Goal: Task Accomplishment & Management: Manage account settings

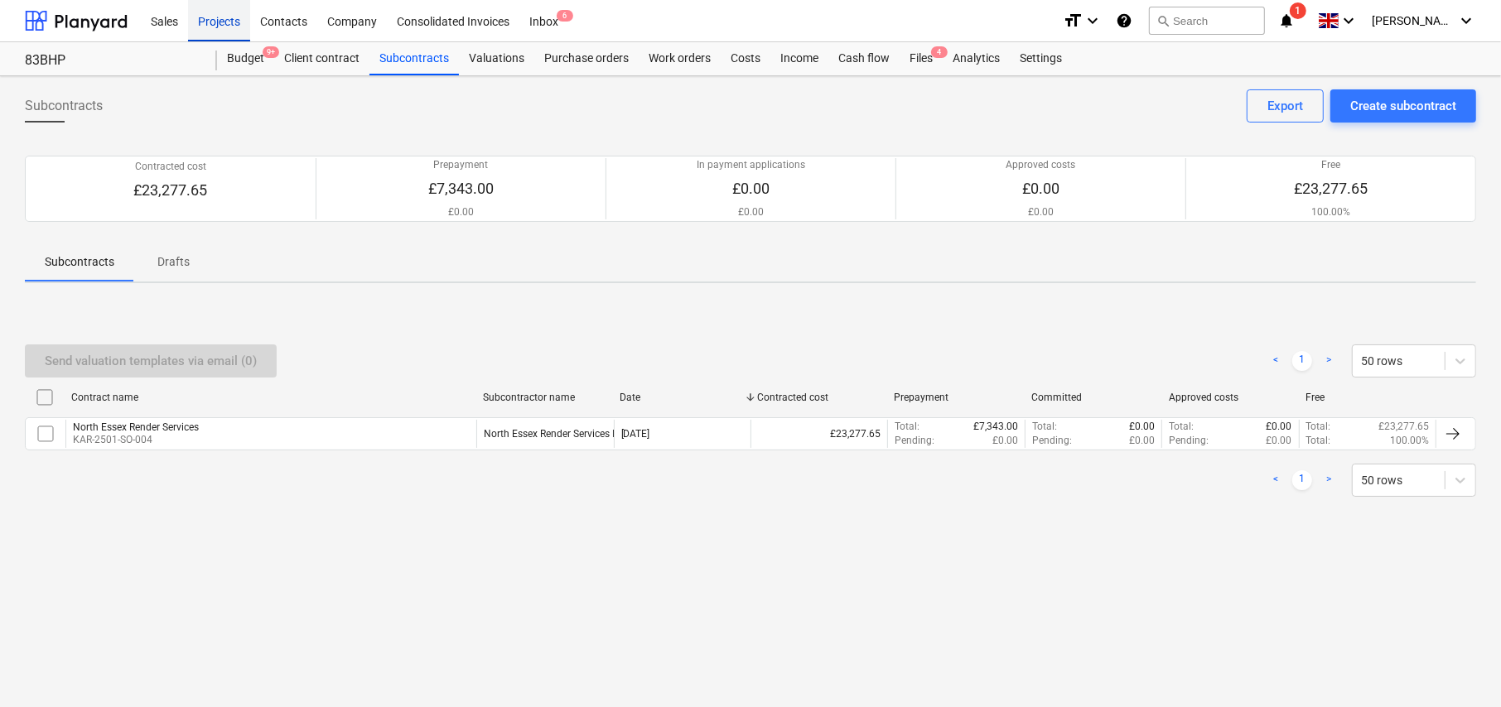
click at [219, 23] on div "Projects" at bounding box center [219, 20] width 62 height 42
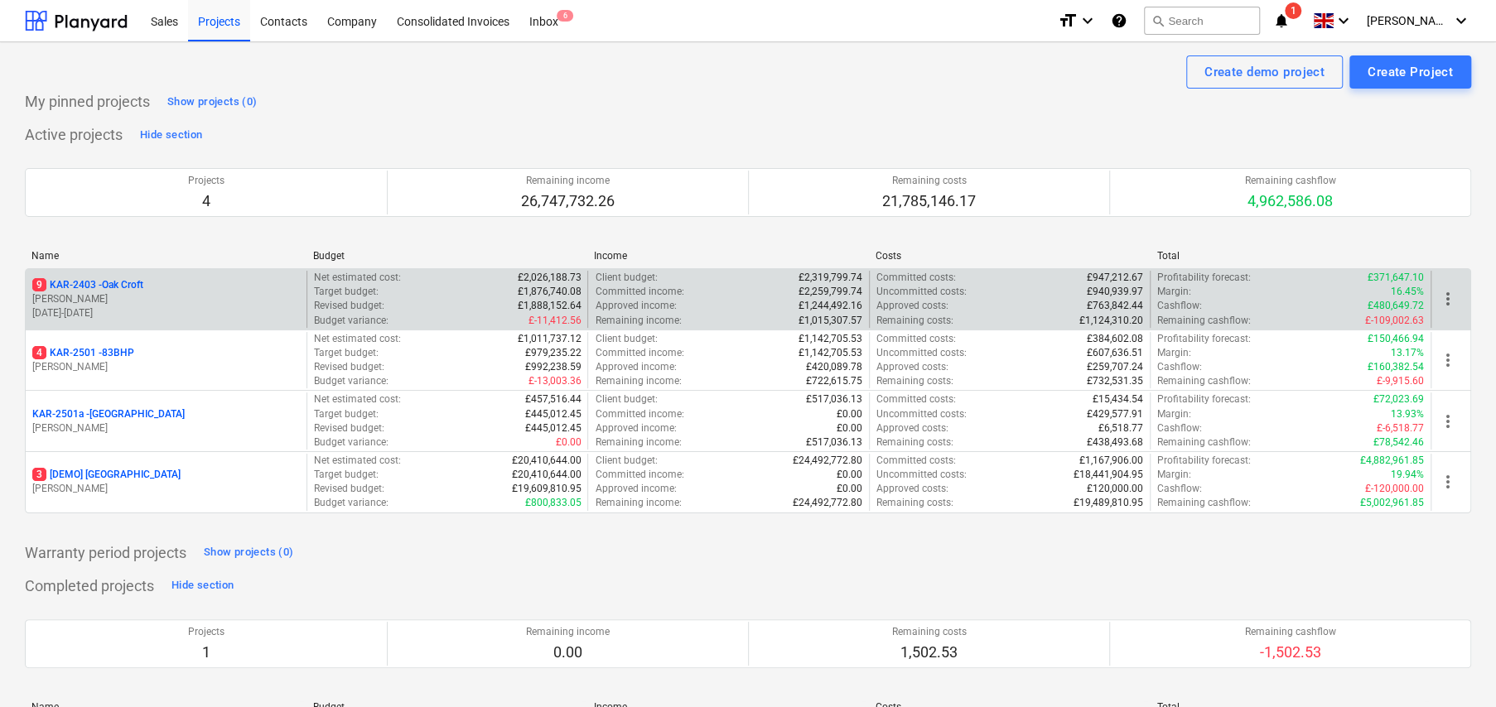
click at [141, 287] on p "9 KAR-2403 - Oak Croft" at bounding box center [87, 285] width 111 height 14
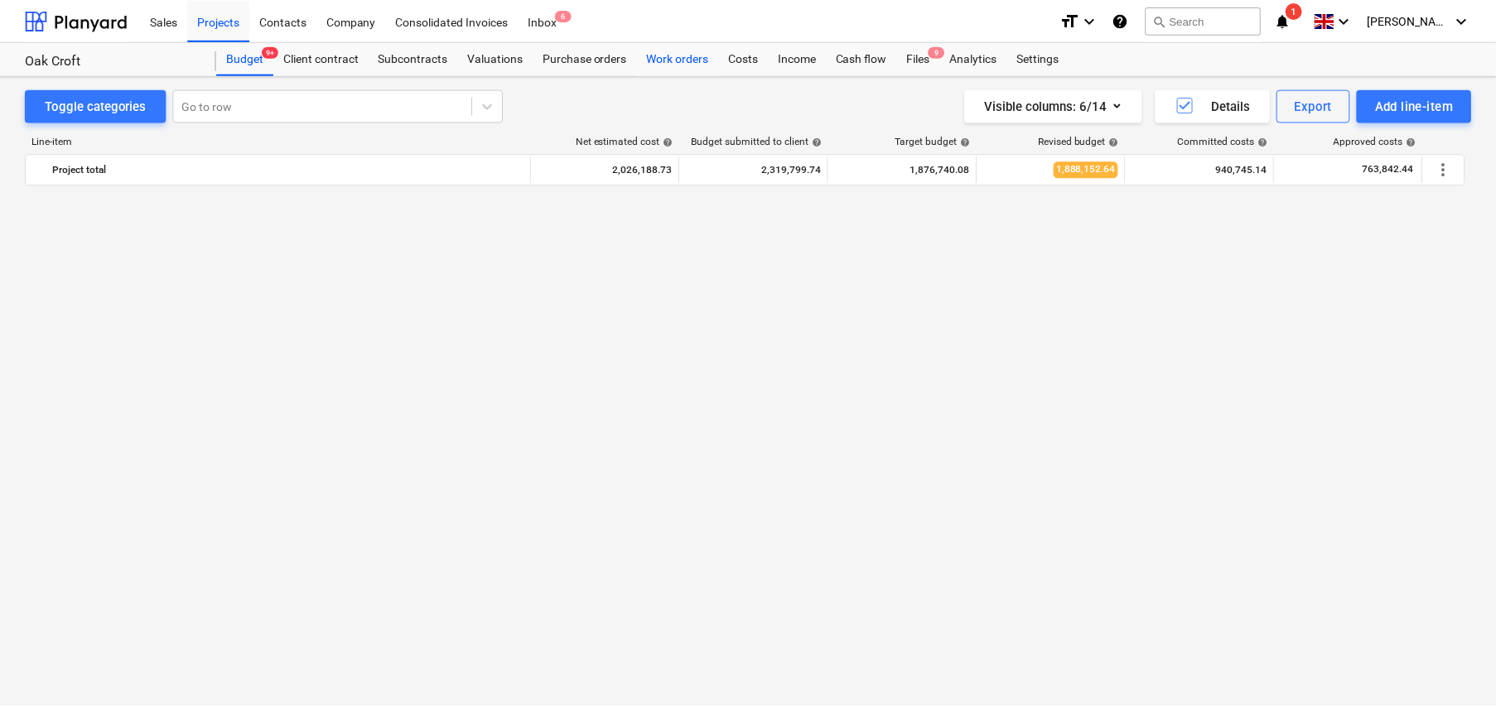
scroll to position [1160, 0]
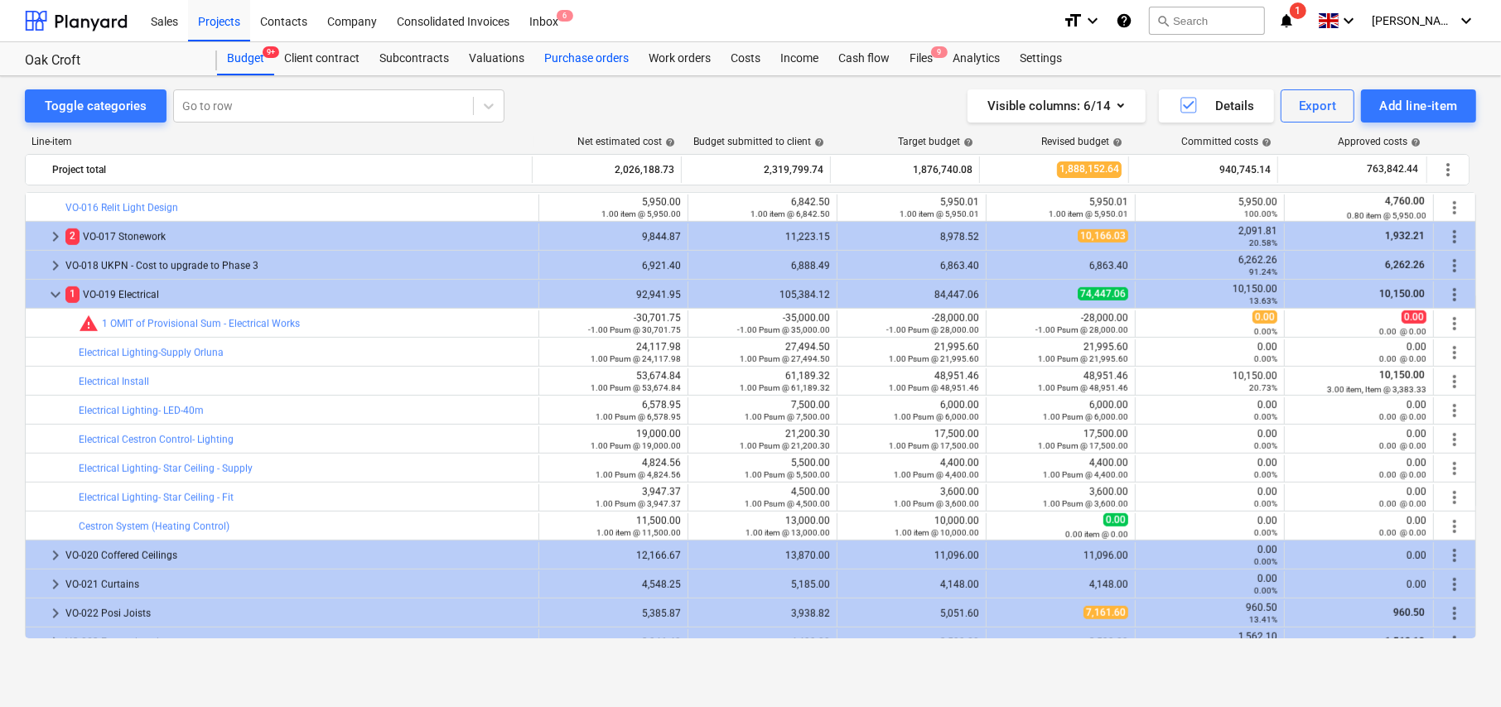
click at [624, 50] on div "Purchase orders" at bounding box center [586, 58] width 104 height 33
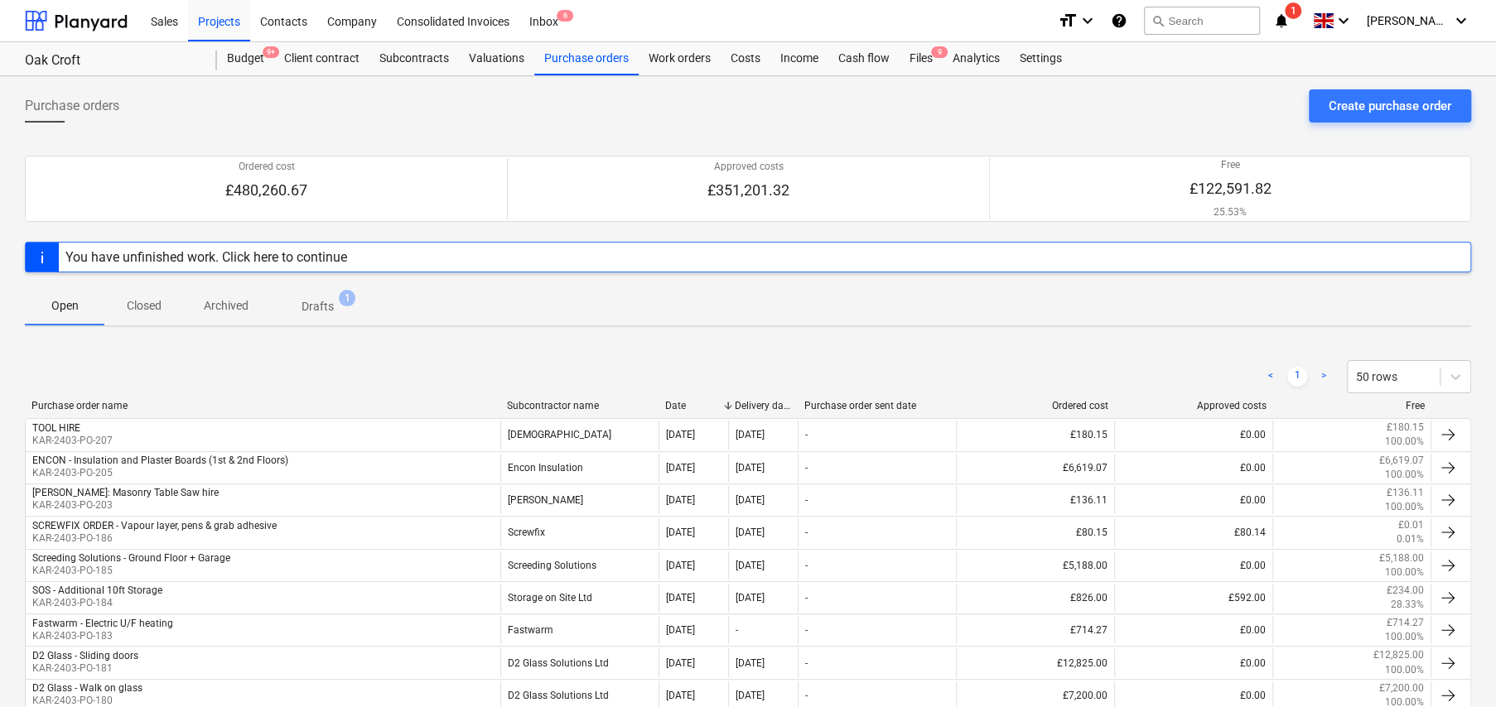
click at [315, 306] on p "Drafts" at bounding box center [317, 306] width 32 height 17
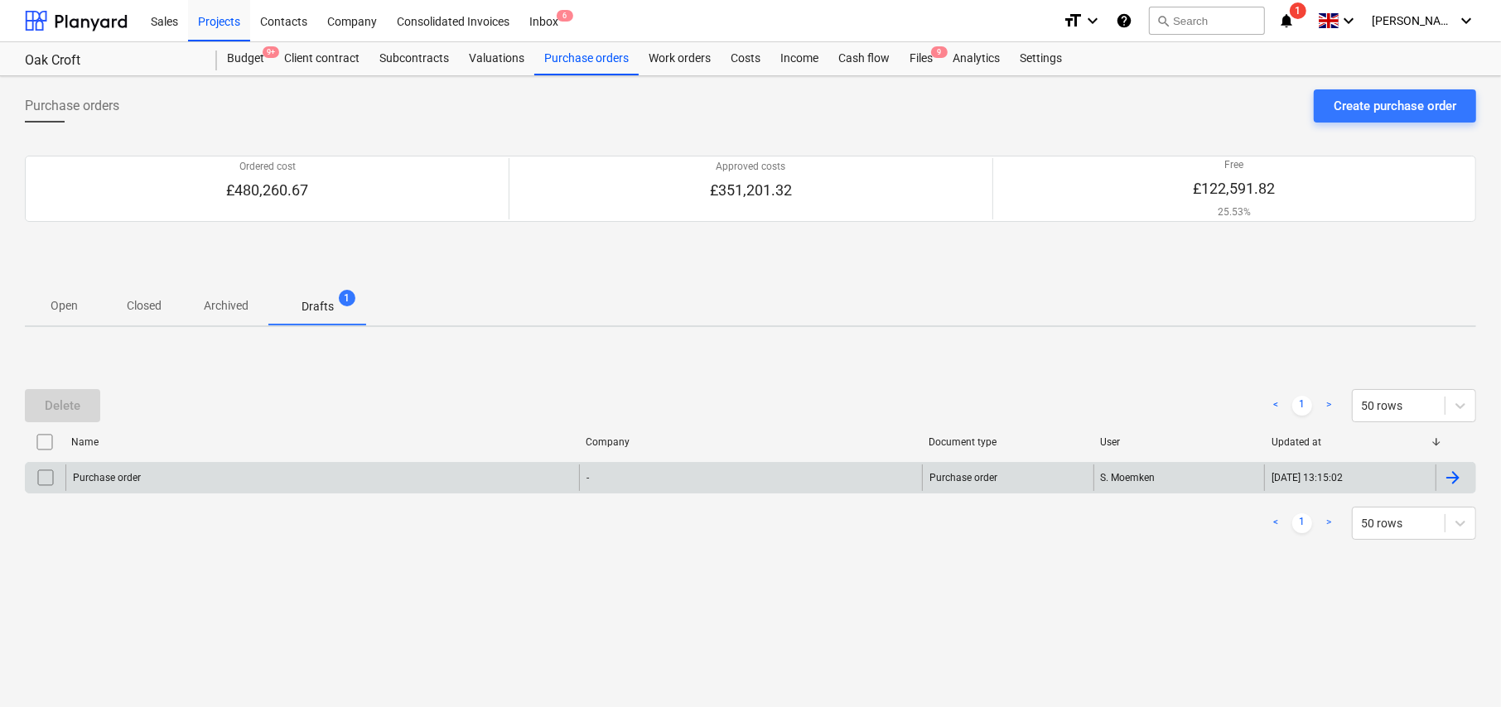
click at [622, 488] on div "-" at bounding box center [750, 478] width 343 height 27
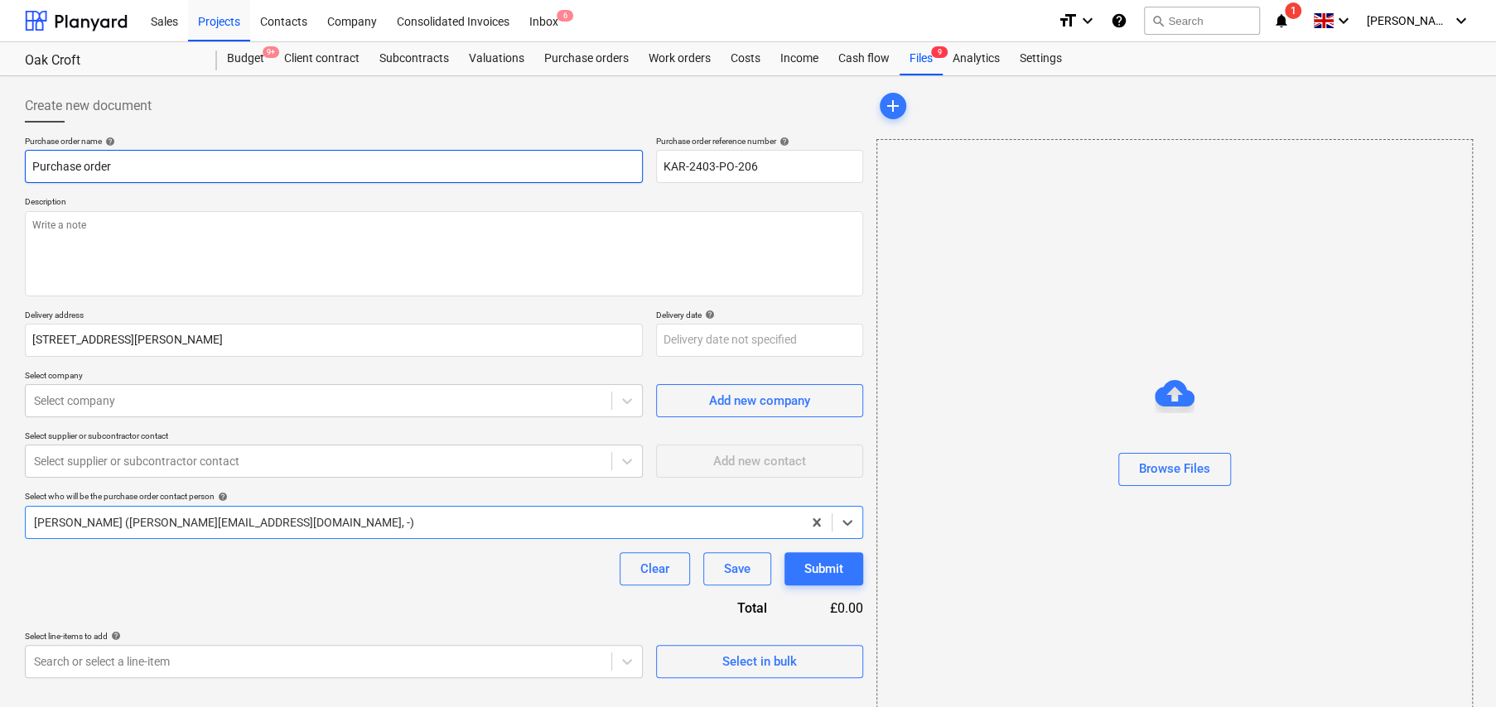
click at [232, 159] on input "Purchase order" at bounding box center [334, 166] width 618 height 33
type textarea "x"
type input "S"
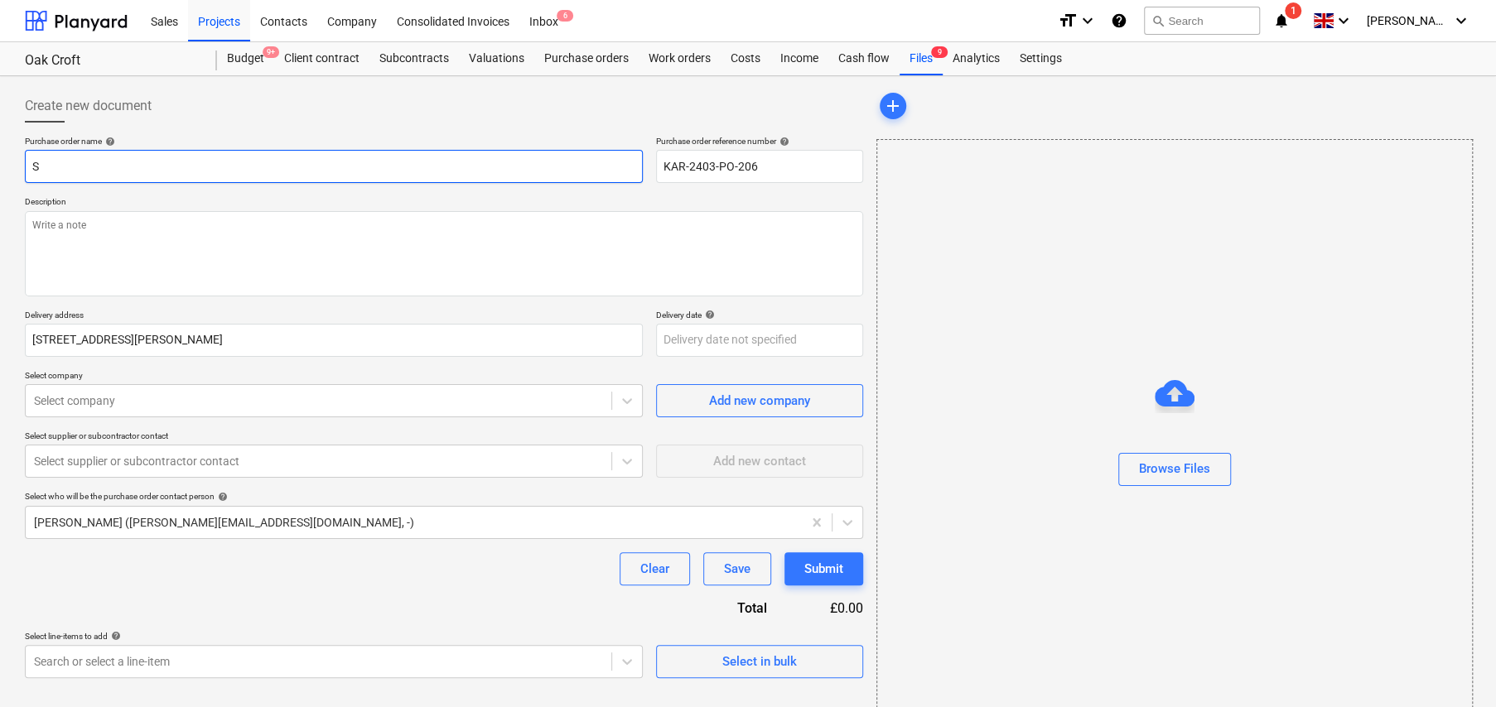
type textarea "x"
type input "Sc"
type textarea "x"
type input "Scr"
type textarea "x"
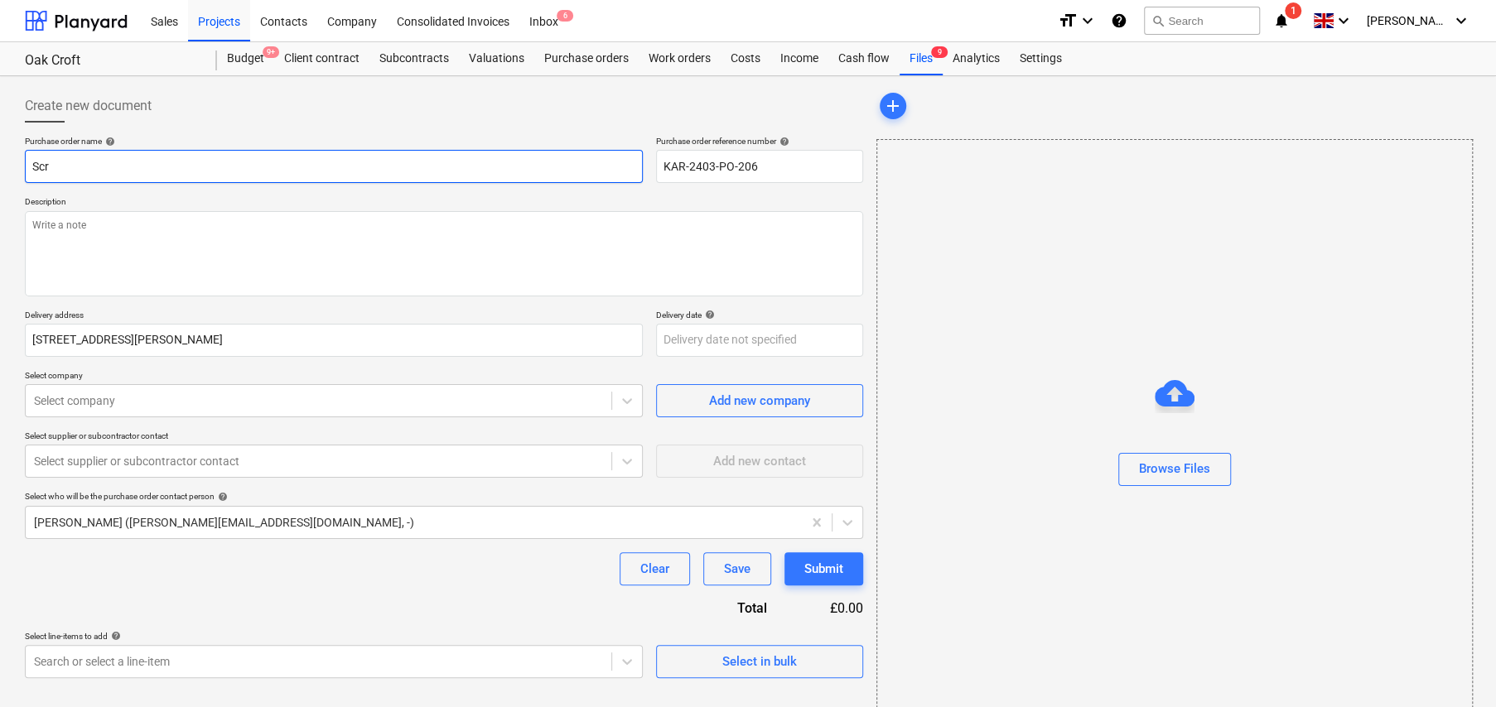
type input "Scre"
type textarea "x"
type input "Screw"
type textarea "x"
type input "Screwf"
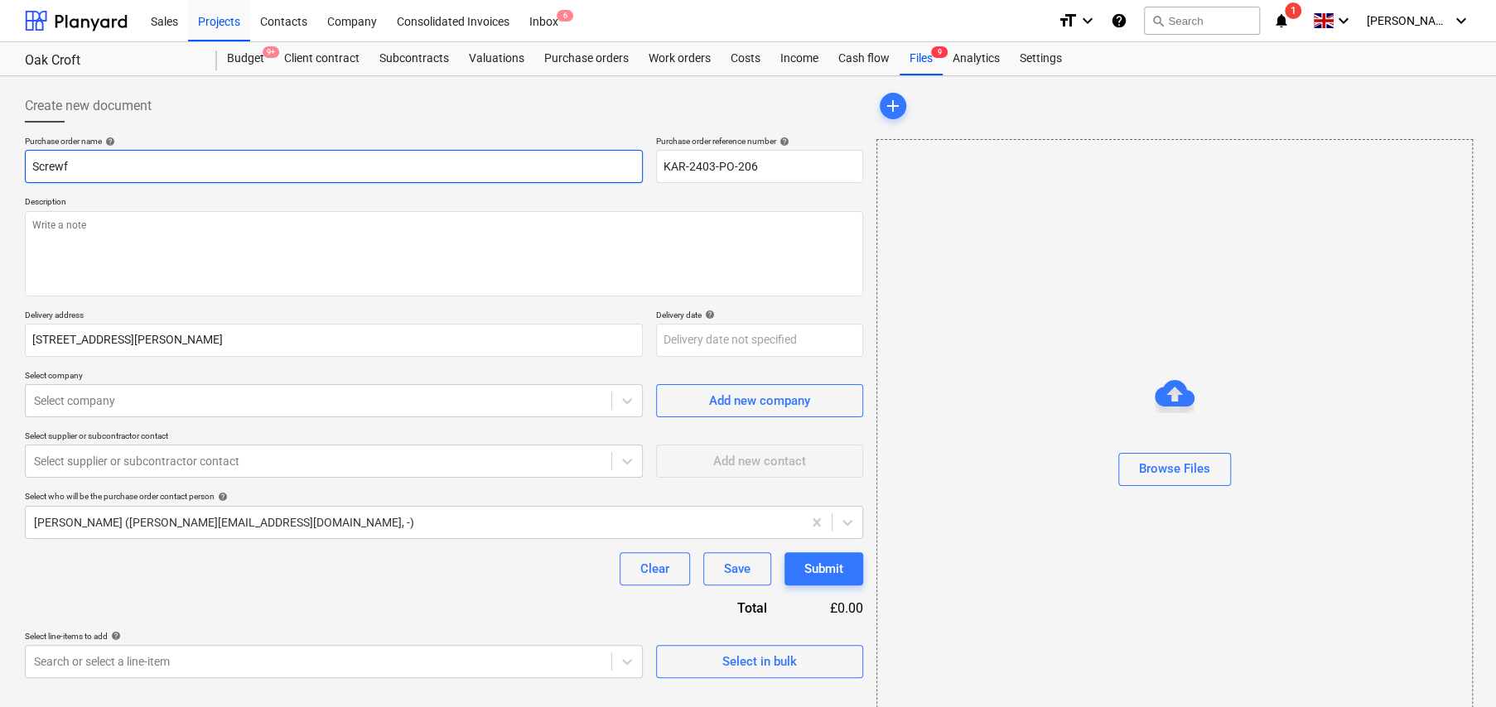
type textarea "x"
type input "Screwfi"
type textarea "x"
type input "Screwfix"
type textarea "x"
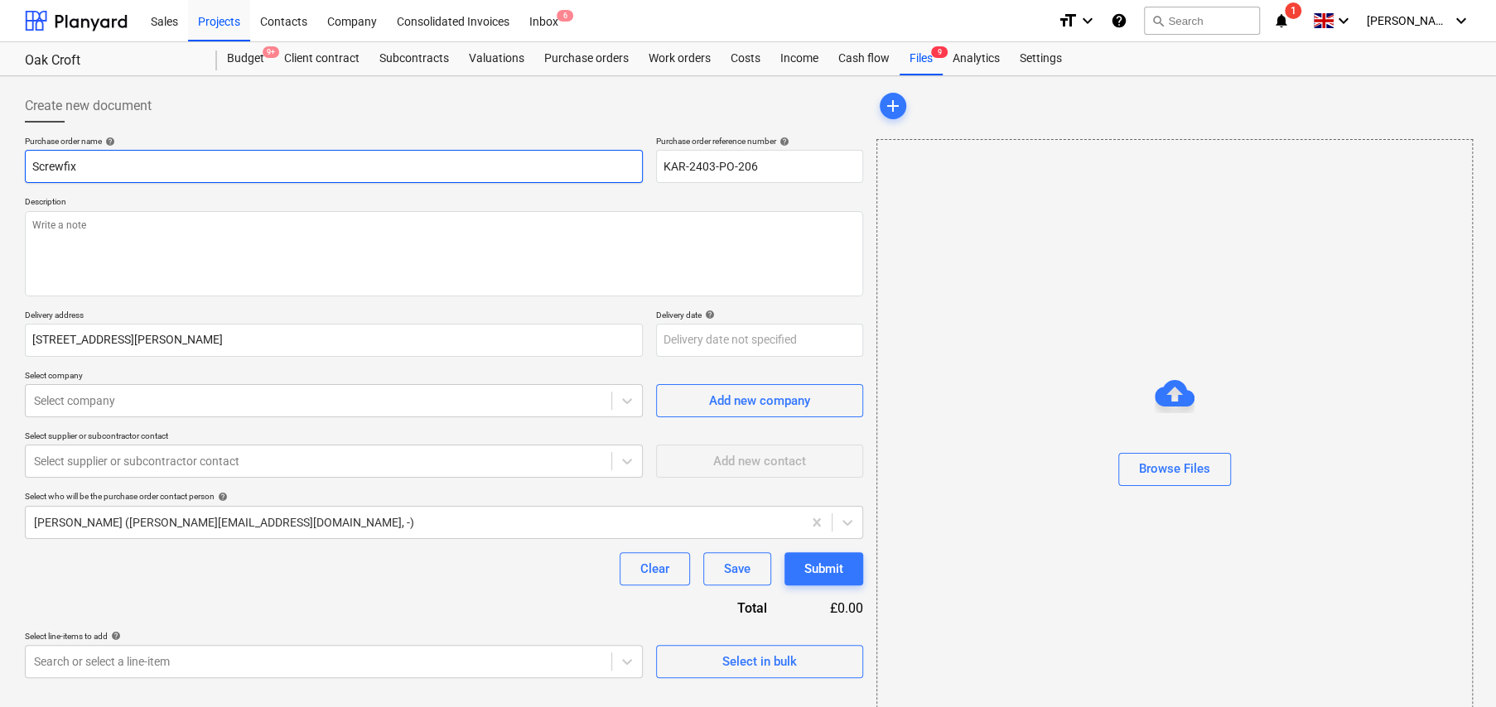
type input "Screwfix"
type textarea "x"
type input "Screwfix -"
type textarea "x"
type input "Screwfix -"
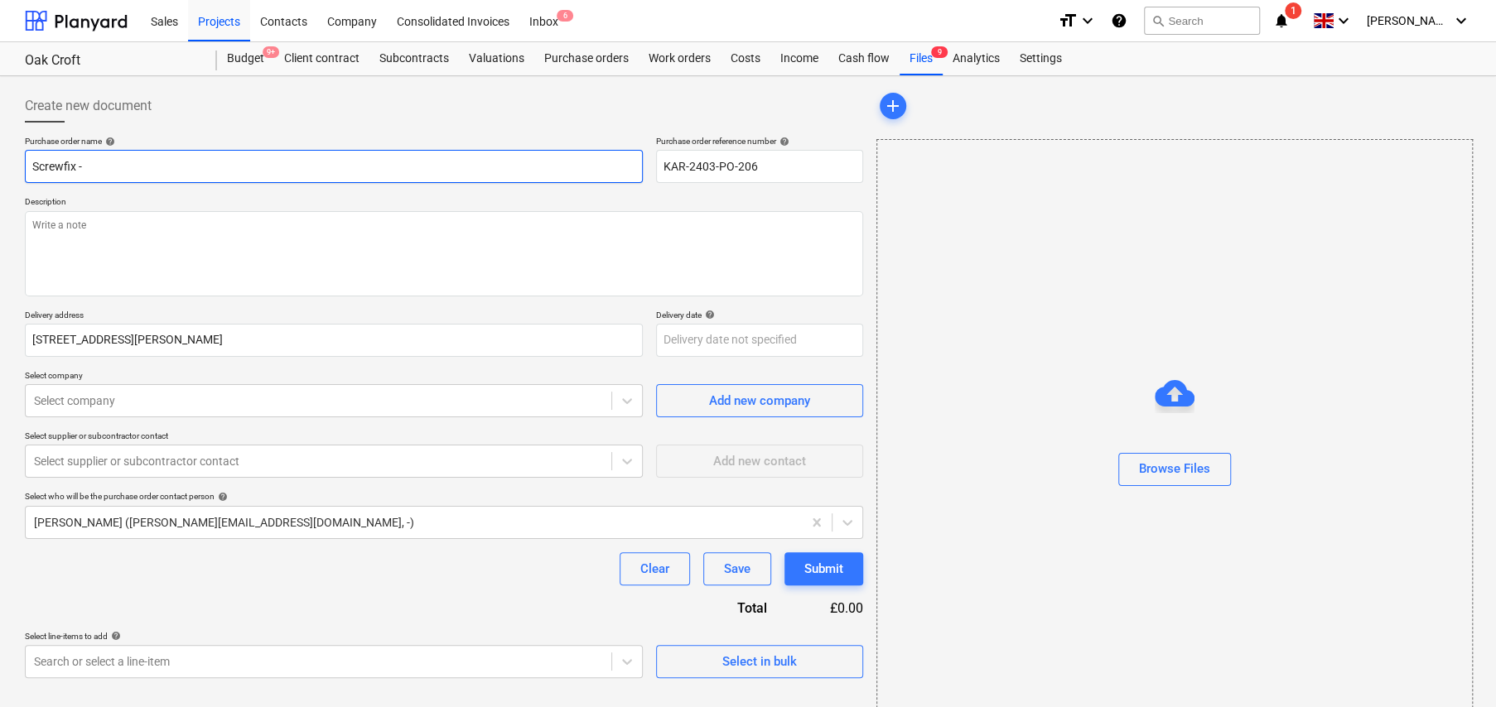
type textarea "x"
type input "Screwfix - L"
type textarea "x"
type input "Screwfix - Li"
type textarea "x"
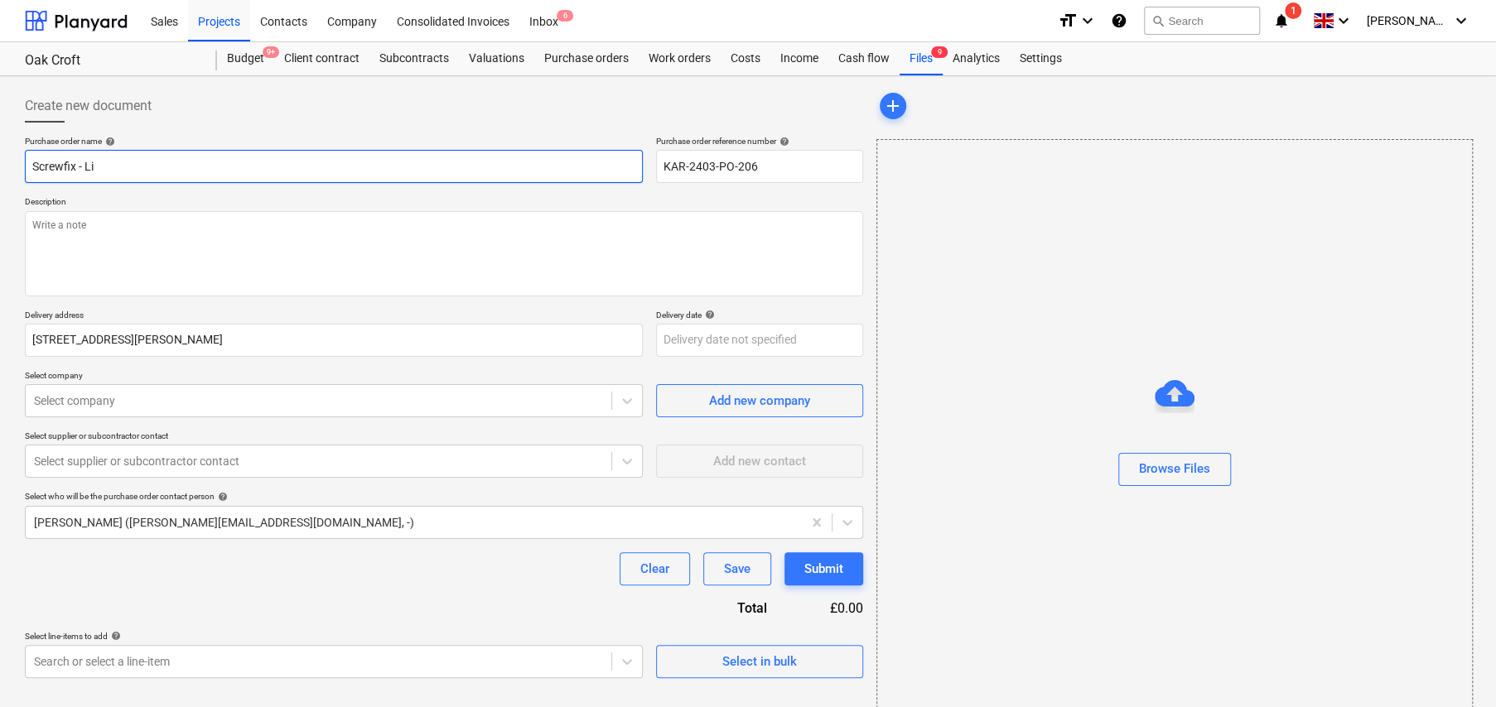
type input "Screwfix - Lig"
type textarea "x"
type input "Screwfix - Ligh"
type textarea "x"
type input "Screwfix - Light"
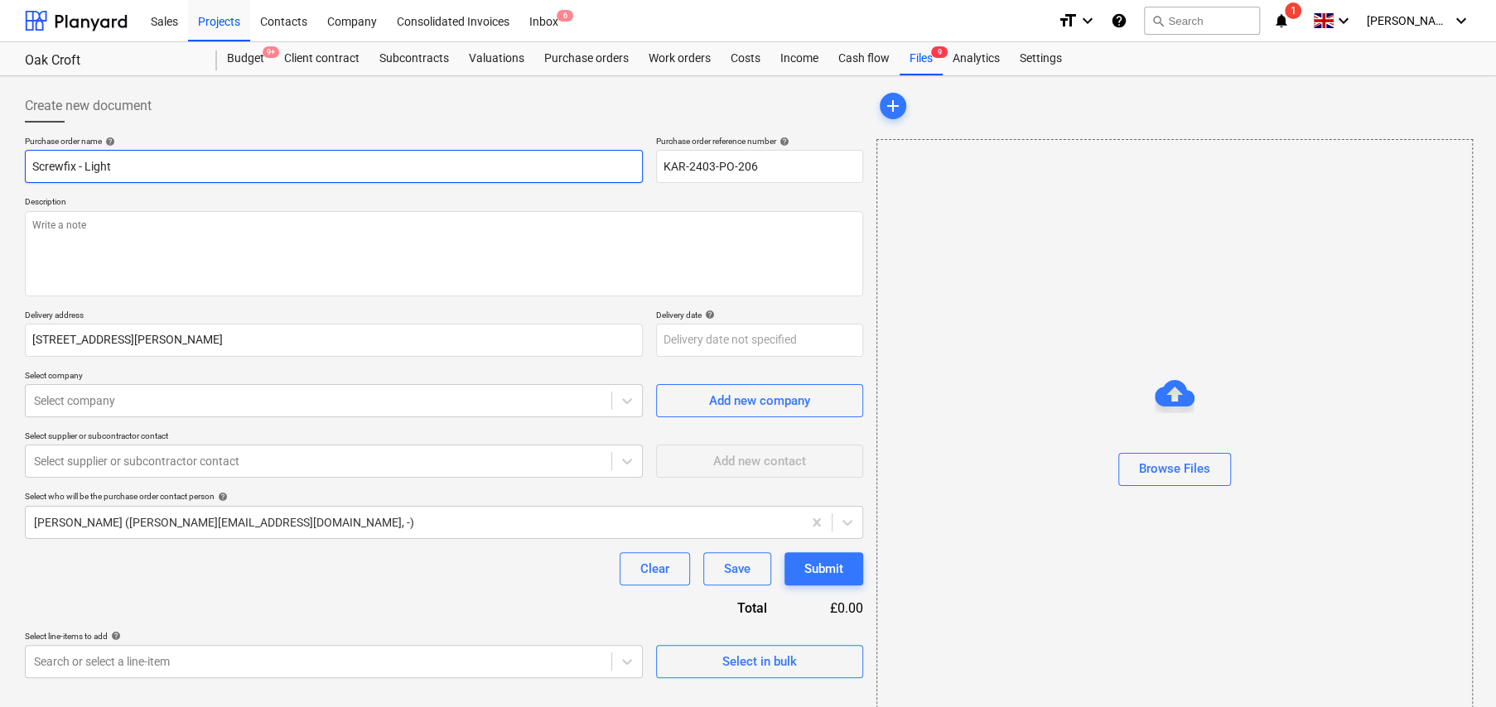
type textarea "x"
type input "Screwfix - Lighti"
type textarea "x"
type input "Screwfix - Lightin"
type textarea "x"
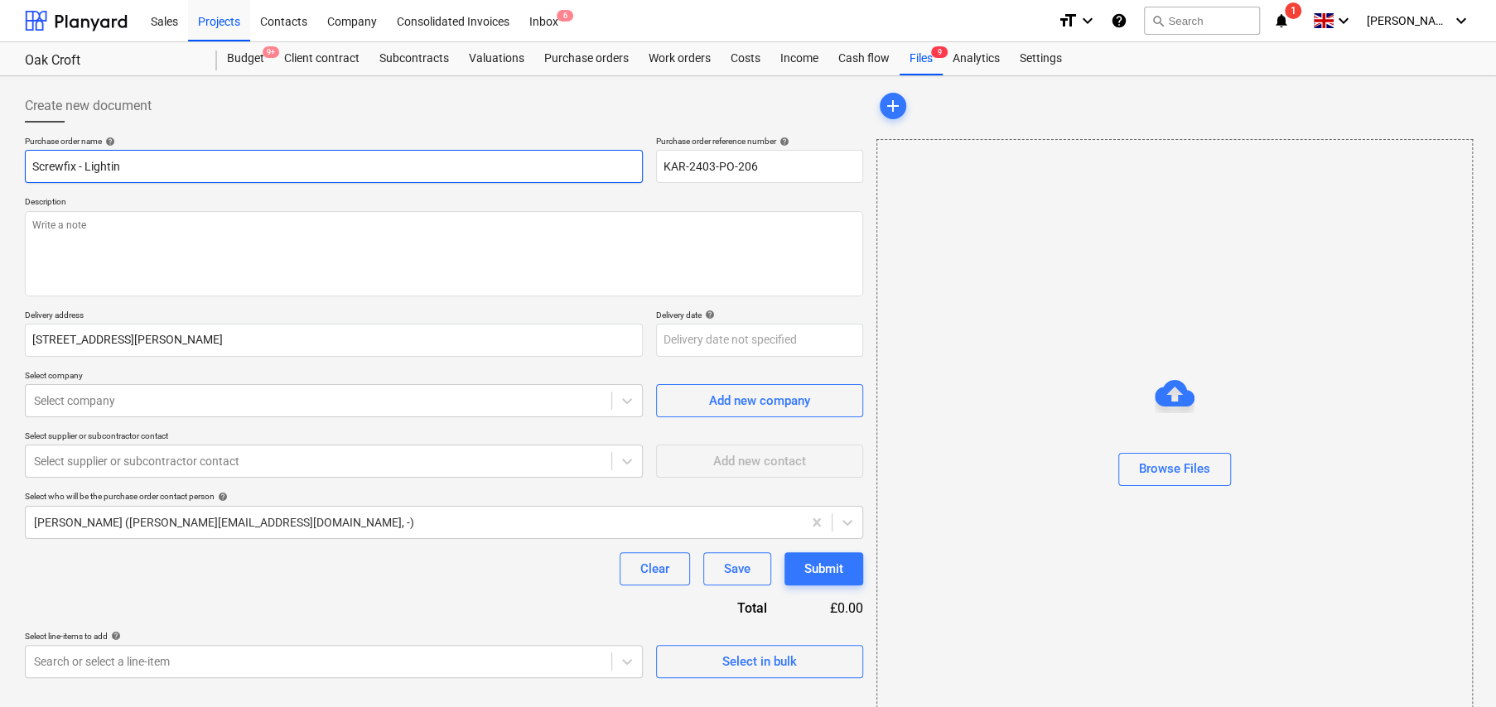
type input "Screwfix - Lighting"
type textarea "x"
type input "Screwfix - Lighting"
type textarea "x"
type input "Screwfix - Lighting f"
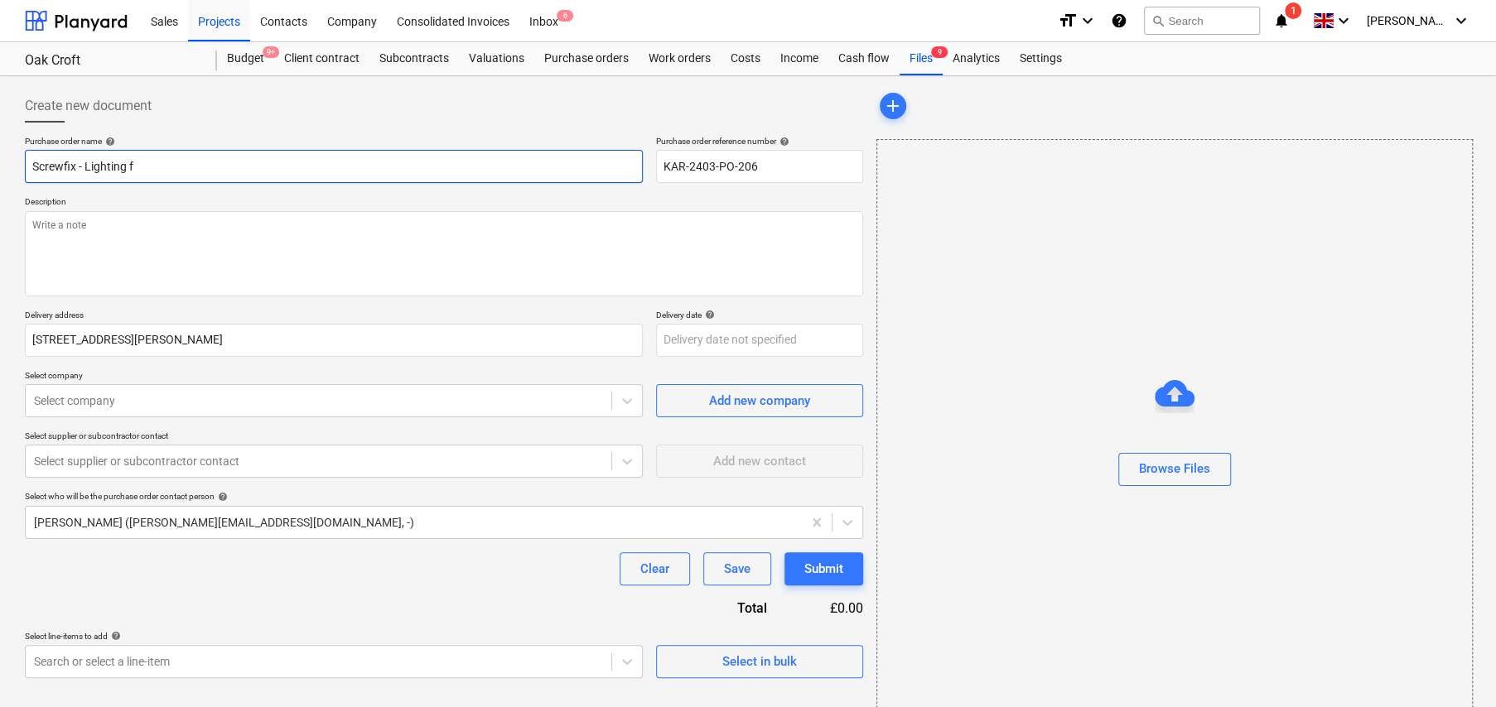
type textarea "x"
type input "Screwfix - Lighting fi"
type textarea "x"
type input "Screwfix - Lighting fix"
type textarea "x"
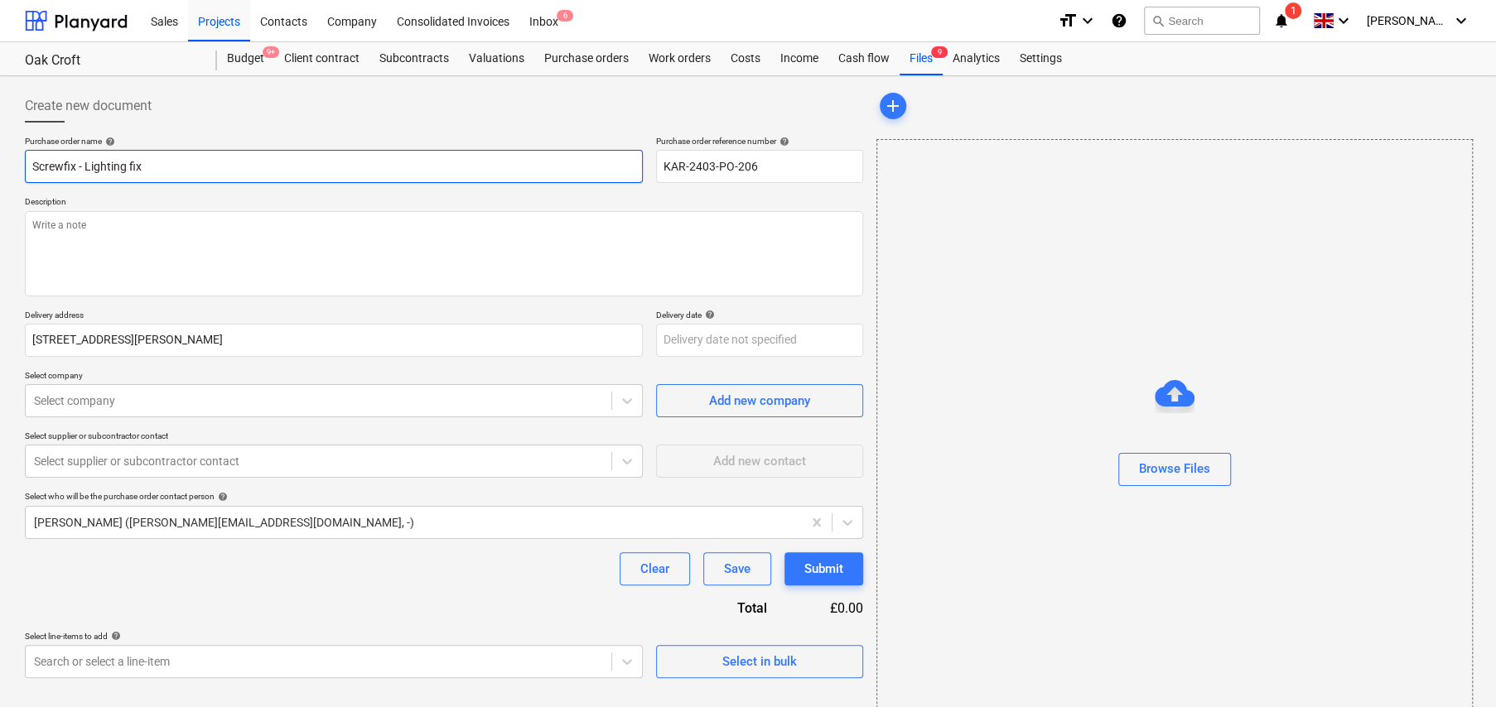
type input "Screwfix - Lighting fixi"
type textarea "x"
type input "Screwfix - Lighting fixin"
type textarea "x"
type input "Screwfix - Lighting fixing"
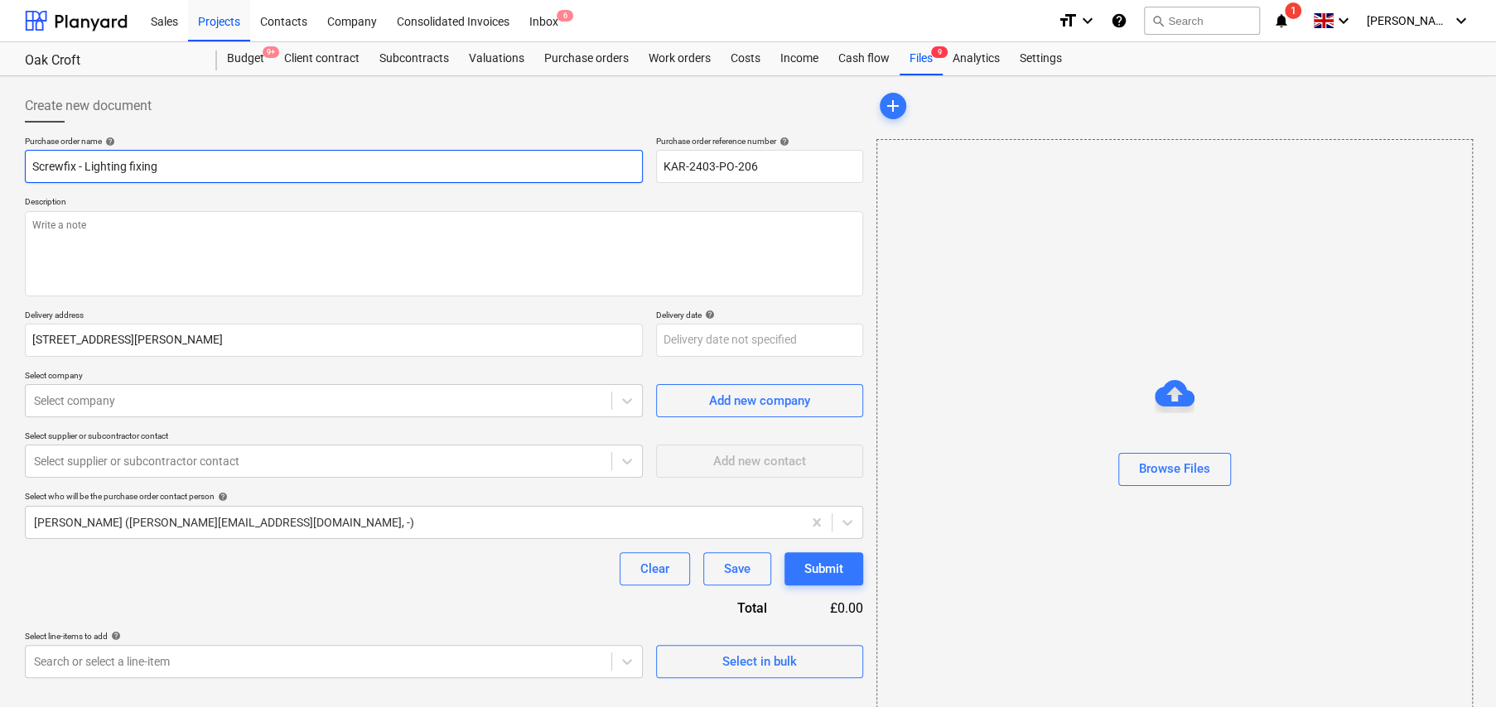
type textarea "x"
type input "Screwfix - Lighting fixings"
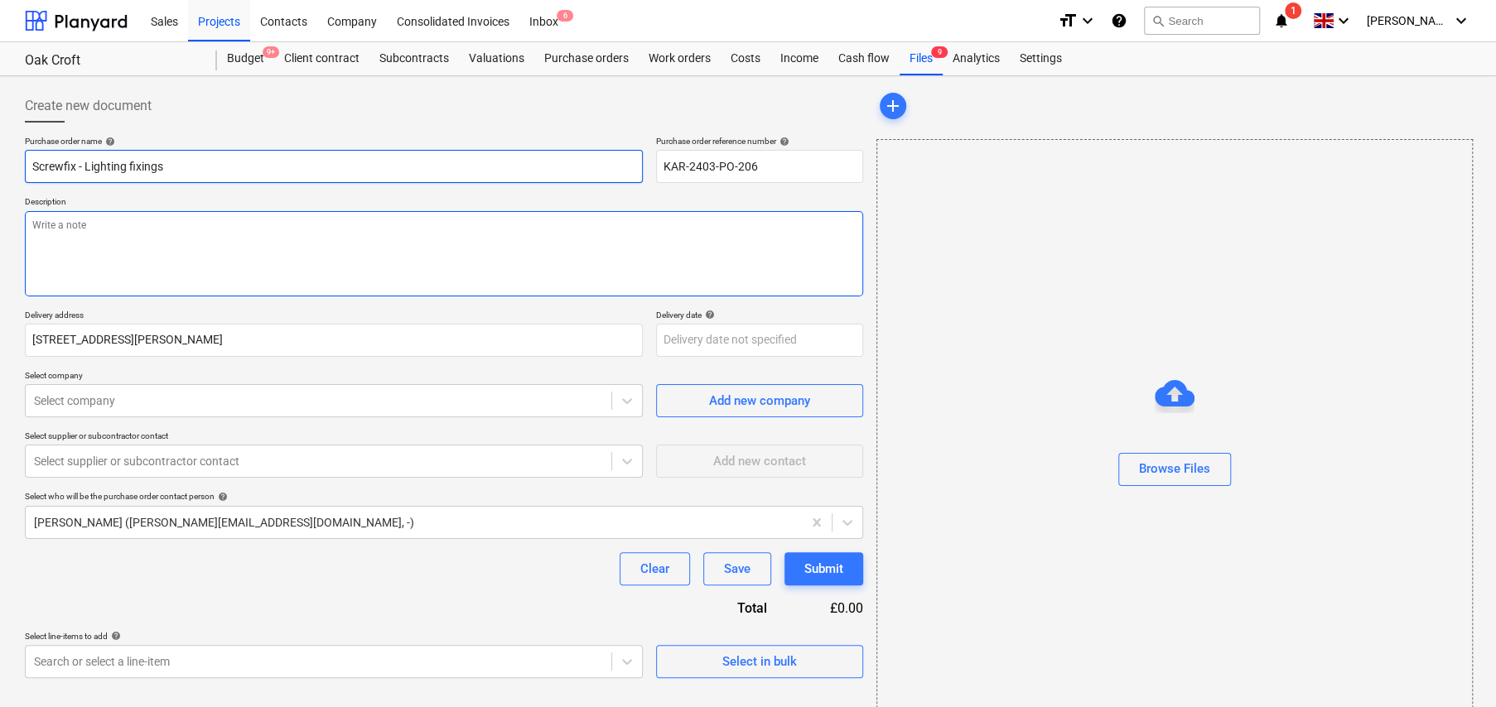
type textarea "x"
type textarea "W"
type textarea "x"
type textarea "We"
type textarea "x"
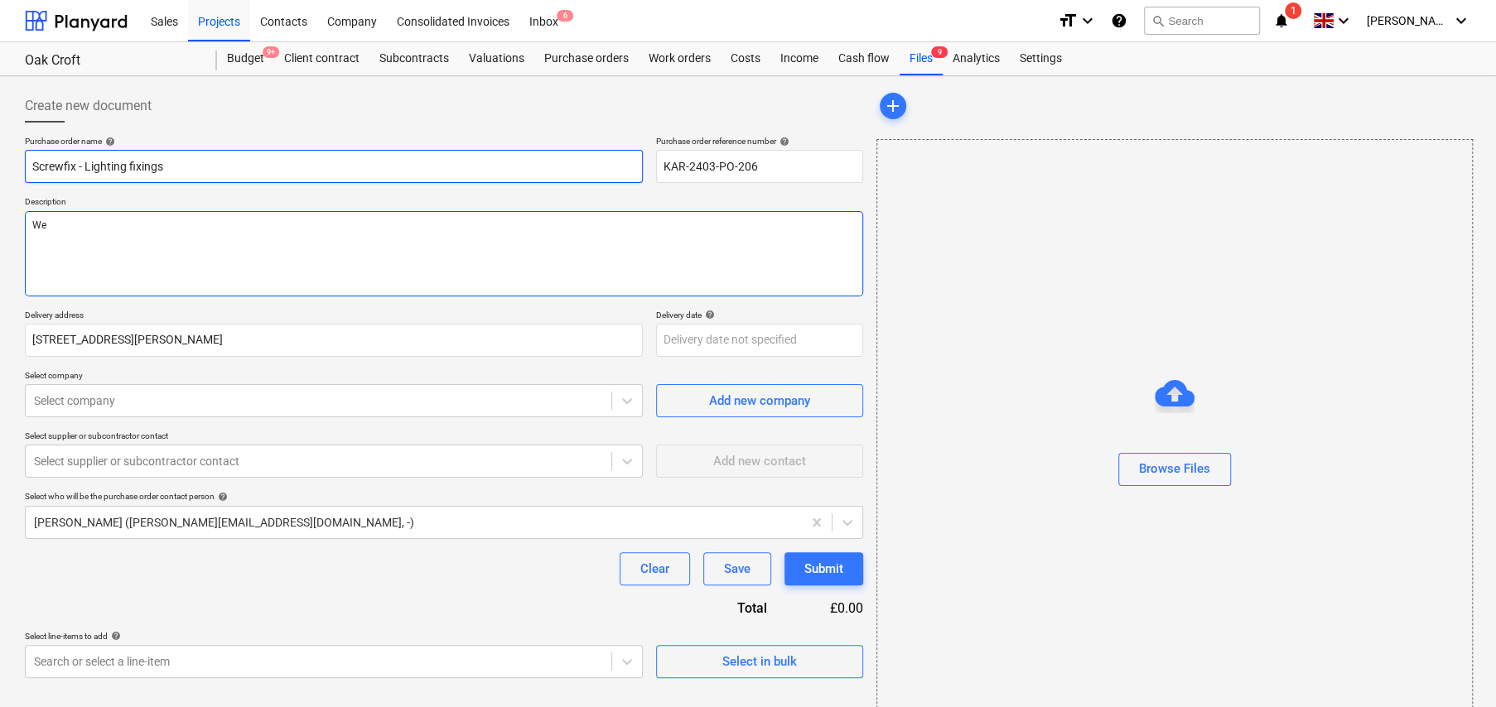
type textarea "Web"
type textarea "x"
type textarea "WebO"
type textarea "x"
type textarea "WebOr"
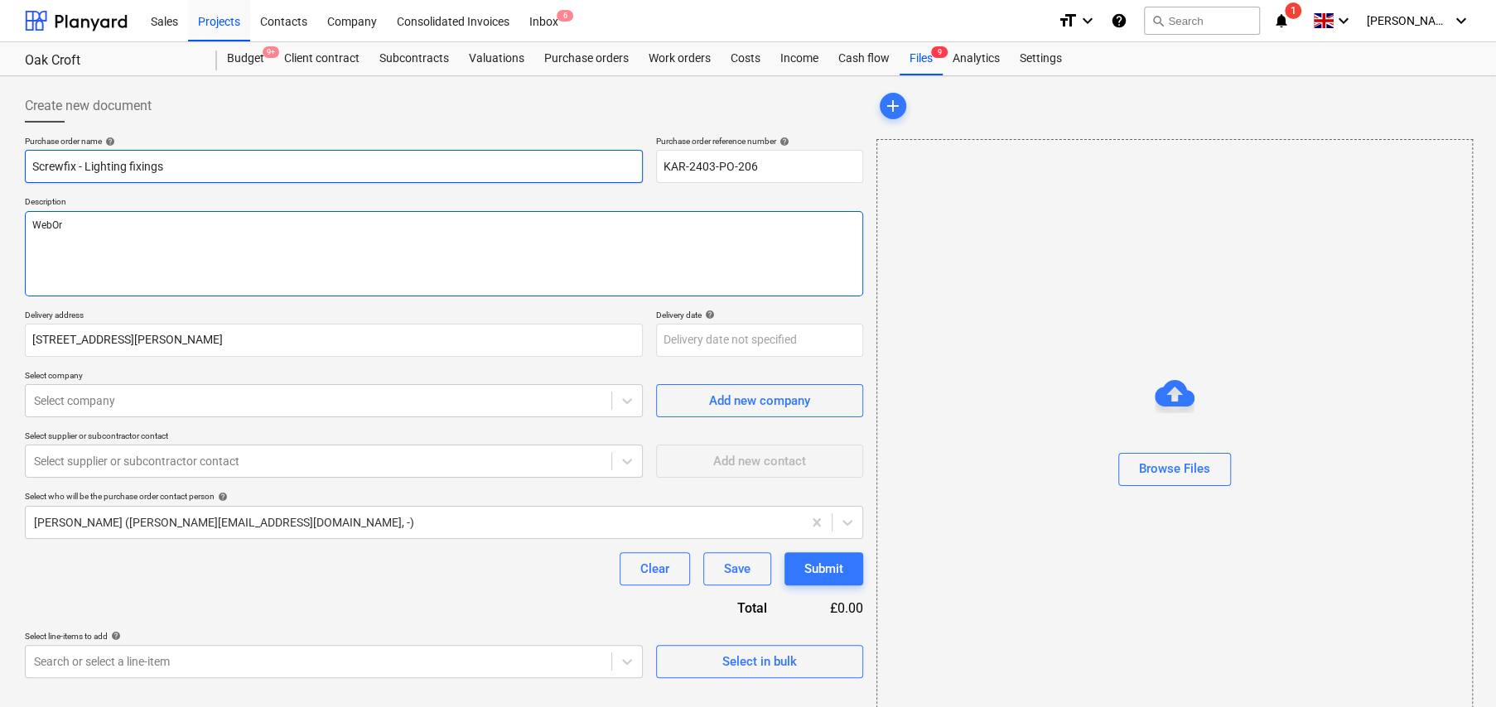
type textarea "x"
type textarea "WebOrd"
type textarea "x"
type textarea "WebOrde"
type textarea "x"
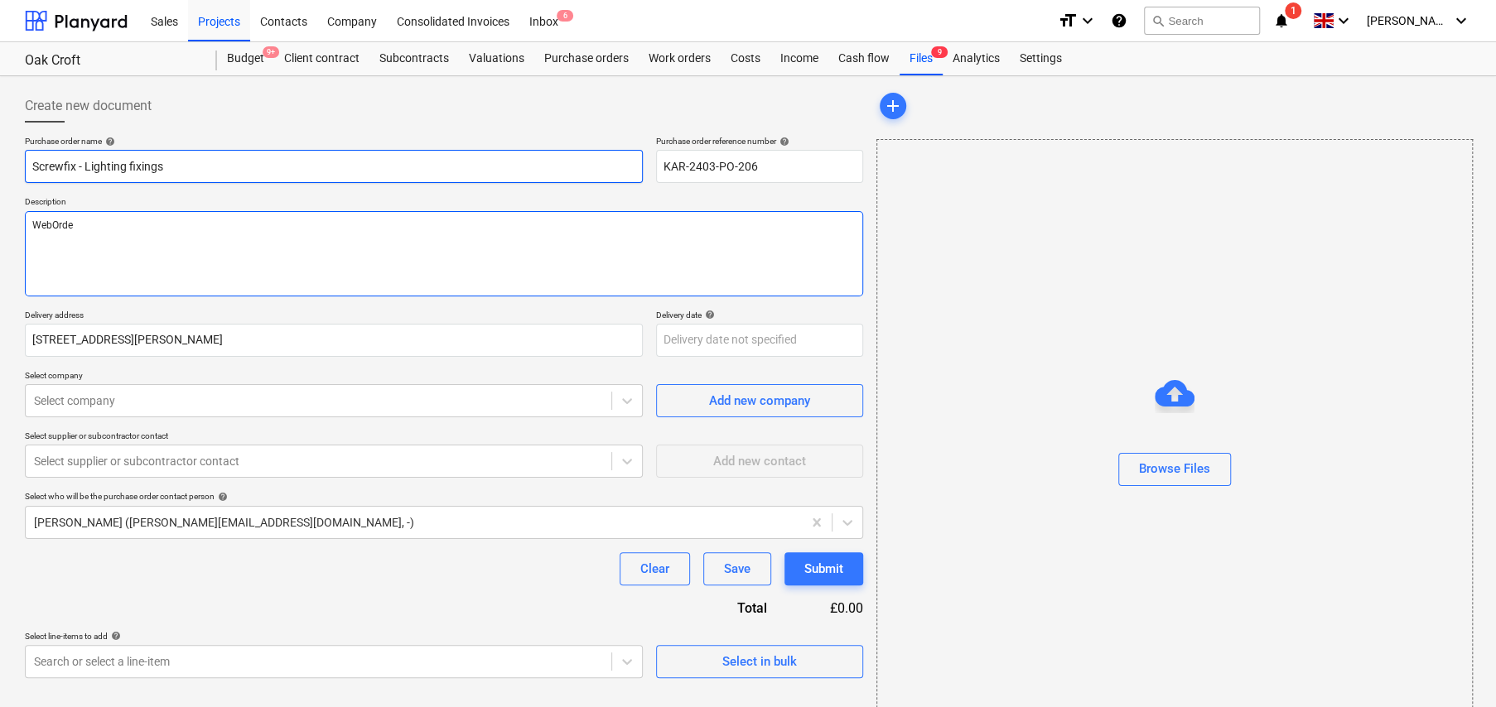
type textarea "WebOrder"
type textarea "x"
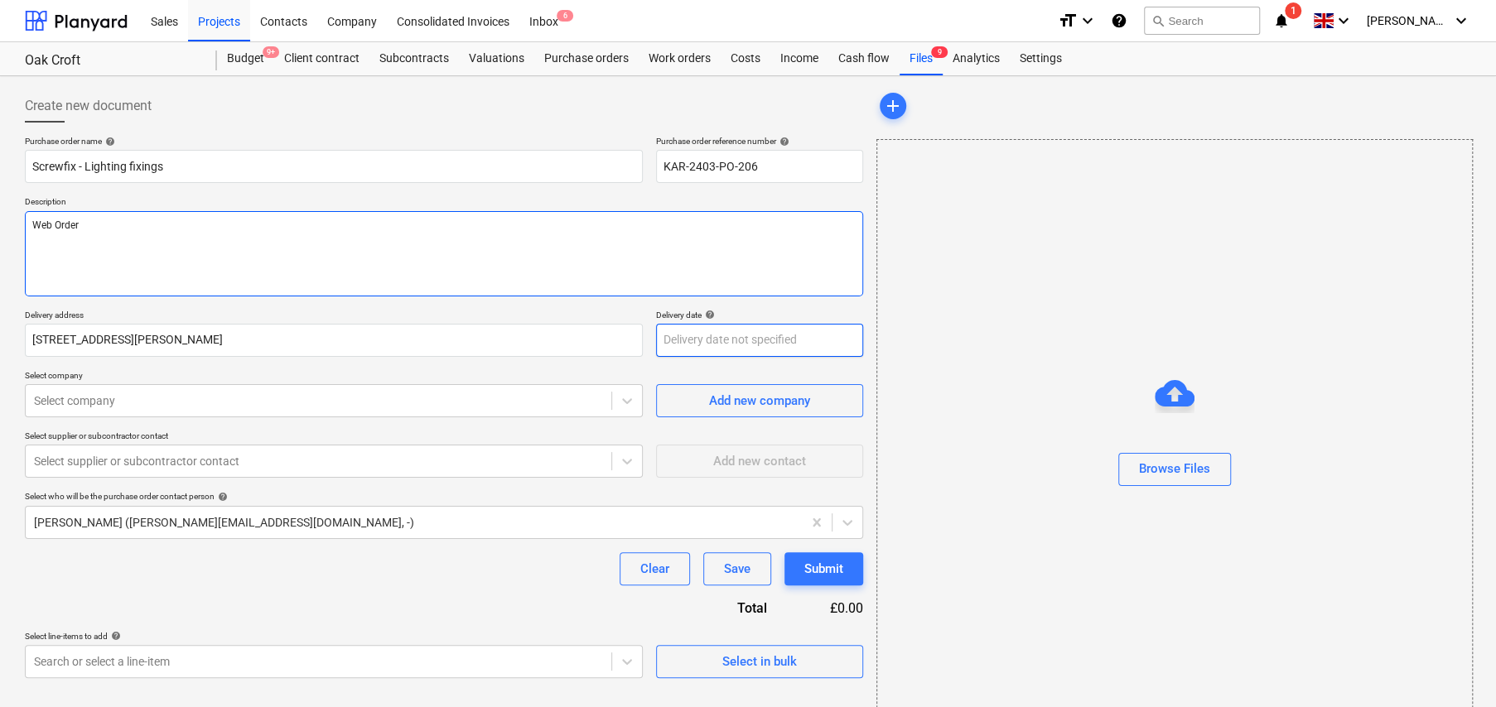
type textarea "Web Order"
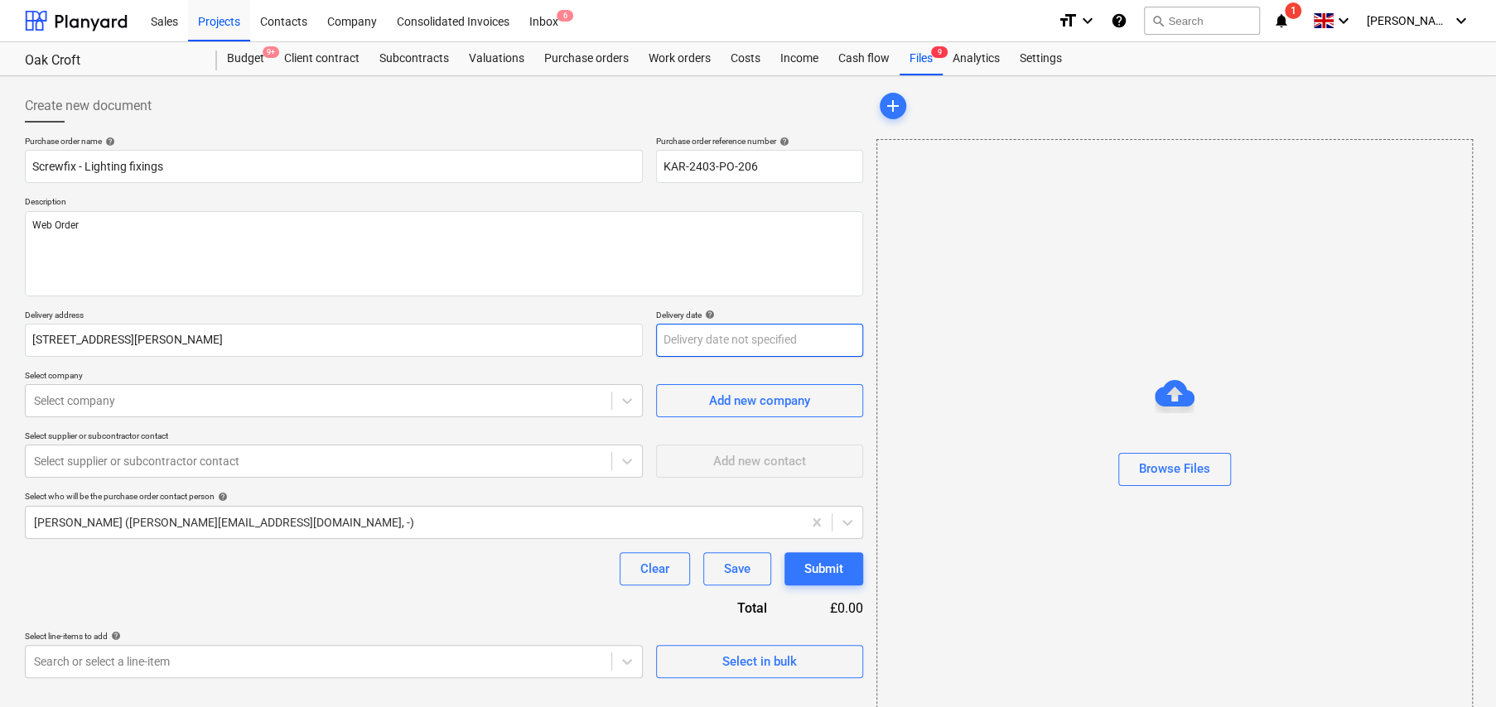
click at [776, 339] on body "Sales Projects Contacts Company Consolidated Invoices Inbox 6 format_size keybo…" at bounding box center [748, 353] width 1496 height 707
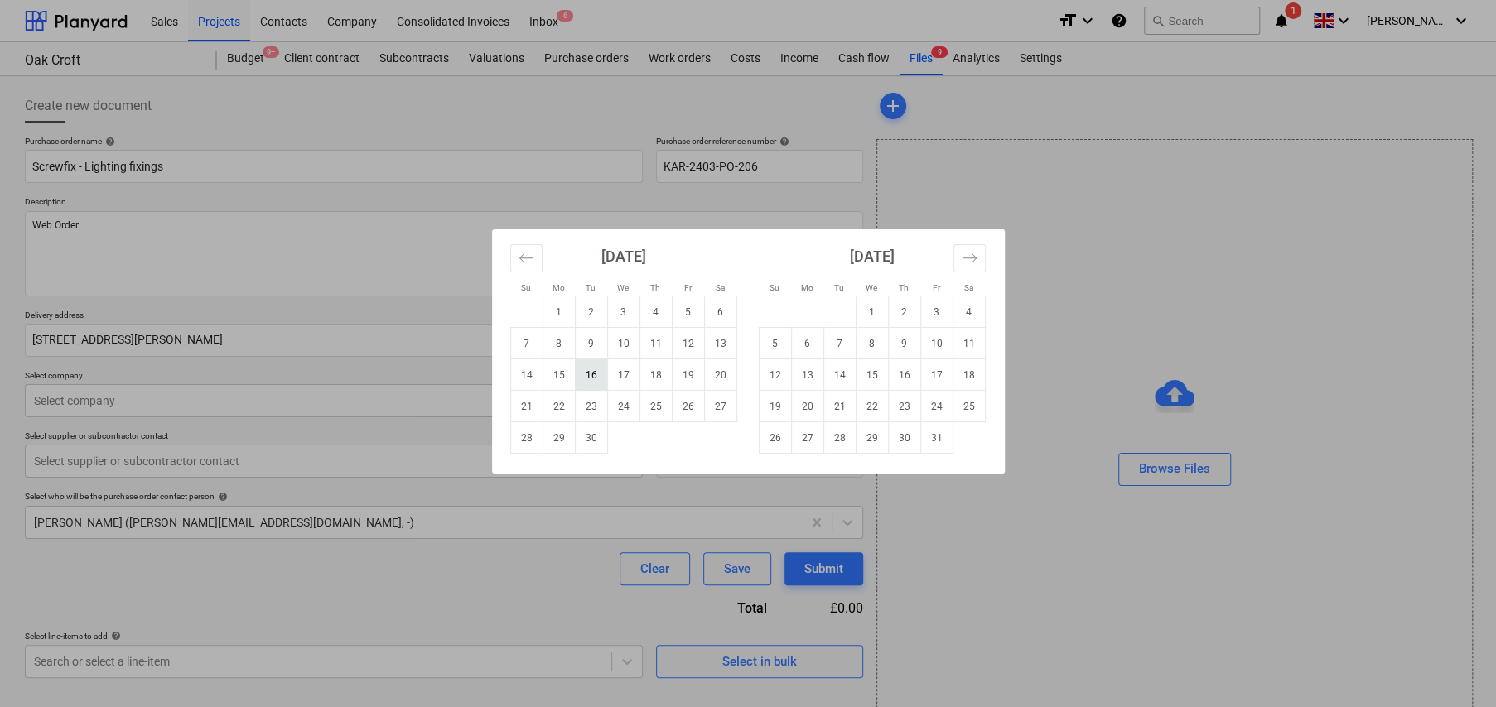
click at [598, 374] on td "16" at bounding box center [591, 374] width 32 height 31
type textarea "x"
type input "[DATE]"
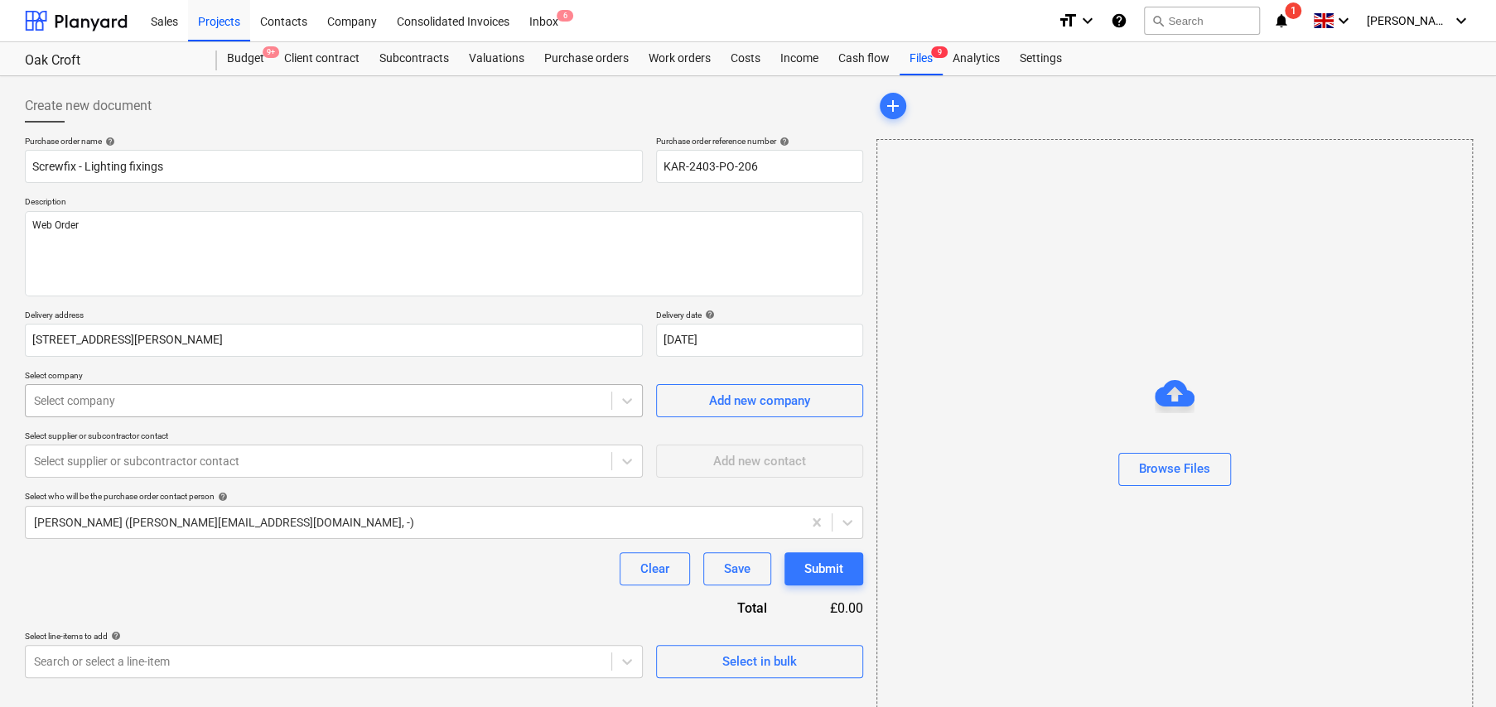
click at [325, 393] on div at bounding box center [318, 401] width 569 height 17
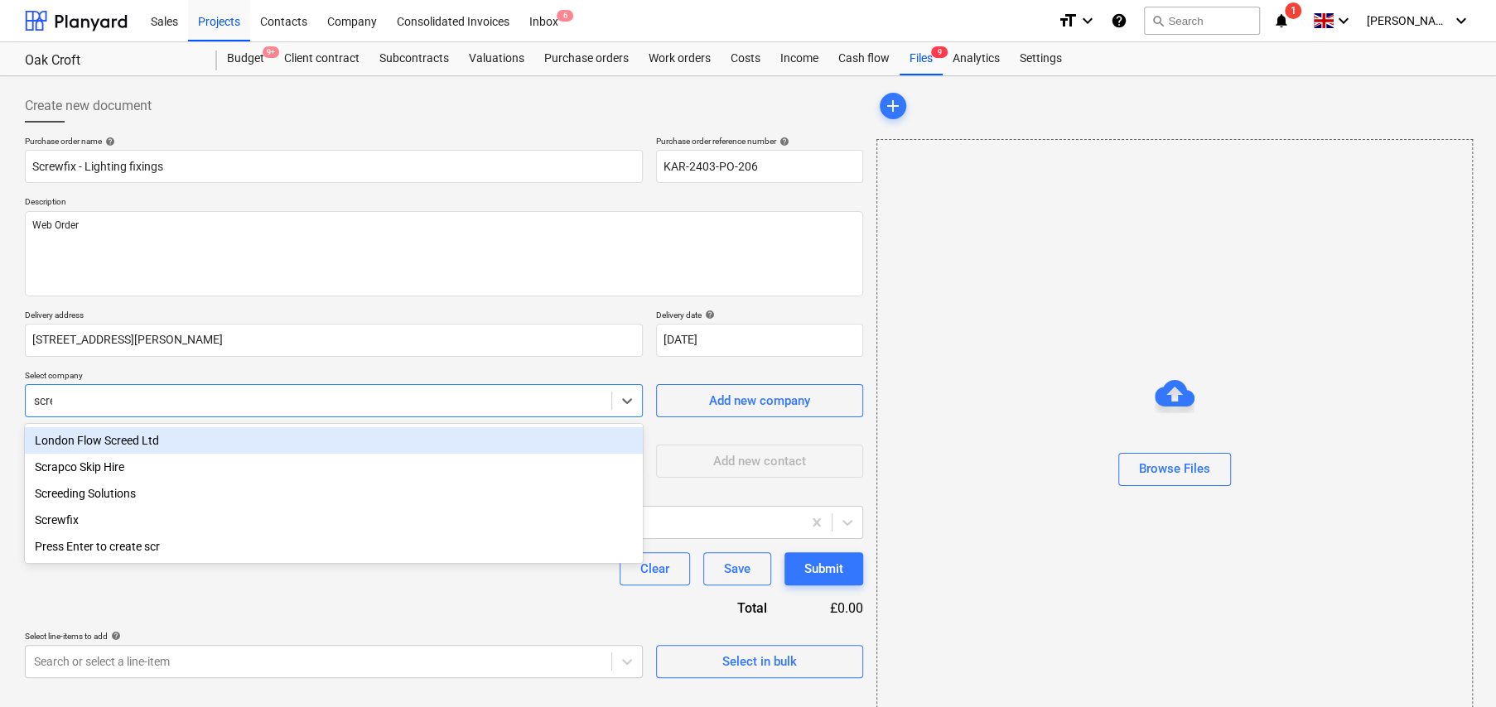
type input "screw"
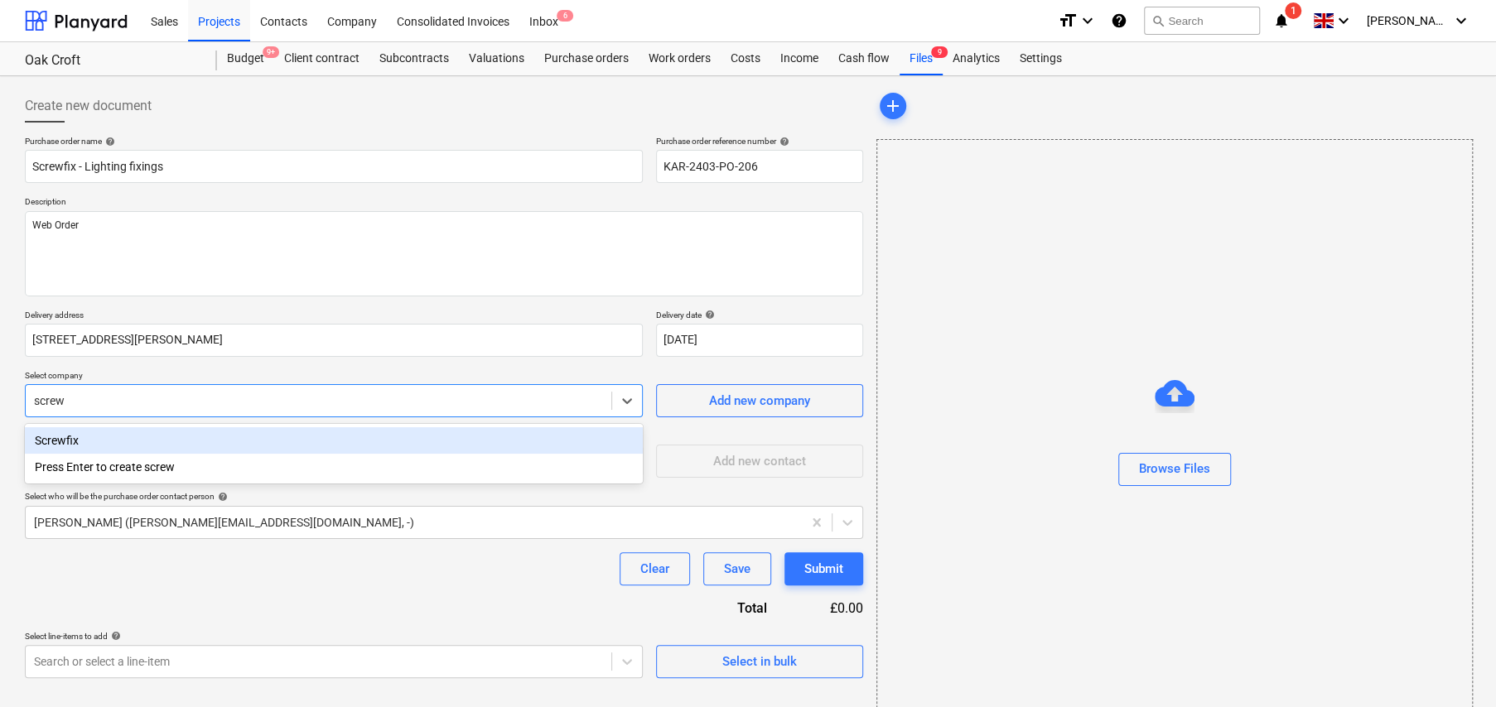
type textarea "x"
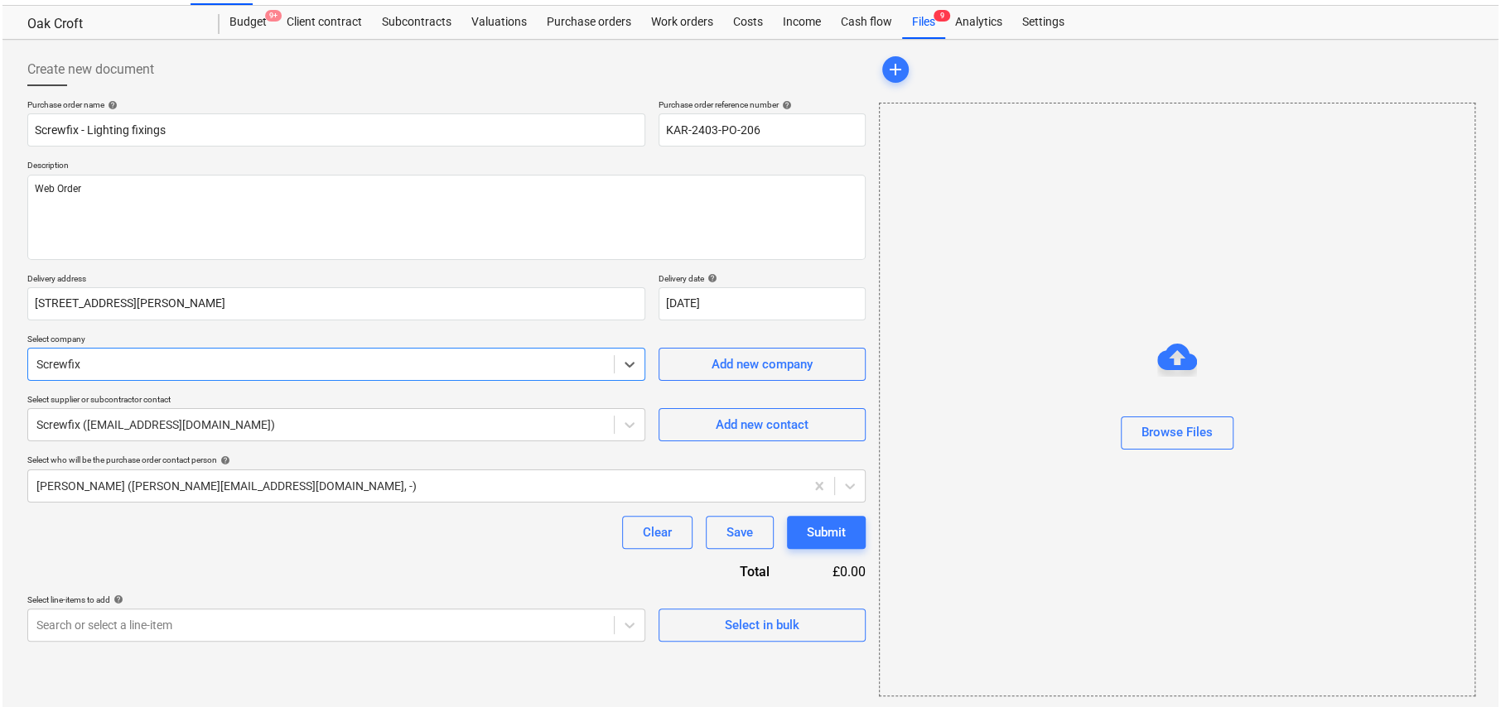
scroll to position [39, 0]
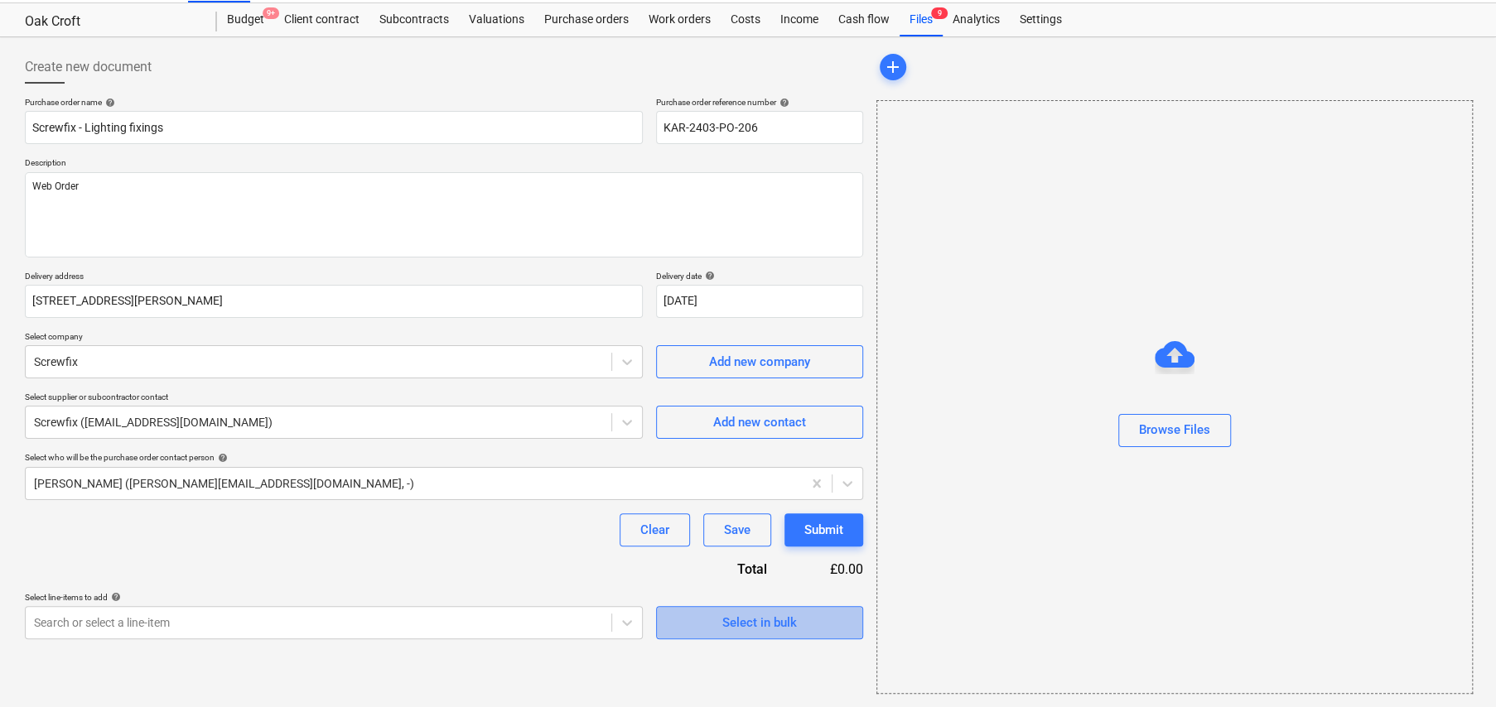
click at [767, 624] on div "Select in bulk" at bounding box center [759, 623] width 75 height 22
type textarea "x"
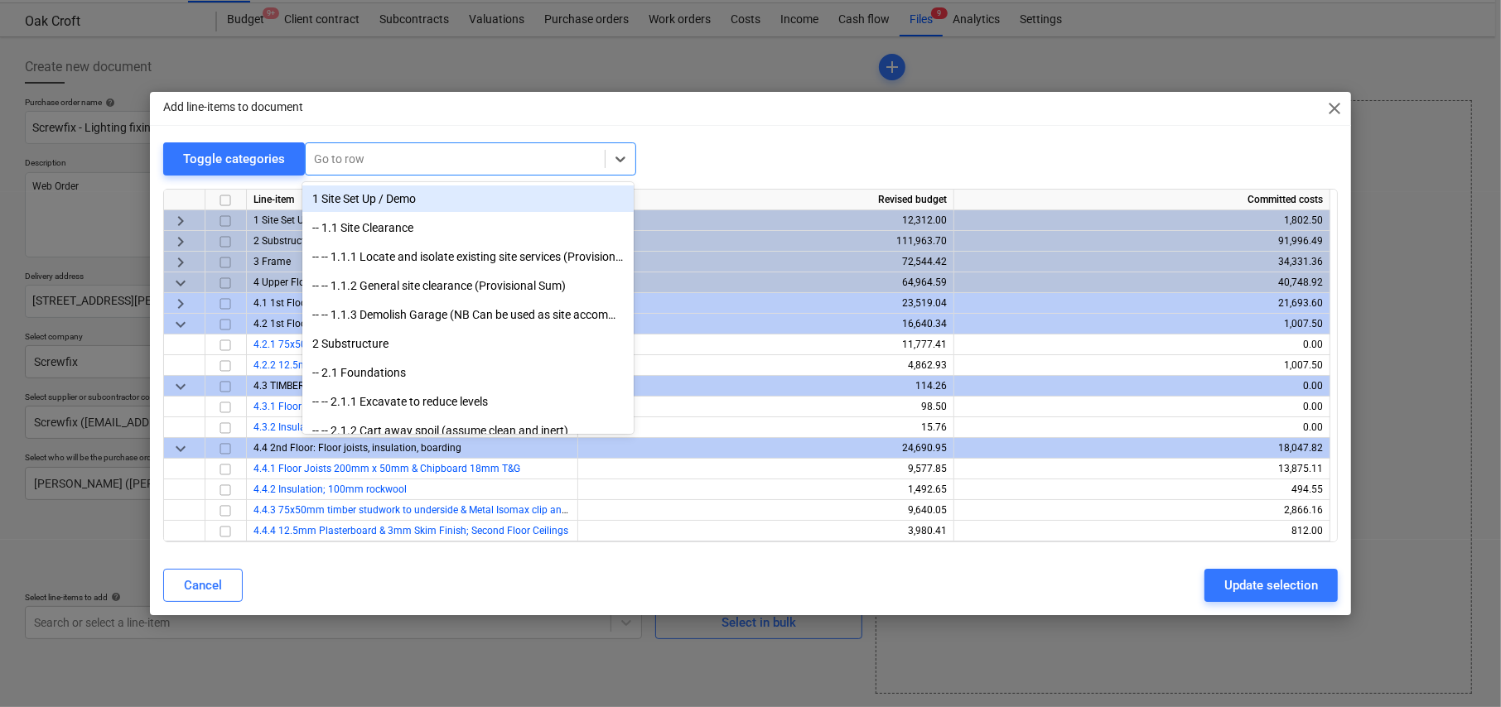
click at [383, 162] on div at bounding box center [455, 159] width 282 height 17
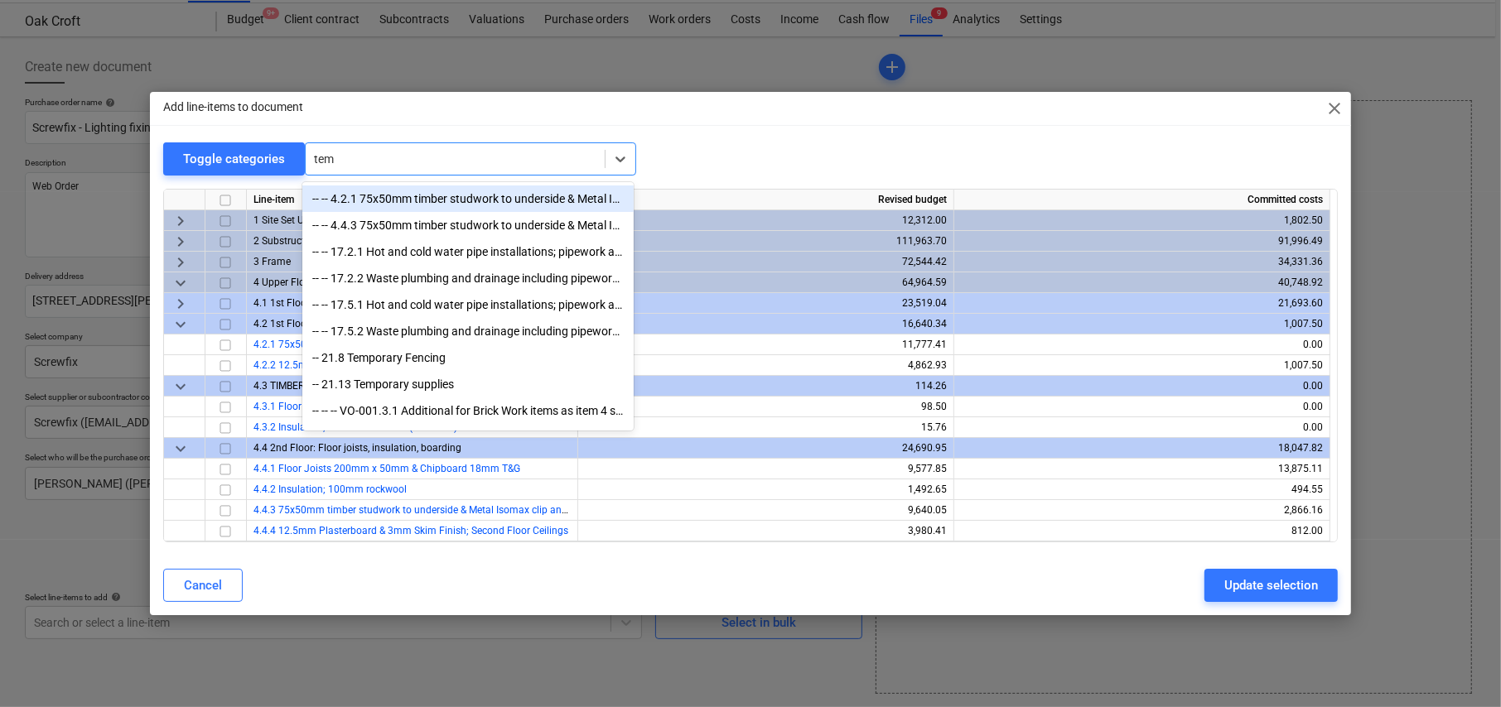
type input "temp"
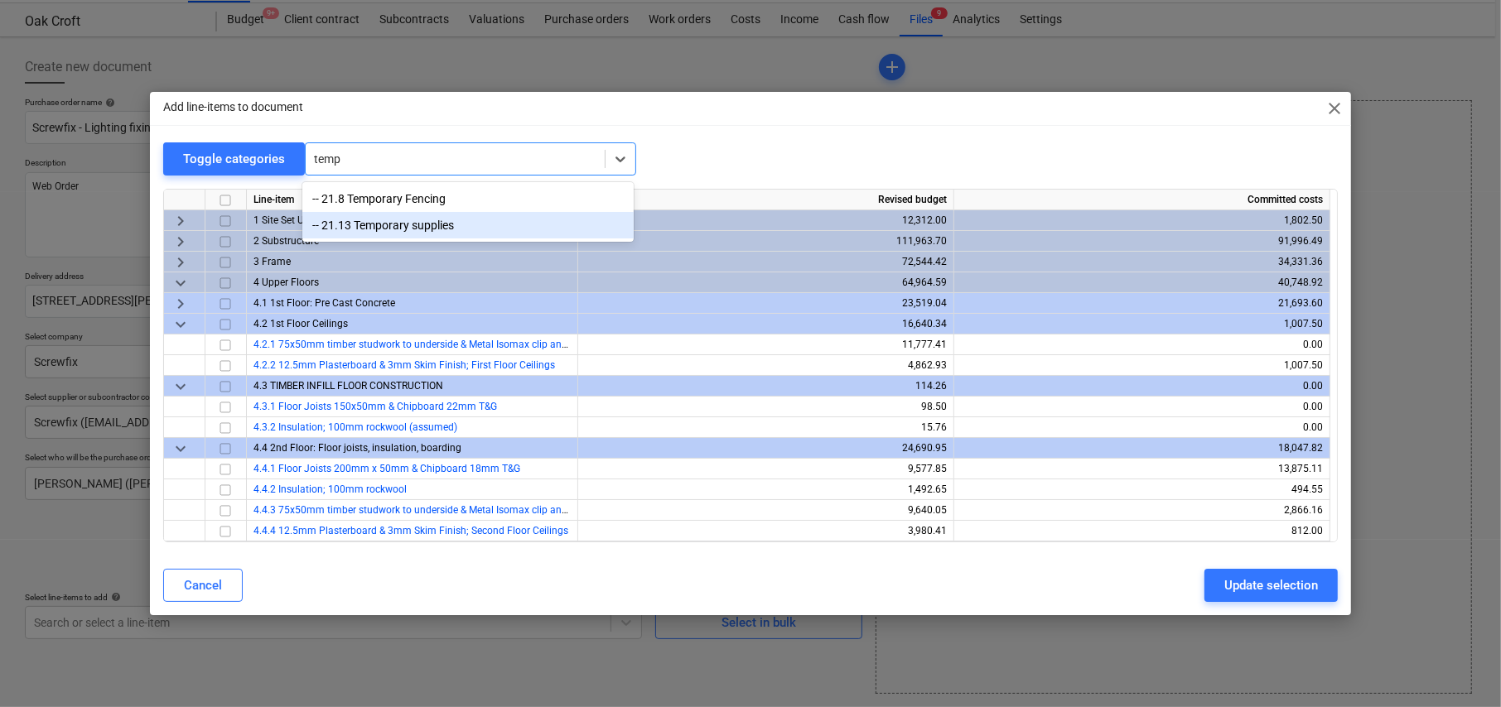
click at [422, 222] on div "-- 21.13 Temporary supplies" at bounding box center [467, 225] width 331 height 27
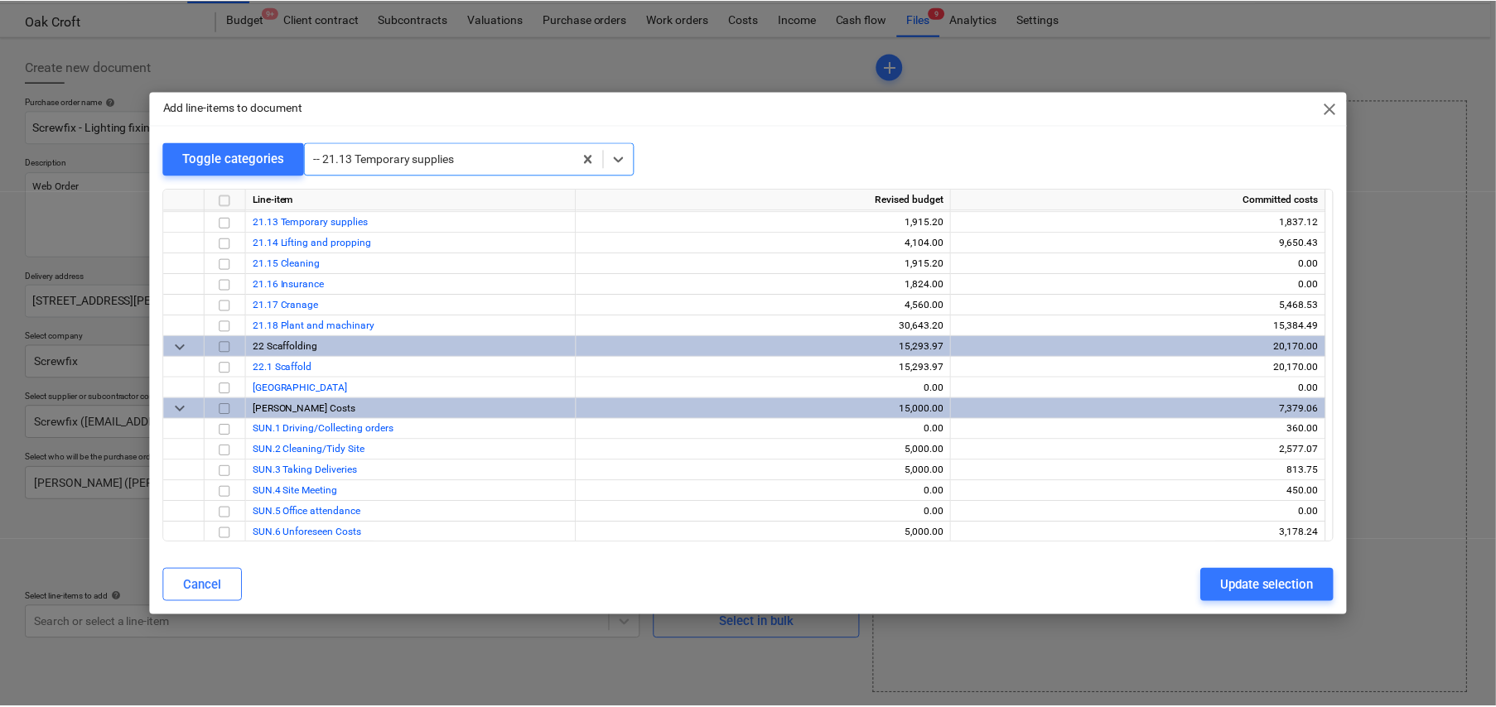
scroll to position [4928, 0]
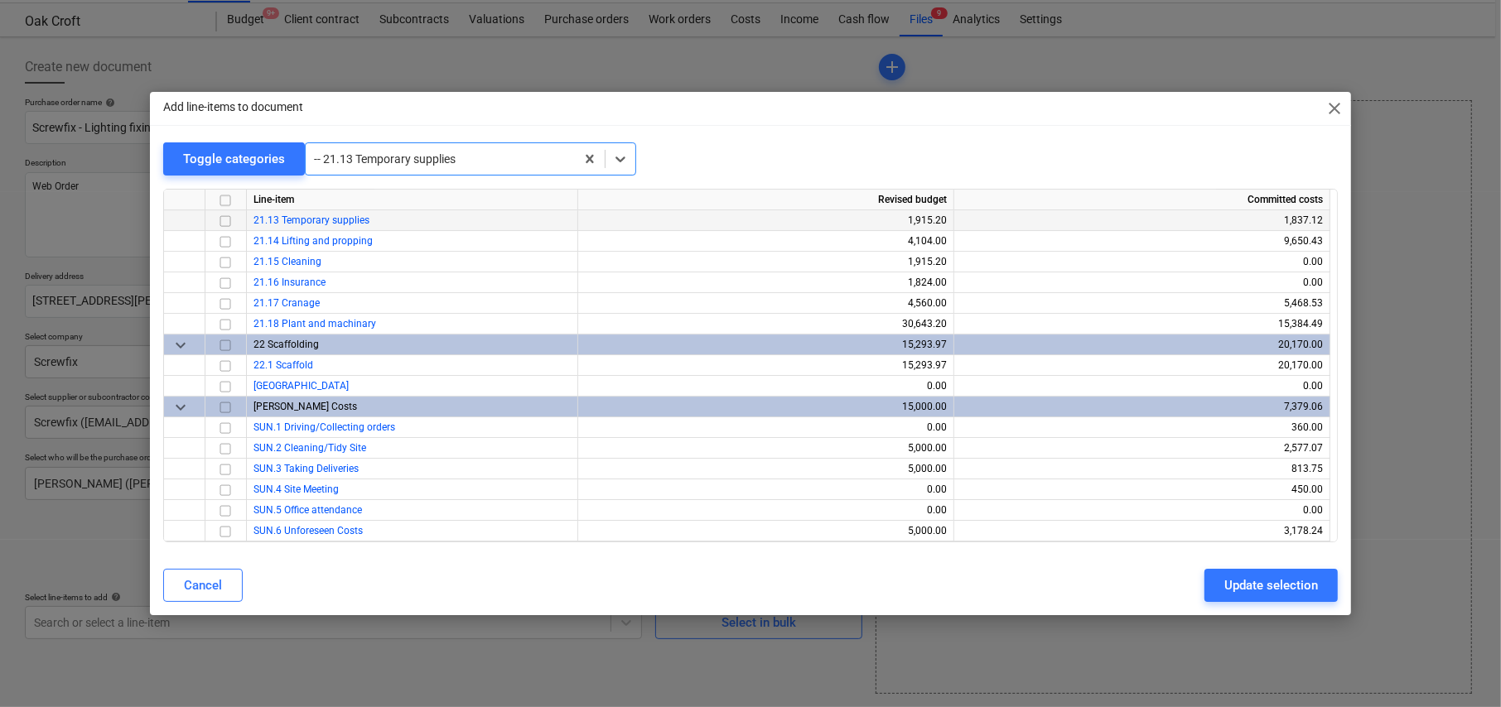
click at [224, 218] on input "checkbox" at bounding box center [225, 221] width 20 height 20
click at [1262, 592] on div "Update selection" at bounding box center [1271, 586] width 94 height 22
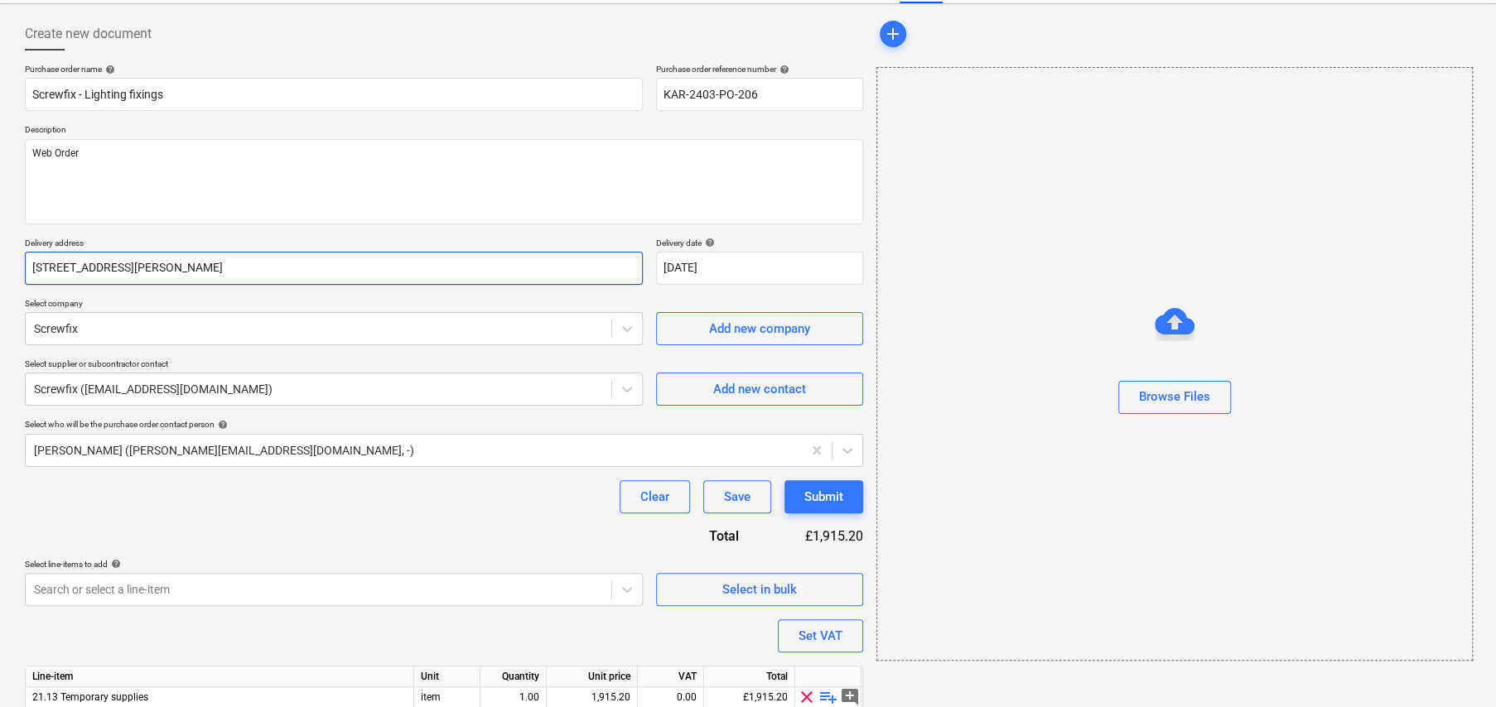
scroll to position [139, 0]
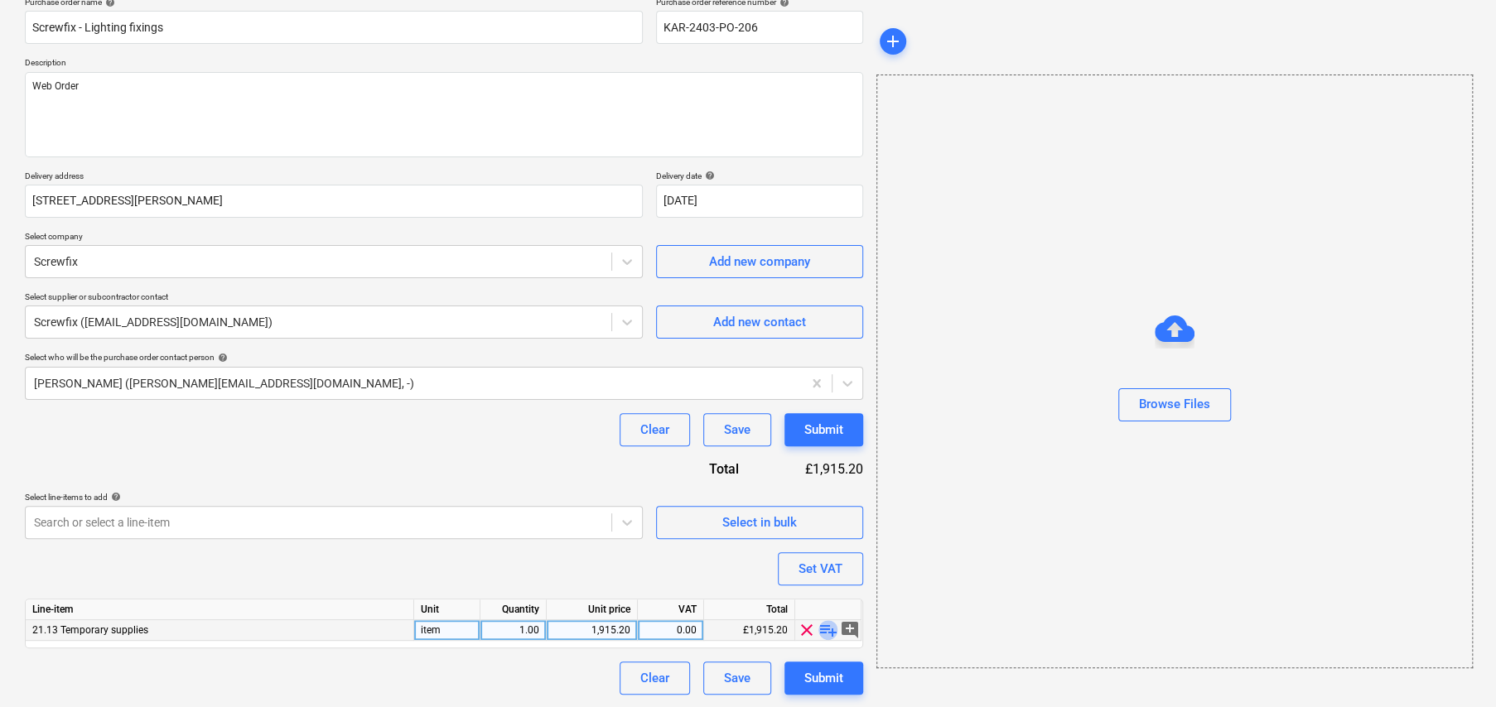
click at [832, 630] on span "playlist_add" at bounding box center [828, 630] width 20 height 20
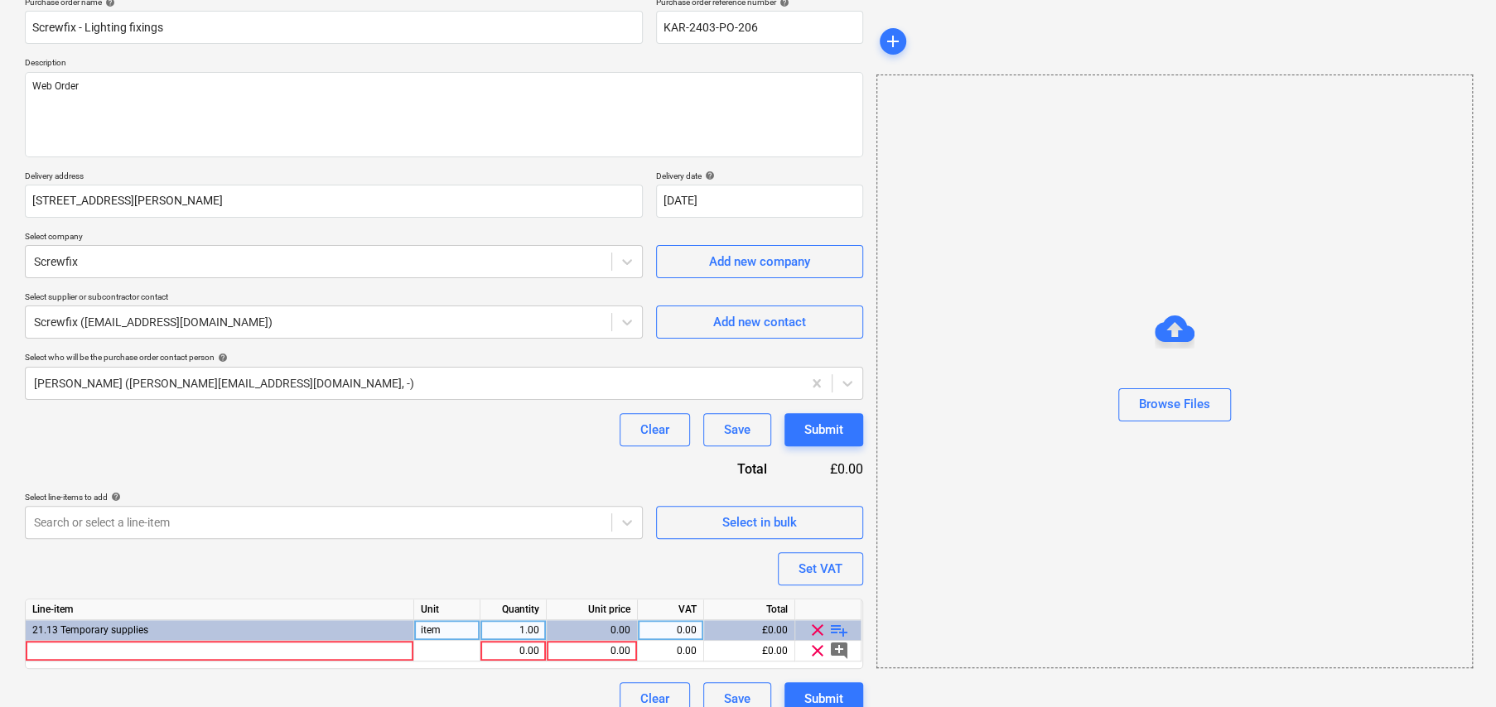
click at [842, 628] on span "playlist_add" at bounding box center [839, 630] width 20 height 20
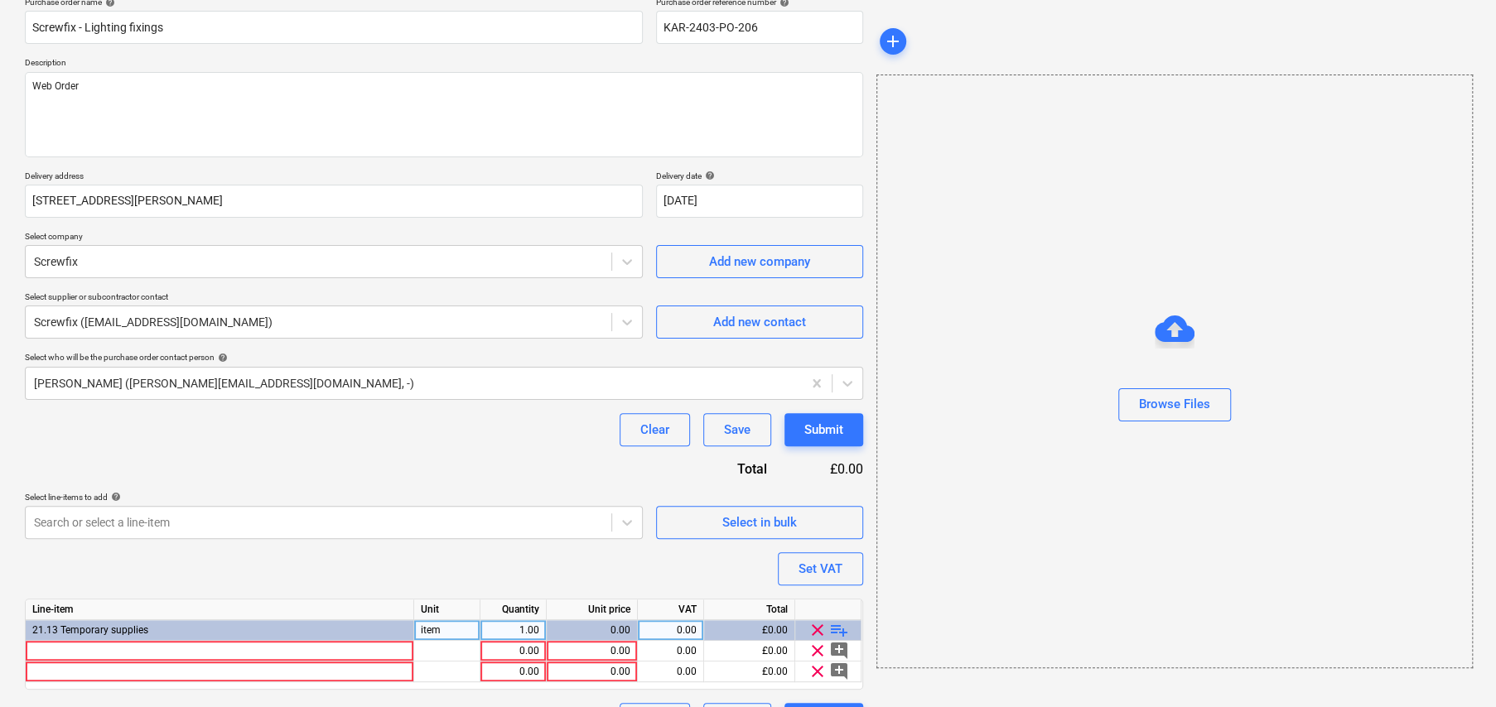
click at [842, 628] on span "playlist_add" at bounding box center [839, 630] width 20 height 20
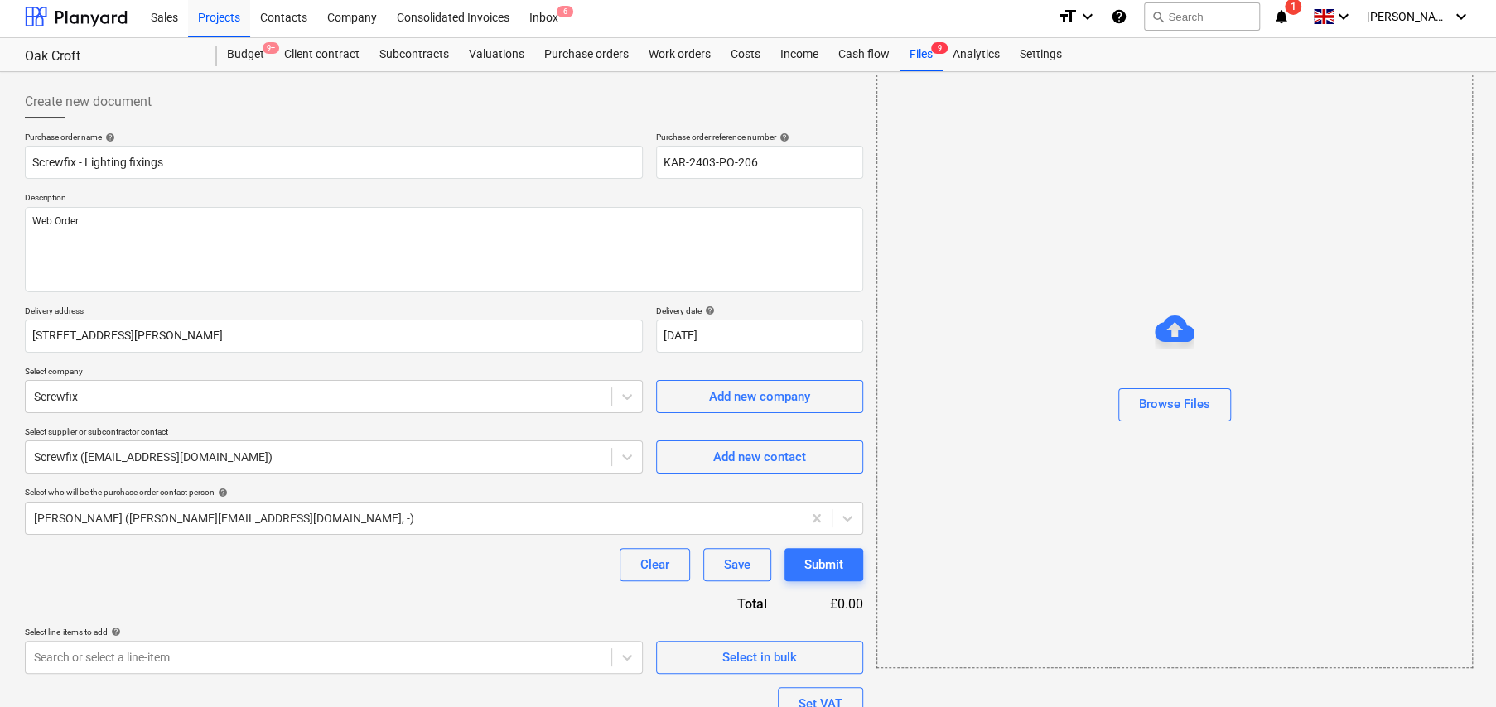
scroll to position [0, 0]
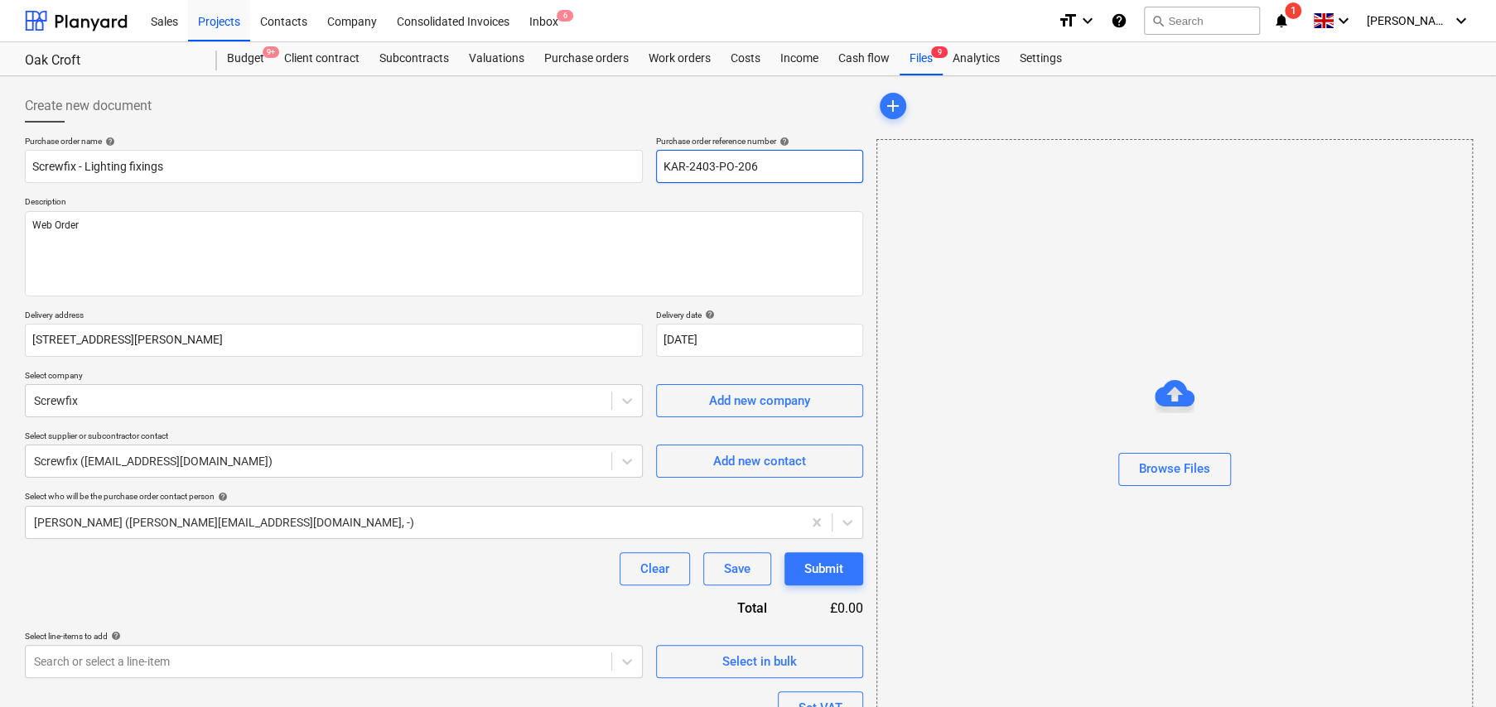
drag, startPoint x: 788, startPoint y: 162, endPoint x: 646, endPoint y: 166, distance: 142.5
click at [646, 166] on div "Purchase order name help Screwfix - Lighting fixings Purchase order reference n…" at bounding box center [444, 159] width 838 height 47
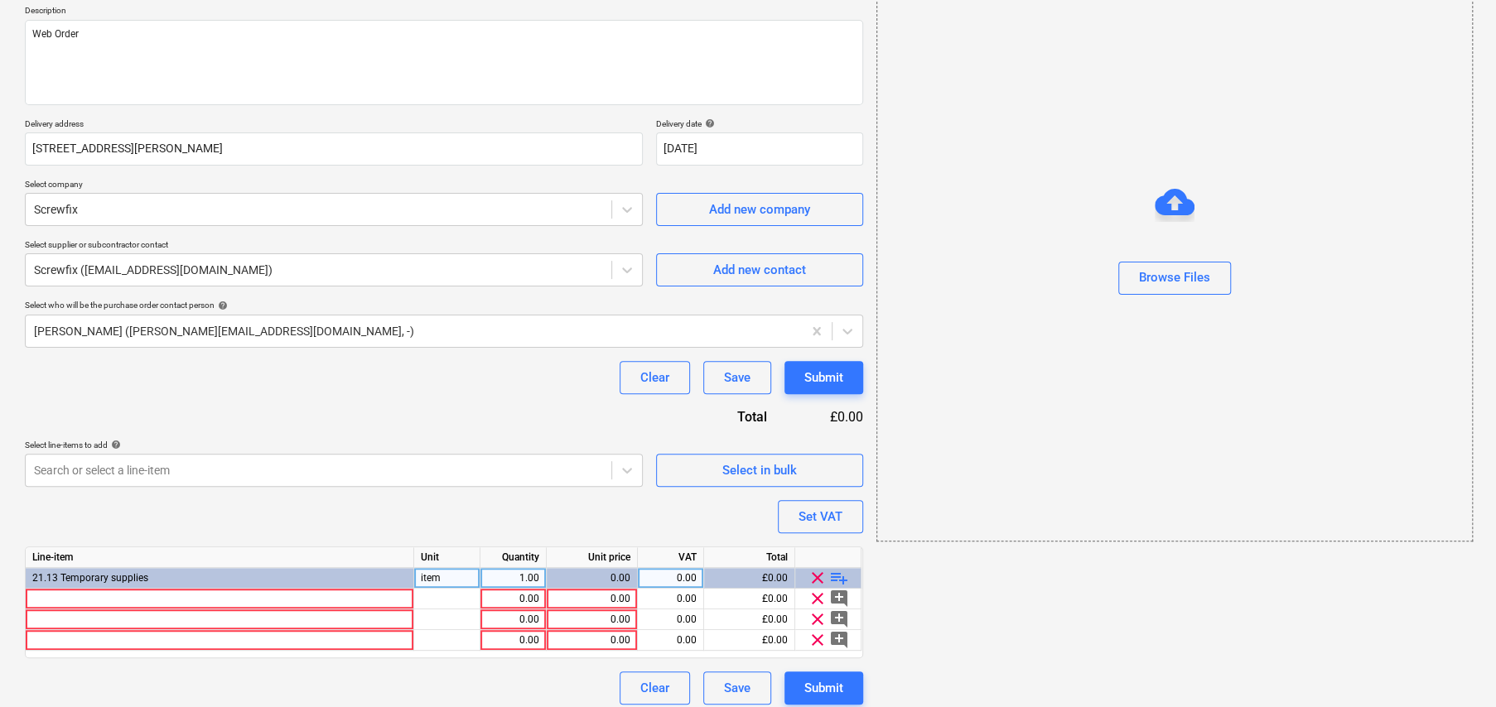
scroll to position [201, 0]
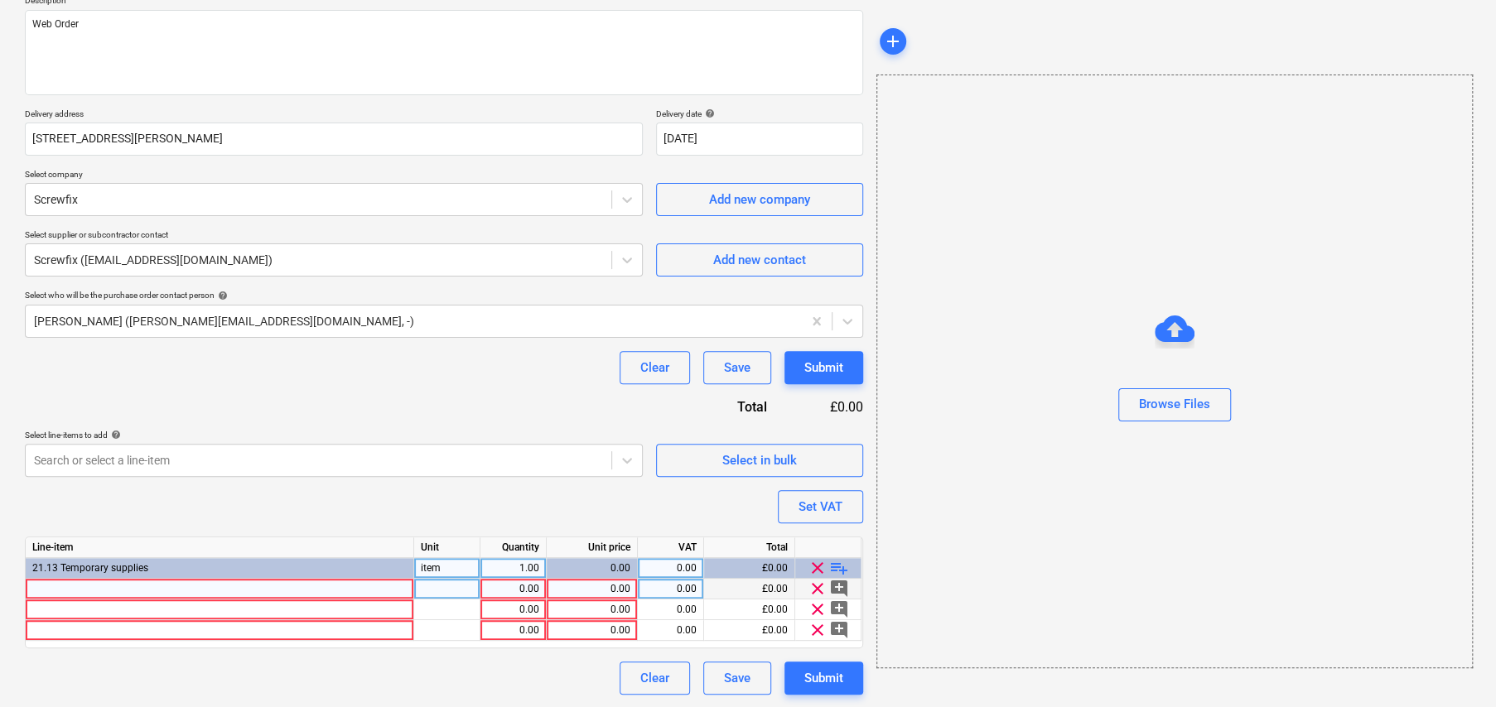
click at [72, 585] on div at bounding box center [220, 589] width 388 height 21
type textarea "x"
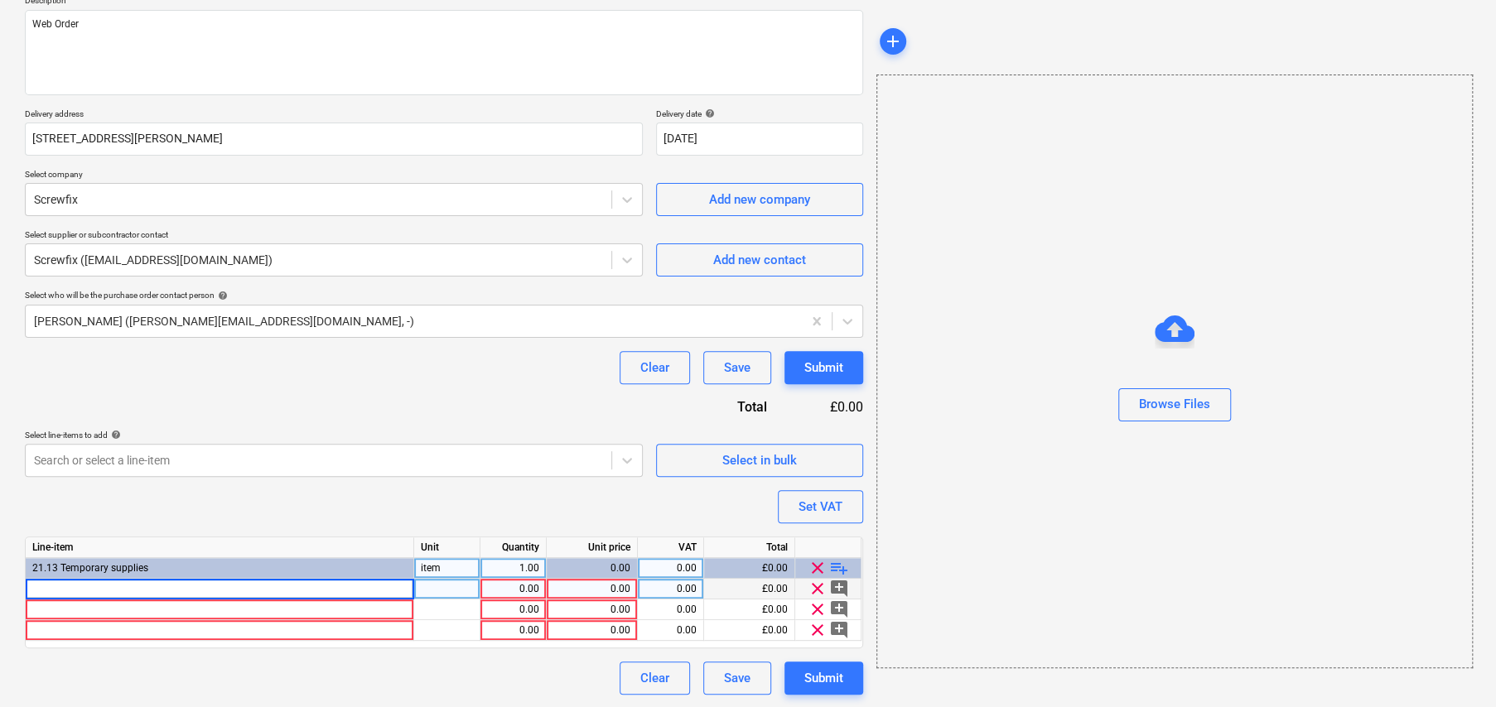
type input "Woodscrews 4 x 40mm Pk200"
type textarea "x"
type input "13.24"
type textarea "x"
type input "20"
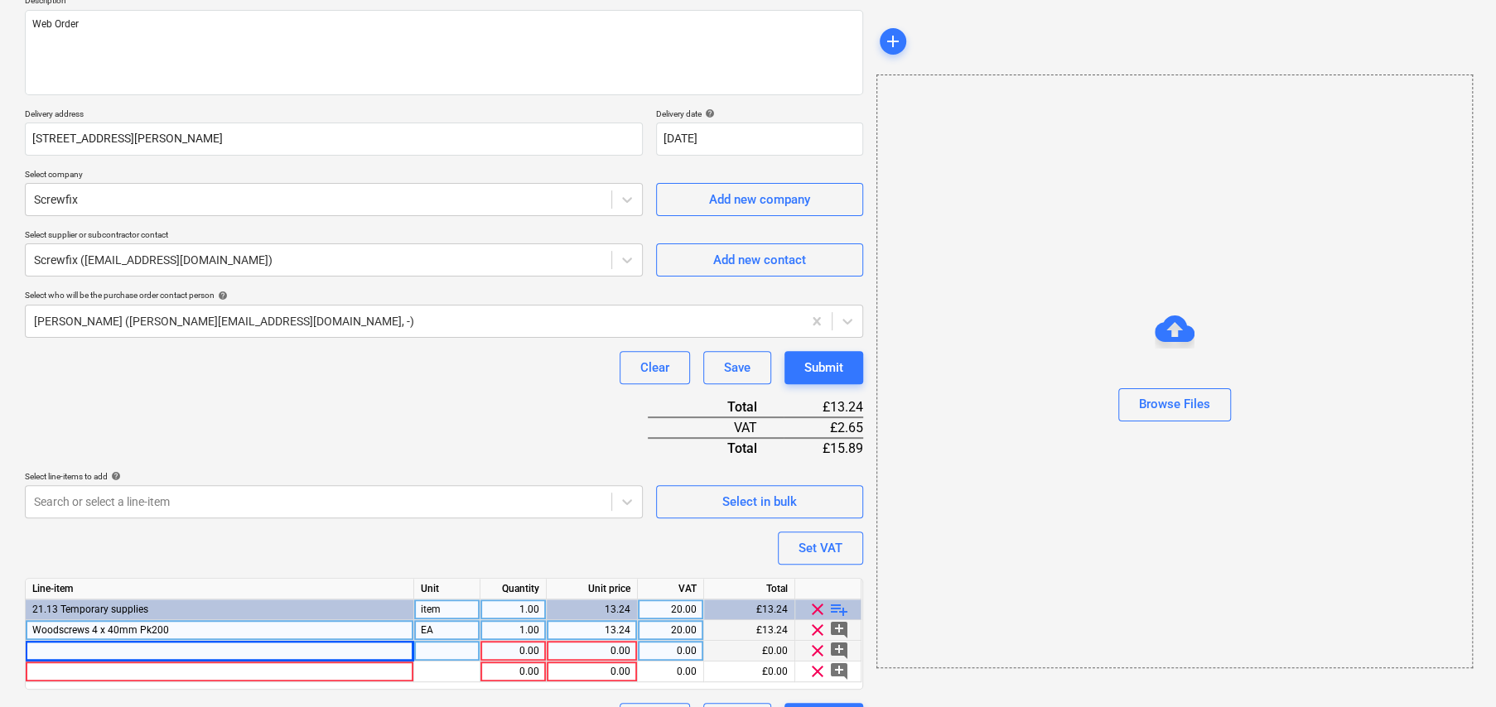
type textarea "x"
click at [291, 651] on div at bounding box center [220, 651] width 388 height 21
type input "Rawlplug Mixed Uno 272 piece with Free Drill Bits"
type textarea "x"
type input "EA"
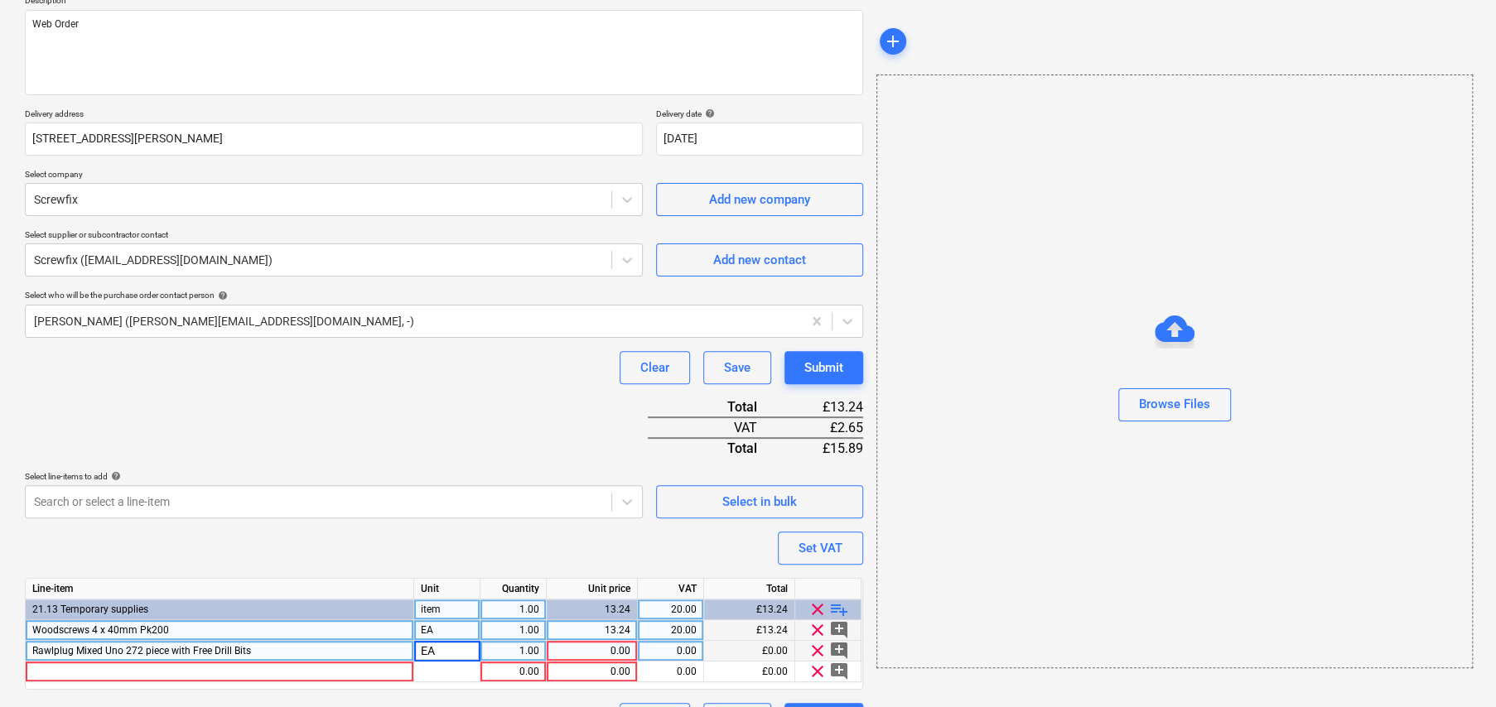
type textarea "x"
type input "7.49"
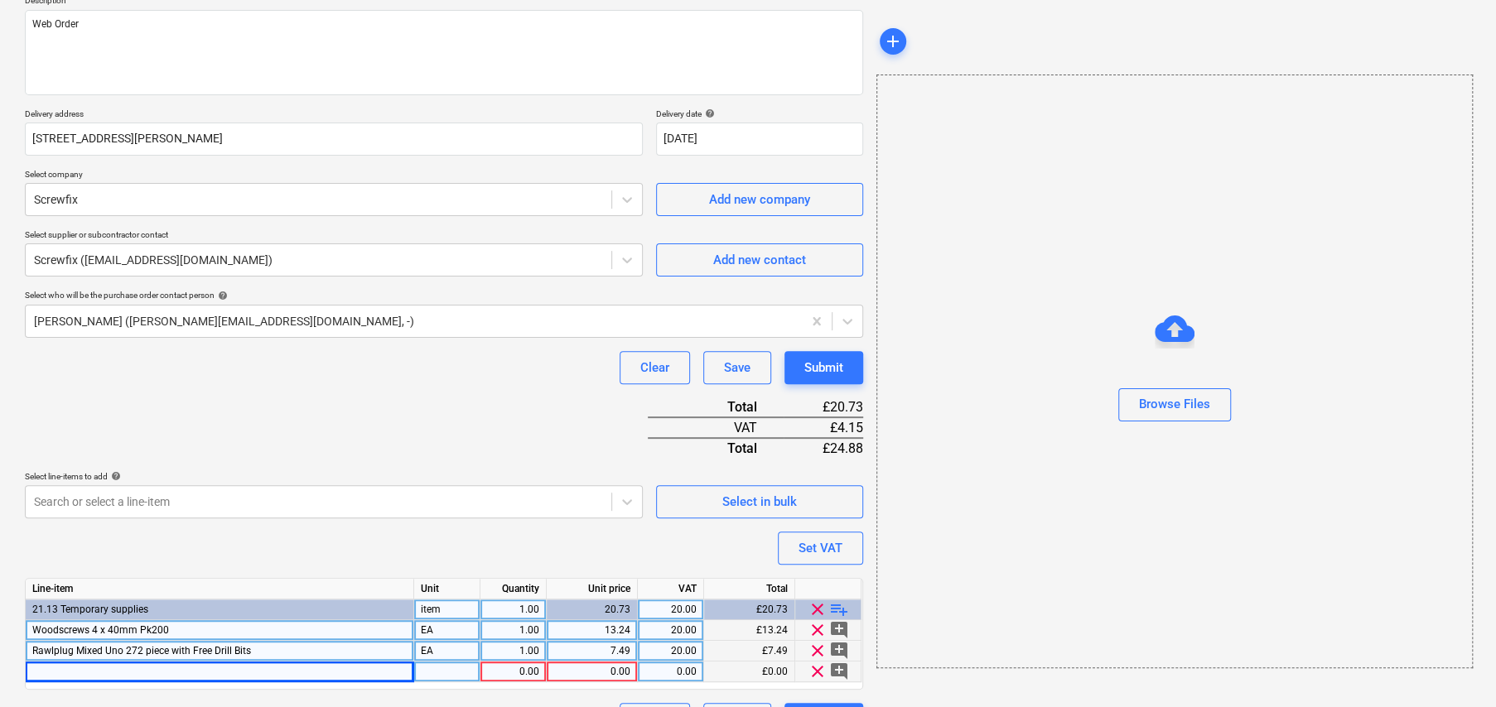
click at [276, 671] on div at bounding box center [220, 672] width 388 height 21
type textarea "x"
type input "12.6mm-15.2mm 6 Cable Cleat (Bag of 25)"
type textarea "x"
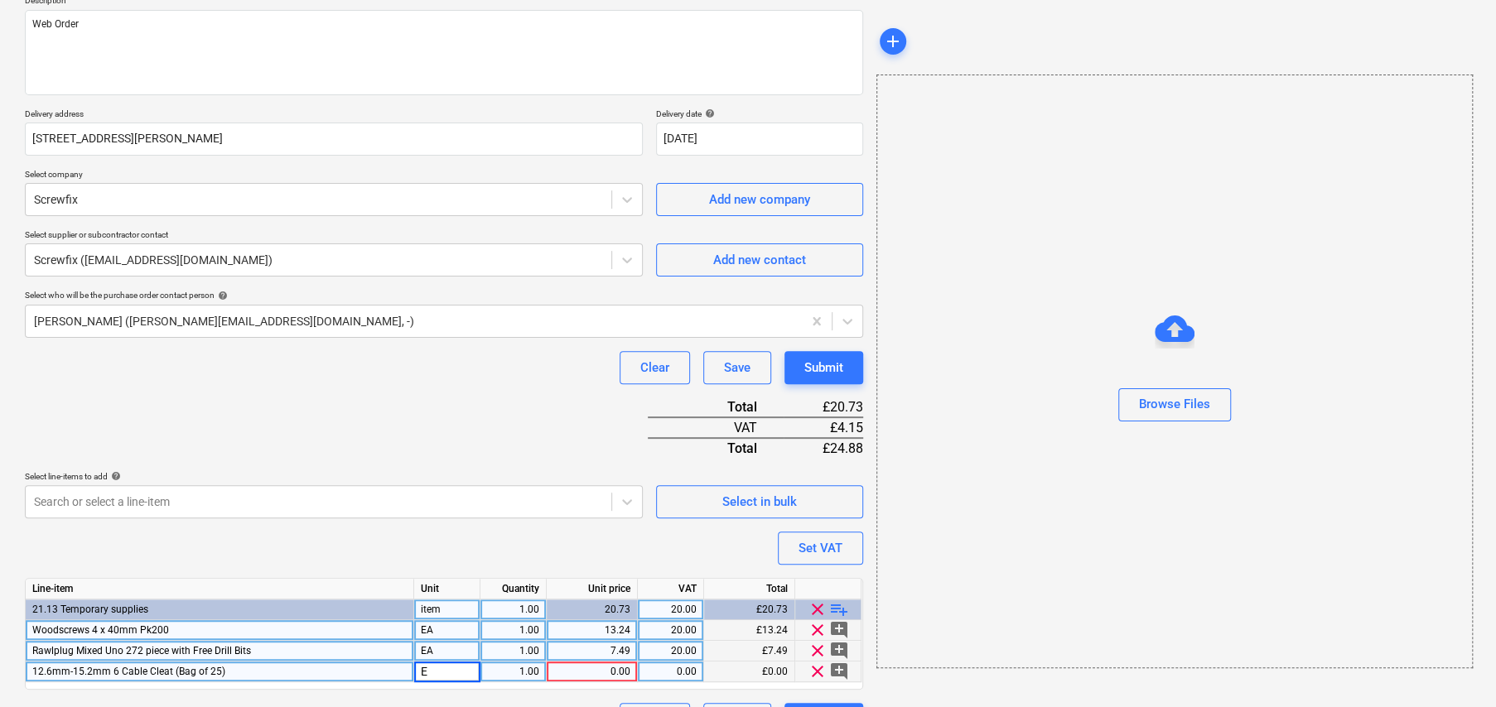
type input "EA"
type textarea "x"
type input "11.67"
type textarea "x"
type input "20"
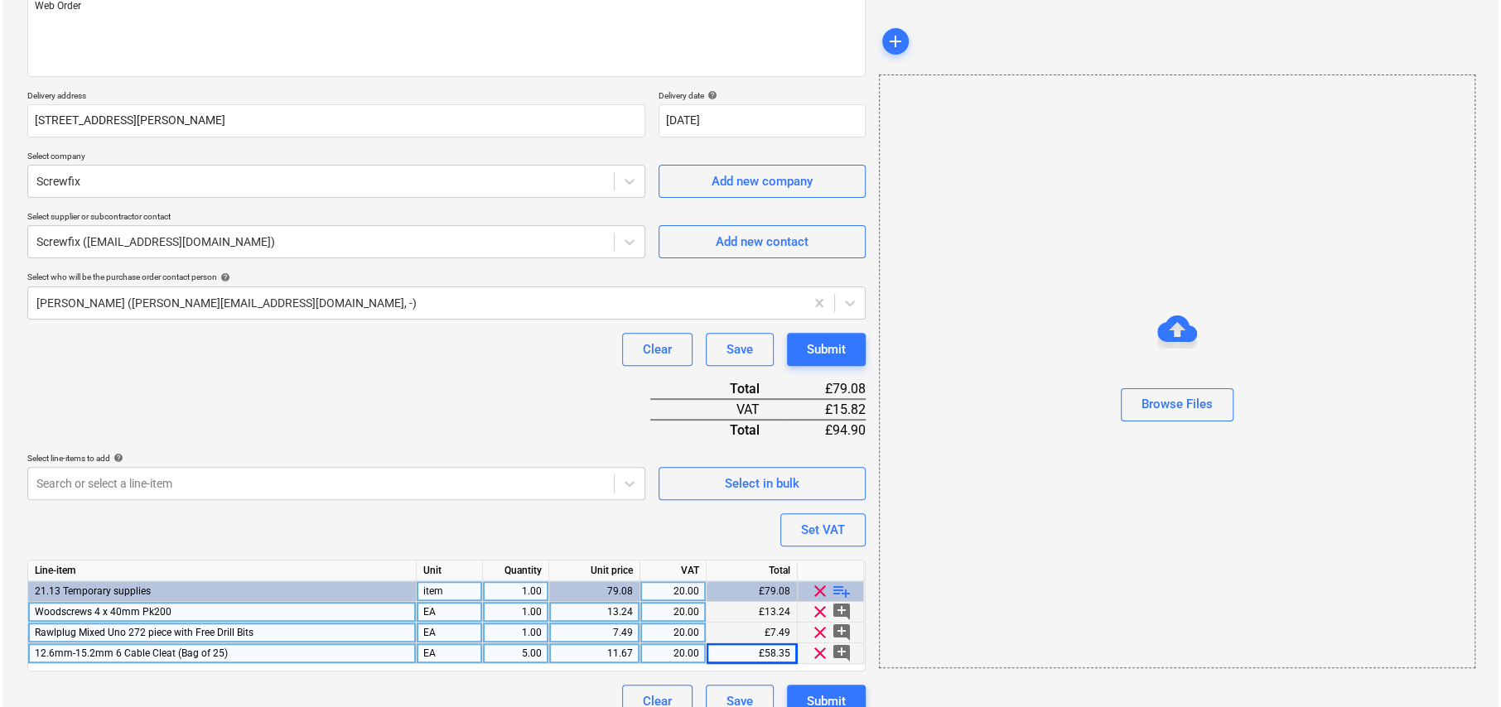
scroll to position [243, 0]
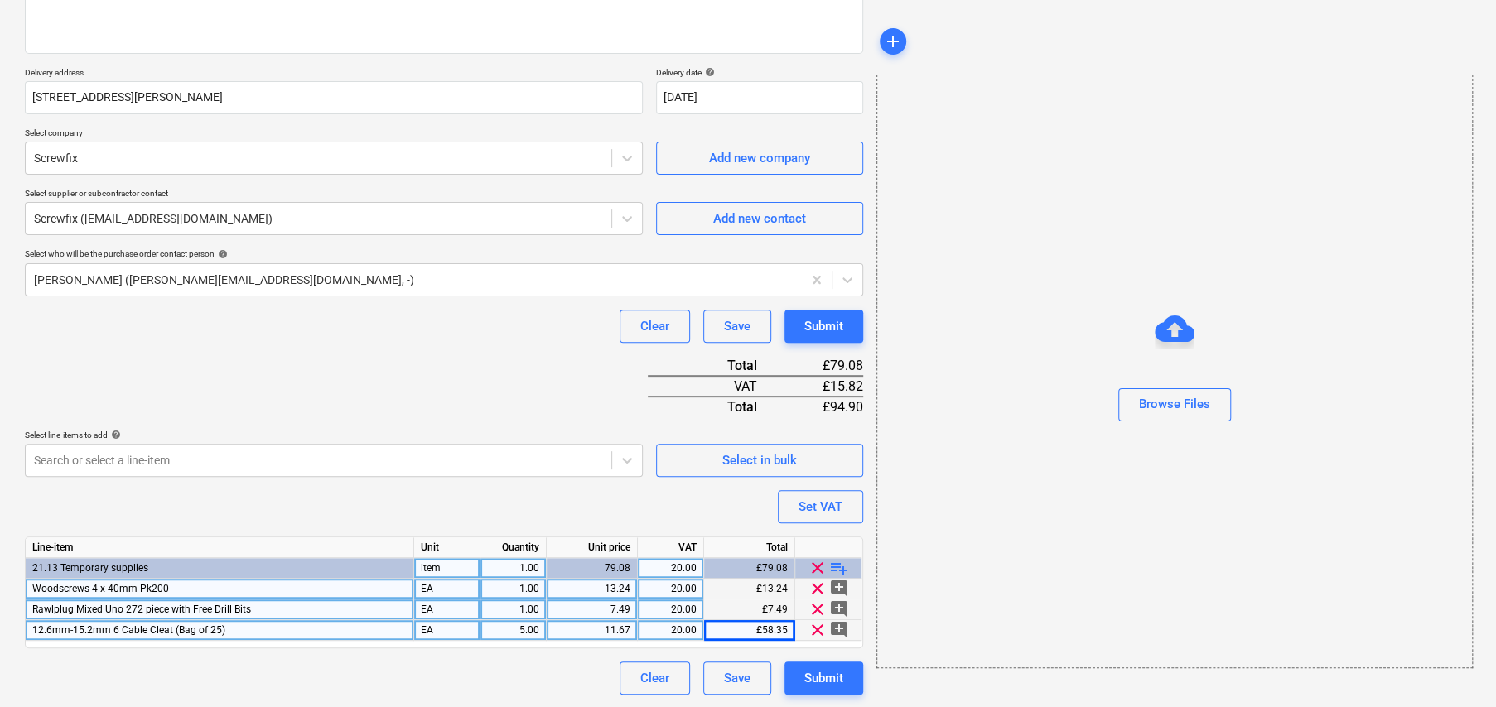
click at [594, 624] on div "11.67" at bounding box center [591, 630] width 77 height 21
type textarea "x"
type input "2.33"
type textarea "x"
click at [628, 629] on div "2.33" at bounding box center [591, 630] width 77 height 21
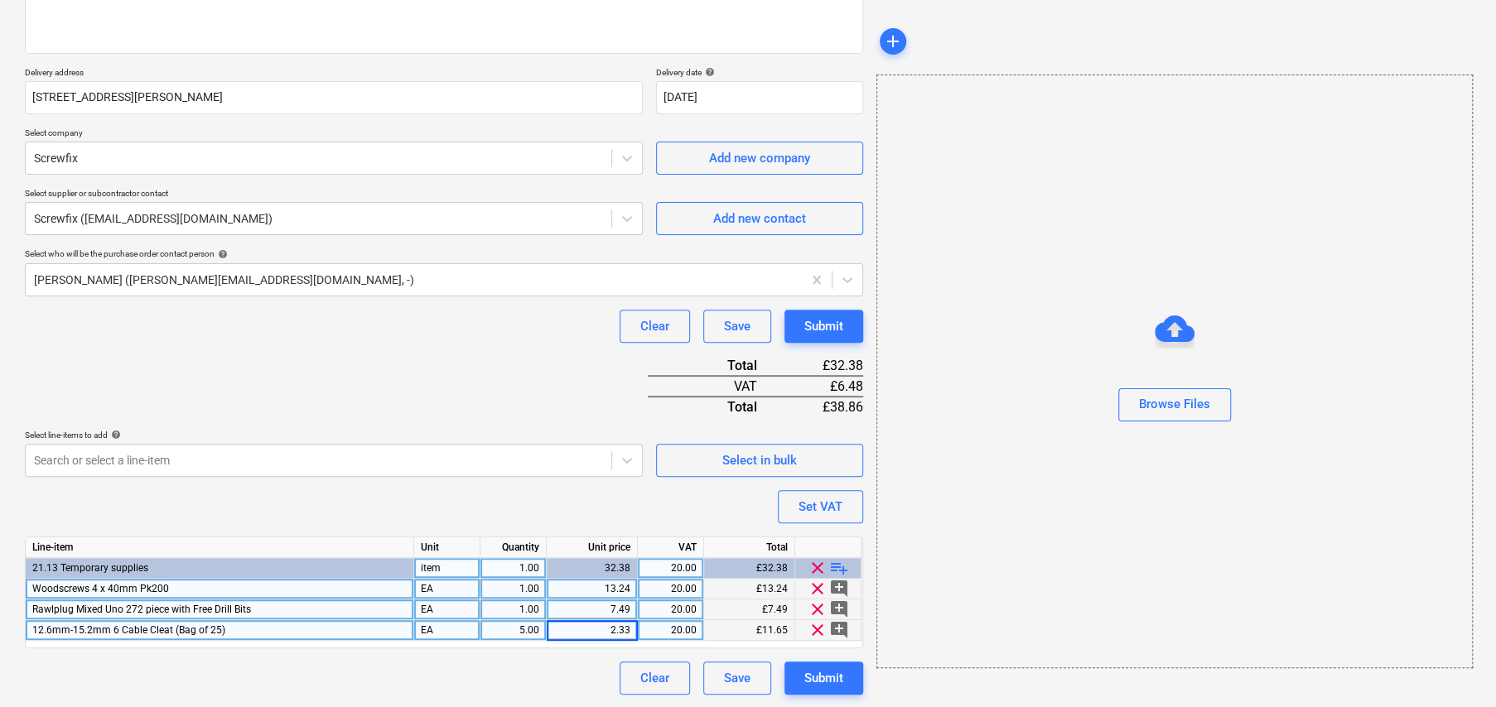
type input "2.333"
type textarea "x"
click at [627, 633] on div "2.33" at bounding box center [591, 630] width 77 height 21
type input "2.3333"
click at [819, 678] on div "Submit" at bounding box center [823, 679] width 39 height 22
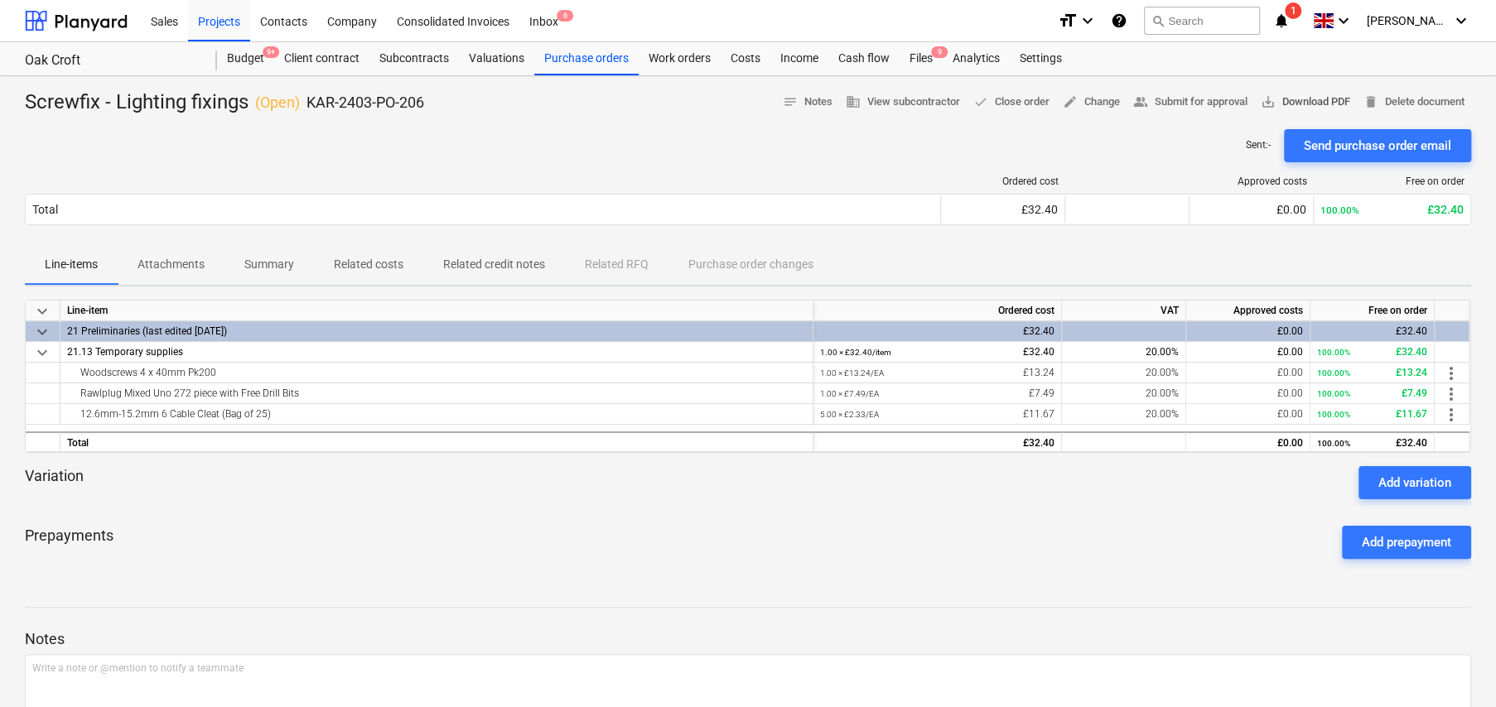
click at [1304, 103] on span "save_alt Download PDF" at bounding box center [1305, 102] width 89 height 19
click at [538, 18] on div "Inbox 6" at bounding box center [543, 20] width 49 height 42
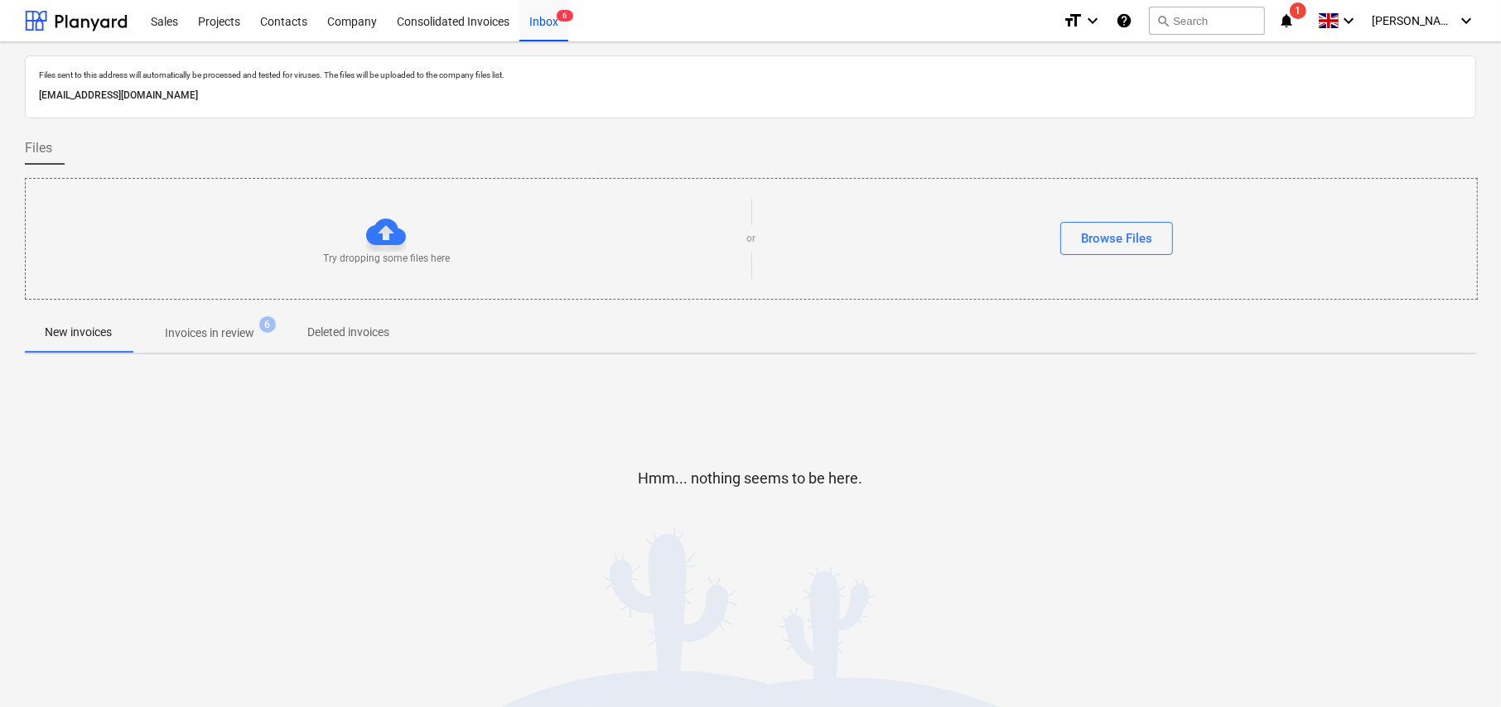
click at [207, 339] on p "Invoices in review" at bounding box center [209, 333] width 89 height 17
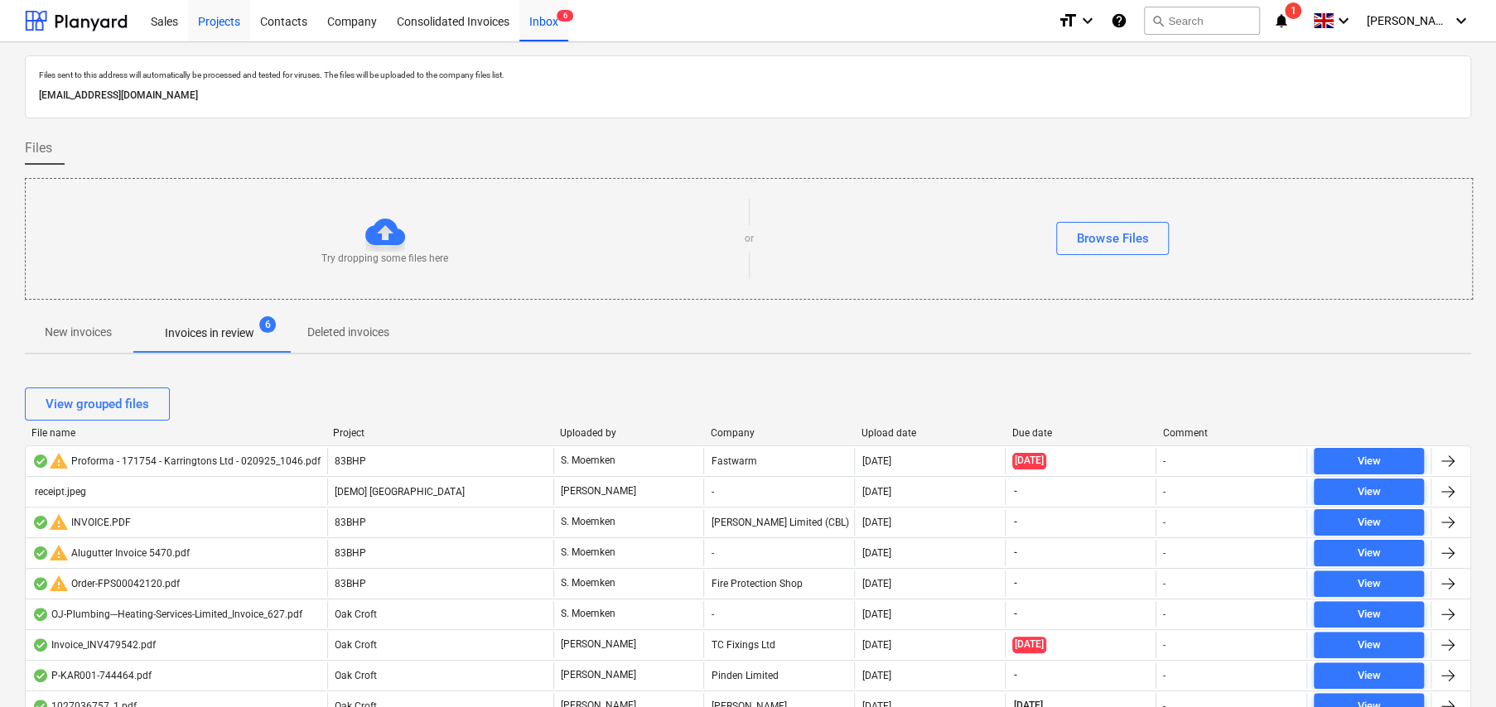
click at [223, 19] on div "Projects" at bounding box center [219, 20] width 62 height 42
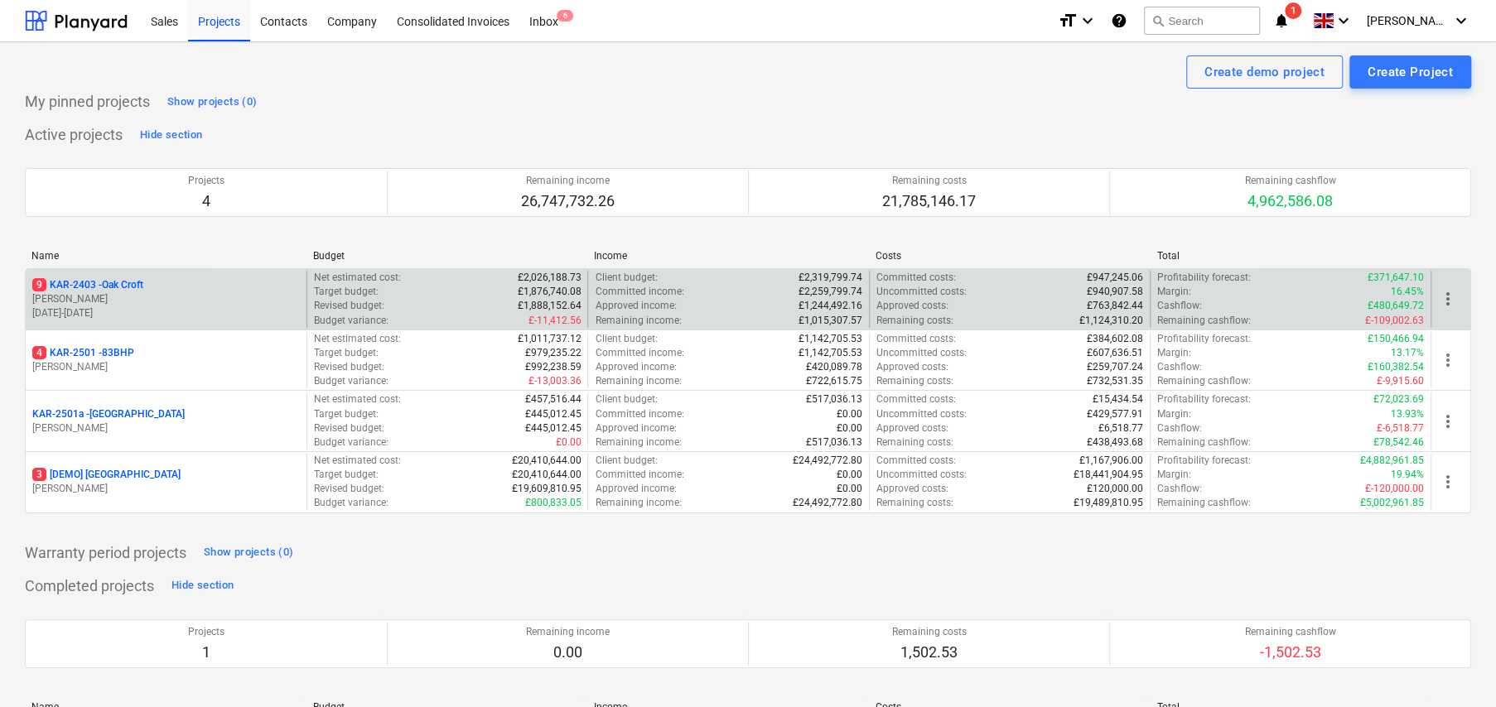
click at [127, 284] on p "9 KAR-2403 - Oak Croft" at bounding box center [87, 285] width 111 height 14
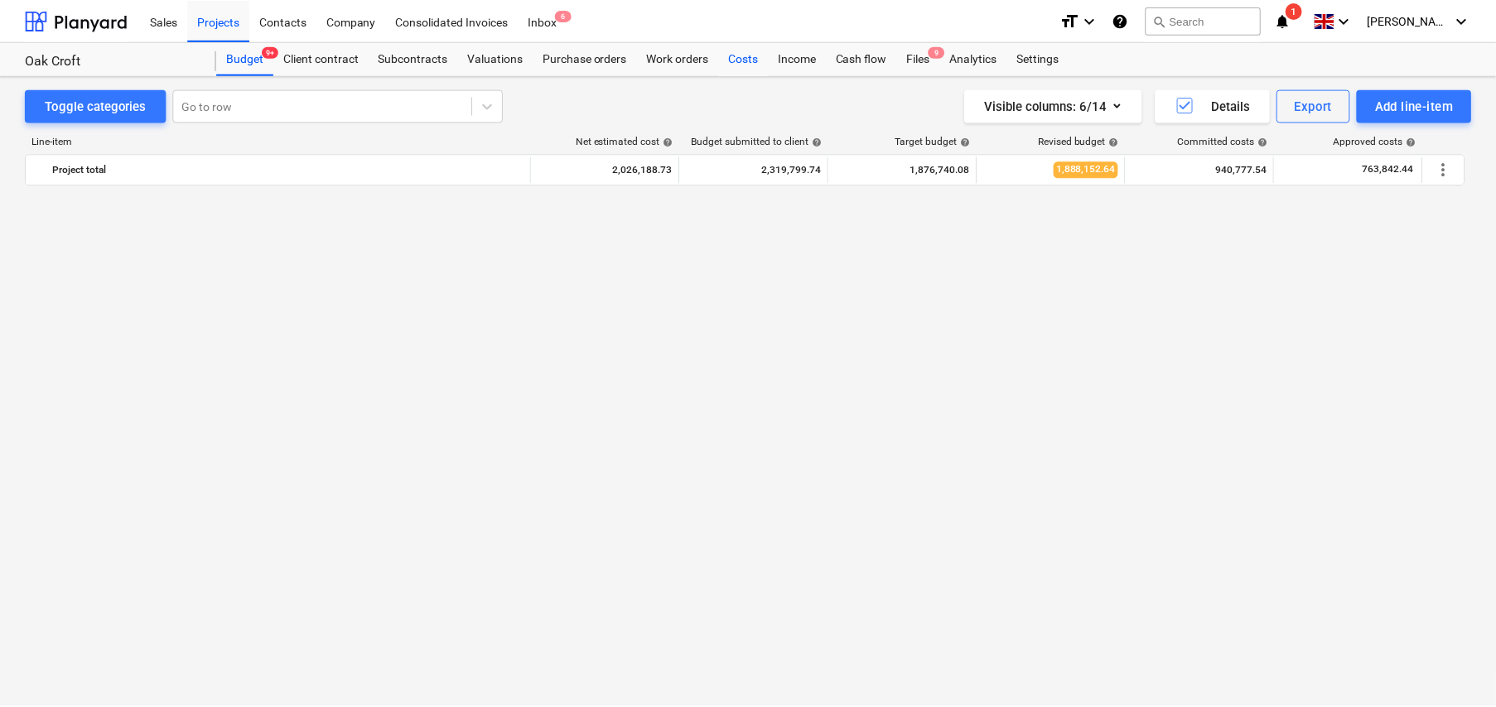
scroll to position [1160, 0]
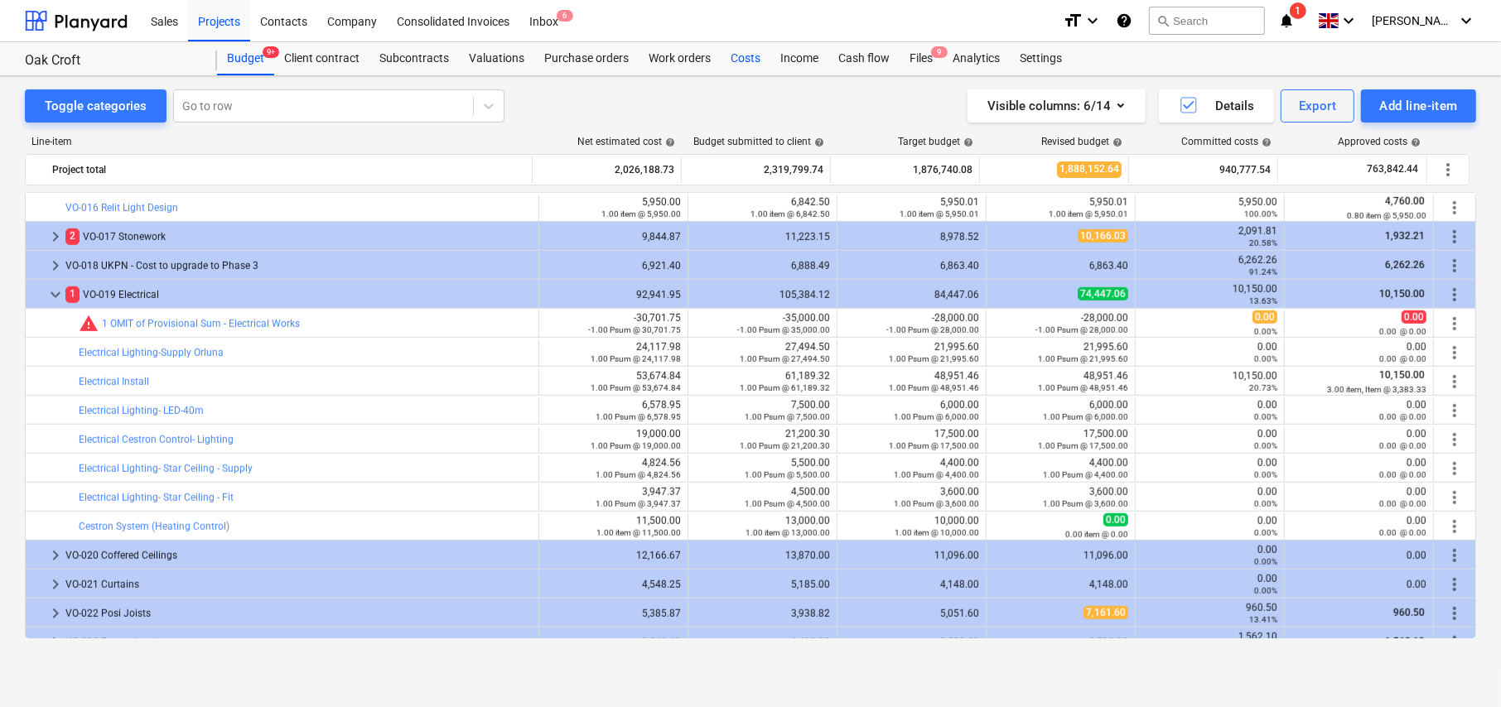
click at [748, 55] on div "Costs" at bounding box center [746, 58] width 50 height 33
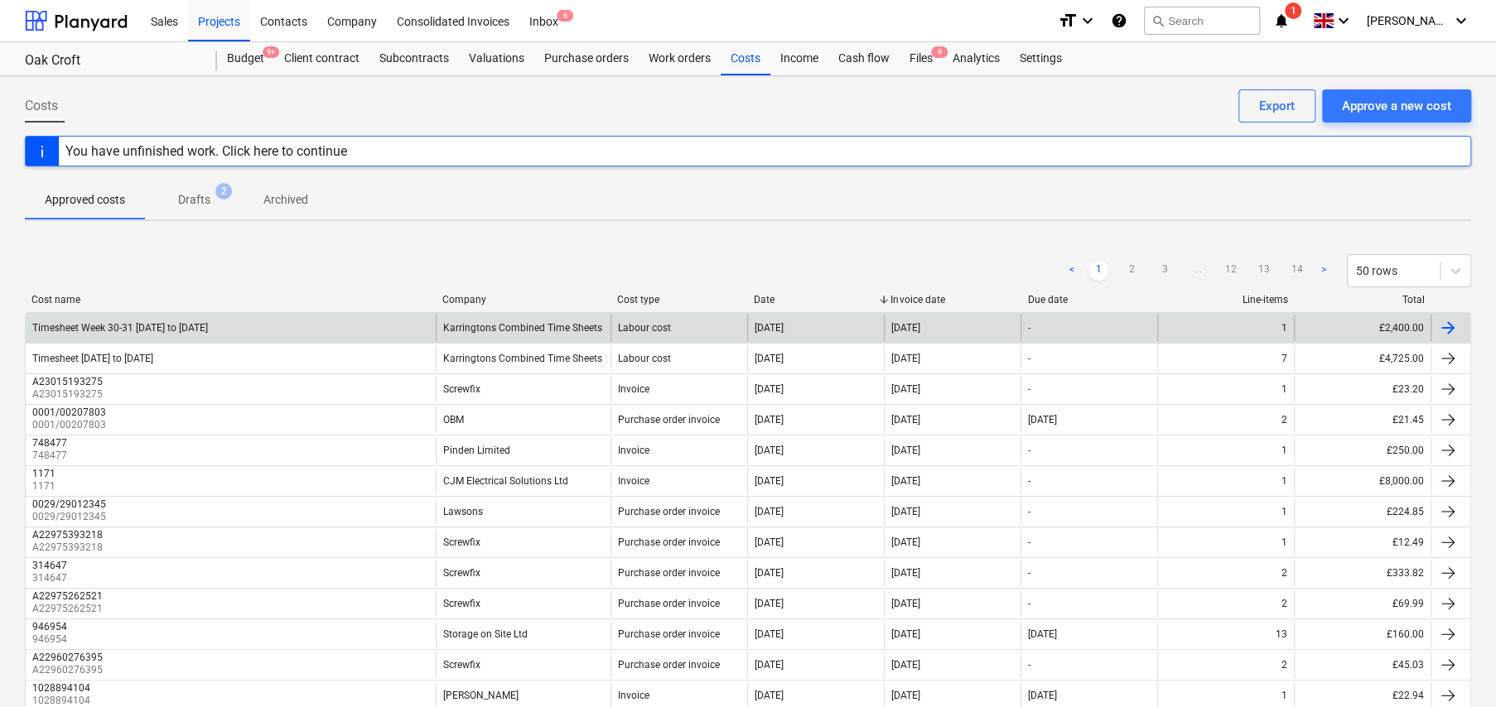
click at [166, 333] on div "Timesheet Week 30-31 21 Jul to 03 Jun 25" at bounding box center [231, 328] width 410 height 27
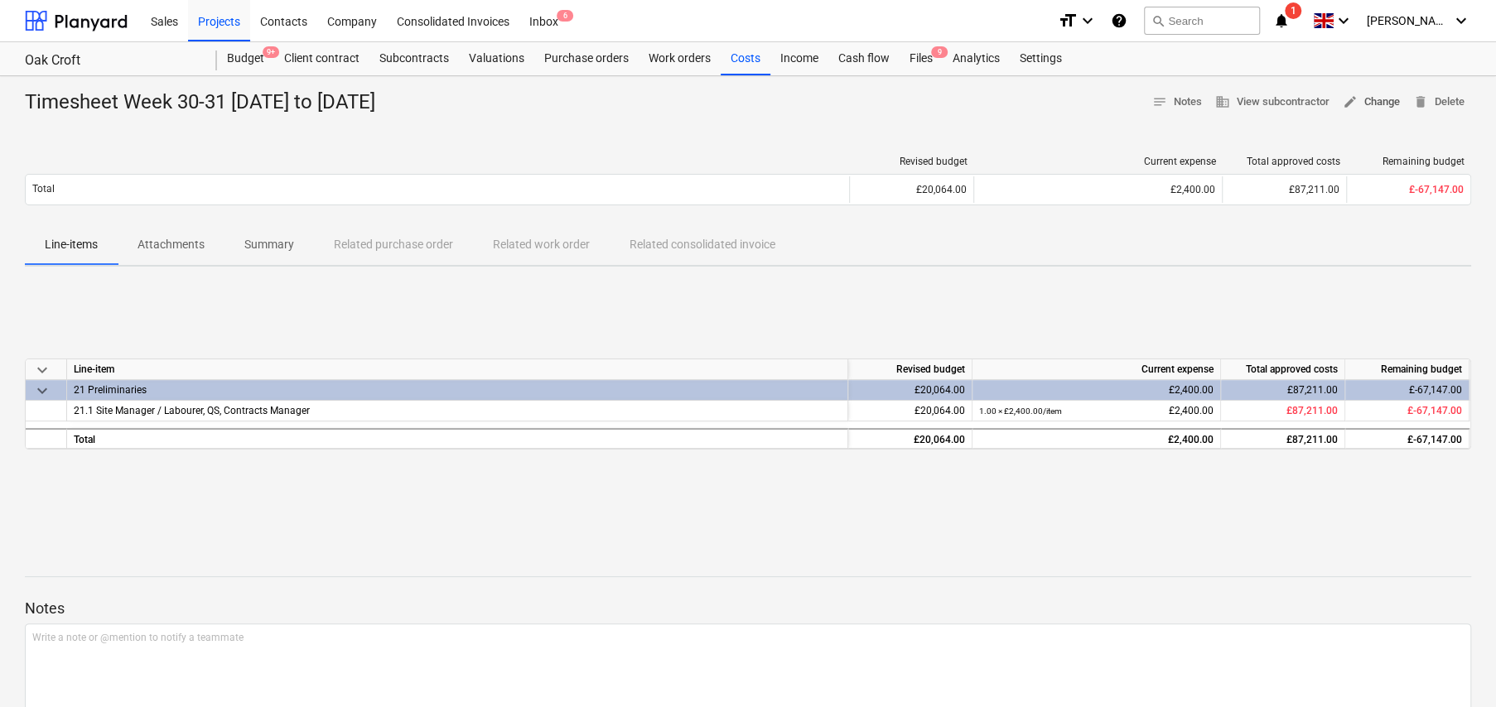
click at [1358, 102] on span "edit Change" at bounding box center [1371, 102] width 57 height 19
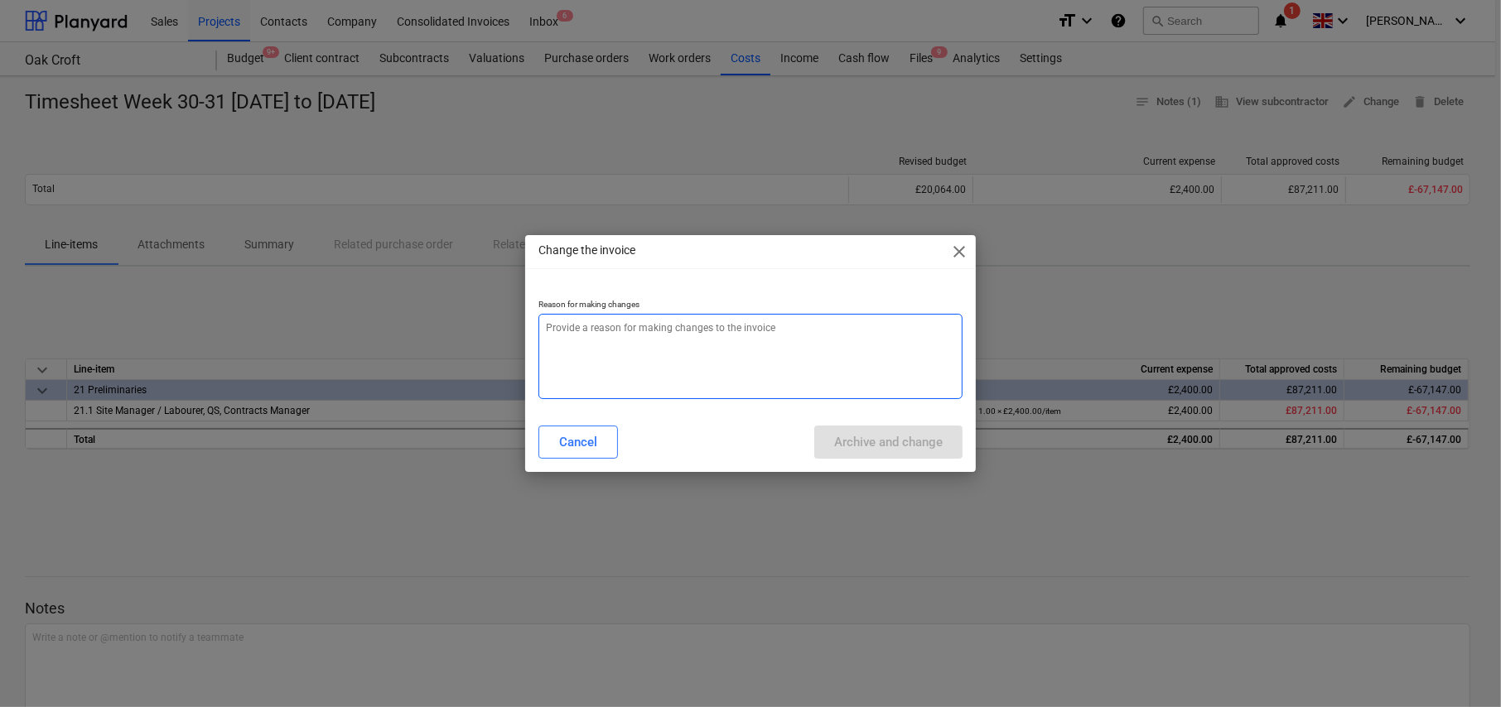
click at [646, 357] on textarea at bounding box center [750, 356] width 424 height 85
type textarea "x"
type textarea "C"
type textarea "x"
type textarea "Ch"
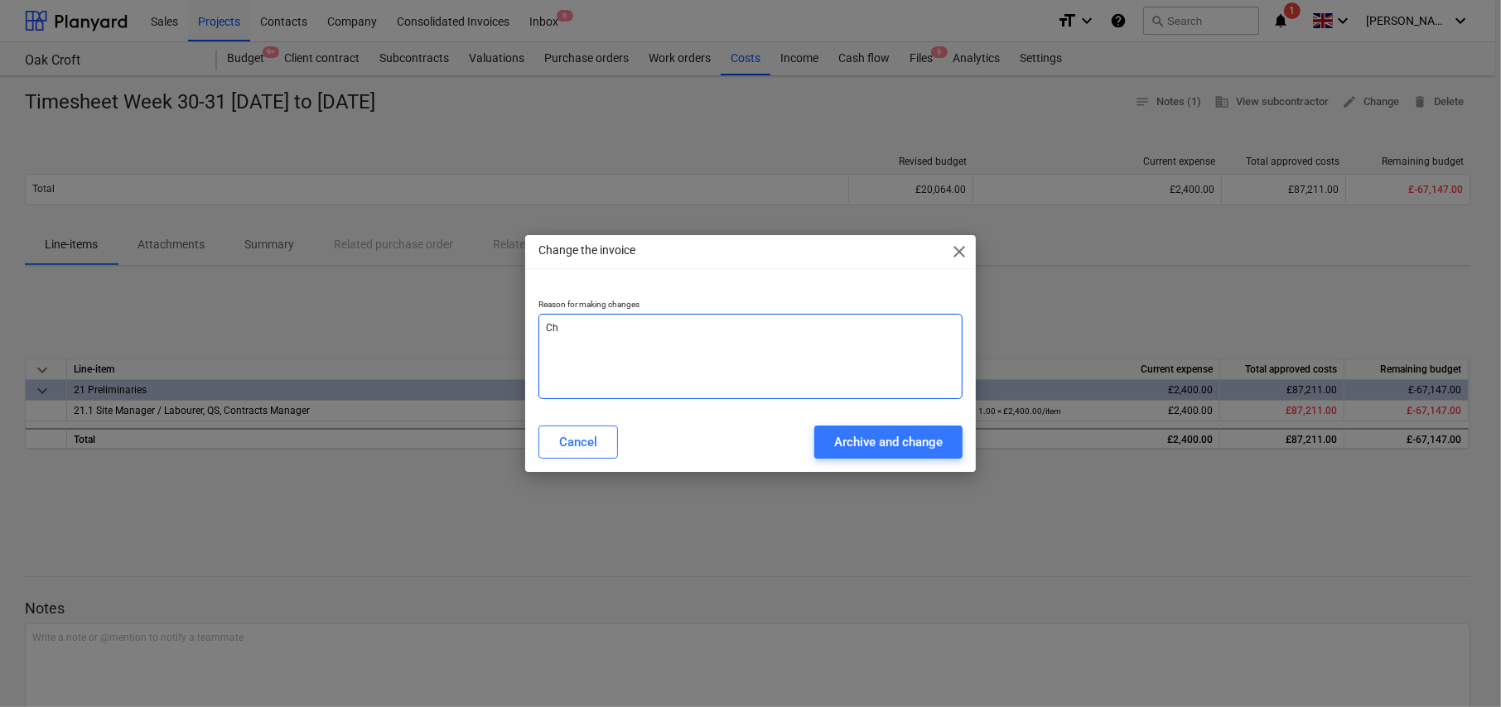
type textarea "x"
type textarea "Cha"
type textarea "x"
type textarea "Chan"
type textarea "x"
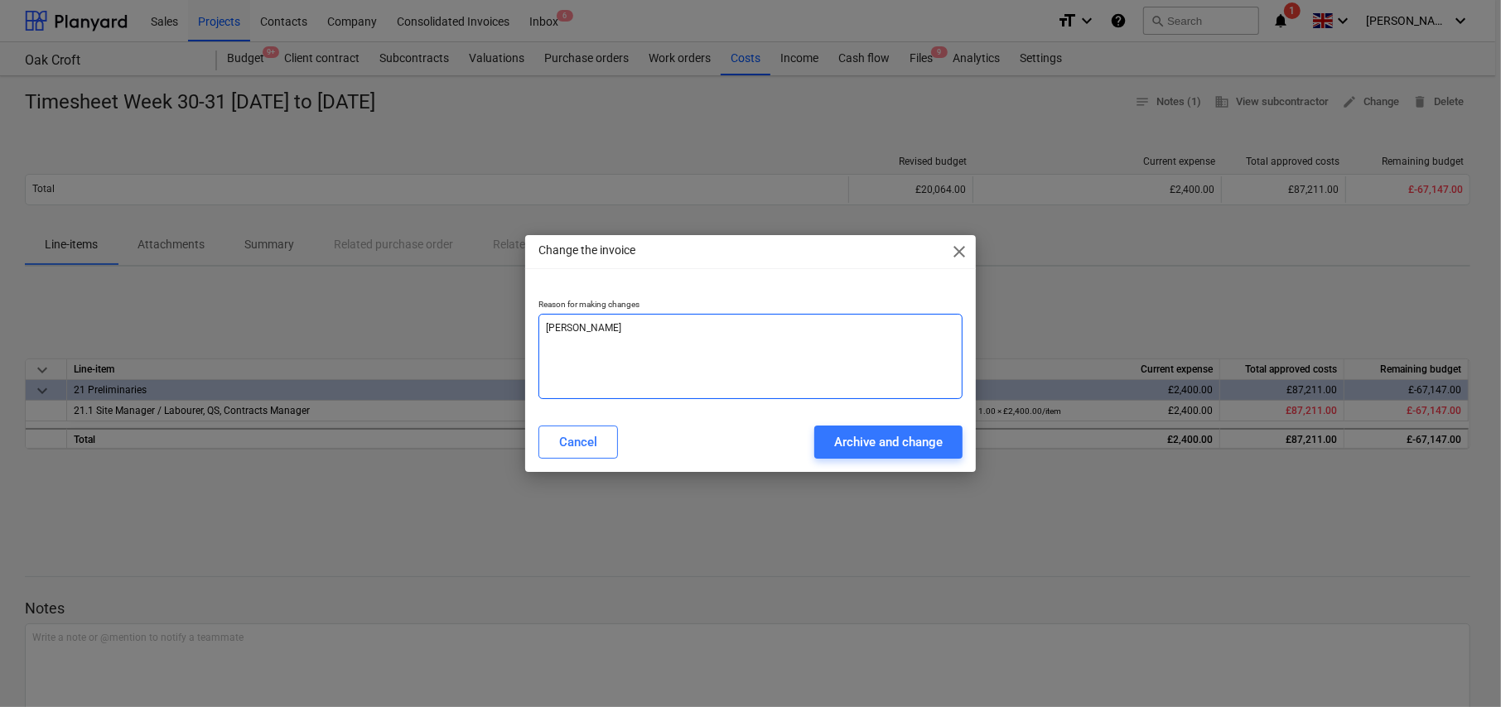
type textarea "Chang"
type textarea "x"
type textarea "Change"
type textarea "x"
type textarea "Changed"
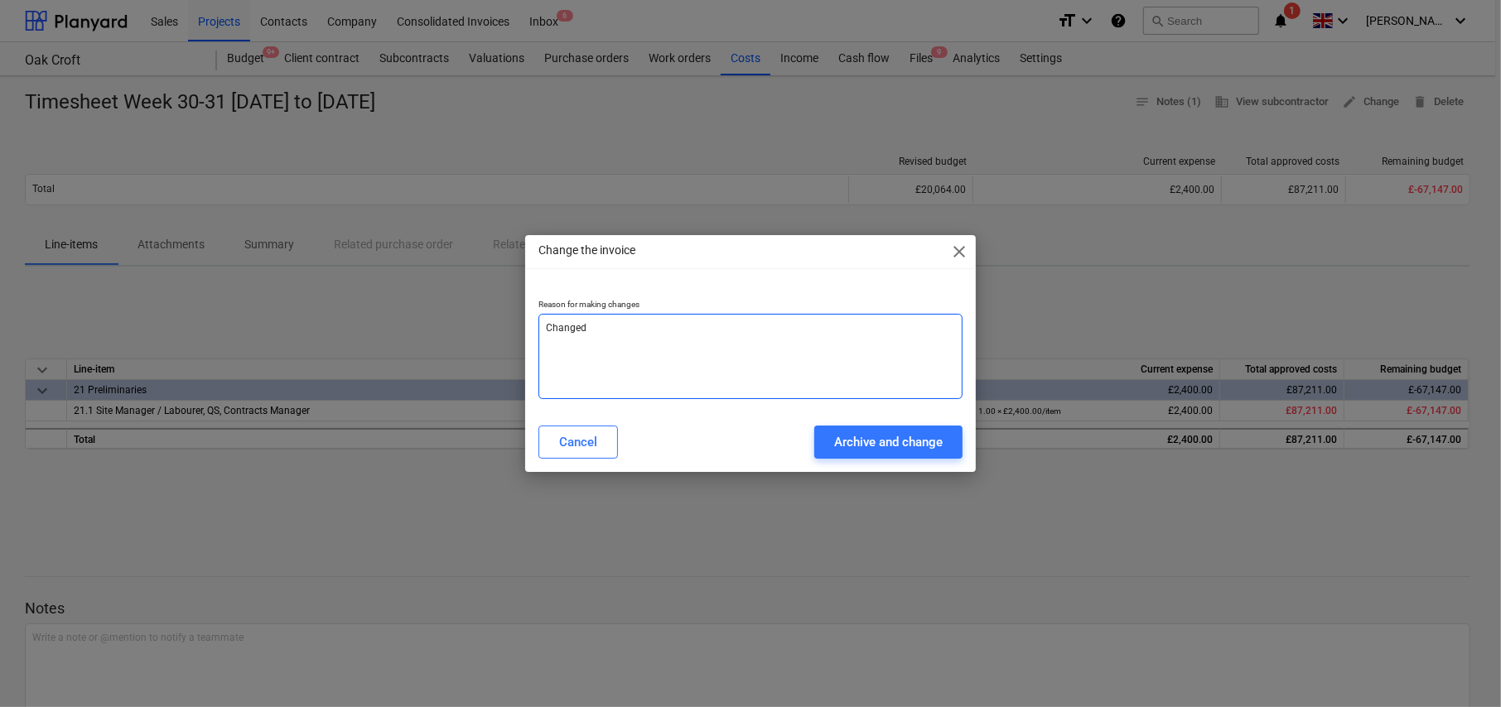
type textarea "x"
type textarea "Changed"
type textarea "x"
type textarea "Changed t"
type textarea "x"
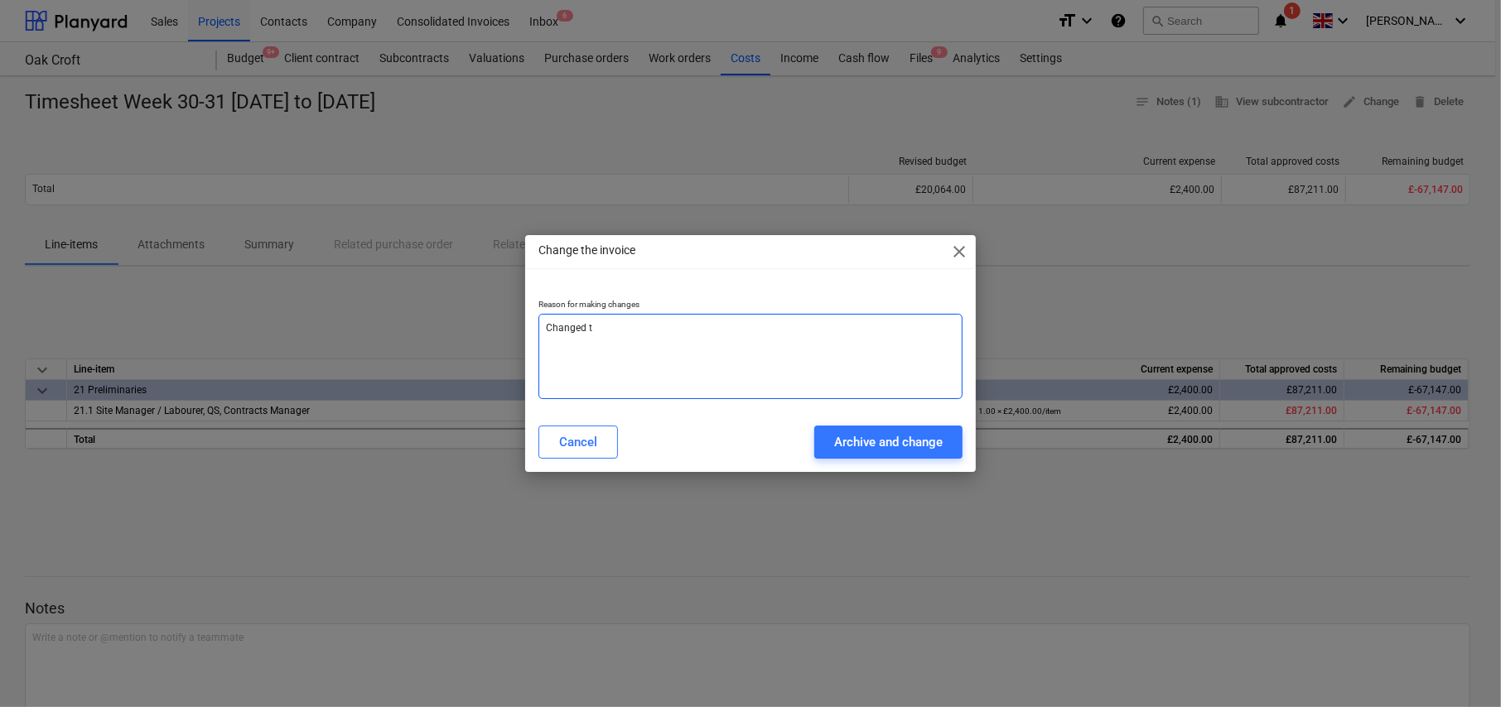
type textarea "Changed to"
type textarea "x"
type textarea "Changed to"
type textarea "x"
type textarea "Changed to c"
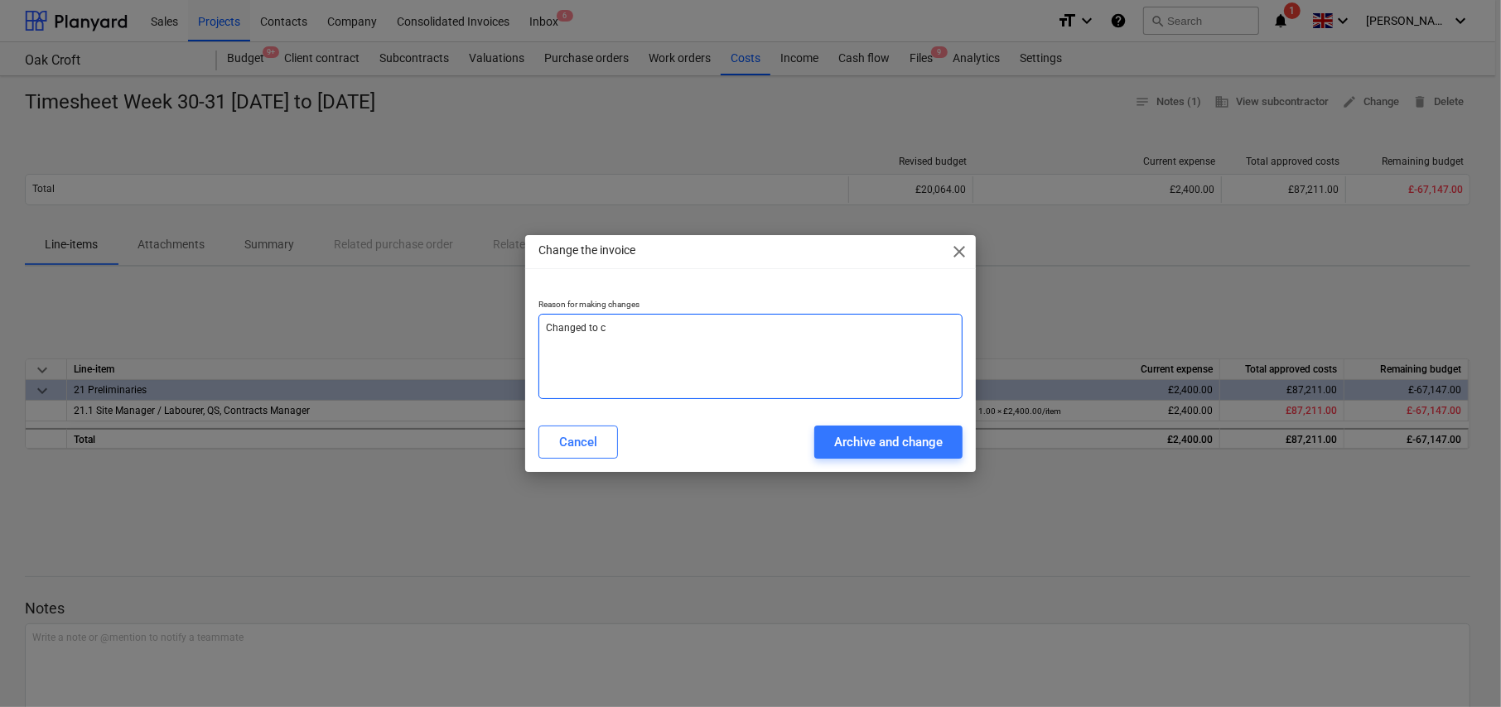
type textarea "x"
type textarea "Changed to co"
type textarea "x"
type textarea "Changed to cor"
type textarea "x"
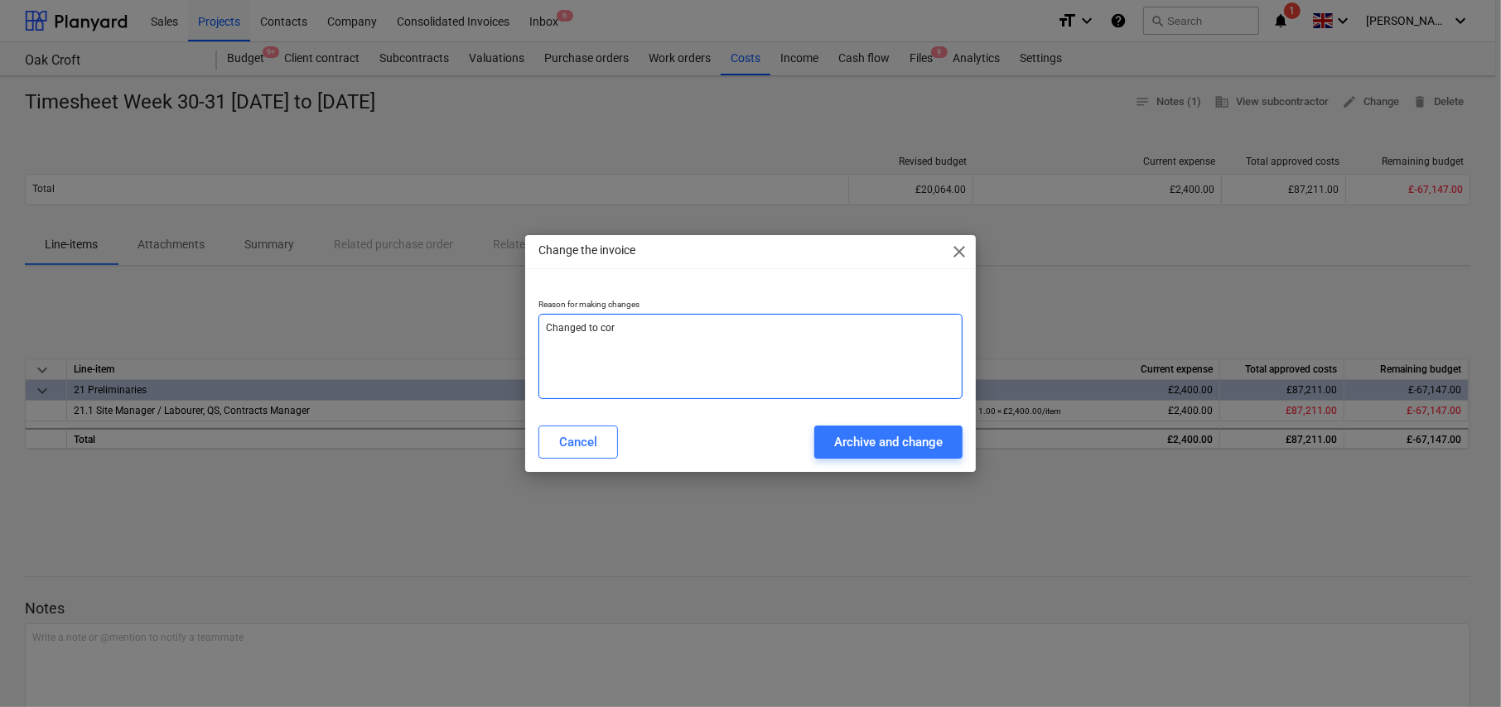
type textarea "Changed to corr"
type textarea "x"
type textarea "Changed to corre"
type textarea "x"
type textarea "Changed to correc"
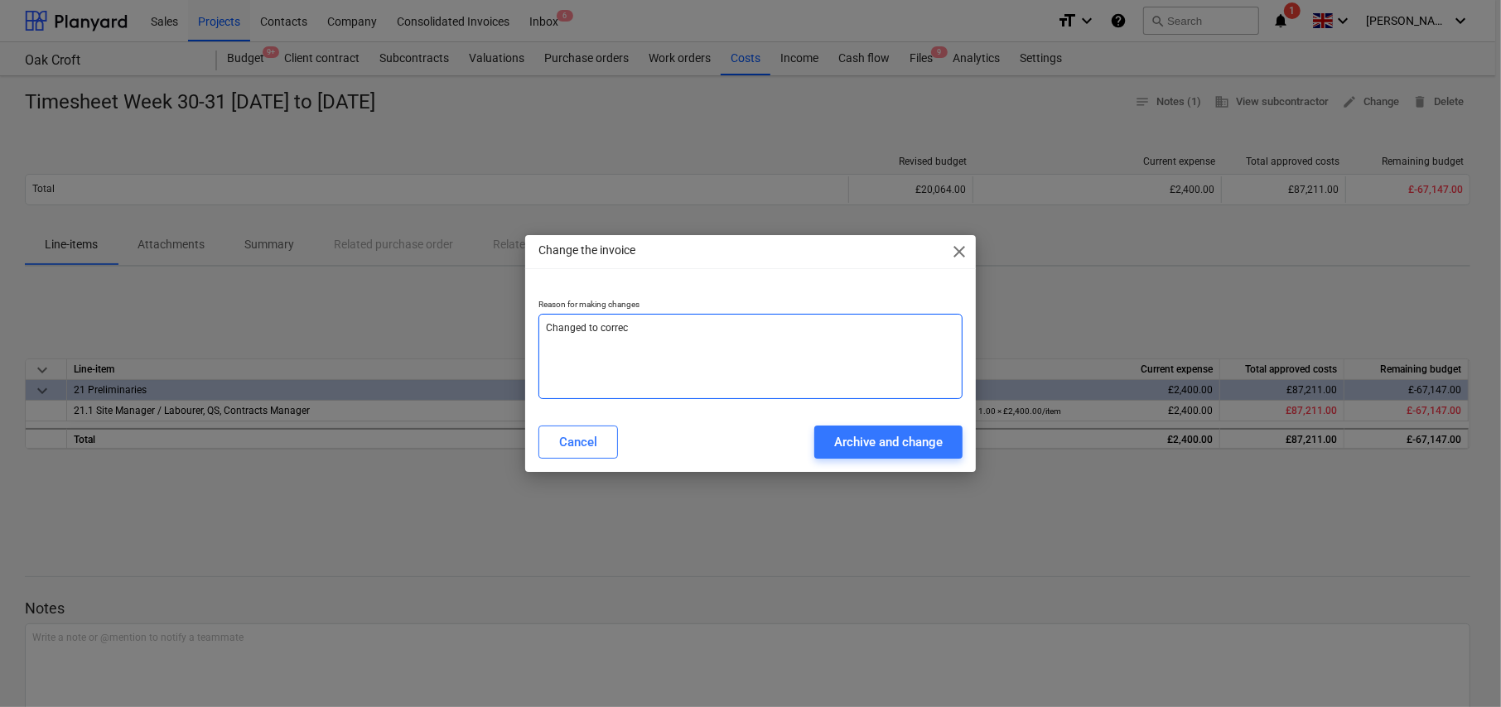
type textarea "x"
type textarea "Changed to correct"
type textarea "x"
type textarea "Changed to correct"
type textarea "x"
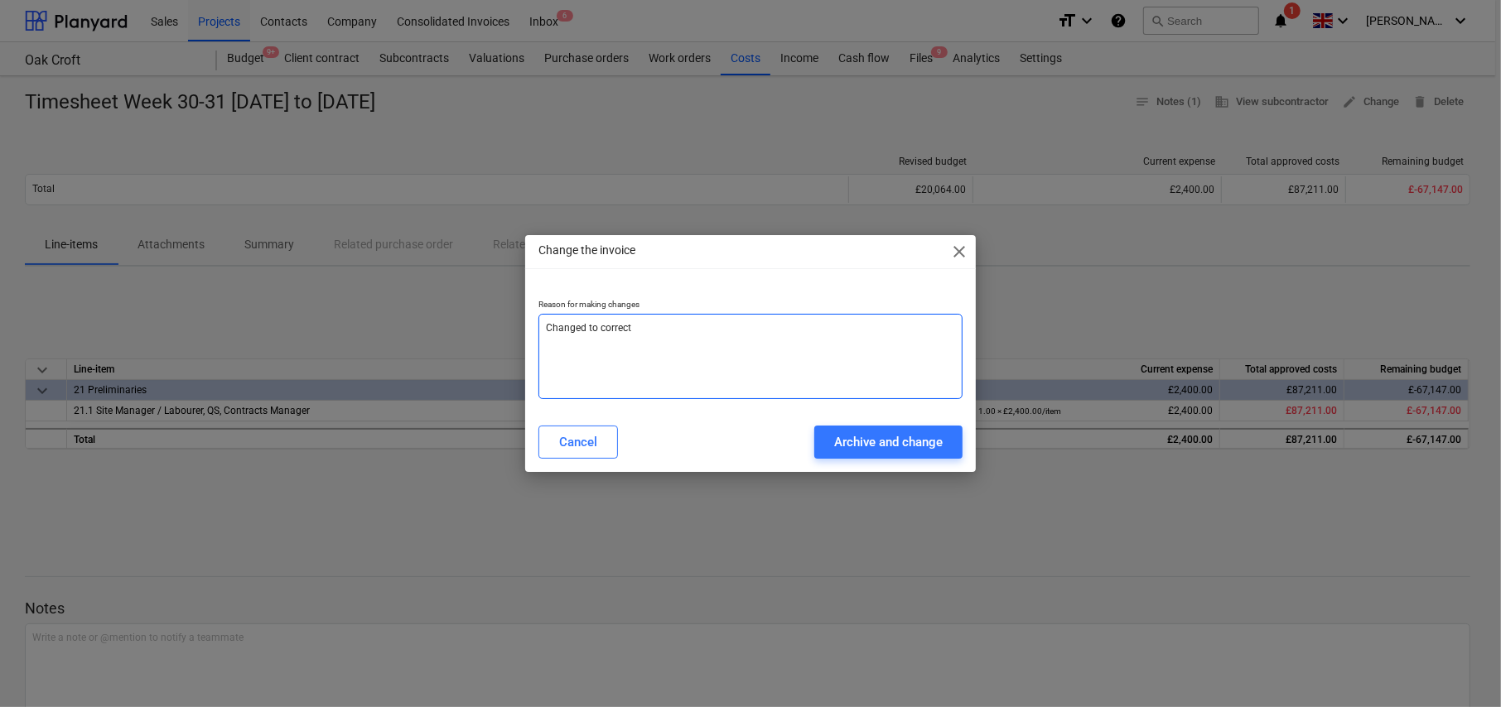
type textarea "Changed to correct n"
type textarea "x"
type textarea "Changed to correct na"
type textarea "x"
type textarea "Changed to correct nam"
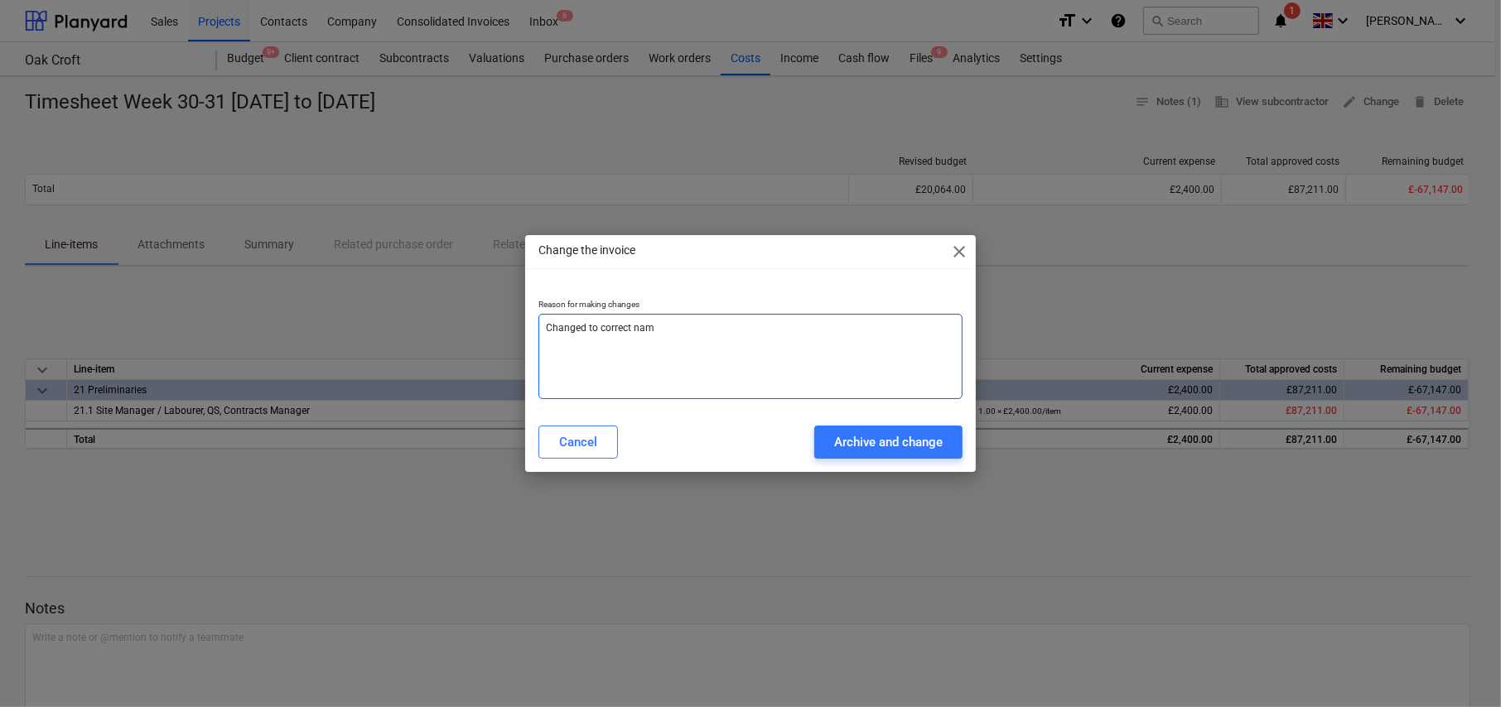
type textarea "x"
type textarea "Changed to correct name"
click at [899, 454] on button "Archive and change" at bounding box center [888, 442] width 148 height 33
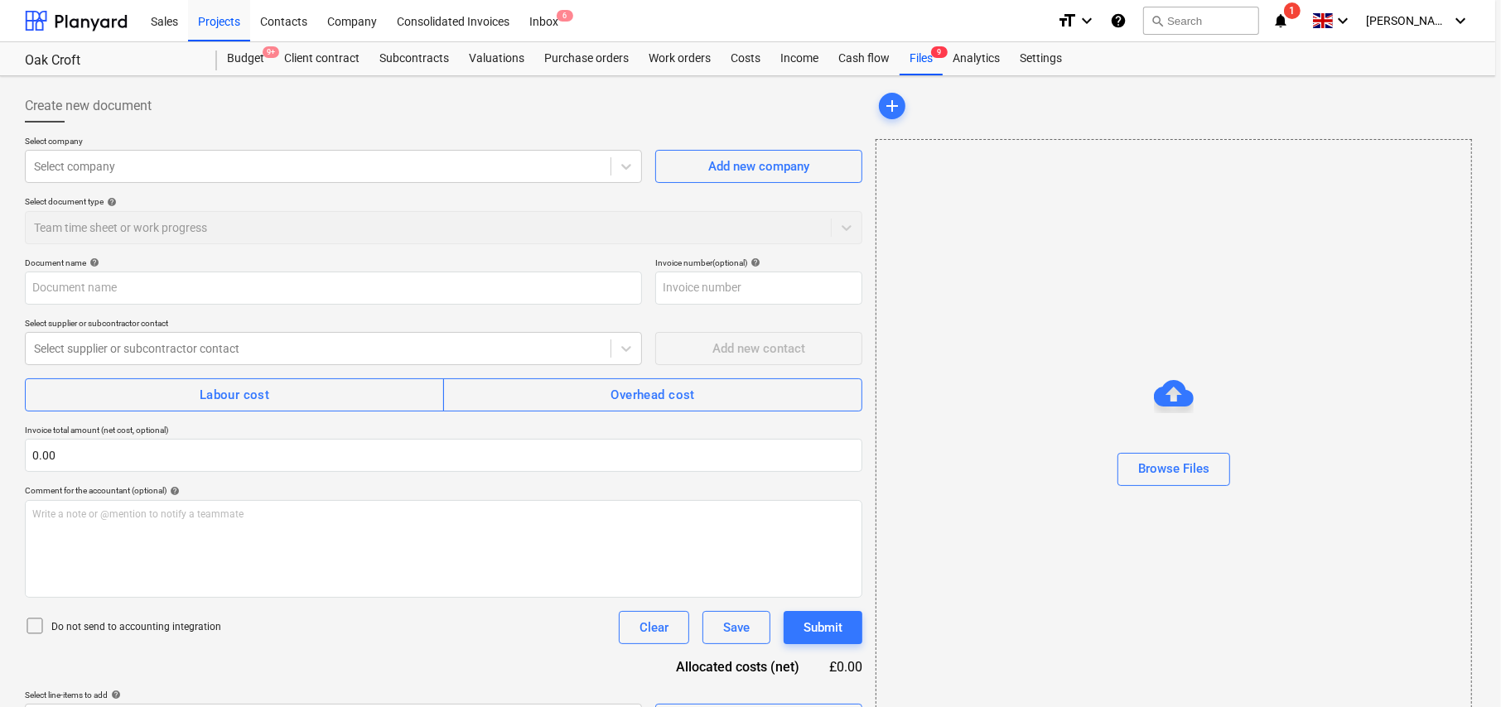
type textarea "x"
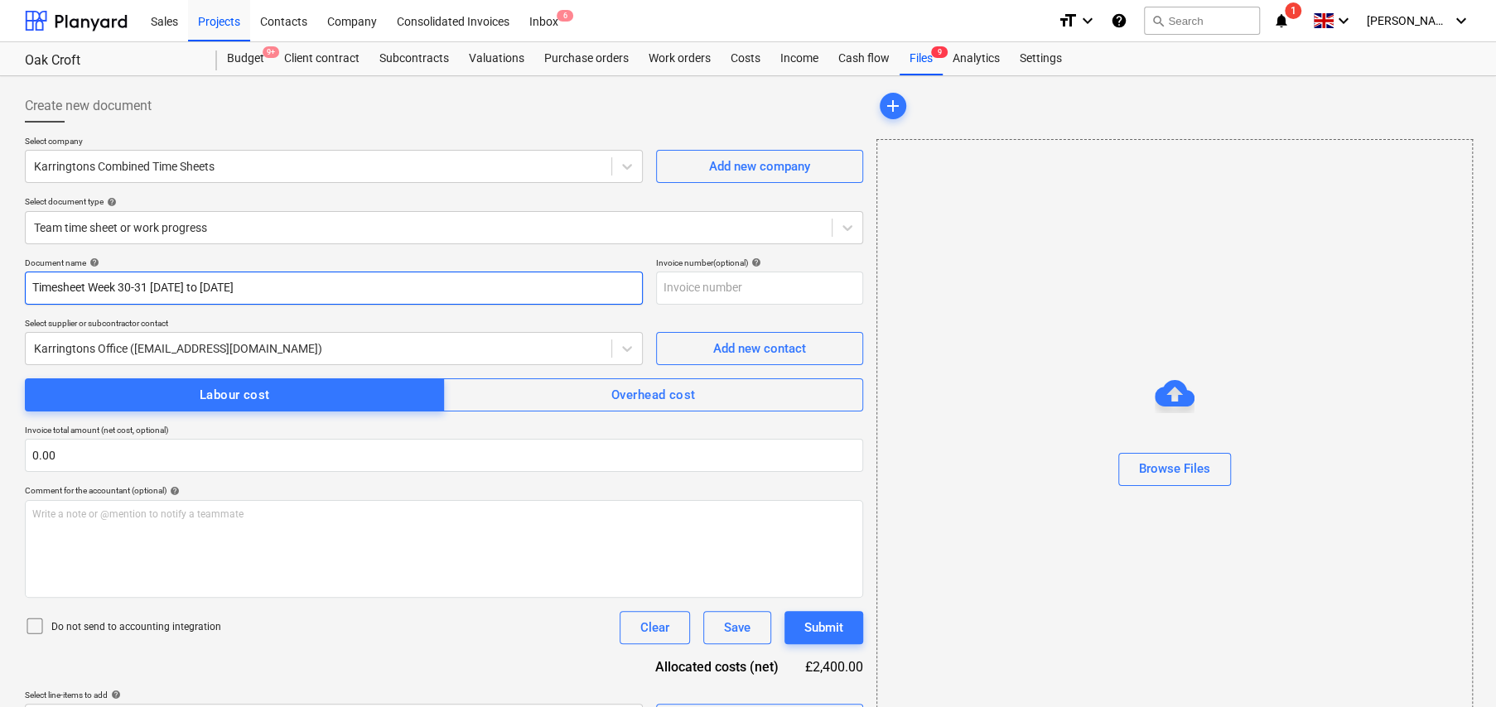
drag, startPoint x: 301, startPoint y: 290, endPoint x: 123, endPoint y: 284, distance: 177.3
click at [123, 284] on input "Timesheet Week 30-31 21 Jul to 03 Jun 25" at bounding box center [334, 288] width 618 height 33
type input "Timesheet Week 30-31 21 Jul to 03 Aug 25"
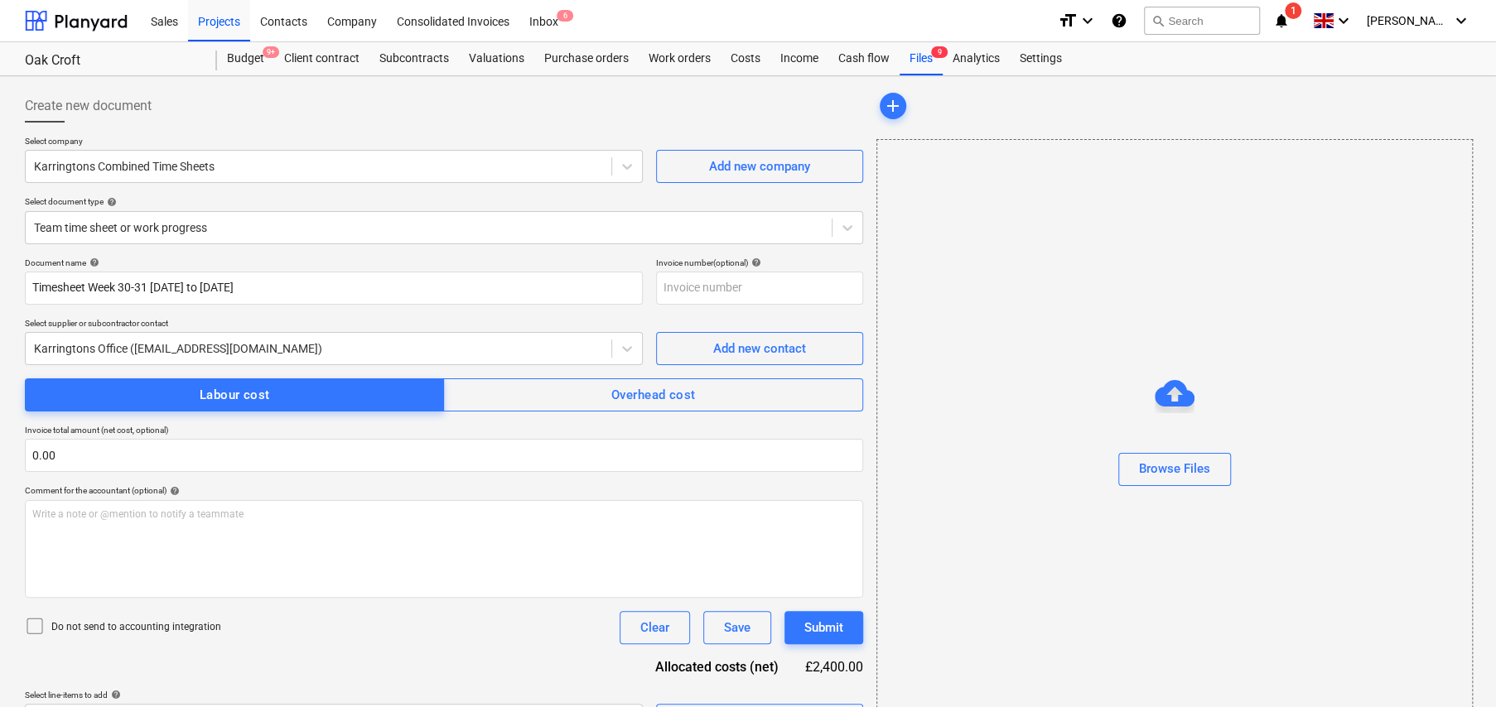
click at [41, 622] on icon at bounding box center [35, 626] width 20 height 20
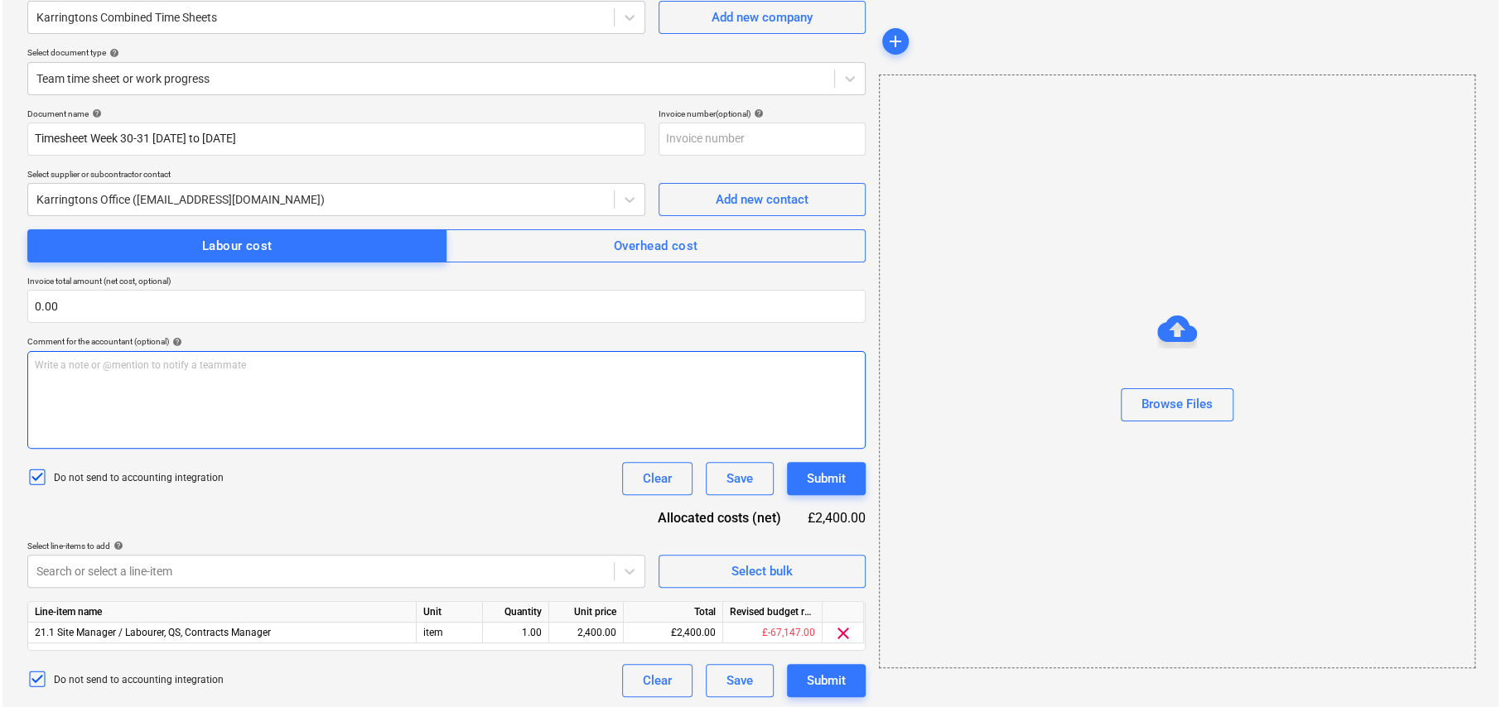
scroll to position [152, 0]
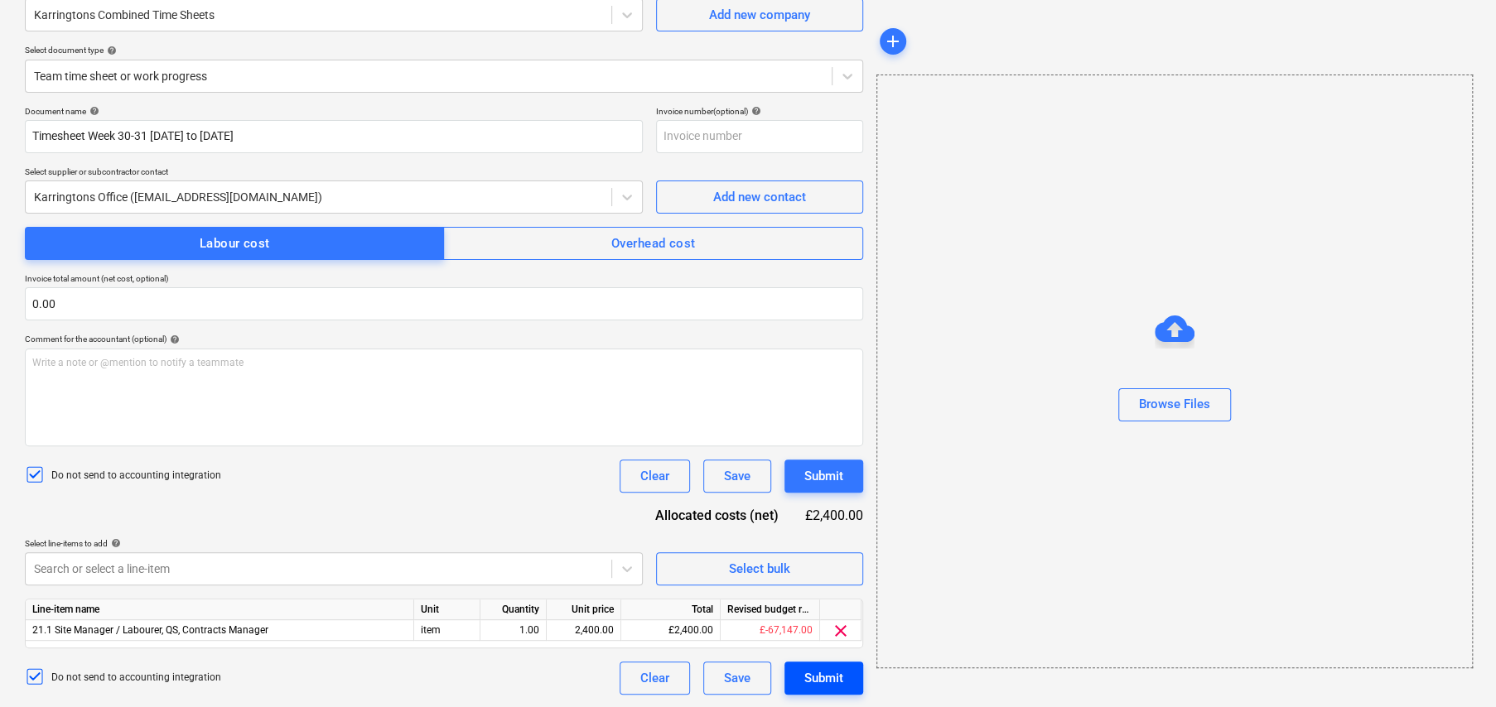
click at [822, 673] on div "Submit" at bounding box center [823, 679] width 39 height 22
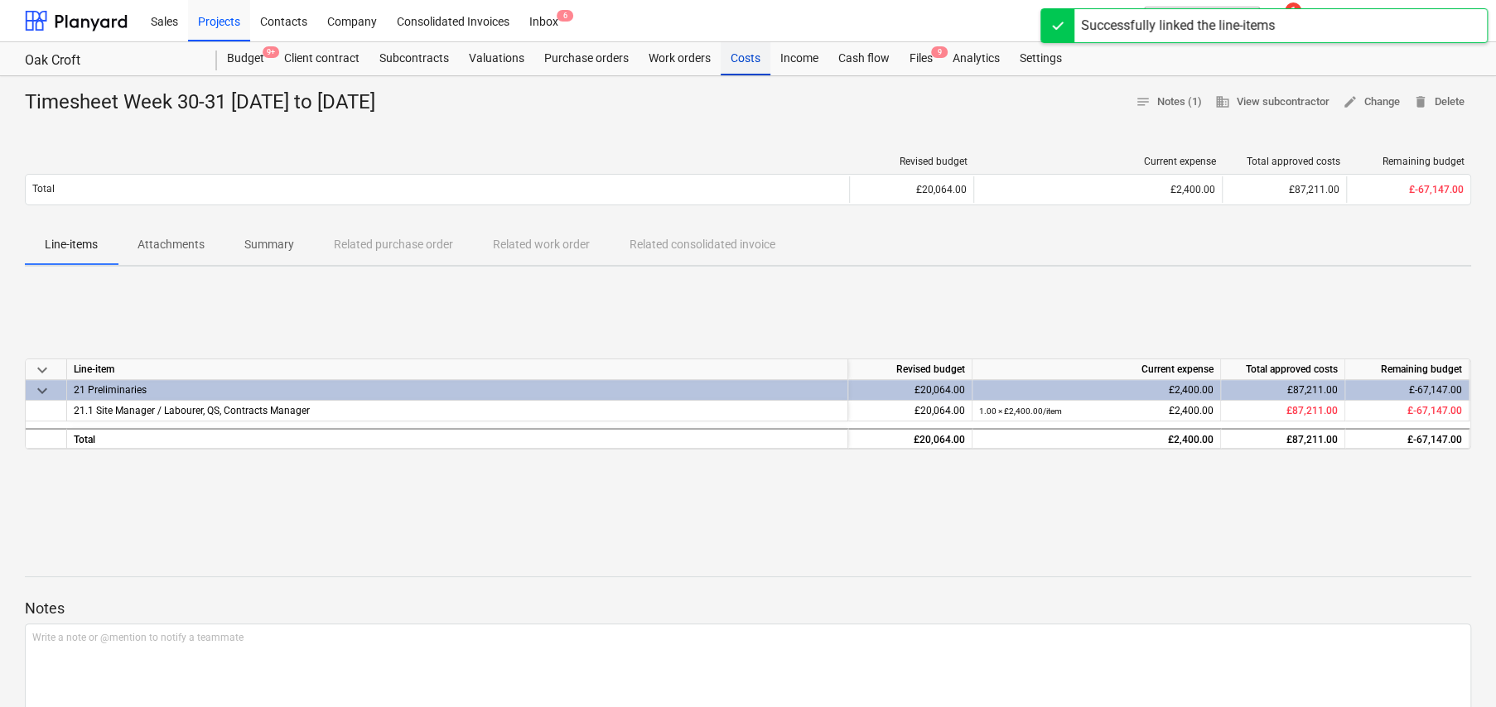
click at [745, 59] on div "Costs" at bounding box center [746, 58] width 50 height 33
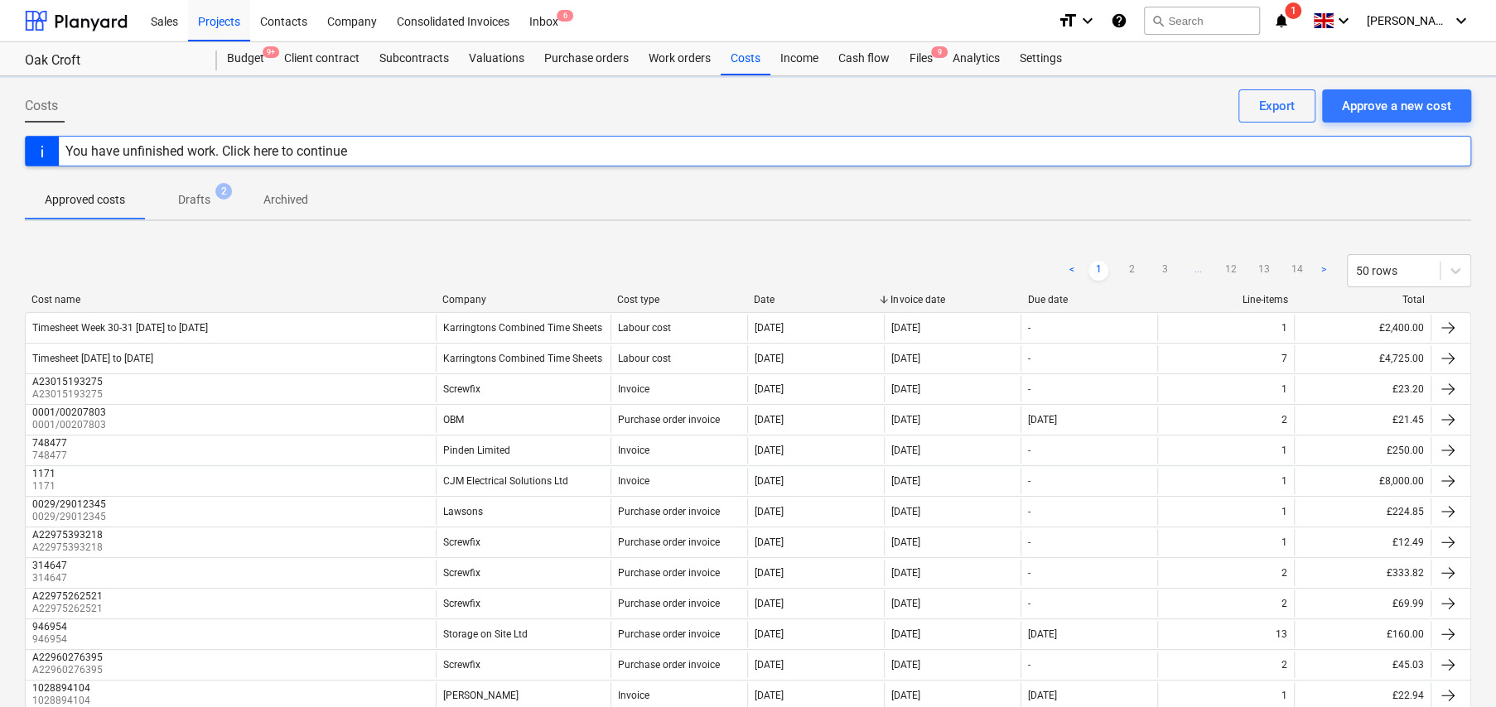
click at [304, 198] on p "Archived" at bounding box center [285, 199] width 45 height 17
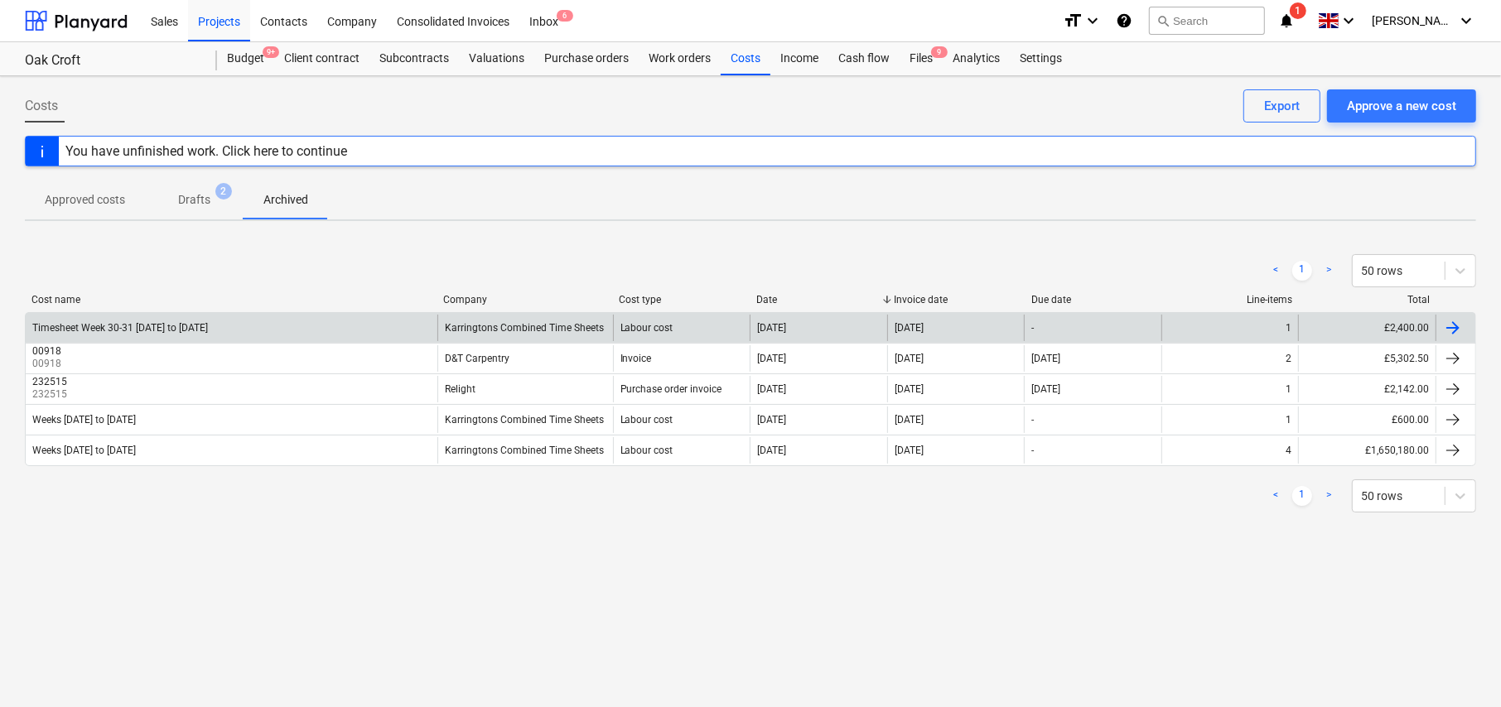
click at [1294, 320] on div "1" at bounding box center [1229, 328] width 137 height 27
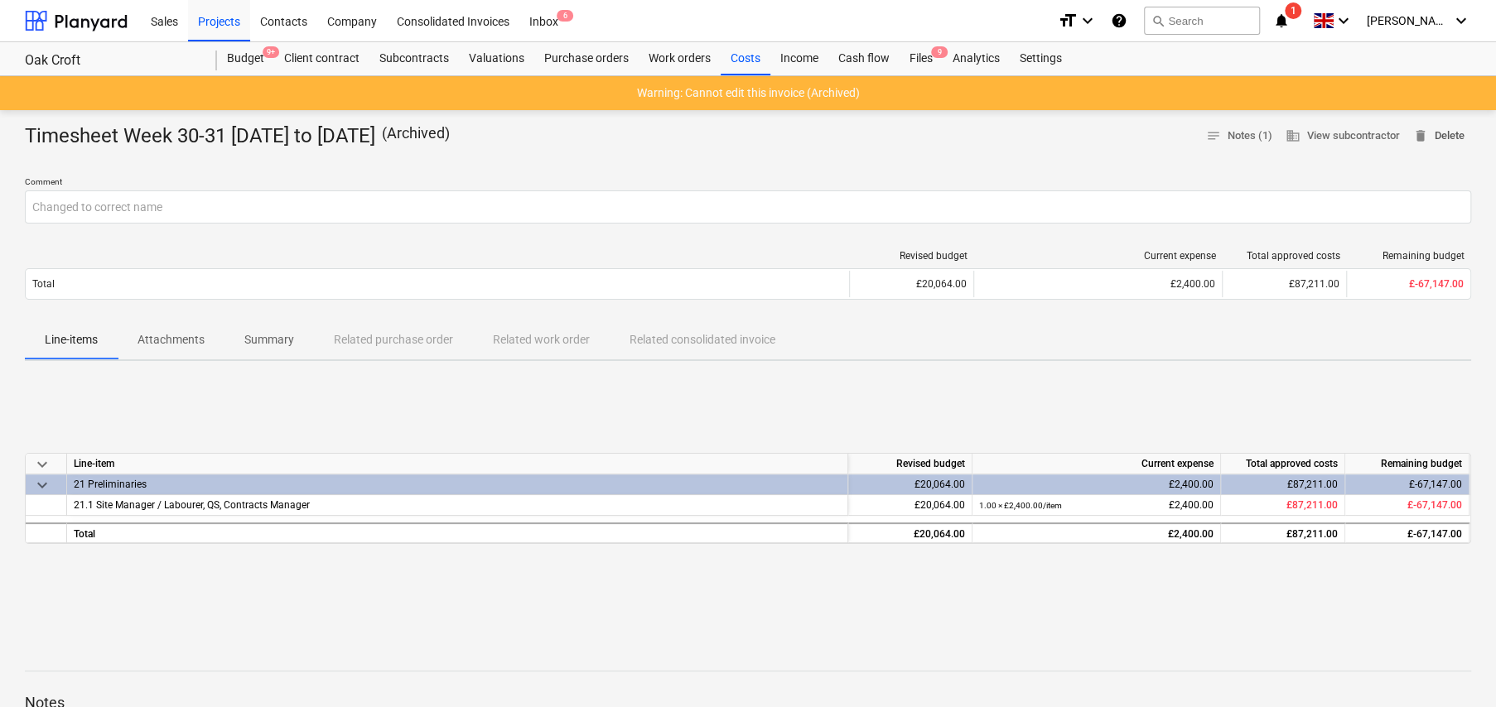
click at [1449, 133] on span "delete Delete" at bounding box center [1438, 136] width 51 height 19
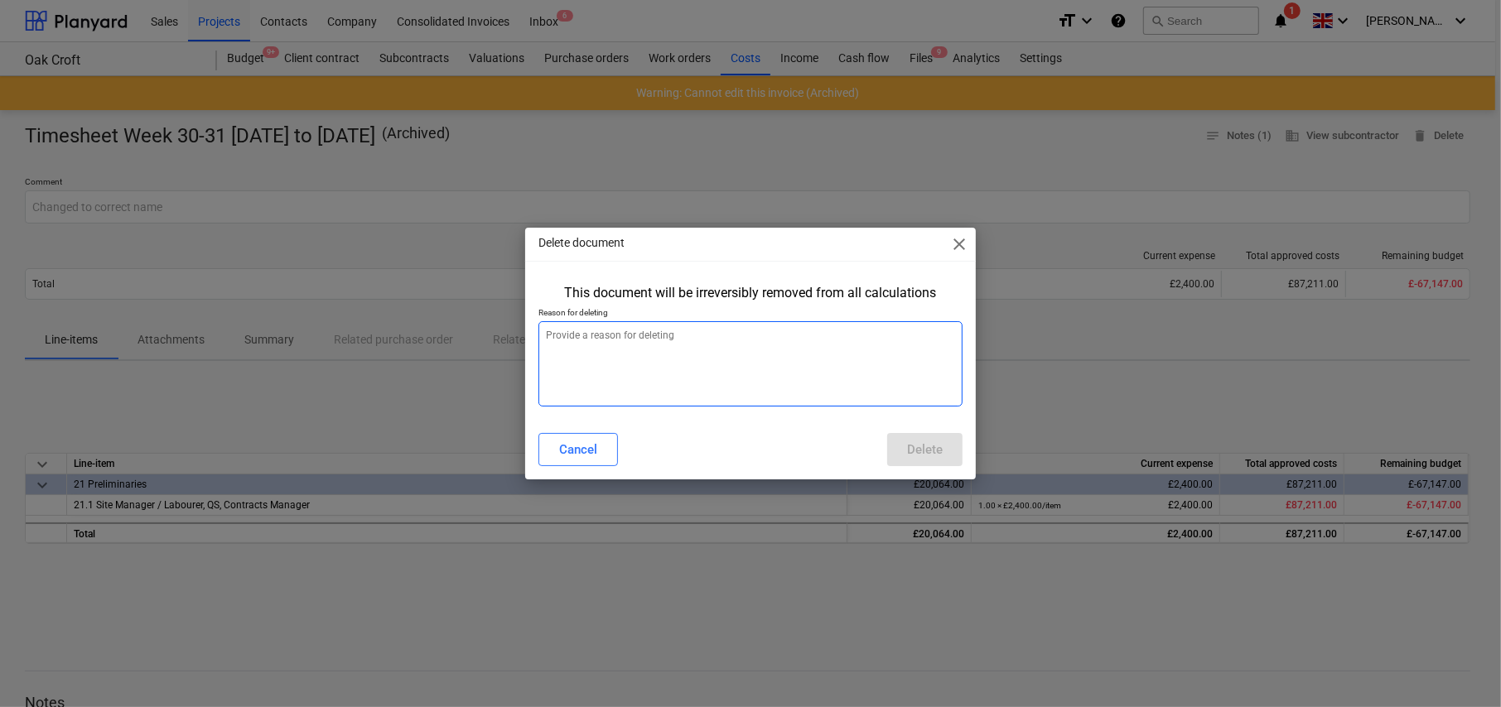
click at [742, 362] on textarea at bounding box center [750, 363] width 424 height 85
type textarea "x"
type textarea "."
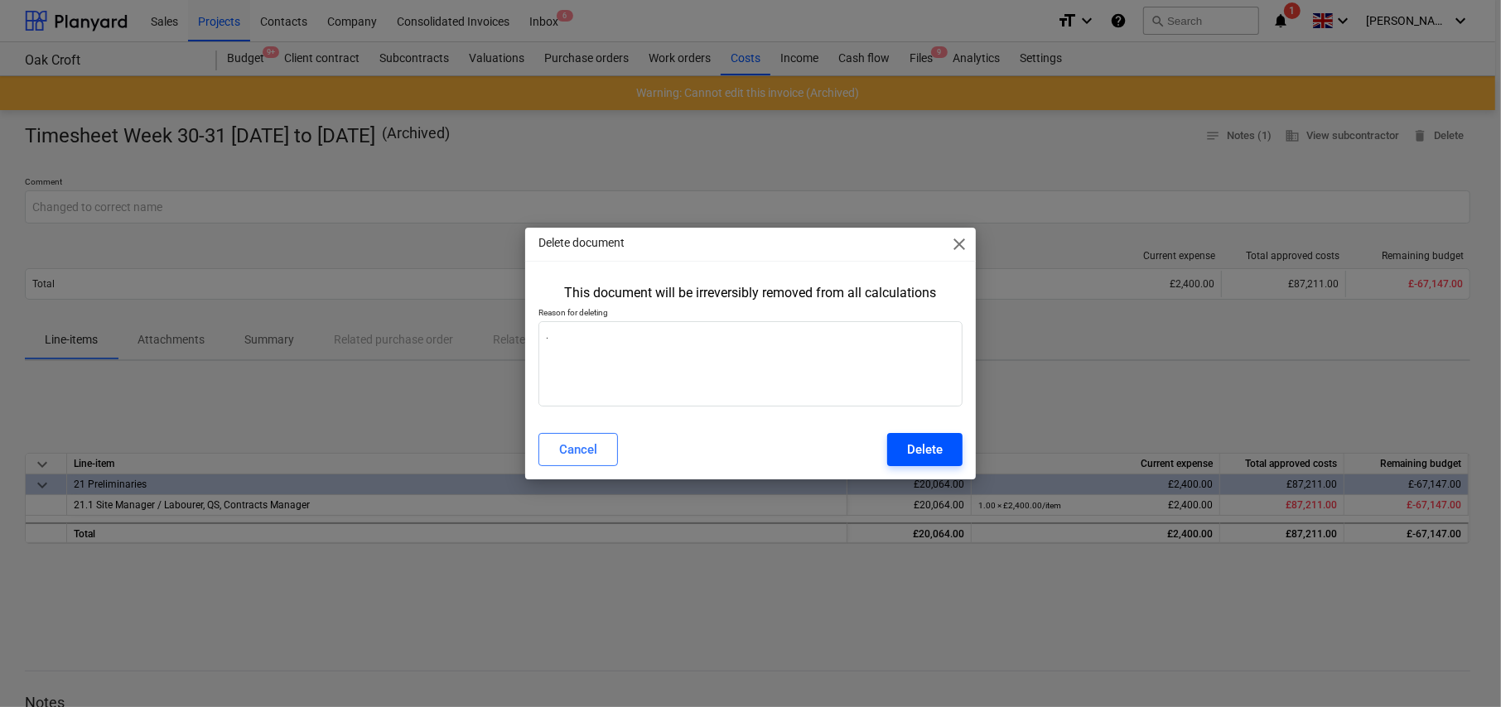
click at [914, 446] on div "Delete" at bounding box center [925, 450] width 36 height 22
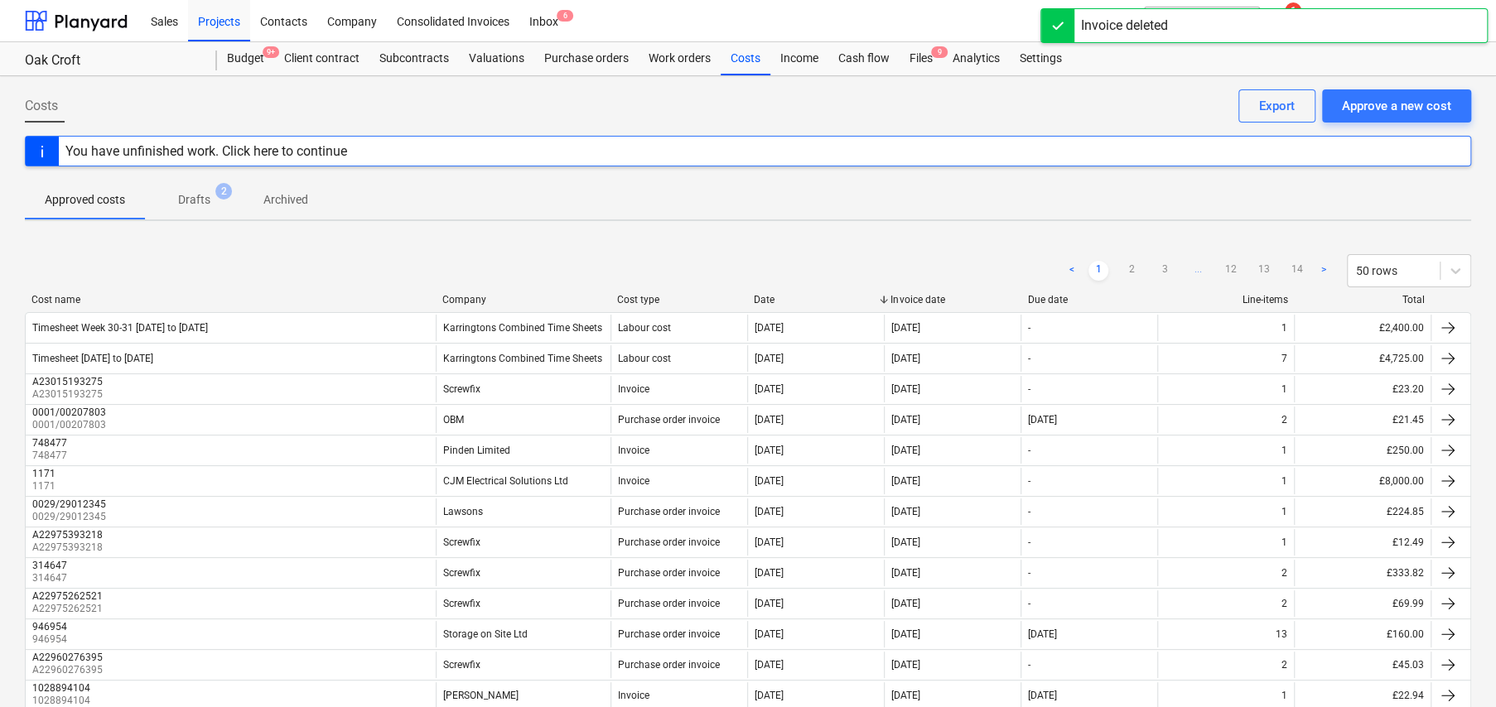
click at [291, 203] on p "Archived" at bounding box center [285, 199] width 45 height 17
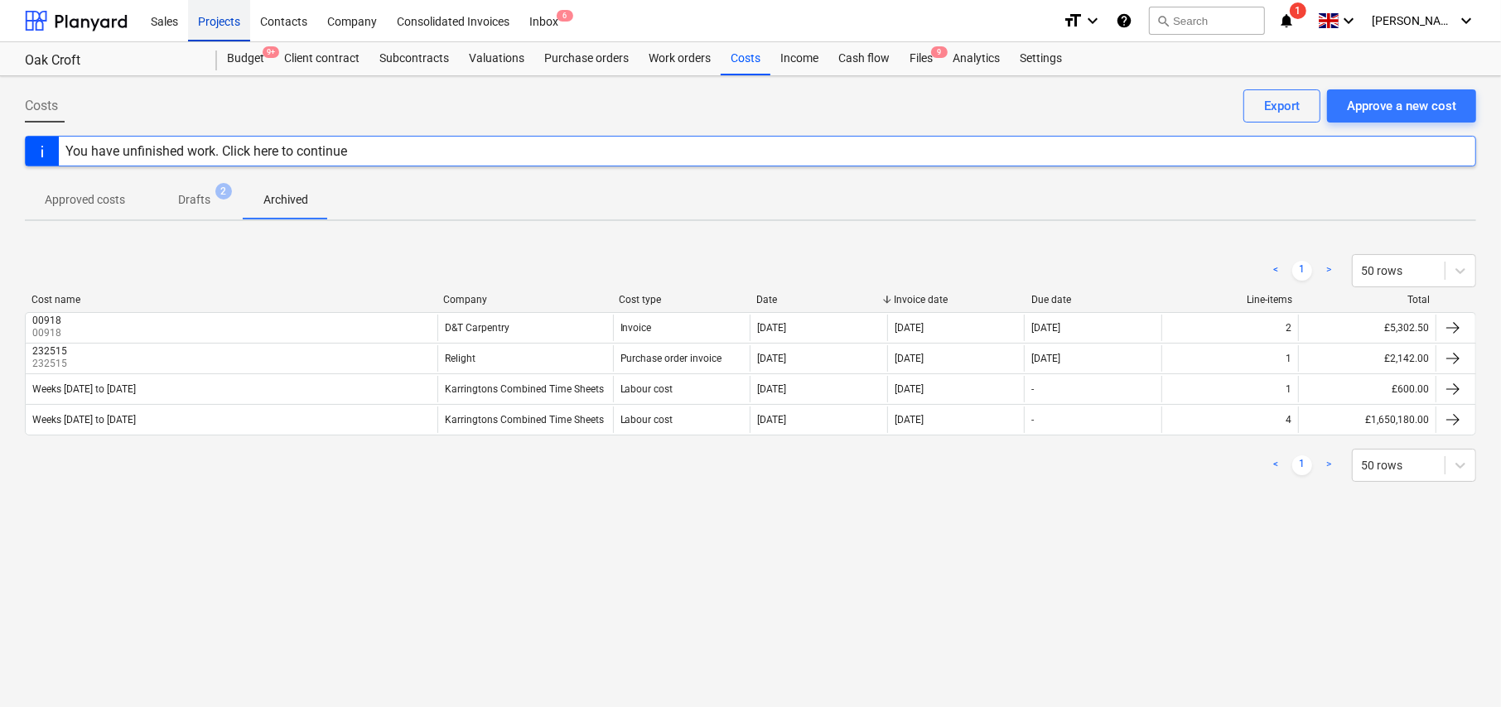
click at [224, 24] on div "Projects" at bounding box center [219, 20] width 62 height 42
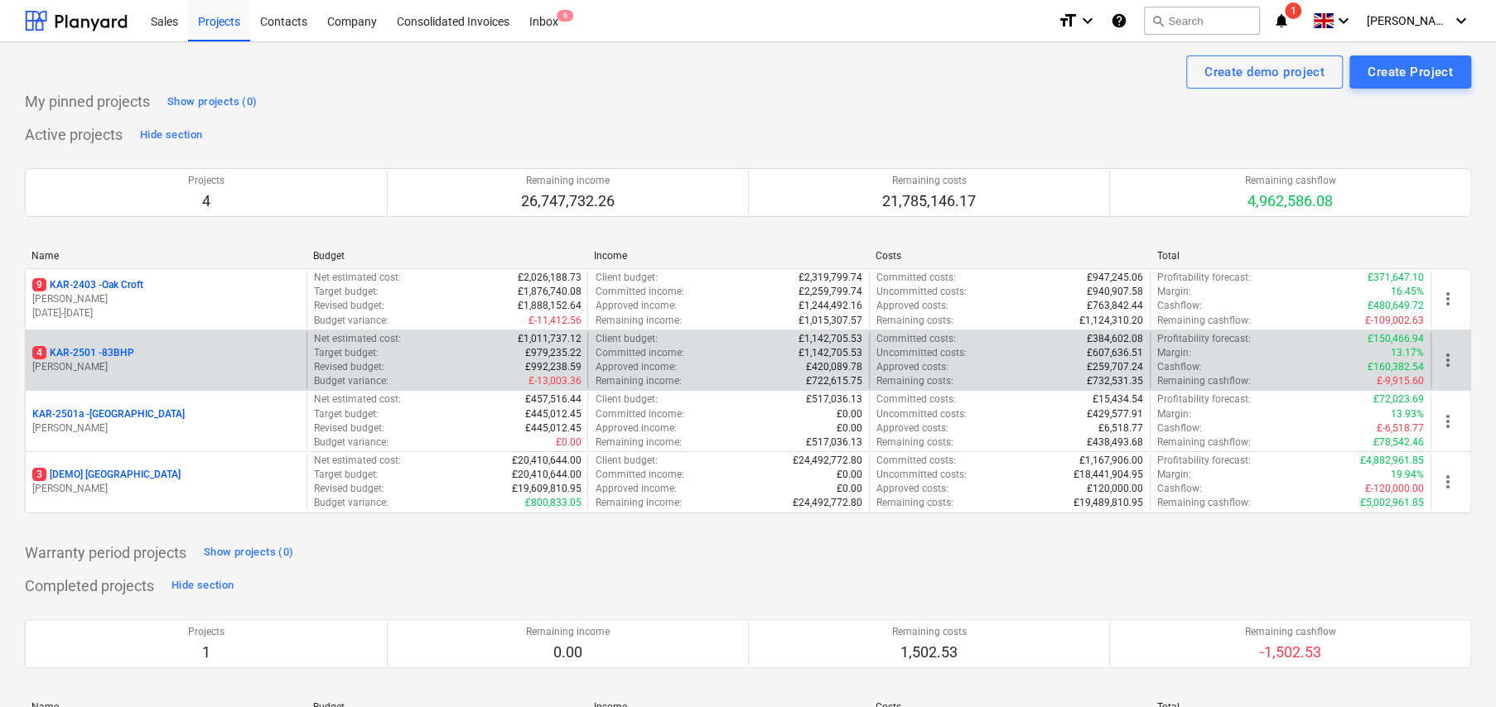
click at [115, 346] on p "4 KAR-2501 - 83BHP" at bounding box center [83, 353] width 102 height 14
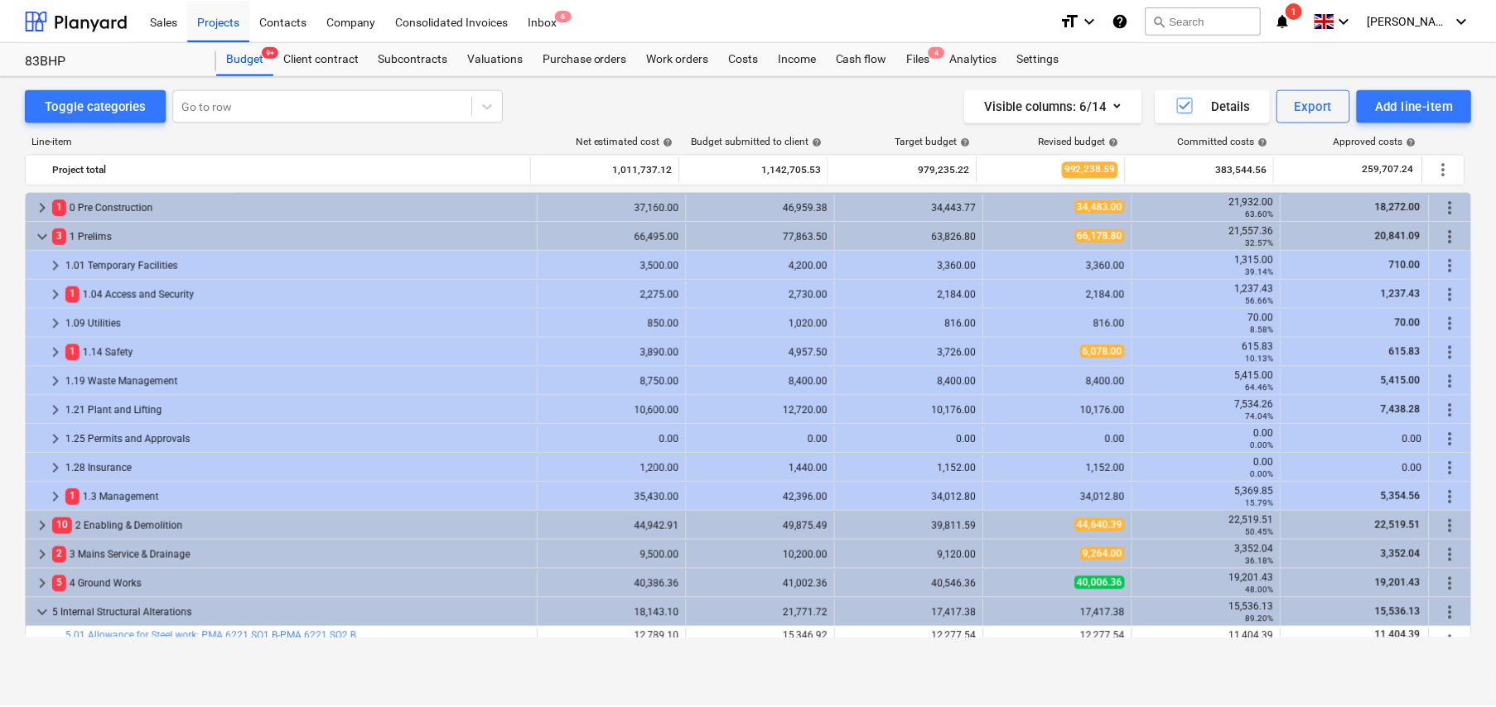
scroll to position [347, 0]
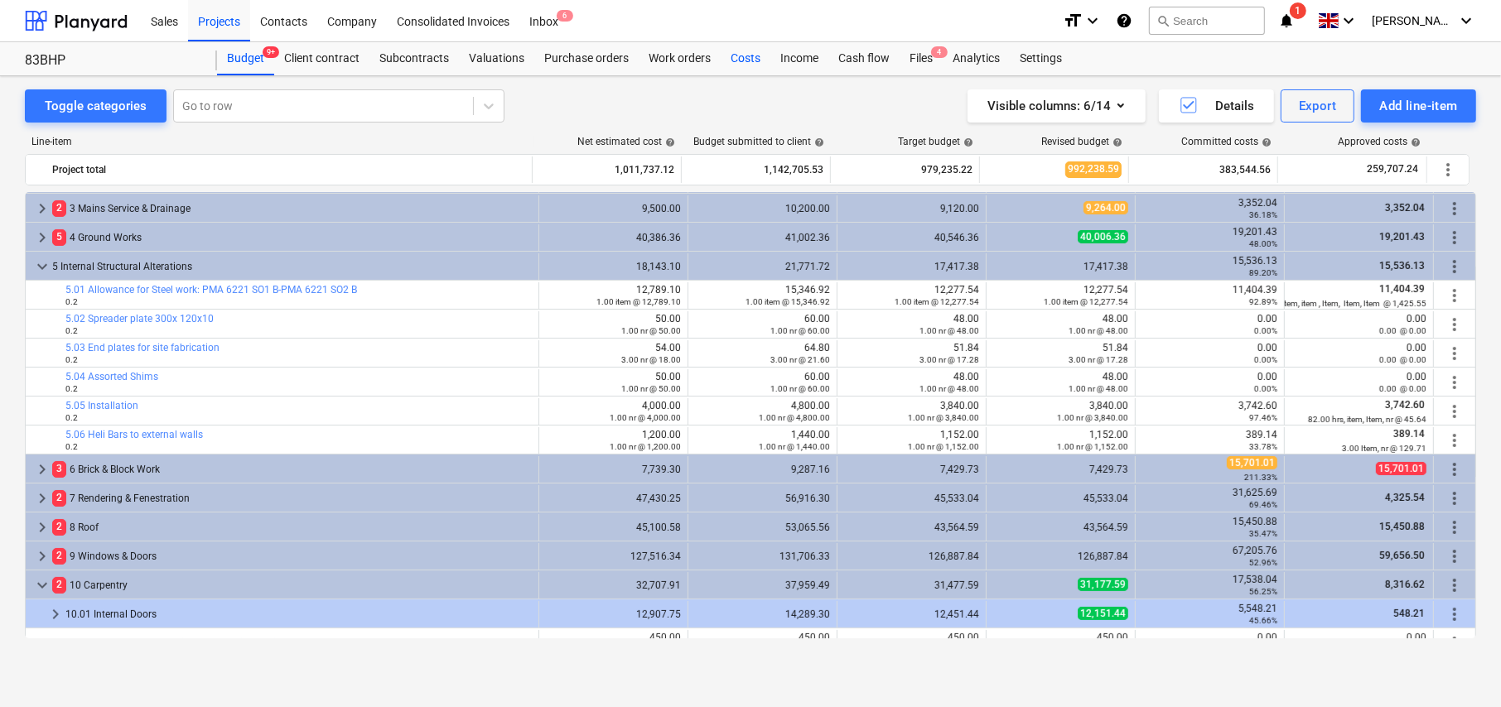
click at [745, 55] on div "Costs" at bounding box center [746, 58] width 50 height 33
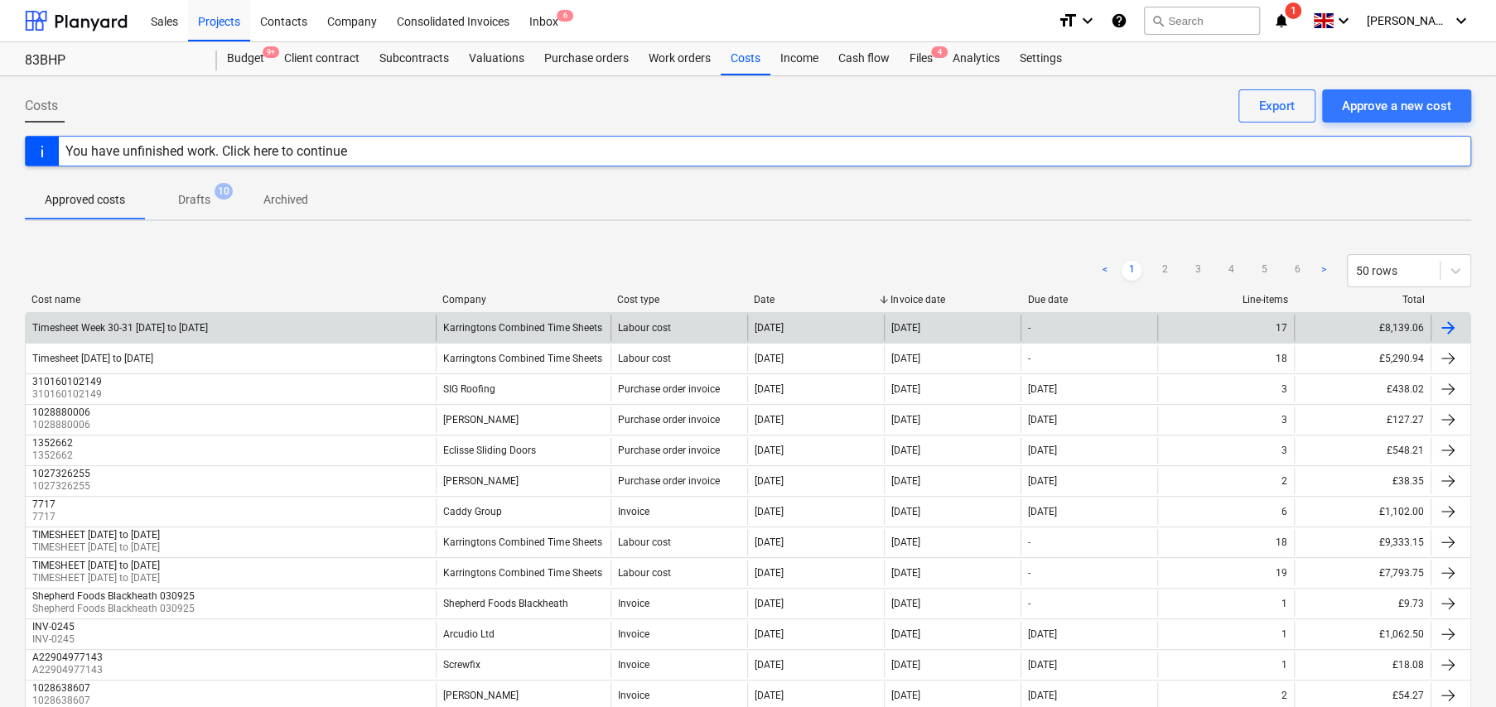
click at [234, 331] on div "Timesheet Week 30-31 21 Jul to 03 Jun 25" at bounding box center [231, 328] width 410 height 27
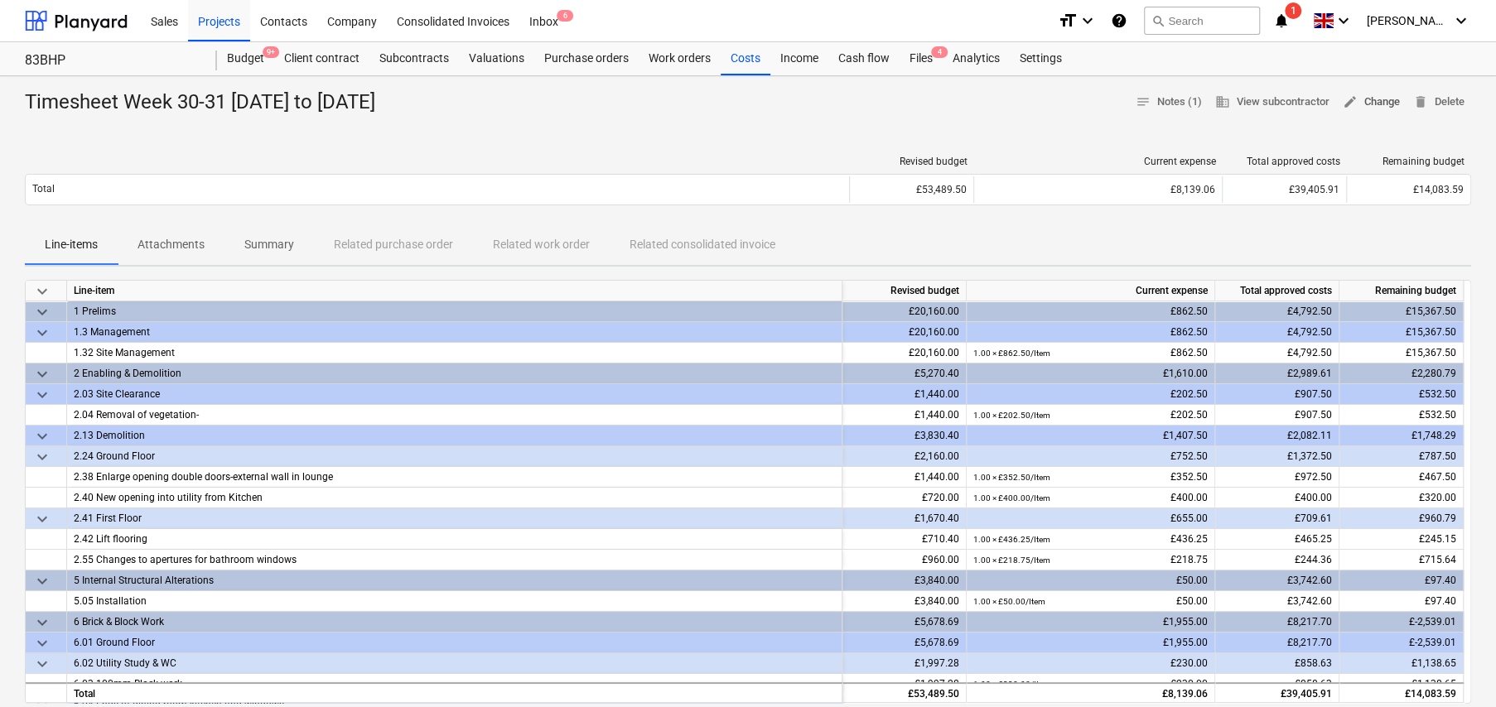
click at [1362, 104] on span "edit Change" at bounding box center [1371, 102] width 57 height 19
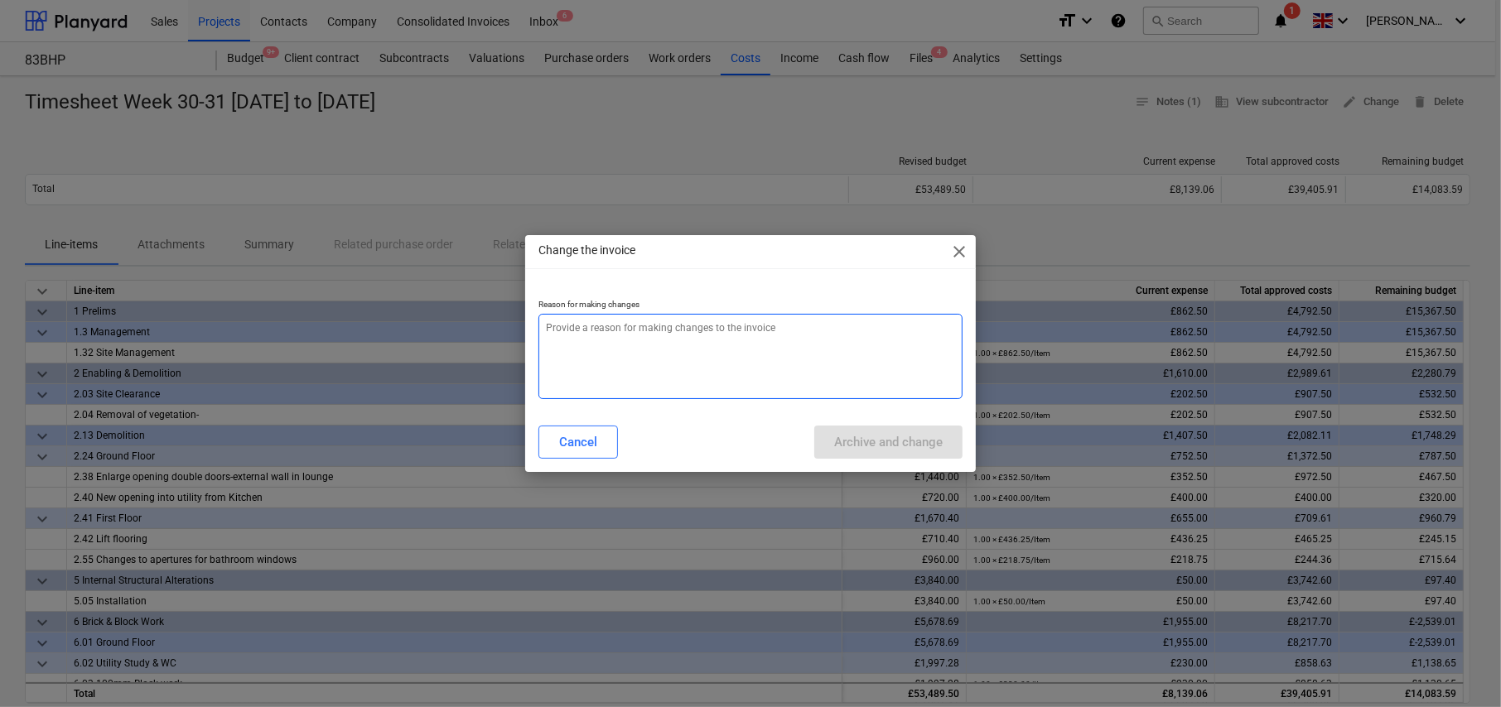
click at [731, 354] on textarea at bounding box center [750, 356] width 424 height 85
type textarea "x"
type textarea "C"
type textarea "x"
type textarea "Ch"
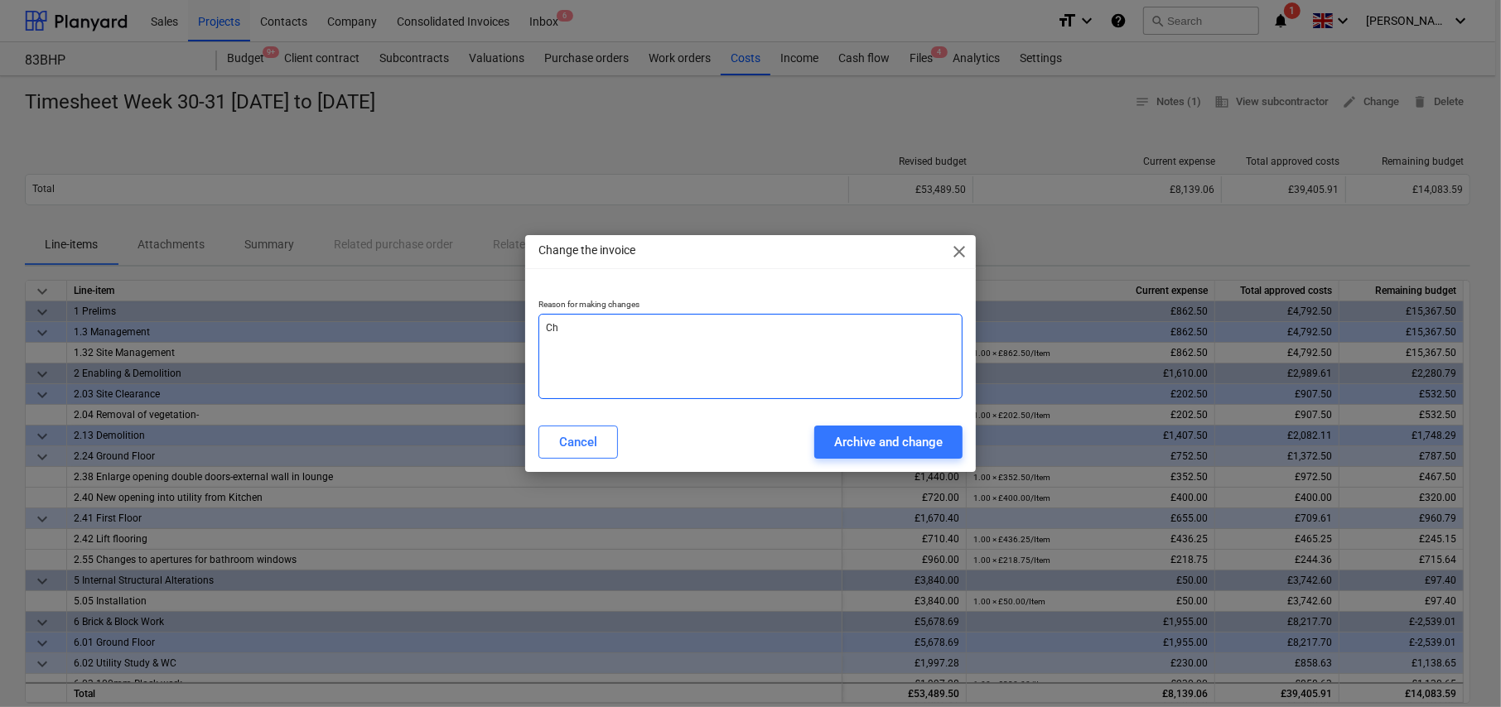
type textarea "x"
type textarea "Cha"
type textarea "x"
type textarea "Chan"
type textarea "x"
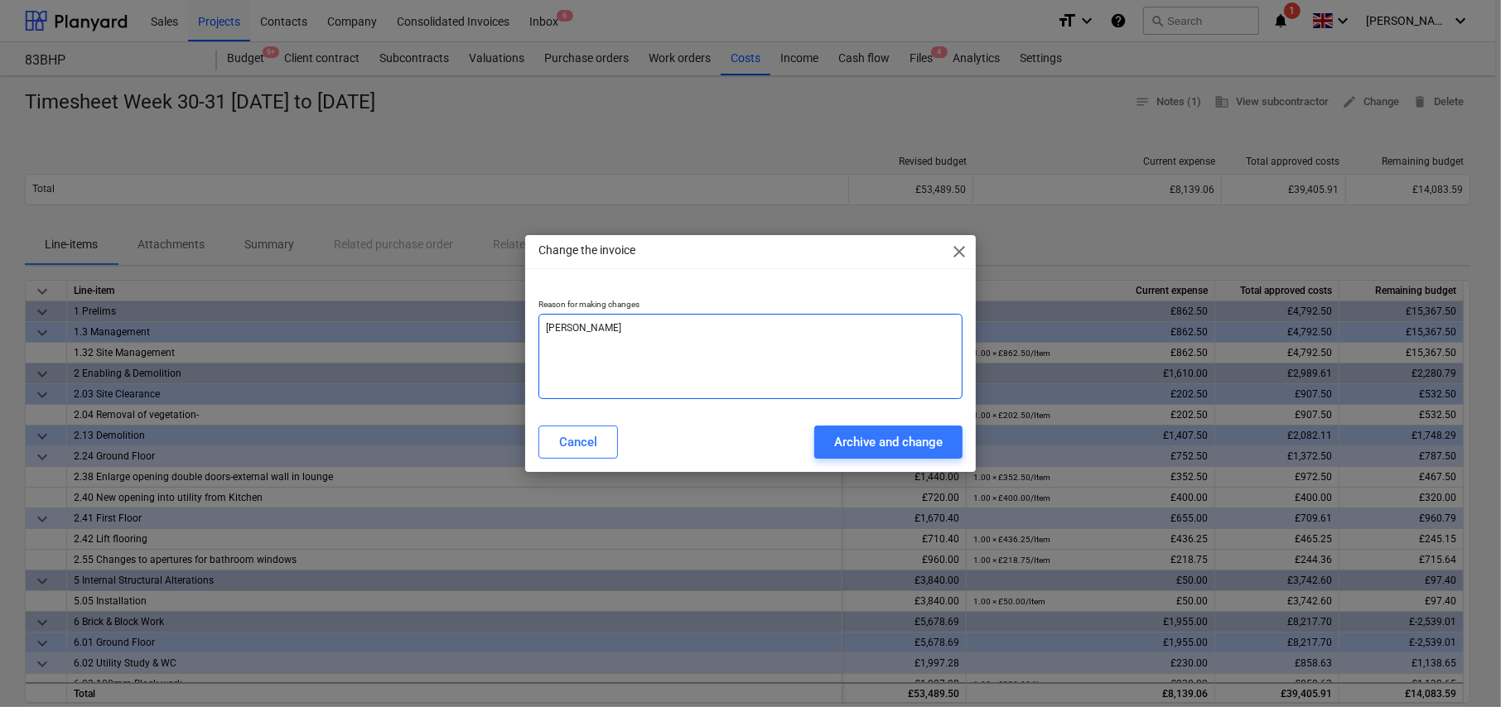
type textarea "Chang"
type textarea "x"
type textarea "Change"
type textarea "x"
type textarea "Changed"
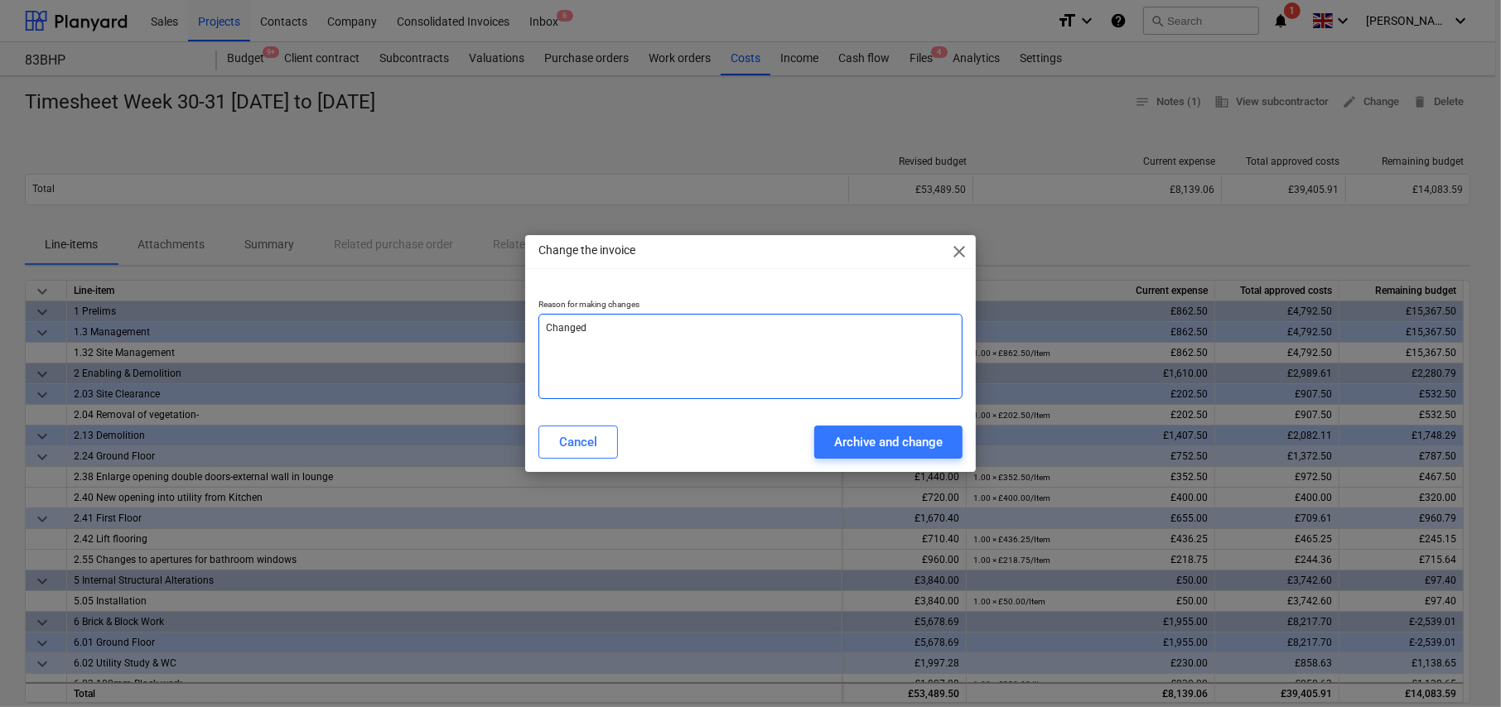
type textarea "x"
type textarea "Changed"
type textarea "x"
type textarea "Changed f"
type textarea "x"
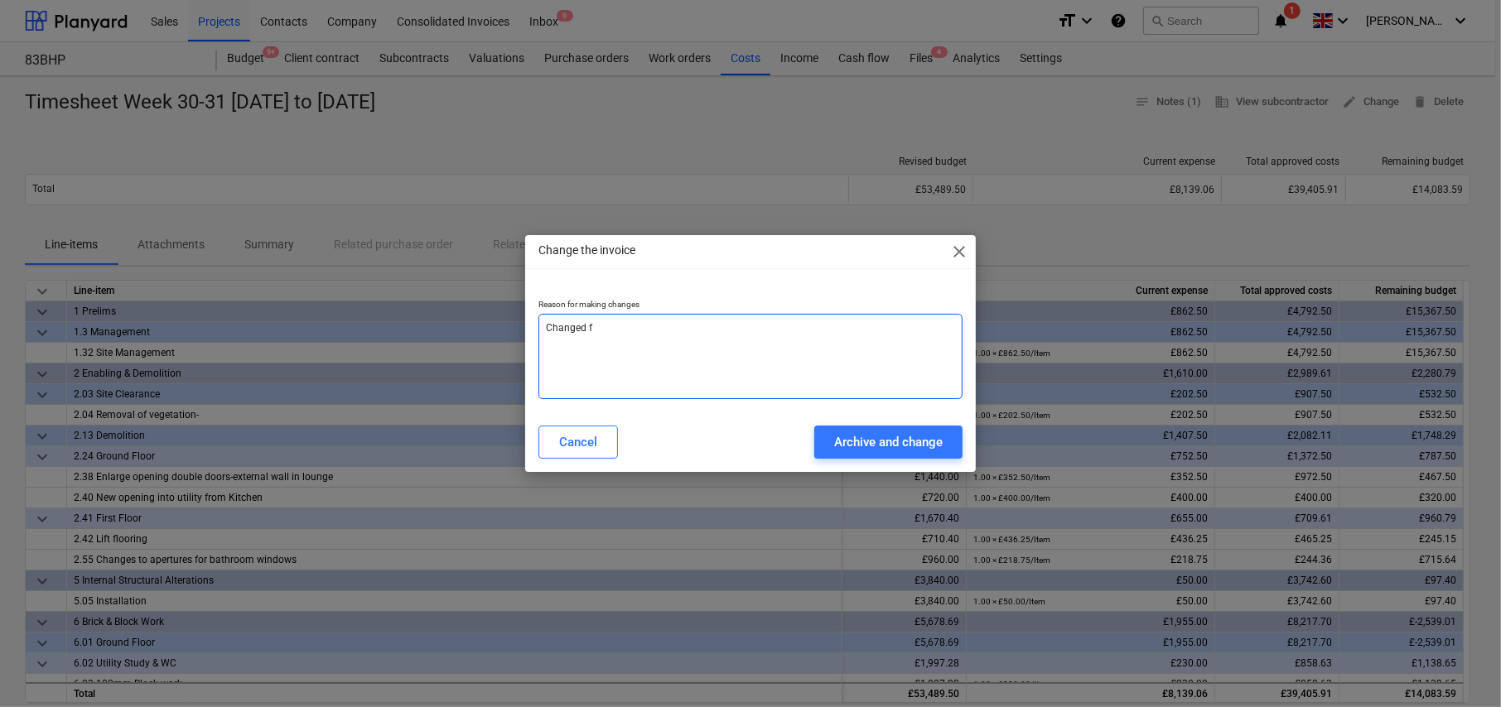
type textarea "Changed fi"
type textarea "x"
type textarea "Changed fil"
type textarea "x"
type textarea "Changed file"
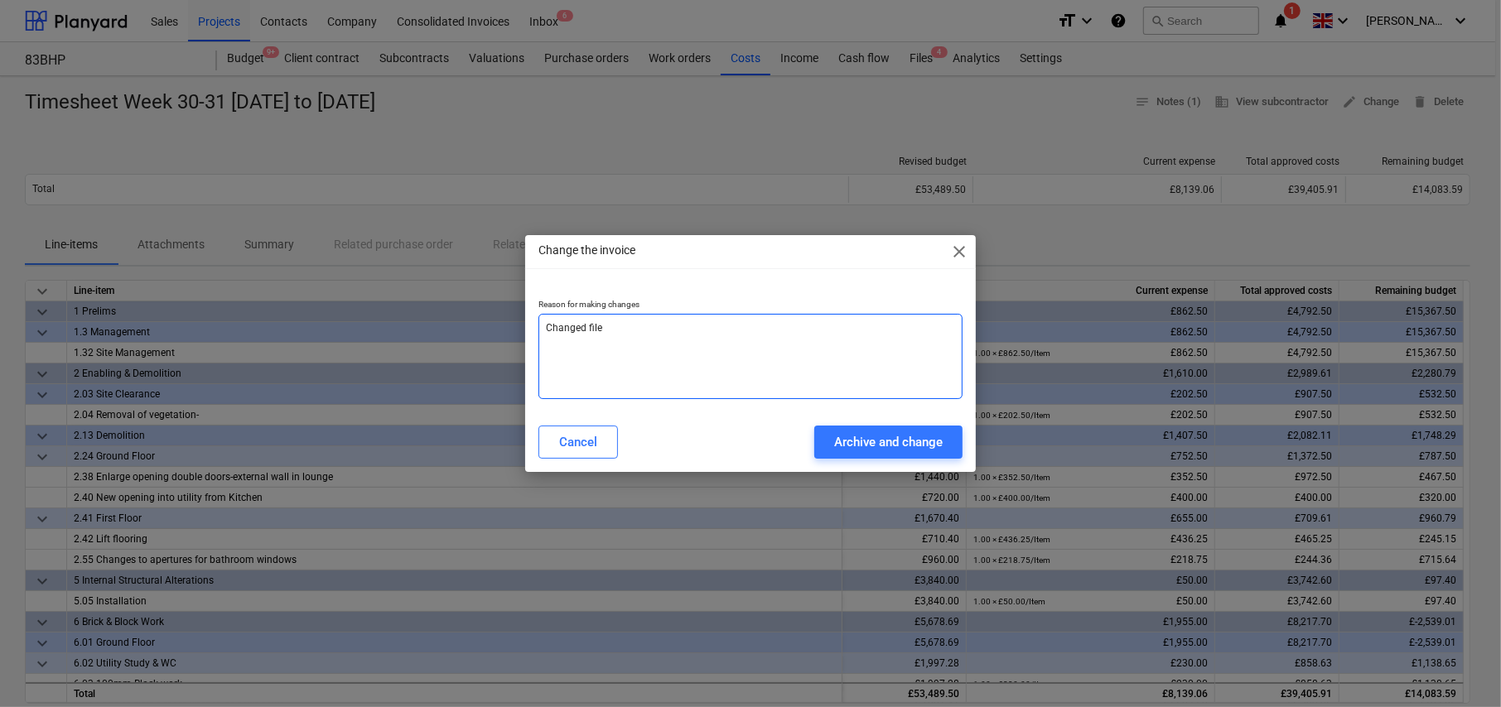
type textarea "x"
type textarea "Changed file"
type textarea "x"
type textarea "Changed file n"
type textarea "x"
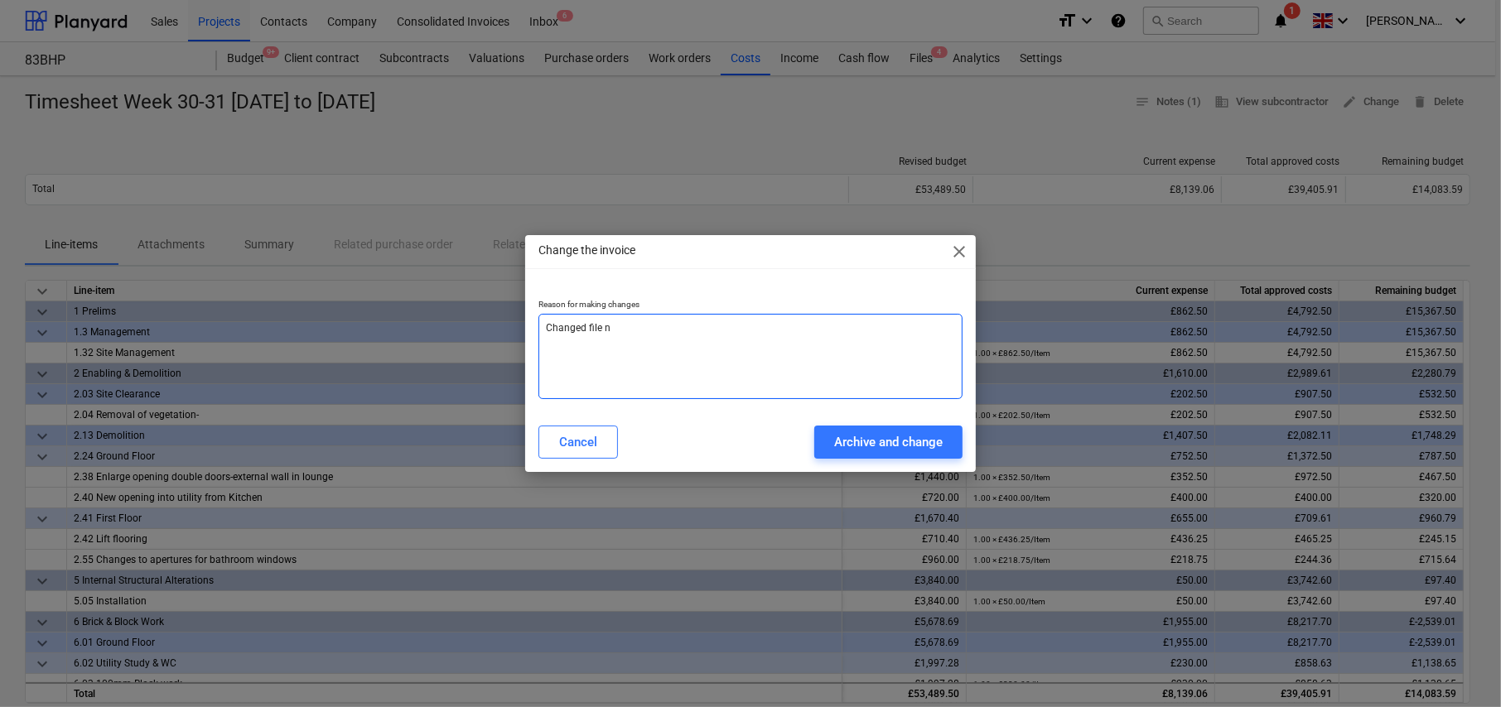
type textarea "Changed file na"
type textarea "x"
type textarea "Changed file nam"
type textarea "x"
type textarea "Changed file name"
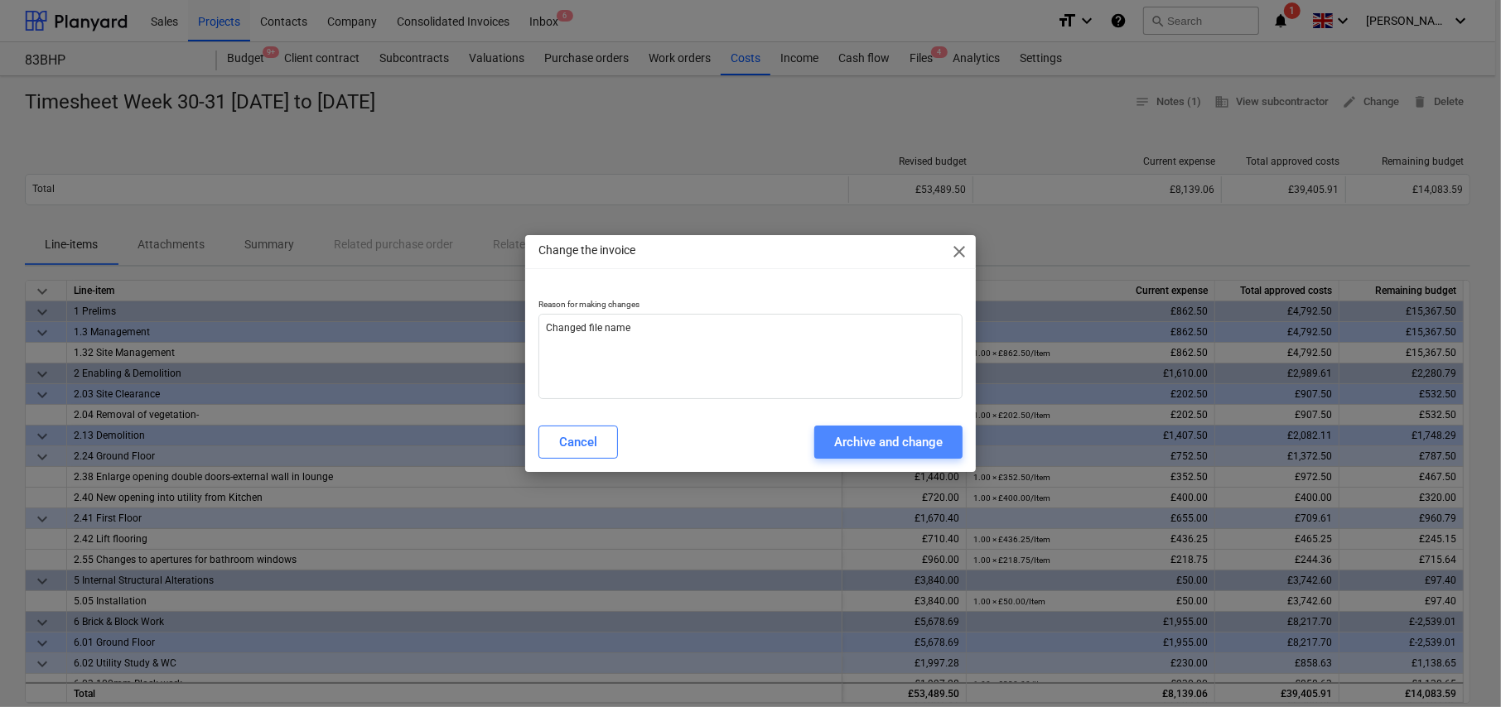
click at [873, 442] on div "Archive and change" at bounding box center [888, 443] width 108 height 22
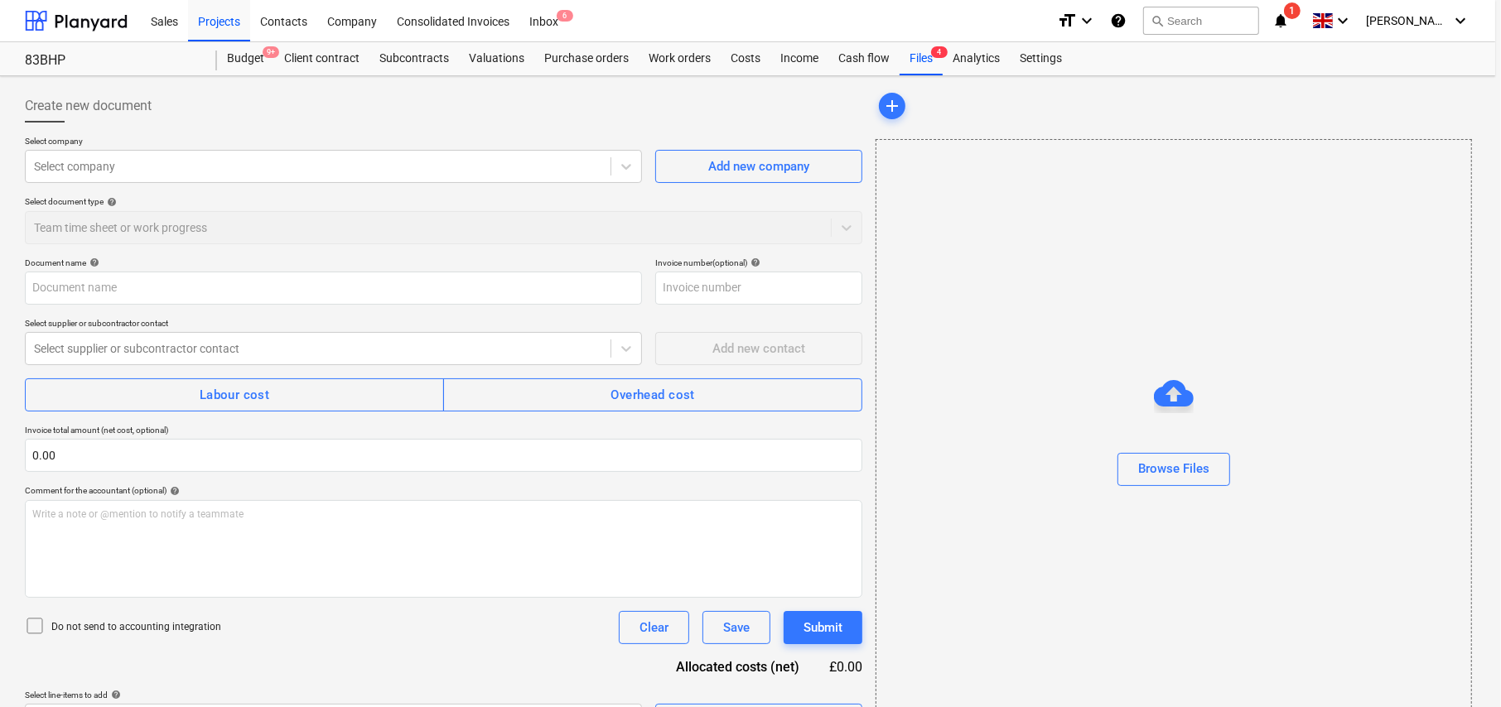
type textarea "x"
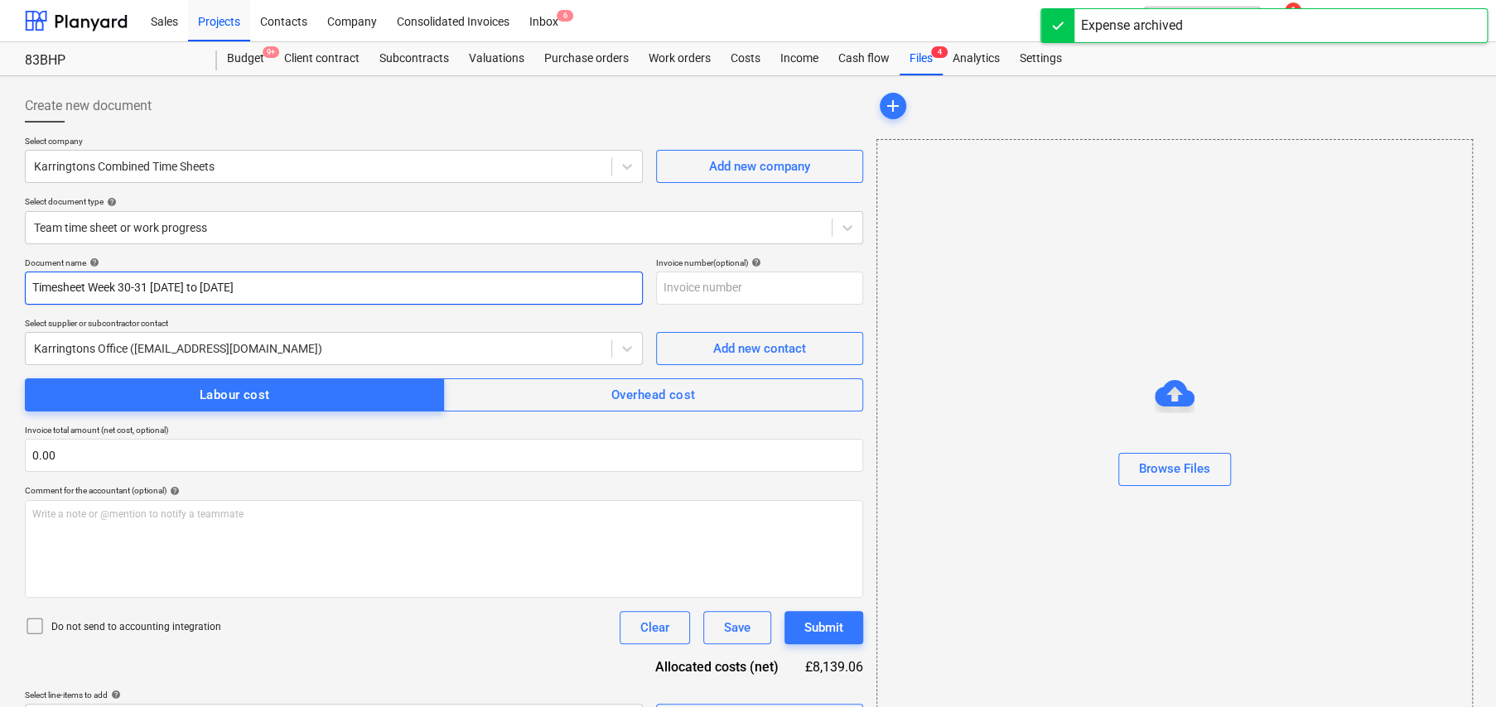
click at [224, 282] on input "Timesheet Week 30-31 21 Jul to 03 Jun 25" at bounding box center [334, 288] width 618 height 33
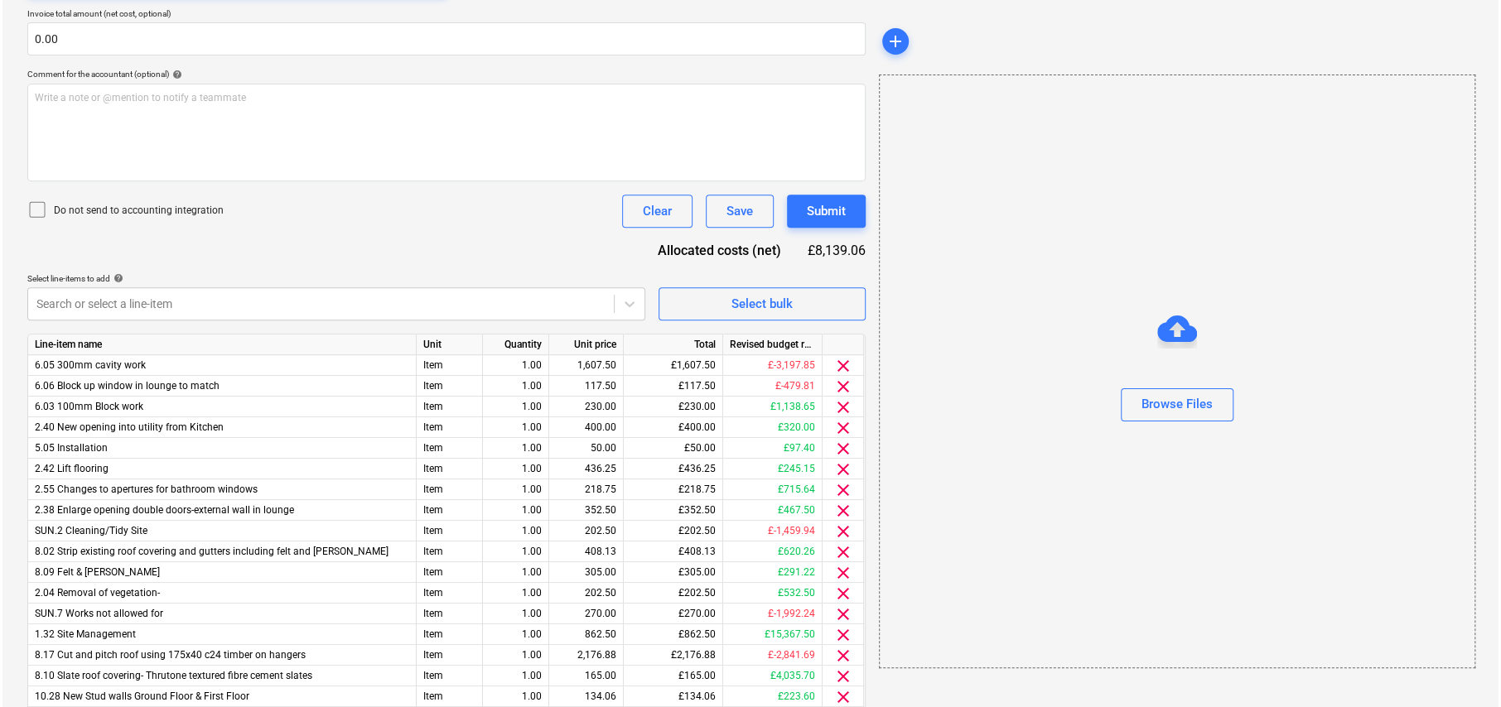
scroll to position [483, 0]
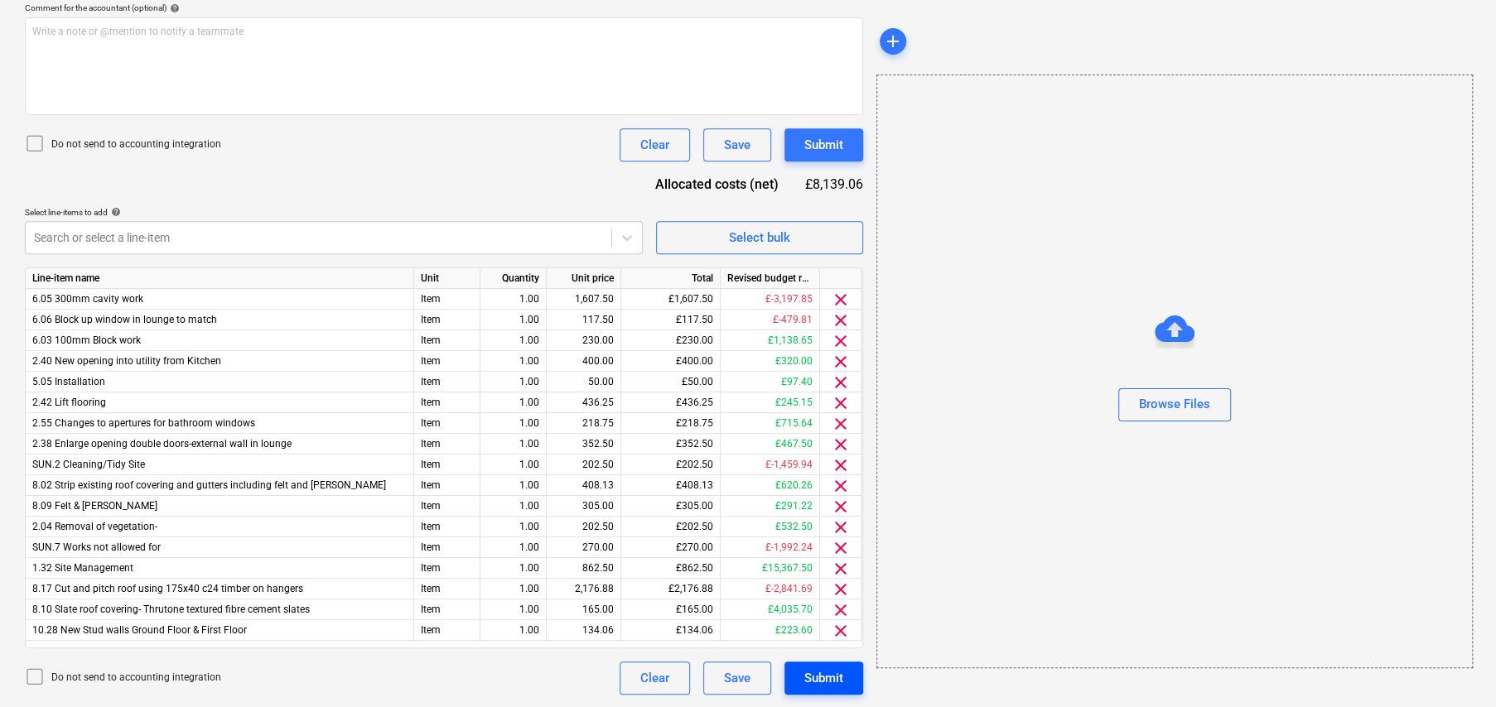
type input "Timesheet Week 30-31 21 Jul to 03 Aug25"
click at [845, 678] on button "Submit" at bounding box center [823, 678] width 79 height 33
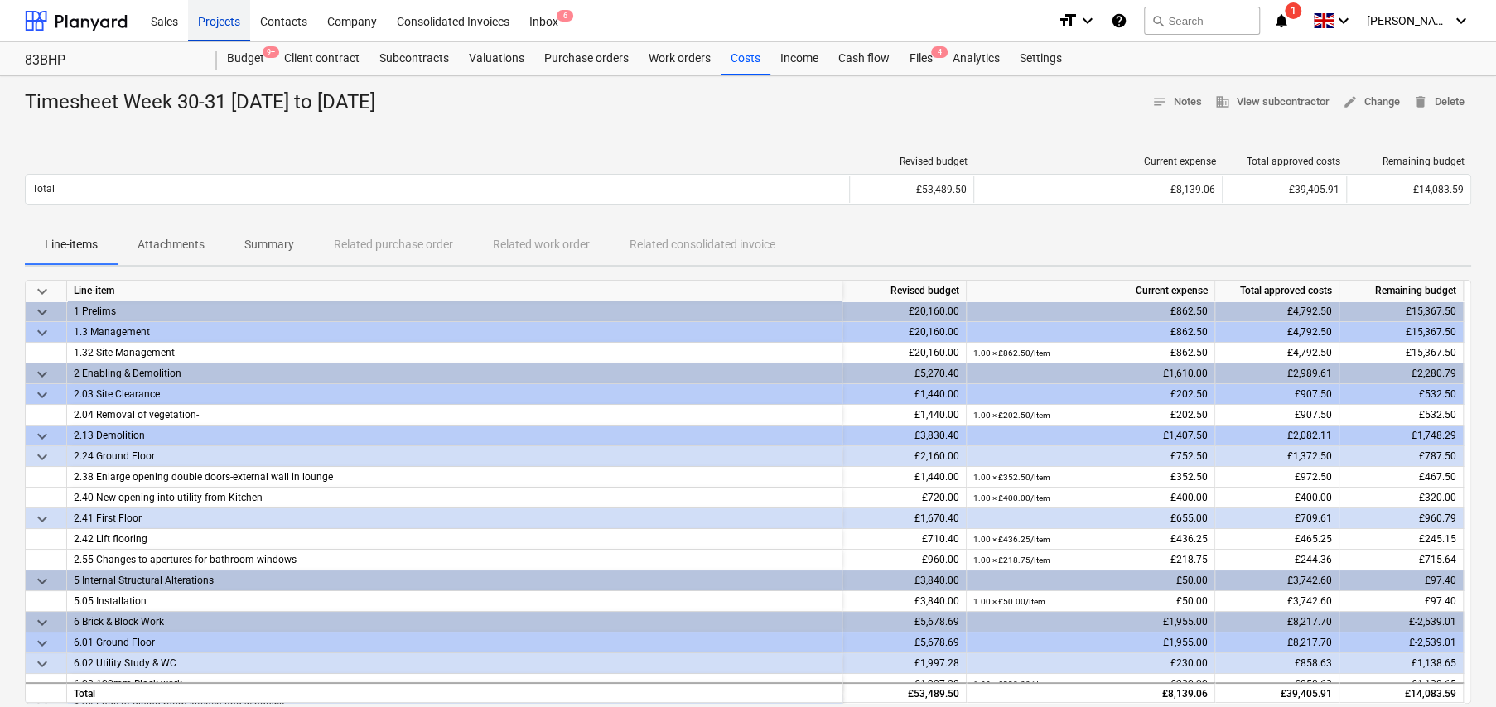
click at [215, 23] on div "Projects" at bounding box center [219, 20] width 62 height 42
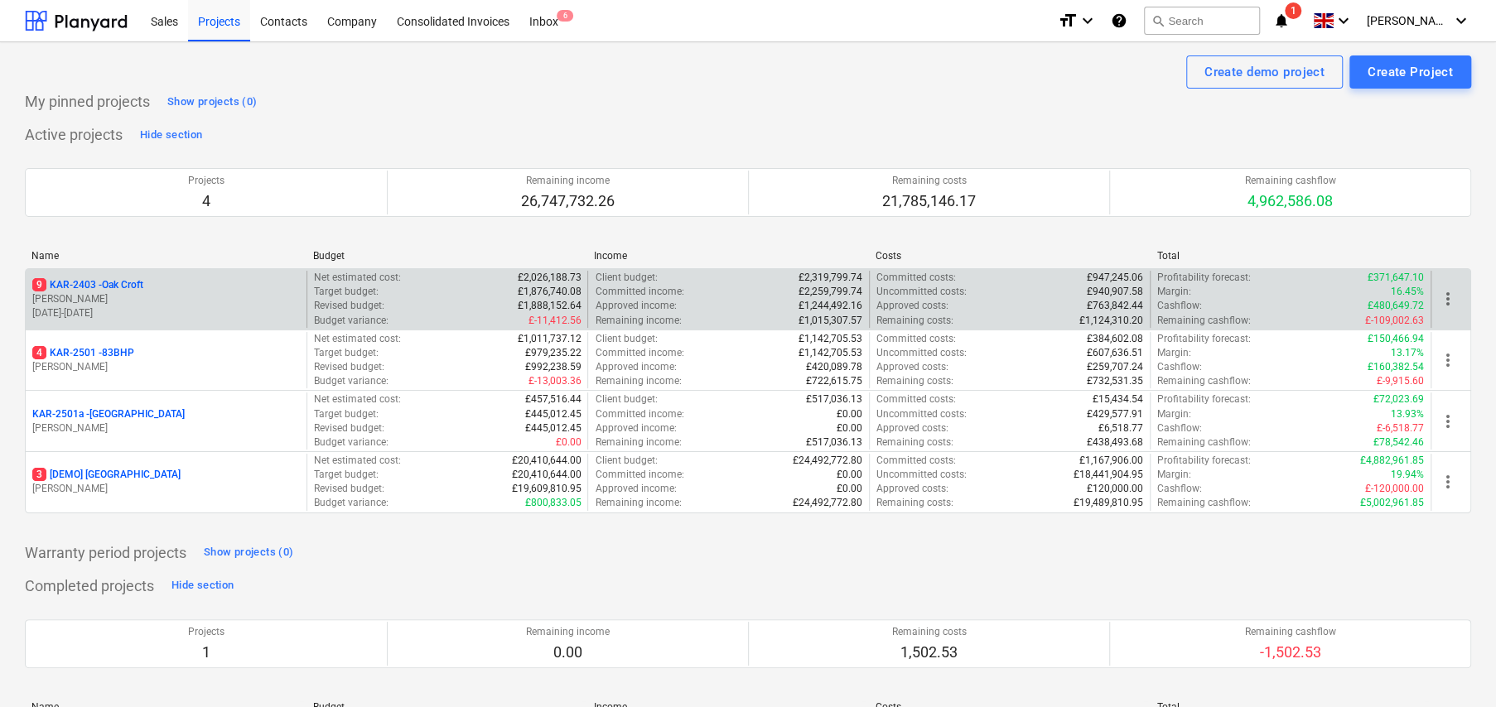
click at [129, 280] on p "9 KAR-2403 - Oak Croft" at bounding box center [87, 285] width 111 height 14
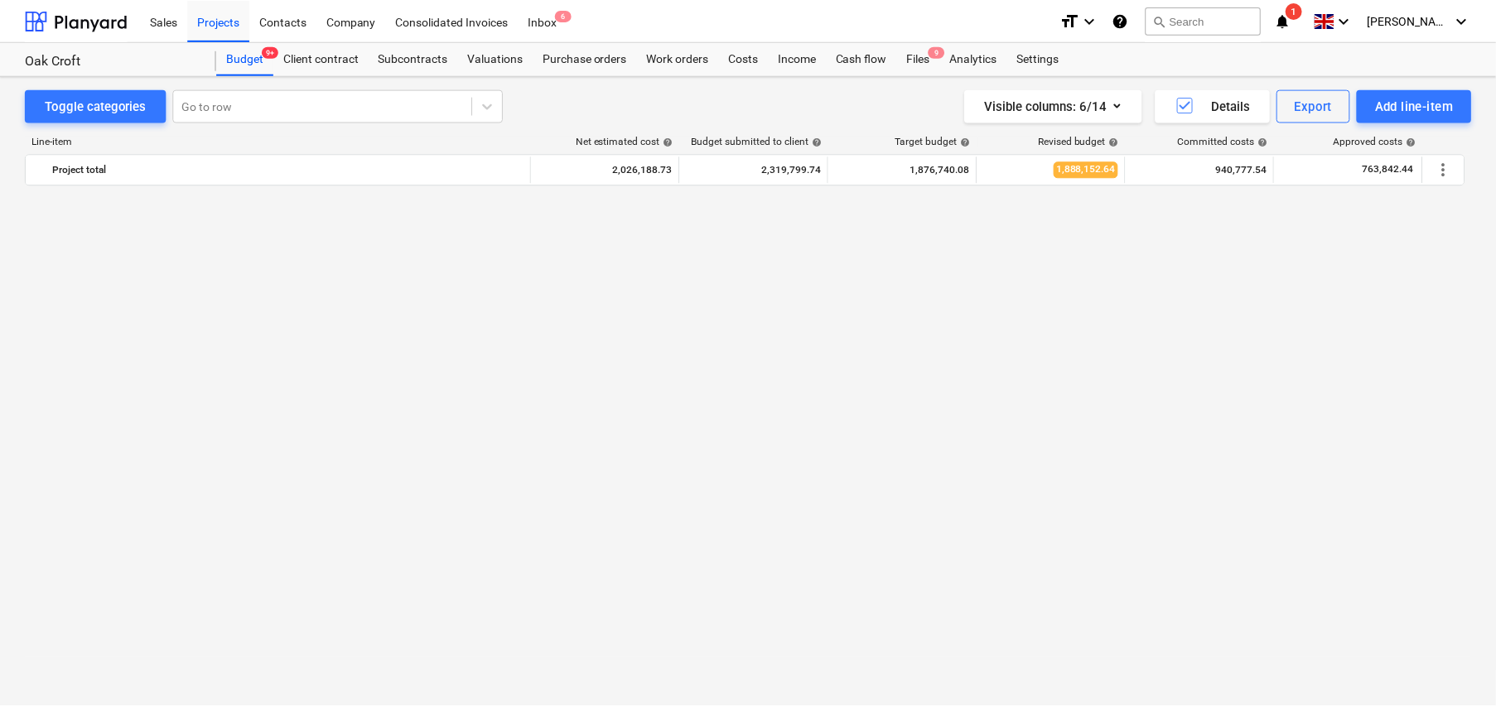
scroll to position [1160, 0]
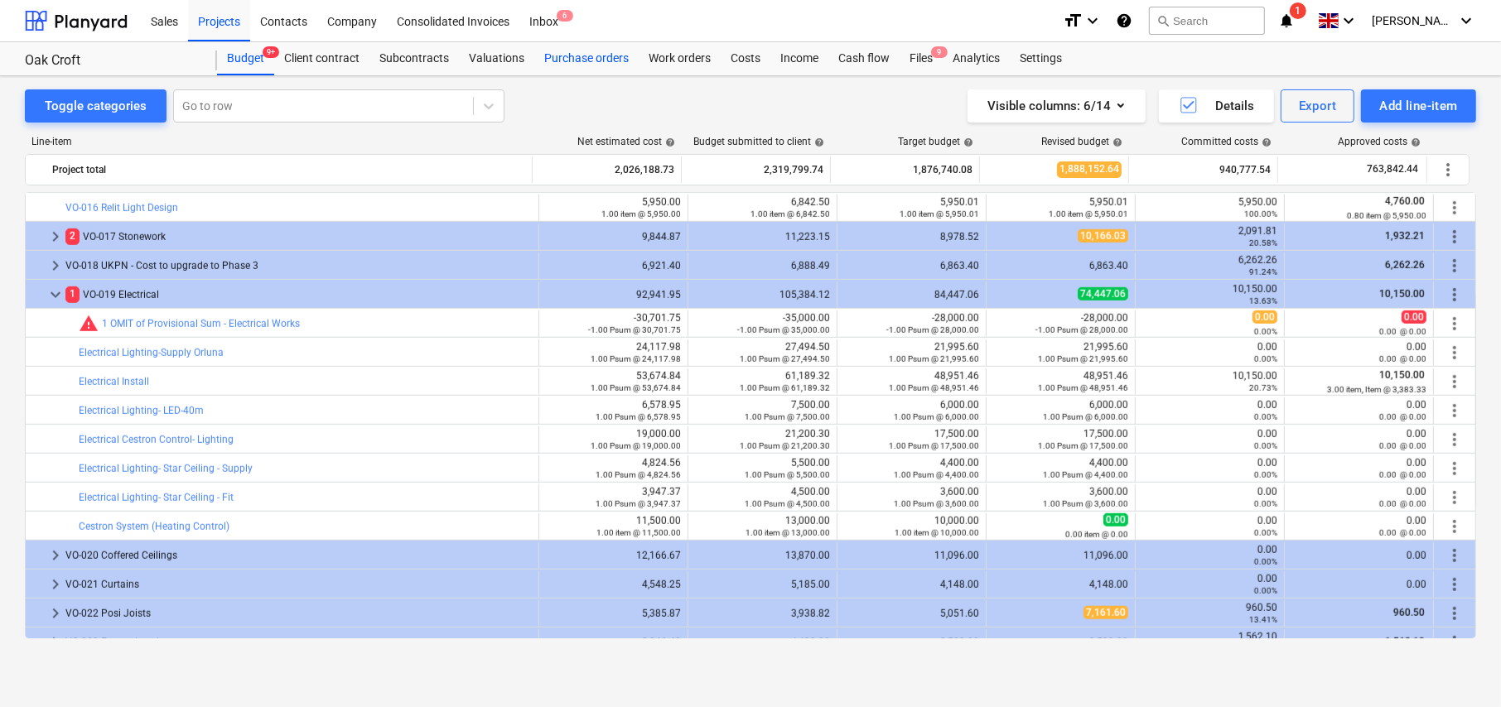
click at [580, 65] on div "Purchase orders" at bounding box center [586, 58] width 104 height 33
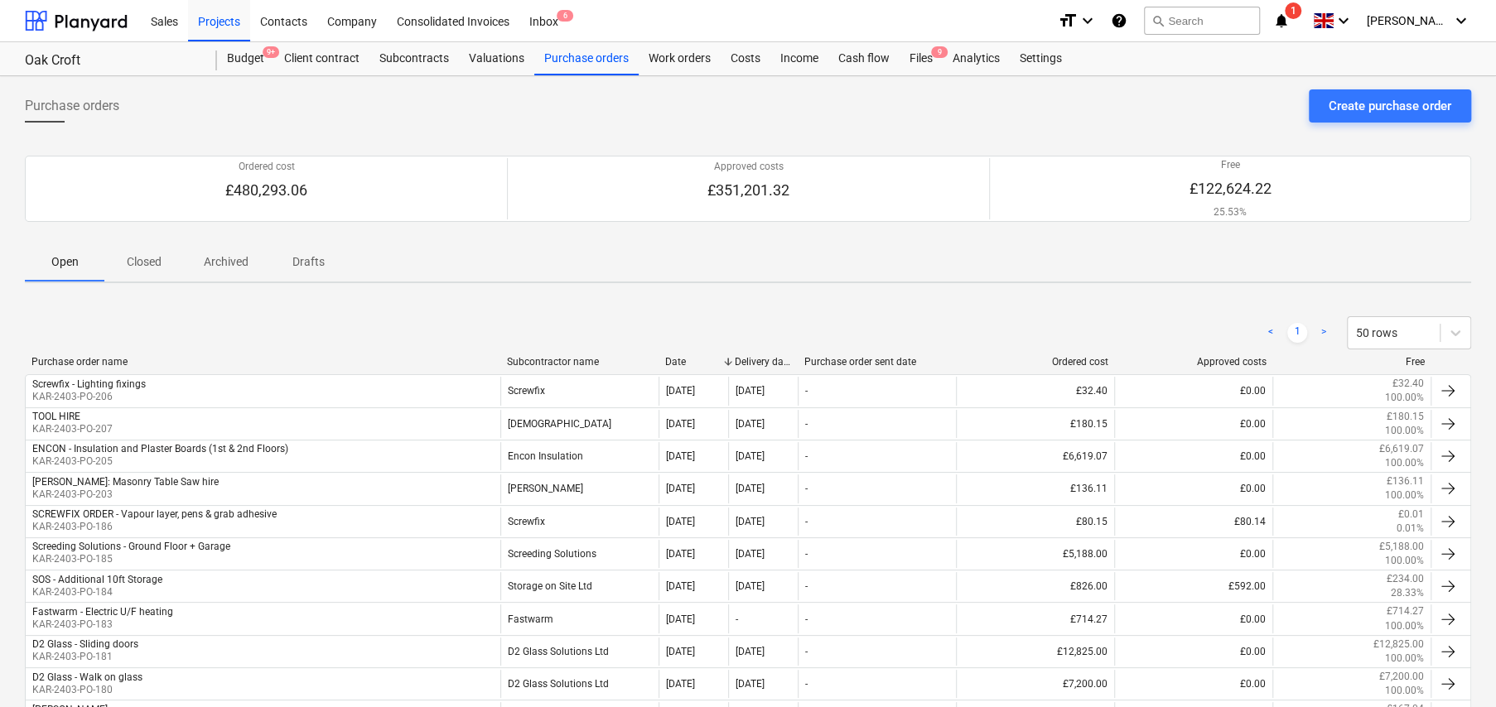
click at [148, 262] on p "Closed" at bounding box center [144, 261] width 40 height 17
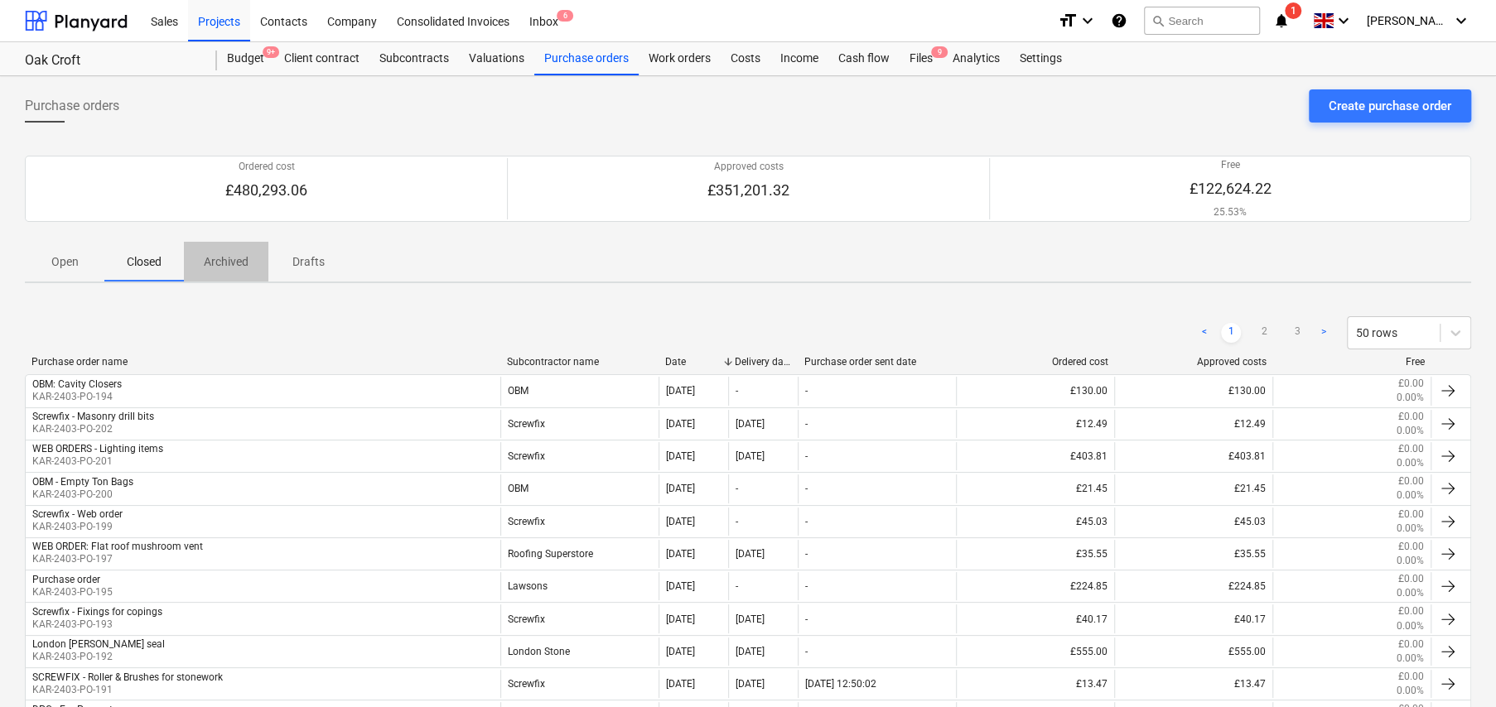
click at [229, 265] on p "Archived" at bounding box center [226, 261] width 45 height 17
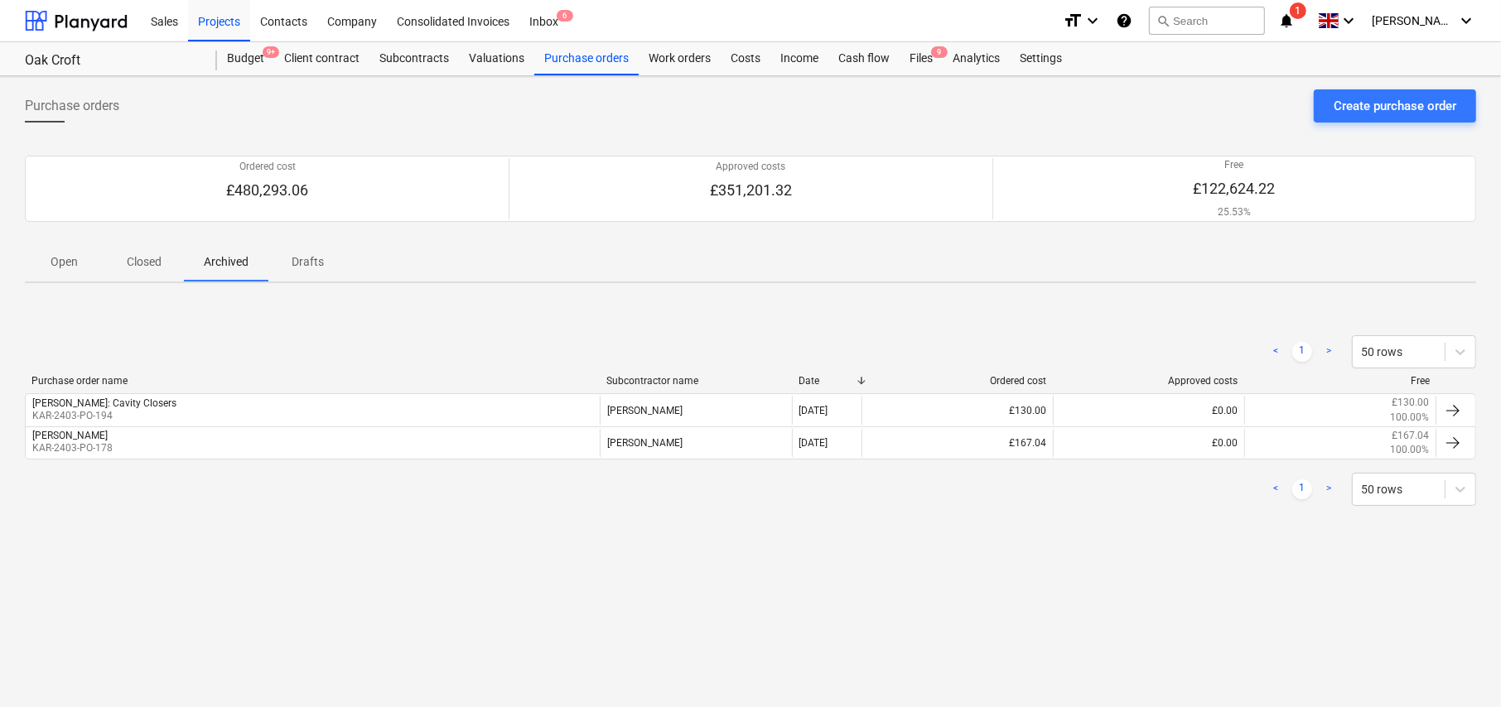
click at [305, 263] on p "Drafts" at bounding box center [308, 261] width 40 height 17
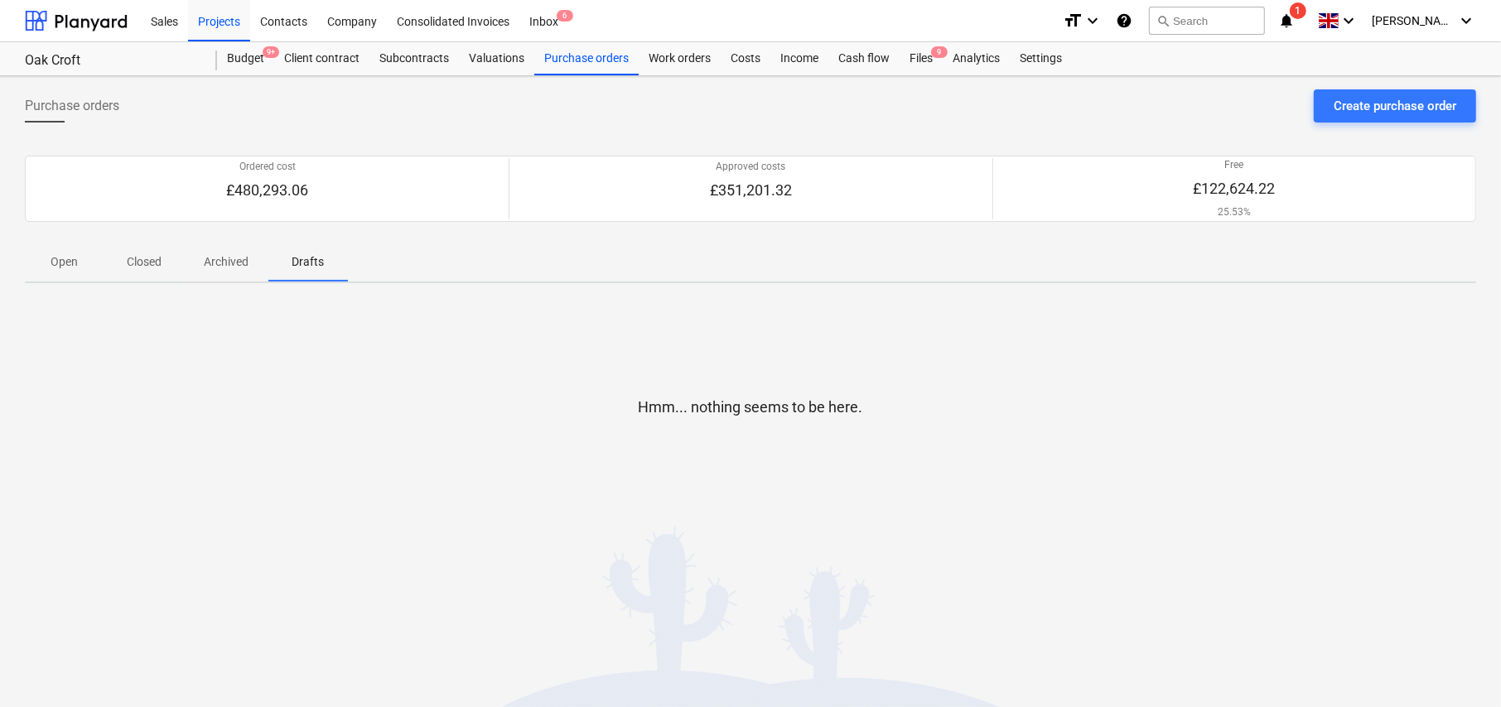
click at [58, 263] on p "Open" at bounding box center [65, 261] width 40 height 17
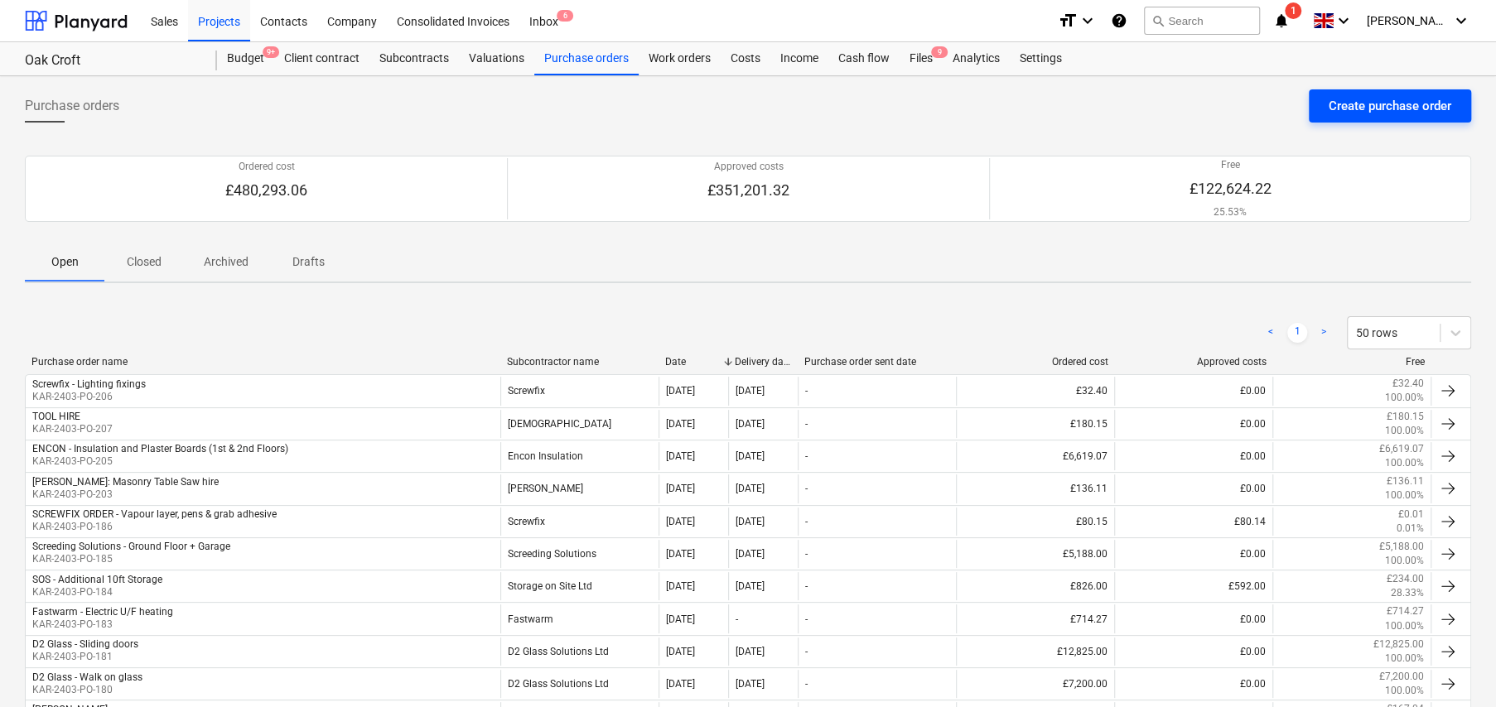
click at [1353, 107] on div "Create purchase order" at bounding box center [1389, 106] width 123 height 22
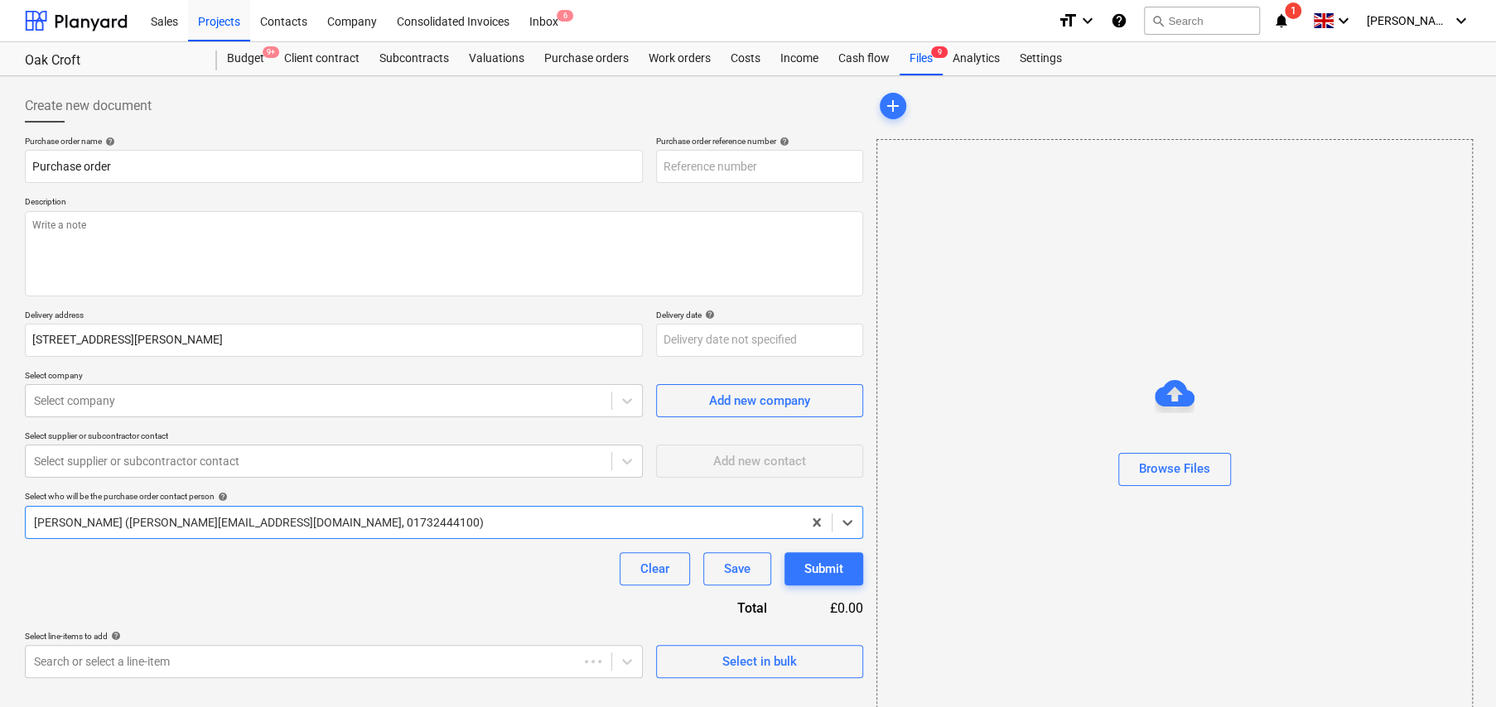
type textarea "x"
type input "KAR-2403-PO-208"
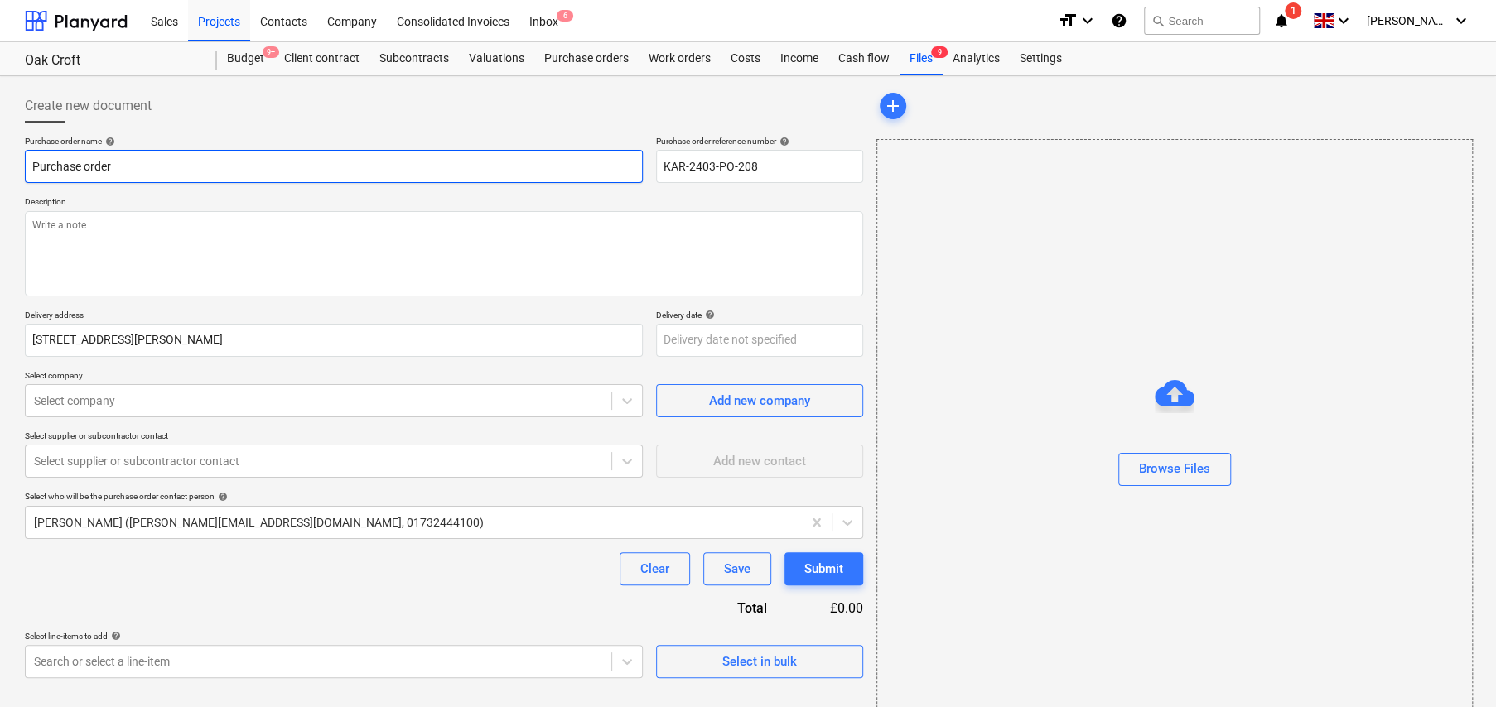
click at [178, 163] on input "Purchase order" at bounding box center [334, 166] width 618 height 33
type textarea "x"
type input "A"
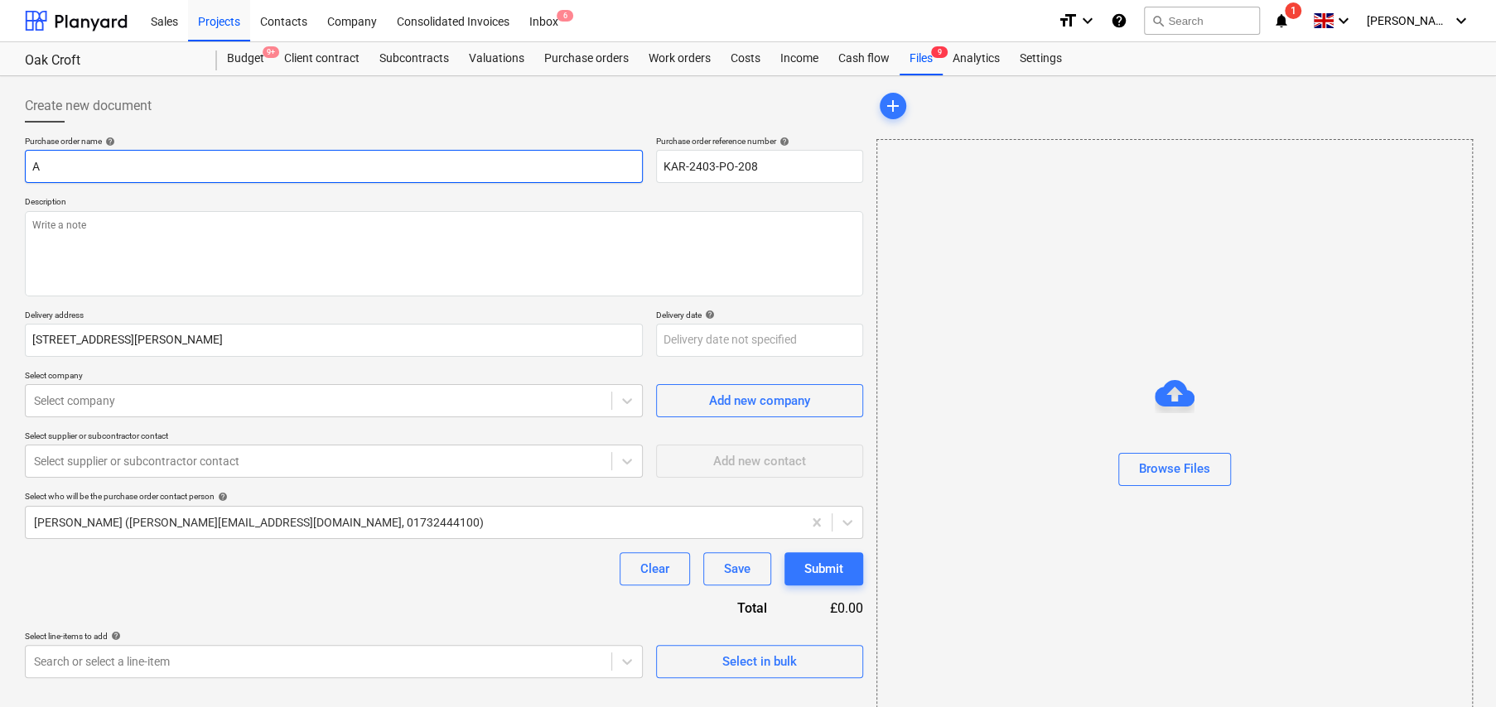
type textarea "x"
type input "AM"
type textarea "x"
type input "AMA"
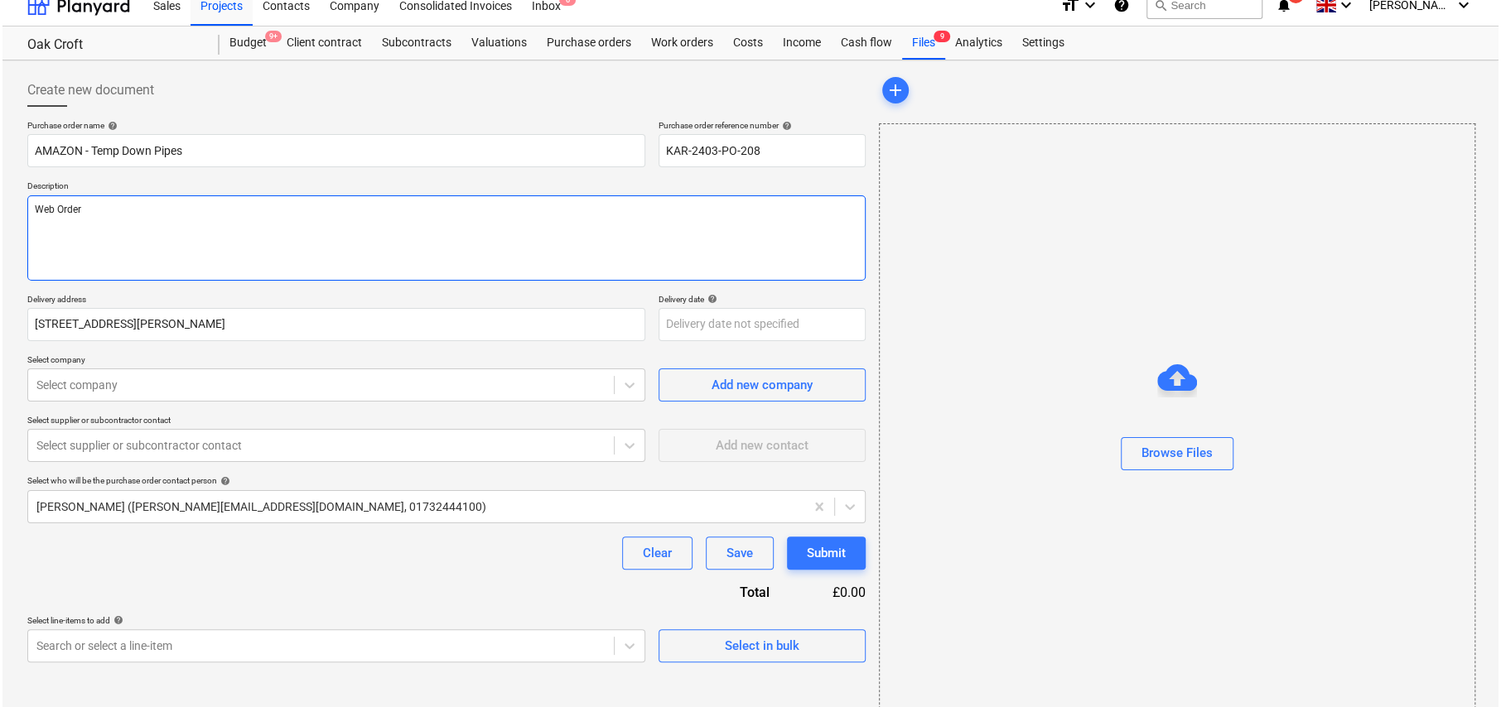
scroll to position [39, 0]
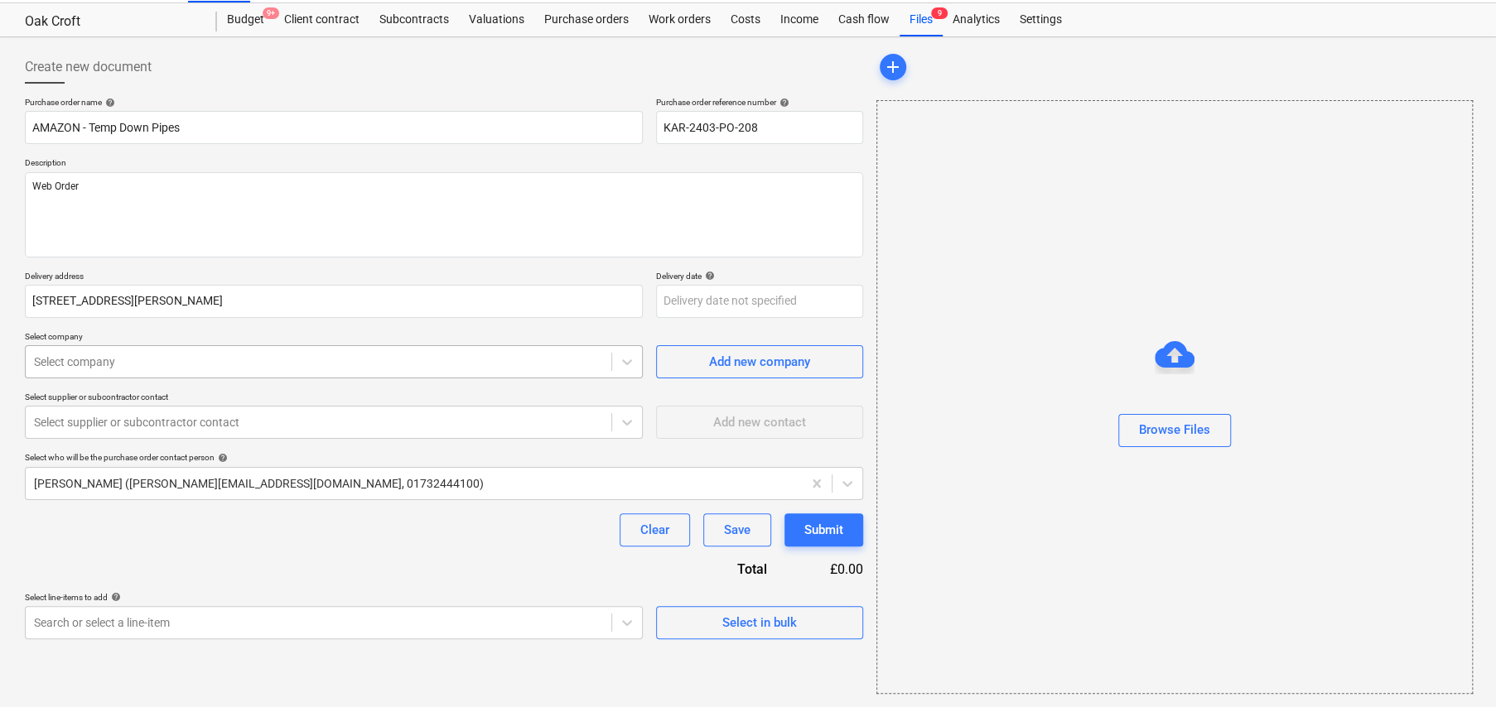
click at [251, 357] on div at bounding box center [318, 362] width 569 height 17
click at [263, 424] on div at bounding box center [318, 422] width 569 height 17
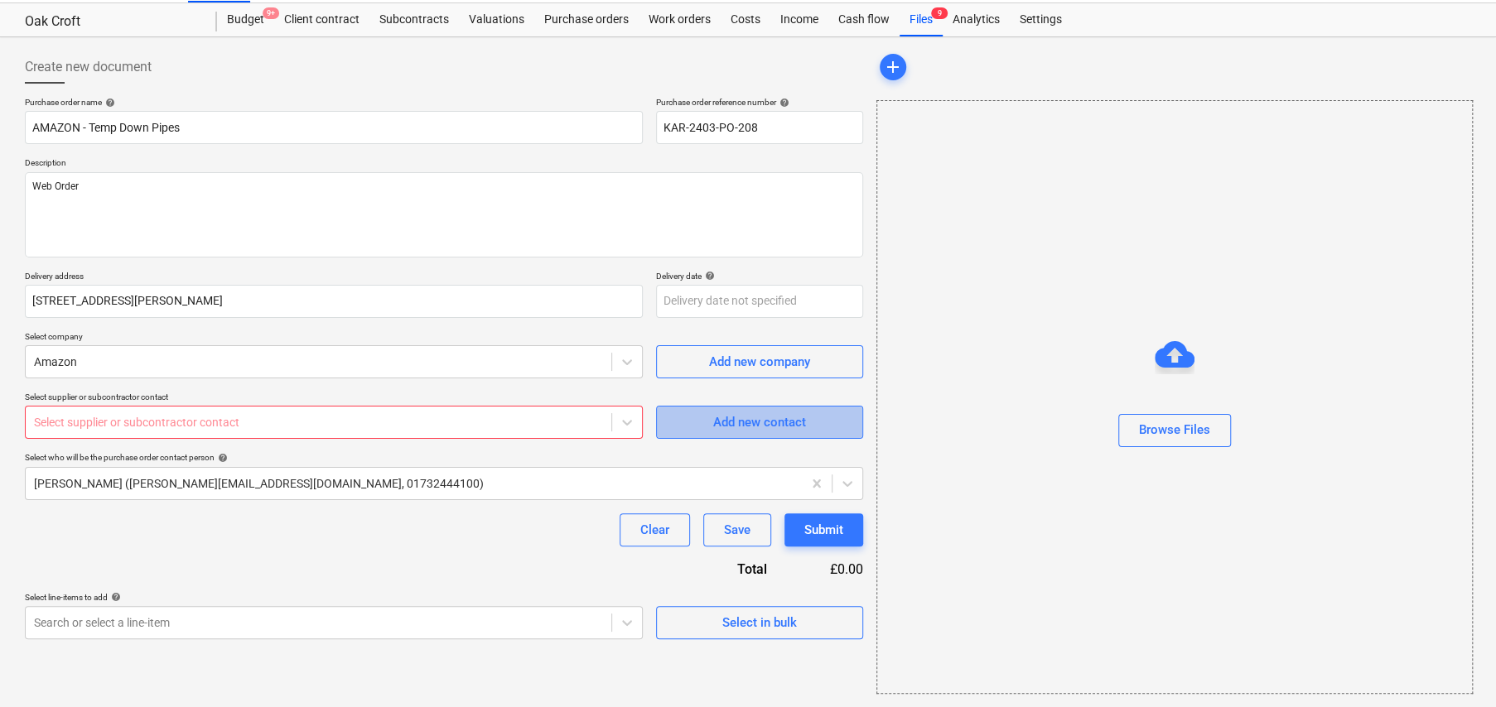
click at [780, 427] on div "Add new contact" at bounding box center [759, 423] width 93 height 22
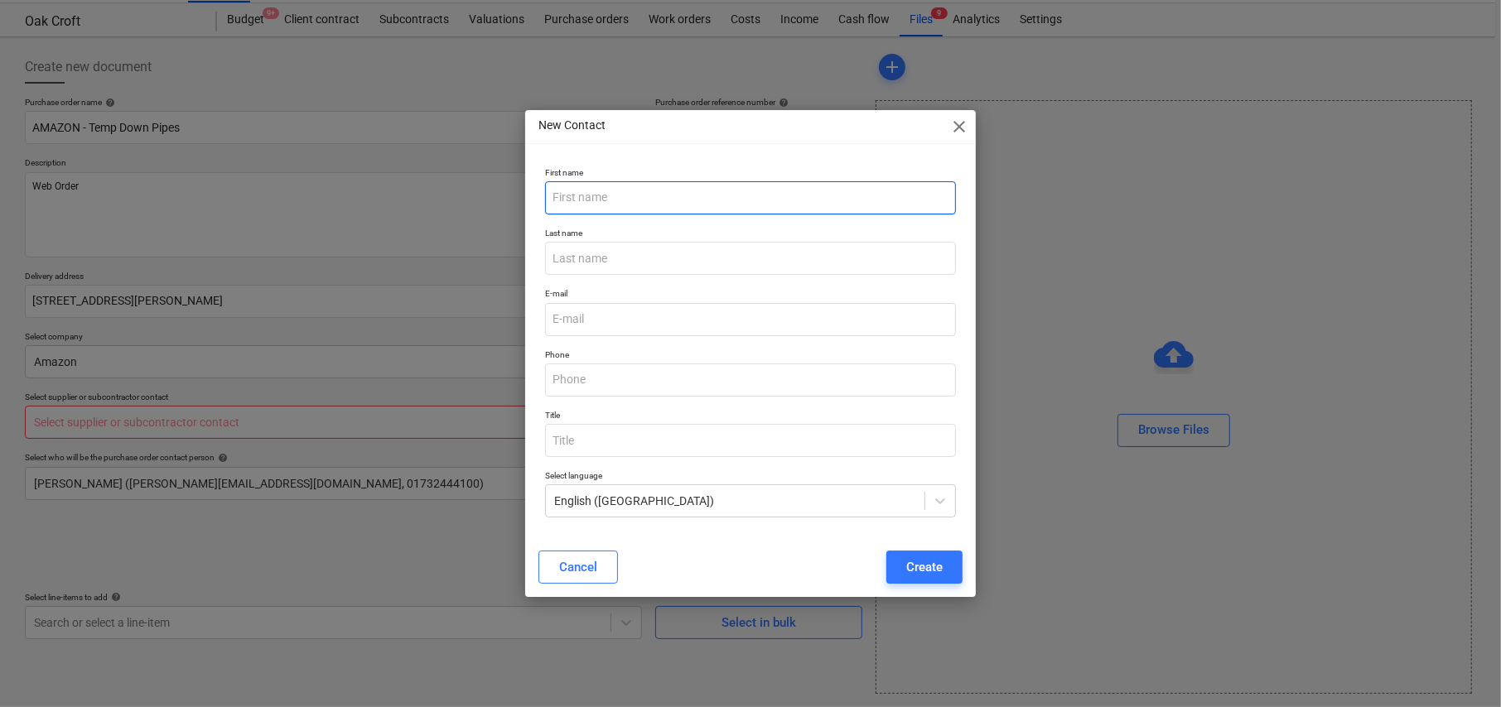
click at [622, 198] on input "text" at bounding box center [750, 197] width 411 height 33
click at [583, 571] on div "Cancel" at bounding box center [578, 568] width 38 height 22
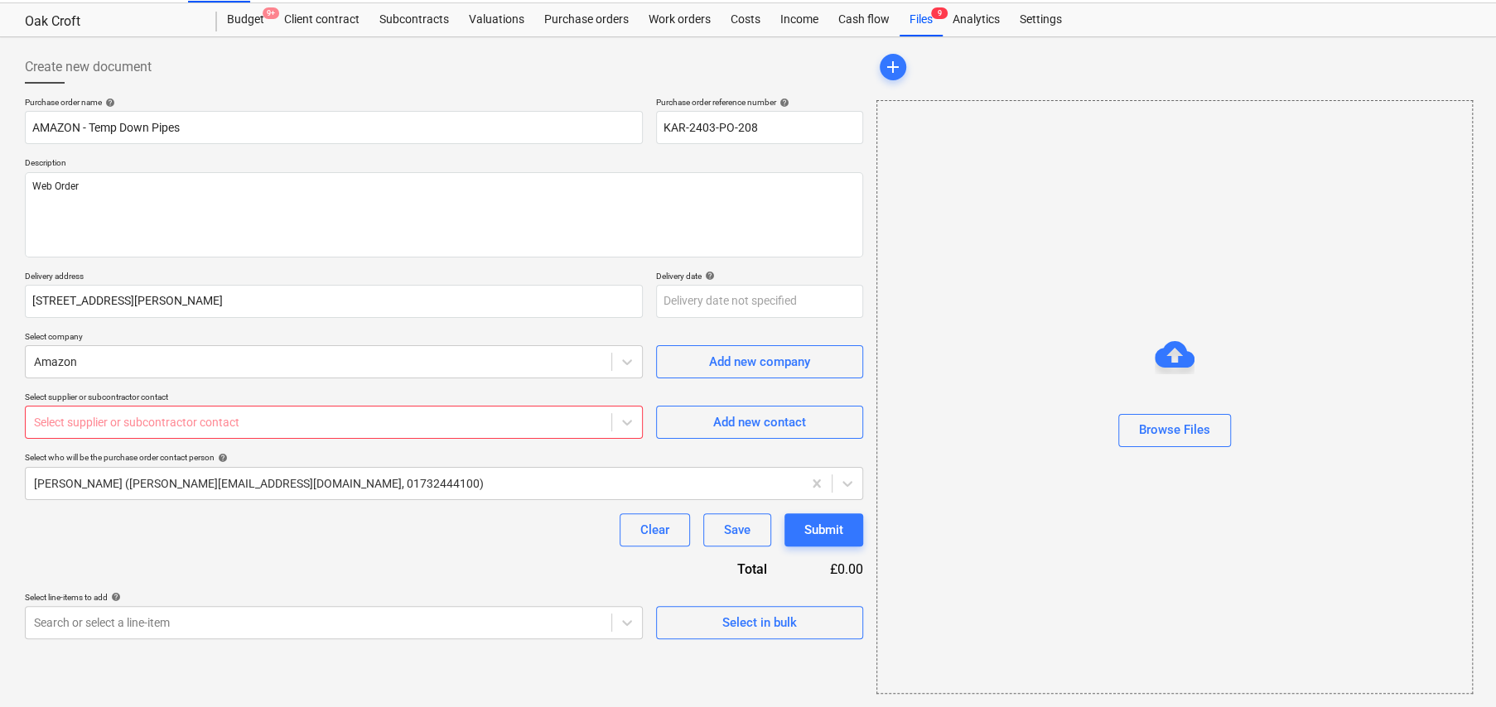
click at [321, 425] on div at bounding box center [318, 422] width 569 height 17
click at [720, 431] on div "Add new contact" at bounding box center [759, 423] width 93 height 22
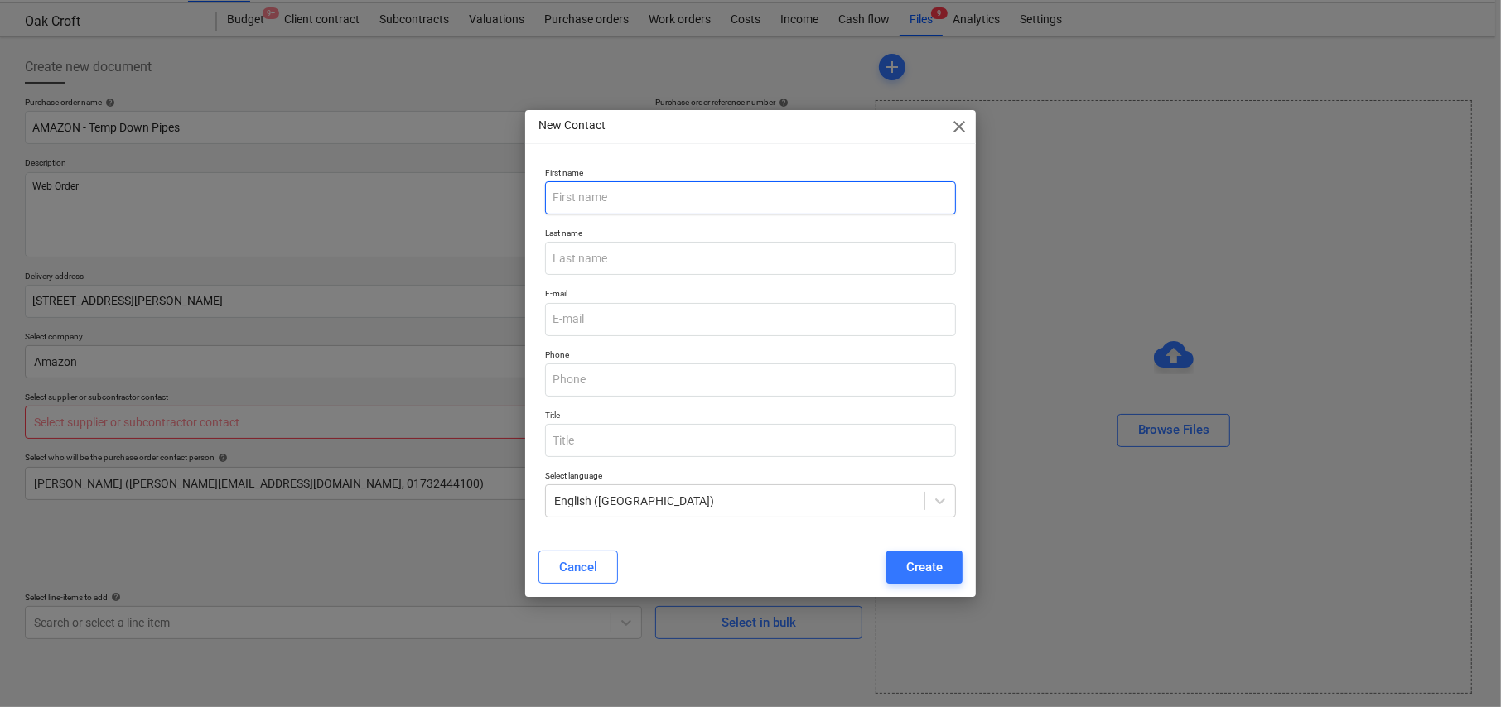
click at [618, 204] on input "text" at bounding box center [750, 197] width 411 height 33
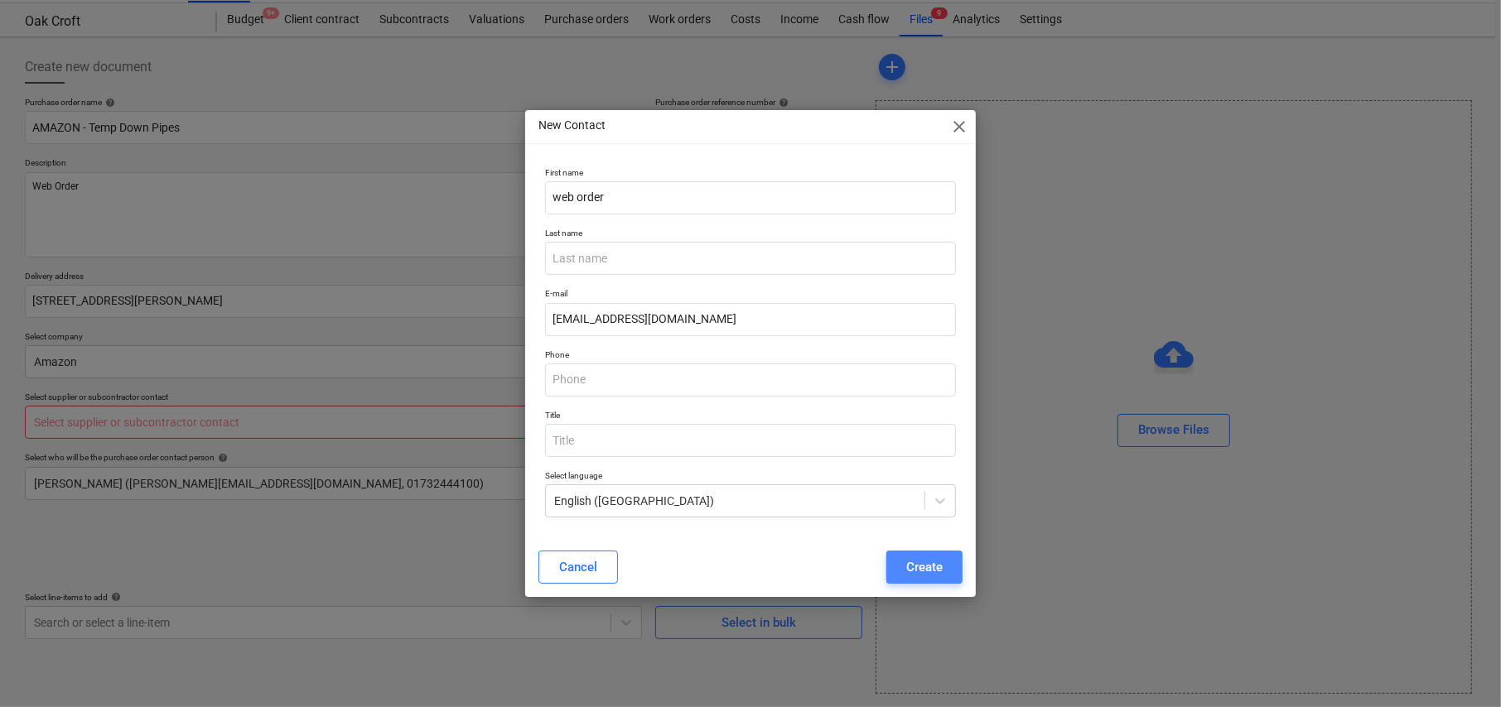
click at [914, 562] on div "Create" at bounding box center [924, 568] width 36 height 22
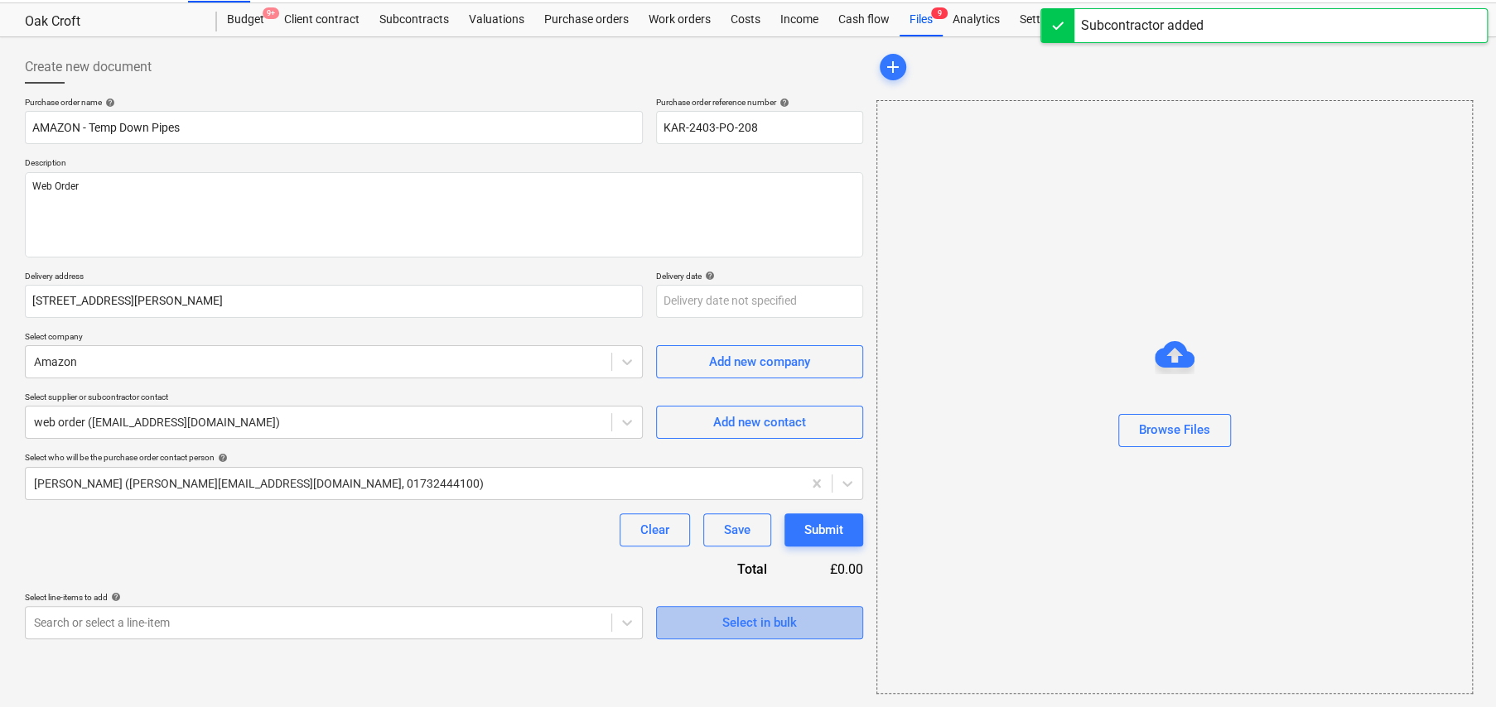
click at [752, 618] on div "Select in bulk" at bounding box center [759, 623] width 75 height 22
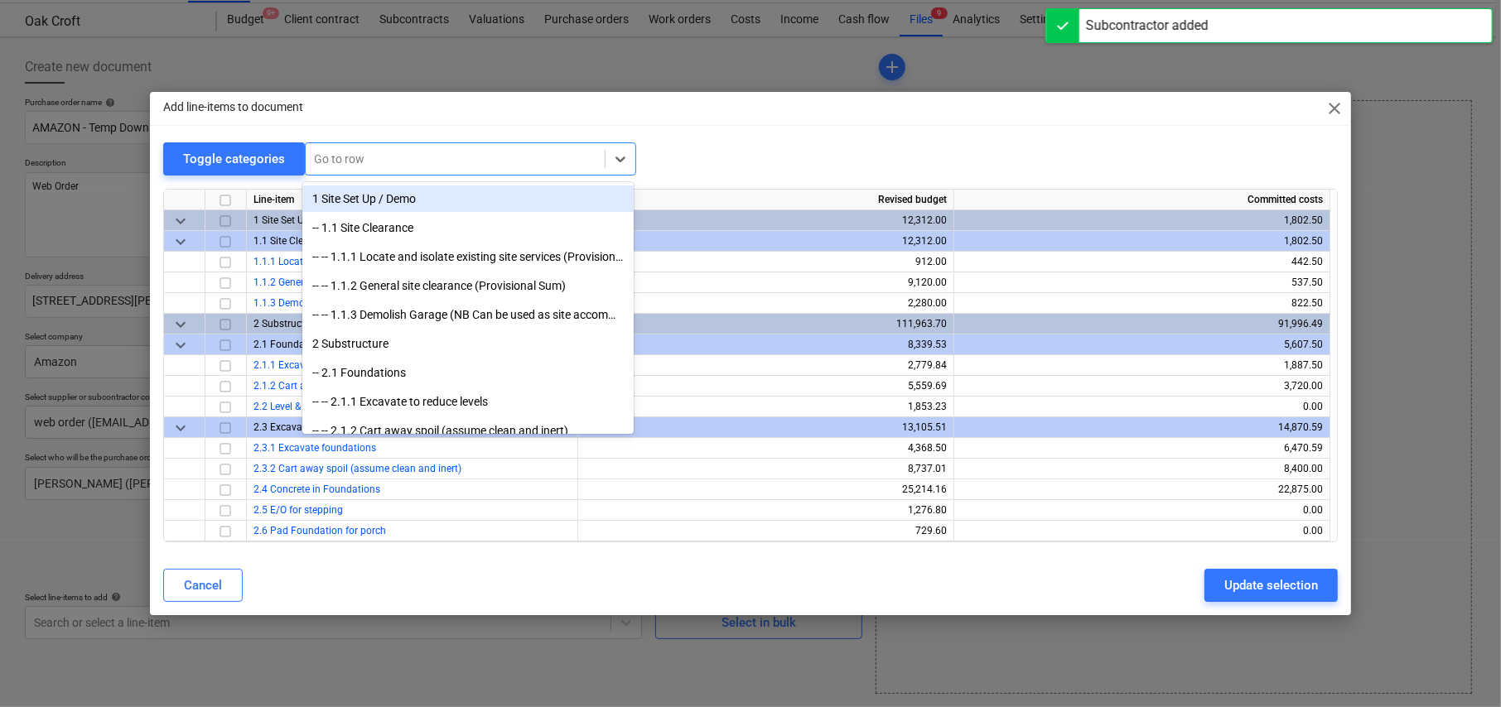
click at [356, 164] on div at bounding box center [455, 159] width 282 height 17
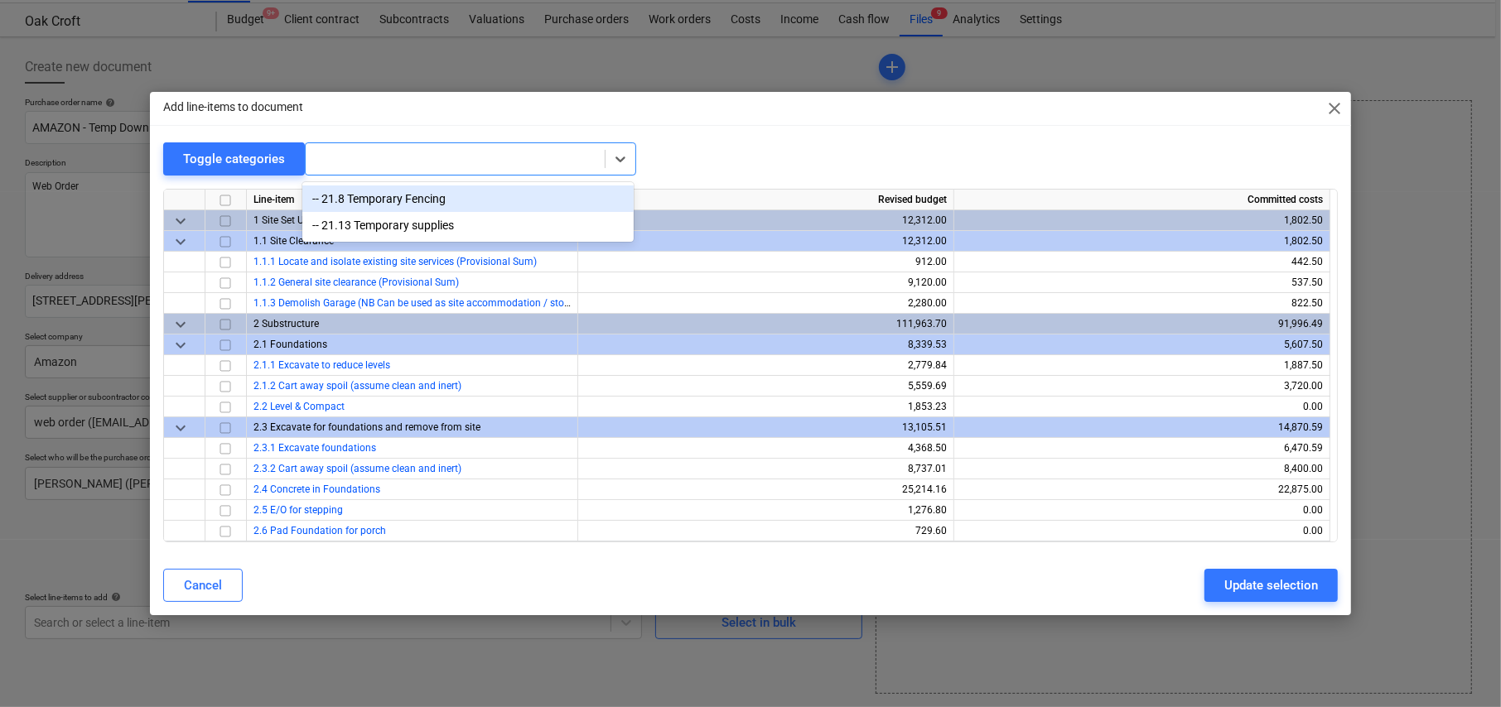
click at [436, 160] on div at bounding box center [455, 159] width 282 height 17
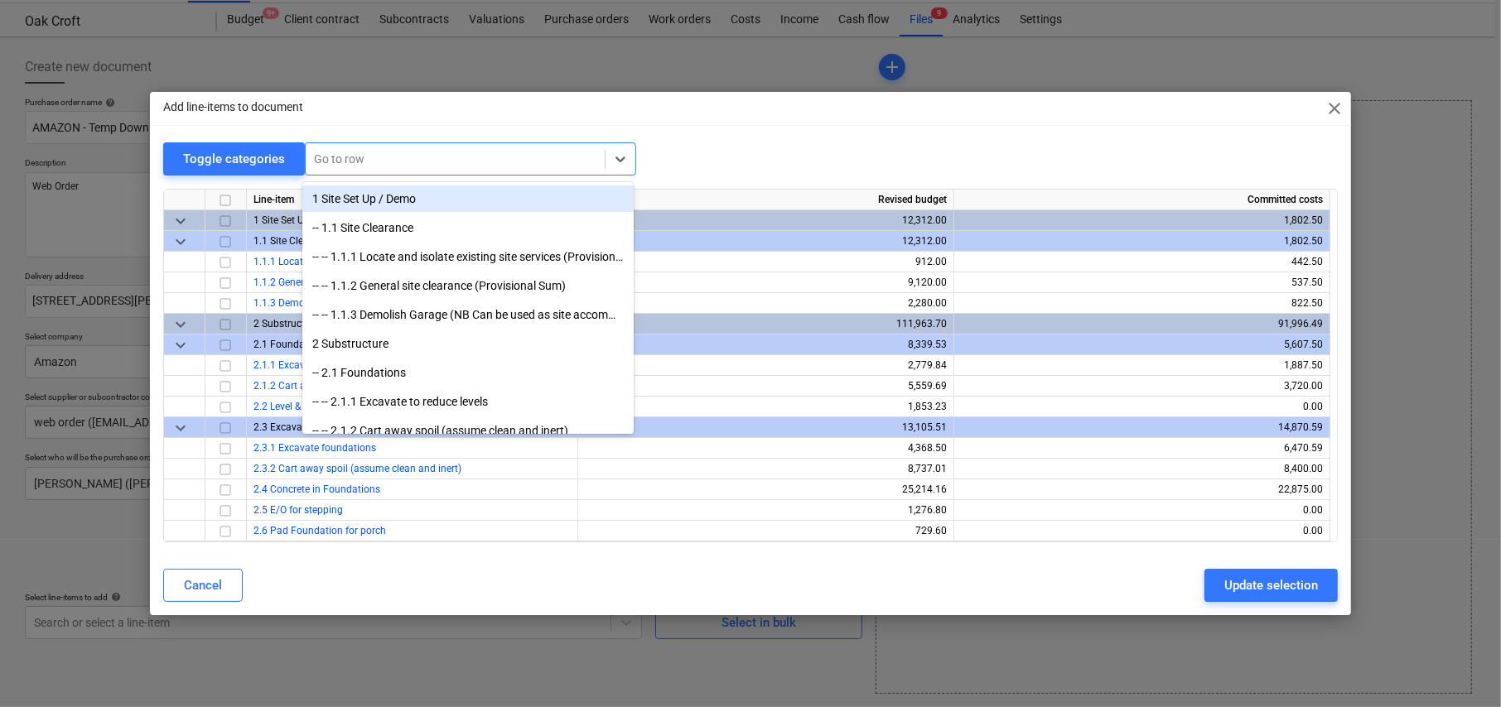
click at [436, 160] on div at bounding box center [455, 159] width 282 height 17
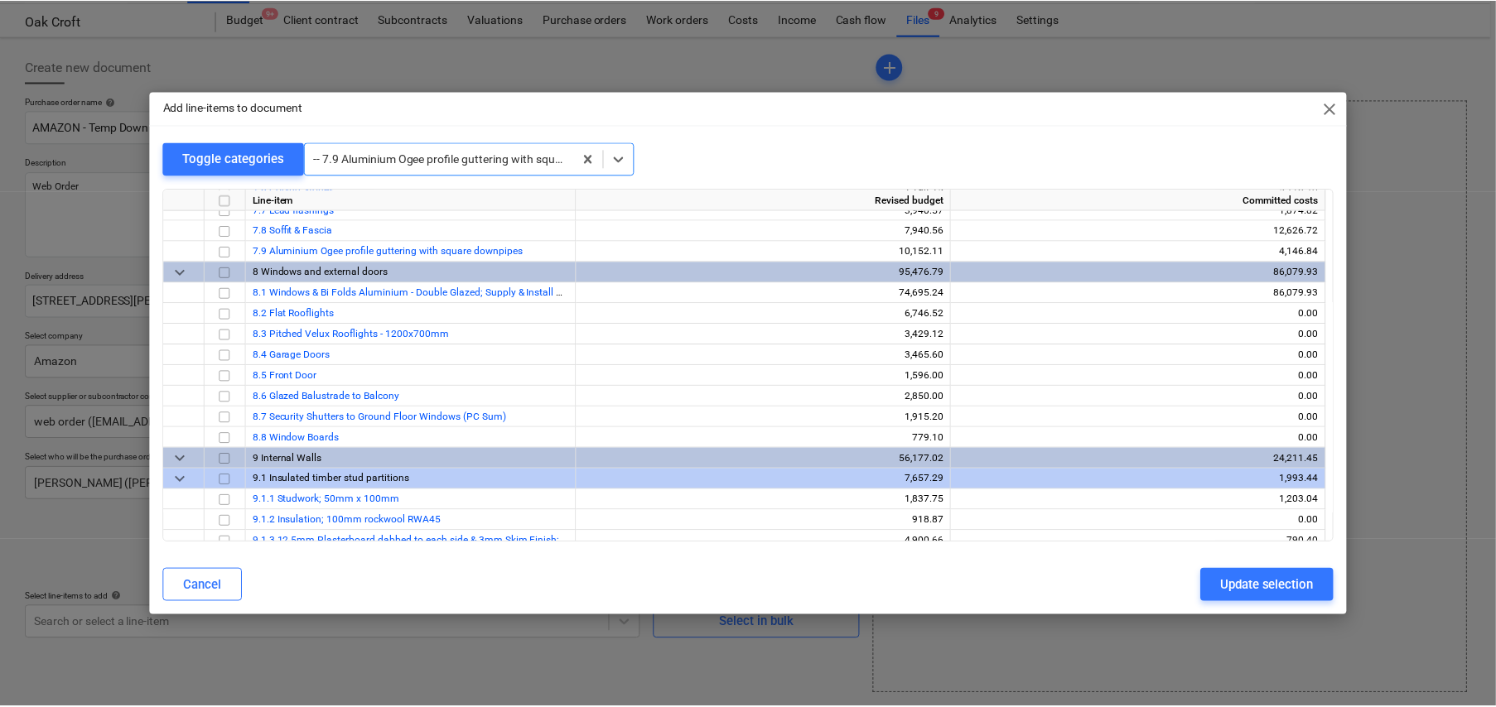
scroll to position [2029, 0]
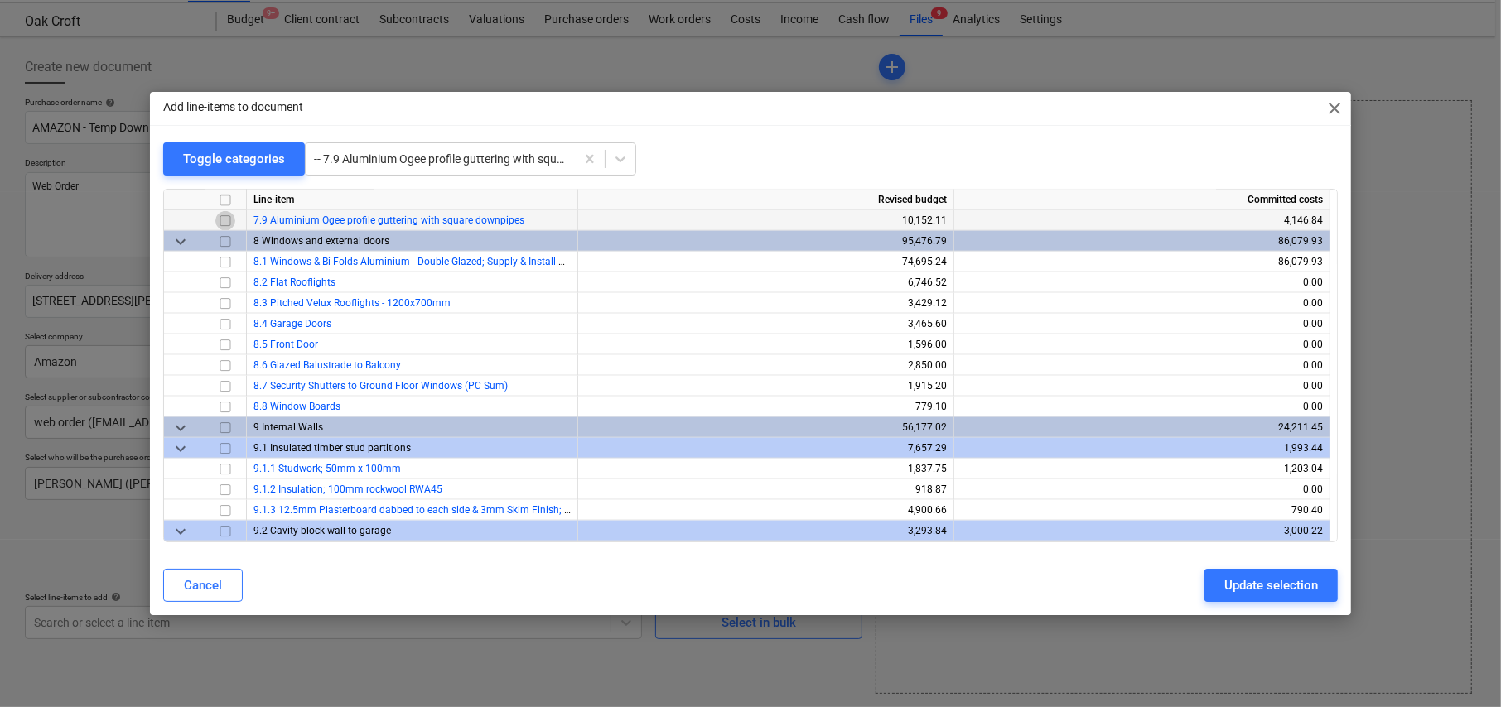
click at [223, 219] on input "checkbox" at bounding box center [225, 221] width 20 height 20
click at [1274, 590] on div "Update selection" at bounding box center [1271, 586] width 94 height 22
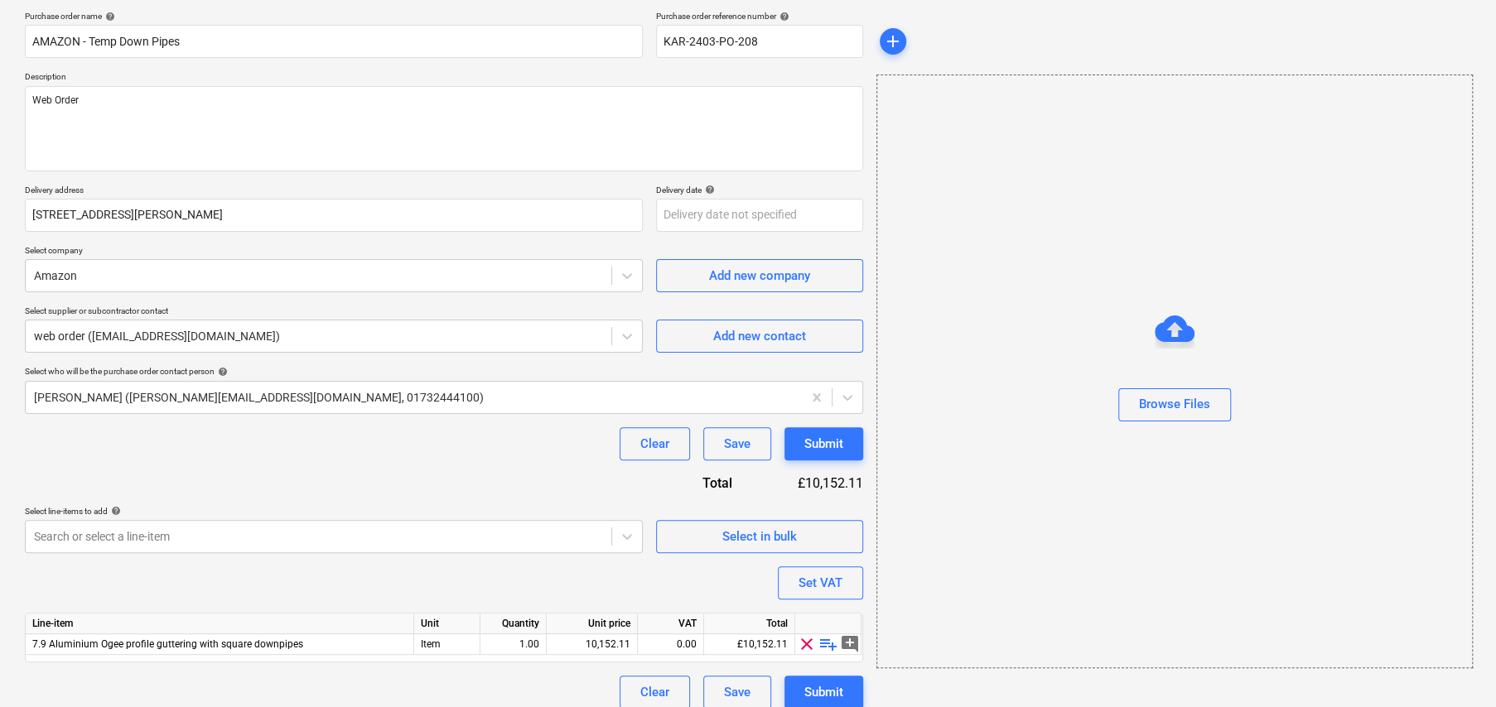
scroll to position [139, 0]
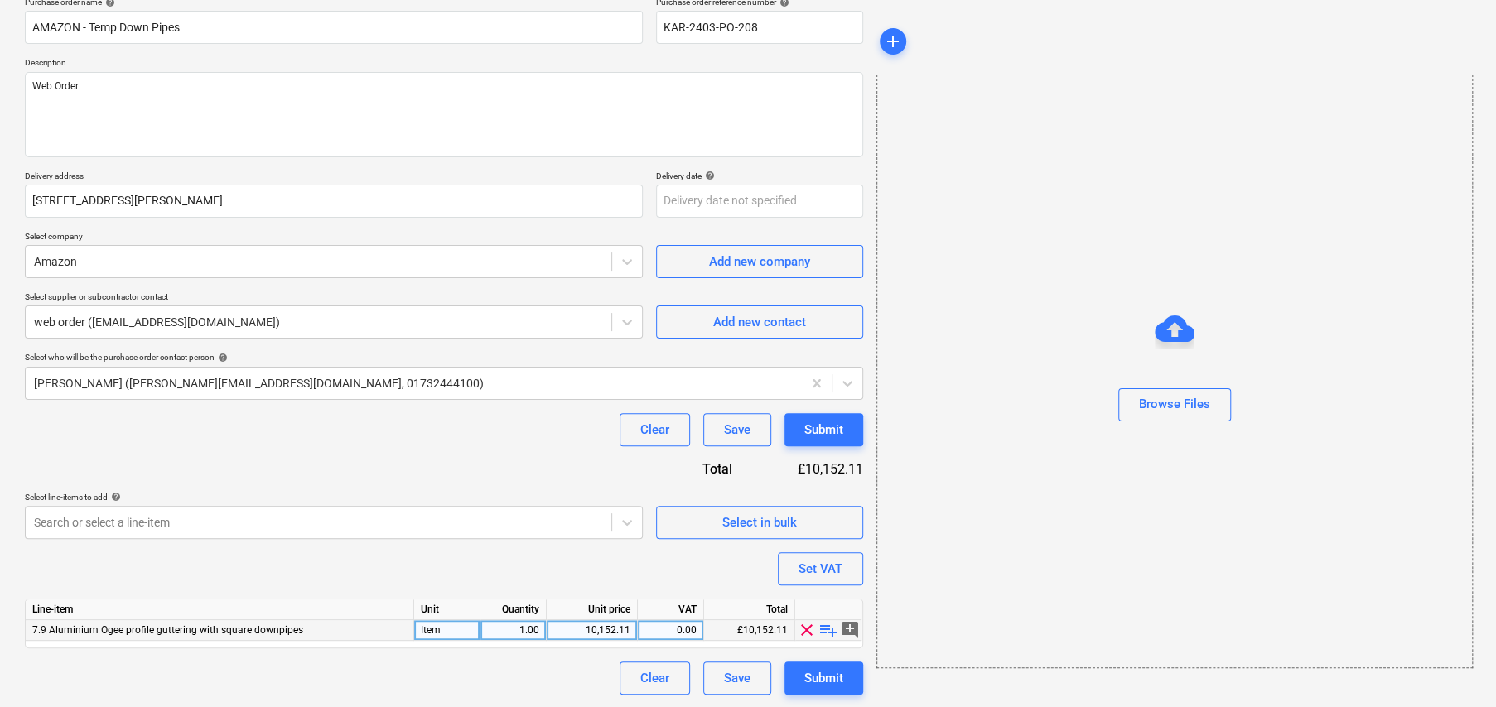
click at [828, 631] on span "playlist_add" at bounding box center [828, 630] width 20 height 20
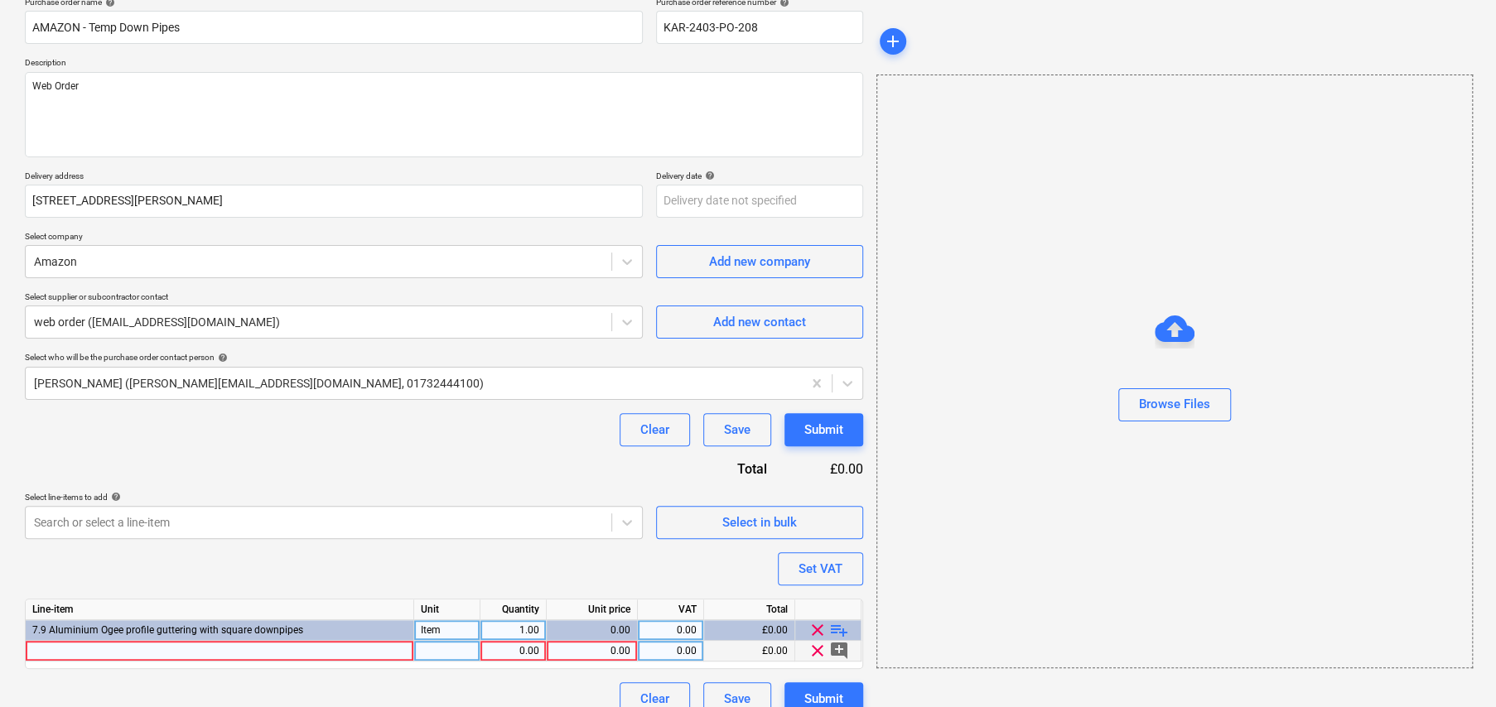
click at [188, 646] on div at bounding box center [220, 651] width 388 height 21
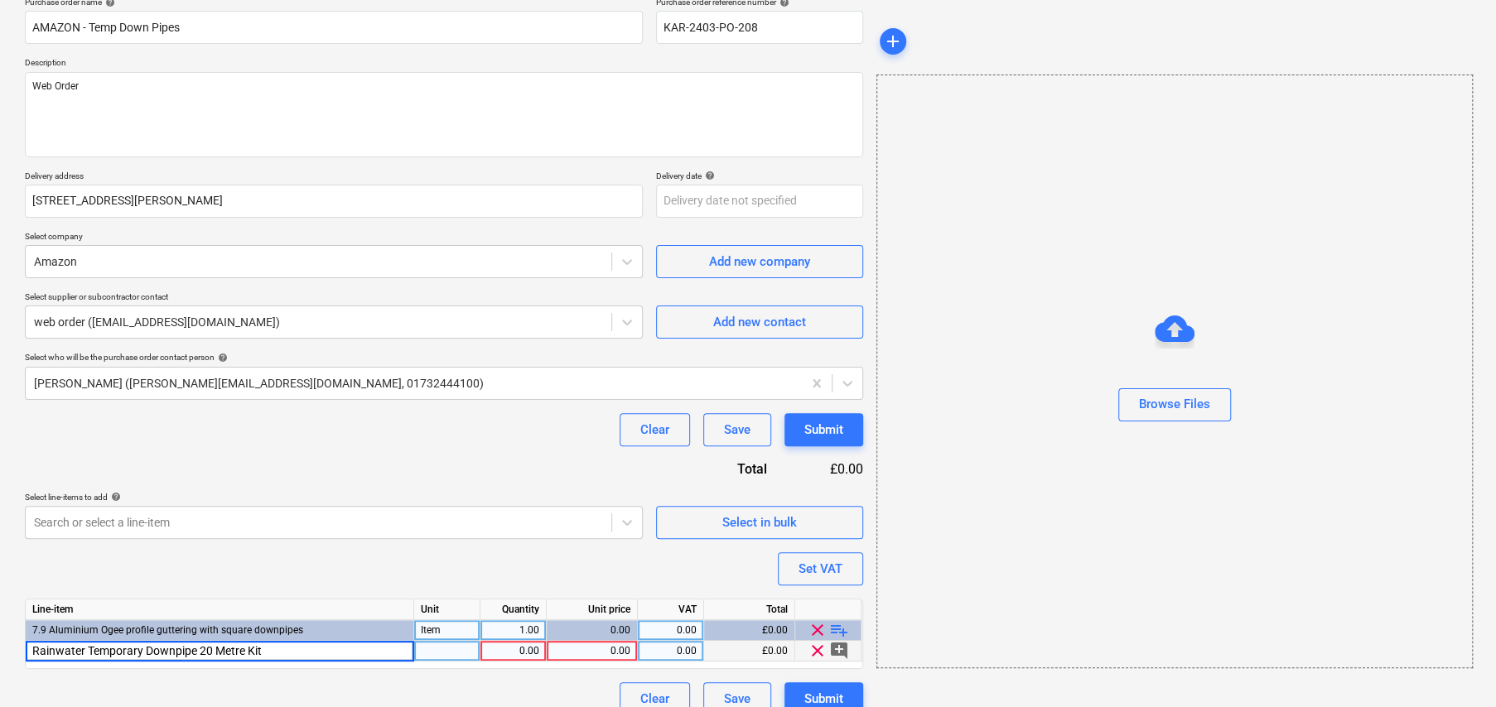
scroll to position [160, 0]
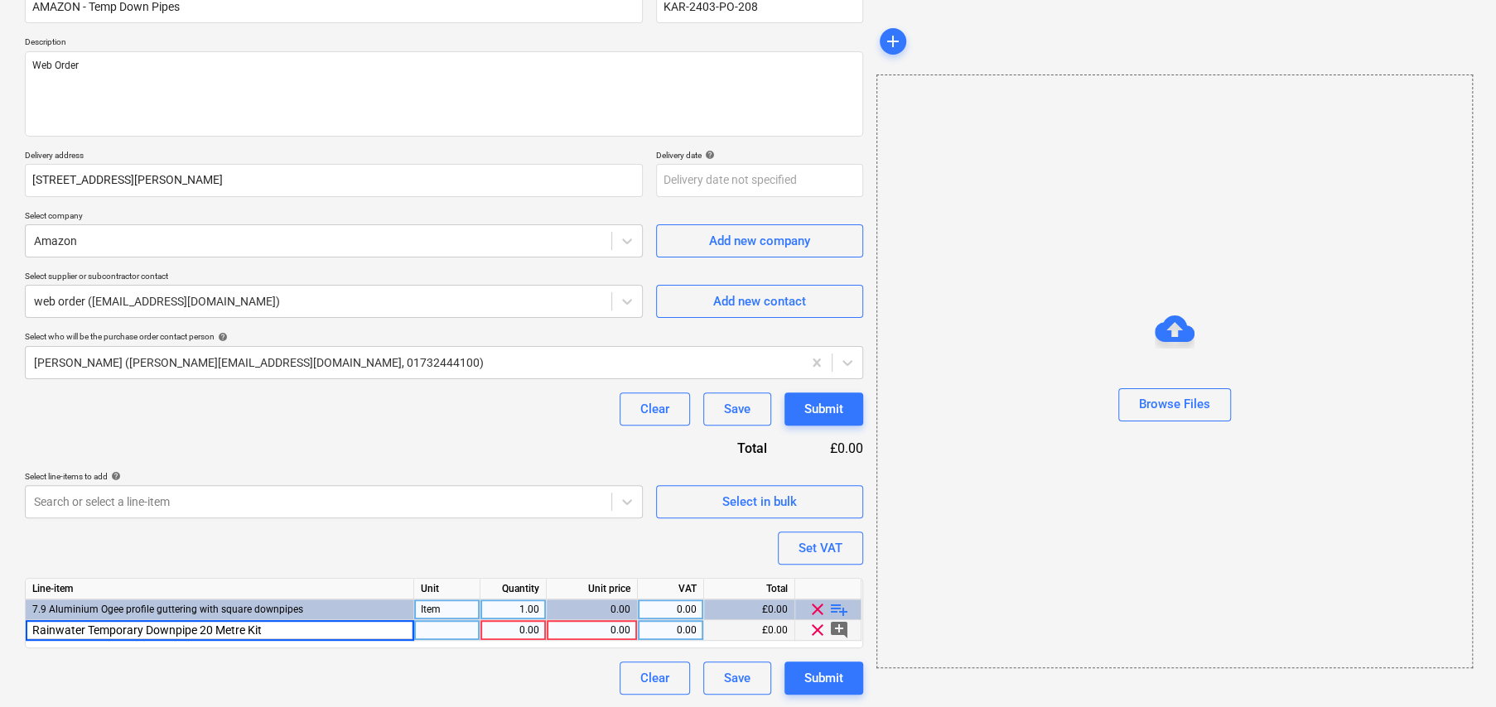
click at [450, 634] on div at bounding box center [447, 630] width 66 height 21
click at [616, 626] on div "0.00" at bounding box center [591, 630] width 77 height 21
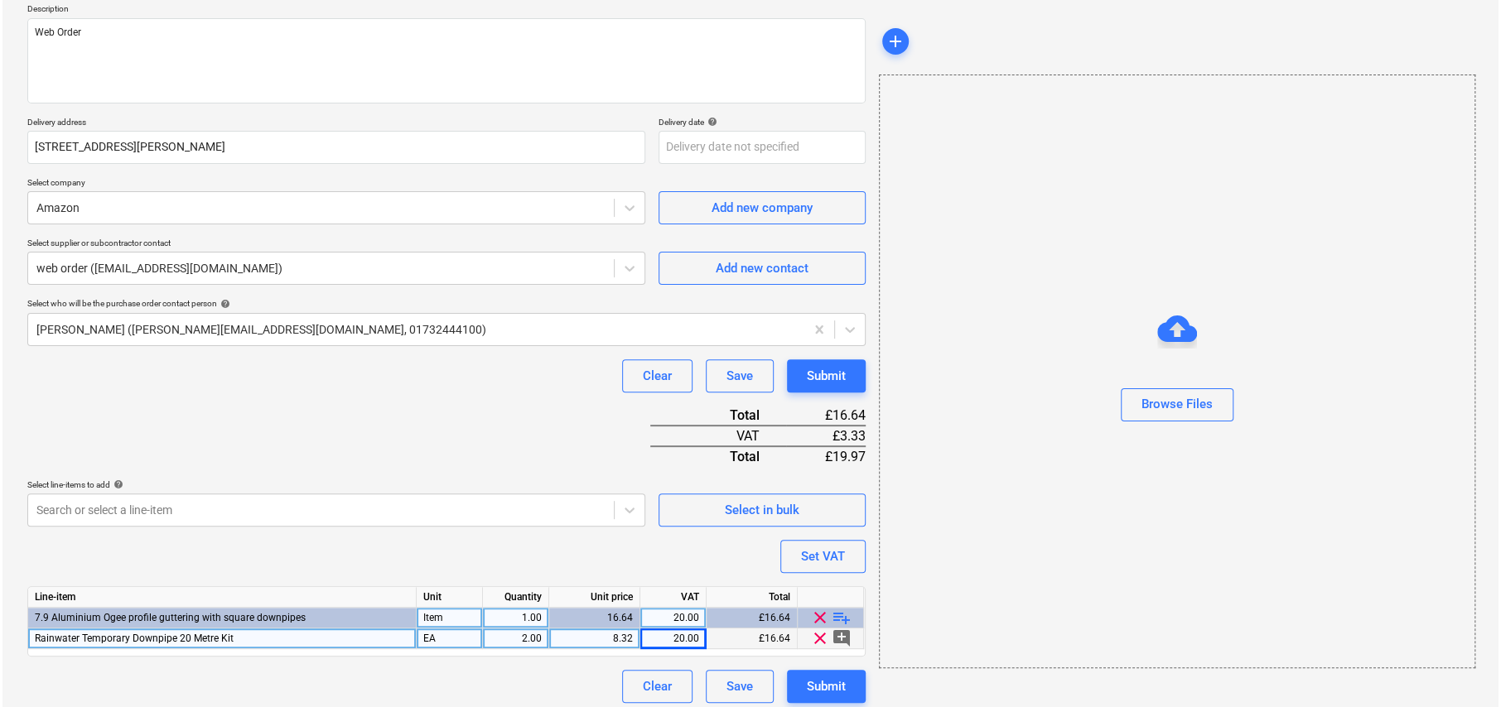
scroll to position [201, 0]
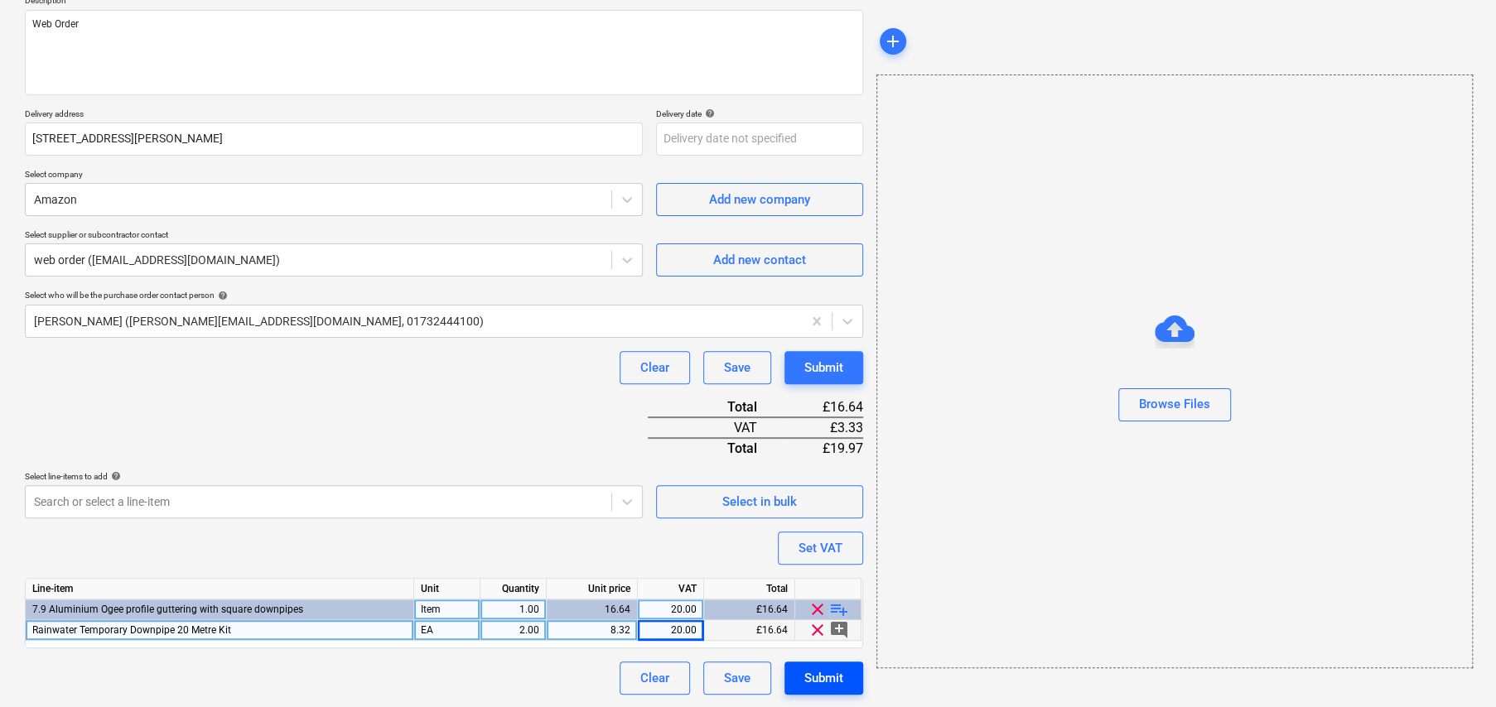
click at [817, 668] on div "Submit" at bounding box center [823, 679] width 39 height 22
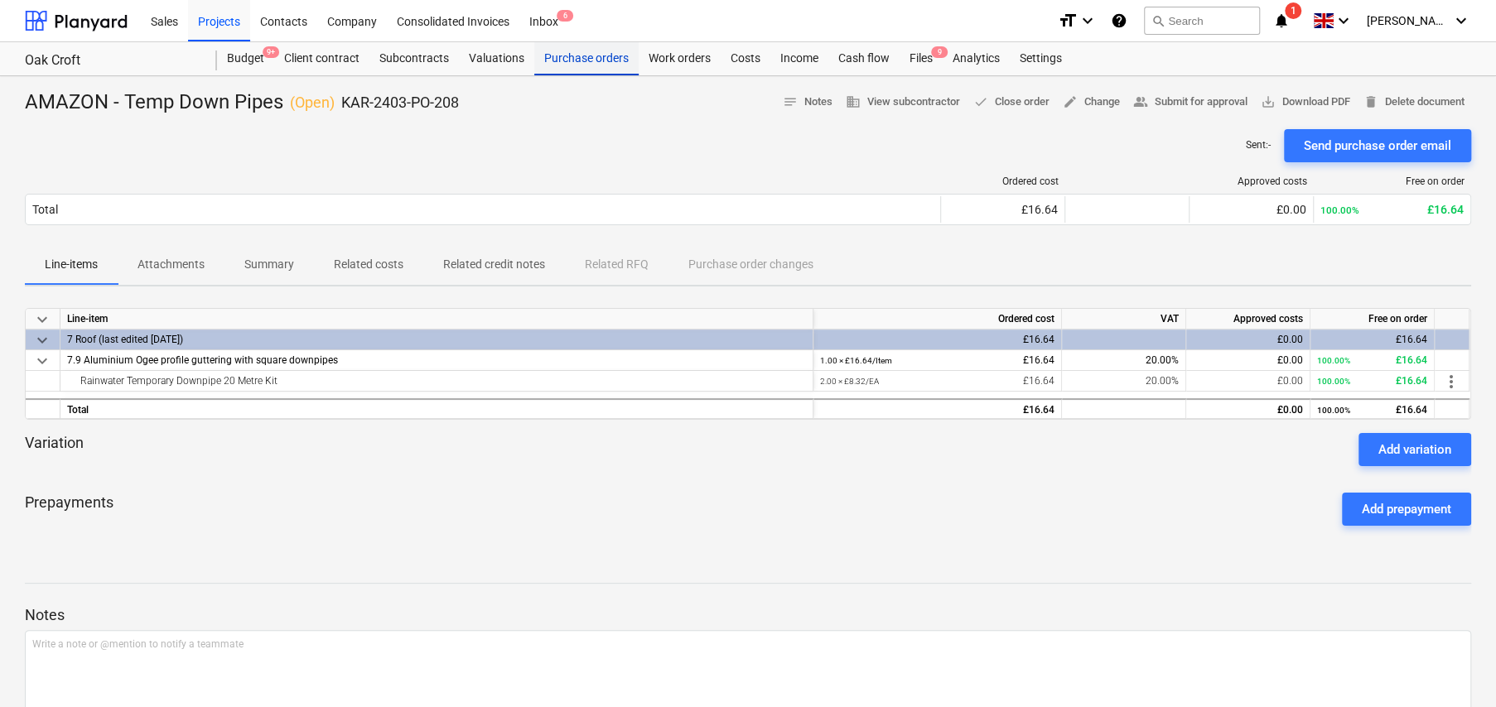
click at [569, 65] on div "Purchase orders" at bounding box center [586, 58] width 104 height 33
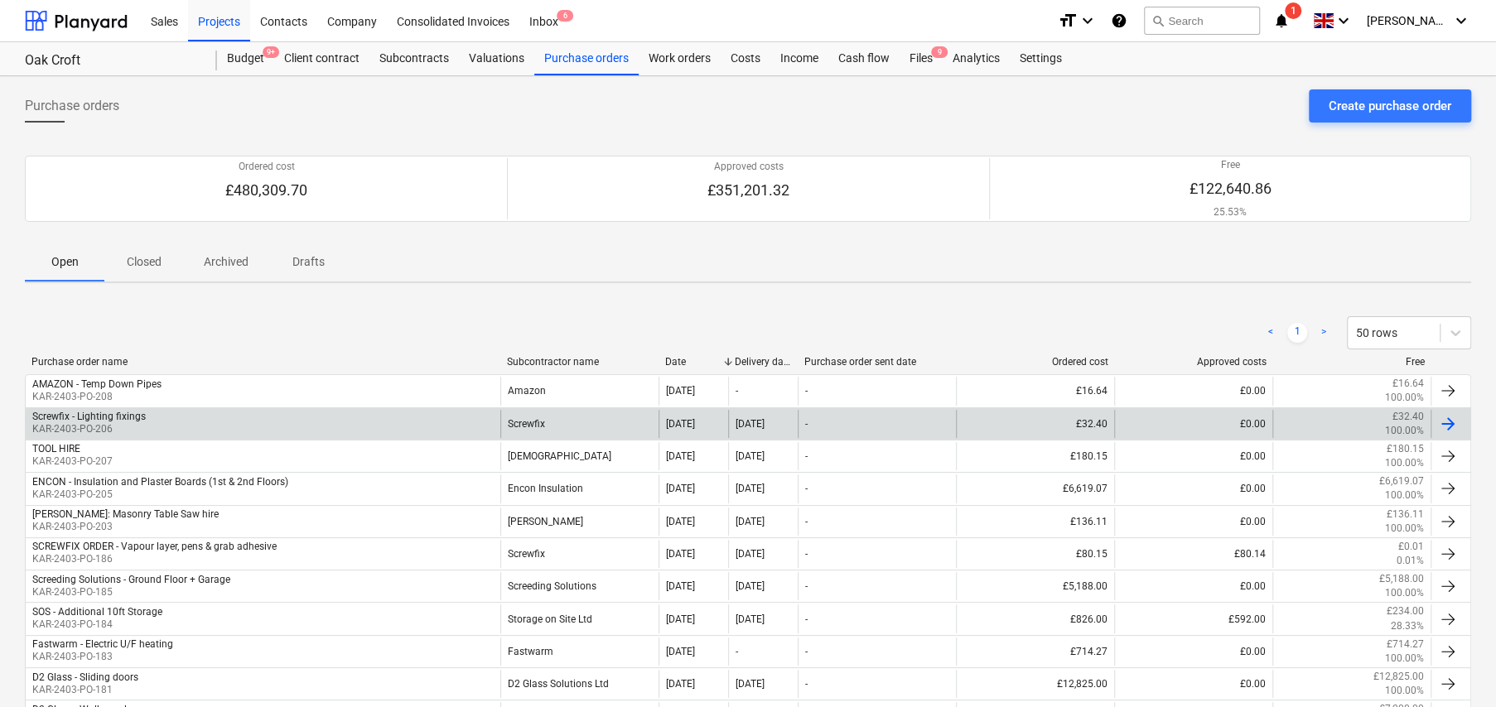
click at [135, 417] on div "Screwfix - Lighting fixings" at bounding box center [88, 417] width 113 height 12
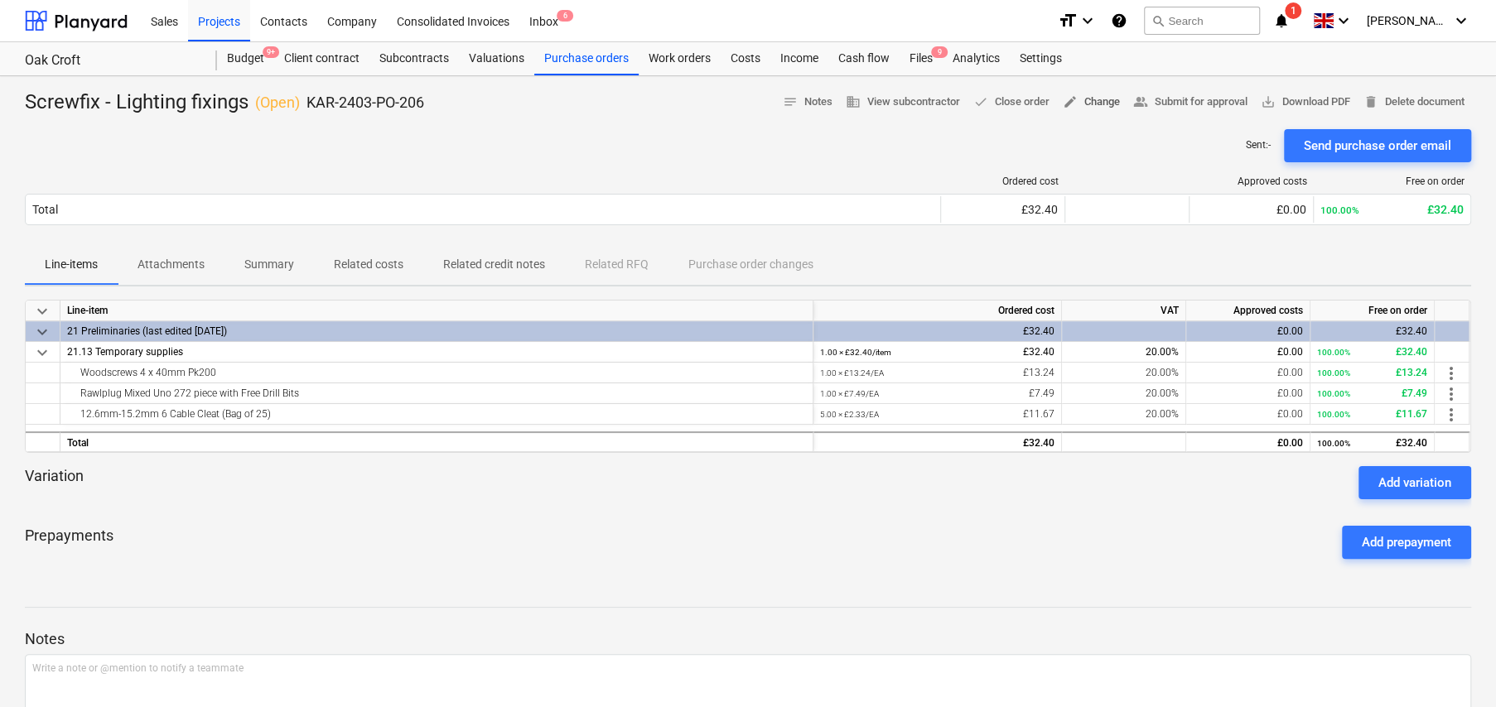
click at [1083, 104] on span "edit Change" at bounding box center [1091, 102] width 57 height 19
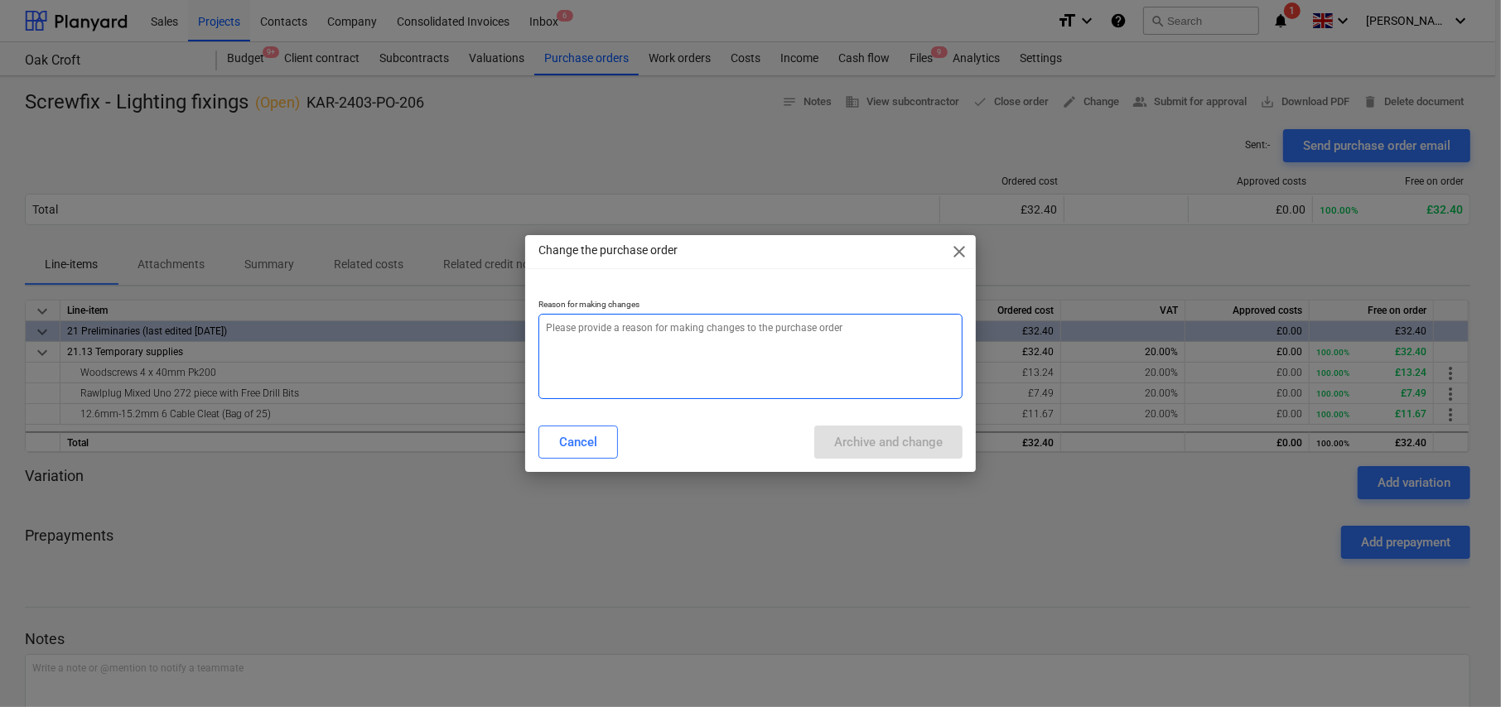
click at [697, 331] on textarea at bounding box center [750, 356] width 424 height 85
click at [962, 251] on span "close" at bounding box center [959, 252] width 20 height 20
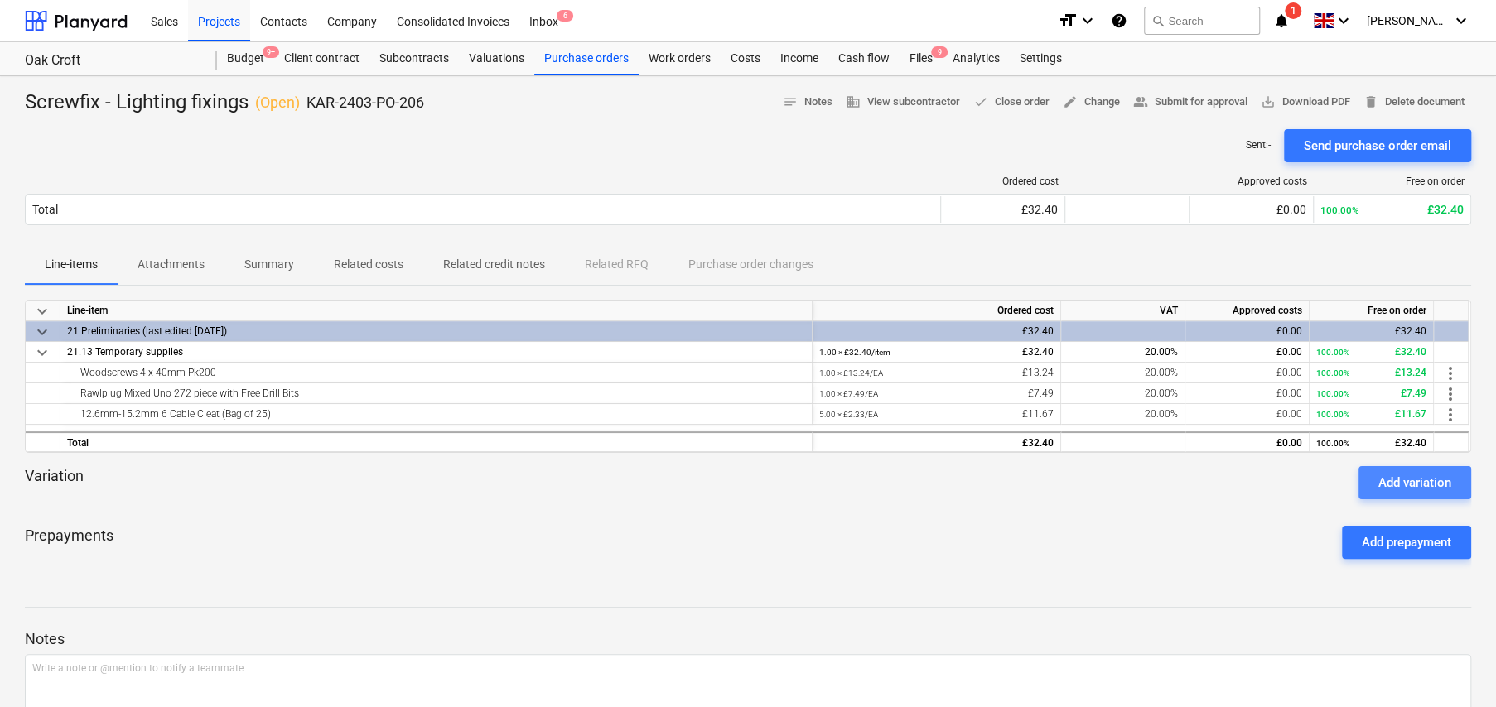
click at [1391, 480] on div "Add variation" at bounding box center [1414, 483] width 73 height 22
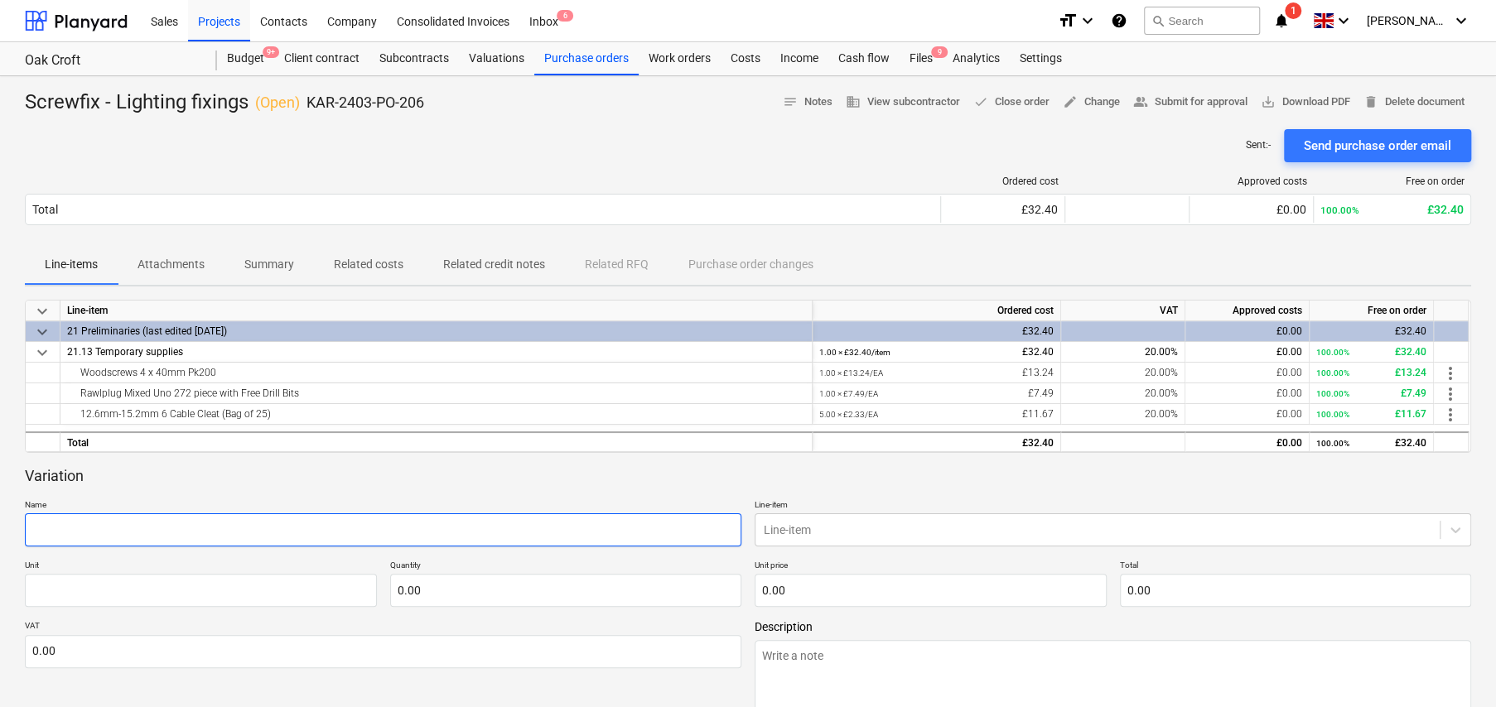
click at [492, 524] on input "text" at bounding box center [383, 530] width 716 height 33
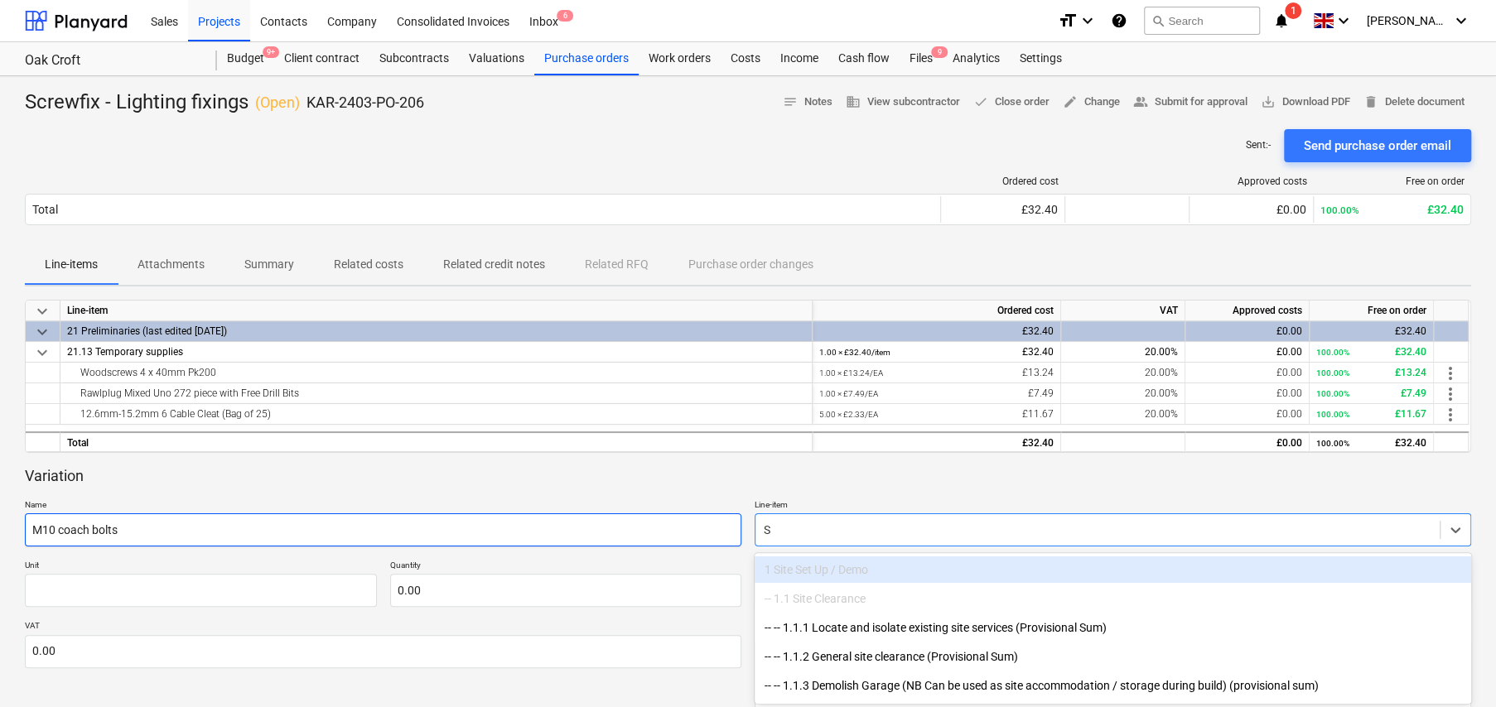
scroll to position [104, 0]
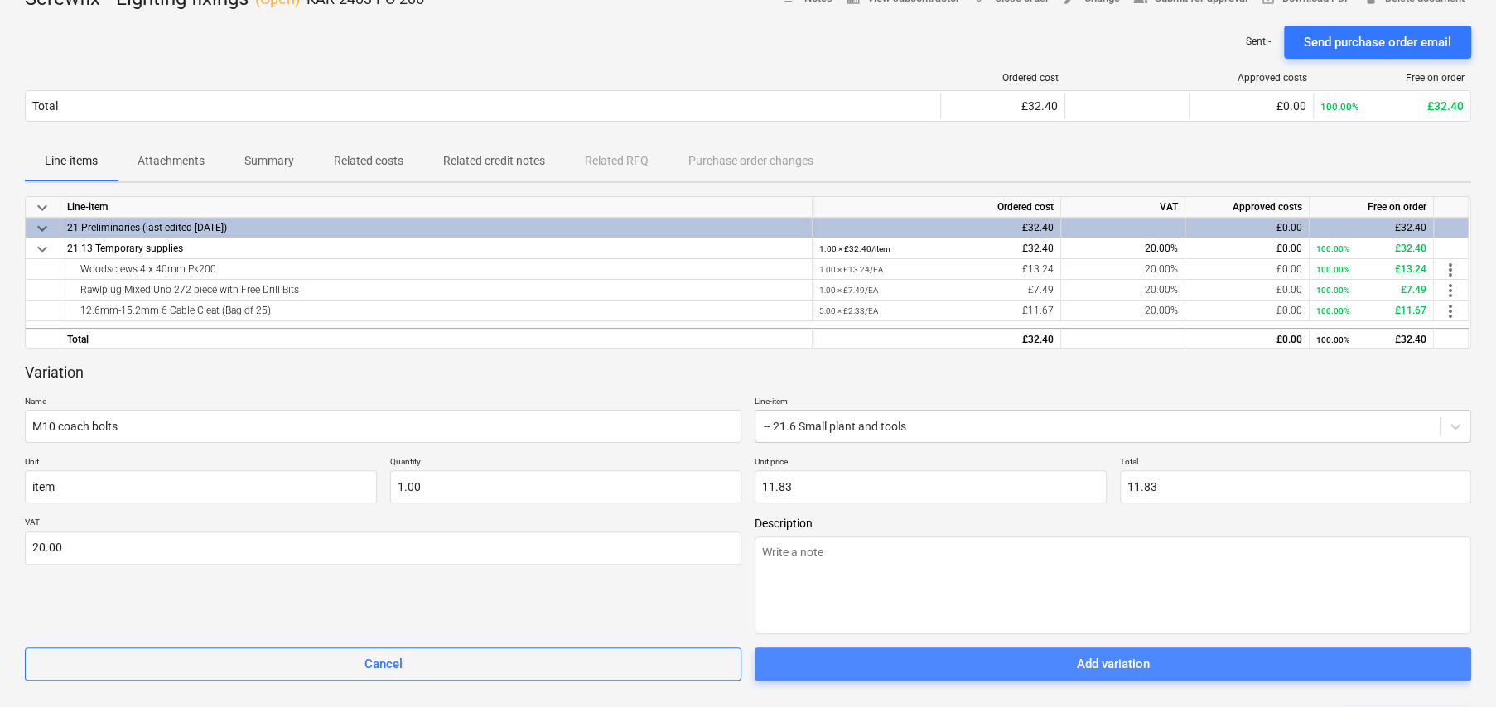
click at [1136, 668] on div "Add variation" at bounding box center [1113, 664] width 73 height 22
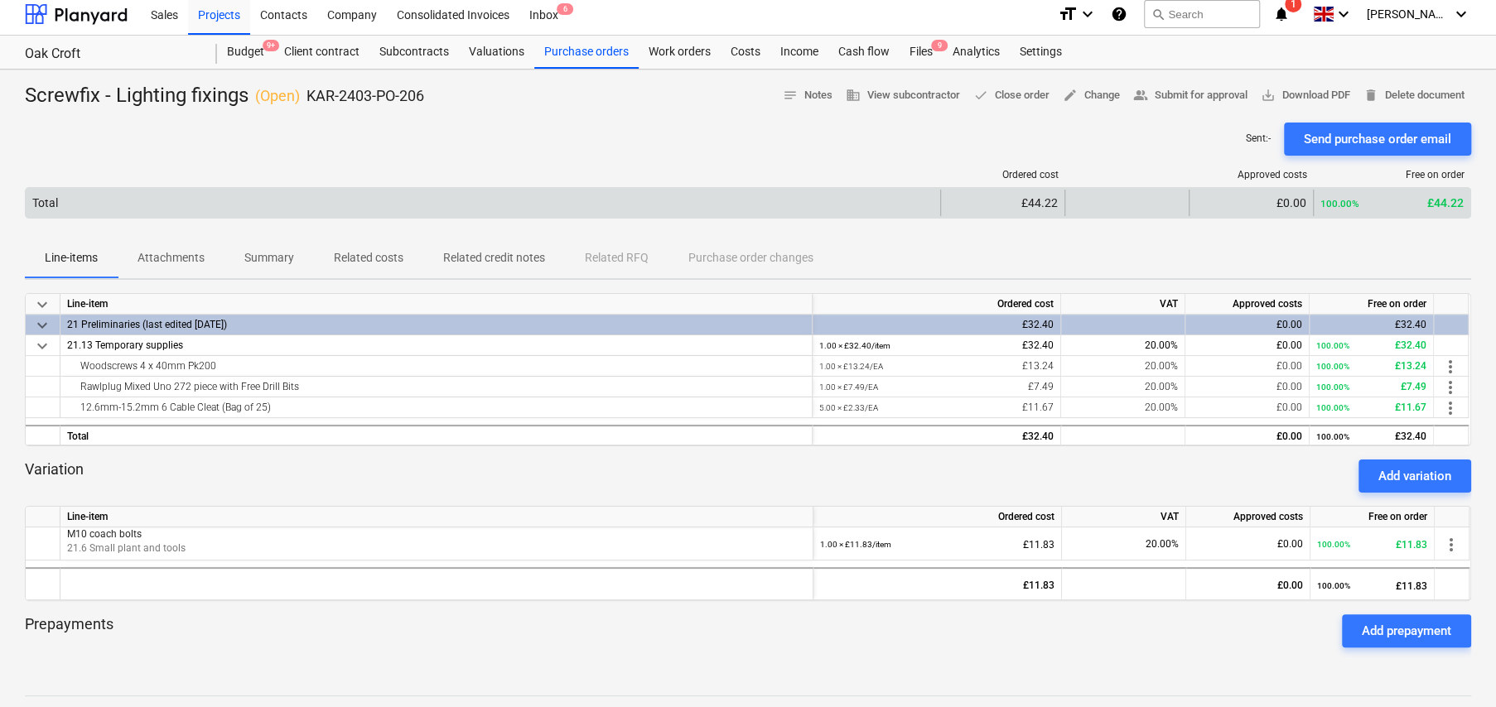
scroll to position [0, 0]
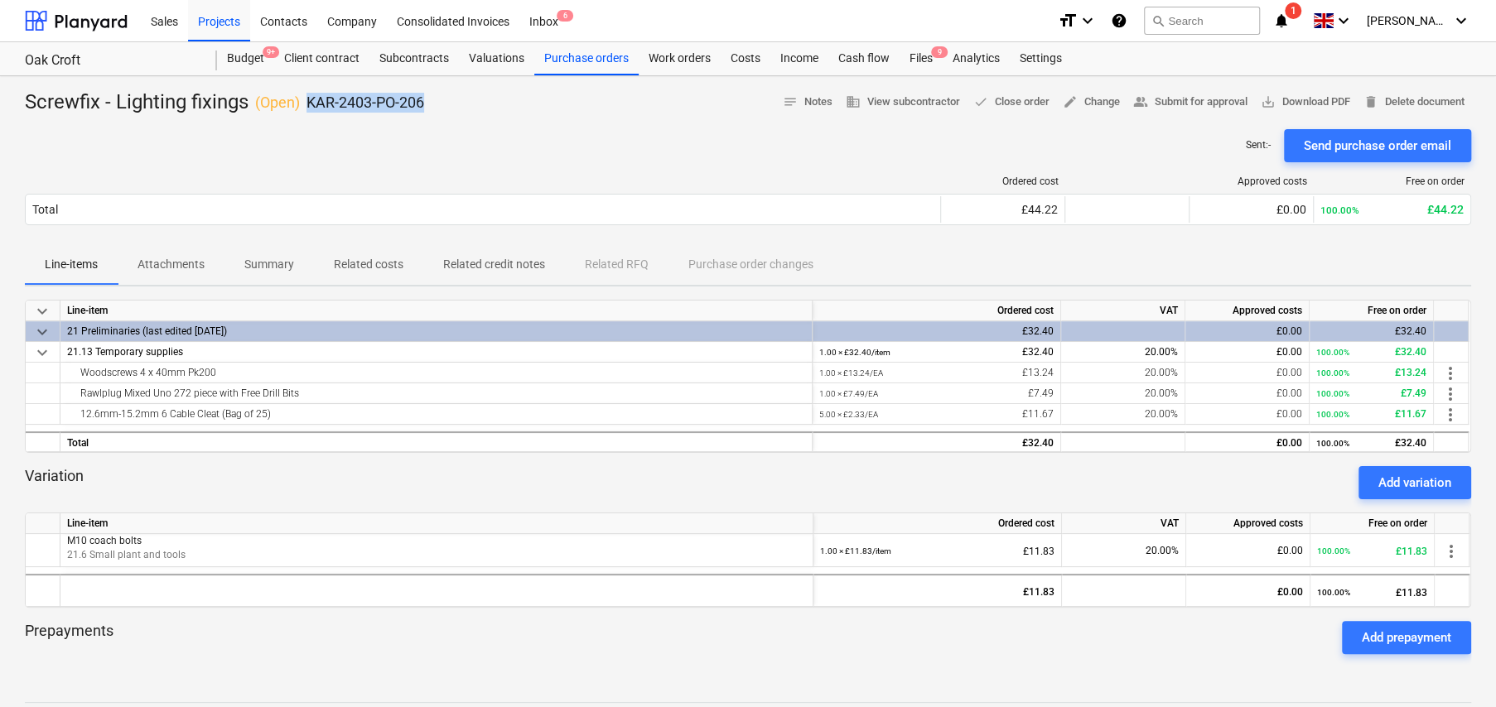
drag, startPoint x: 433, startPoint y: 100, endPoint x: 312, endPoint y: 108, distance: 121.2
click at [309, 108] on div "Screwfix - Lighting fixings ( Open ) KAR-2403-PO-206 notes Notes business View …" at bounding box center [748, 102] width 1446 height 27
copy p "KAR-2403-PO-206"
click at [924, 57] on div "Files 9" at bounding box center [920, 58] width 43 height 33
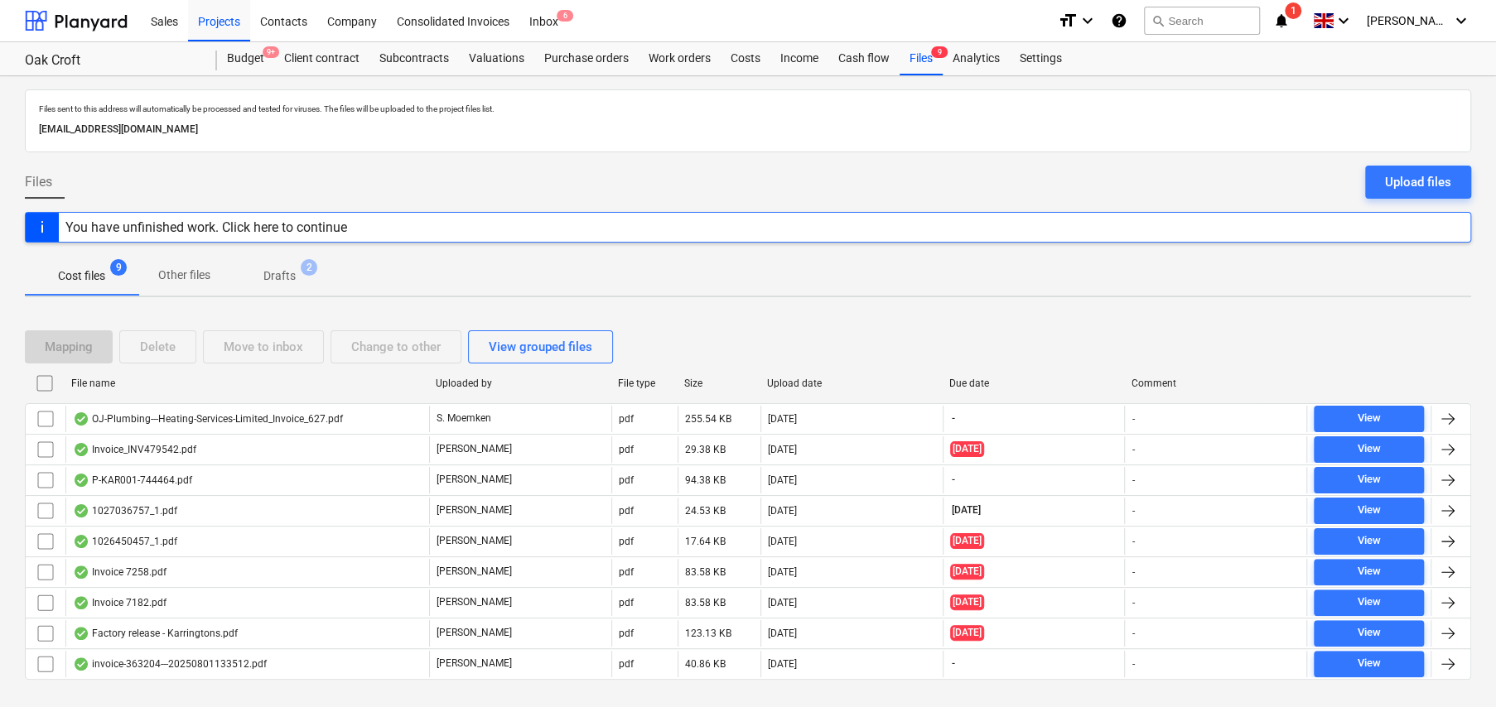
click at [290, 275] on p "Drafts" at bounding box center [279, 276] width 32 height 17
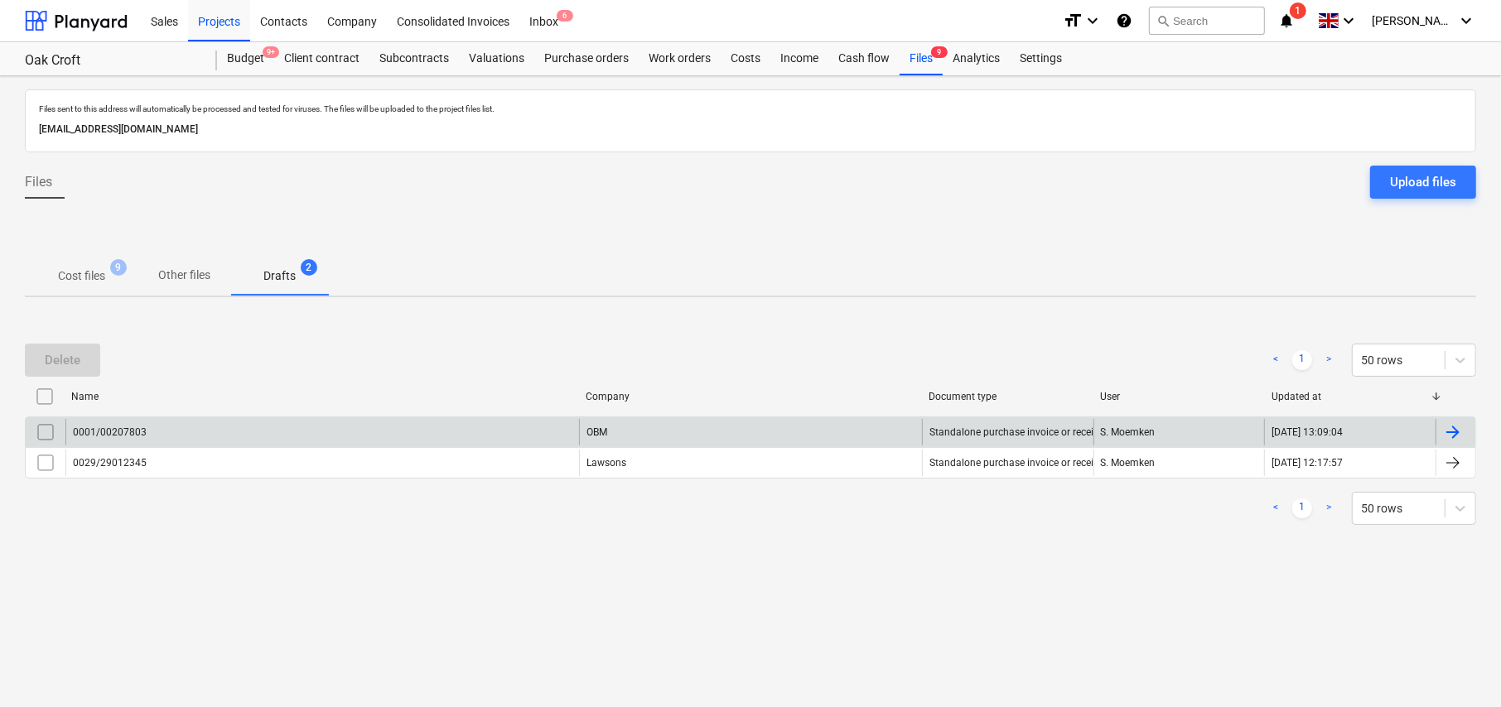
click at [39, 427] on input "checkbox" at bounding box center [45, 432] width 27 height 27
click at [73, 358] on div "Delete" at bounding box center [63, 361] width 36 height 22
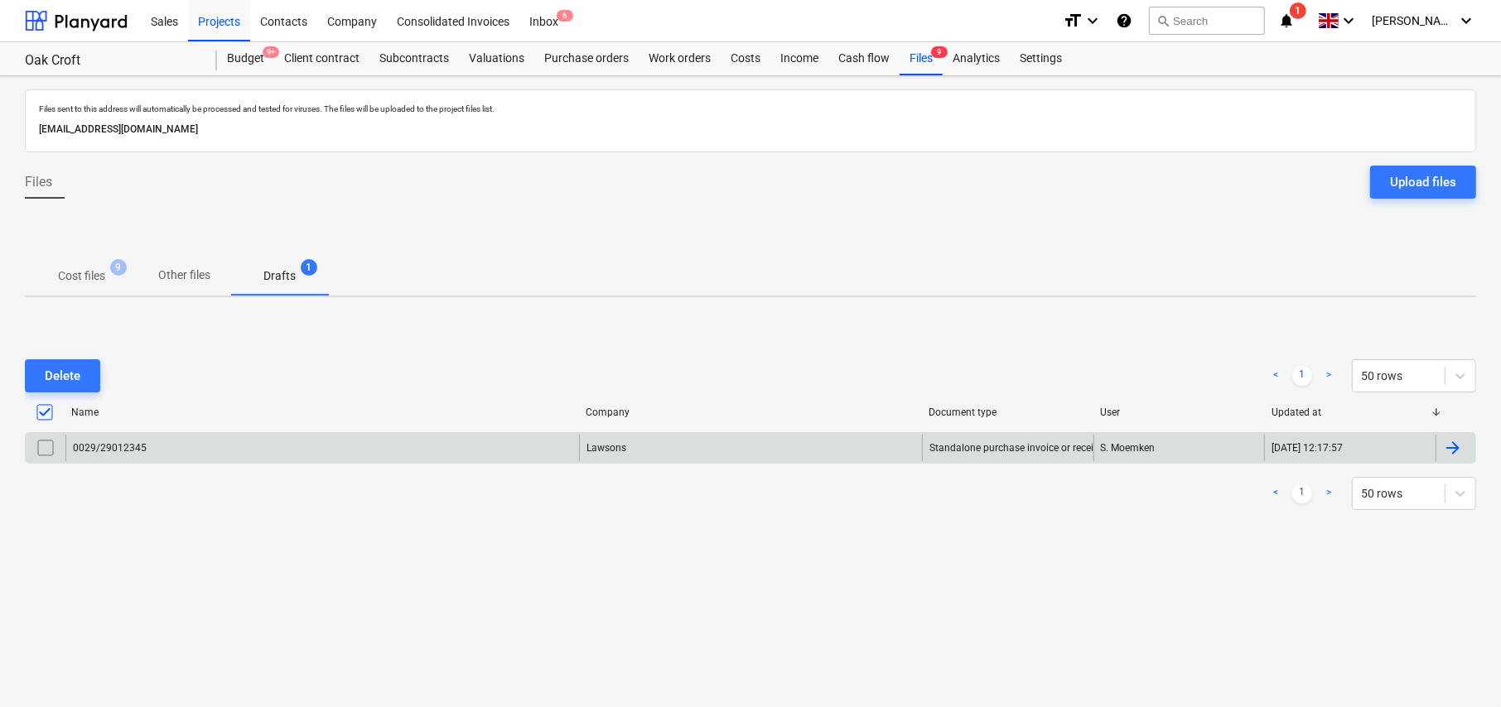
click at [36, 445] on input "checkbox" at bounding box center [45, 448] width 27 height 27
click at [80, 382] on button "Delete" at bounding box center [62, 375] width 75 height 33
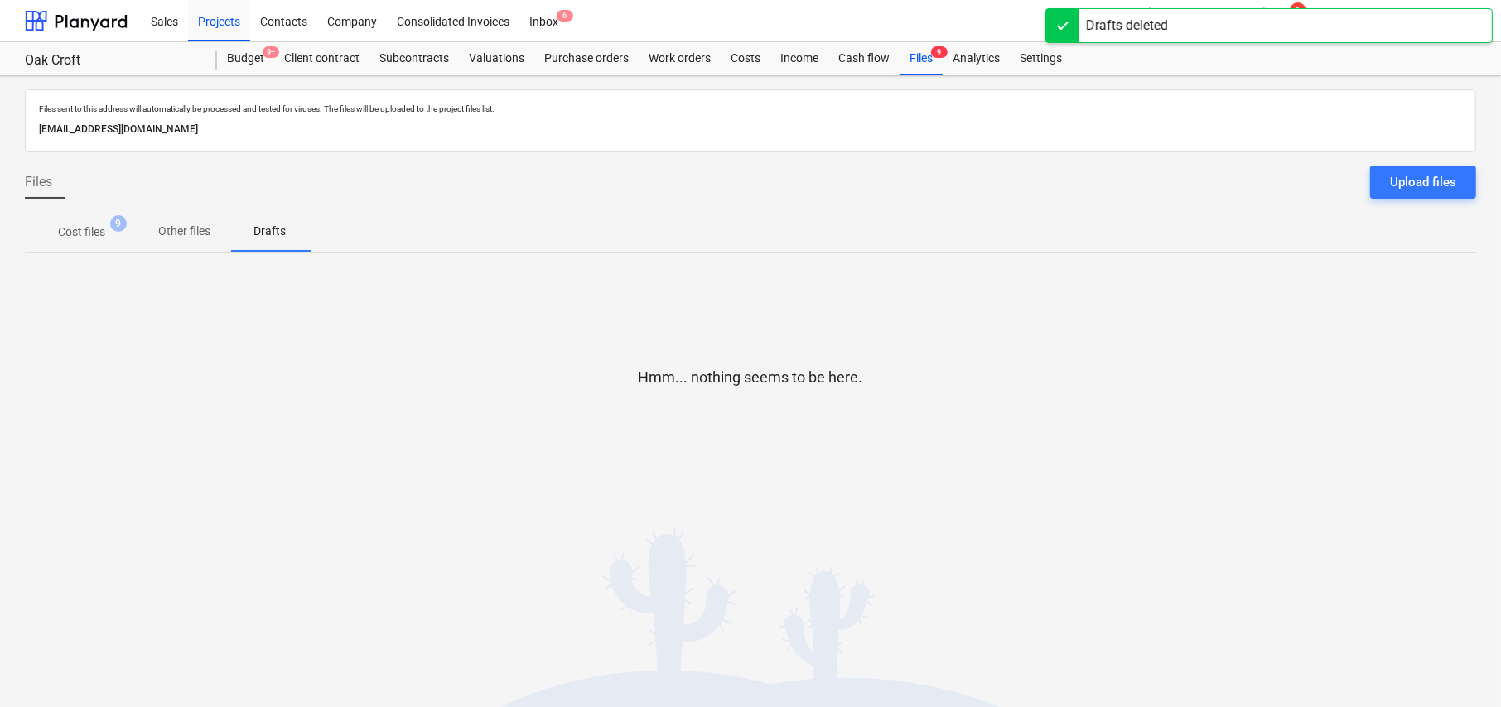
click at [100, 238] on p "Cost files" at bounding box center [81, 232] width 47 height 17
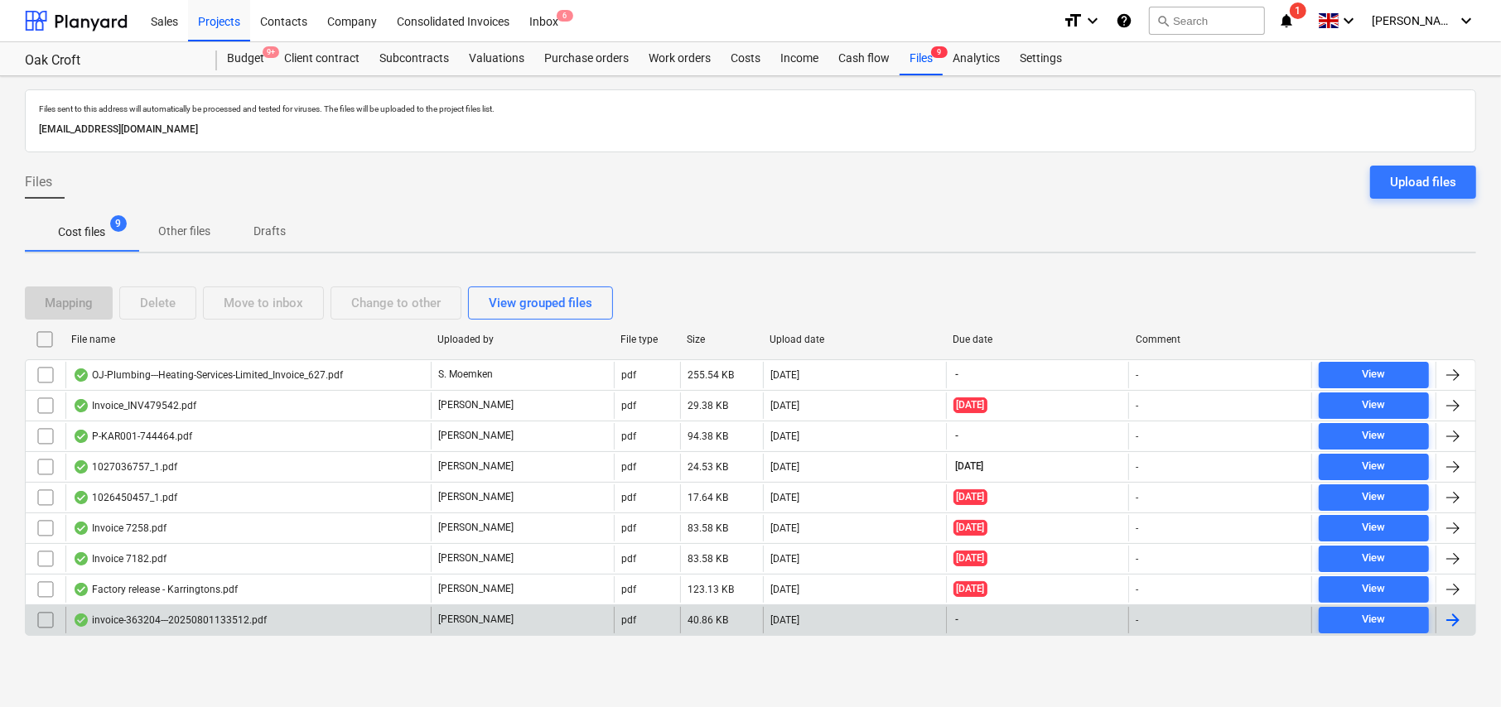
click at [218, 615] on div "invoice-363204---20250801133512.pdf" at bounding box center [170, 620] width 194 height 13
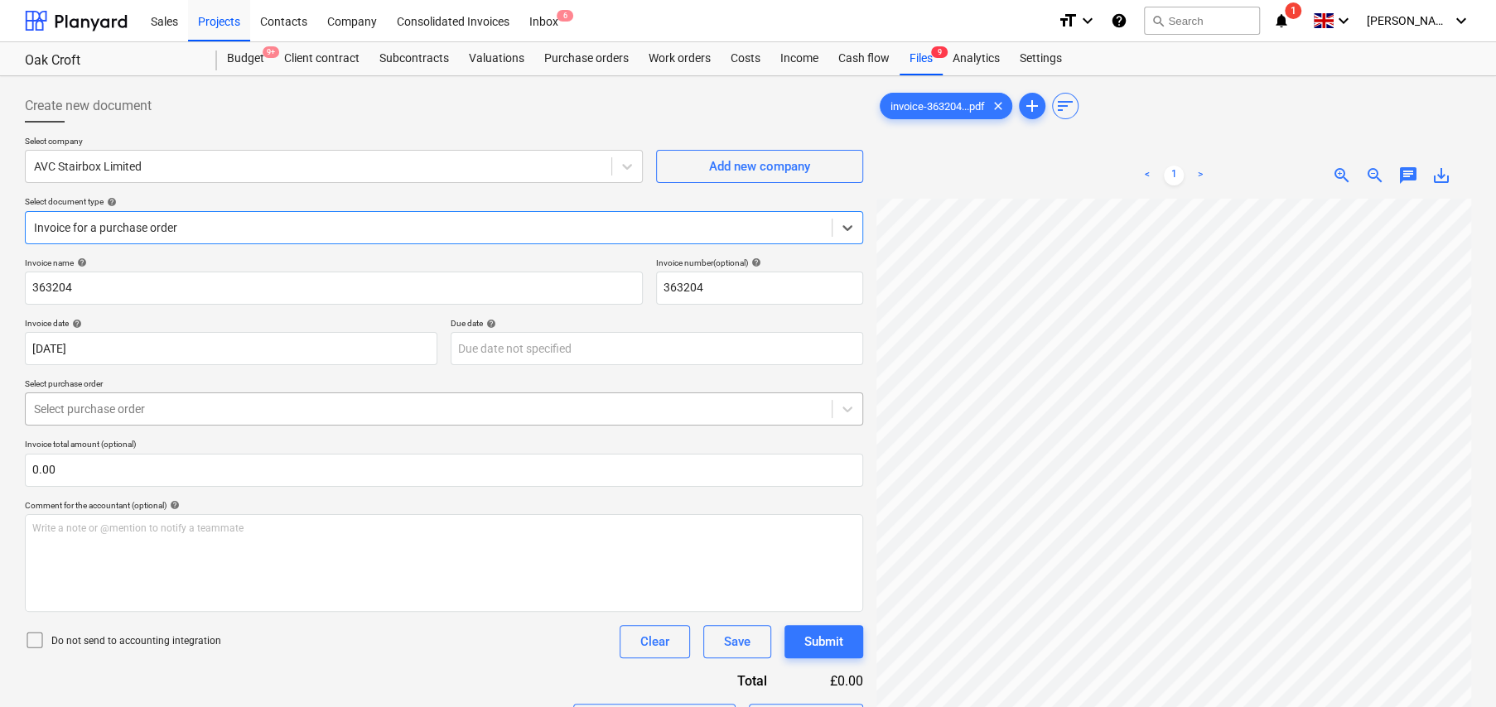
click at [130, 419] on div "Select purchase order" at bounding box center [429, 409] width 806 height 23
click at [134, 410] on div at bounding box center [428, 409] width 789 height 17
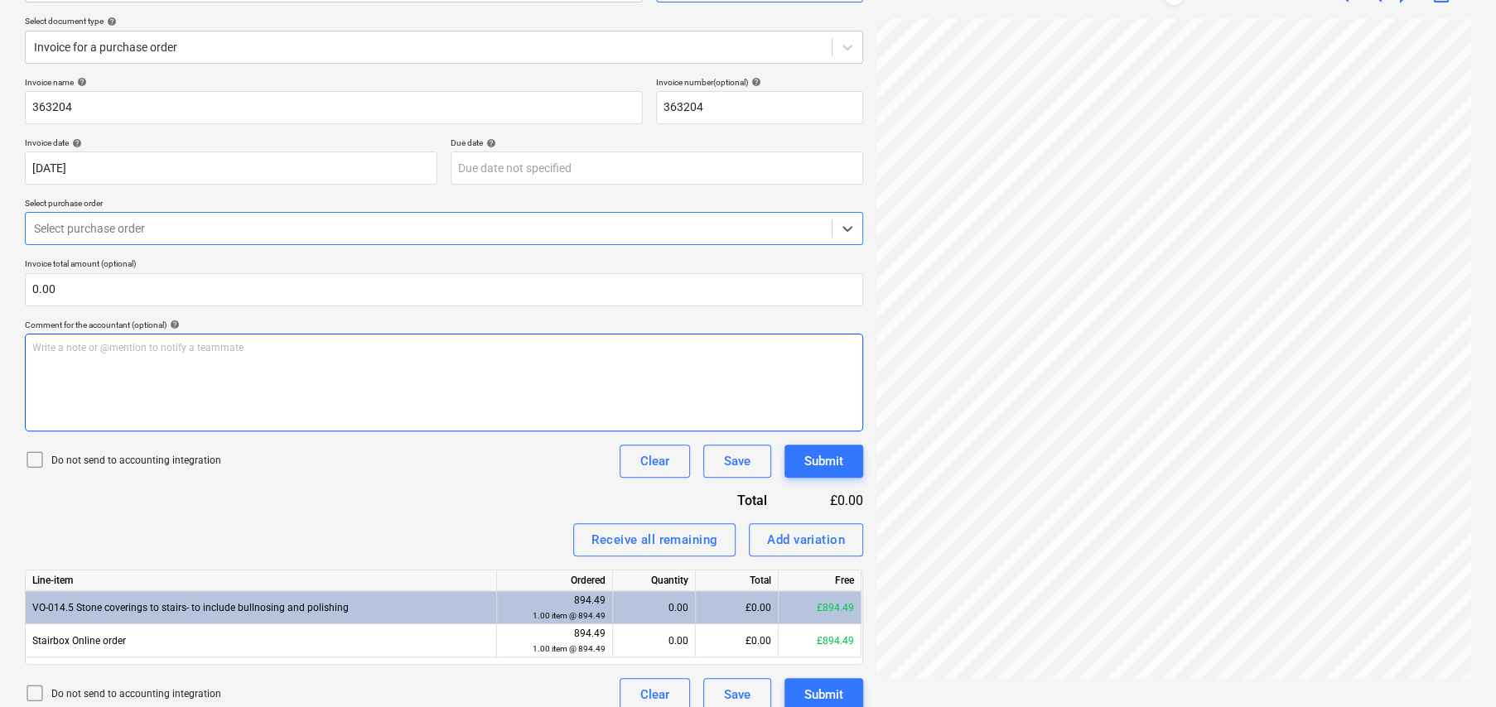
scroll to position [197, 0]
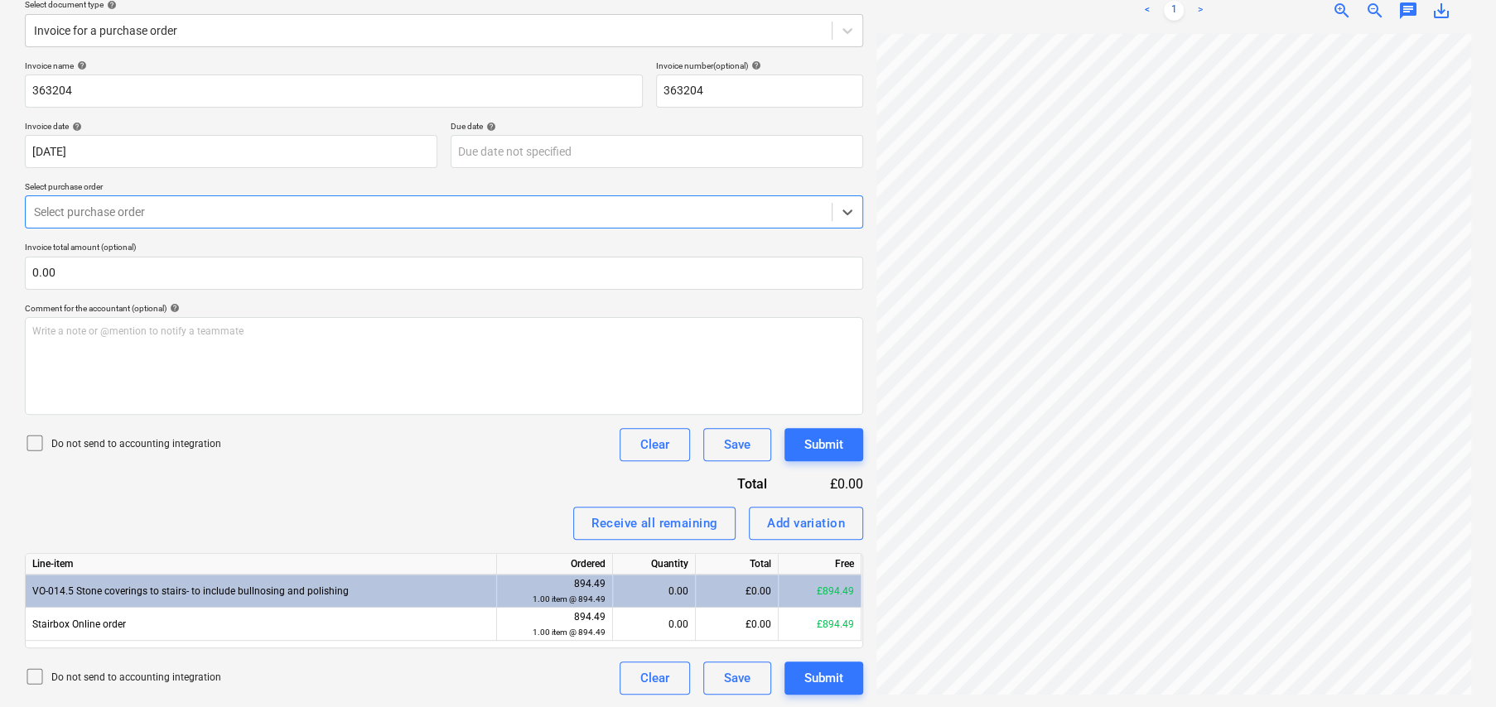
click at [36, 438] on icon at bounding box center [35, 443] width 20 height 20
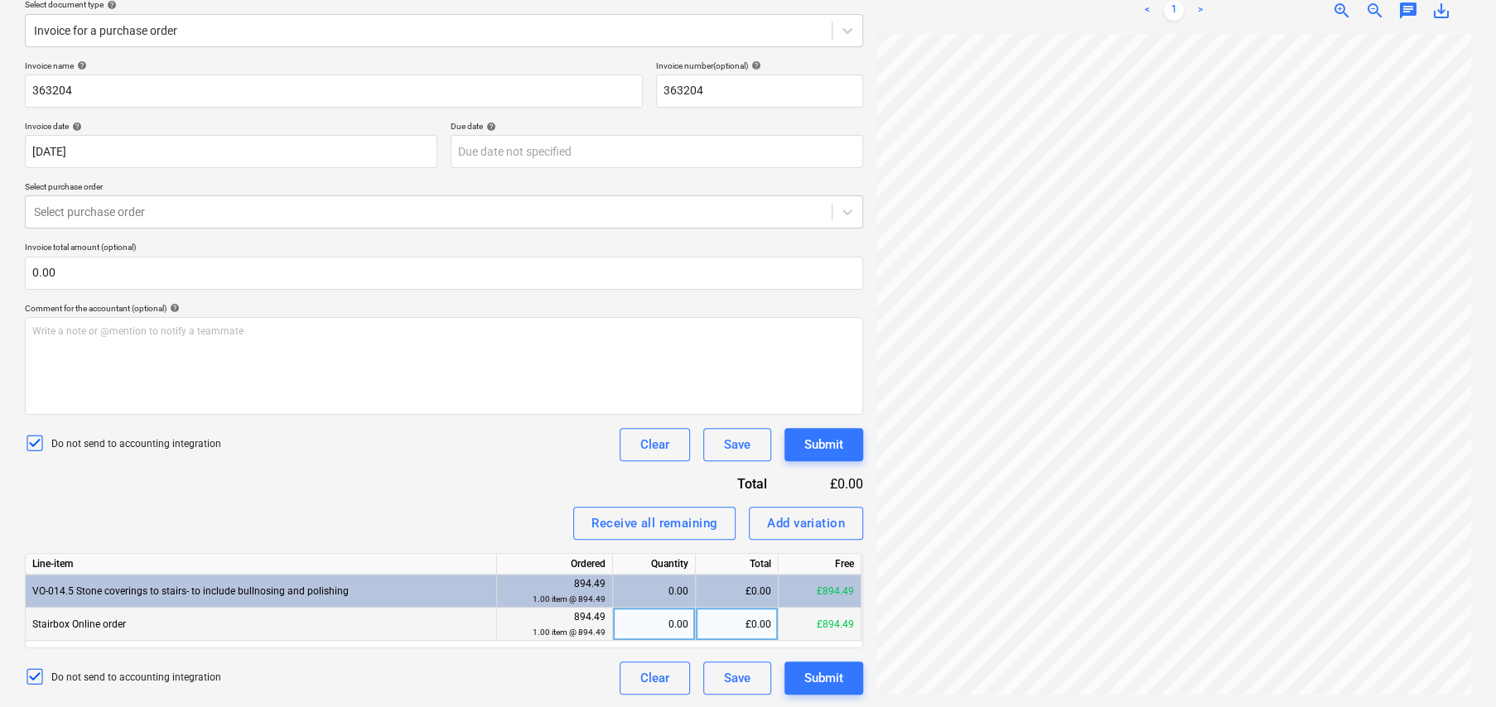
click at [677, 621] on div "0.00" at bounding box center [654, 624] width 69 height 33
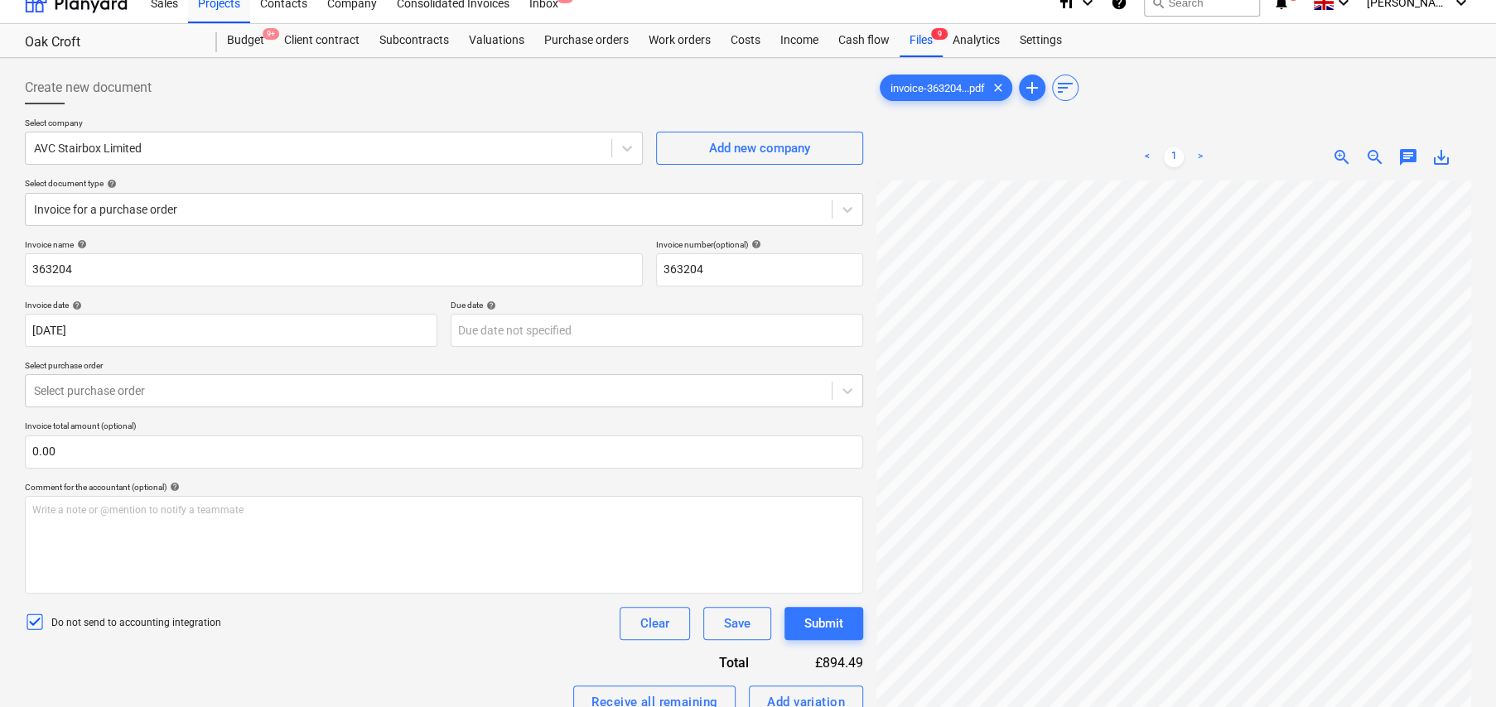
scroll to position [0, 0]
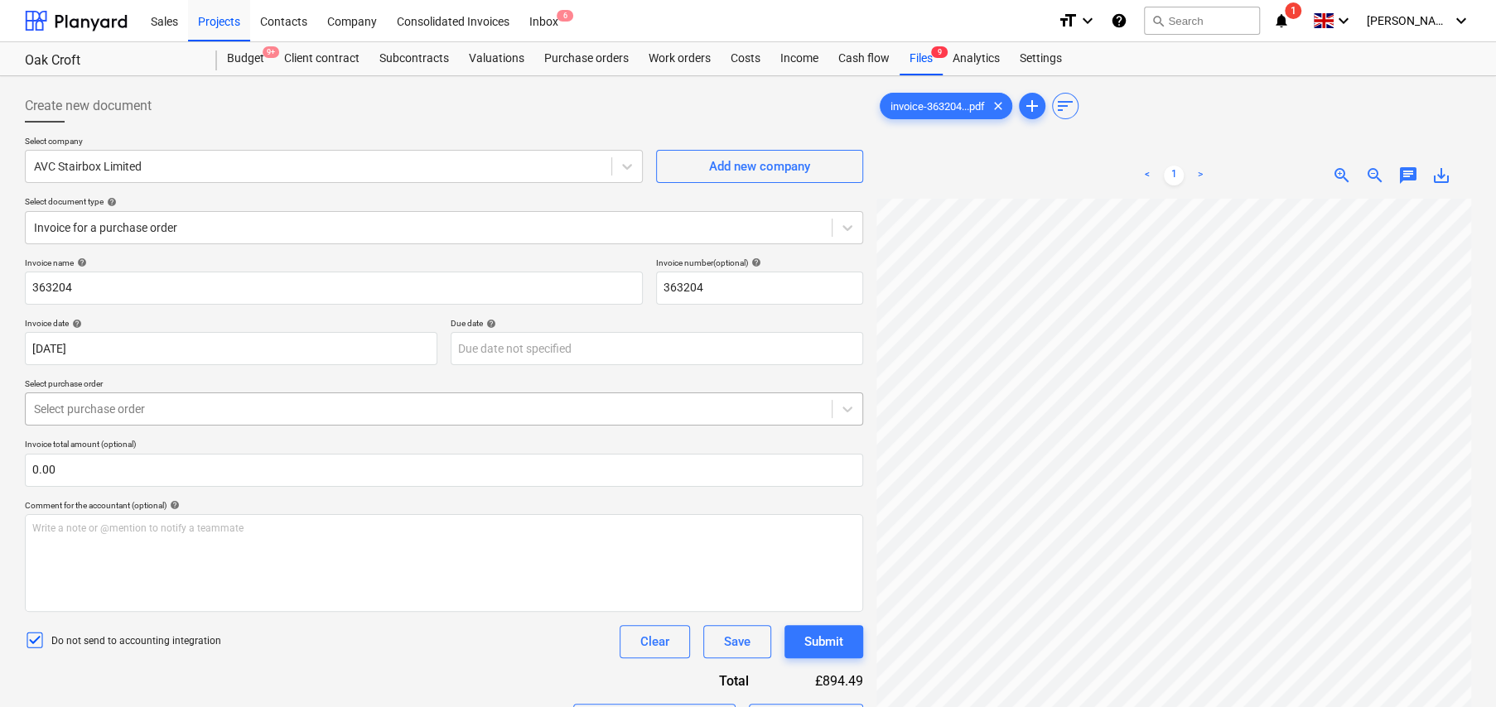
click at [157, 412] on div at bounding box center [428, 409] width 789 height 17
click at [219, 164] on div at bounding box center [318, 166] width 569 height 17
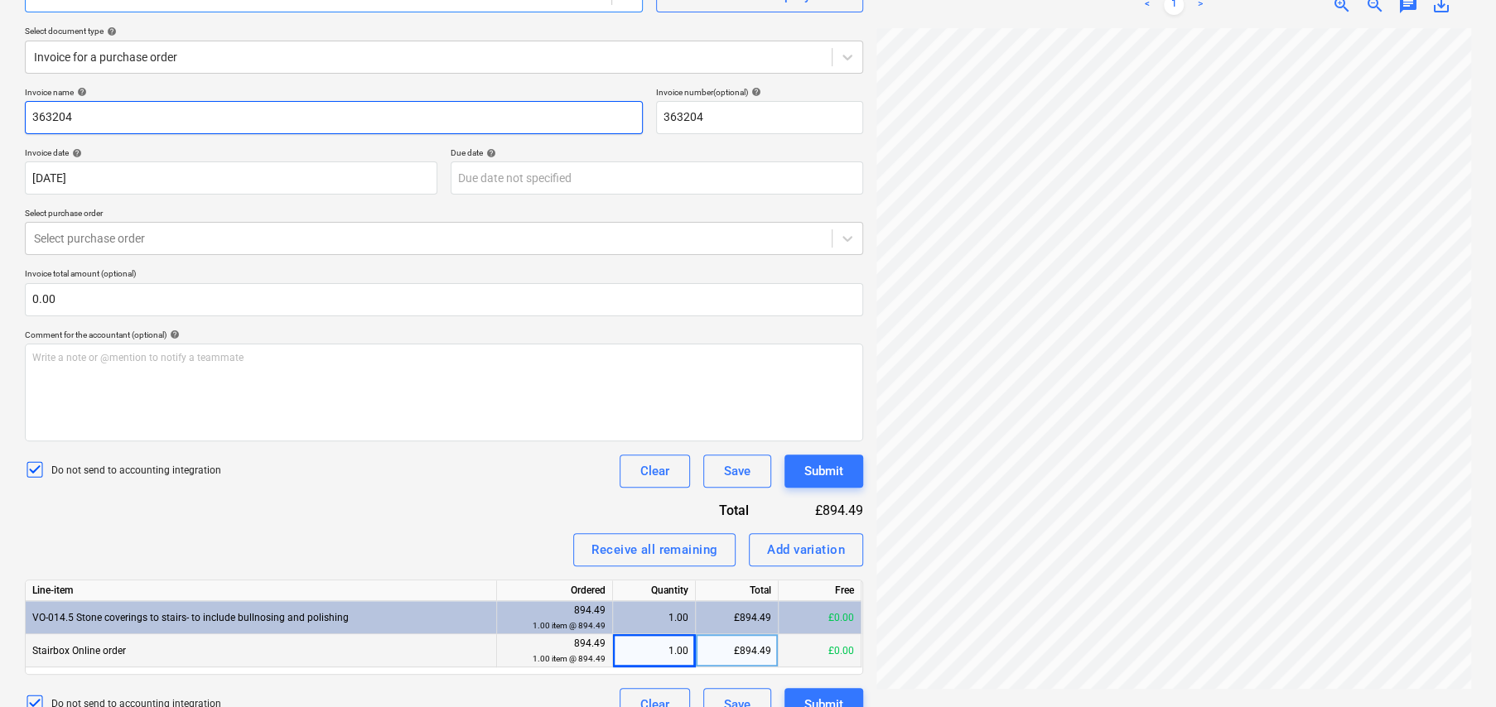
scroll to position [197, 0]
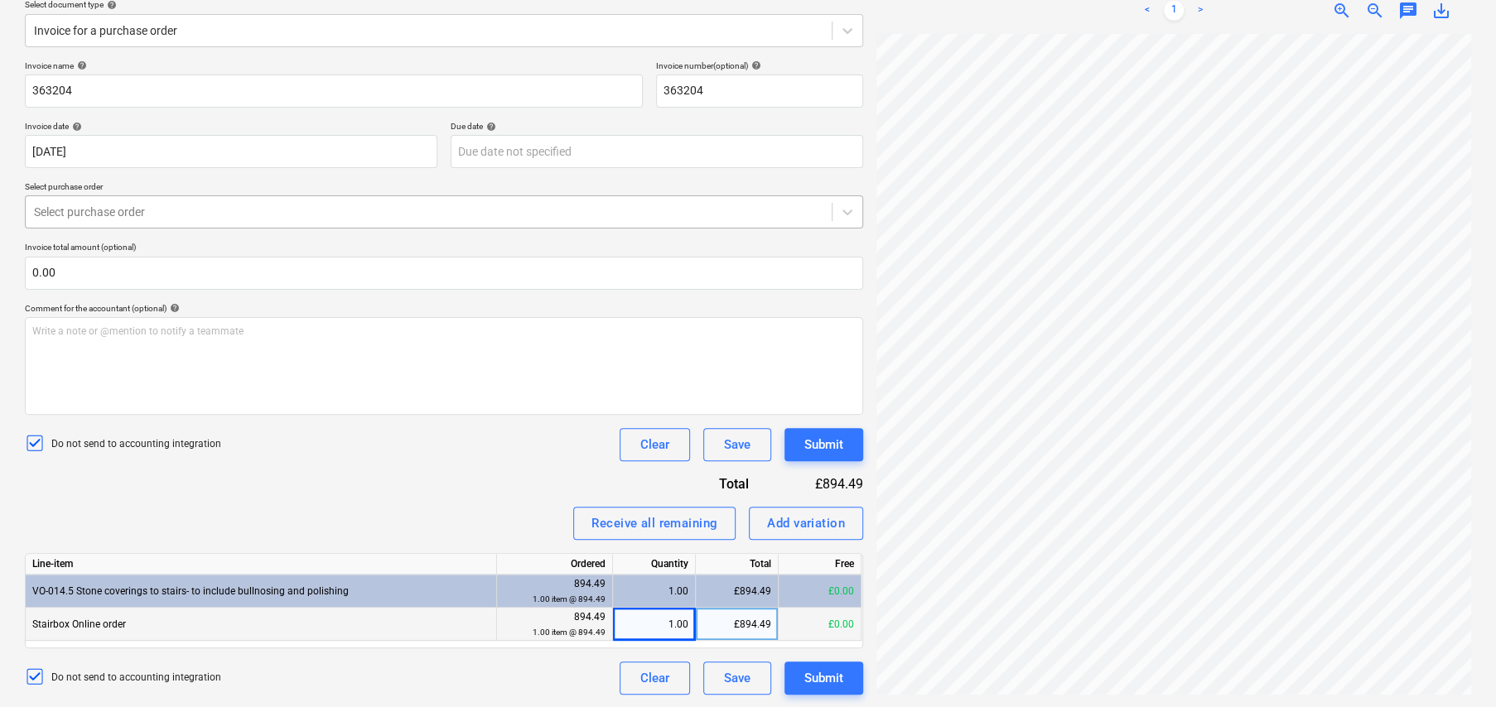
click at [137, 217] on div at bounding box center [428, 212] width 789 height 17
click at [347, 467] on div "Invoice name help 363204 Invoice number (optional) help 363204 Invoice date hel…" at bounding box center [444, 377] width 838 height 634
click at [815, 676] on div "Submit" at bounding box center [823, 679] width 39 height 22
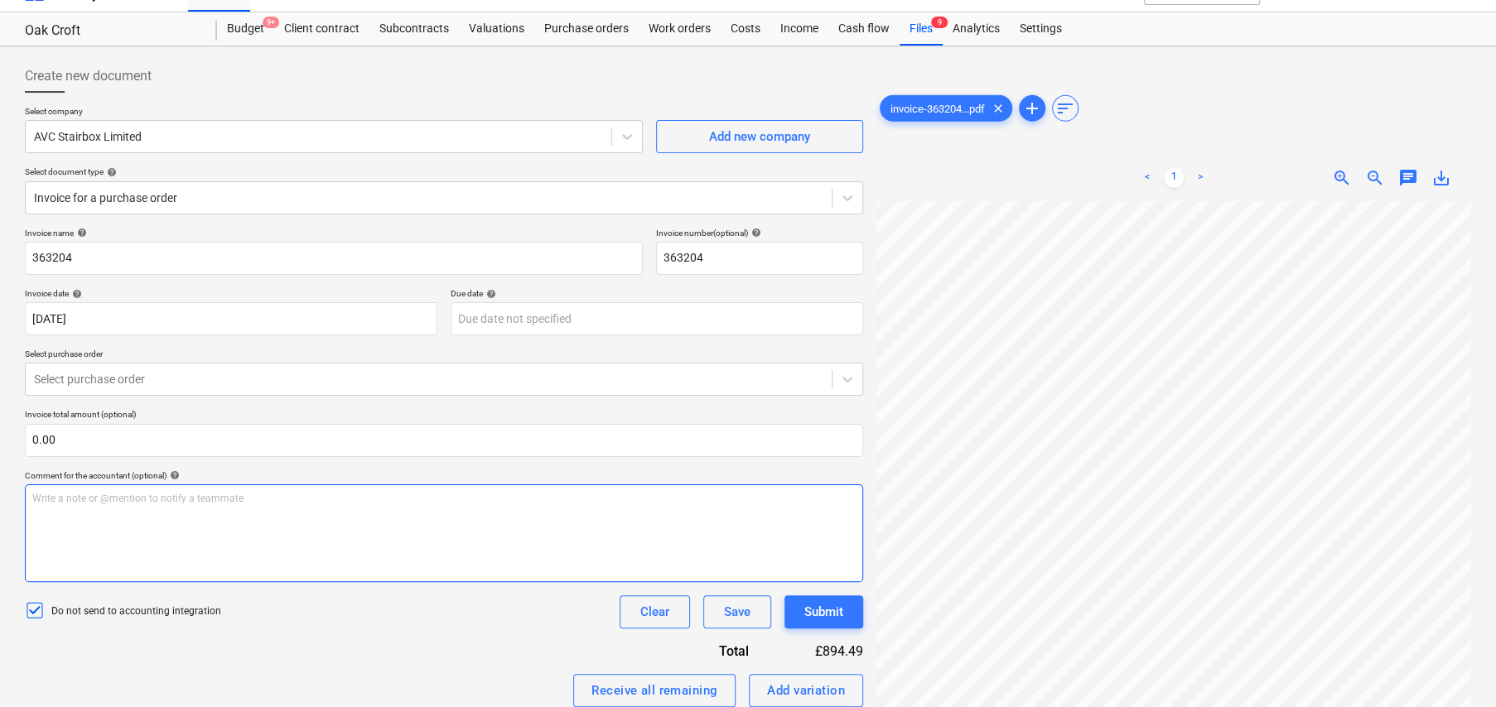
scroll to position [0, 0]
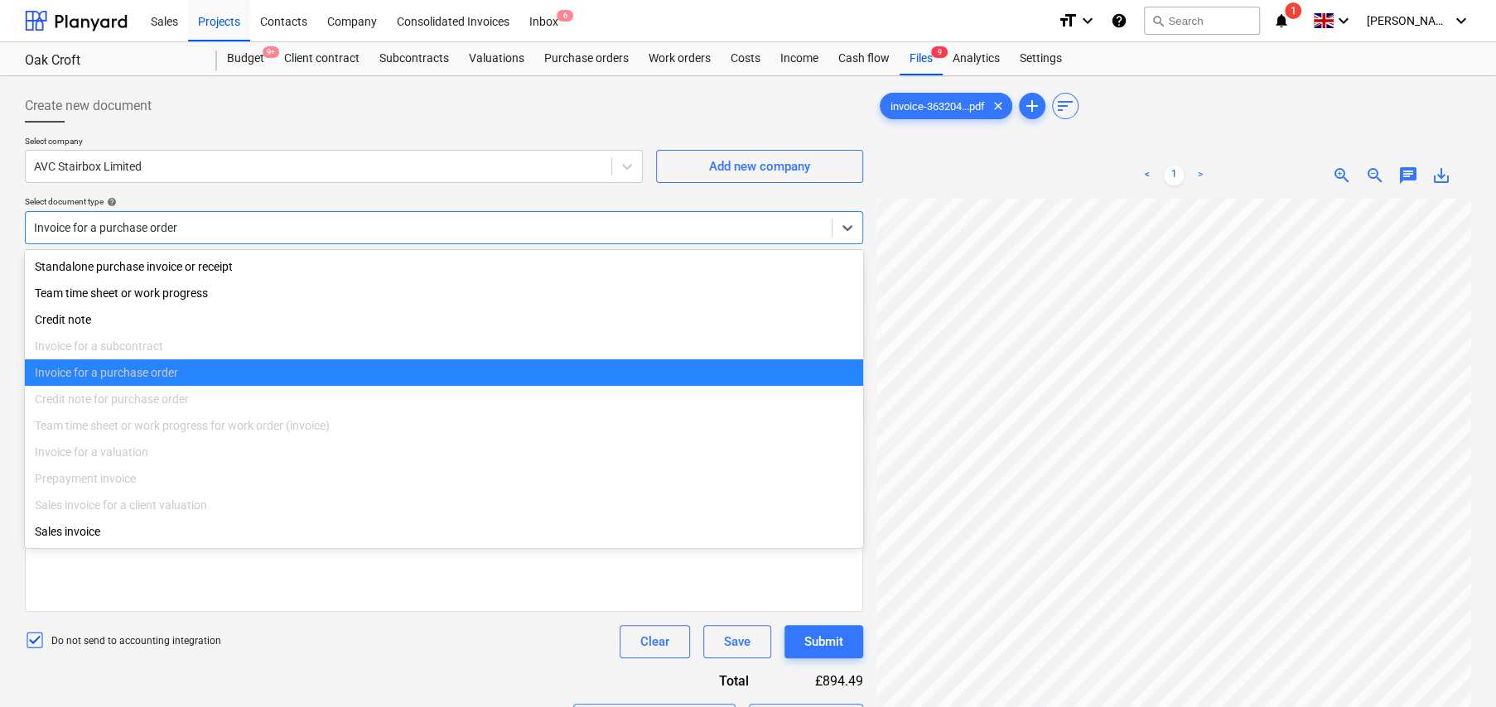
click at [208, 229] on div at bounding box center [428, 227] width 789 height 17
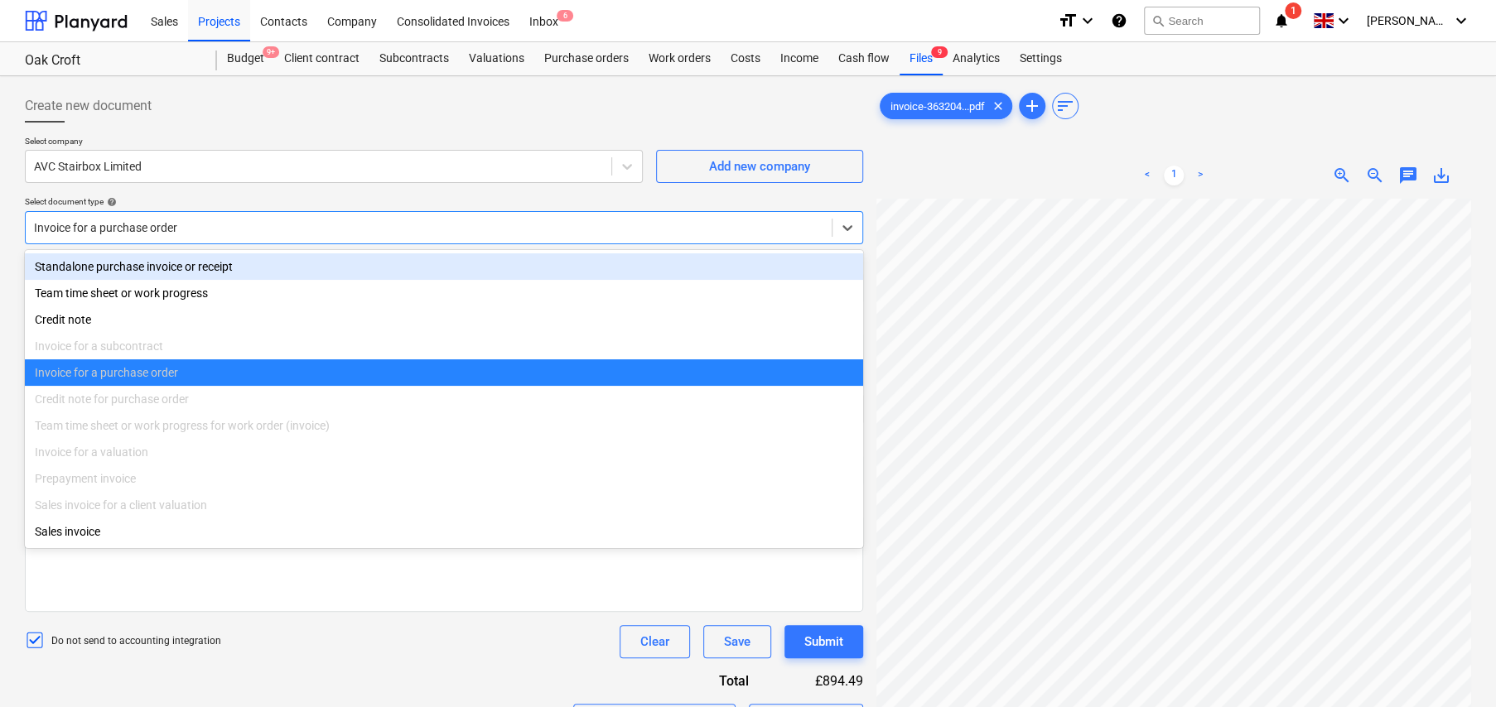
click at [166, 271] on div "Standalone purchase invoice or receipt" at bounding box center [444, 266] width 838 height 27
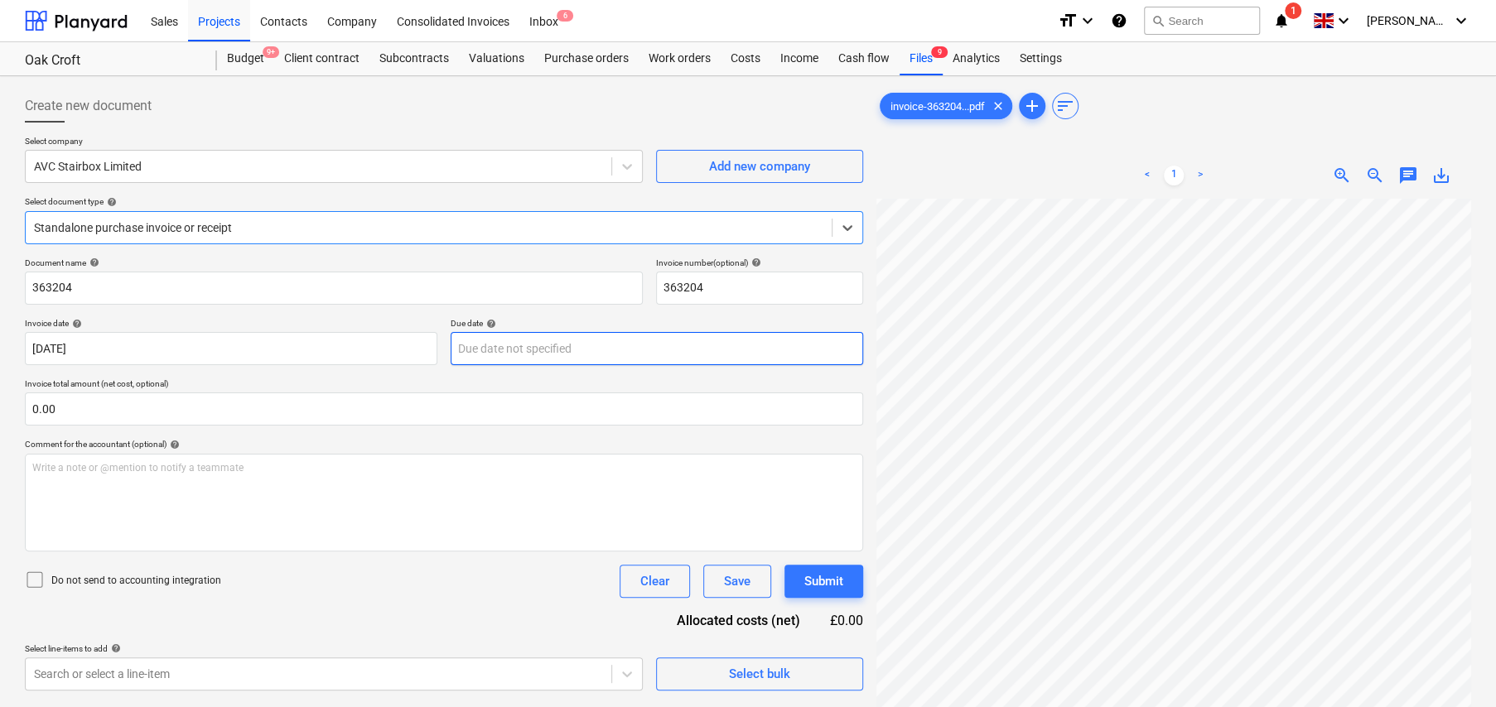
click at [503, 349] on body "Sales Projects Contacts Company Consolidated Invoices Inbox 6 format_size keybo…" at bounding box center [748, 353] width 1496 height 707
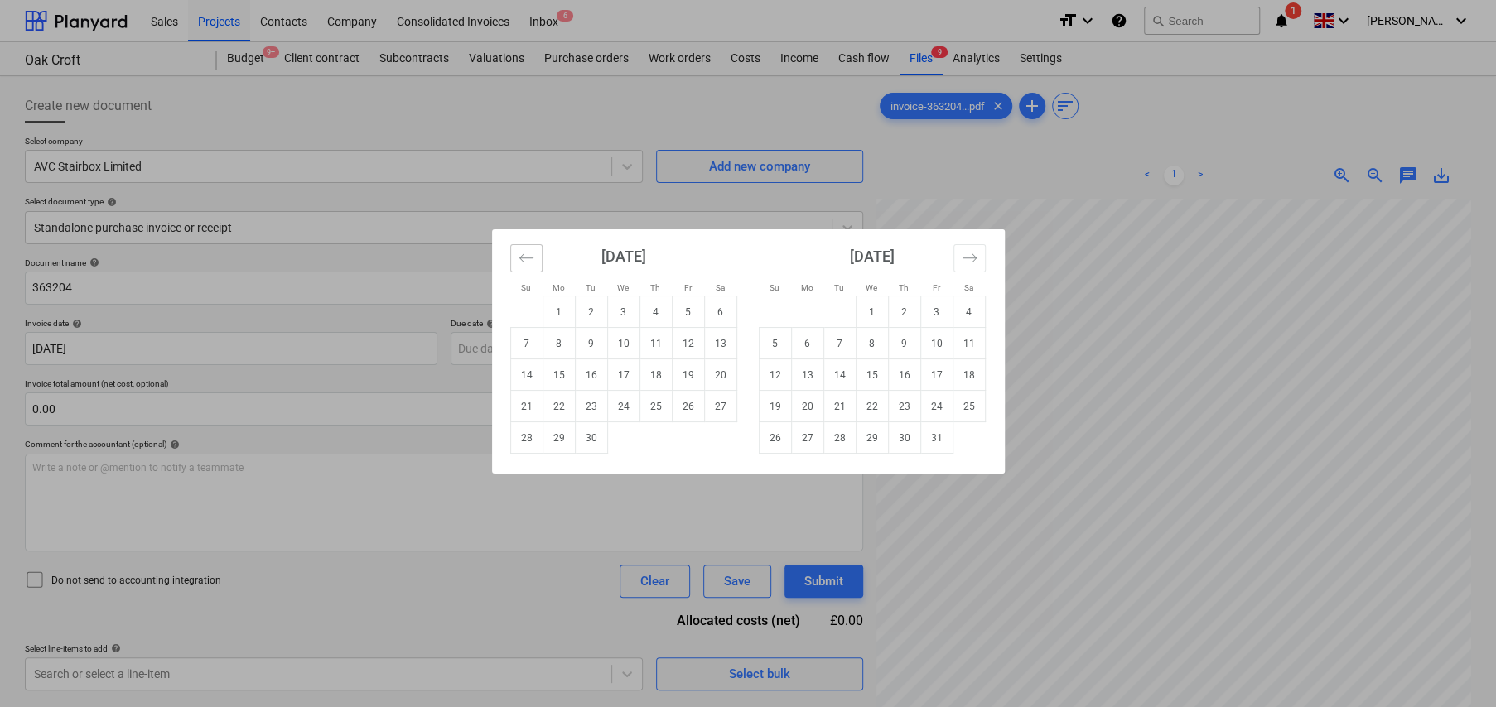
click at [523, 261] on icon "Move backward to switch to the previous month." at bounding box center [526, 258] width 16 height 16
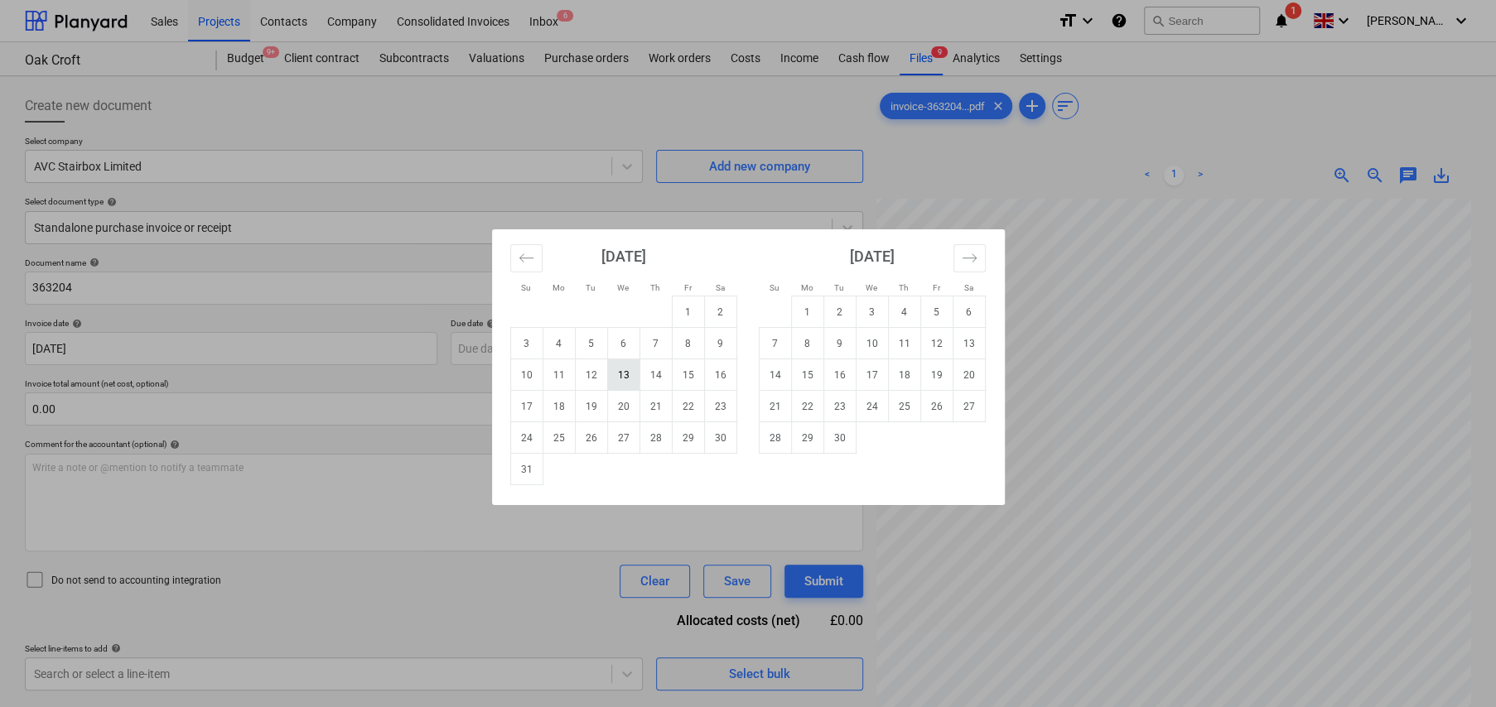
click at [621, 370] on td "13" at bounding box center [623, 374] width 32 height 31
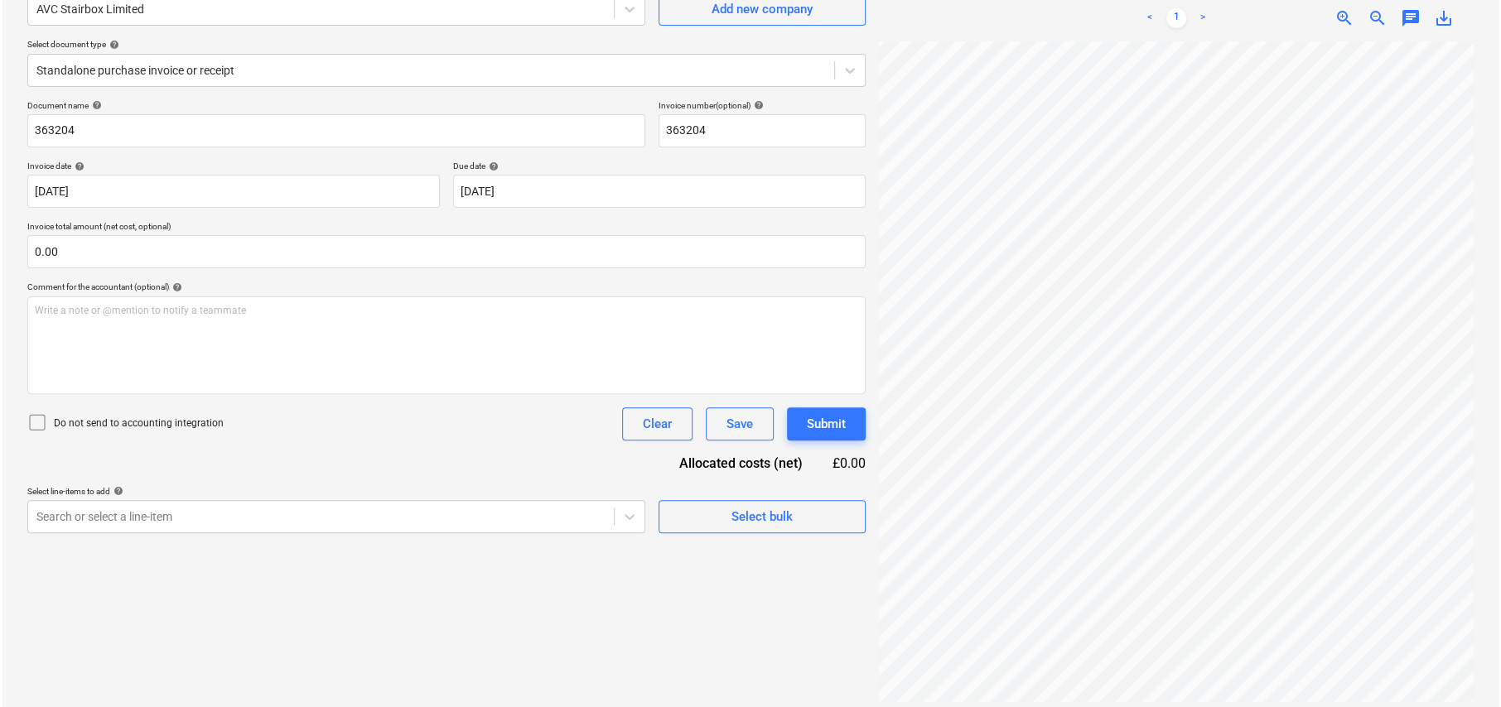
scroll to position [166, 0]
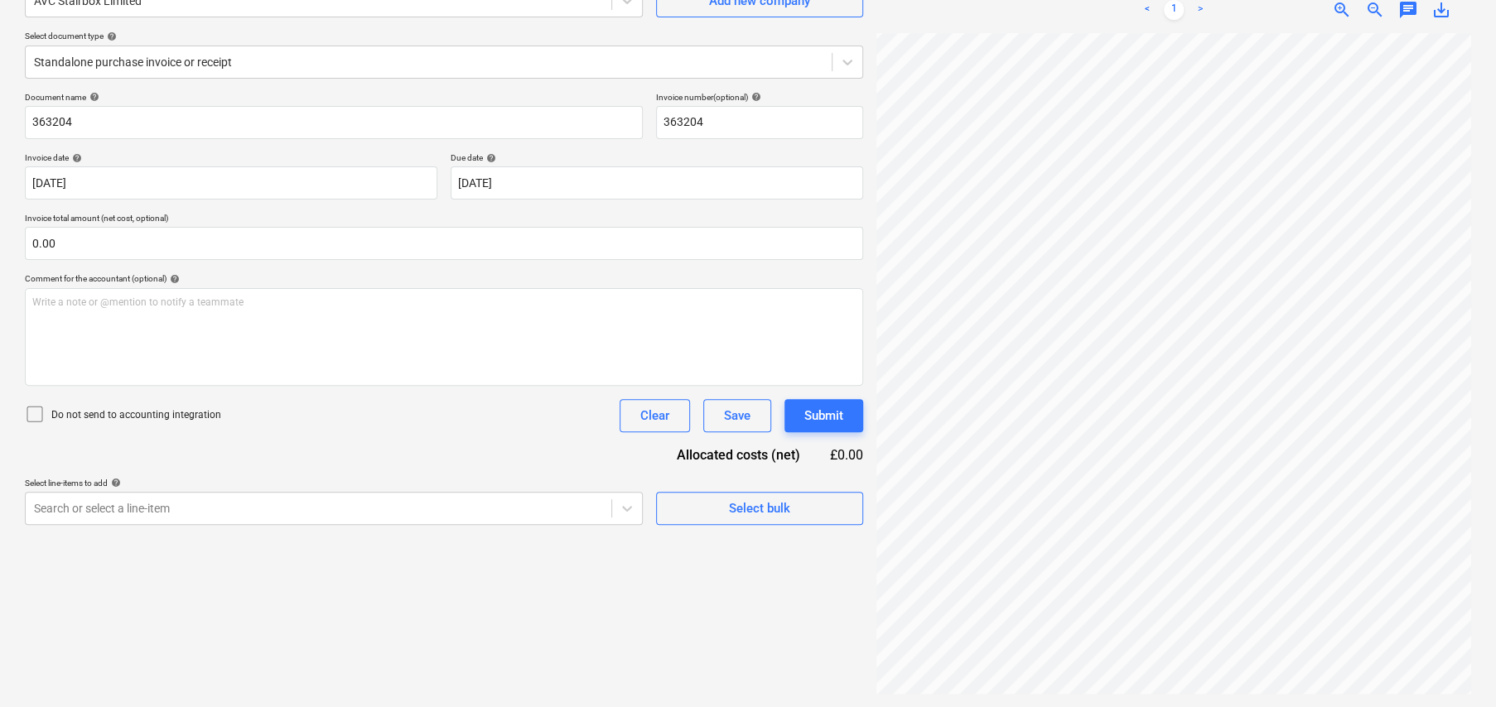
click at [35, 412] on icon at bounding box center [35, 414] width 20 height 20
click at [702, 506] on span "Select bulk" at bounding box center [760, 509] width 166 height 22
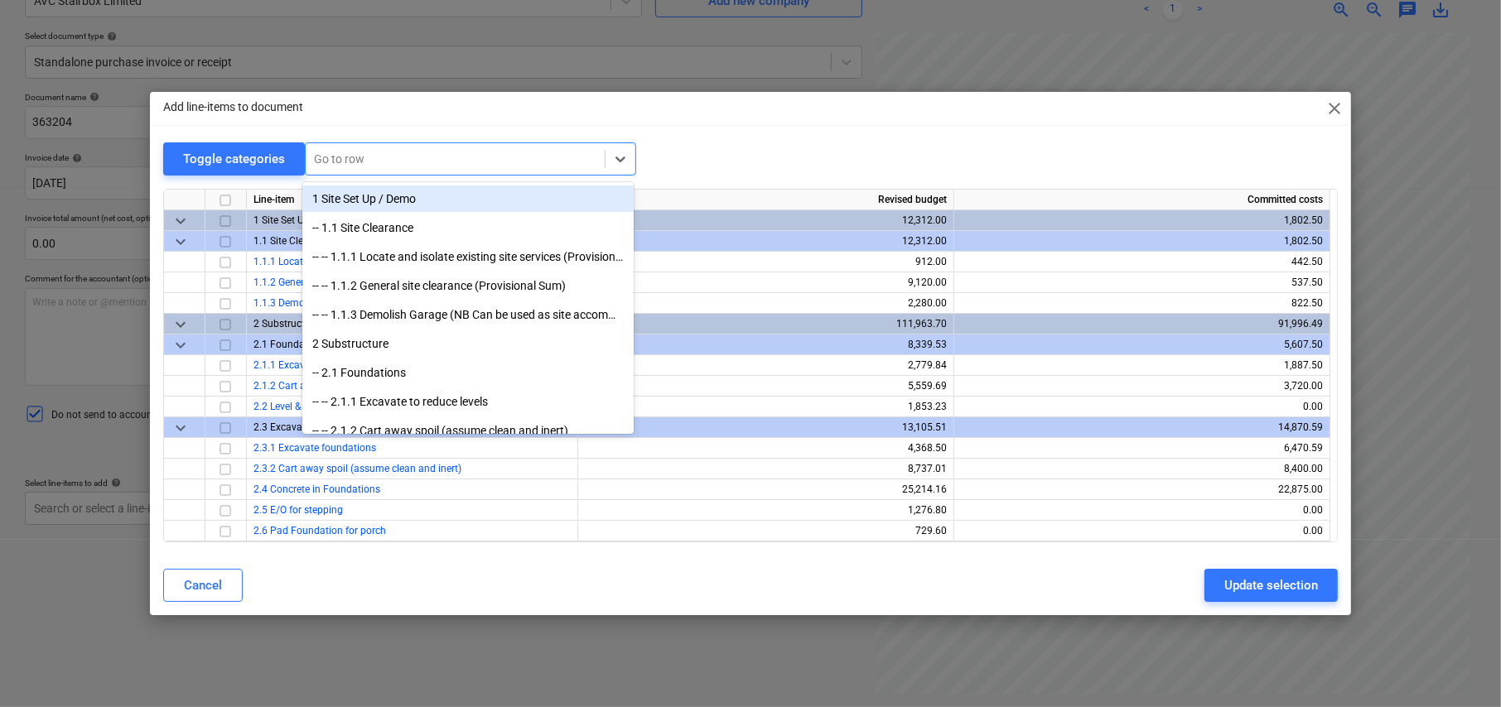
click at [354, 152] on div at bounding box center [455, 159] width 282 height 17
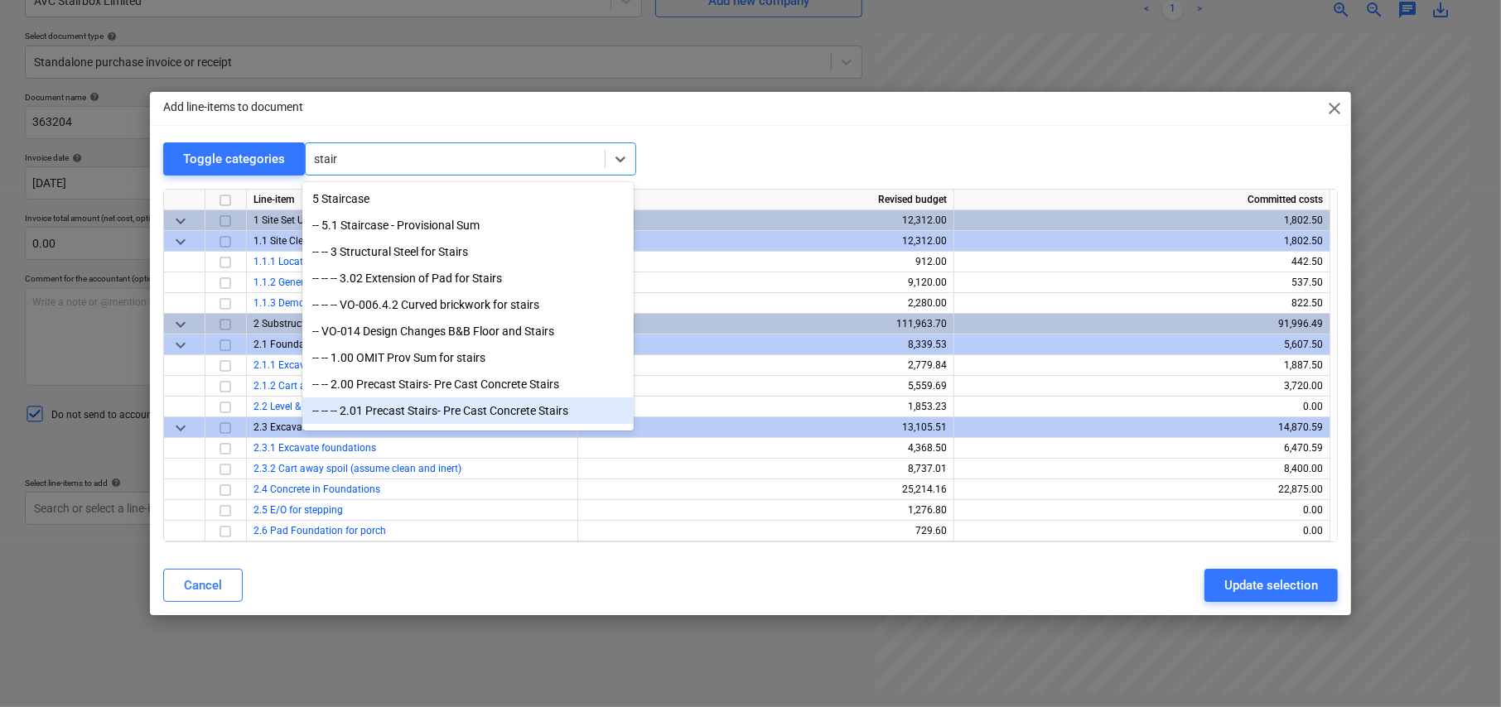
scroll to position [0, 0]
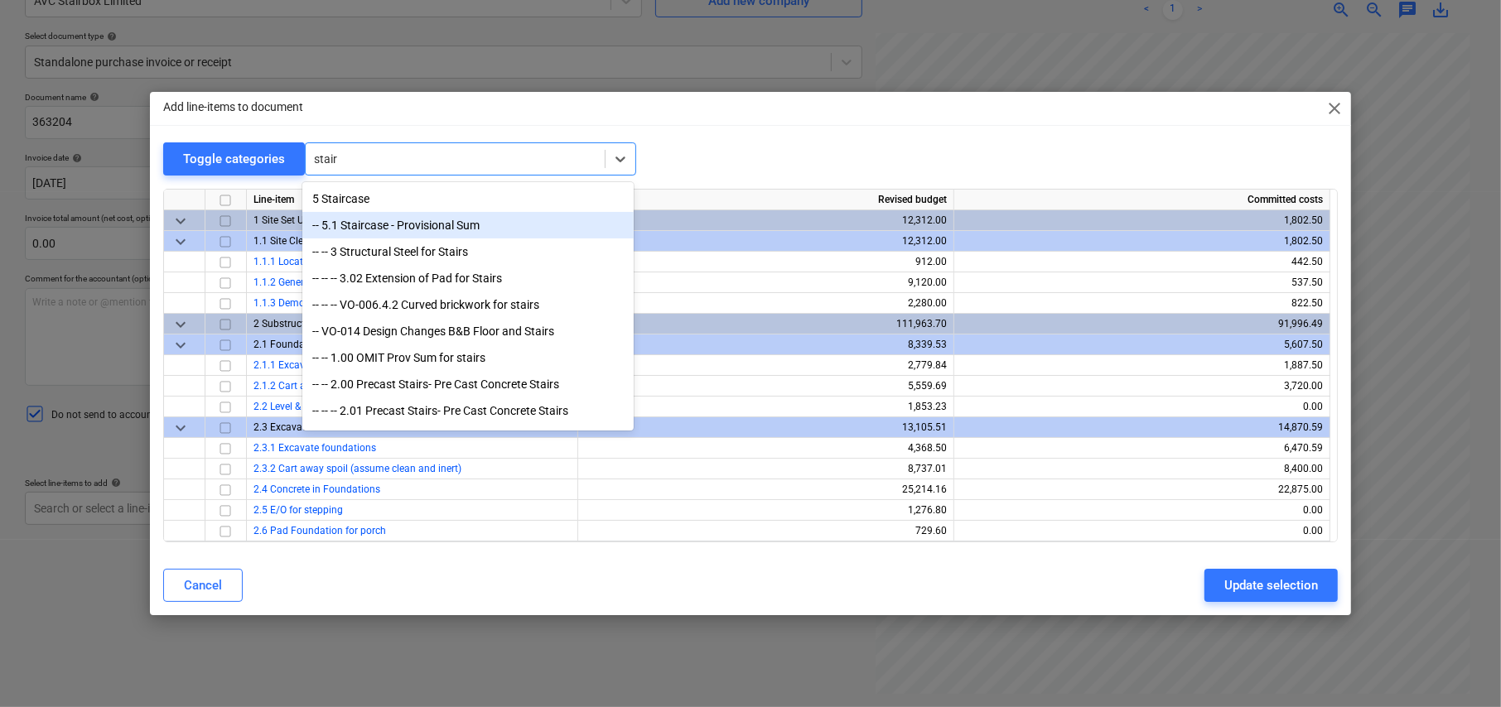
click at [410, 230] on div "-- 5.1 Staircase - Provisional Sum" at bounding box center [467, 225] width 331 height 27
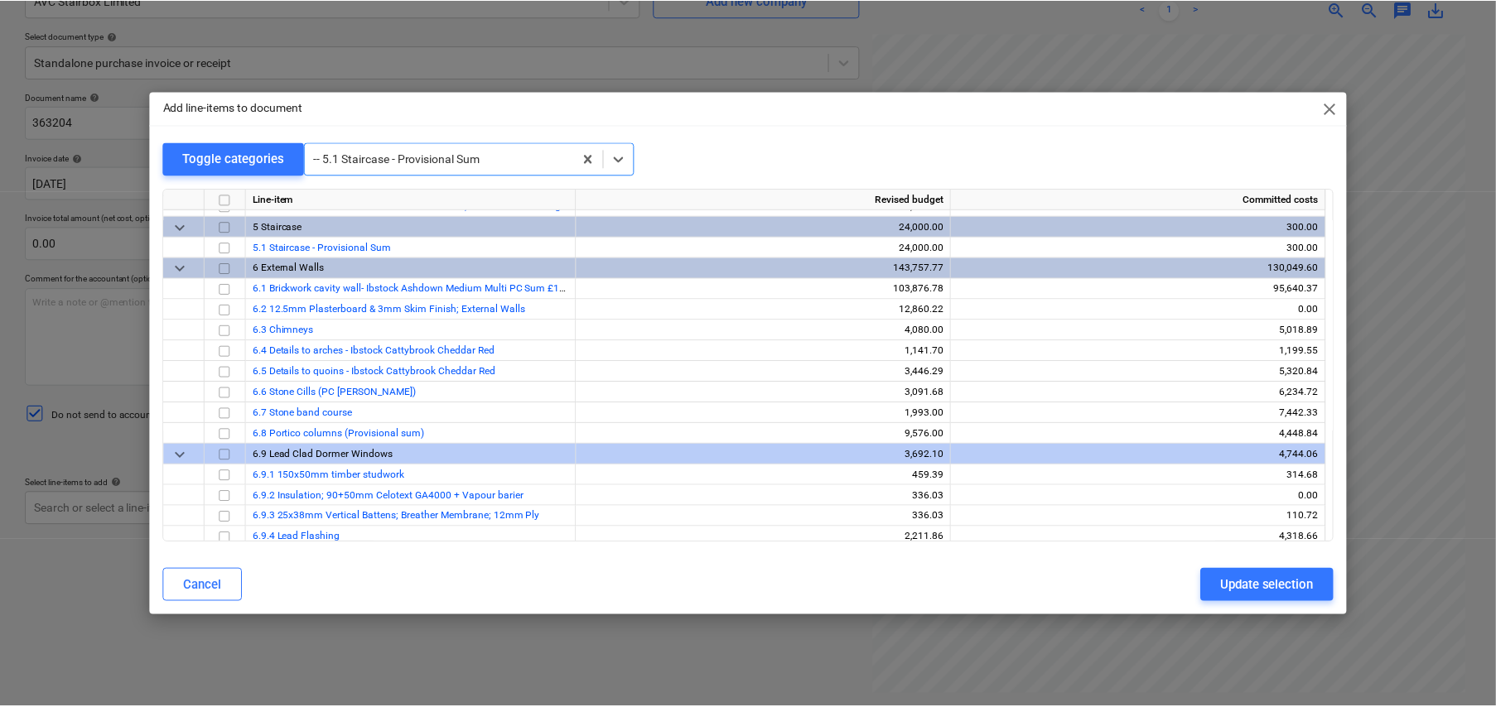
scroll to position [1262, 0]
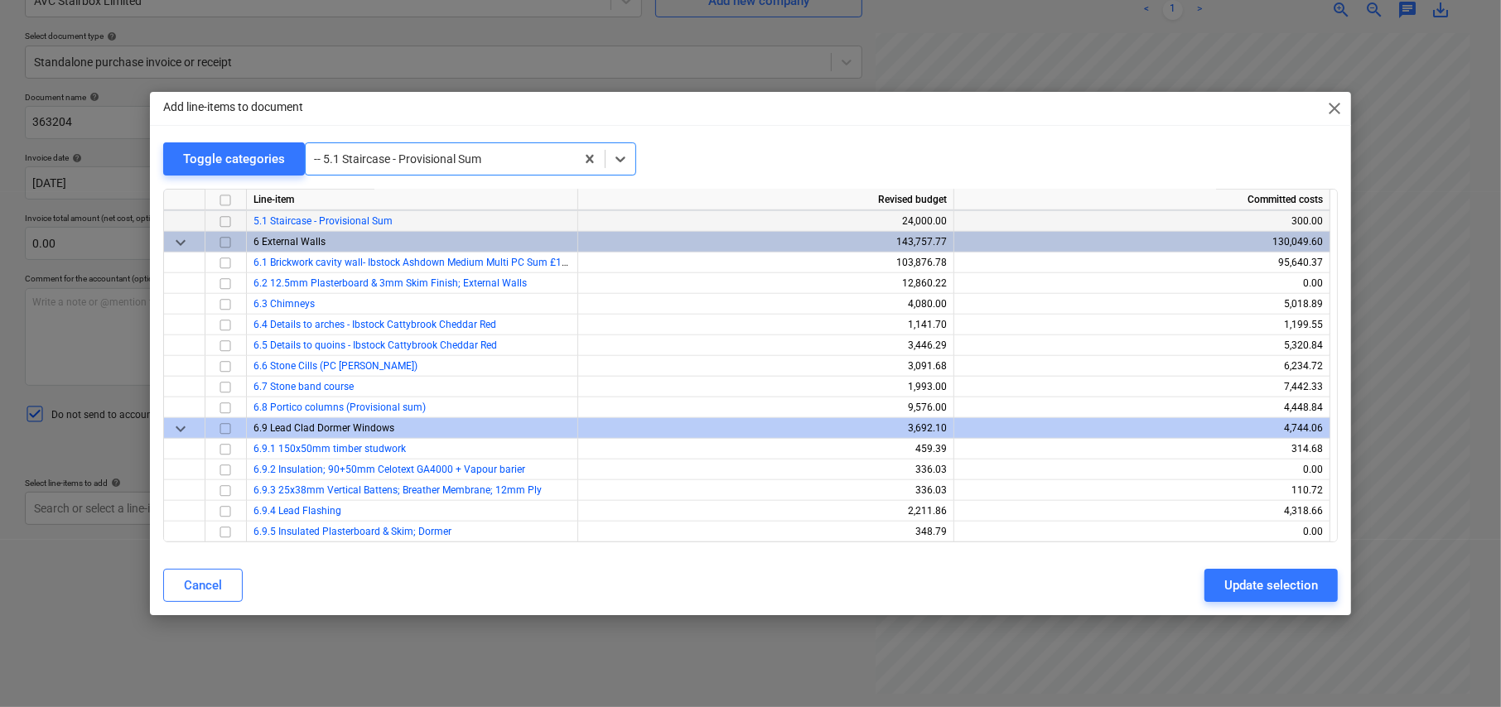
click at [222, 219] on input "checkbox" at bounding box center [225, 222] width 20 height 20
click at [1280, 582] on div "Update selection" at bounding box center [1271, 586] width 94 height 22
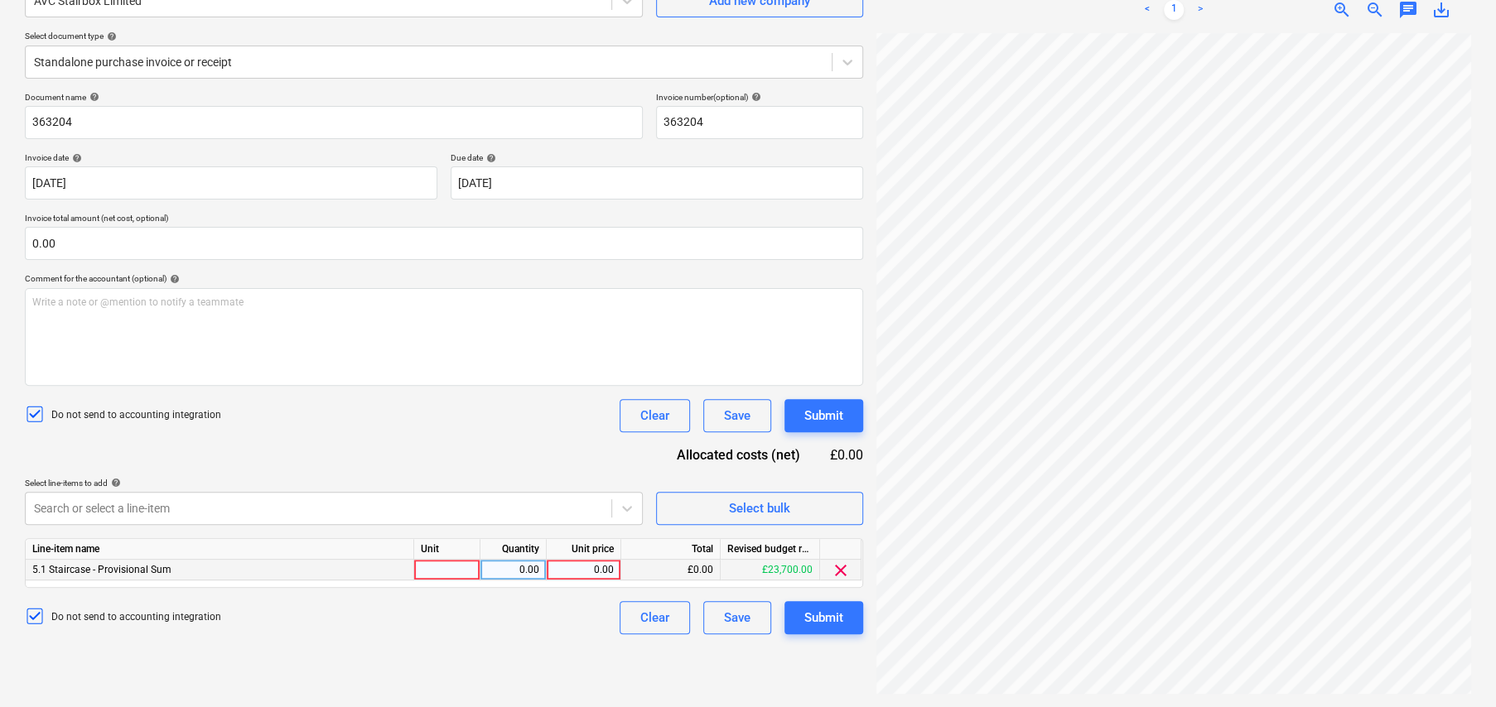
click at [453, 562] on div at bounding box center [447, 570] width 66 height 21
click at [453, 562] on div "t" at bounding box center [447, 570] width 66 height 21
click at [688, 563] on div "£984.49" at bounding box center [670, 570] width 99 height 21
click at [586, 574] on div "984.49" at bounding box center [583, 570] width 60 height 21
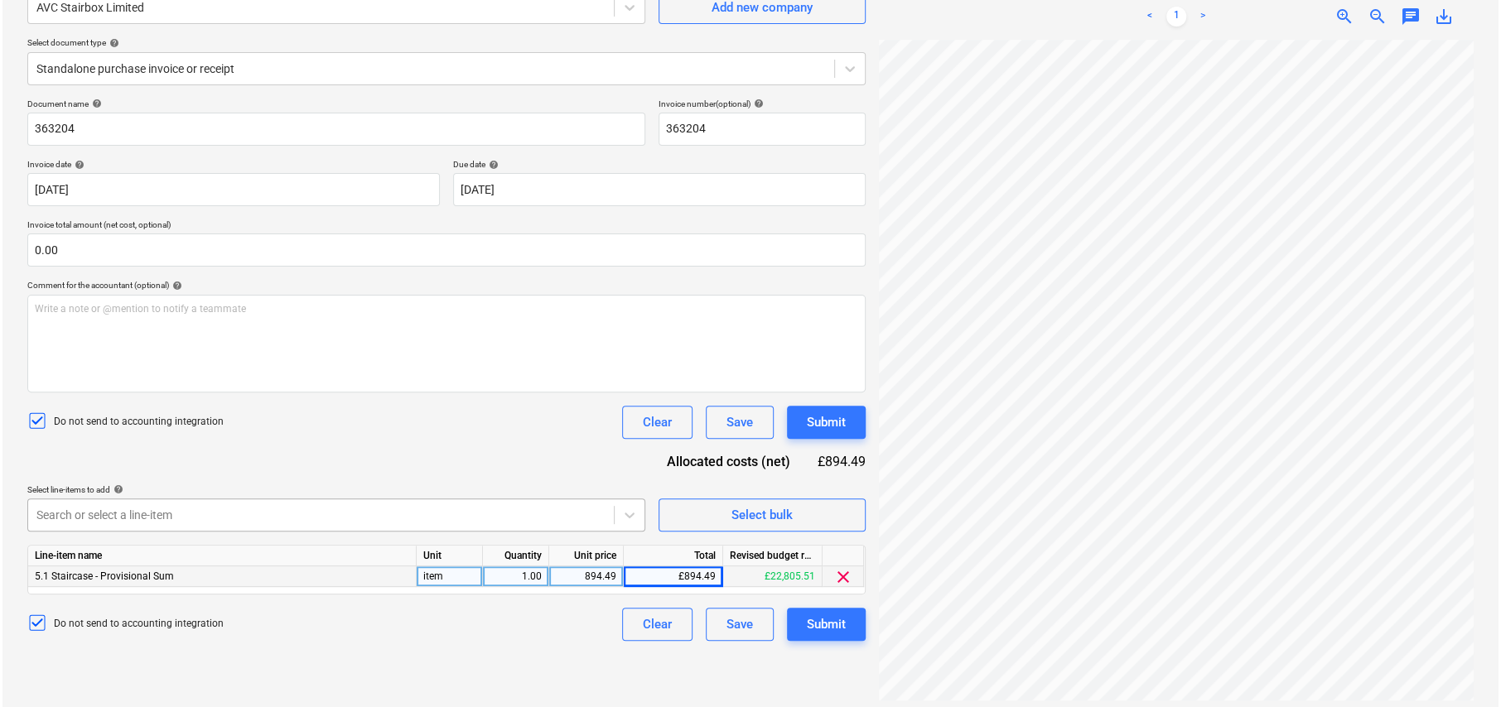
scroll to position [166, 0]
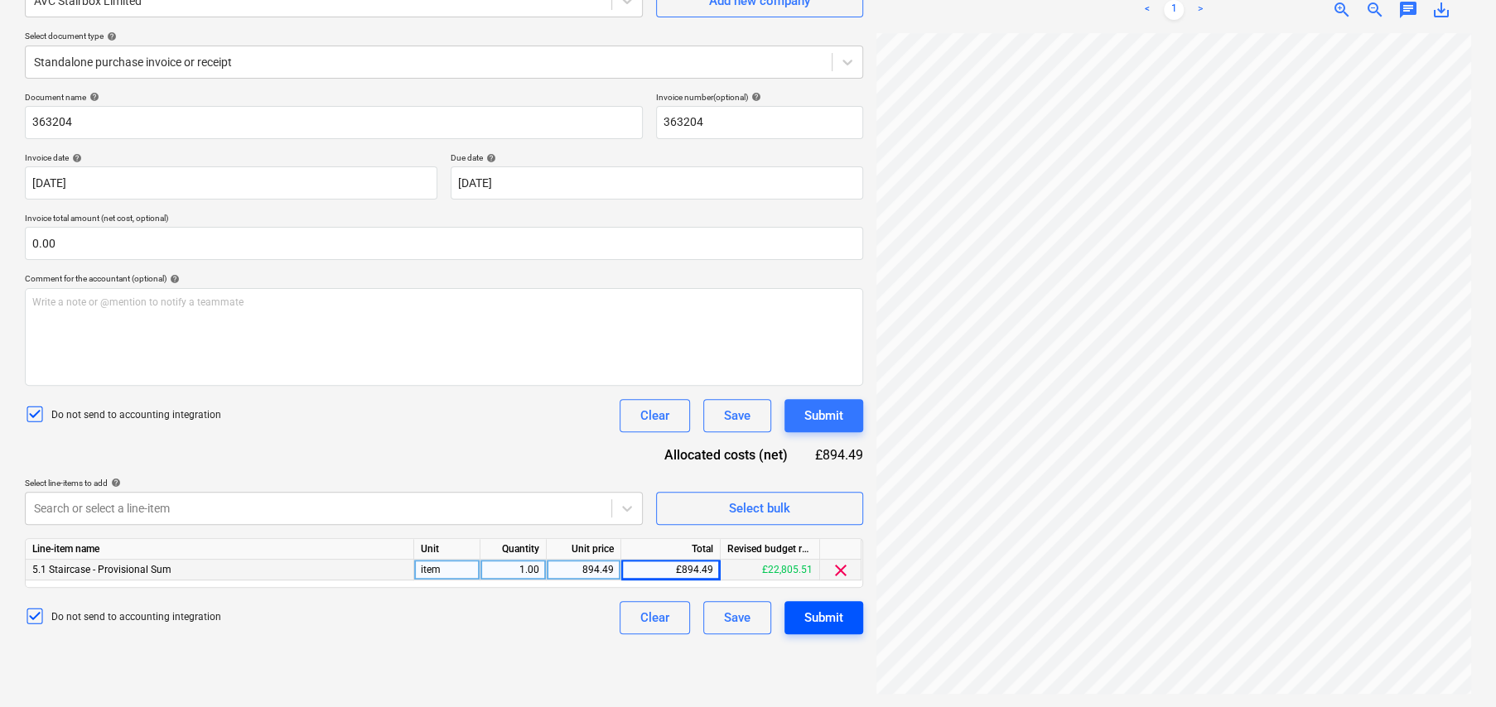
click at [837, 622] on div "Submit" at bounding box center [823, 618] width 39 height 22
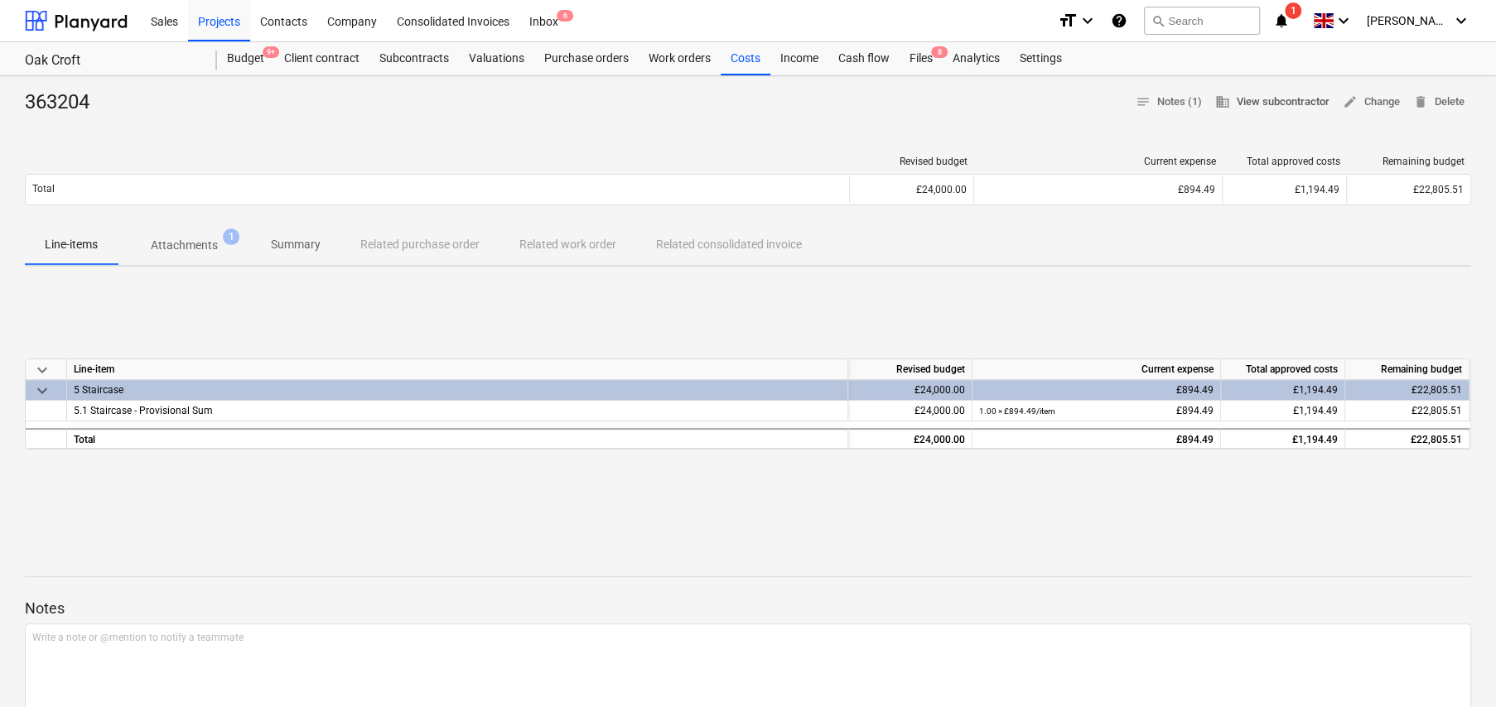
click at [1261, 108] on span "business View subcontractor" at bounding box center [1272, 102] width 114 height 19
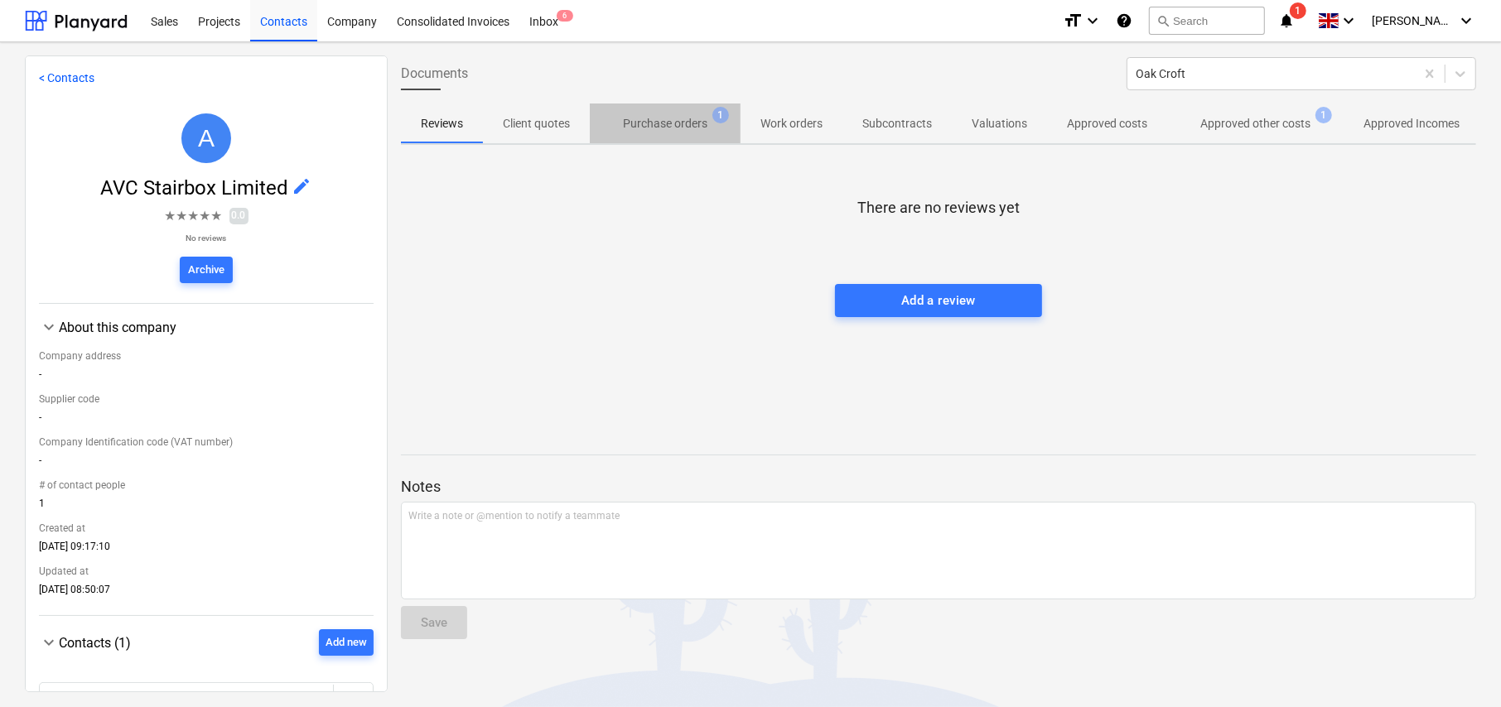
click at [673, 128] on p "Purchase orders" at bounding box center [665, 123] width 84 height 17
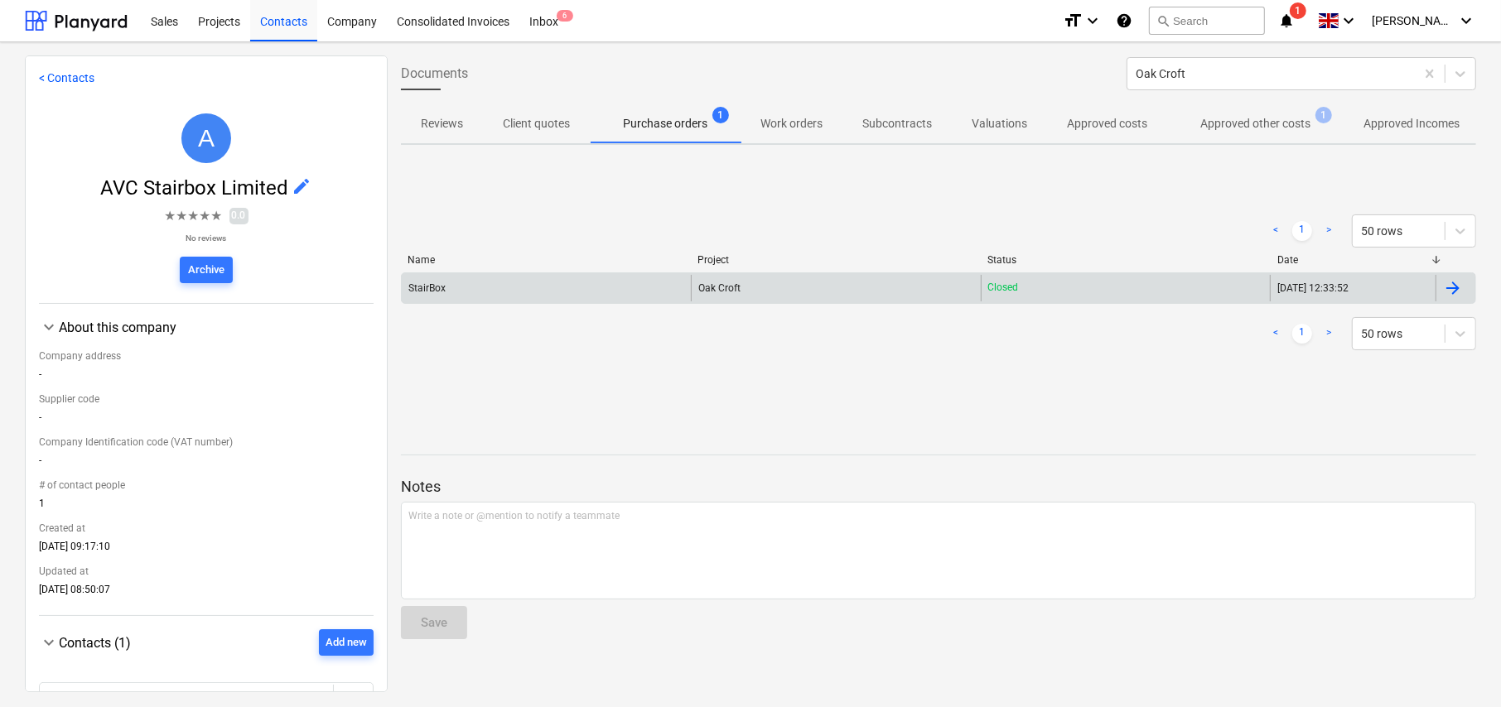
click at [736, 292] on span "Oak Croft" at bounding box center [719, 288] width 42 height 12
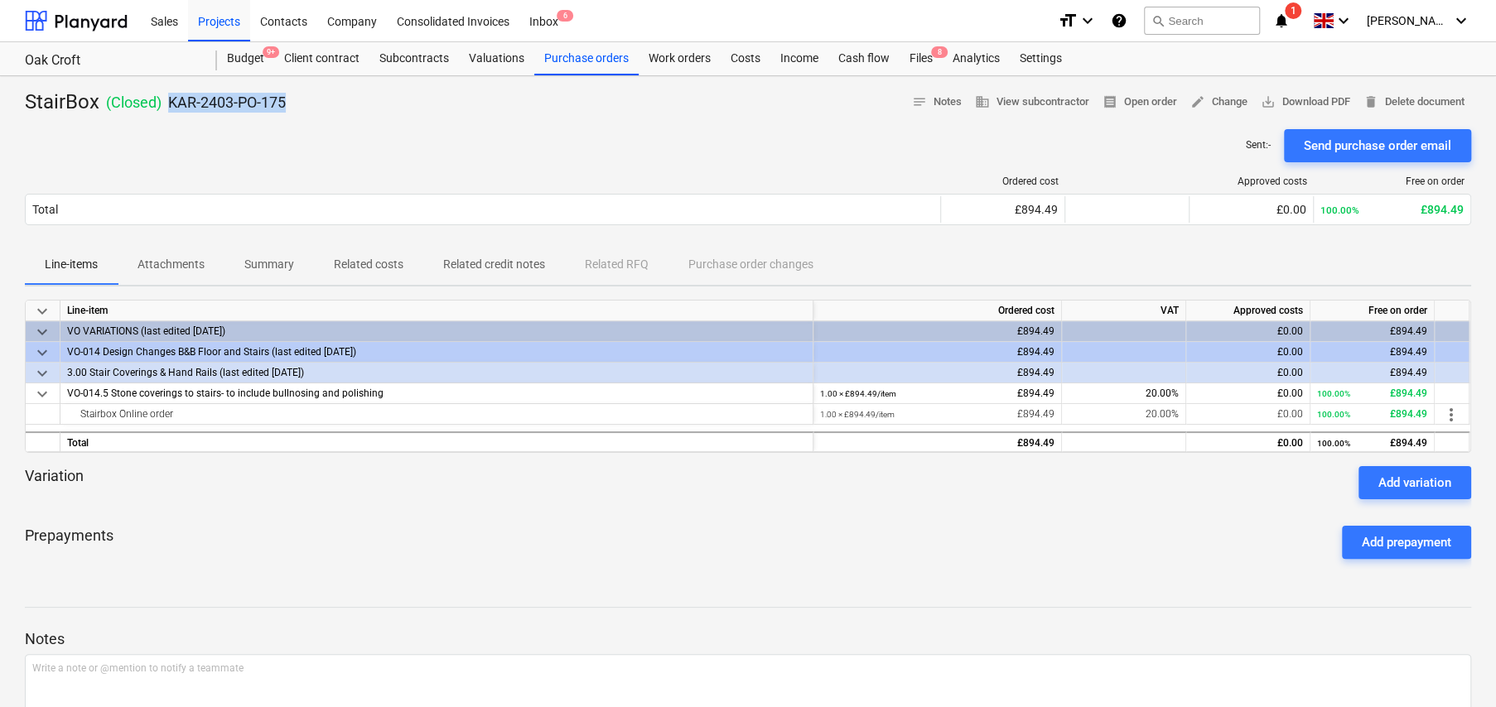
drag, startPoint x: 166, startPoint y: 96, endPoint x: 312, endPoint y: 104, distance: 146.0
click at [312, 104] on div "StairBox ( Closed ) KAR-2403-PO-175 notes Notes business View subcontractor rec…" at bounding box center [748, 102] width 1446 height 27
click at [407, 137] on div "Sent : - Send purchase order email" at bounding box center [748, 145] width 1446 height 33
click at [593, 55] on div "Purchase orders" at bounding box center [586, 58] width 104 height 33
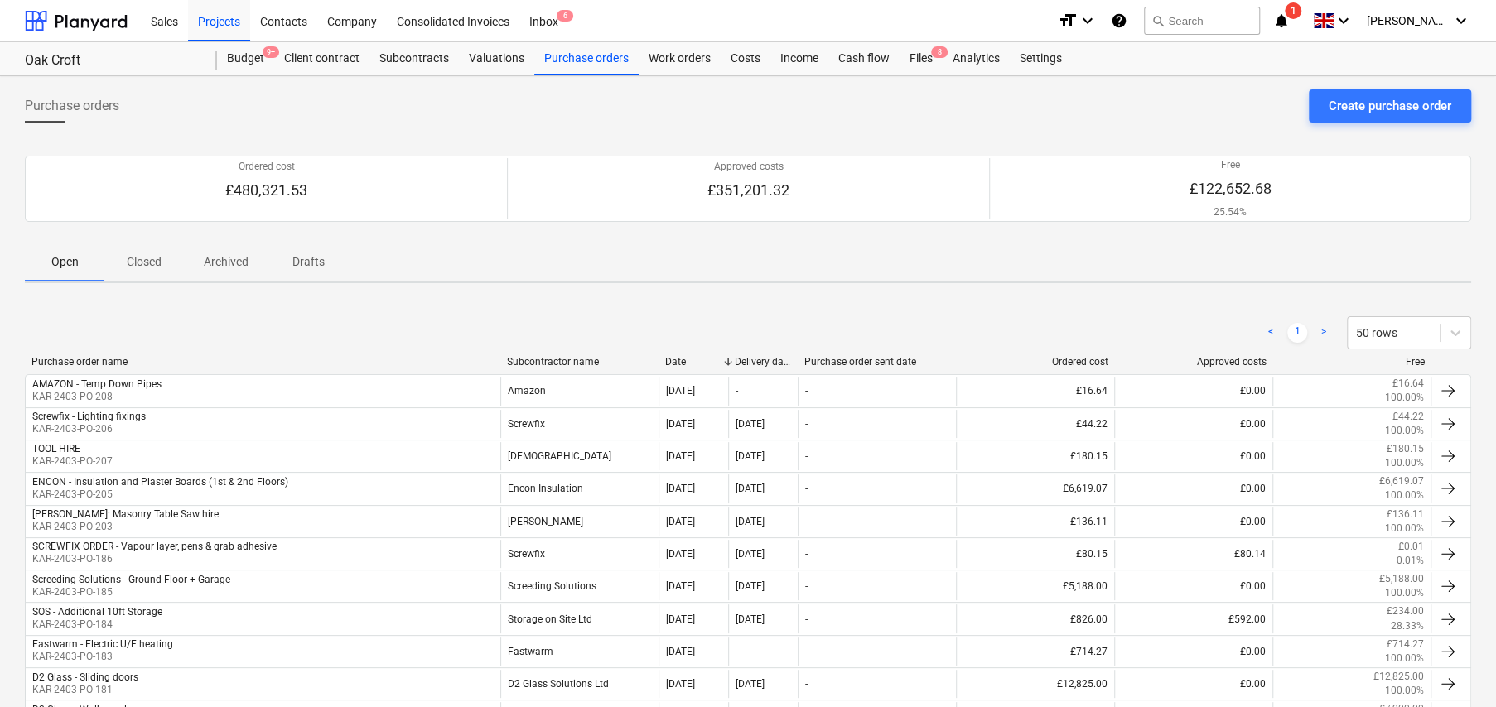
click at [145, 258] on p "Closed" at bounding box center [144, 261] width 40 height 17
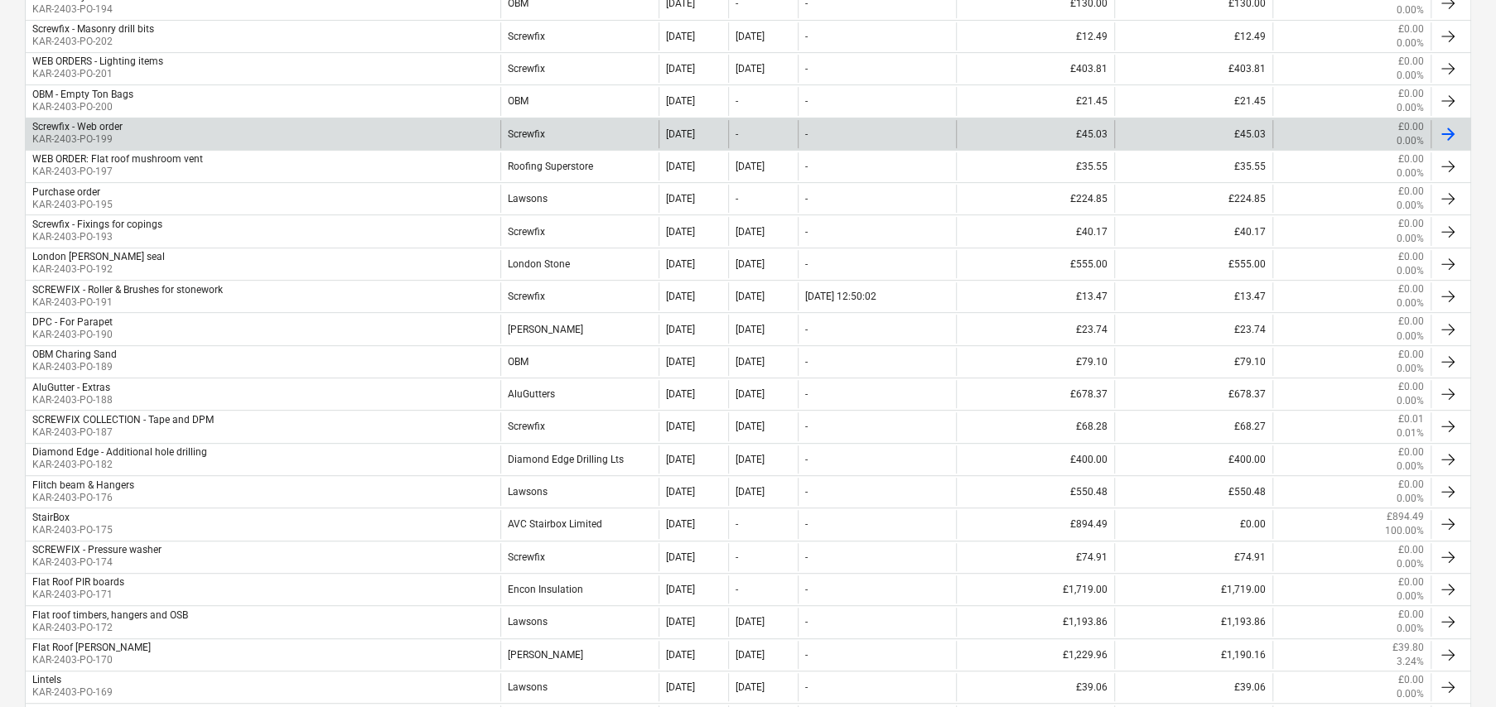
scroll to position [414, 0]
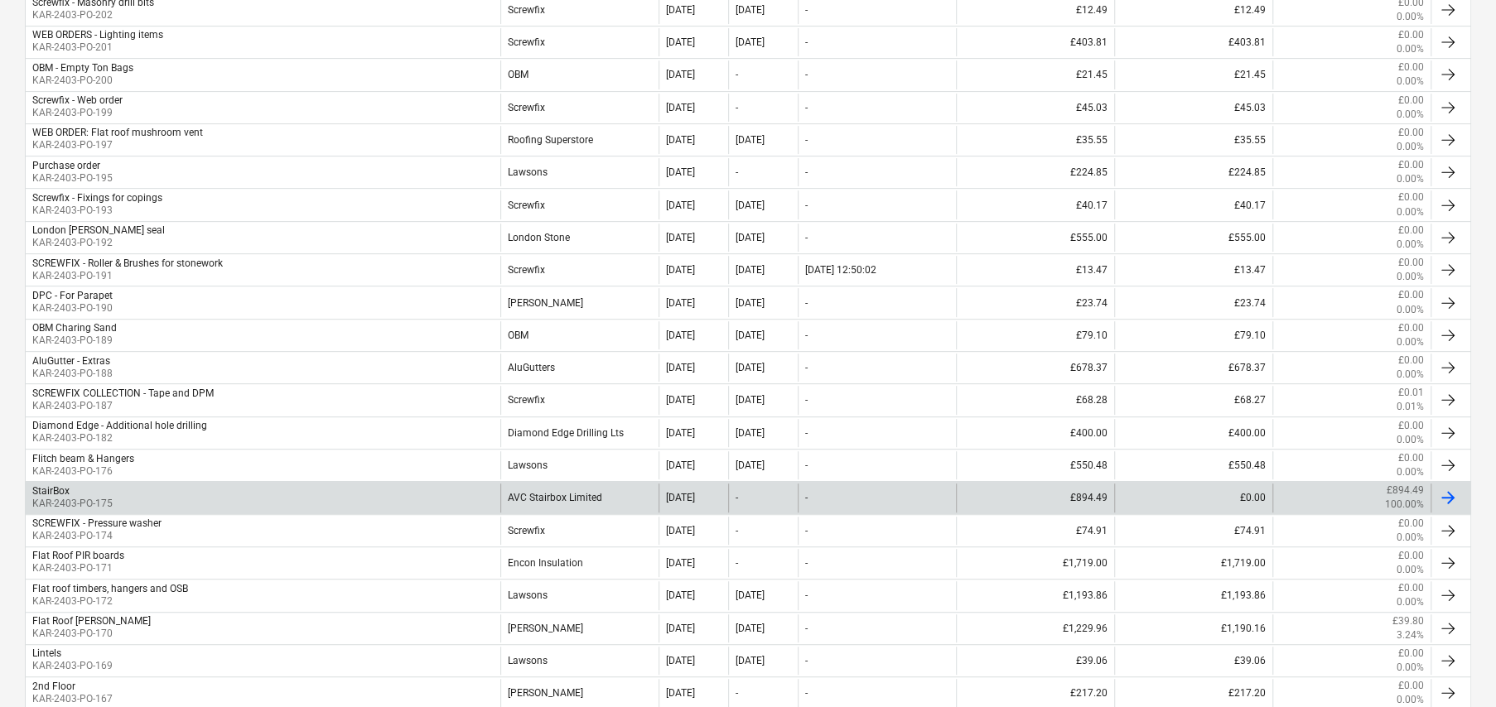
click at [94, 500] on p "KAR-2403-PO-175" at bounding box center [72, 504] width 80 height 14
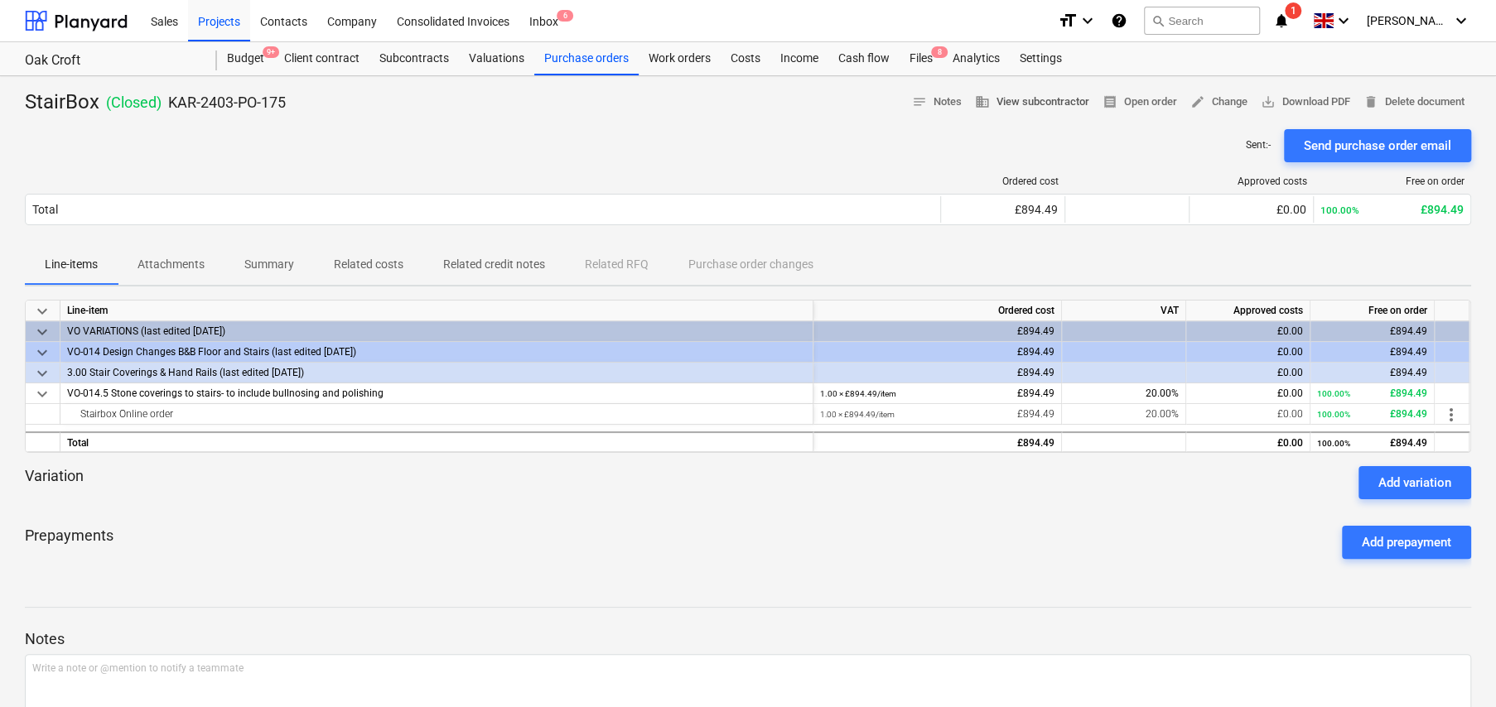
click at [1039, 101] on span "business View subcontractor" at bounding box center [1032, 102] width 114 height 19
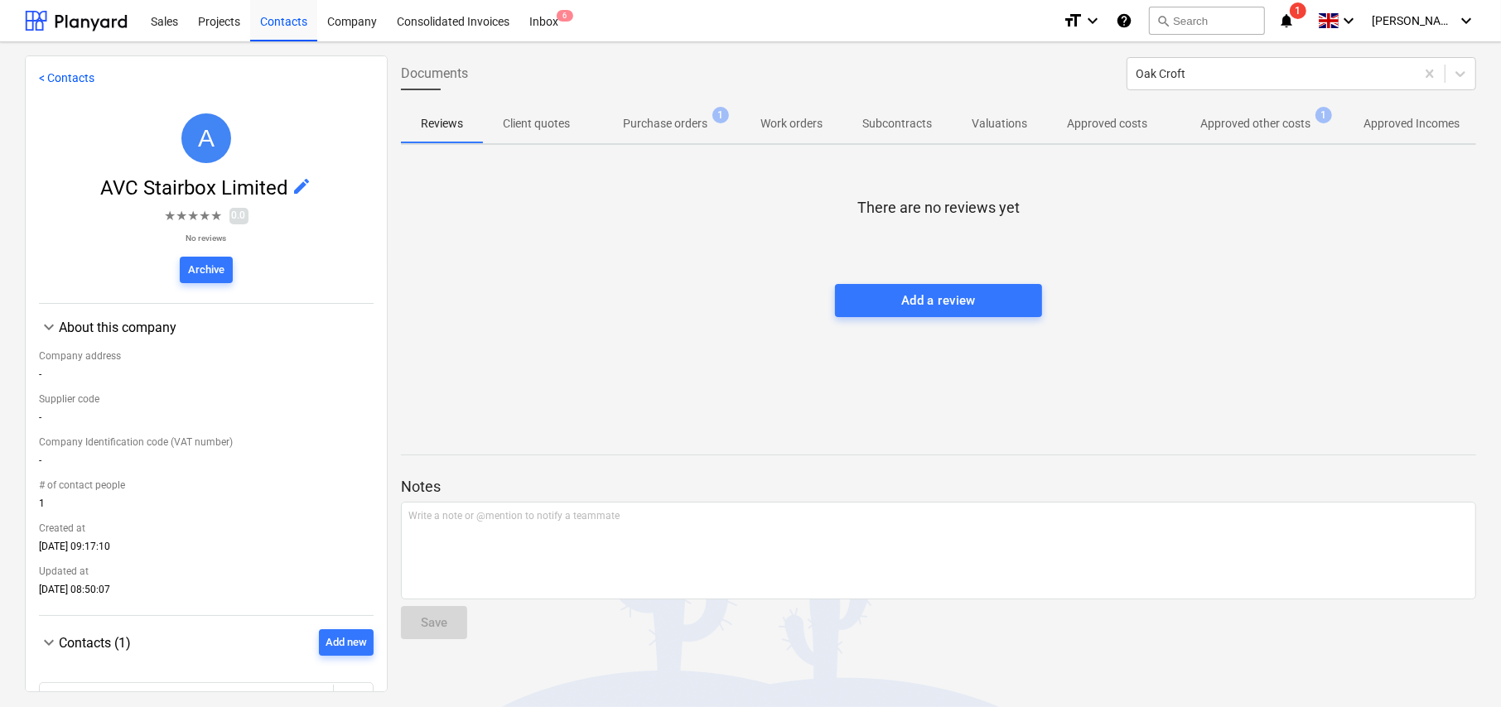
click at [1276, 121] on p "Approved other costs" at bounding box center [1255, 123] width 110 height 17
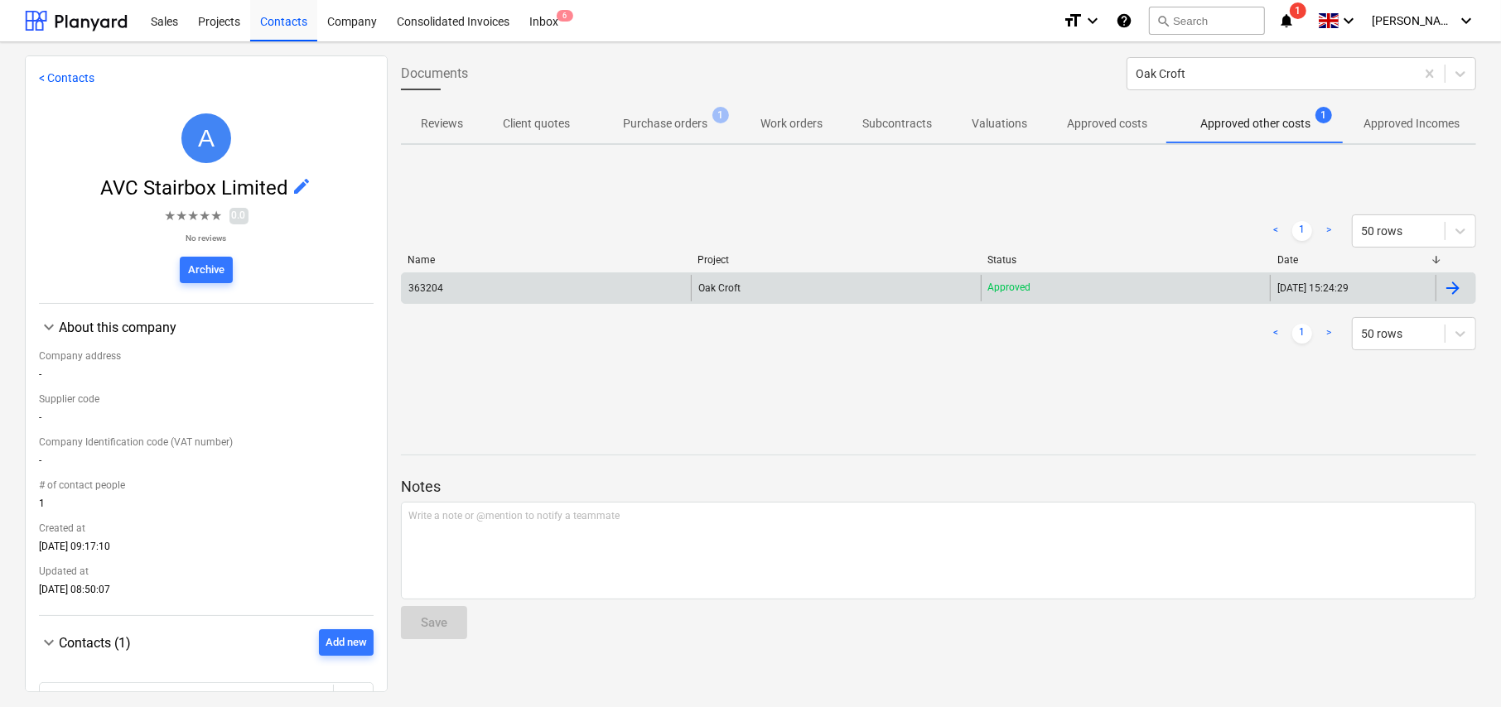
click at [726, 292] on span "Oak Croft" at bounding box center [719, 288] width 42 height 12
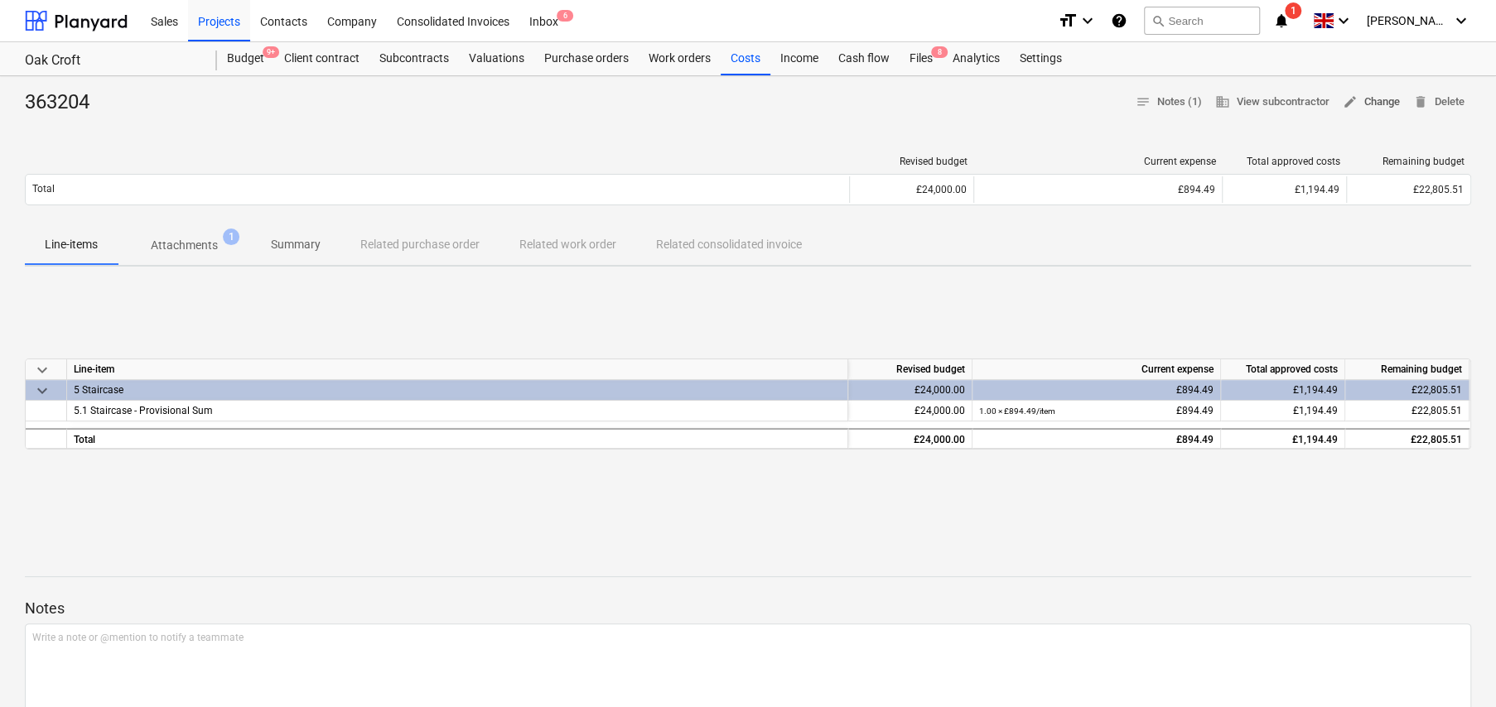
click at [1378, 101] on span "edit Change" at bounding box center [1371, 102] width 57 height 19
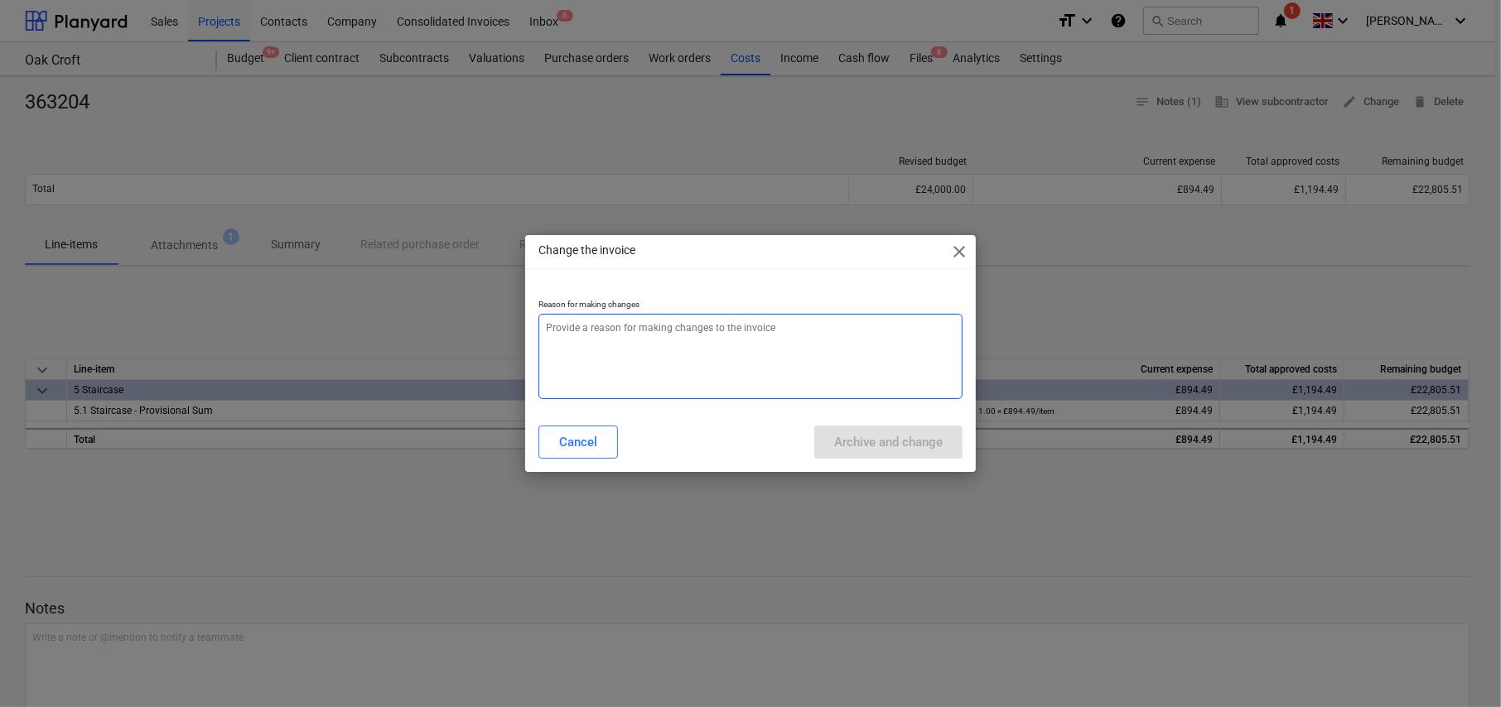
click at [680, 347] on textarea at bounding box center [750, 356] width 424 height 85
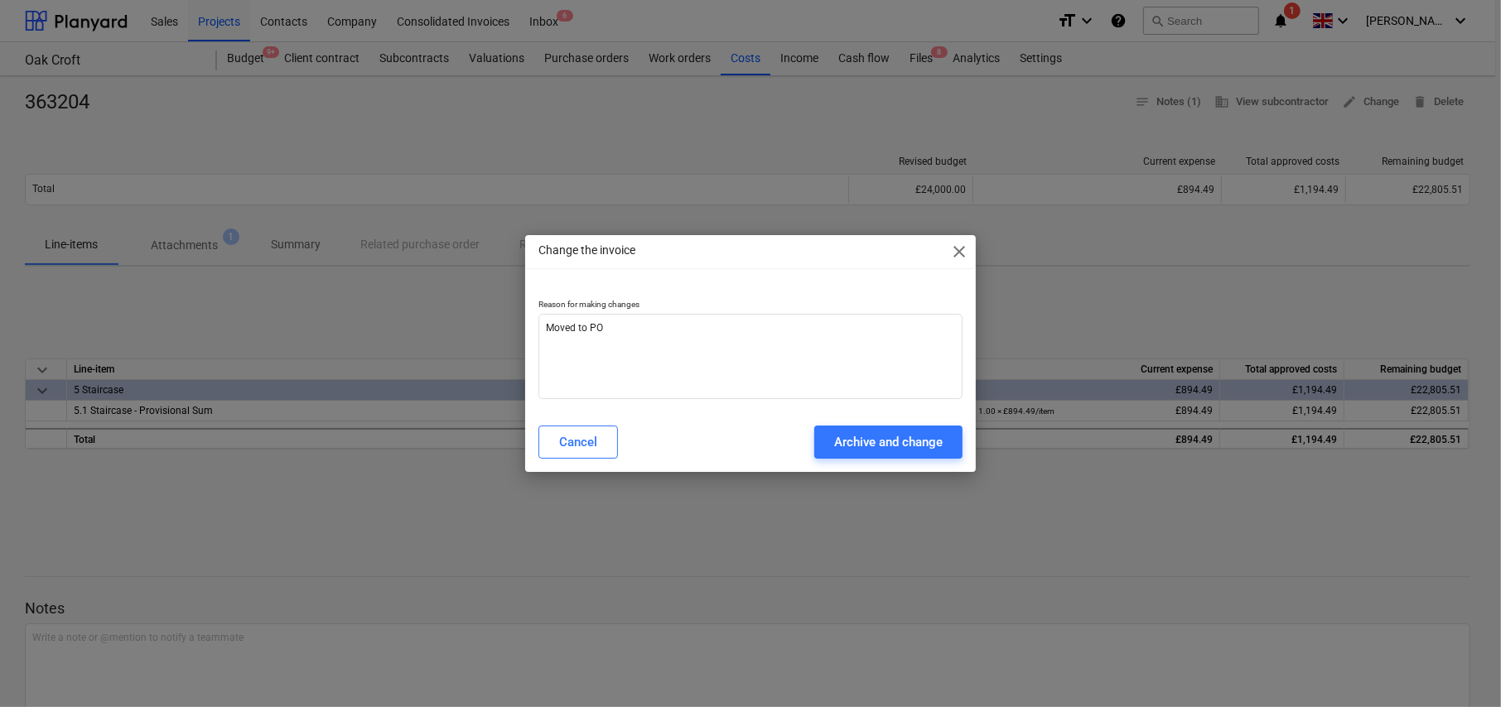
click at [957, 253] on span "close" at bounding box center [959, 252] width 20 height 20
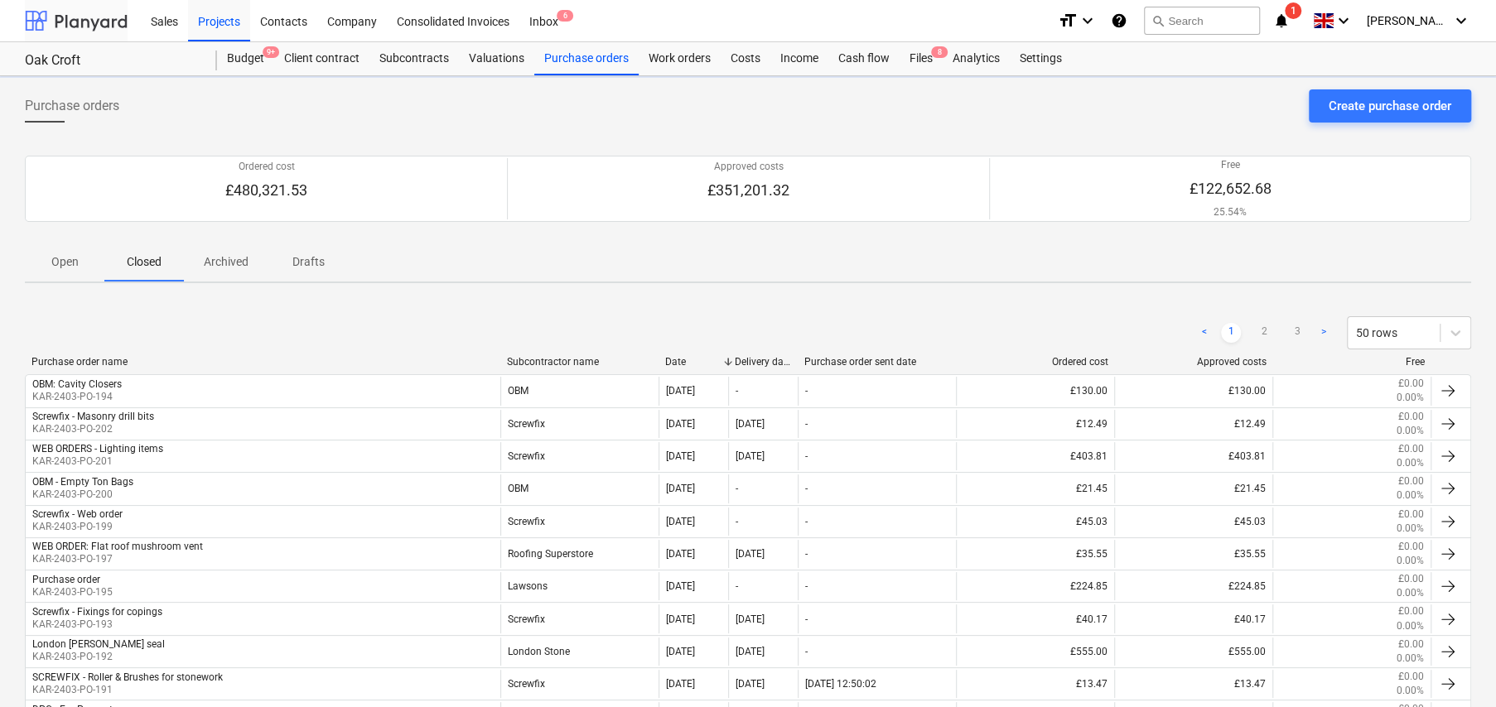
scroll to position [414, 0]
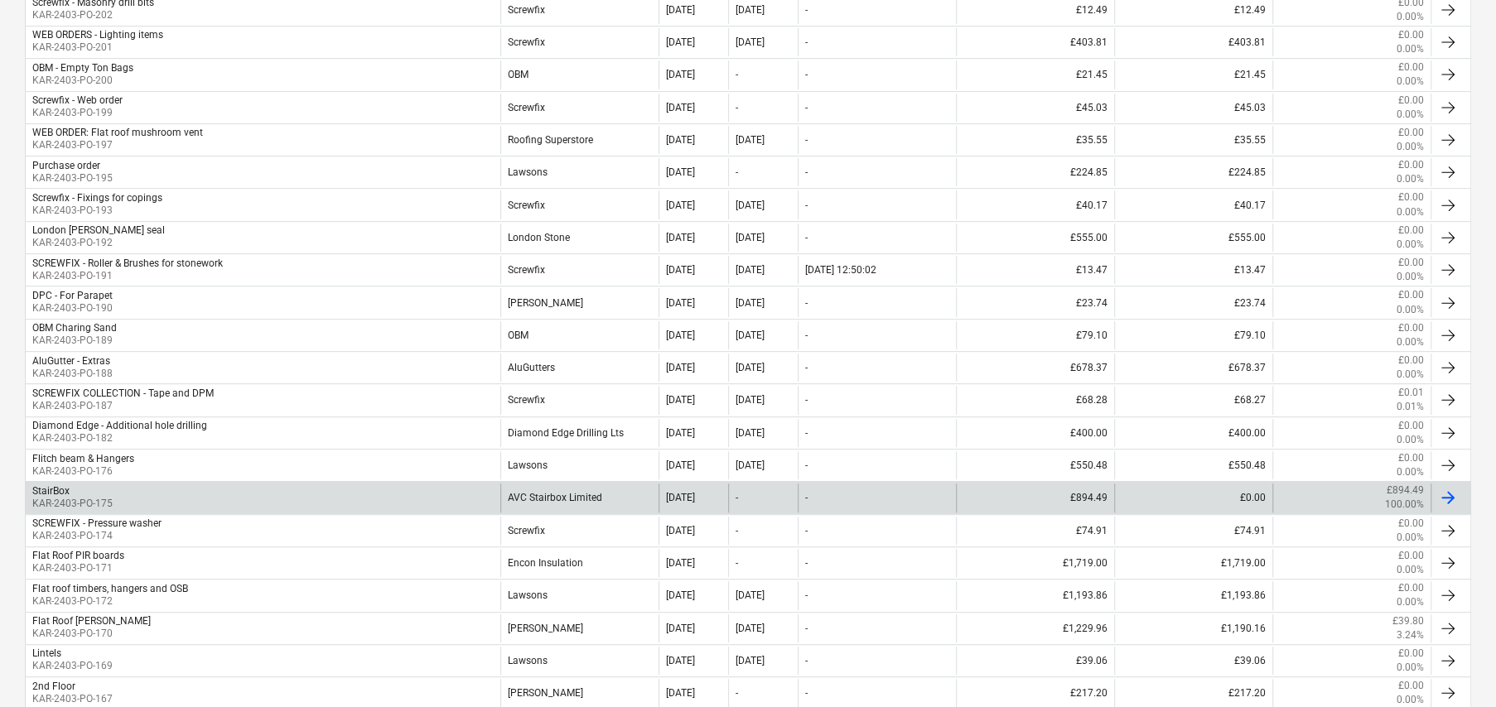
click at [100, 485] on div "StairBox" at bounding box center [72, 491] width 80 height 12
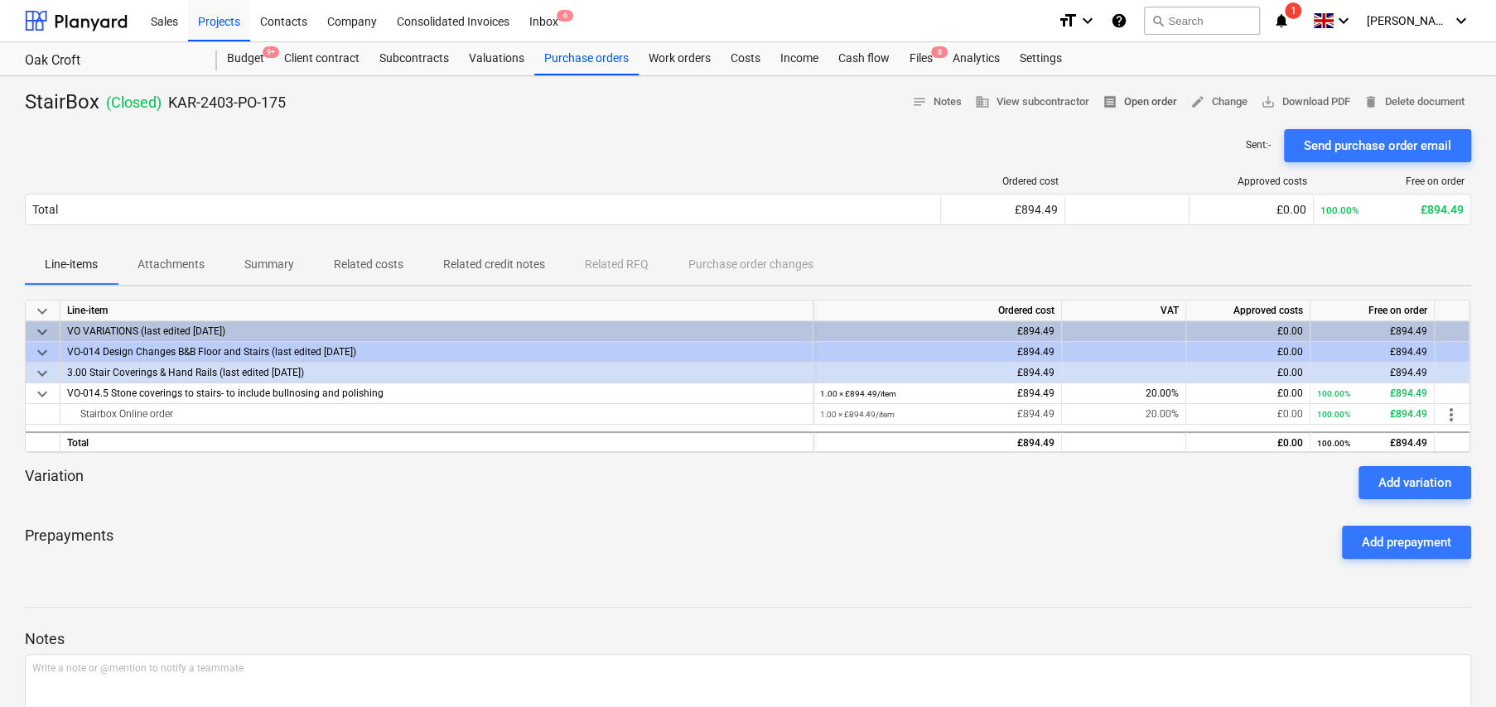
click at [1139, 100] on span "receipt Open order" at bounding box center [1139, 102] width 75 height 19
click at [296, 21] on div "Contacts" at bounding box center [283, 20] width 67 height 42
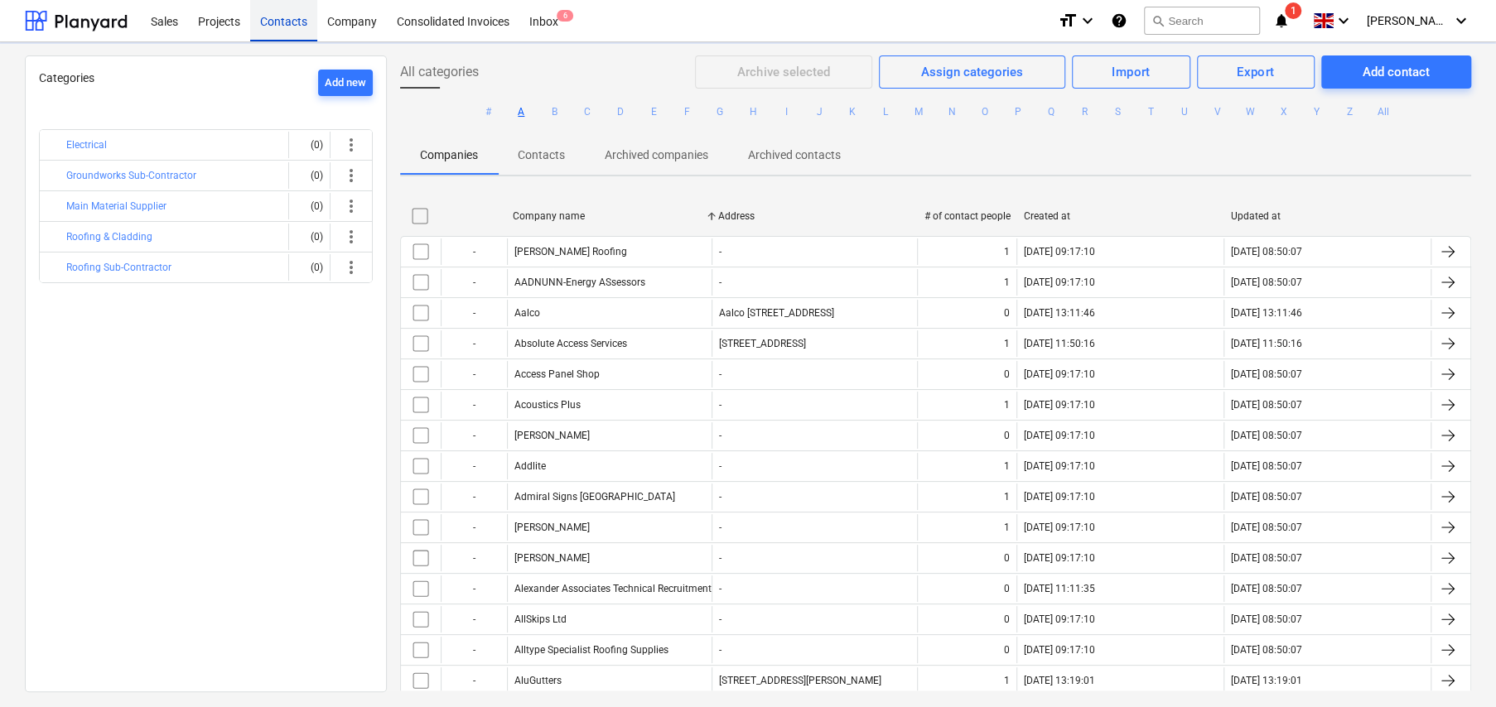
click at [522, 112] on button "A" at bounding box center [521, 112] width 20 height 20
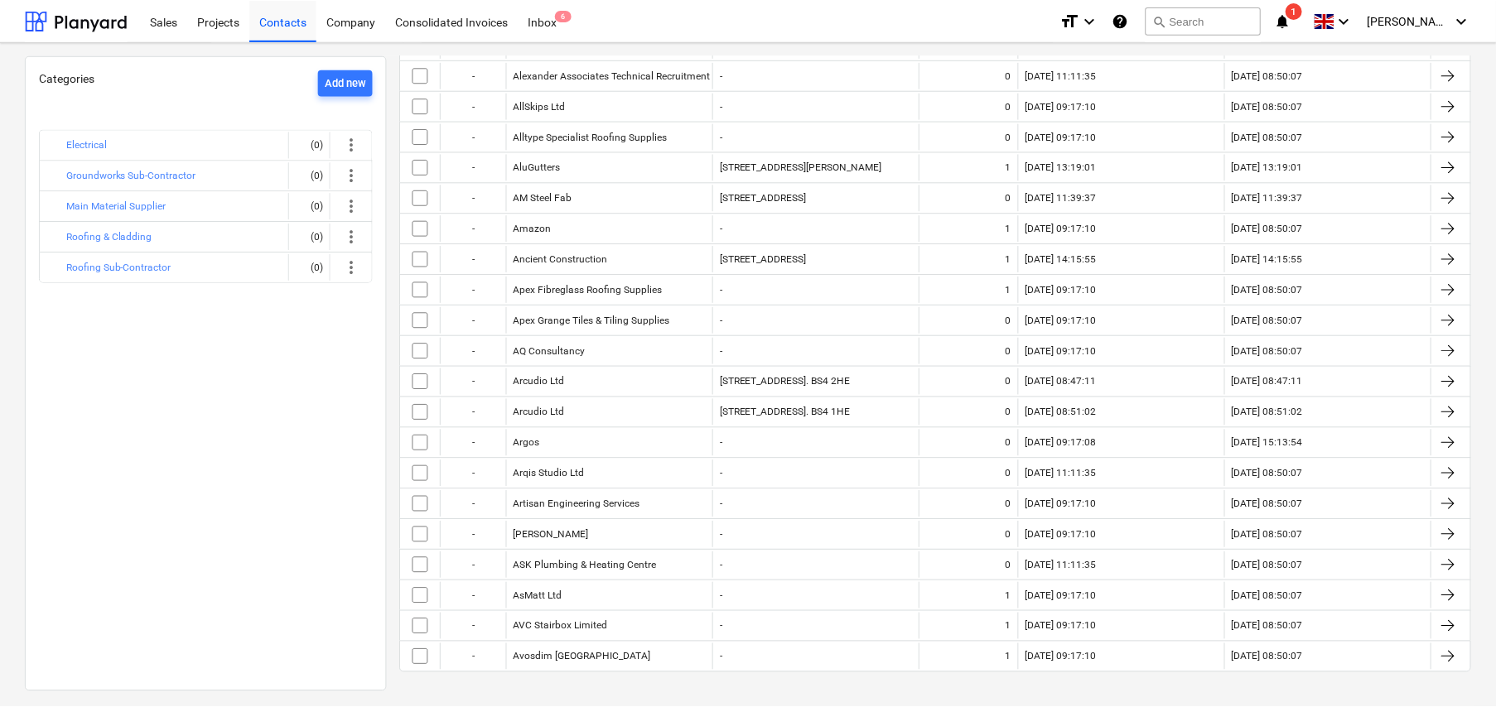
scroll to position [526, 0]
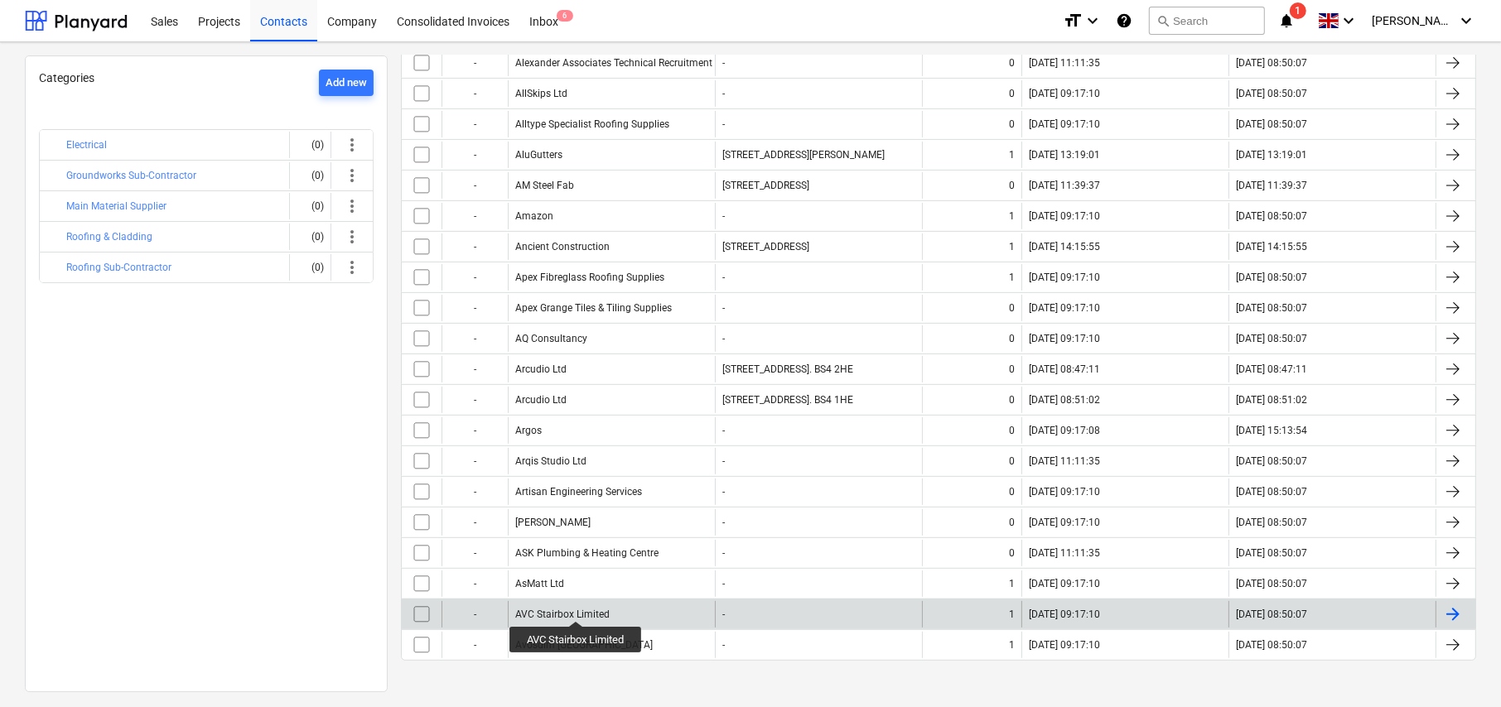
click at [576, 610] on div "AVC Stairbox Limited" at bounding box center [562, 615] width 94 height 12
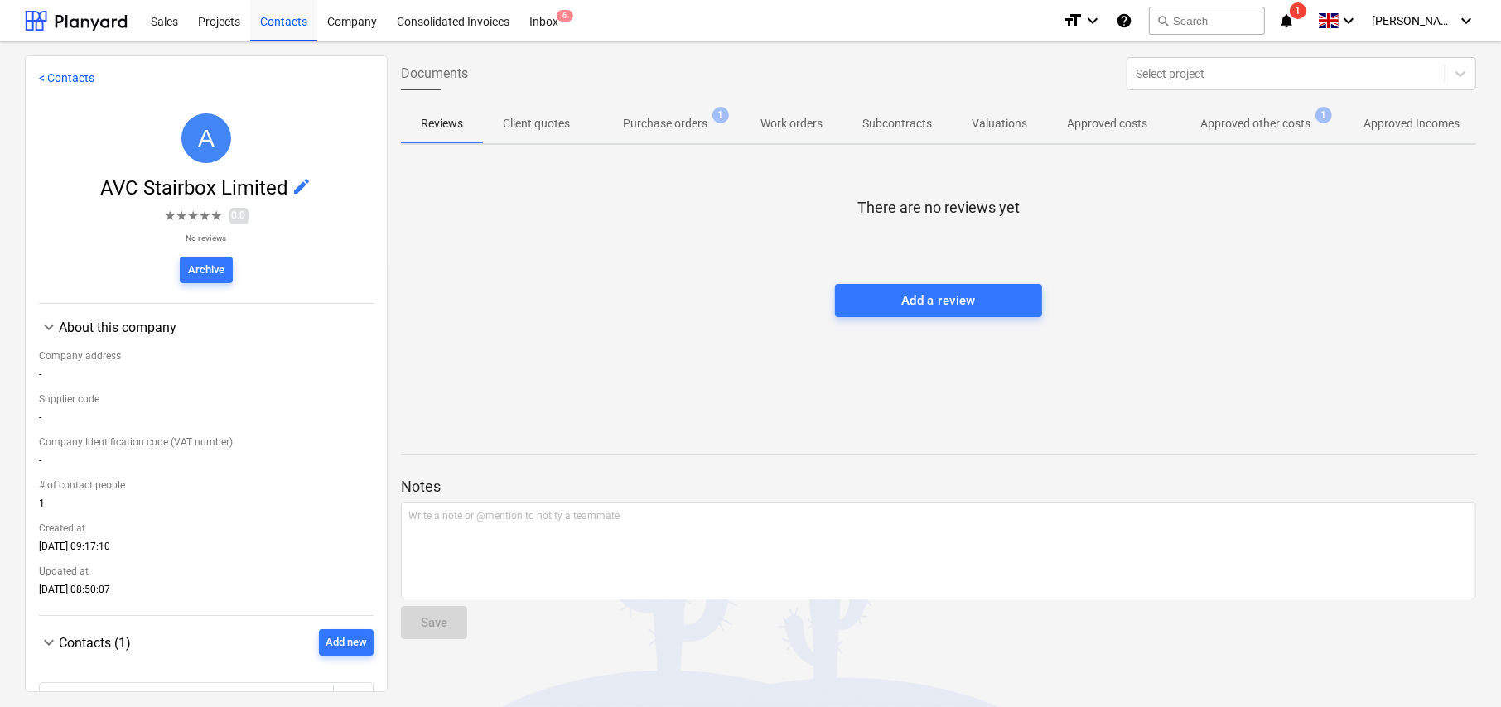
click at [1243, 117] on p "Approved other costs" at bounding box center [1255, 123] width 110 height 17
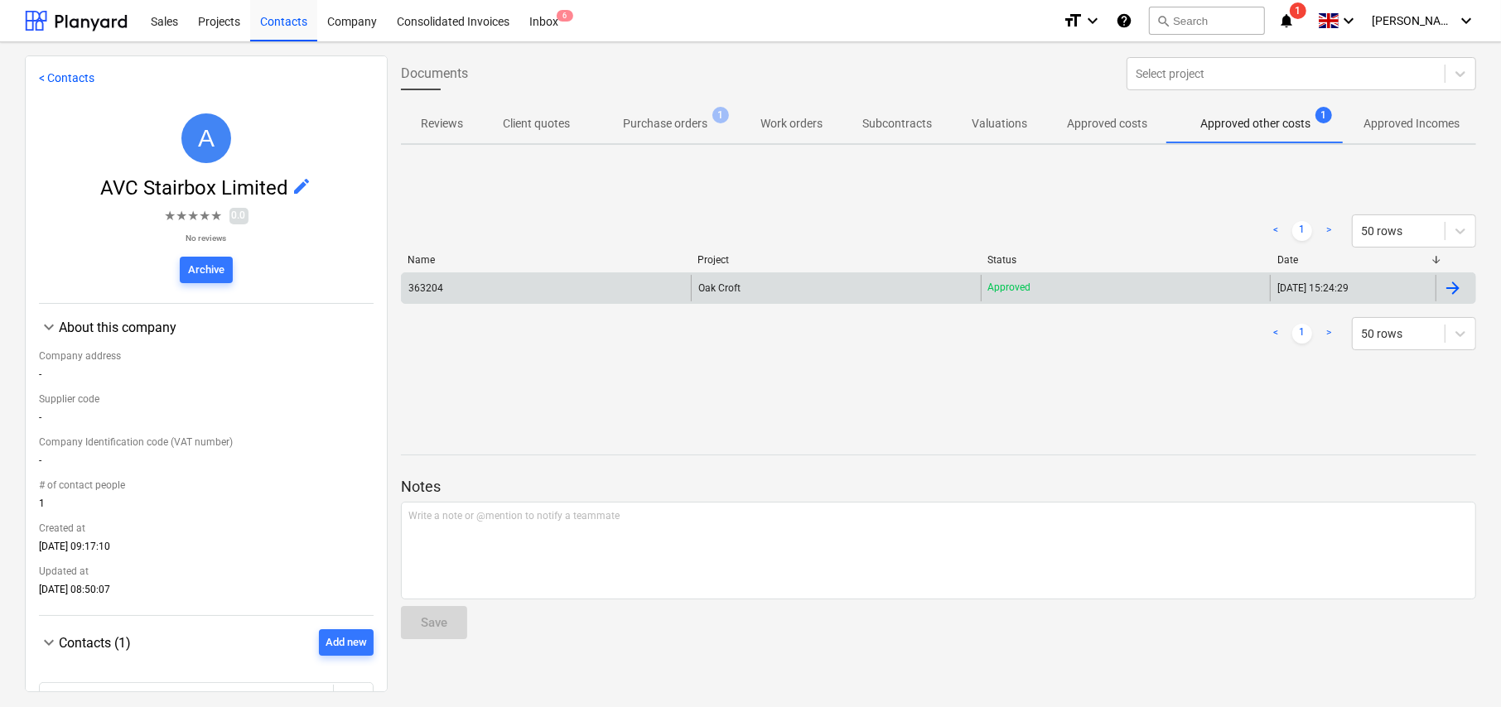
click at [899, 287] on div "Oak Croft" at bounding box center [835, 288] width 289 height 27
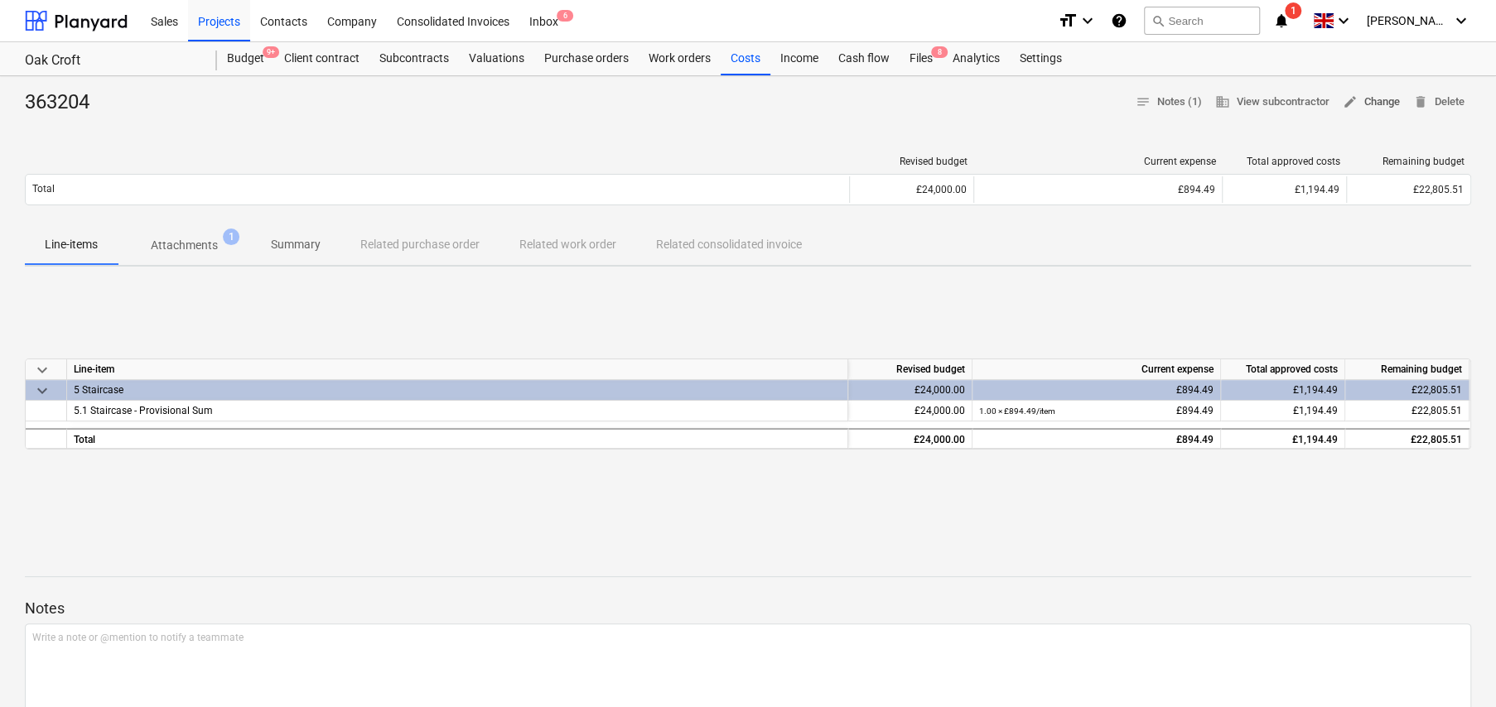
click at [1367, 108] on span "edit Change" at bounding box center [1371, 102] width 57 height 19
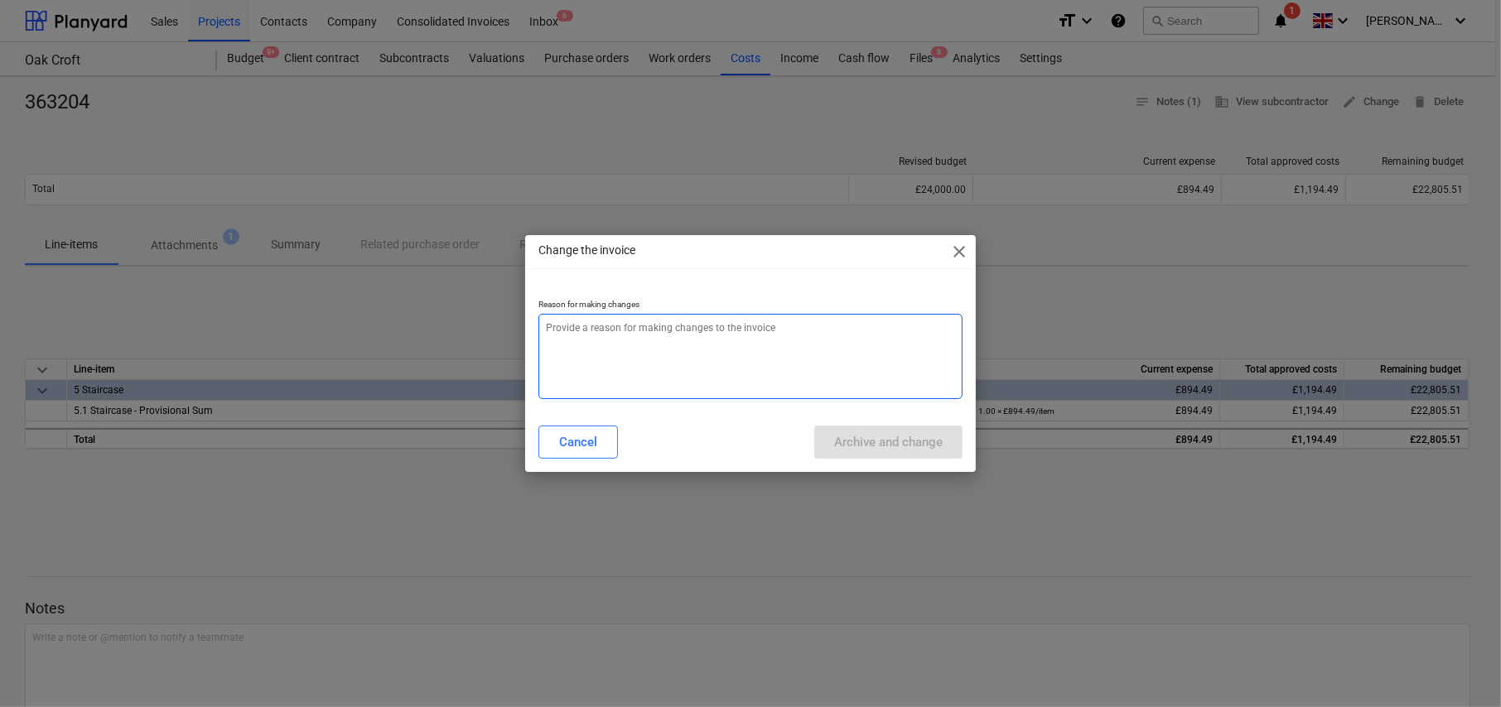
click at [634, 344] on textarea at bounding box center [750, 356] width 424 height 85
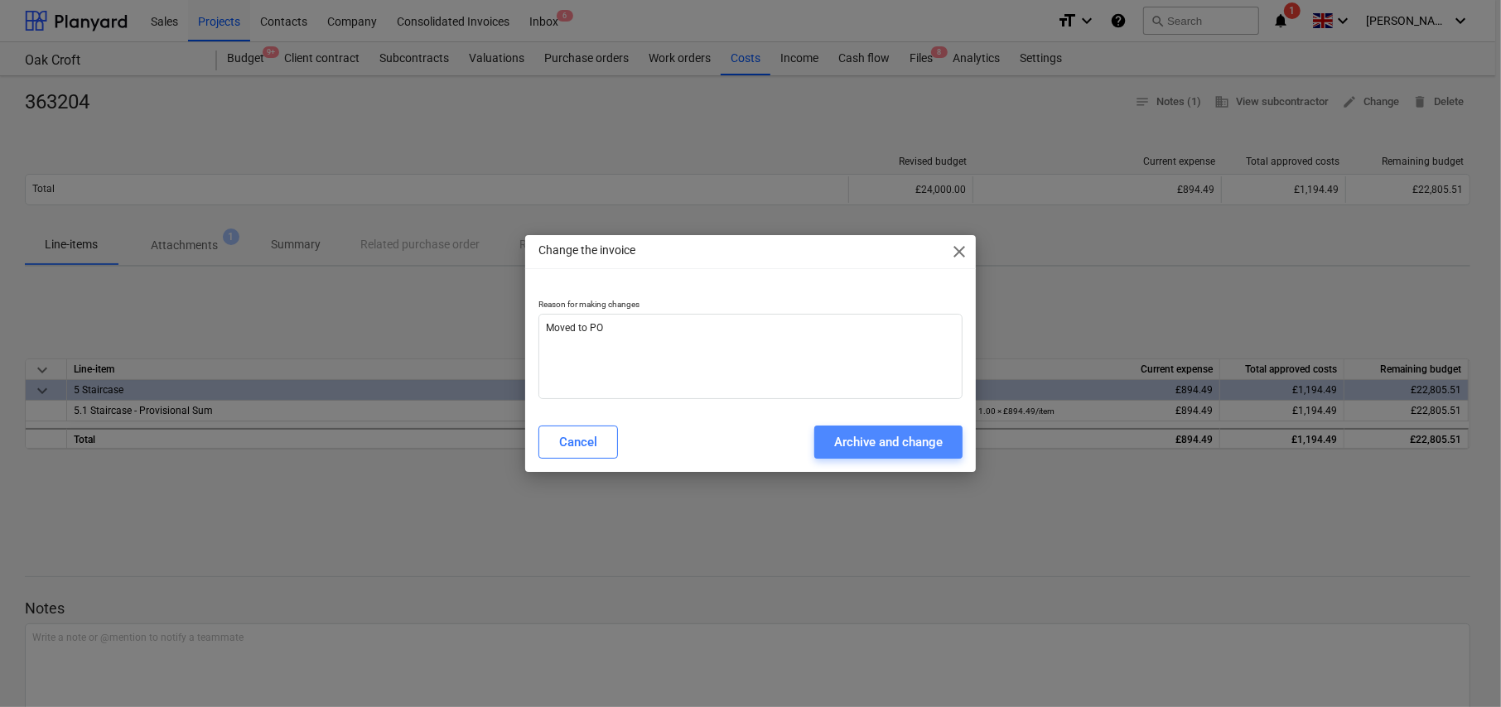
click at [910, 438] on div "Archive and change" at bounding box center [888, 443] width 108 height 22
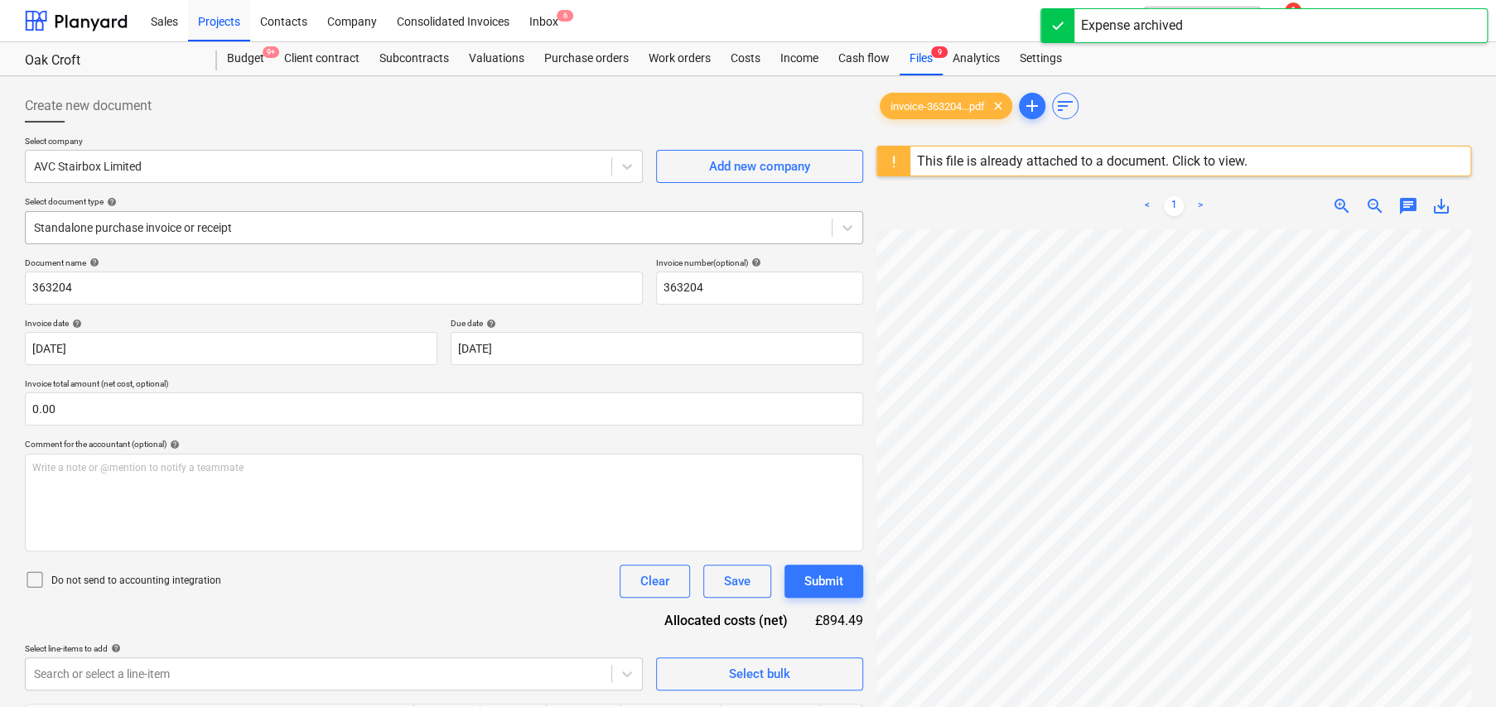
click at [224, 222] on div at bounding box center [428, 227] width 789 height 17
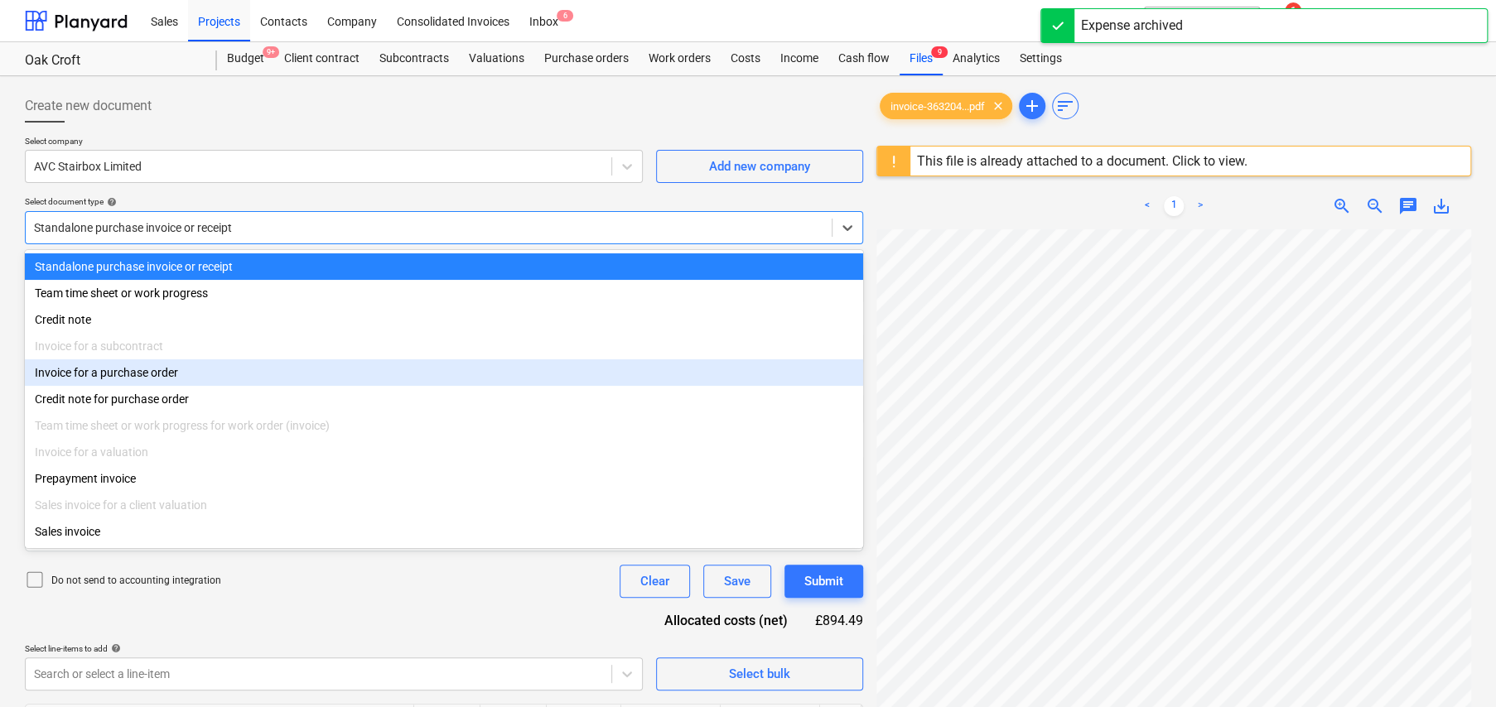
click at [196, 369] on div "Invoice for a purchase order" at bounding box center [444, 372] width 838 height 27
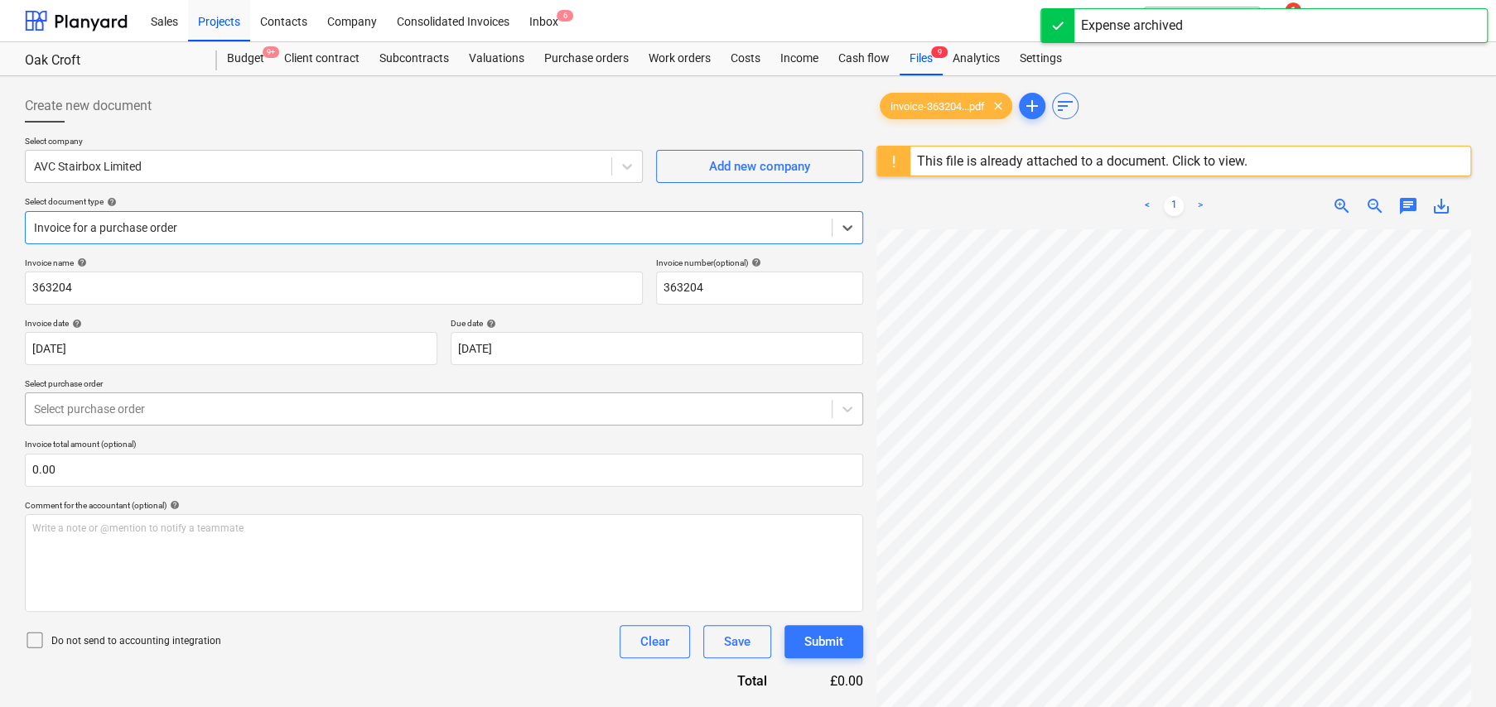
click at [192, 398] on div "Select purchase order" at bounding box center [429, 409] width 806 height 23
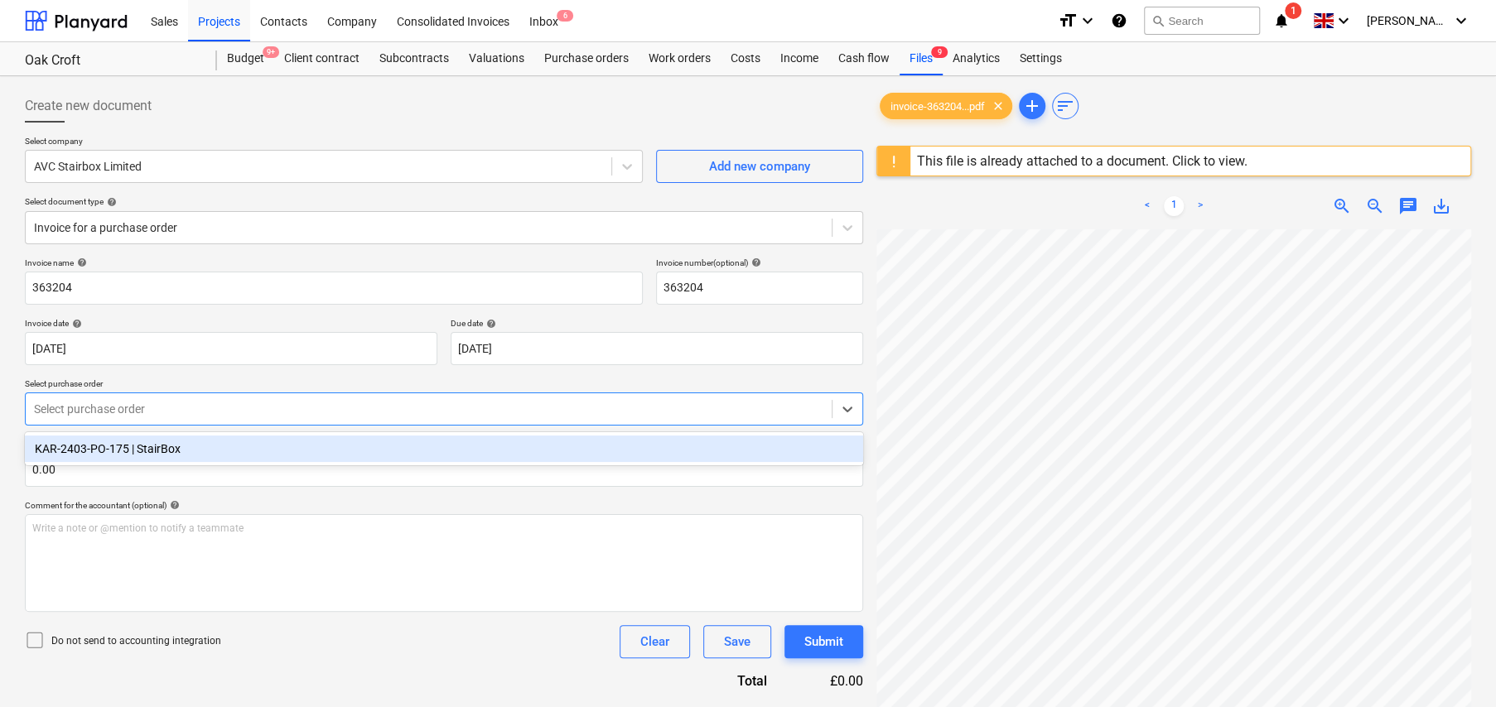
click at [178, 446] on div "KAR-2403-PO-175 | StairBox" at bounding box center [444, 449] width 838 height 27
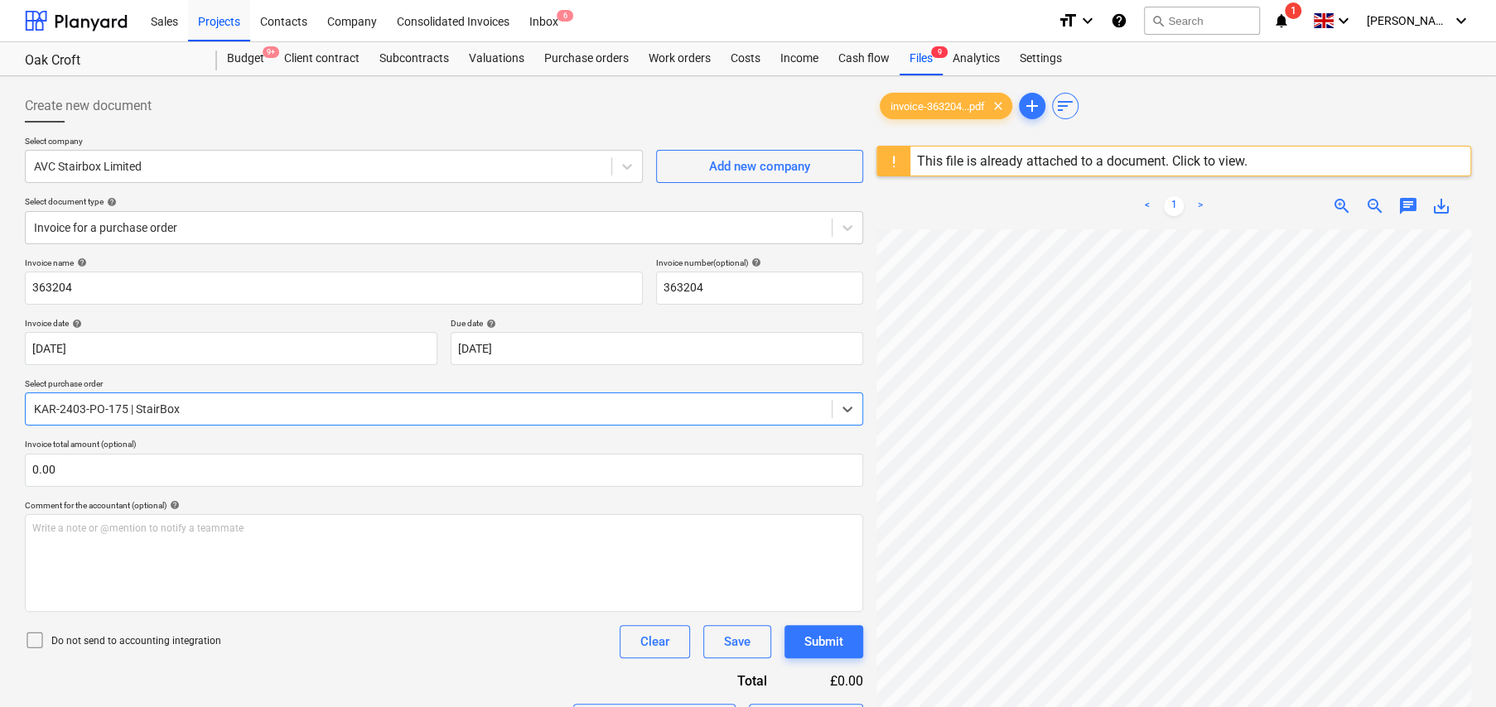
click at [31, 639] on icon at bounding box center [35, 640] width 20 height 20
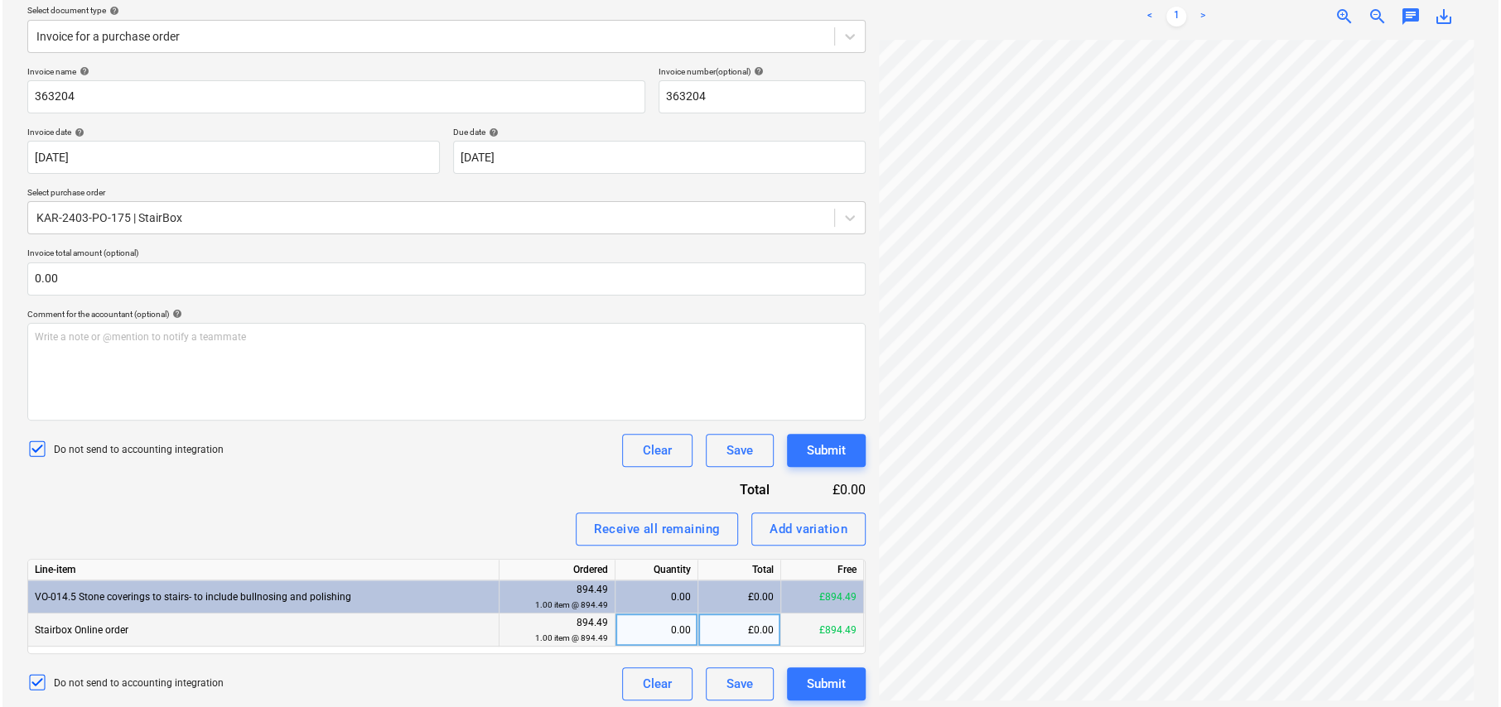
scroll to position [197, 0]
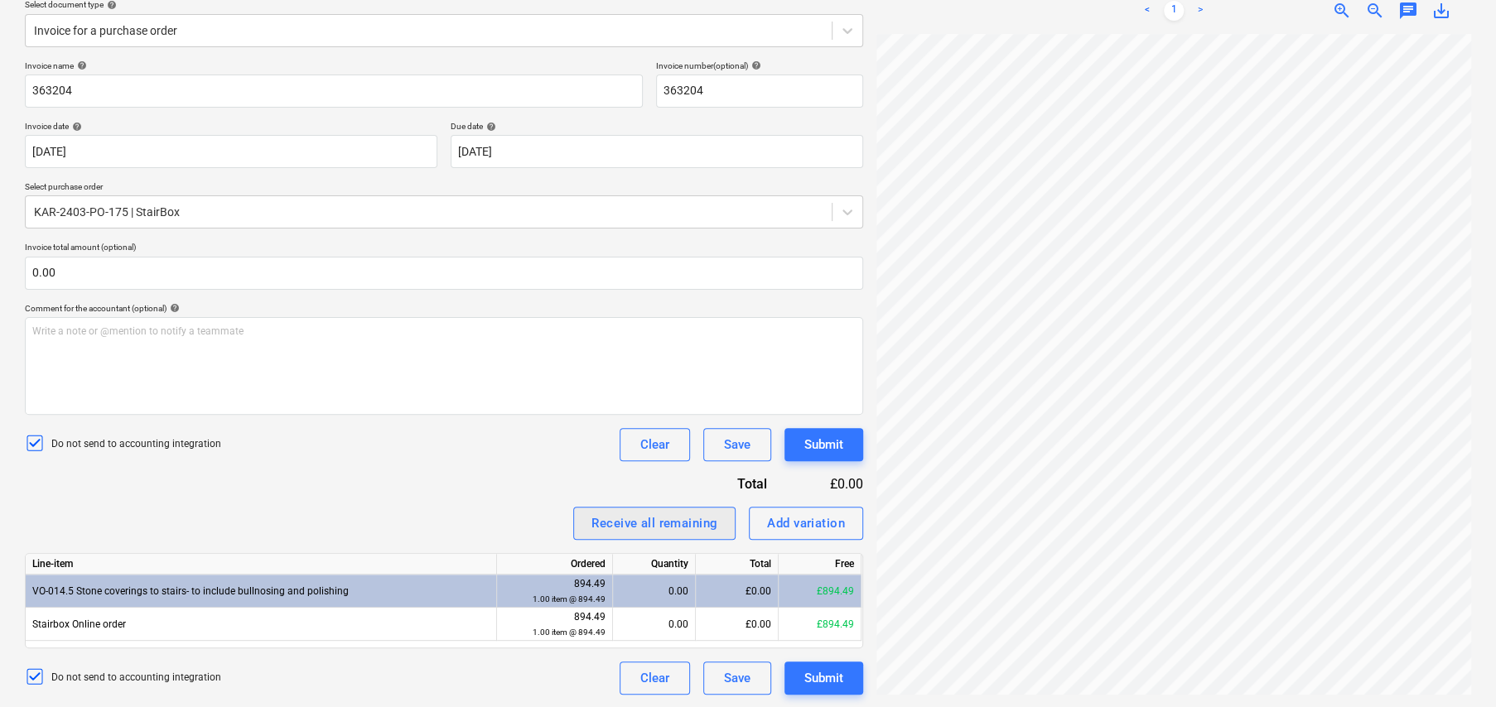
click at [631, 521] on div "Receive all remaining" at bounding box center [654, 524] width 126 height 22
click at [819, 673] on div "Submit" at bounding box center [823, 679] width 39 height 22
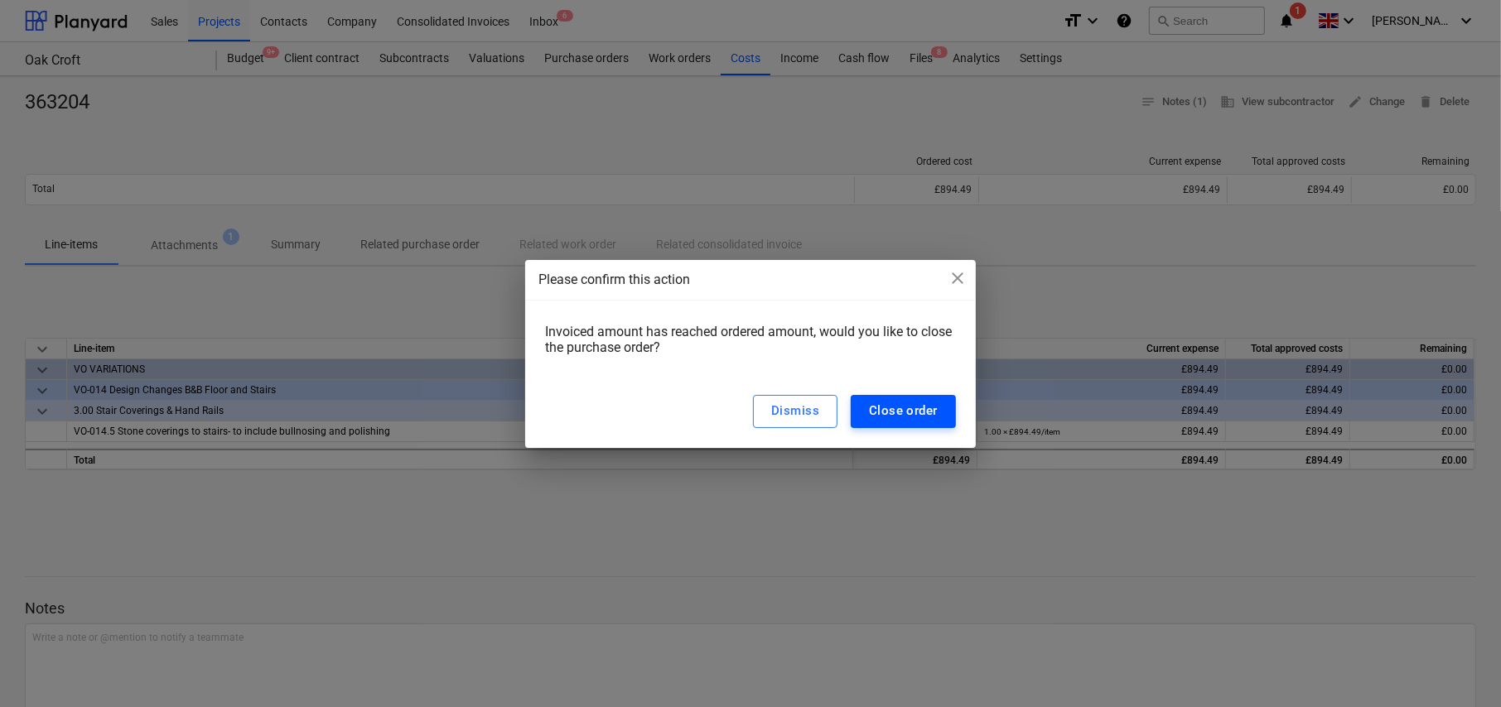
click at [909, 409] on div "Close order" at bounding box center [903, 411] width 69 height 22
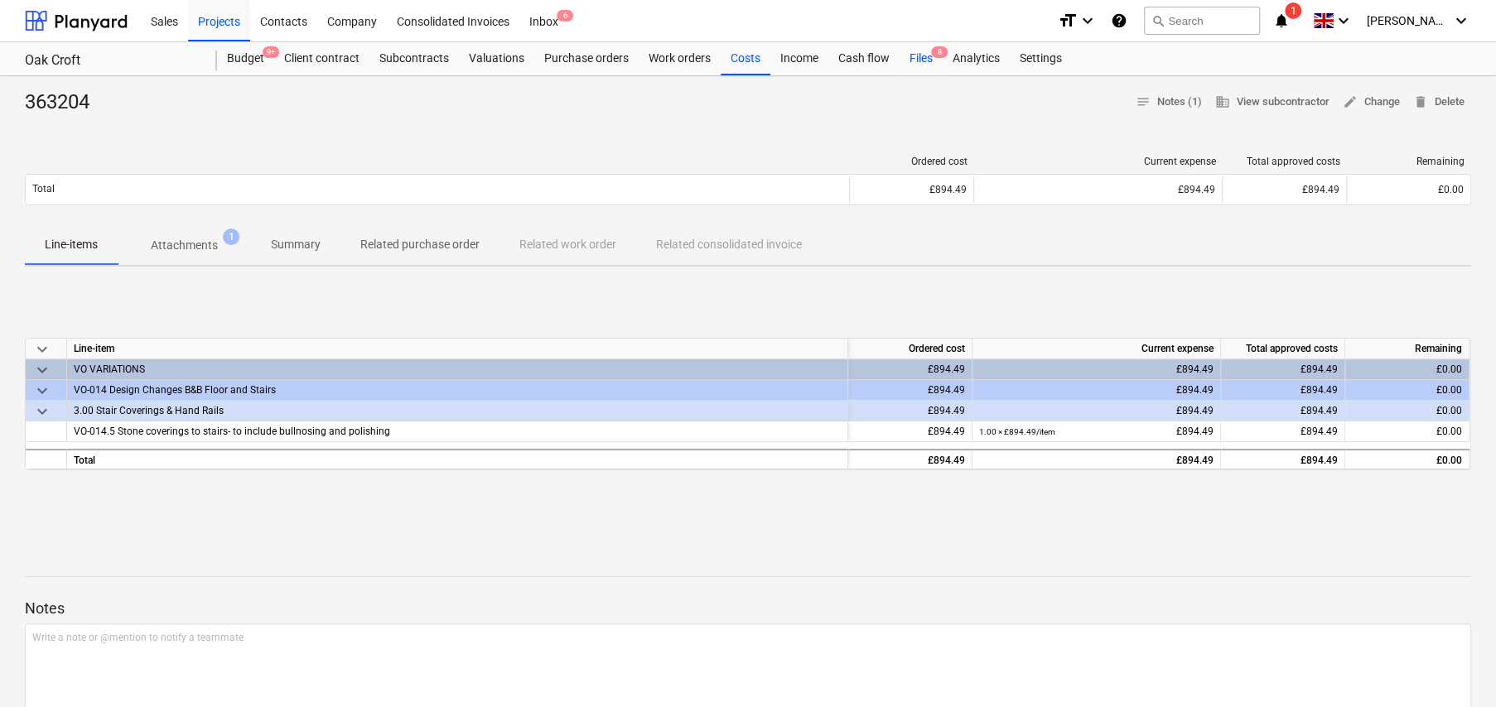
click at [919, 64] on div "Files 8" at bounding box center [920, 58] width 43 height 33
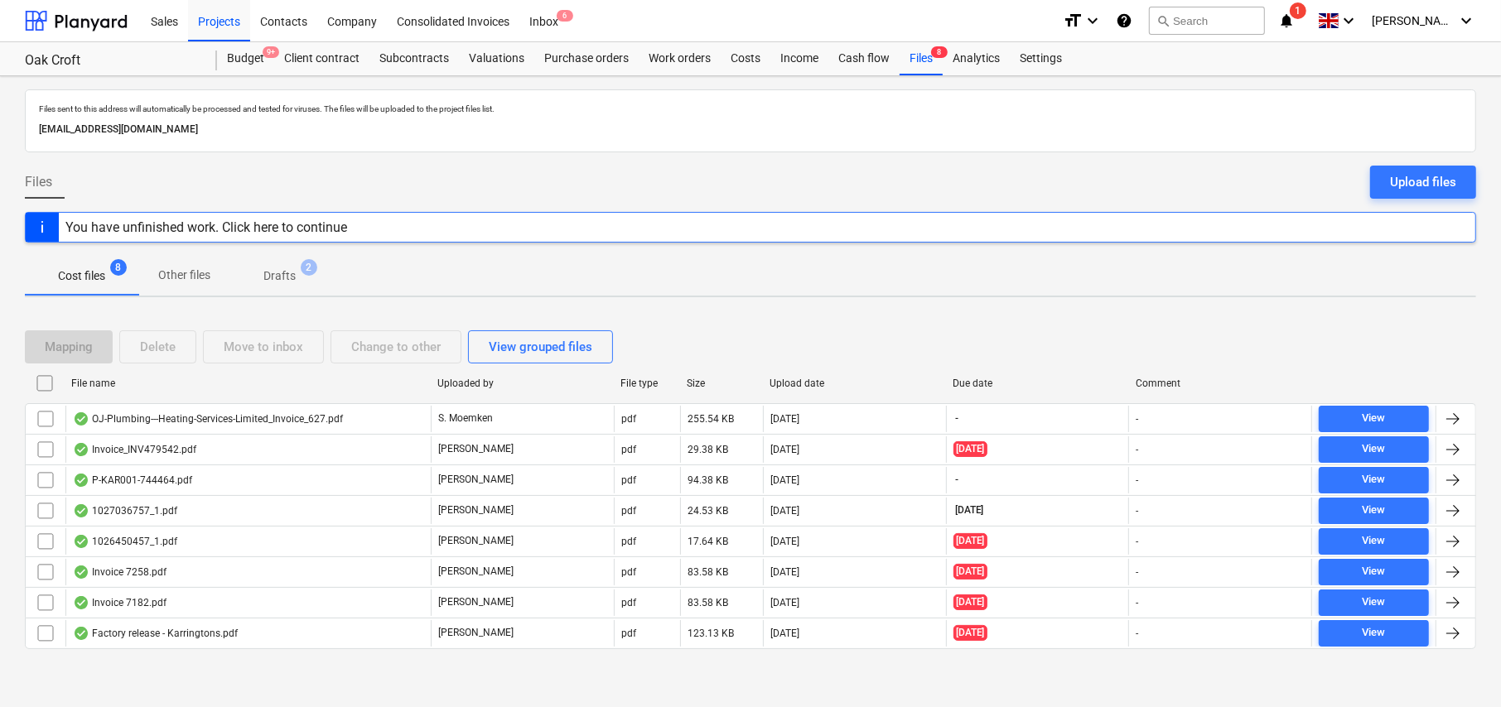
click at [277, 278] on p "Drafts" at bounding box center [279, 276] width 32 height 17
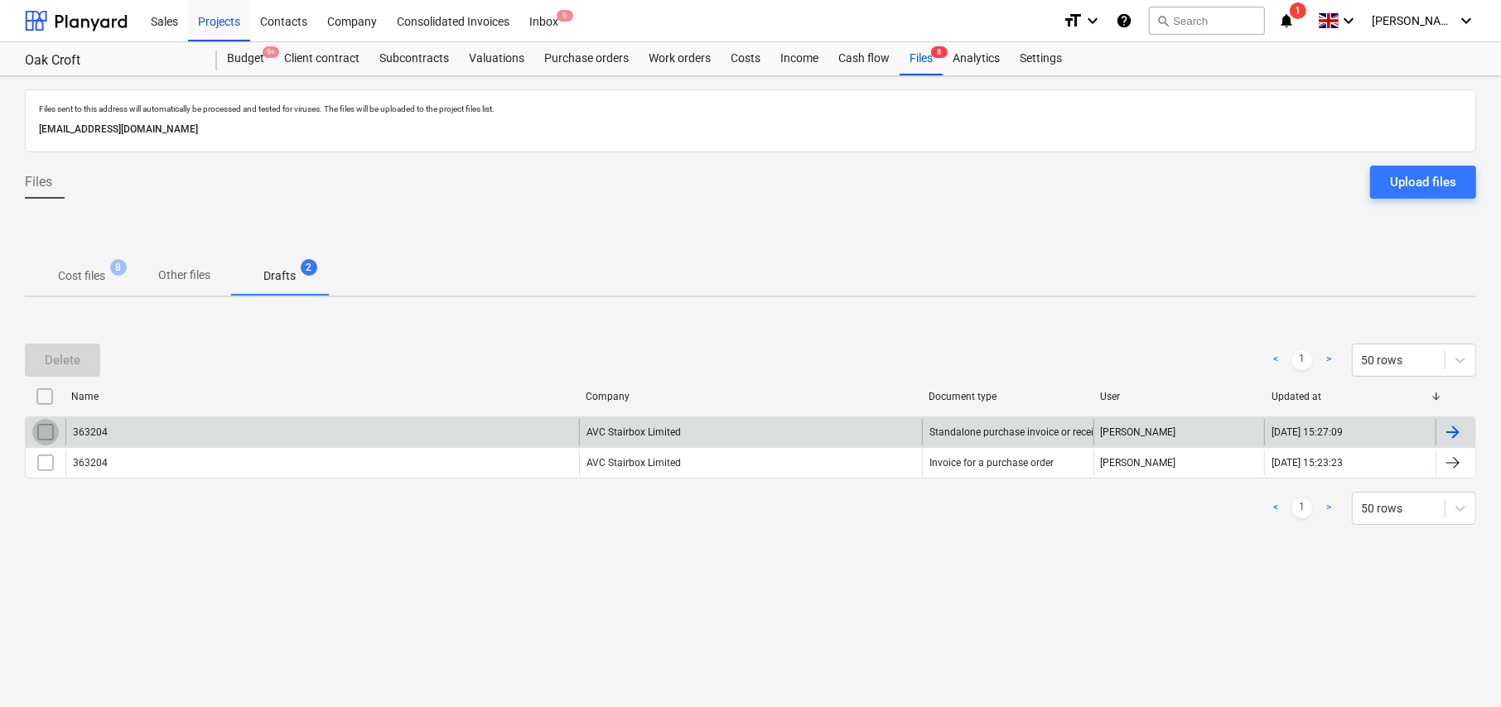
click at [47, 435] on input "checkbox" at bounding box center [45, 432] width 27 height 27
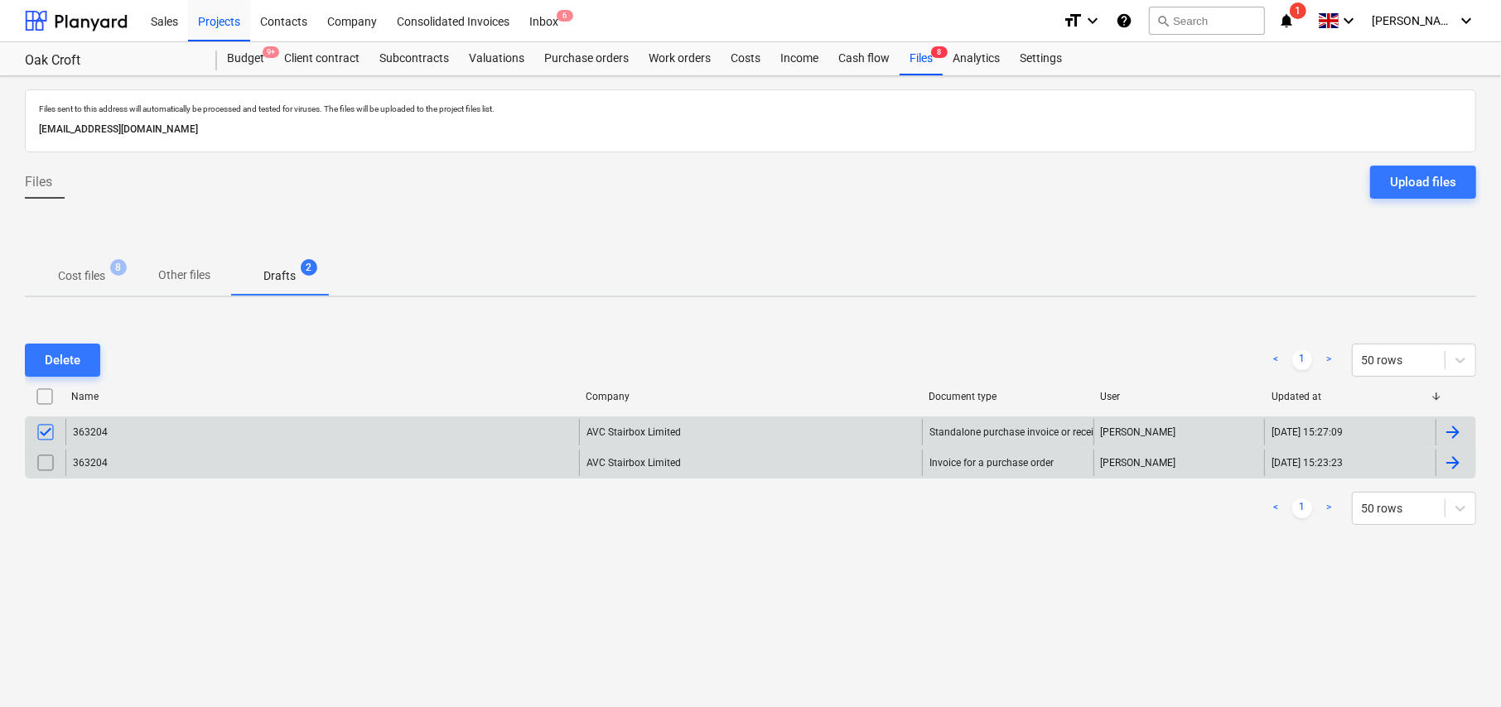
click at [41, 461] on input "checkbox" at bounding box center [45, 463] width 27 height 27
click at [57, 374] on button "Delete" at bounding box center [62, 360] width 75 height 33
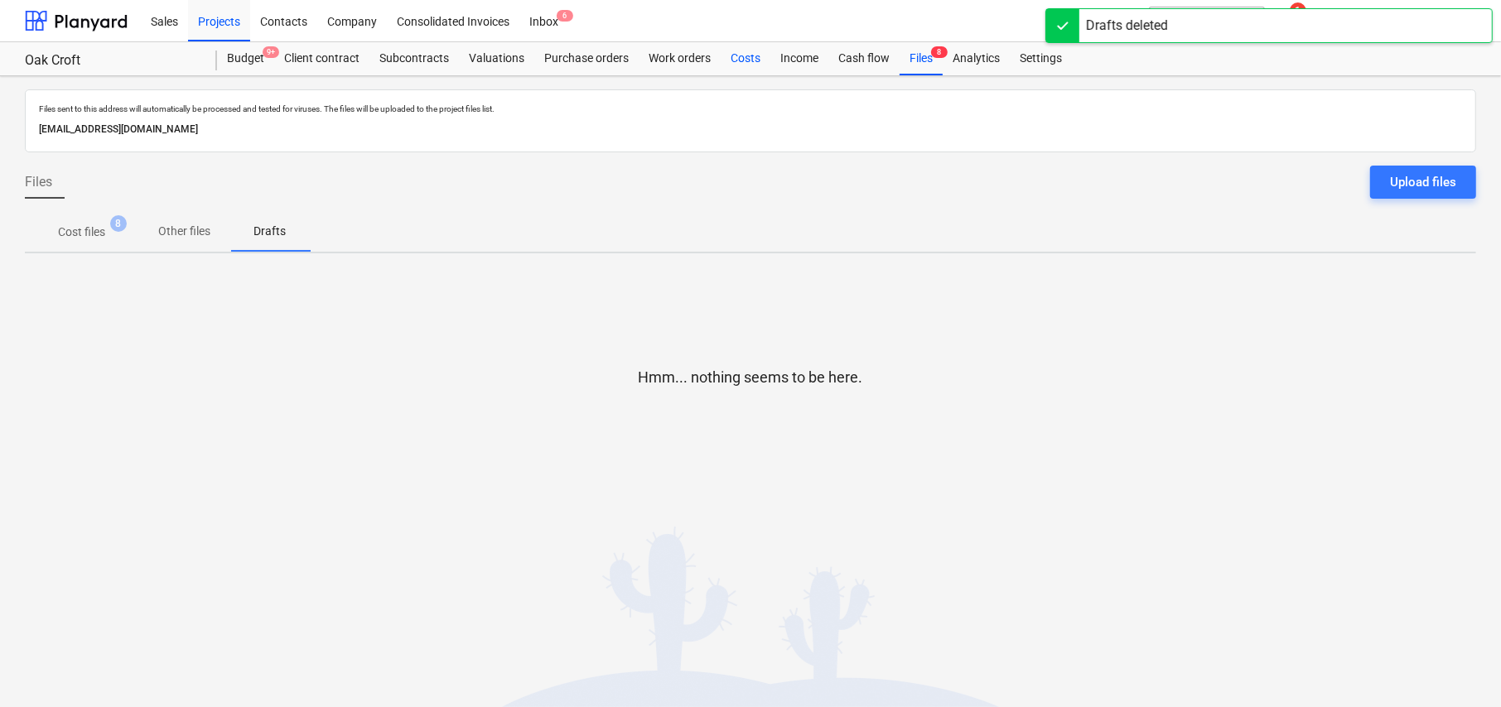
click at [746, 57] on div "Costs" at bounding box center [746, 58] width 50 height 33
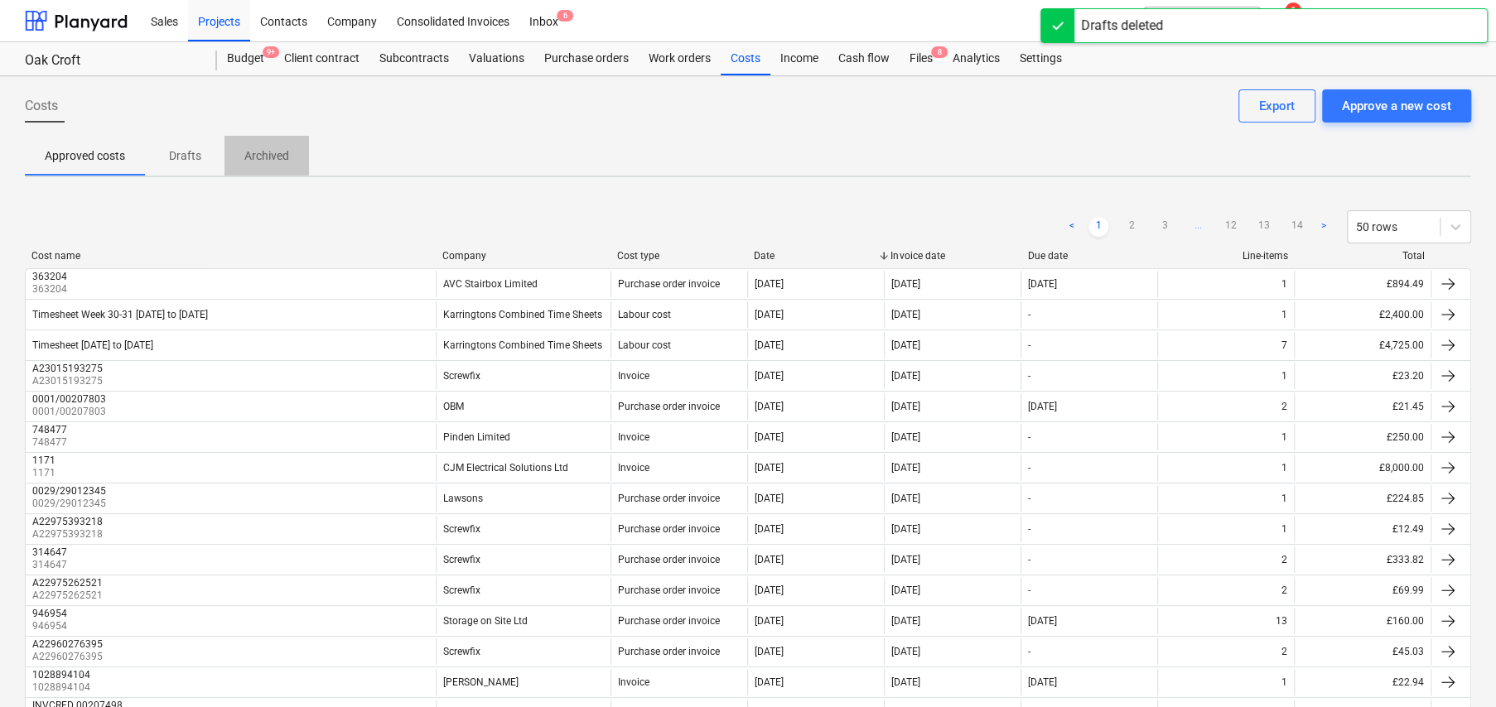
click at [269, 152] on p "Archived" at bounding box center [266, 155] width 45 height 17
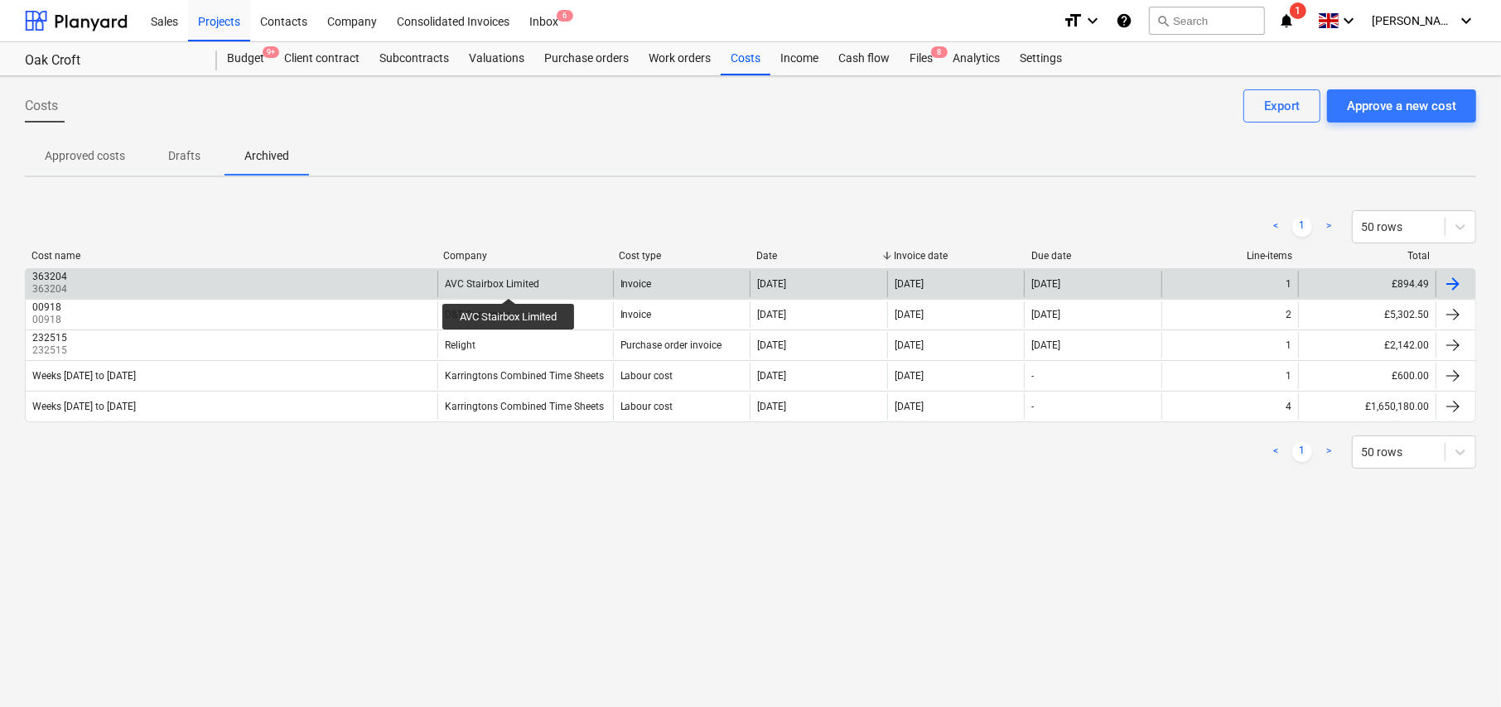
click at [510, 283] on div "AVC Stairbox Limited" at bounding box center [492, 284] width 94 height 12
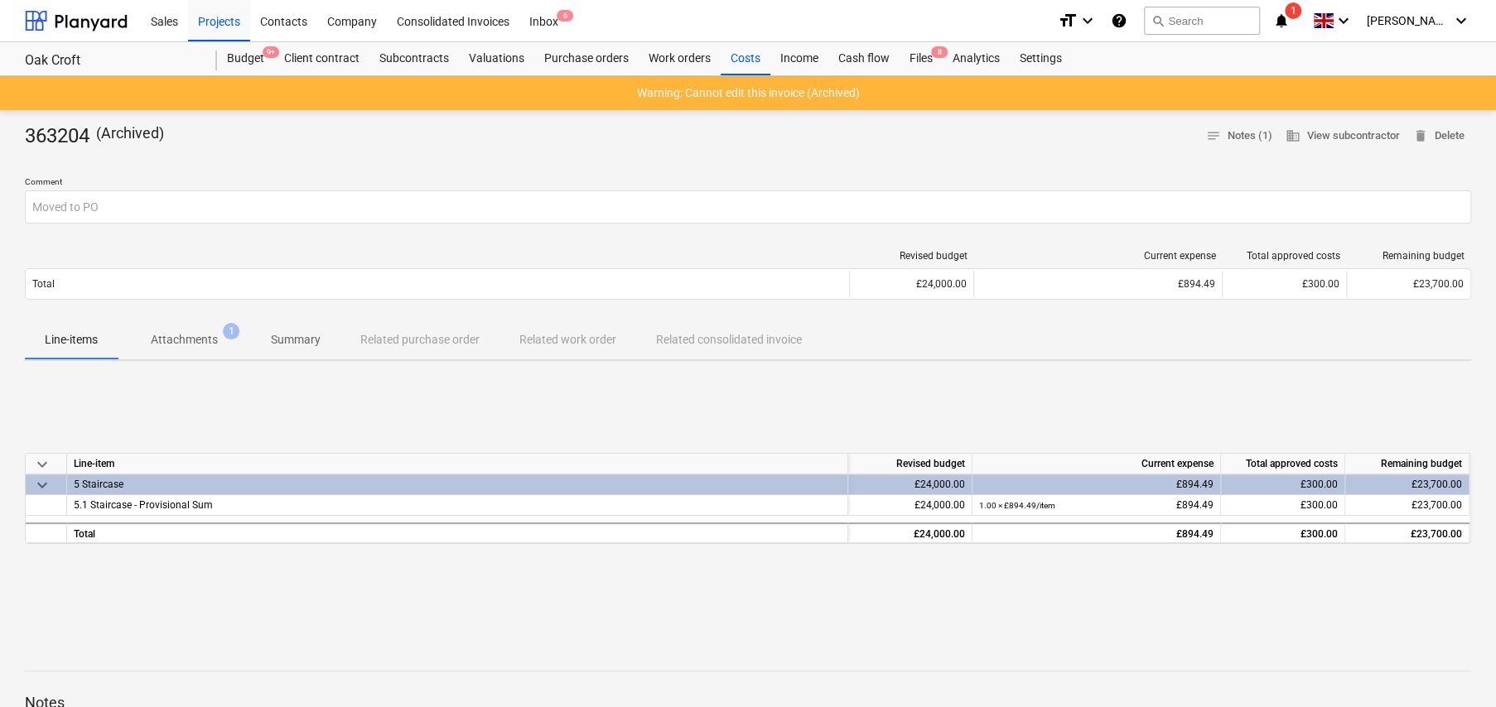
click at [1444, 152] on div at bounding box center [748, 156] width 1446 height 13
click at [1442, 137] on span "delete Delete" at bounding box center [1438, 136] width 51 height 19
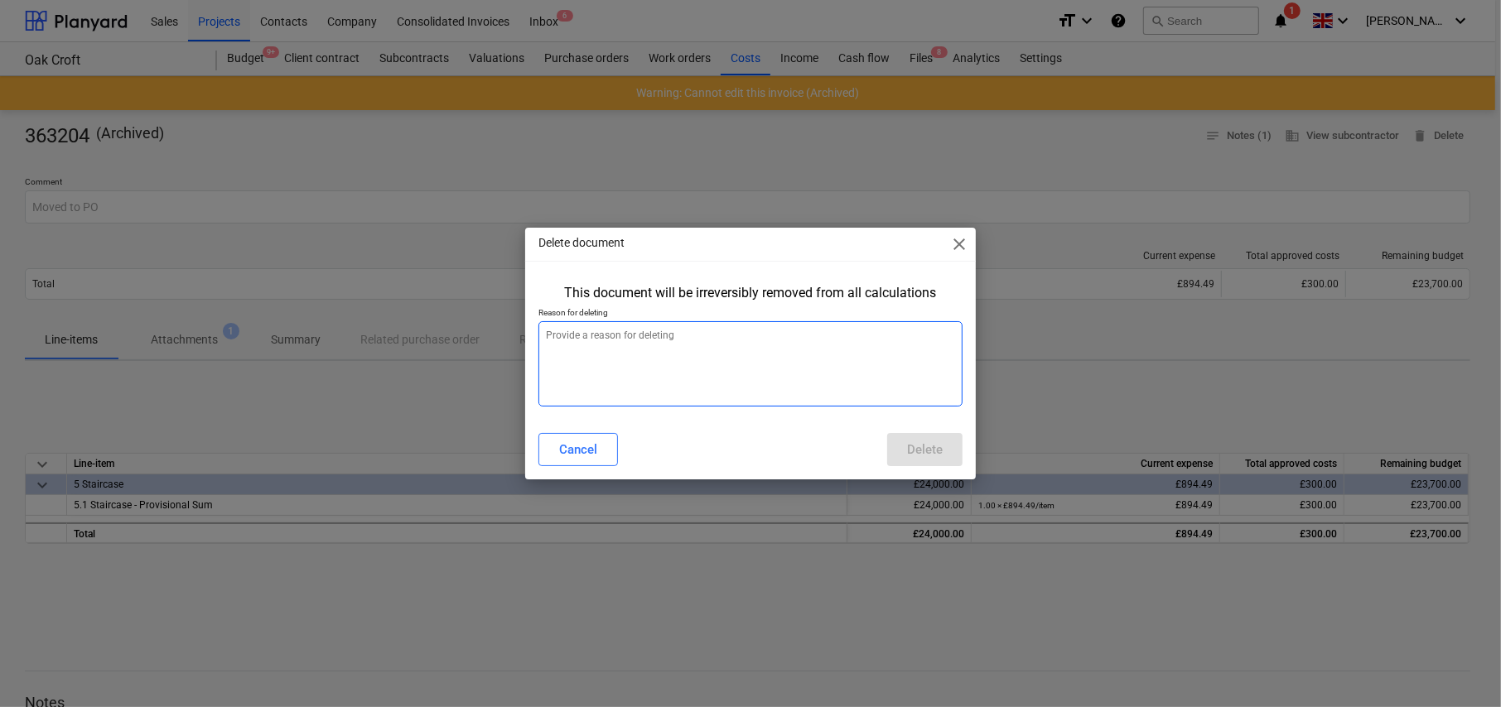
click at [668, 350] on textarea at bounding box center [750, 363] width 424 height 85
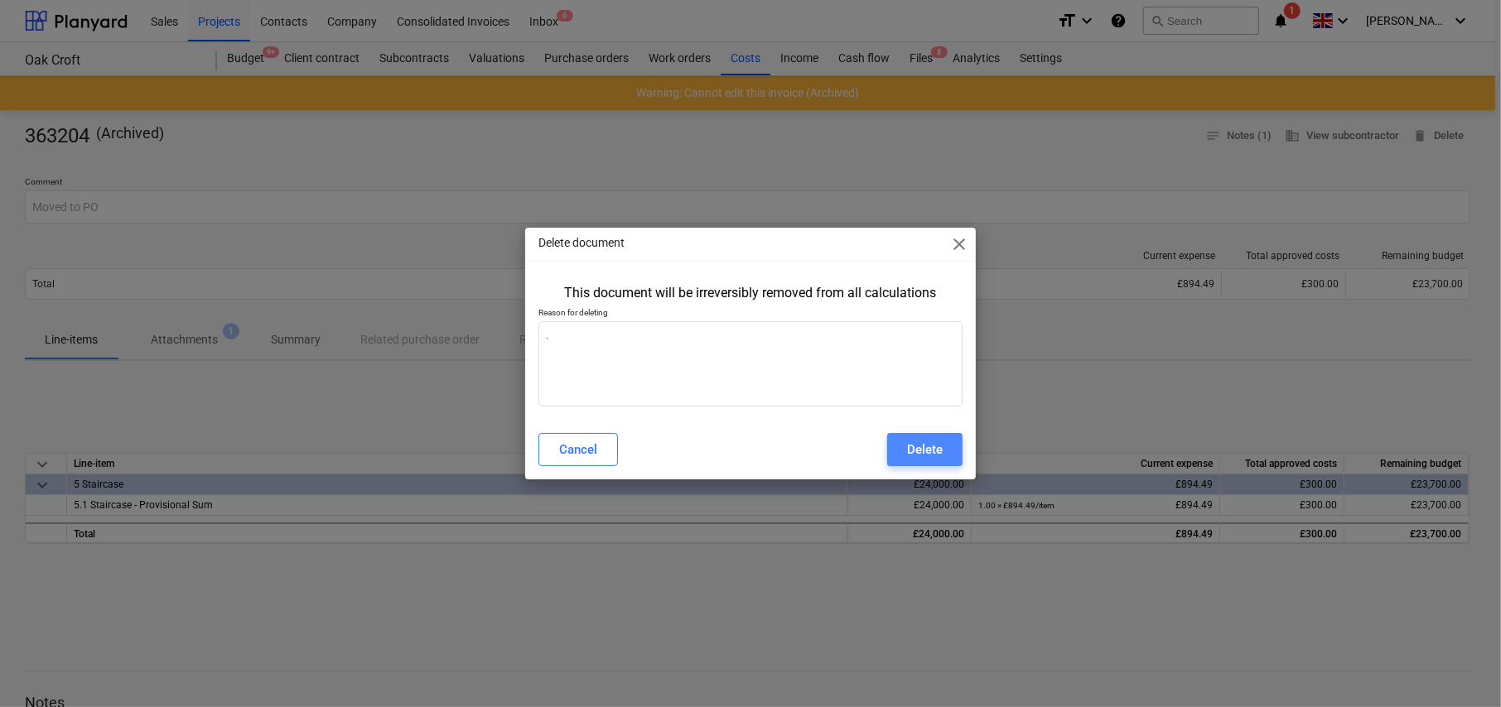
click at [936, 452] on div "Delete" at bounding box center [925, 450] width 36 height 22
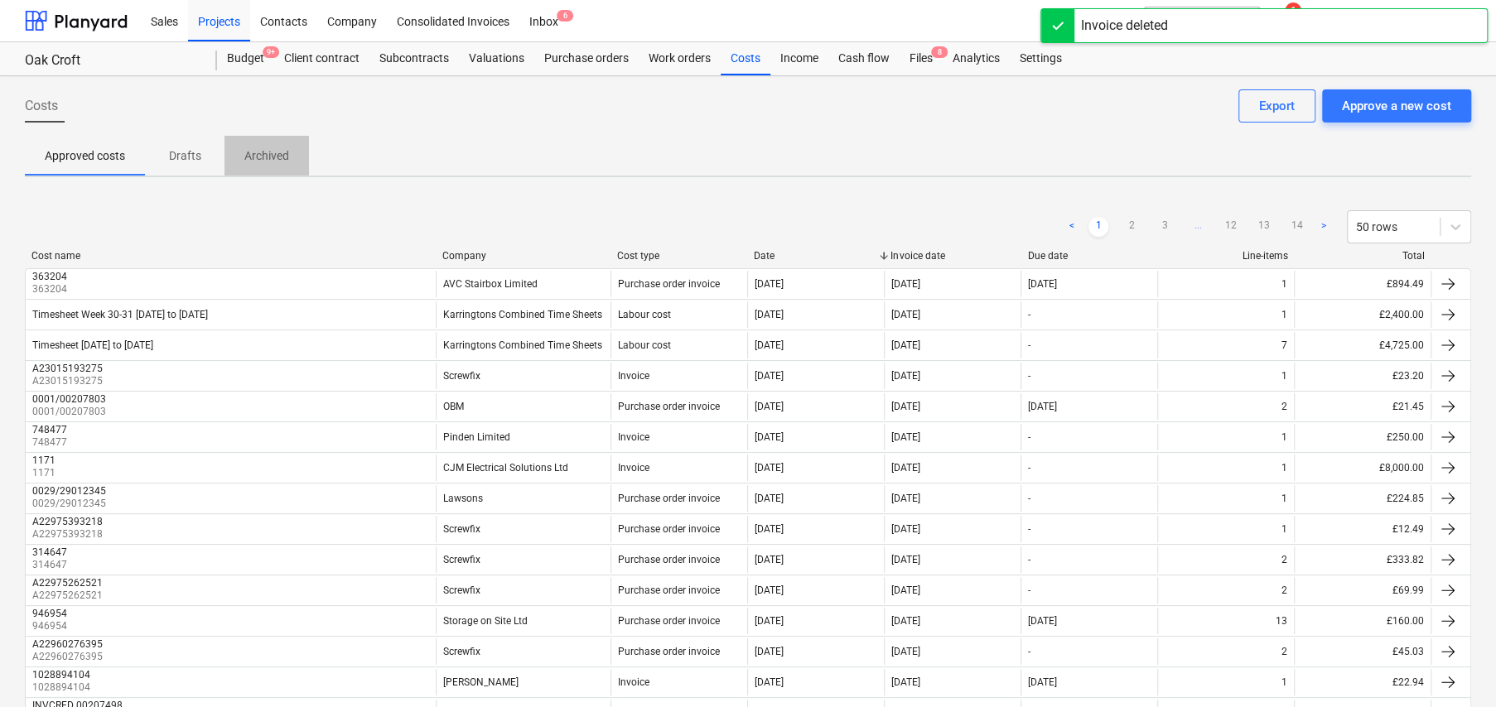
click at [271, 150] on p "Archived" at bounding box center [266, 155] width 45 height 17
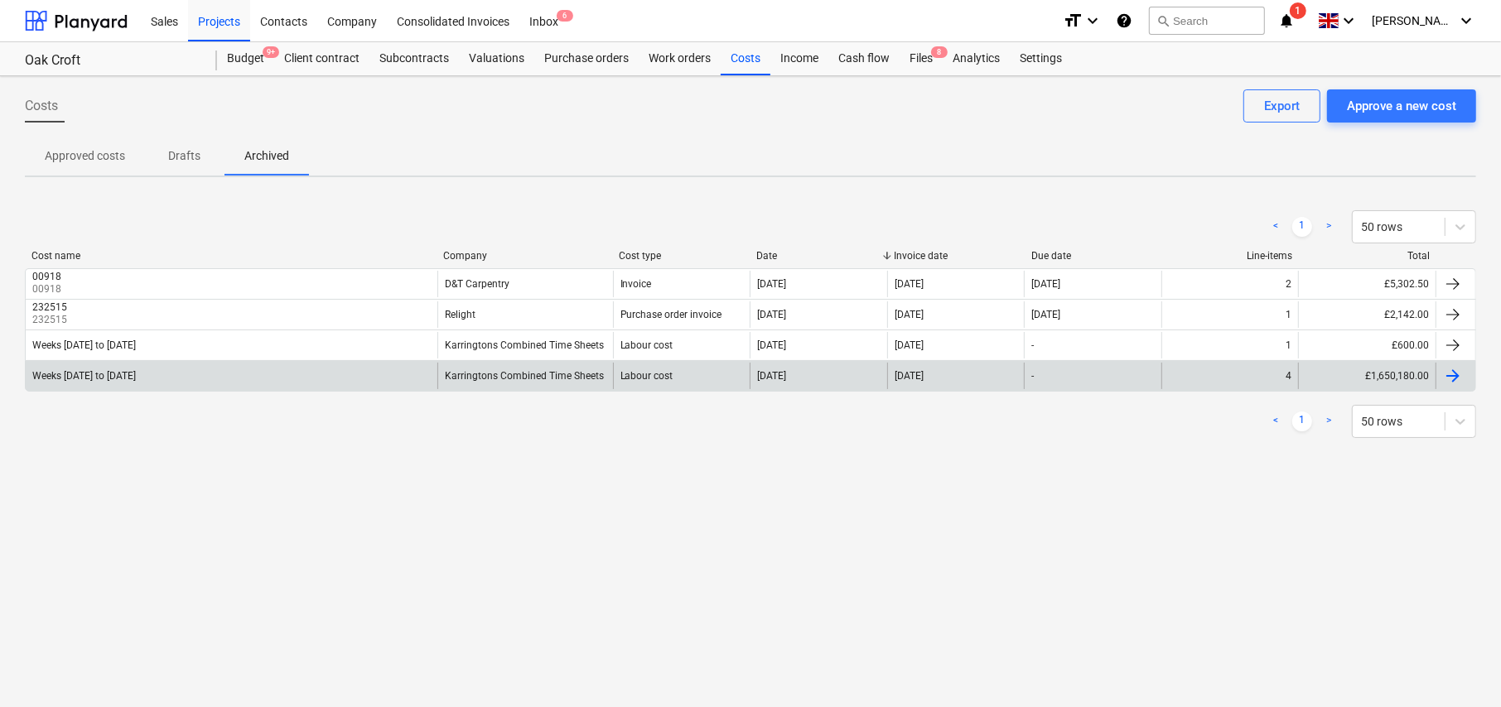
click at [269, 380] on div "Weeks 03Mar to 14 Mar" at bounding box center [232, 376] width 412 height 27
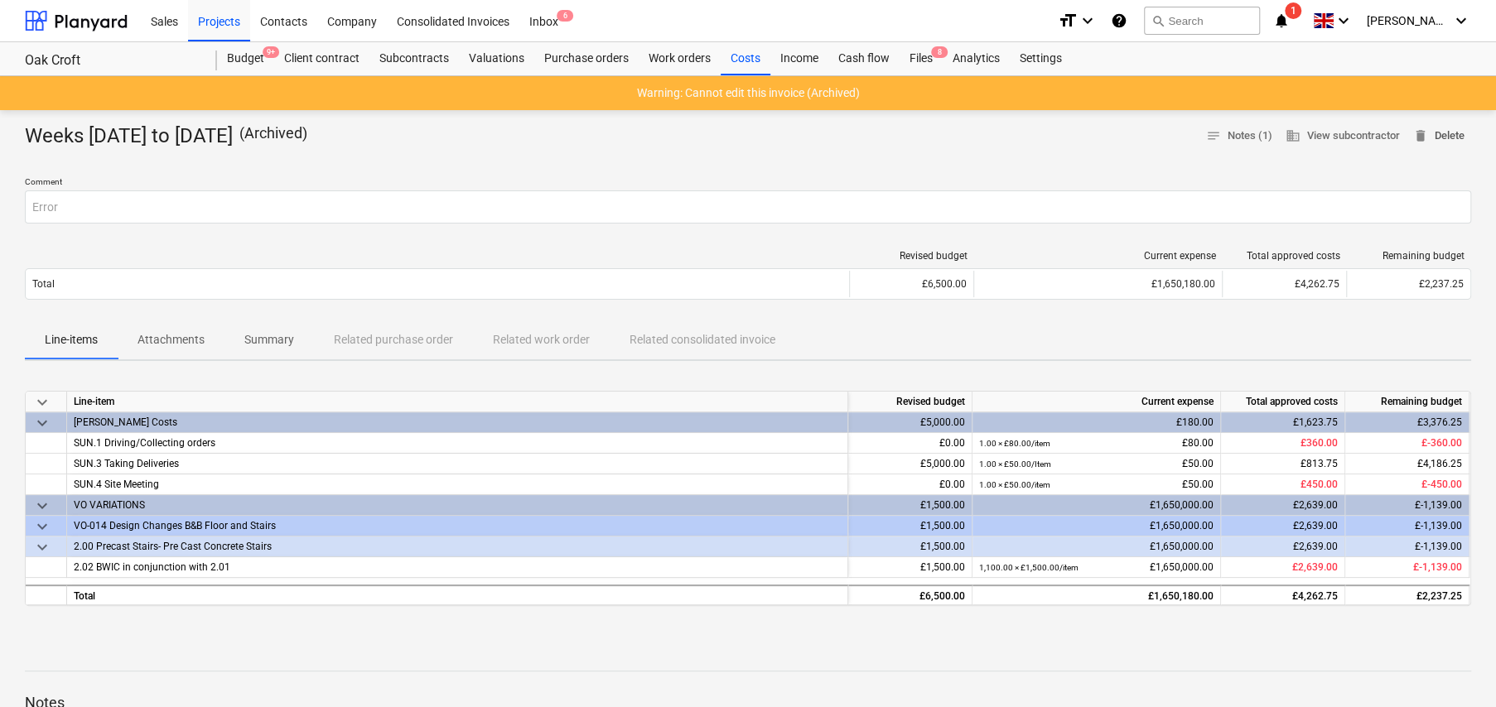
click at [1455, 127] on span "delete Delete" at bounding box center [1438, 136] width 51 height 19
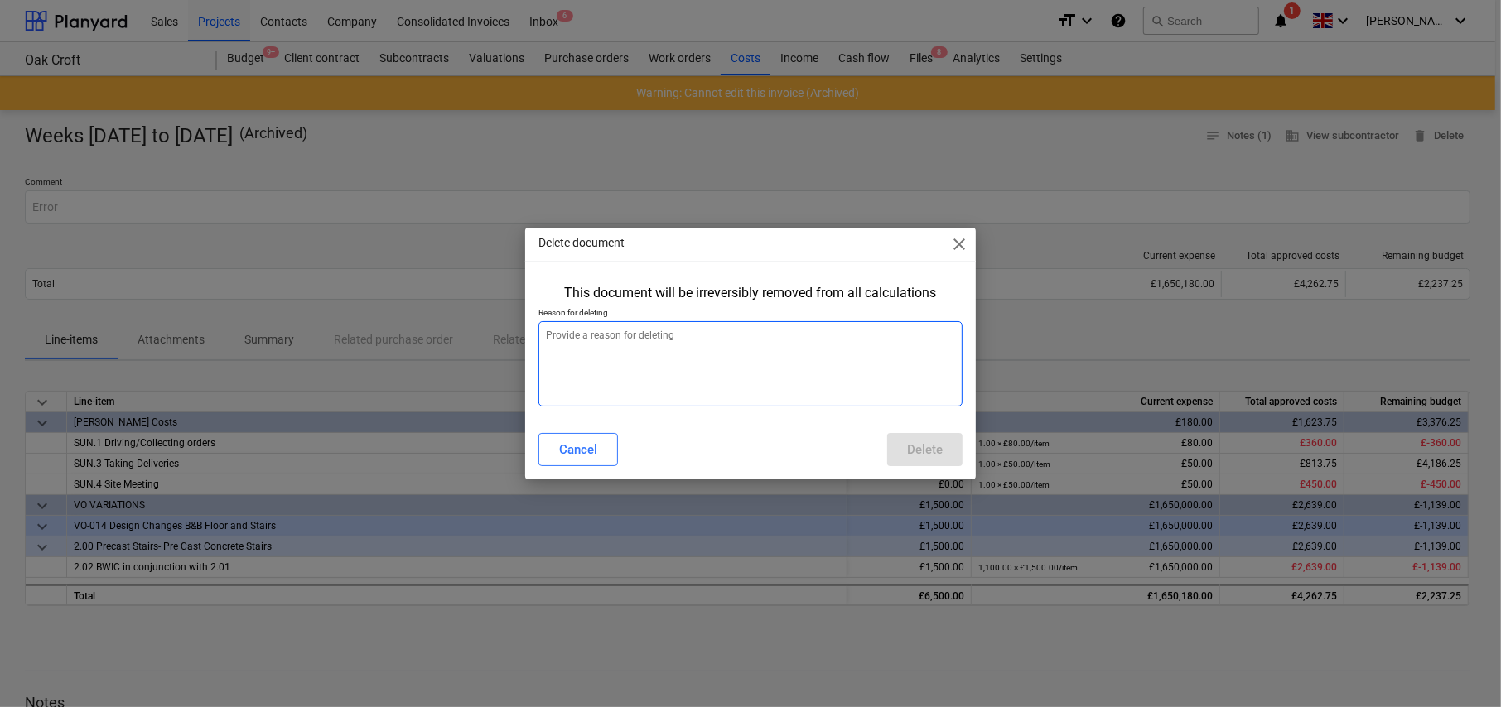
click at [716, 346] on textarea at bounding box center [750, 363] width 424 height 85
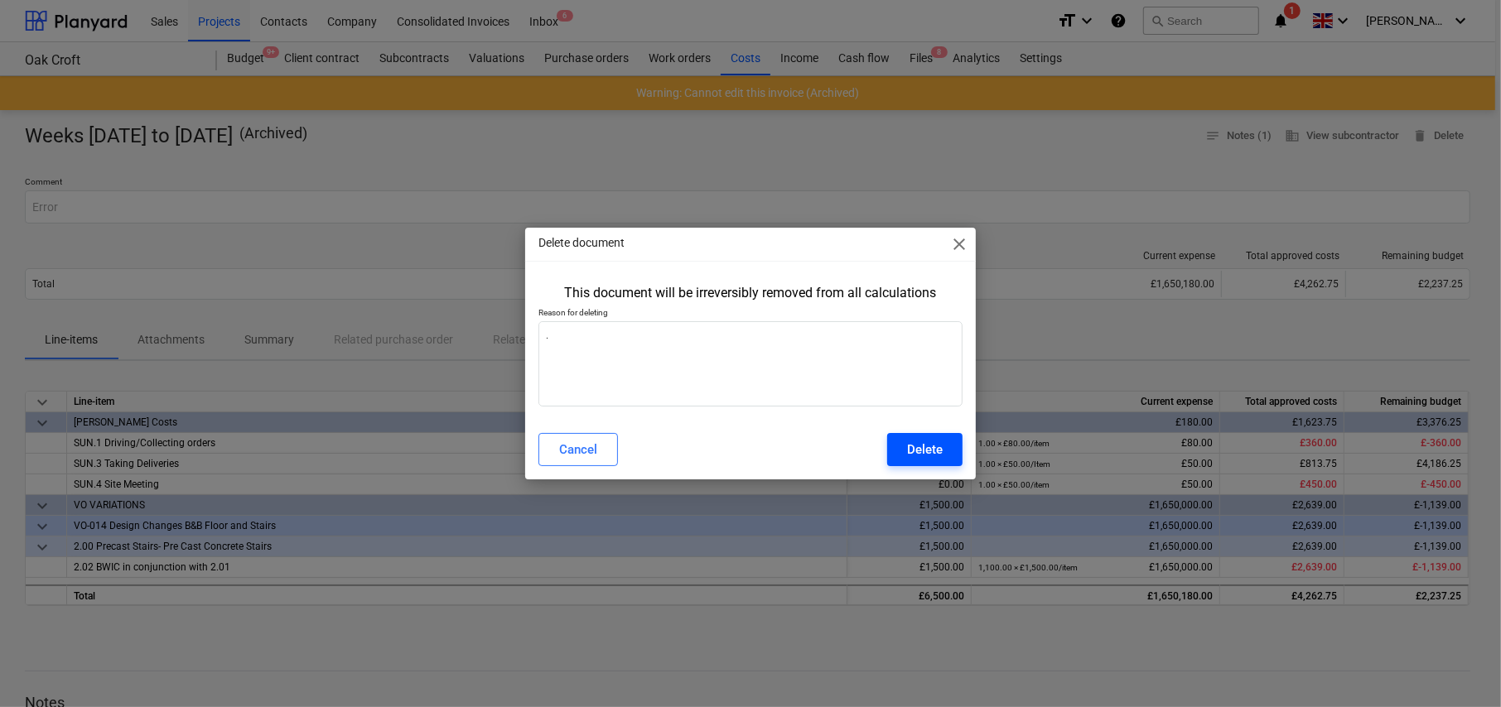
click at [936, 446] on div "Delete" at bounding box center [925, 450] width 36 height 22
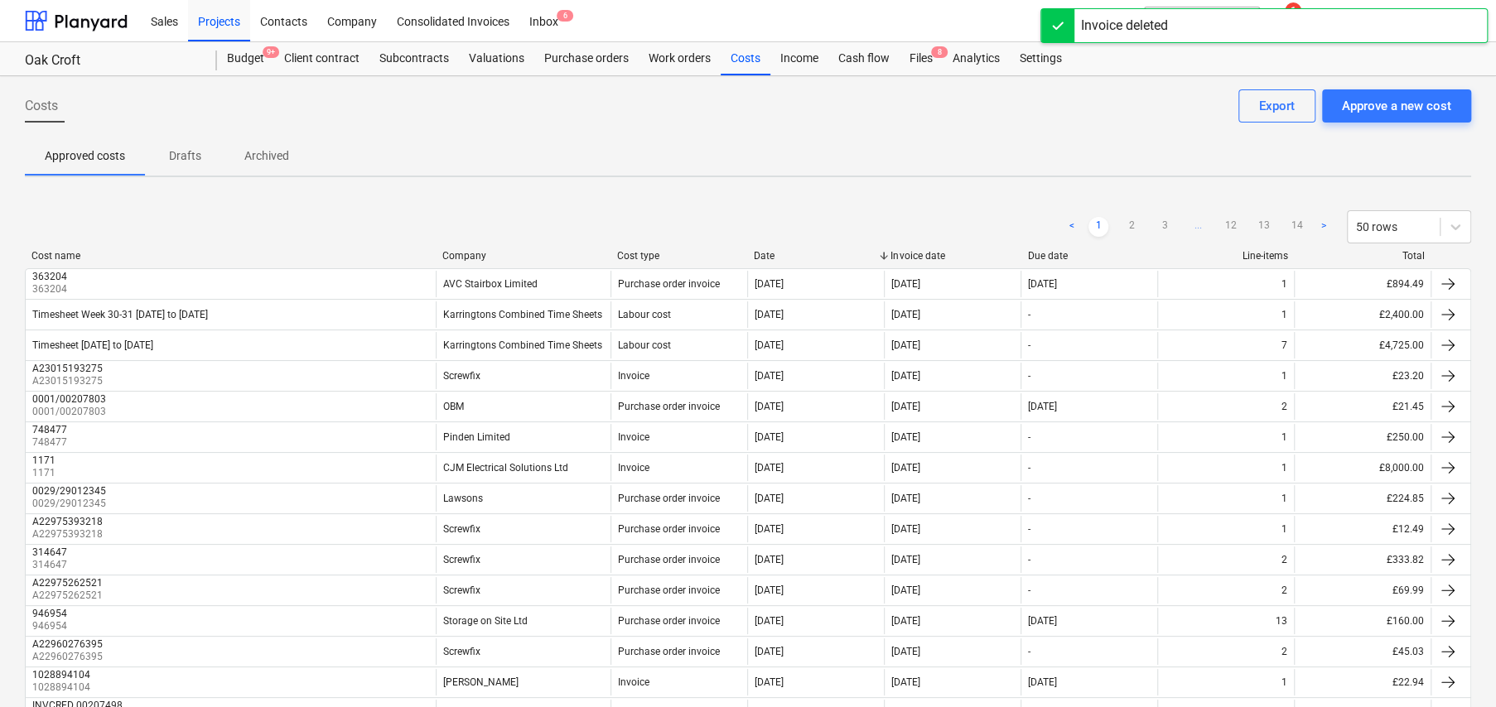
click at [274, 155] on p "Archived" at bounding box center [266, 155] width 45 height 17
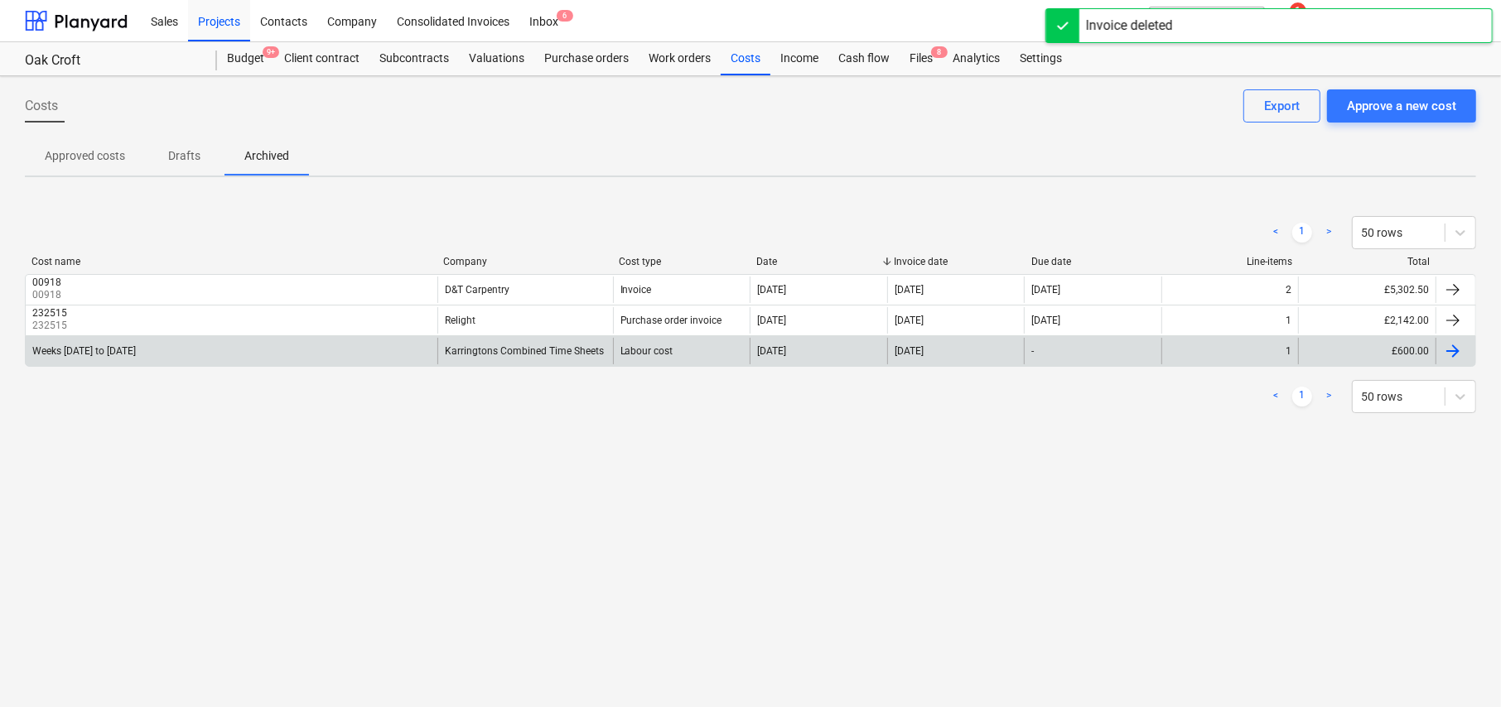
click at [175, 357] on div "Weeks 31Mar to 11Apr" at bounding box center [232, 351] width 412 height 27
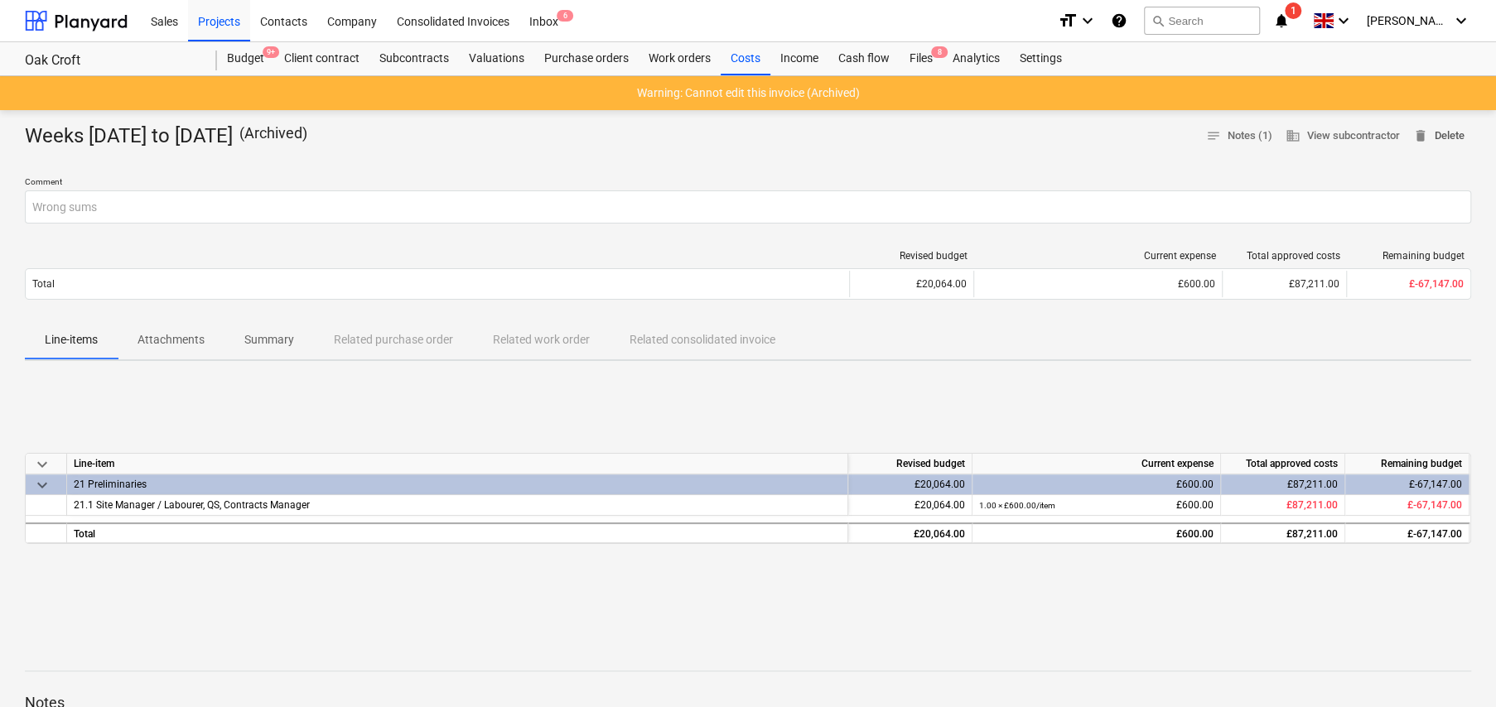
click at [1450, 137] on span "delete Delete" at bounding box center [1438, 136] width 51 height 19
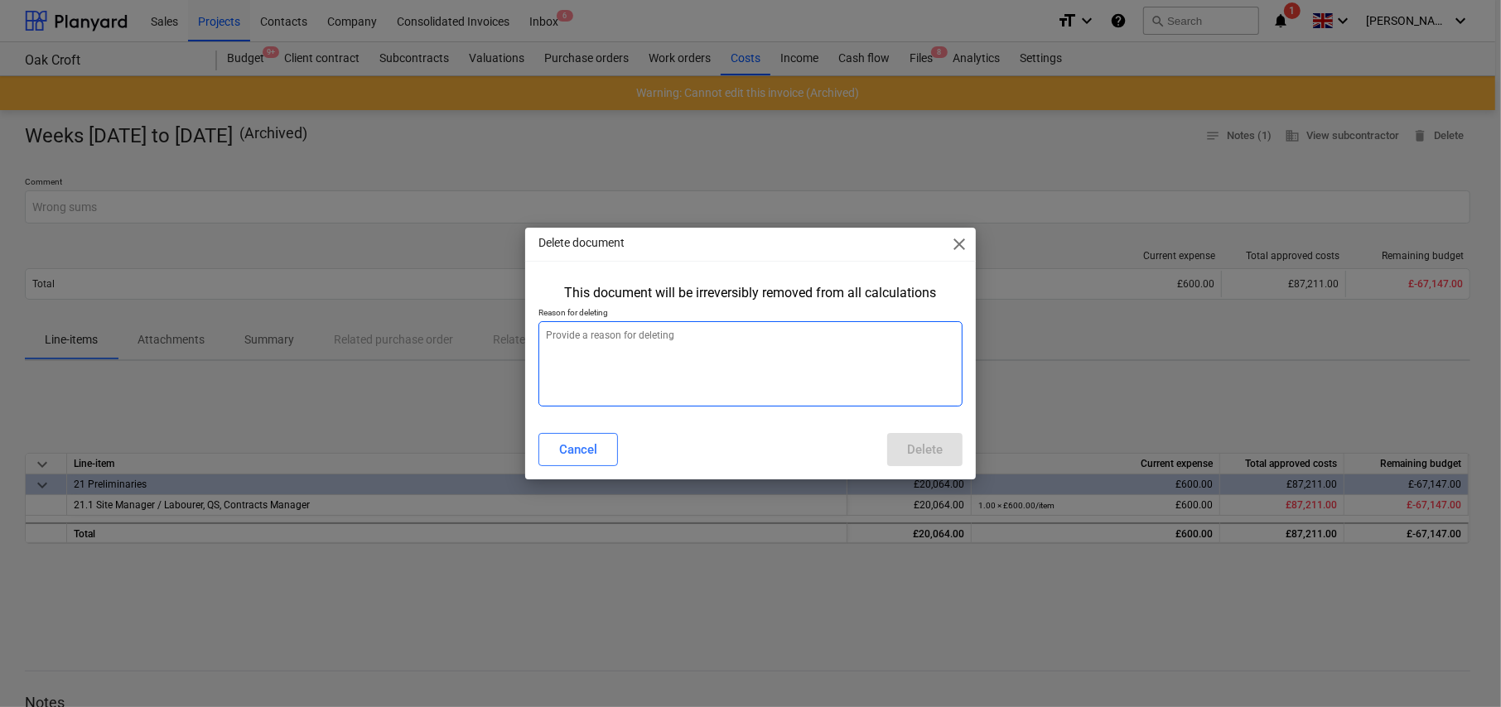
click at [716, 342] on textarea at bounding box center [750, 363] width 424 height 85
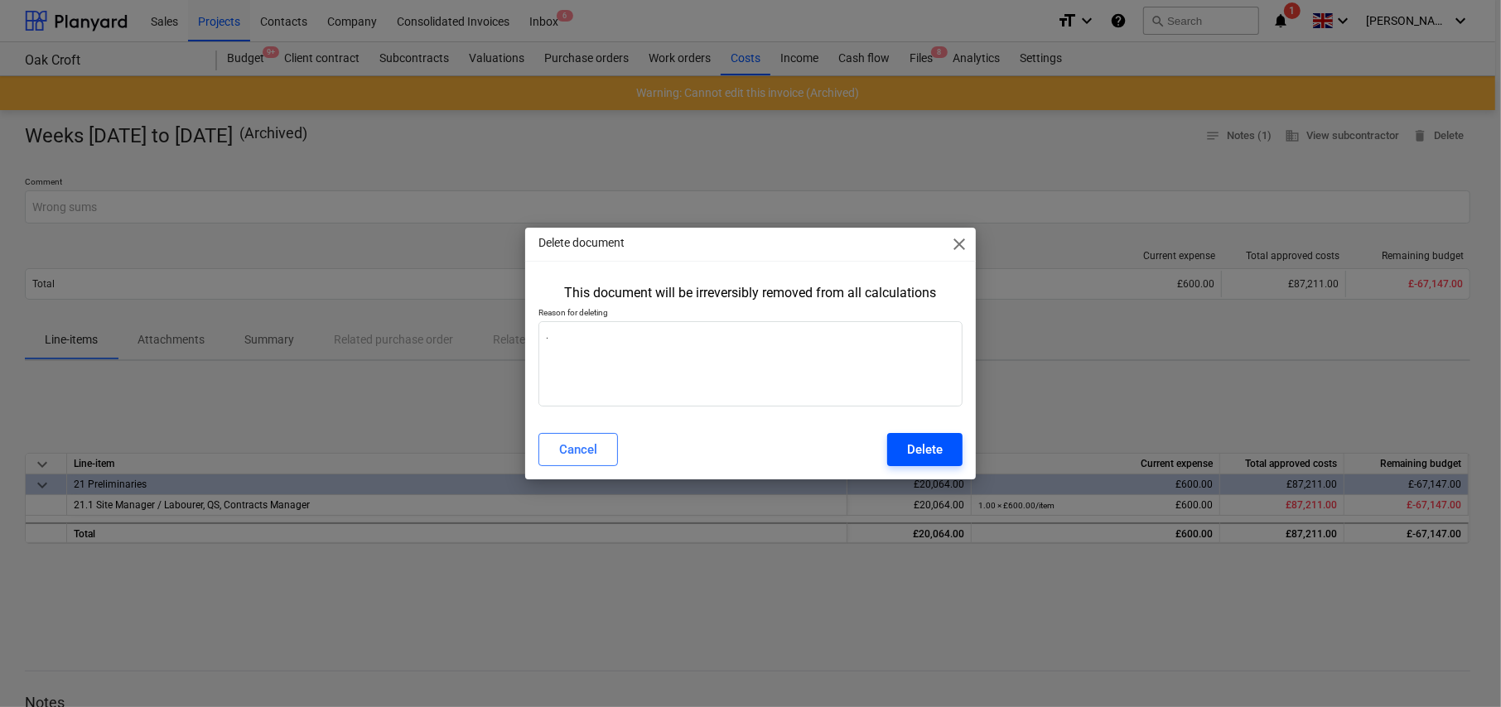
click at [928, 442] on div "Delete" at bounding box center [925, 450] width 36 height 22
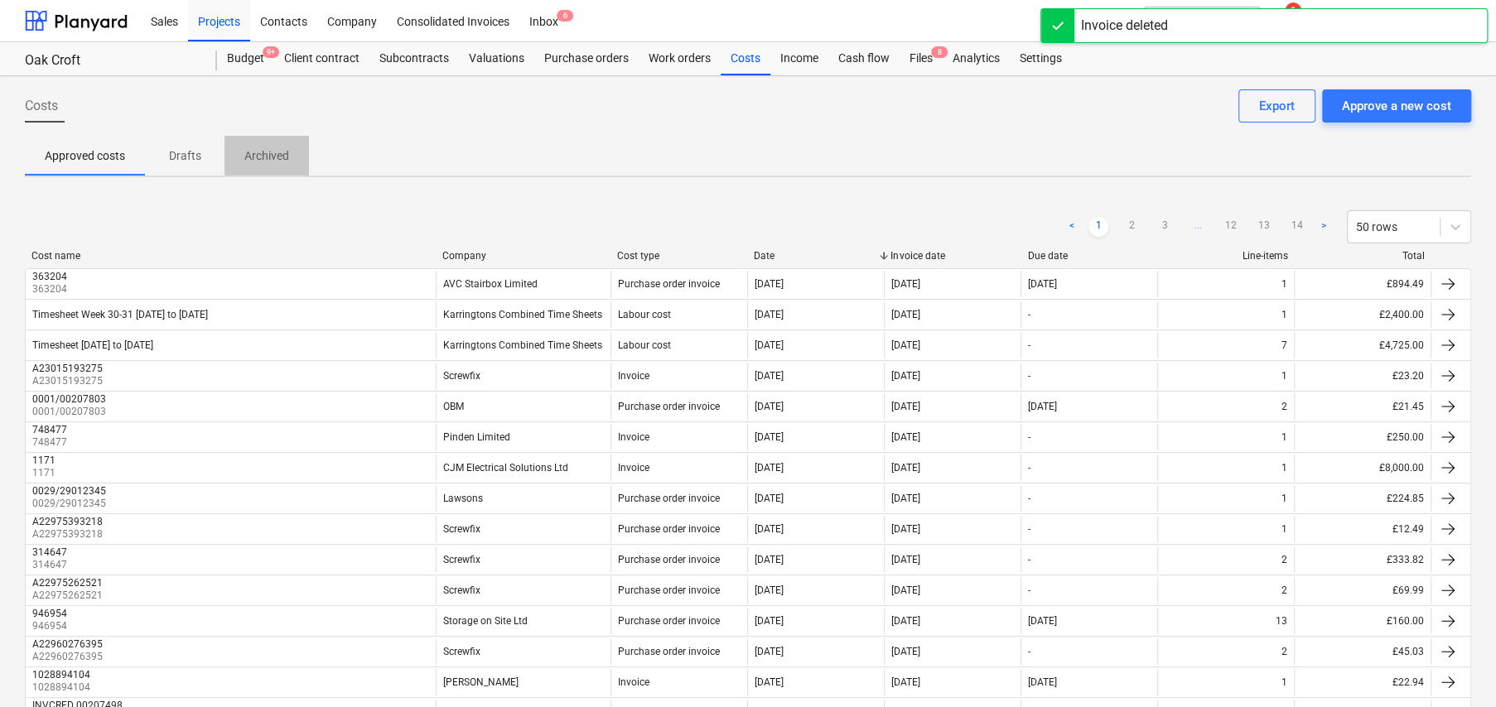
click at [267, 163] on p "Archived" at bounding box center [266, 155] width 45 height 17
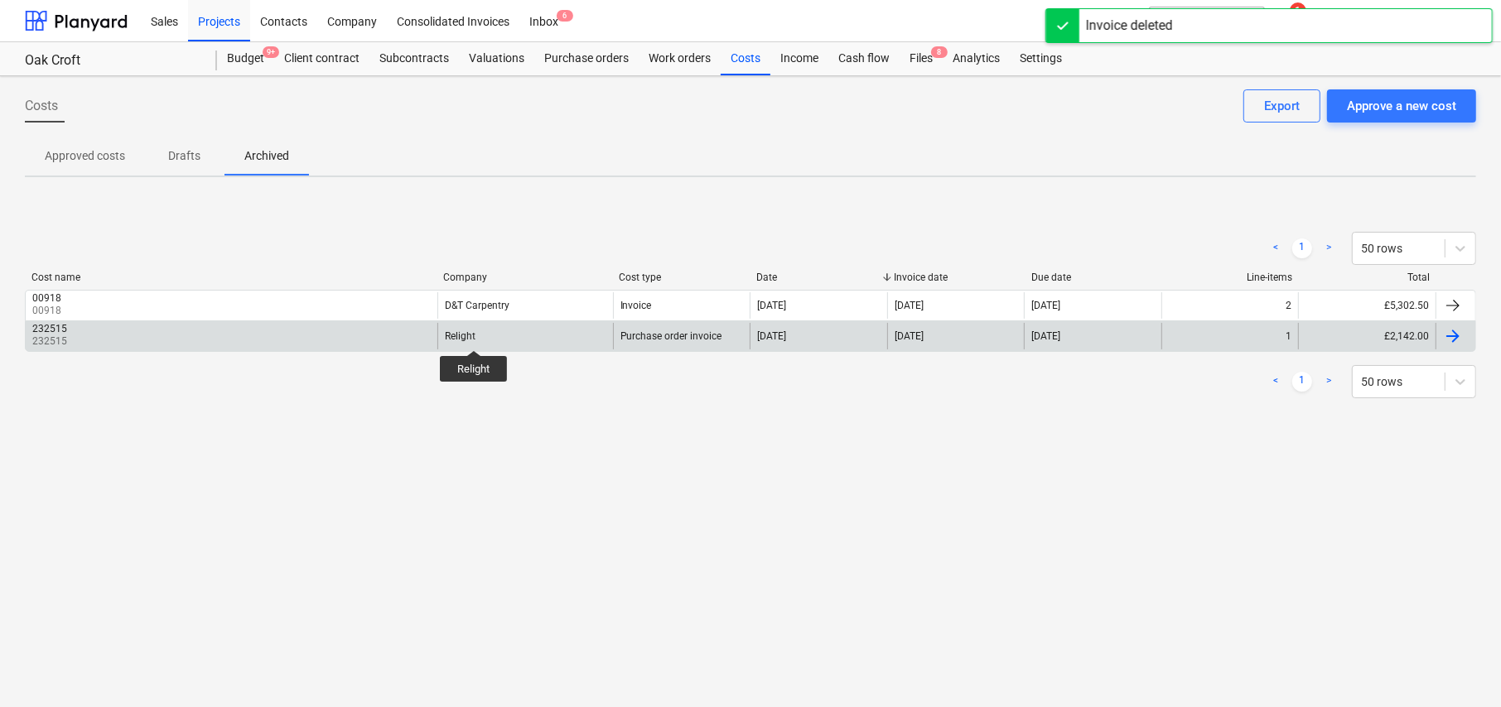
click at [474, 335] on div "Relight" at bounding box center [460, 336] width 31 height 12
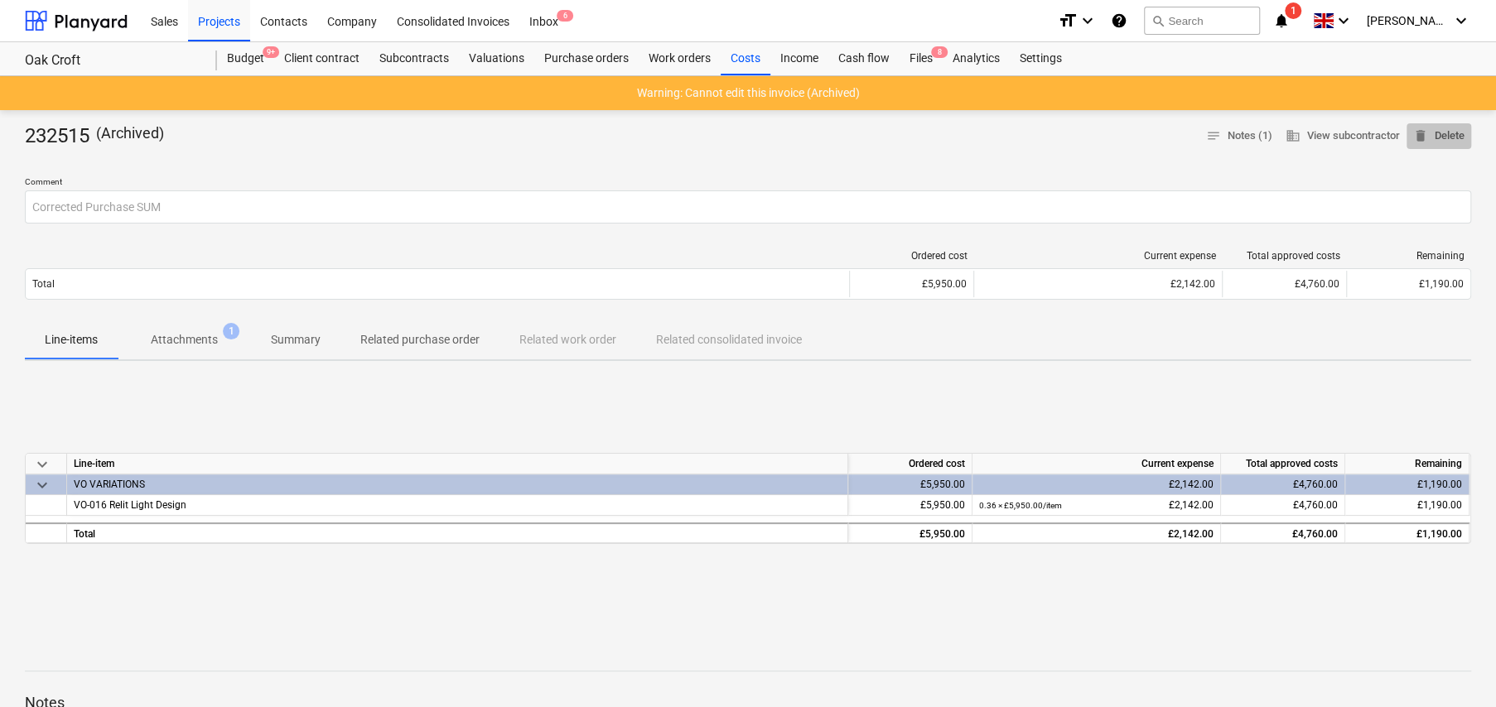
click at [1443, 134] on span "delete Delete" at bounding box center [1438, 136] width 51 height 19
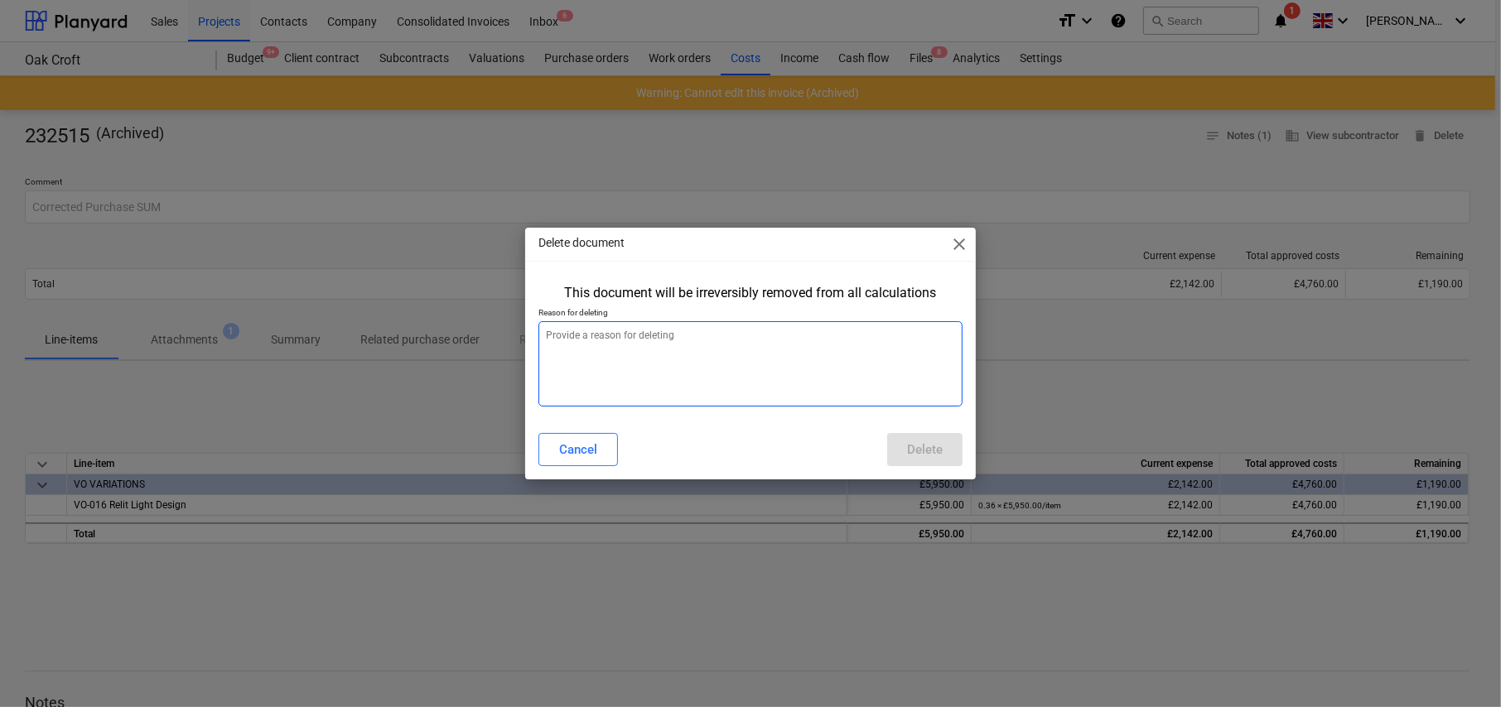
click at [726, 349] on textarea at bounding box center [750, 363] width 424 height 85
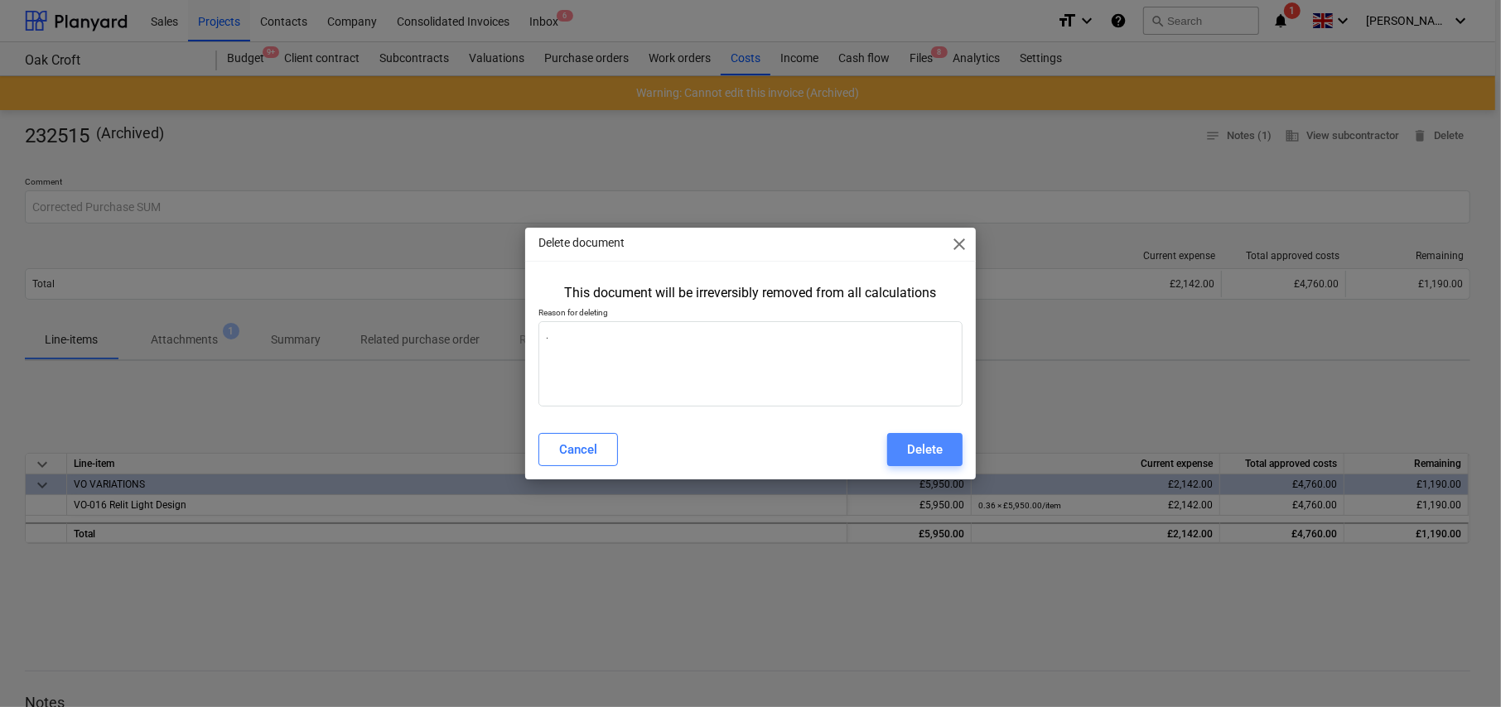
click at [924, 453] on div "Delete" at bounding box center [925, 450] width 36 height 22
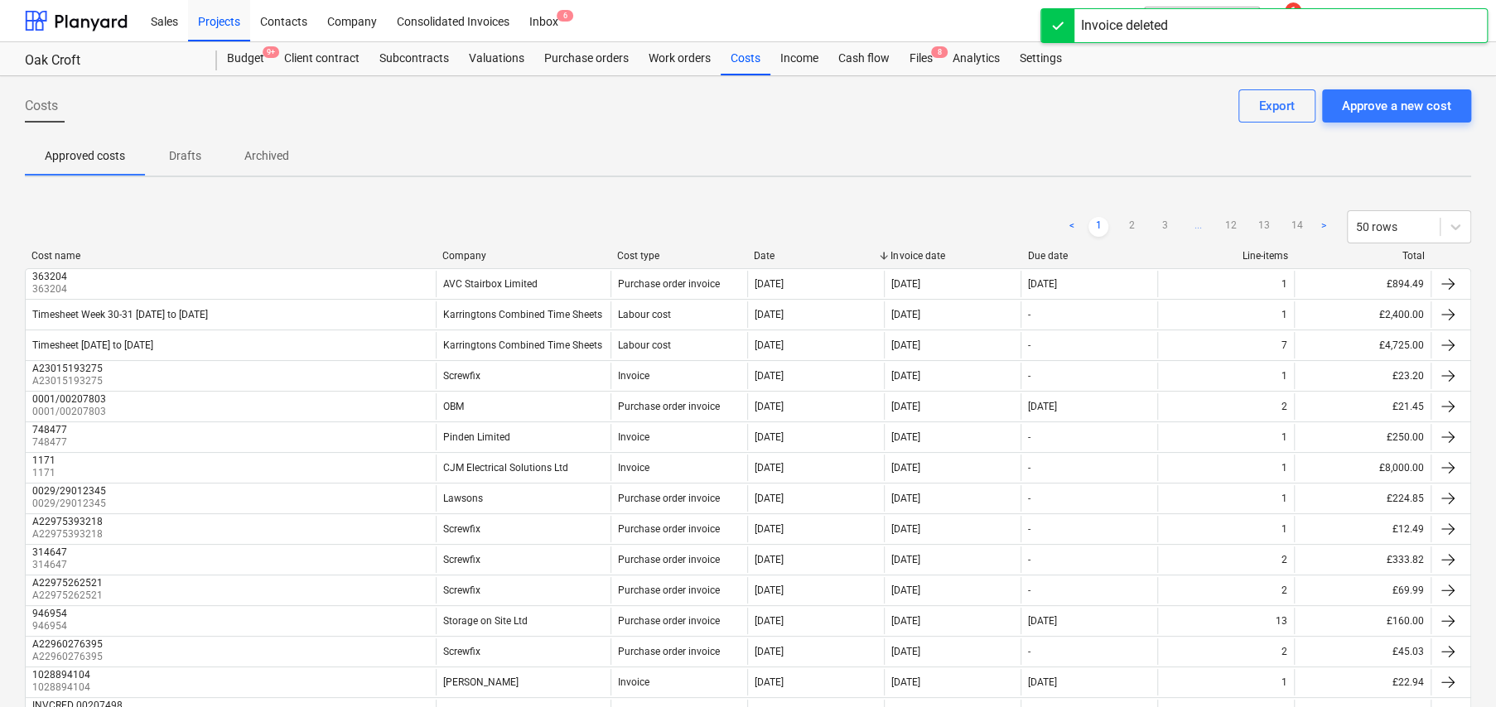
click at [263, 158] on p "Archived" at bounding box center [266, 155] width 45 height 17
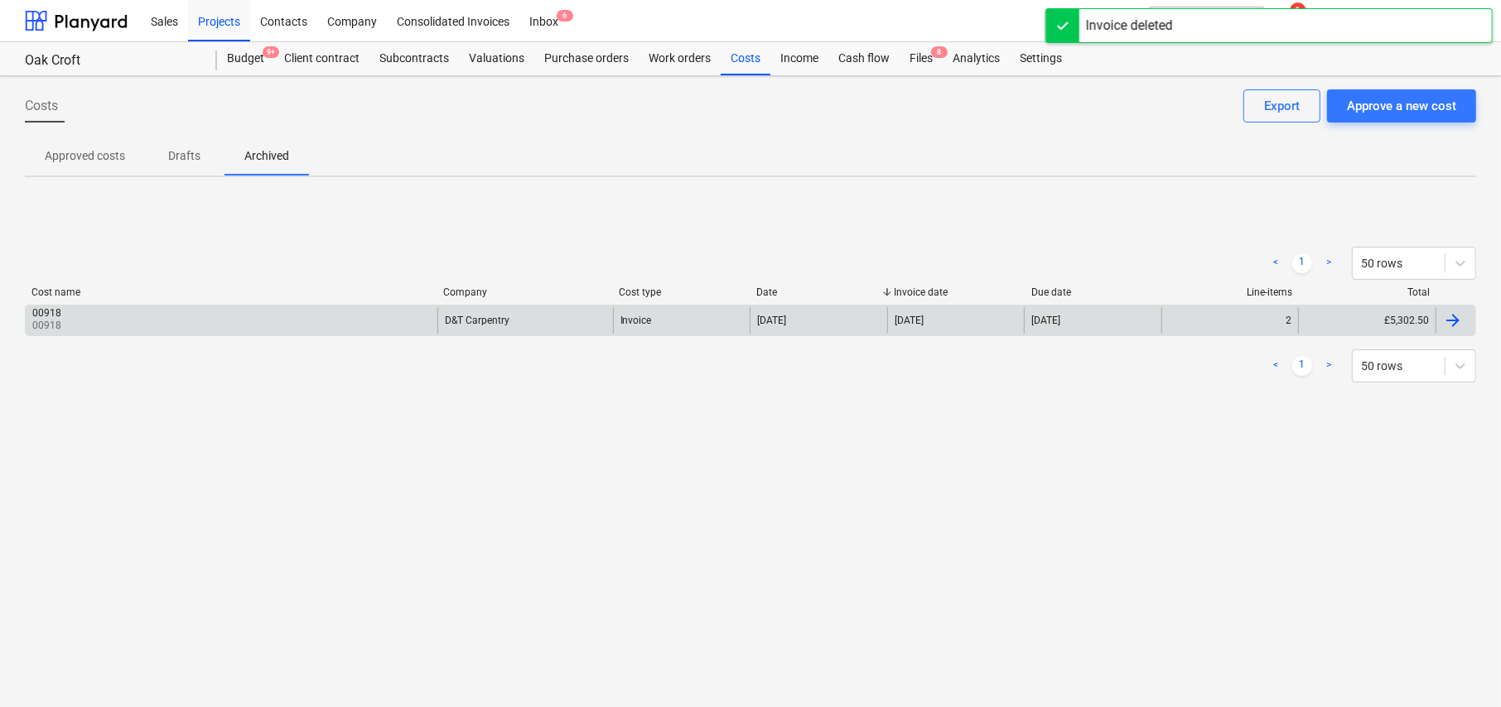
click at [171, 320] on div "00918 00918" at bounding box center [232, 320] width 412 height 27
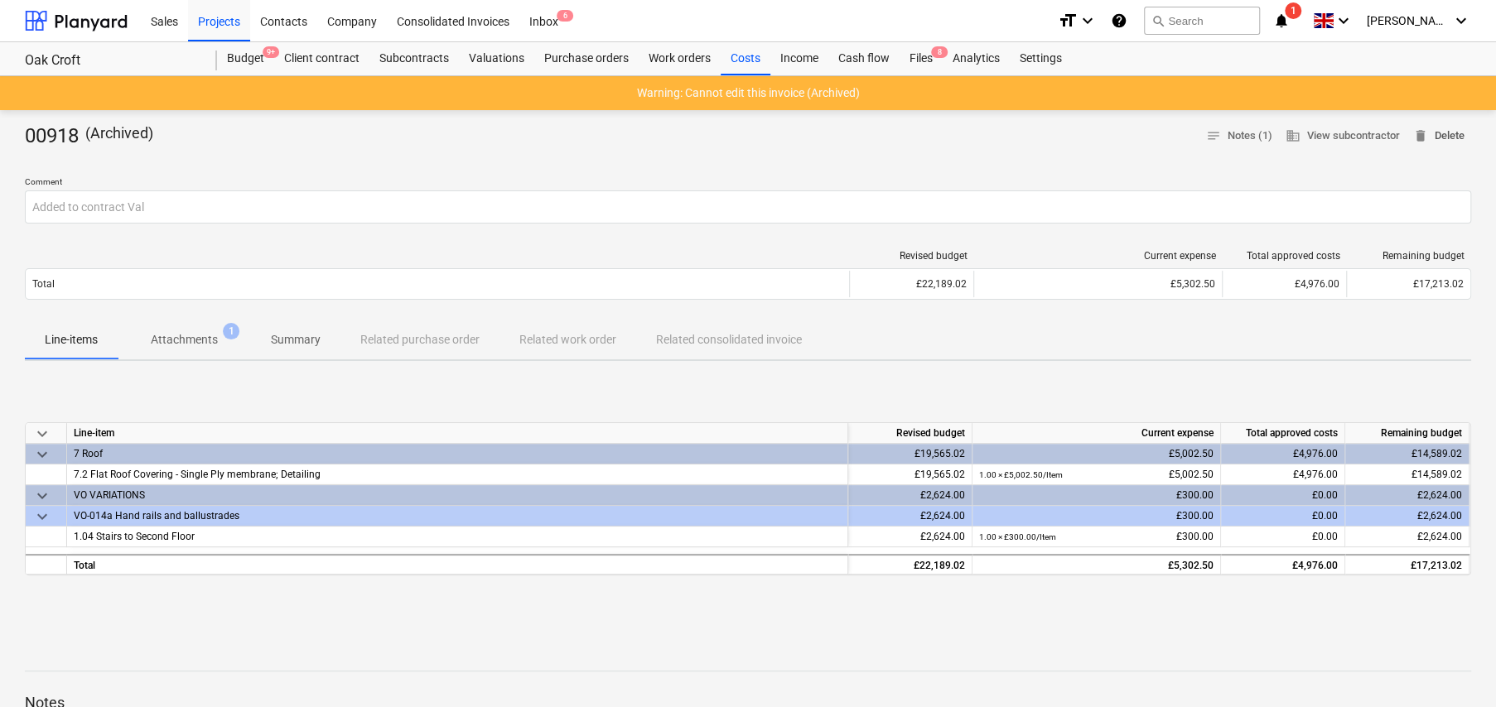
click at [1435, 144] on span "delete Delete" at bounding box center [1438, 136] width 51 height 19
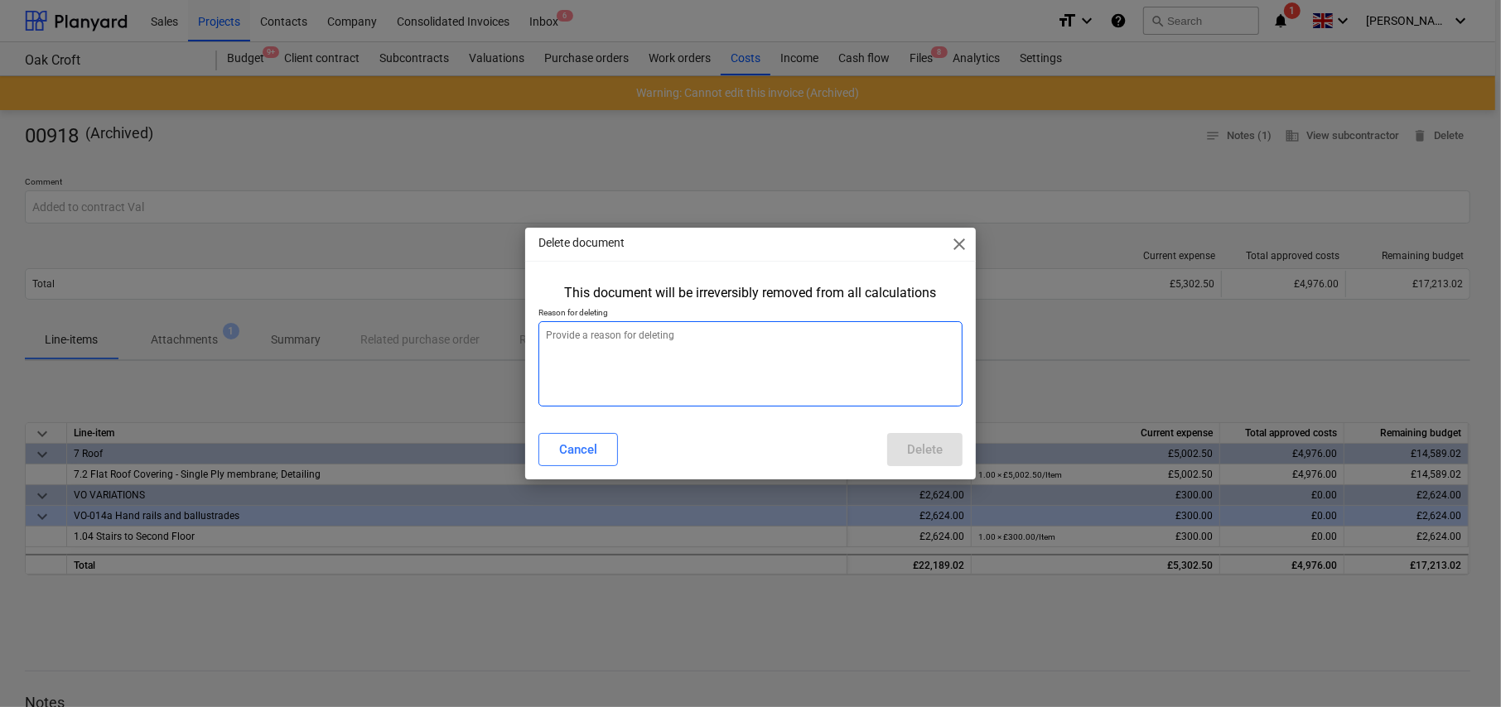
click at [750, 361] on textarea at bounding box center [750, 363] width 424 height 85
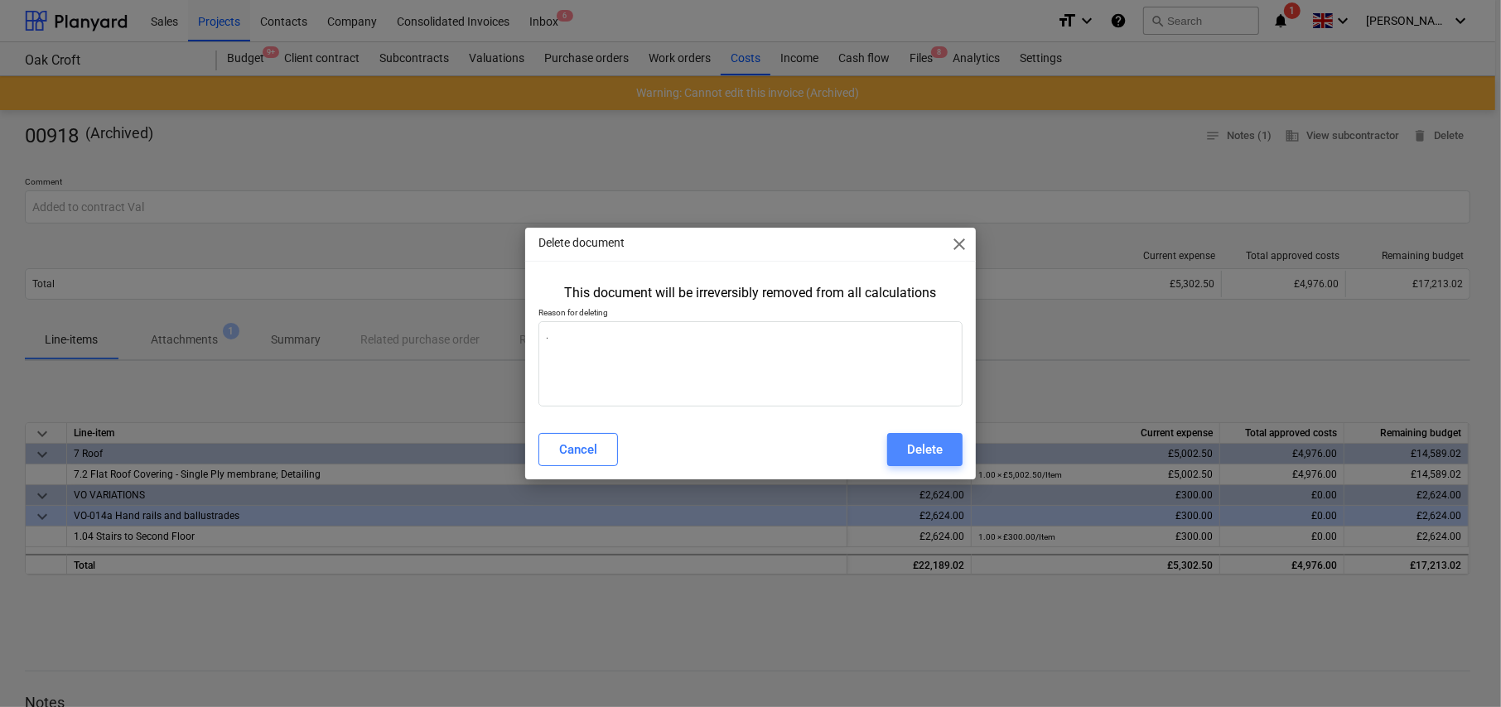
click at [911, 448] on div "Delete" at bounding box center [925, 450] width 36 height 22
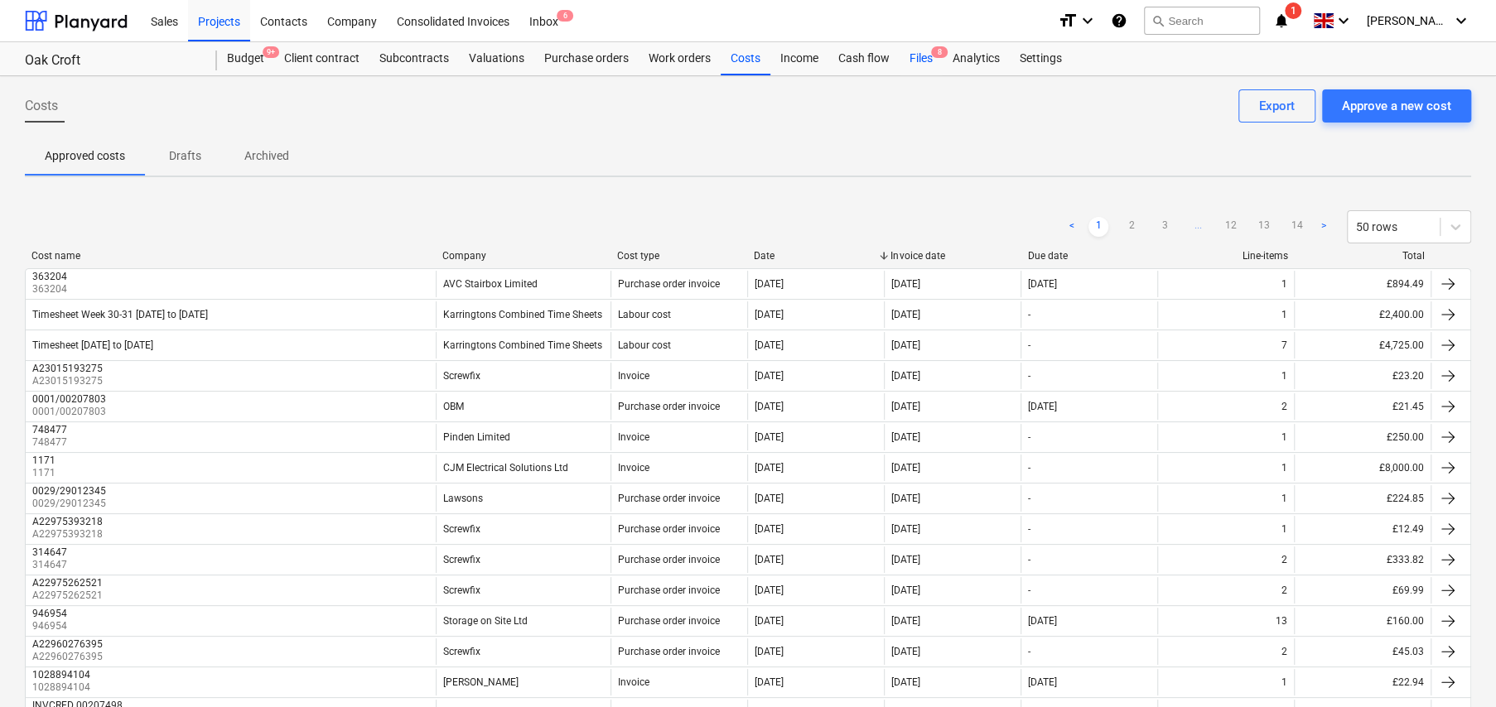
click at [921, 59] on div "Files 8" at bounding box center [920, 58] width 43 height 33
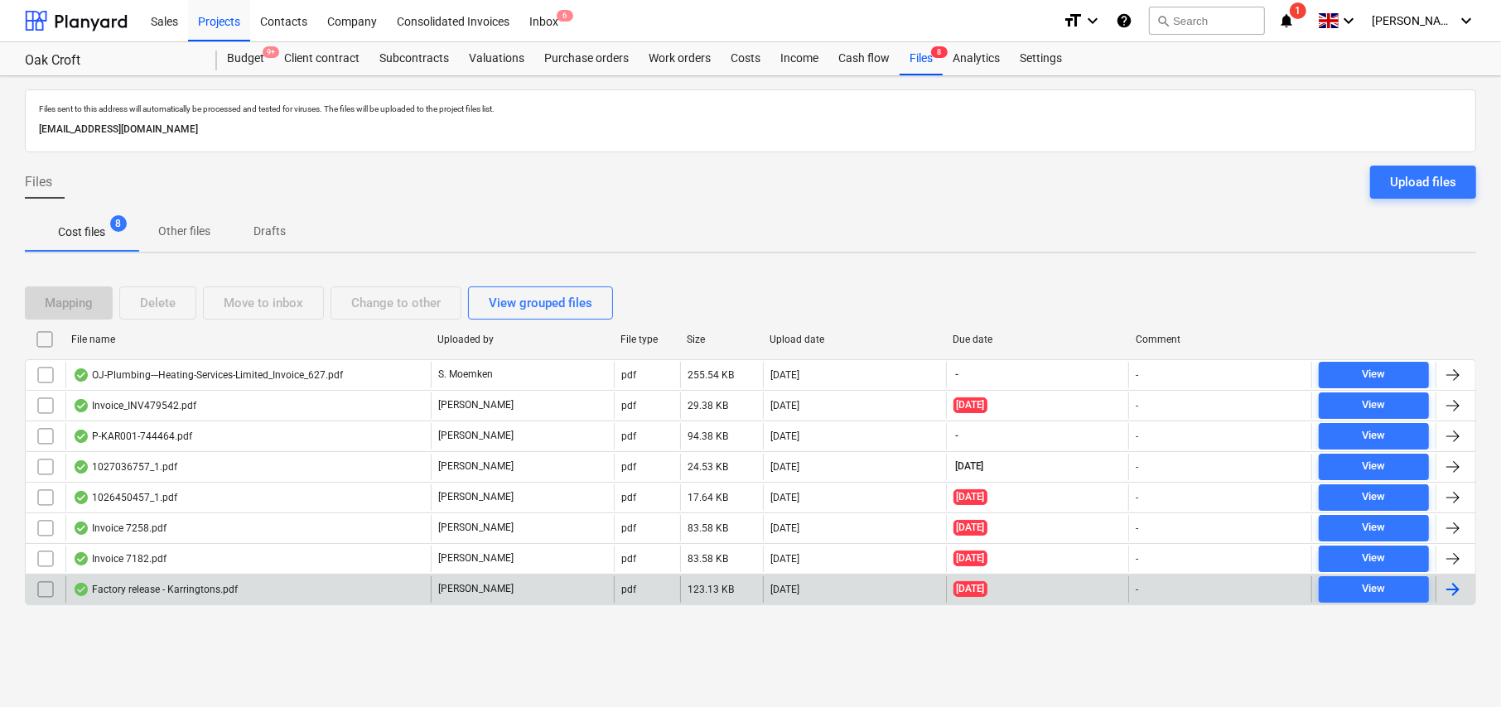
click at [190, 591] on div "Factory release - Karringtons.pdf" at bounding box center [155, 589] width 165 height 13
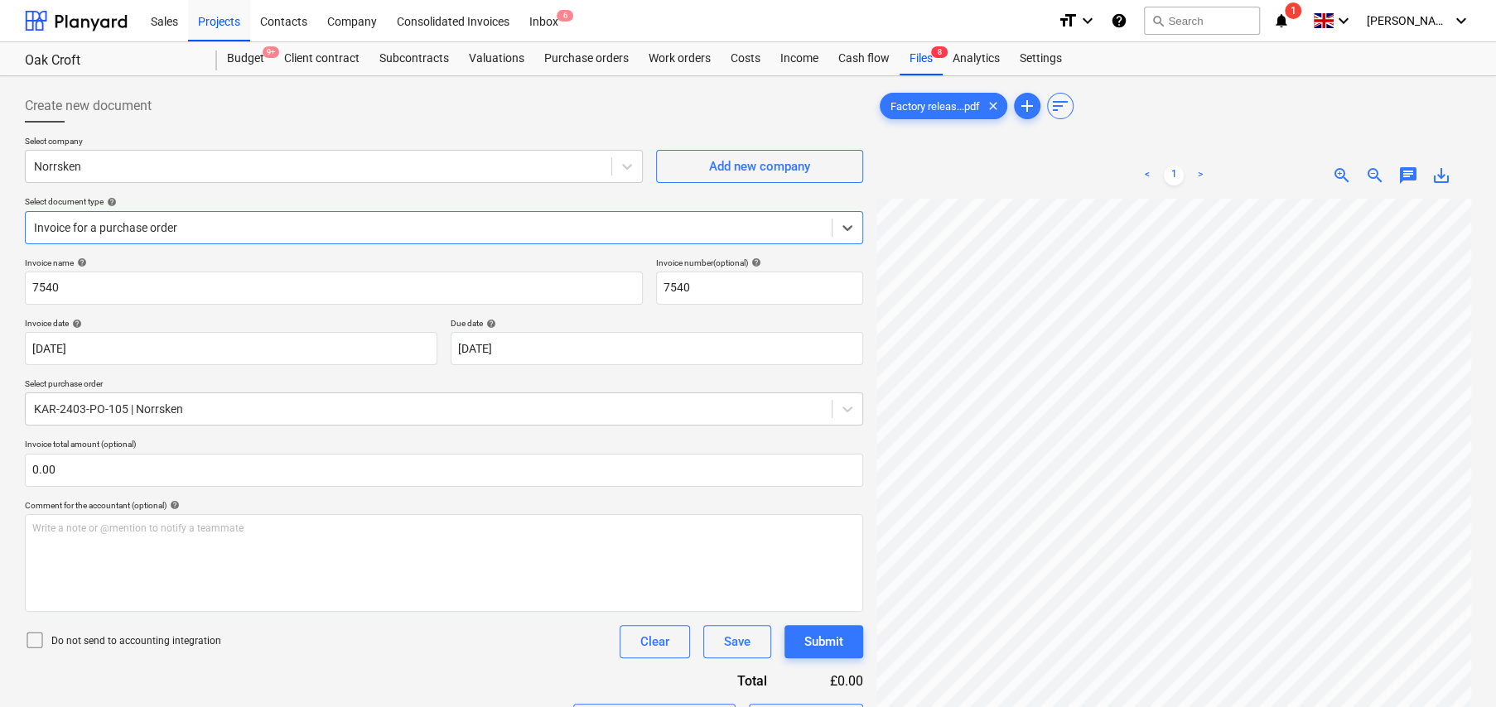
click at [36, 636] on icon at bounding box center [35, 640] width 20 height 20
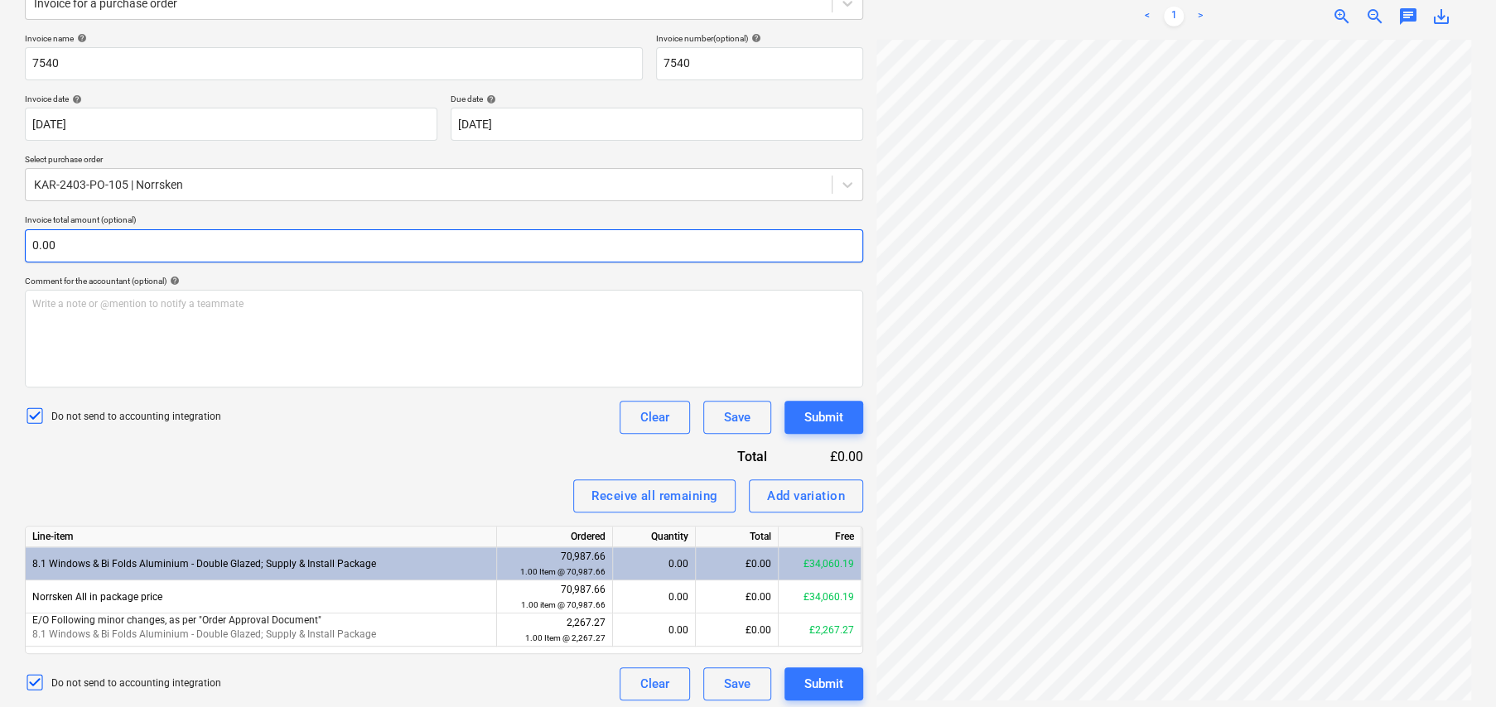
scroll to position [230, 0]
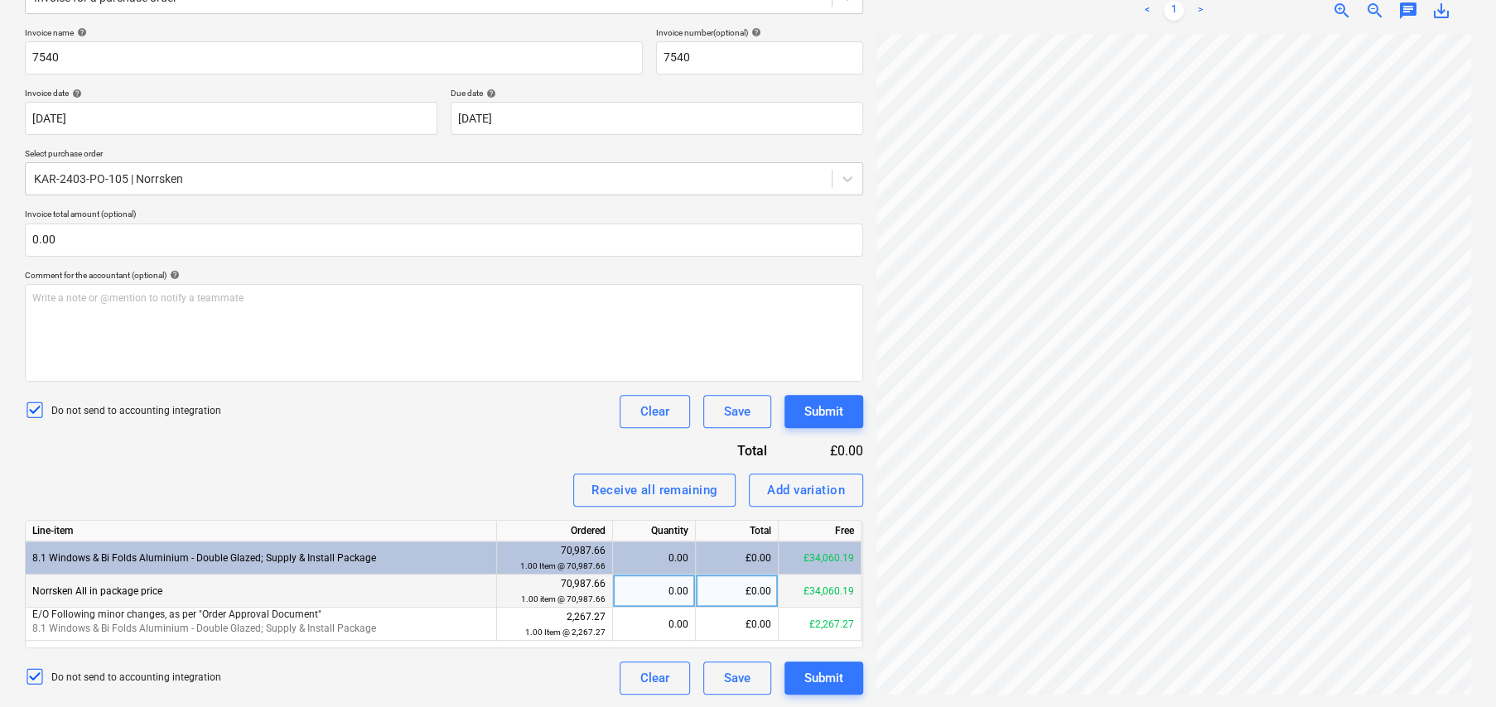
click at [674, 591] on div "0.00" at bounding box center [654, 591] width 69 height 33
click at [677, 588] on div "0.40" at bounding box center [654, 591] width 69 height 33
click at [828, 672] on div "Submit" at bounding box center [823, 679] width 39 height 22
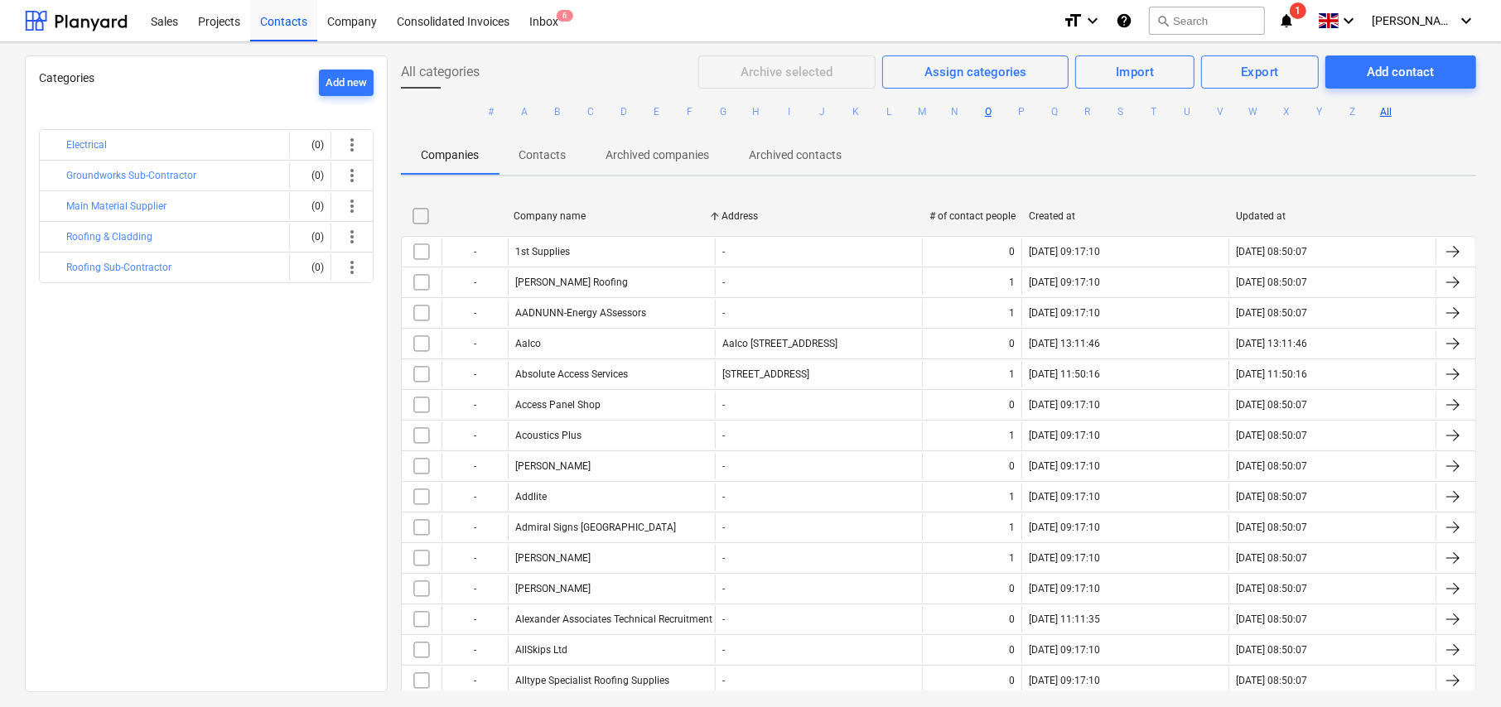
click at [981, 111] on button "O" at bounding box center [988, 112] width 20 height 20
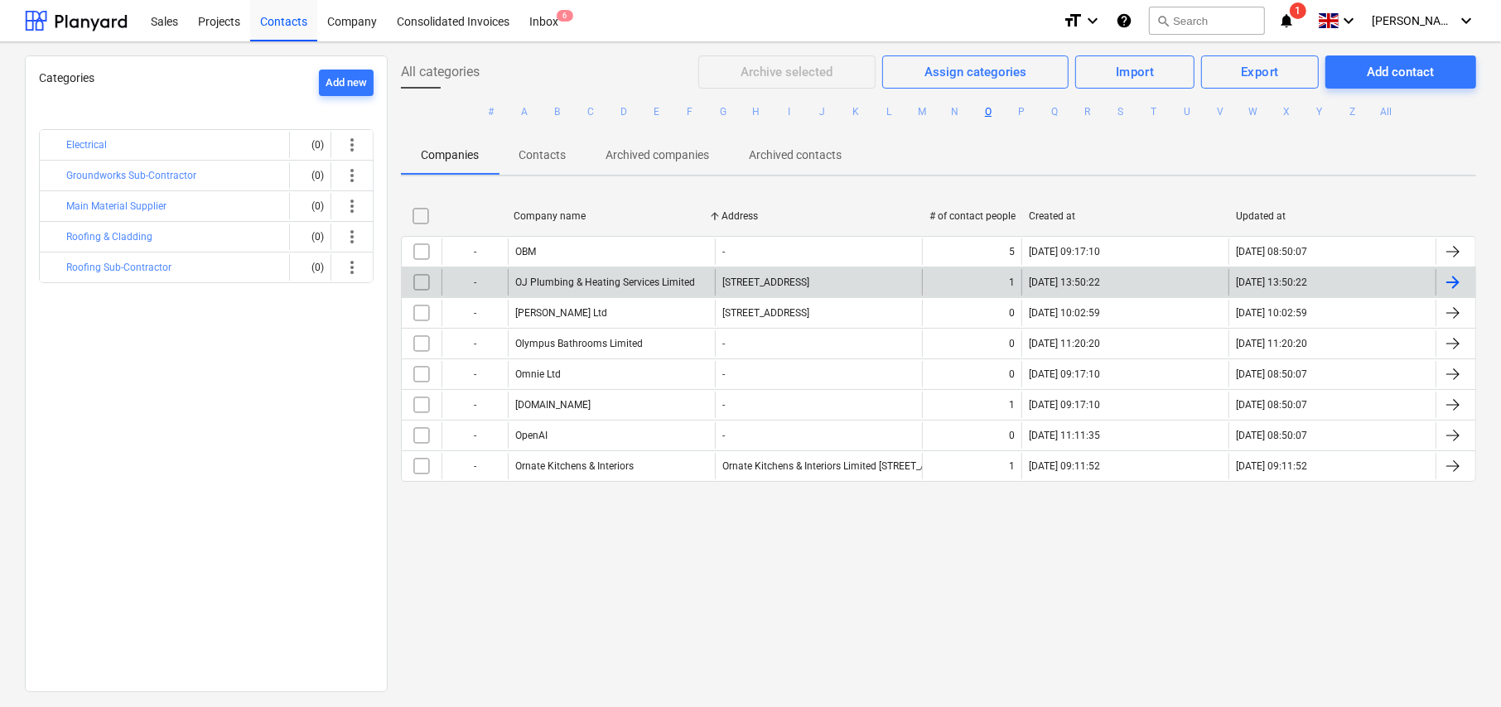
click at [611, 268] on div "- OJ Plumbing & Heating Services Limited 2 Greenacres Close, Orpington BR6 7TS …" at bounding box center [938, 282] width 1075 height 31
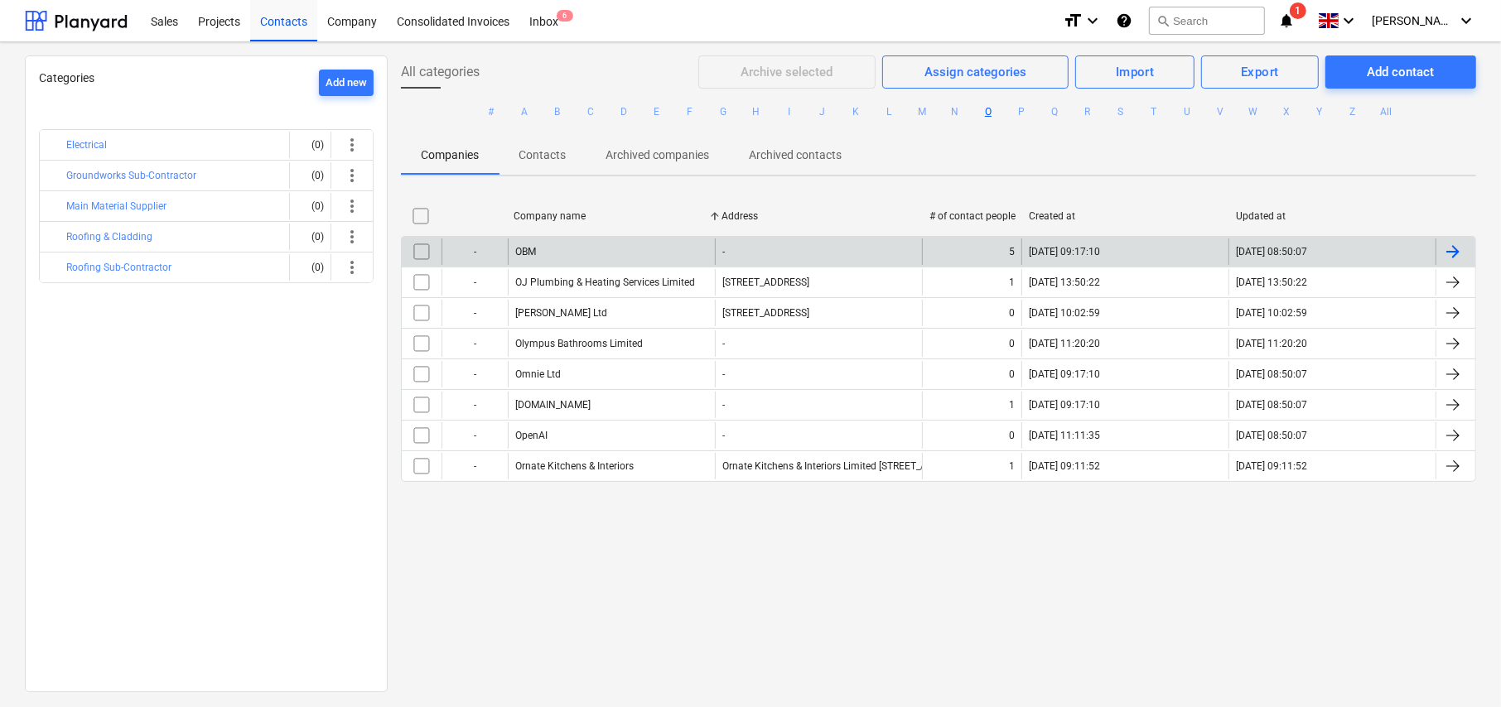
click at [554, 254] on div "OBM" at bounding box center [611, 252] width 207 height 27
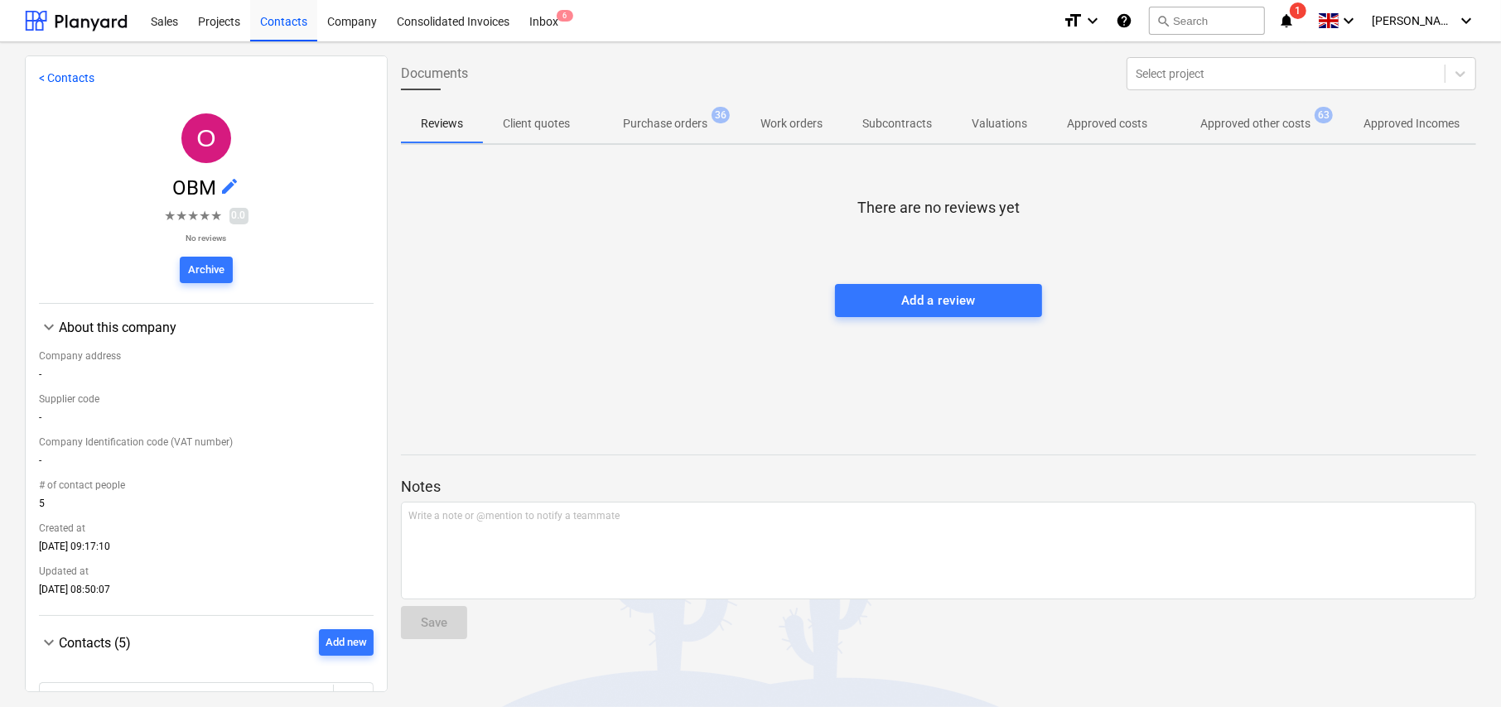
click at [1249, 126] on p "Approved other costs" at bounding box center [1255, 123] width 110 height 17
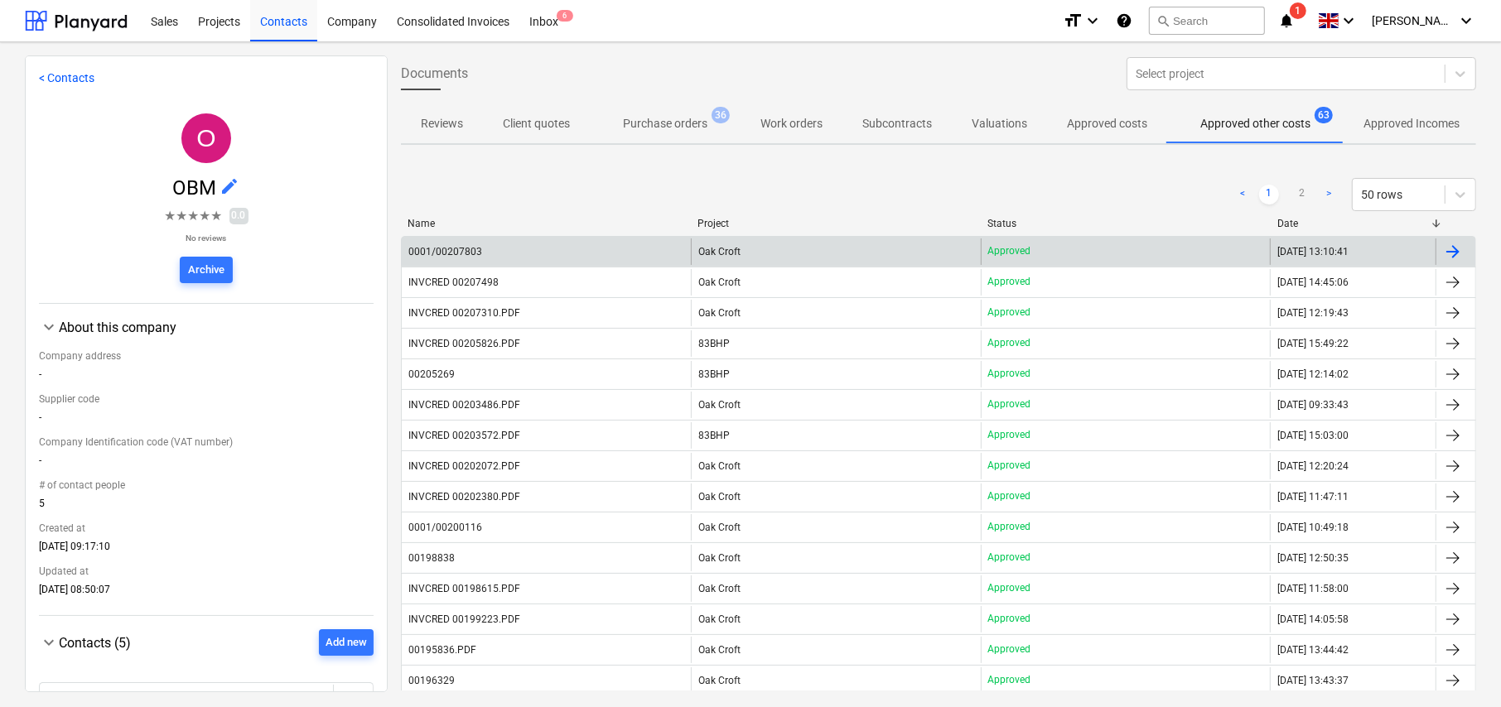
click at [475, 248] on div "0001/00207803" at bounding box center [445, 252] width 74 height 12
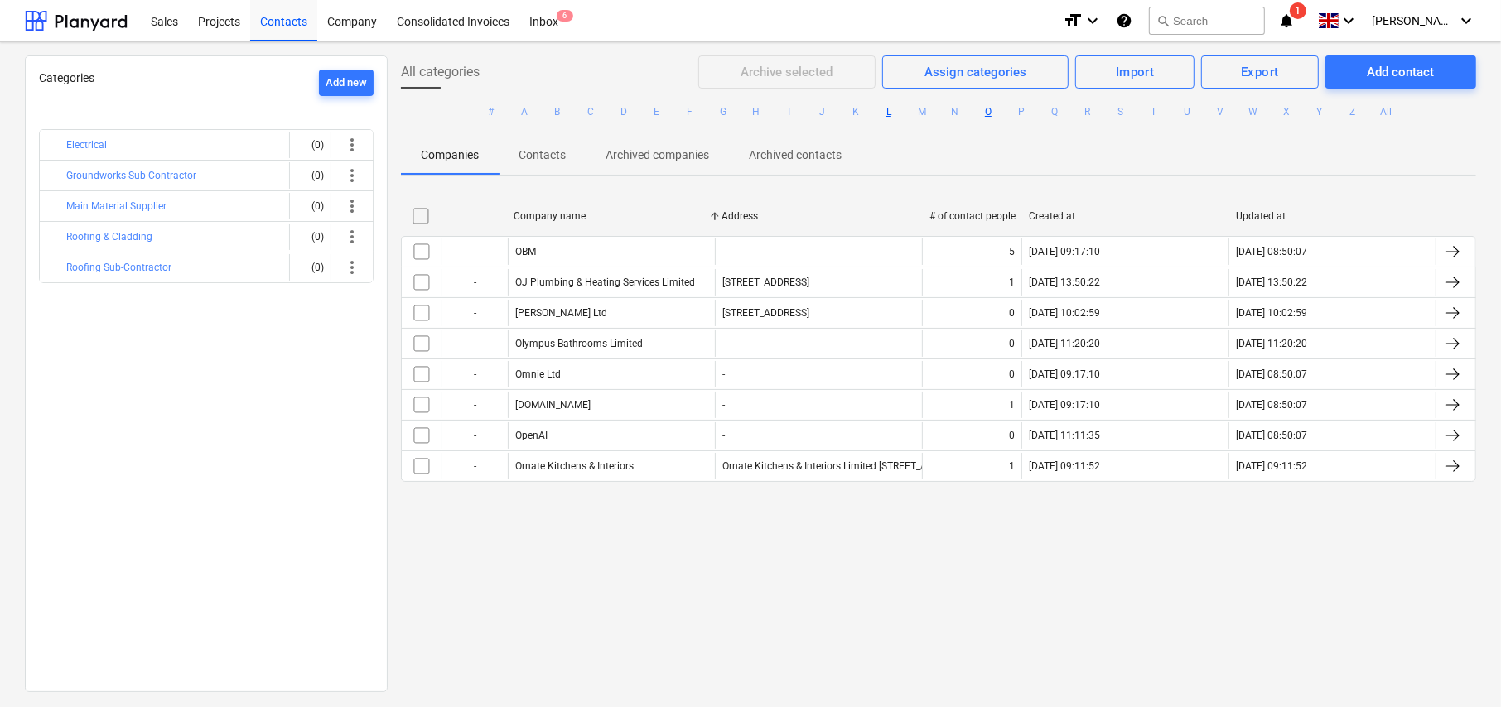
click at [883, 112] on button "L" at bounding box center [889, 112] width 20 height 20
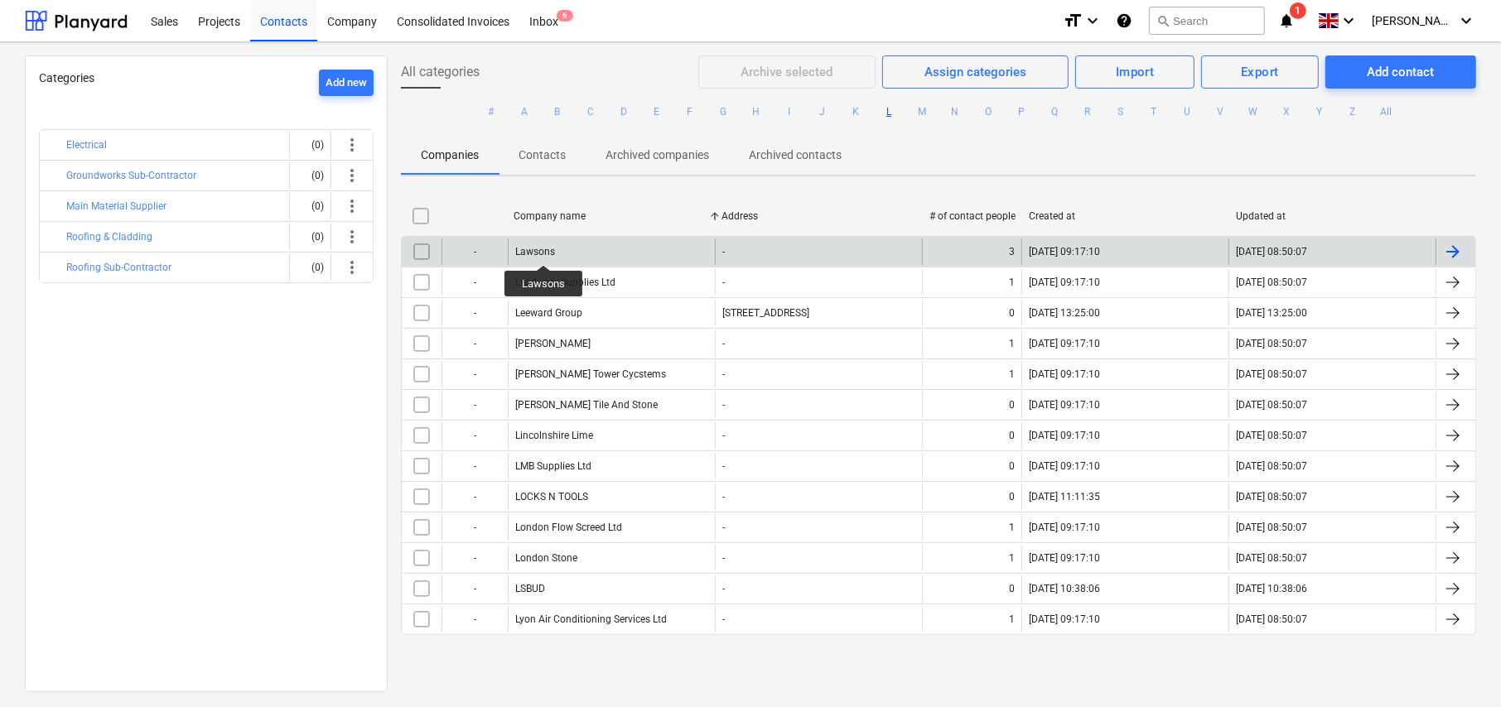
click at [543, 250] on div "Lawsons" at bounding box center [535, 252] width 40 height 12
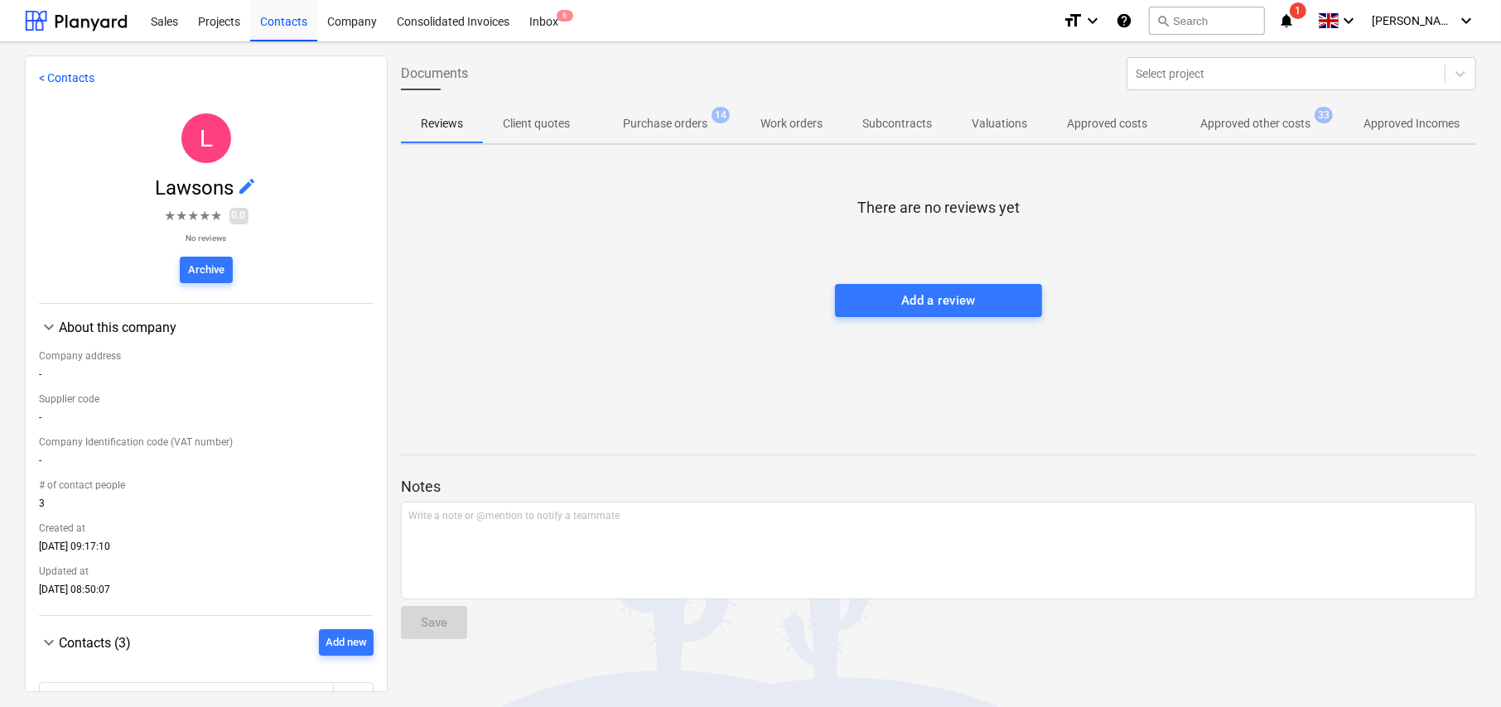
click at [1235, 130] on p "Approved other costs" at bounding box center [1255, 123] width 110 height 17
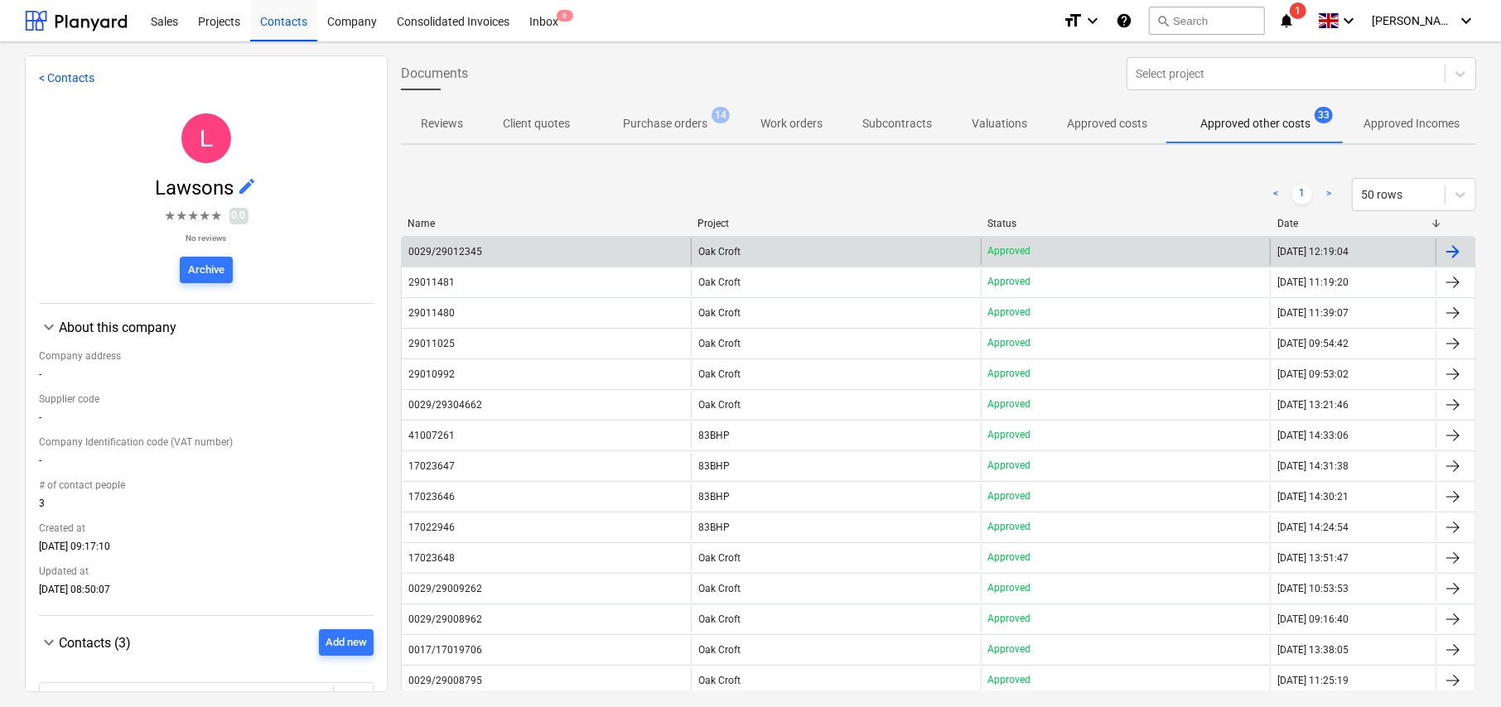
click at [494, 258] on div "0029/29012345" at bounding box center [546, 252] width 289 height 27
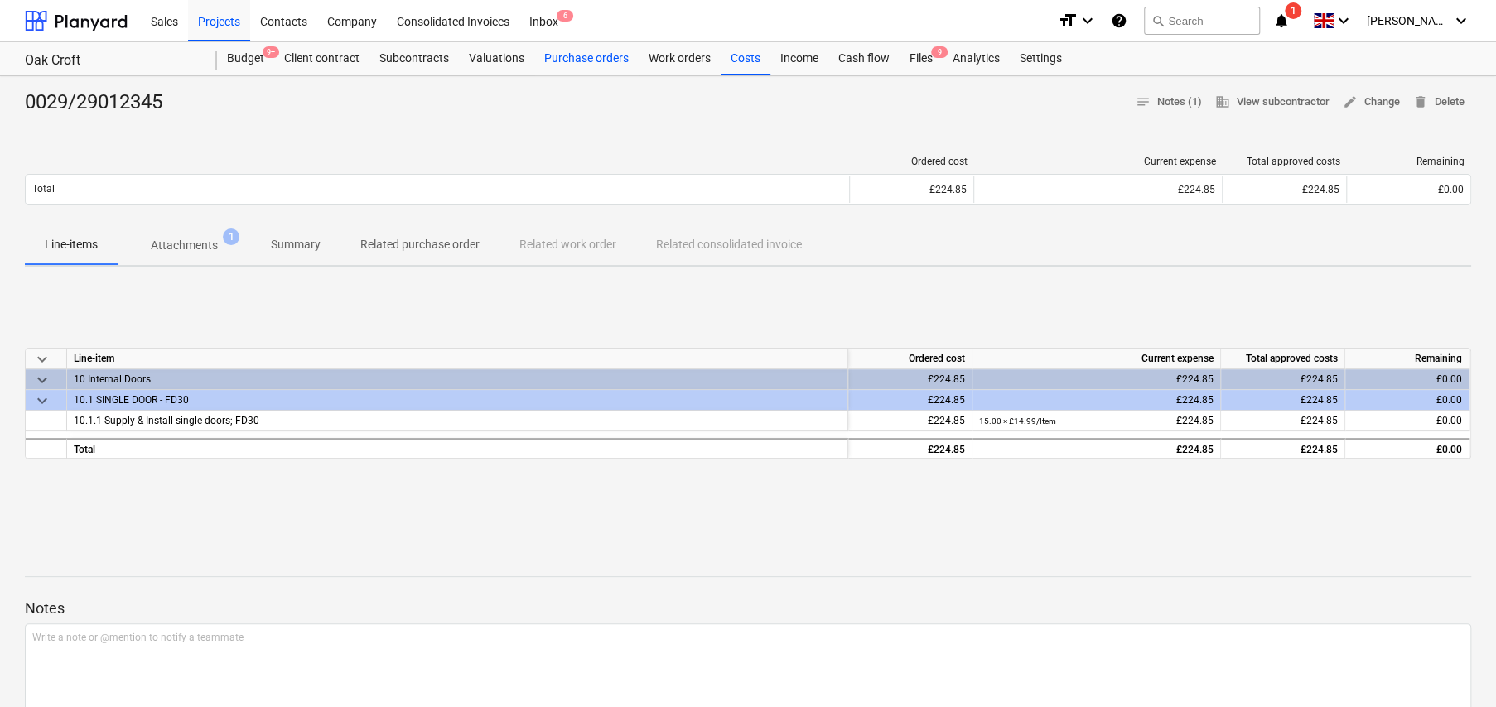
click at [548, 60] on div "Purchase orders" at bounding box center [586, 58] width 104 height 33
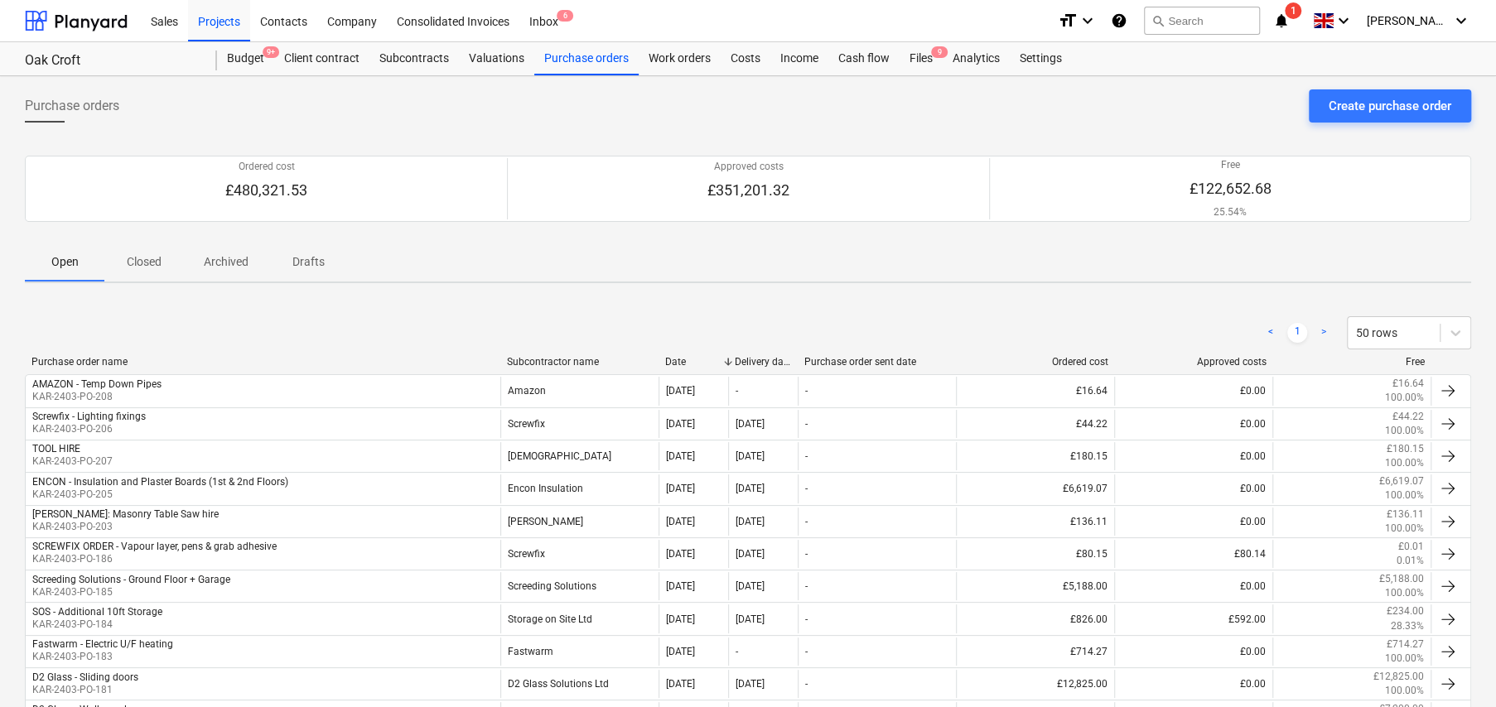
click at [146, 268] on p "Closed" at bounding box center [144, 261] width 40 height 17
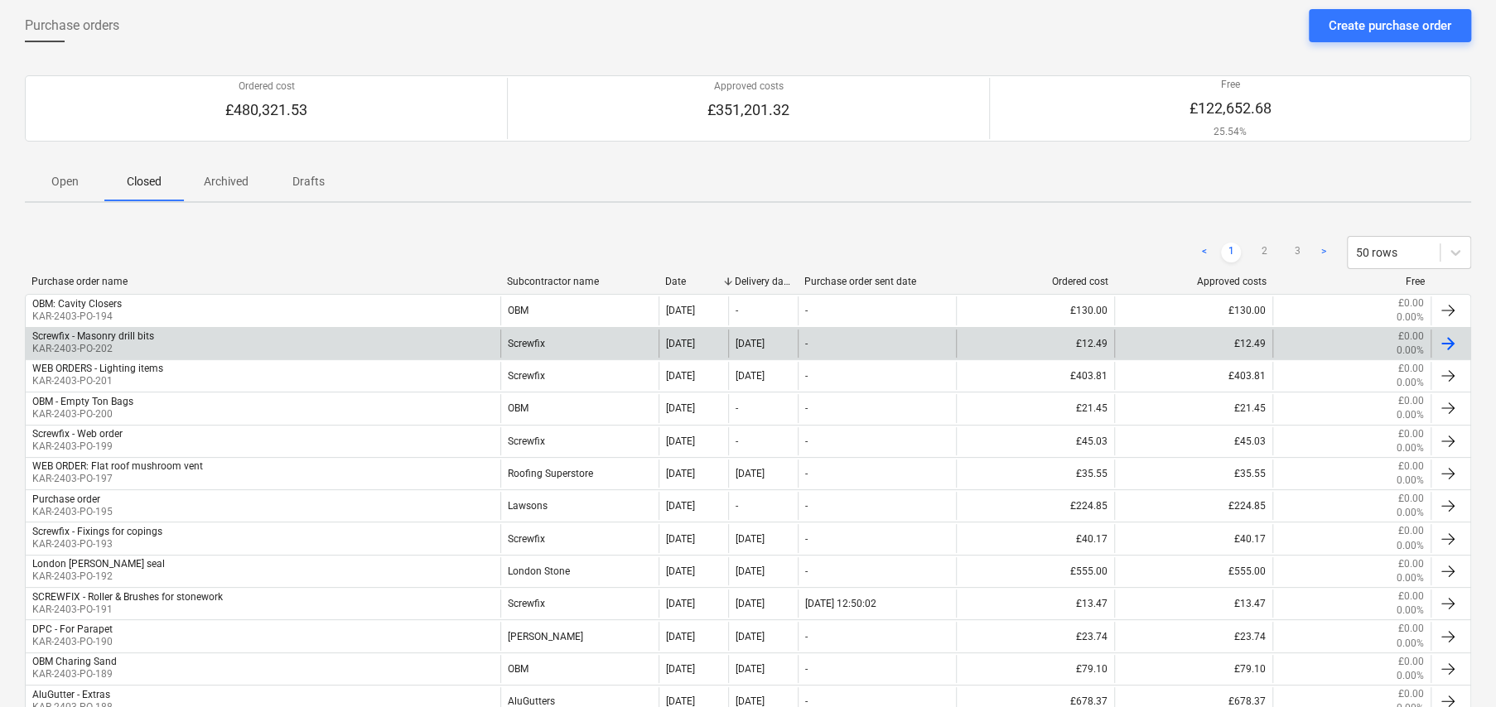
scroll to position [83, 0]
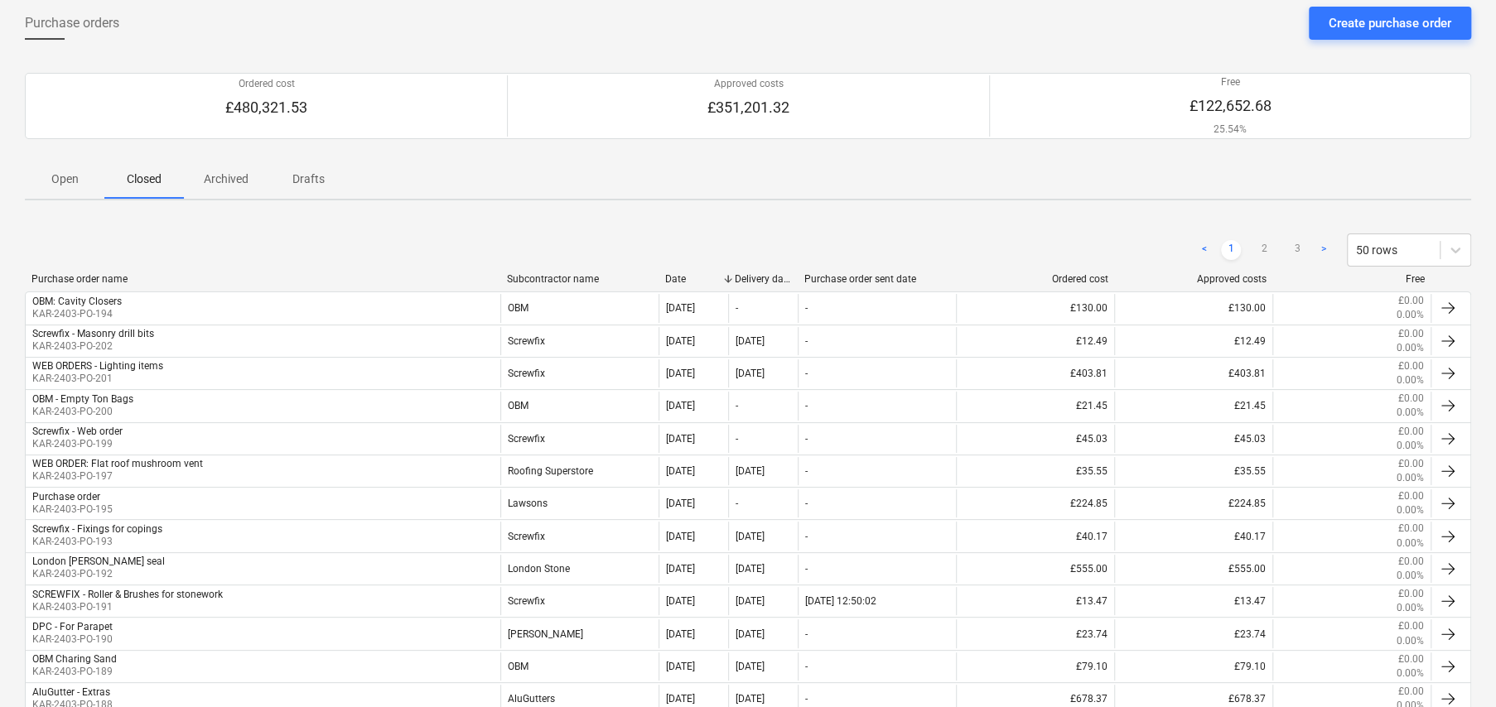
click at [549, 277] on div "Subcontractor name" at bounding box center [579, 279] width 145 height 12
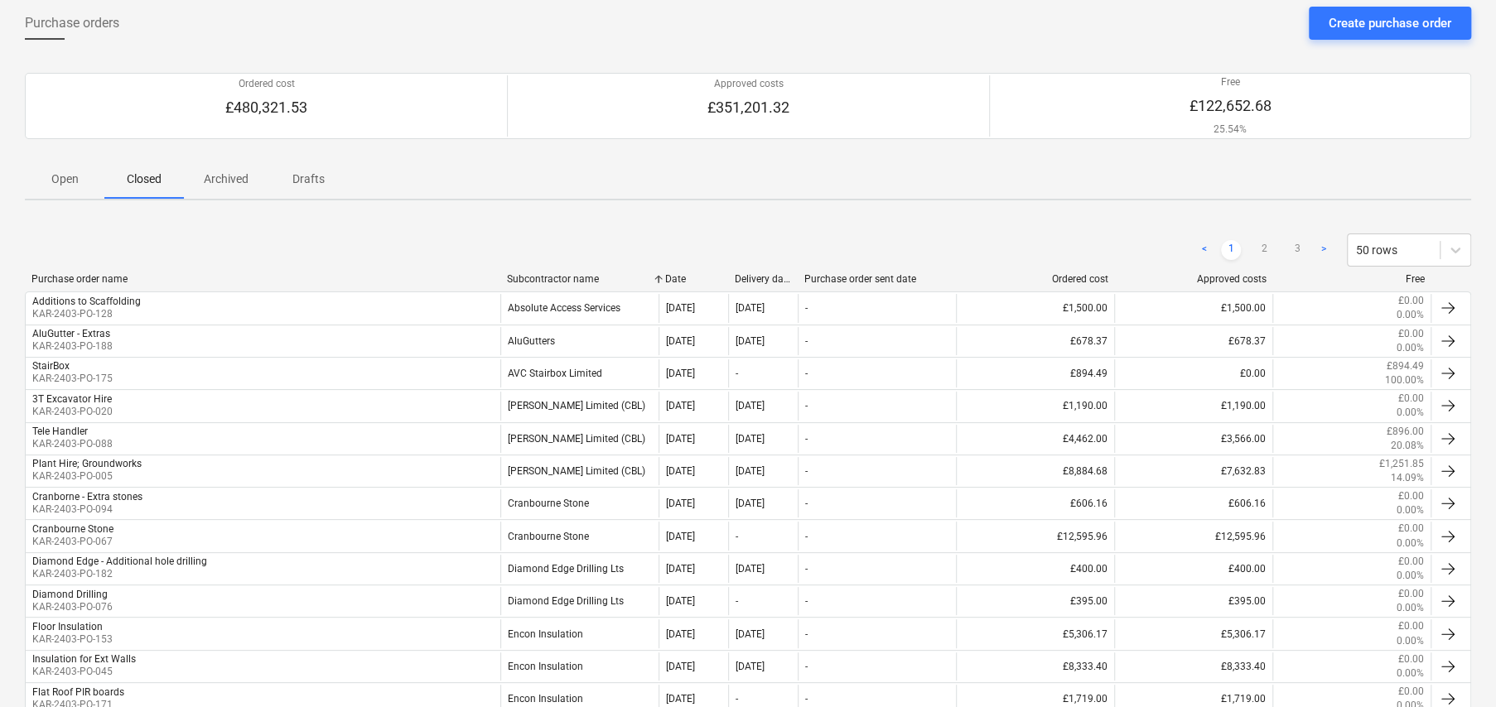
click at [549, 277] on div "Subcontractor name" at bounding box center [579, 279] width 145 height 12
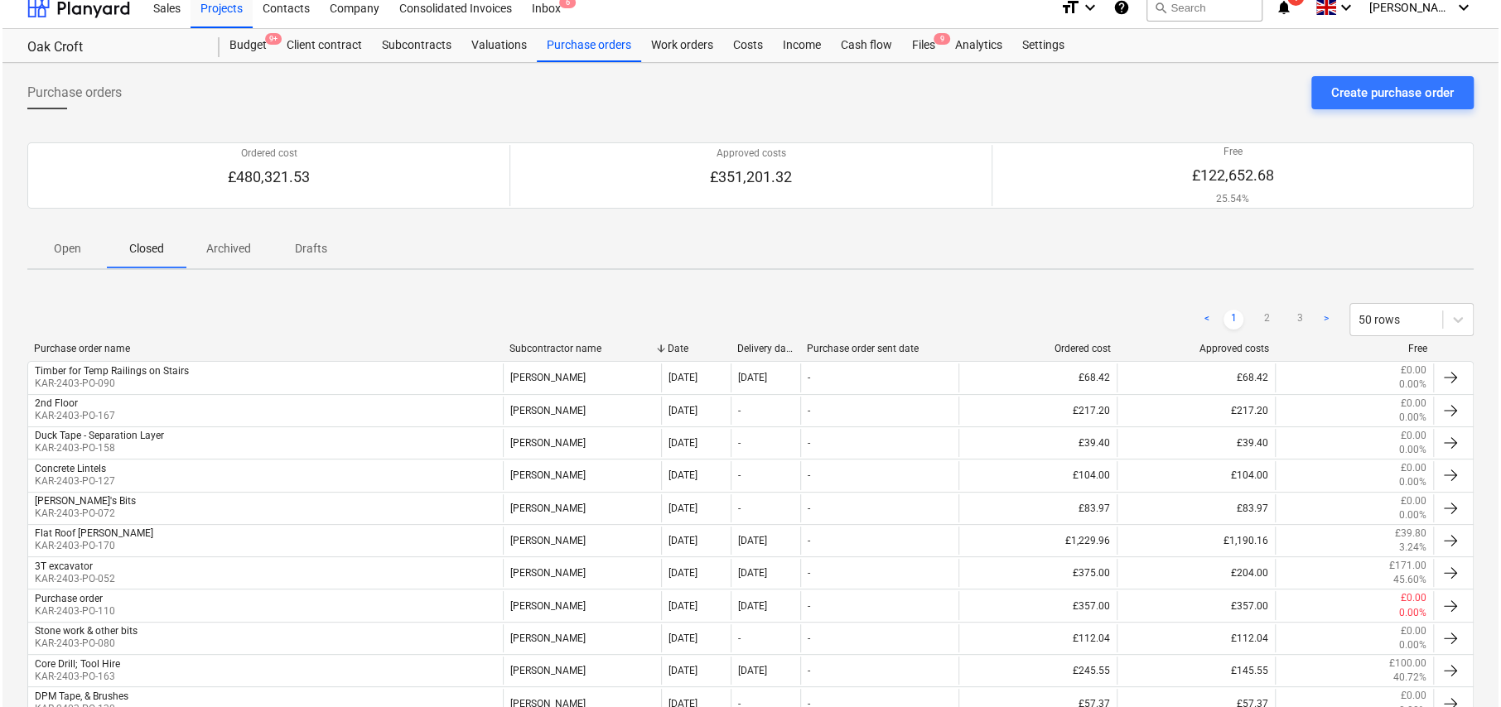
scroll to position [0, 0]
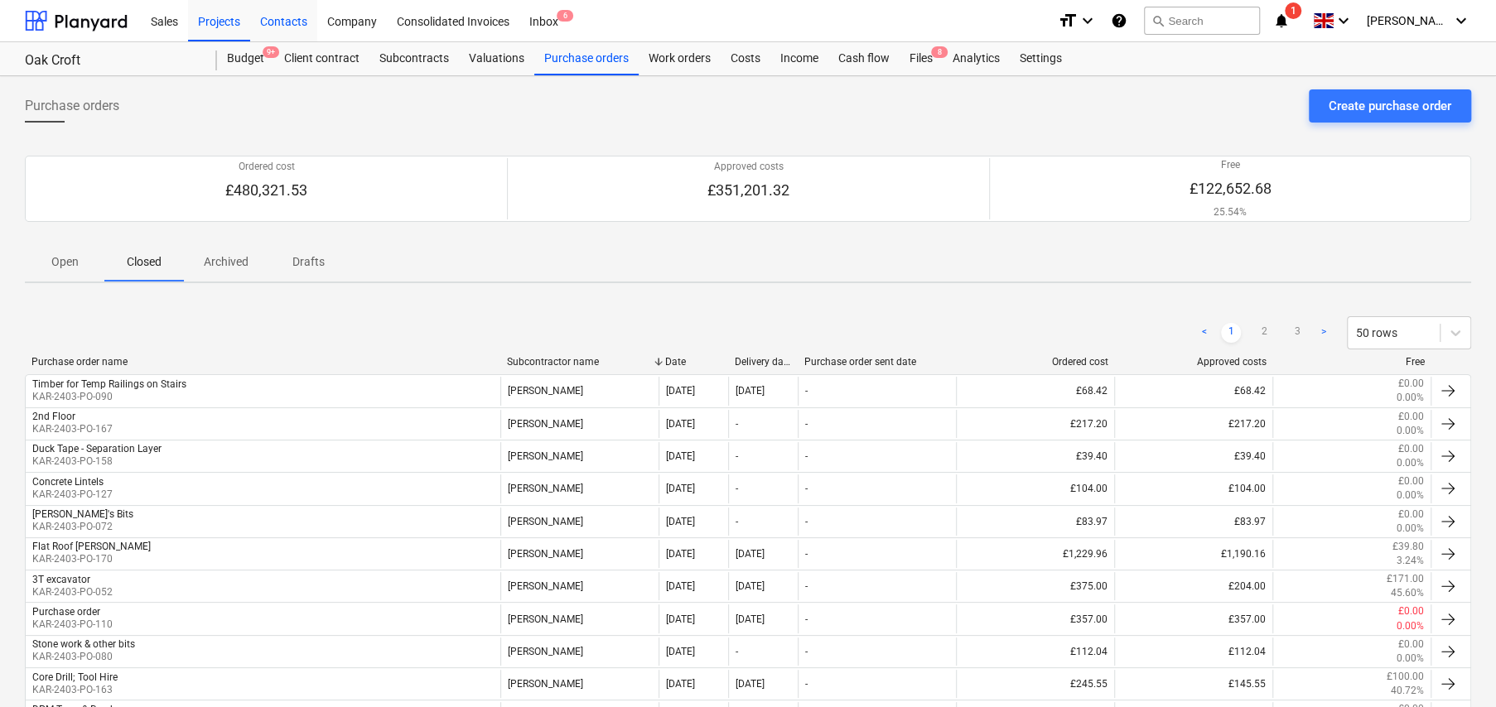
click at [280, 21] on div "Contacts" at bounding box center [283, 20] width 67 height 42
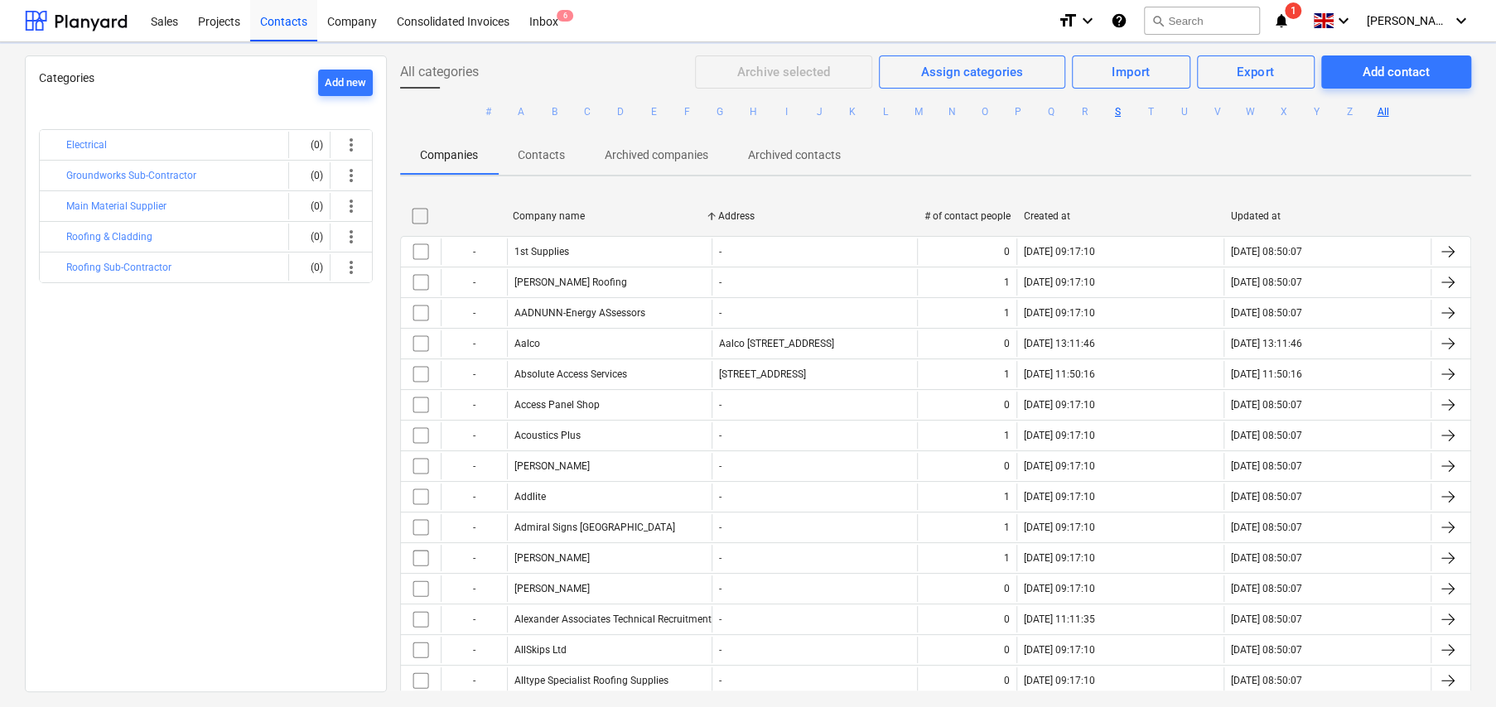
click at [1117, 112] on button "S" at bounding box center [1117, 112] width 20 height 20
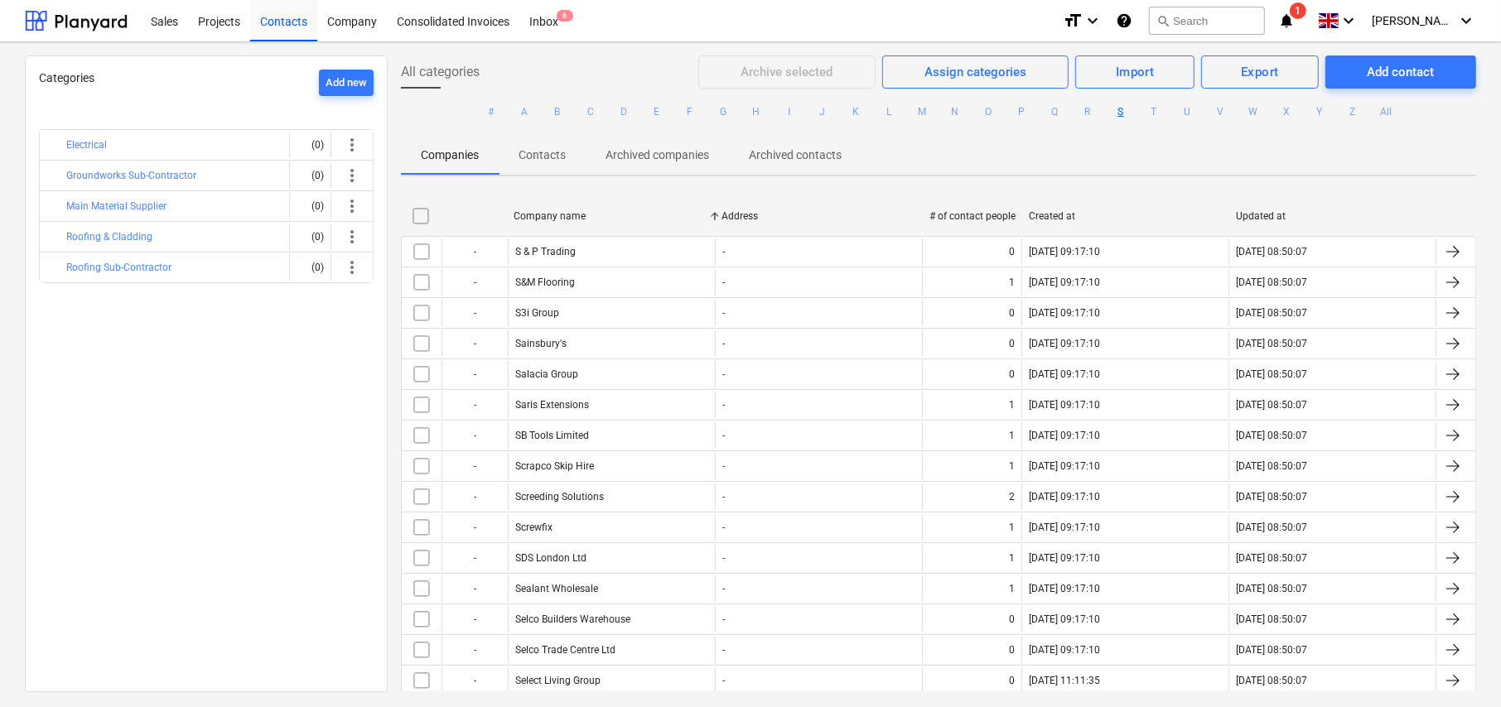
click at [1118, 113] on button "S" at bounding box center [1121, 112] width 20 height 20
click at [1243, 22] on button "search Search" at bounding box center [1207, 21] width 116 height 28
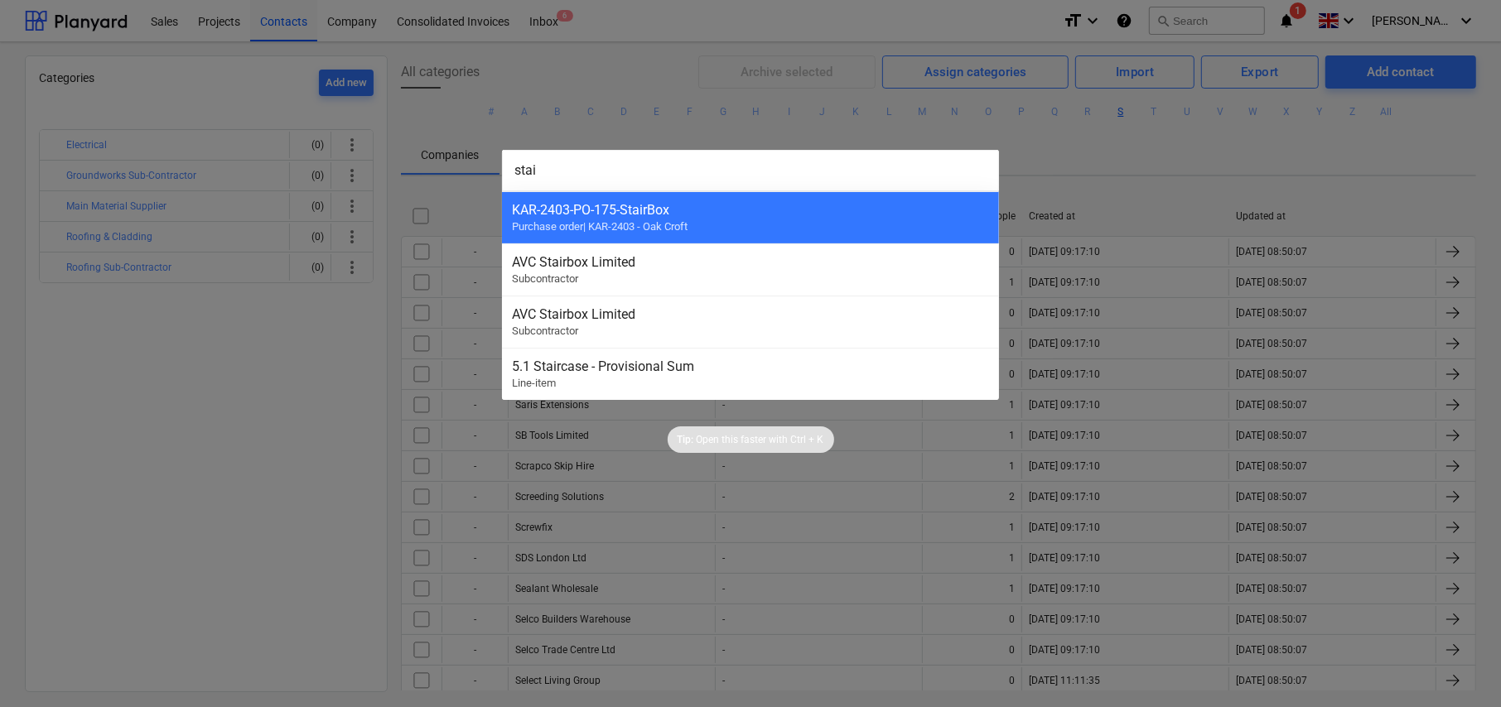
type input "stair"
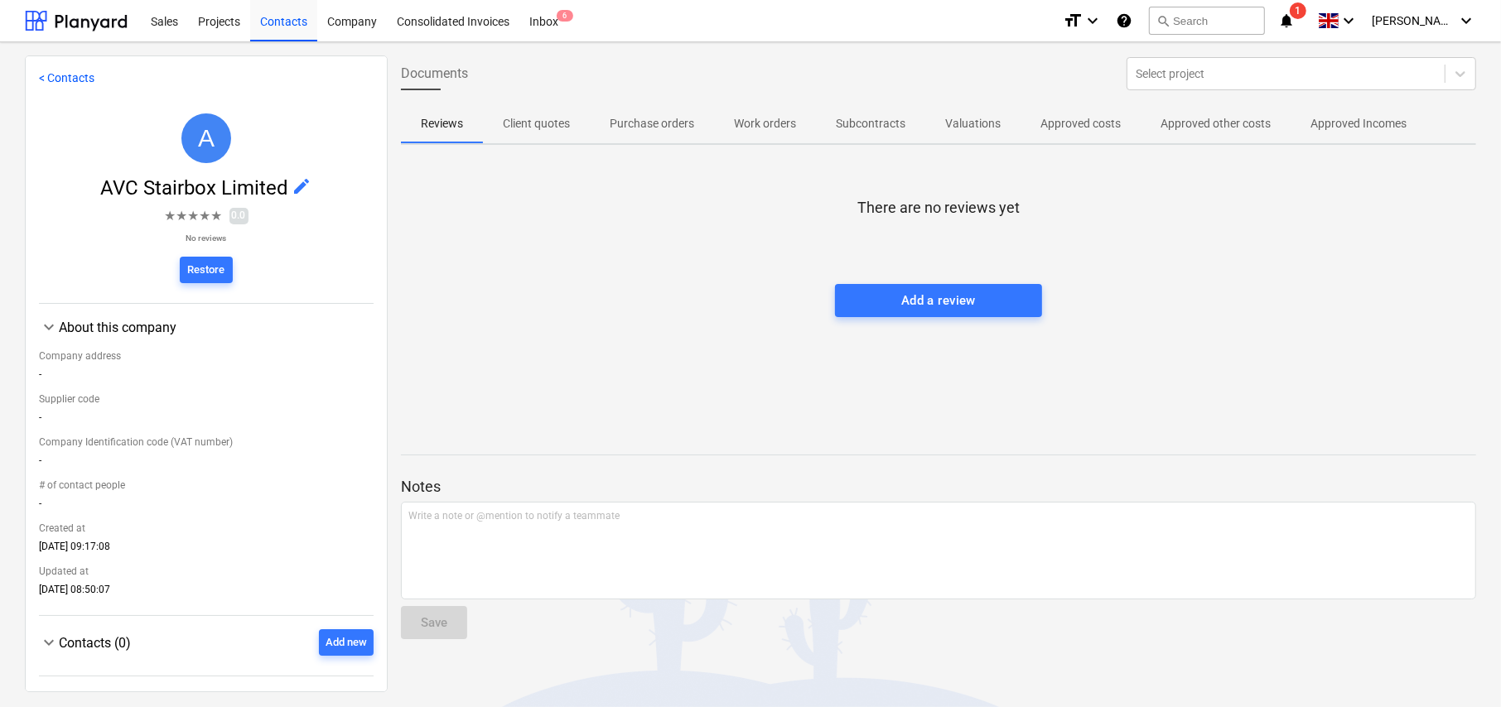
click at [1206, 121] on p "Approved other costs" at bounding box center [1215, 123] width 110 height 17
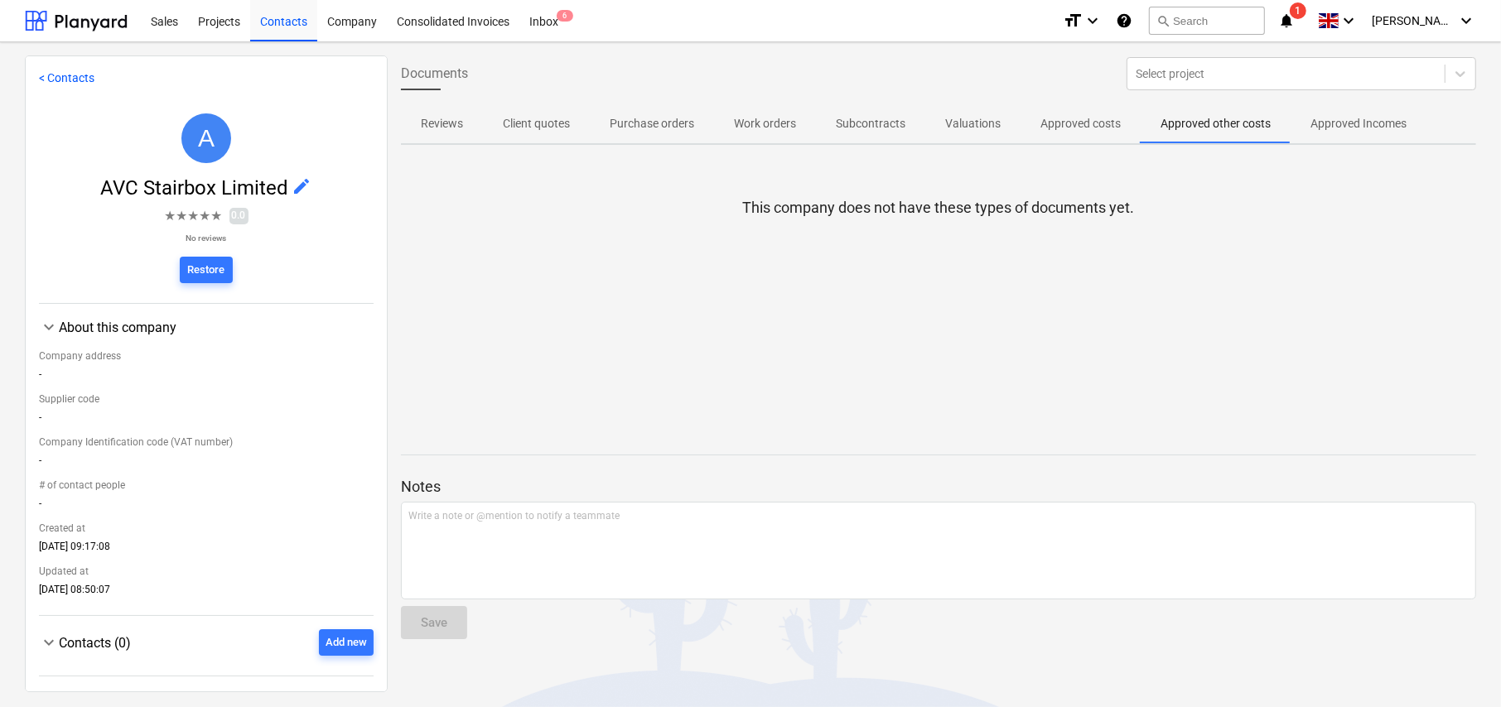
click at [648, 125] on p "Purchase orders" at bounding box center [652, 123] width 84 height 17
drag, startPoint x: 1230, startPoint y: 123, endPoint x: 1197, endPoint y: 120, distance: 33.3
click at [1230, 123] on p "Approved other costs" at bounding box center [1215, 123] width 110 height 17
click at [1078, 120] on p "Approved costs" at bounding box center [1080, 123] width 80 height 17
click at [968, 120] on p "Valuations" at bounding box center [972, 123] width 55 height 17
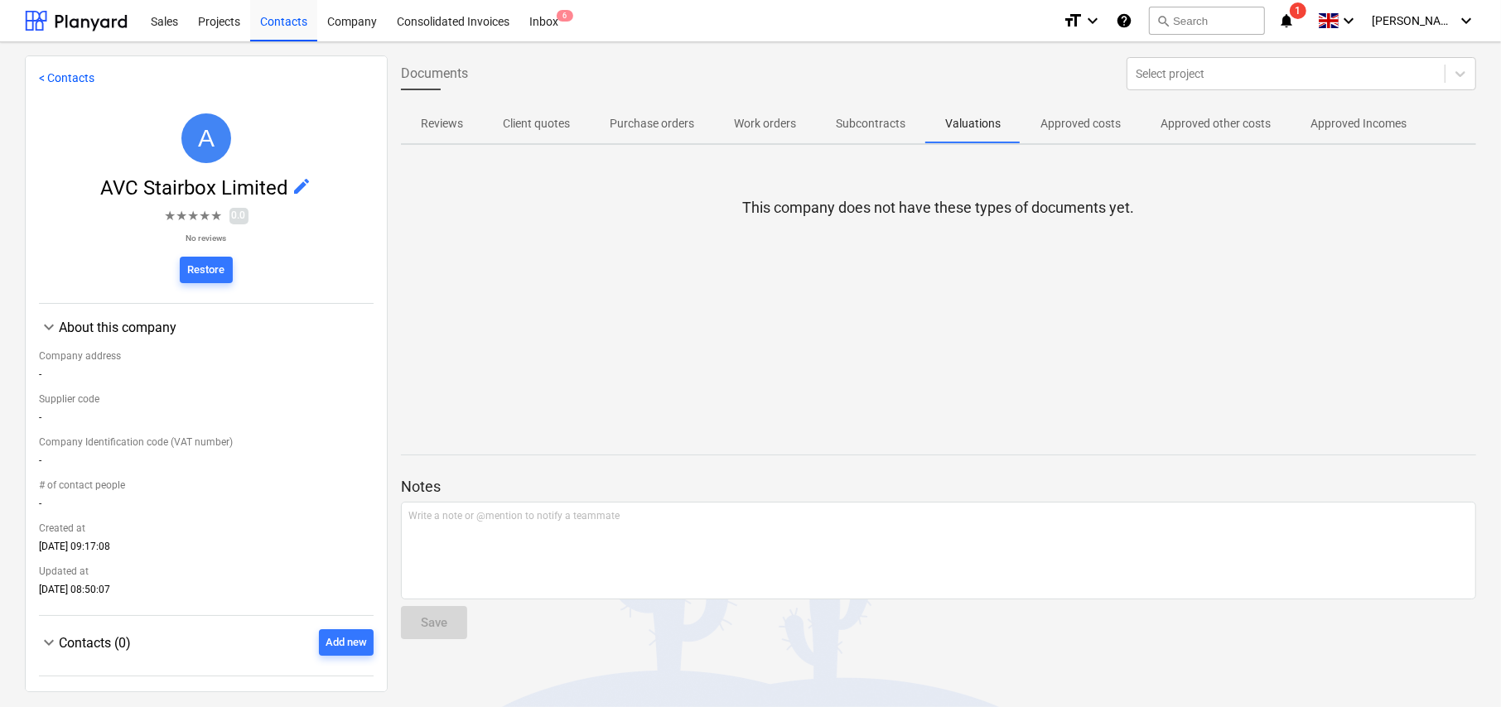
click at [639, 124] on p "Purchase orders" at bounding box center [652, 123] width 84 height 17
click at [566, 122] on p "Client quotes" at bounding box center [536, 123] width 67 height 17
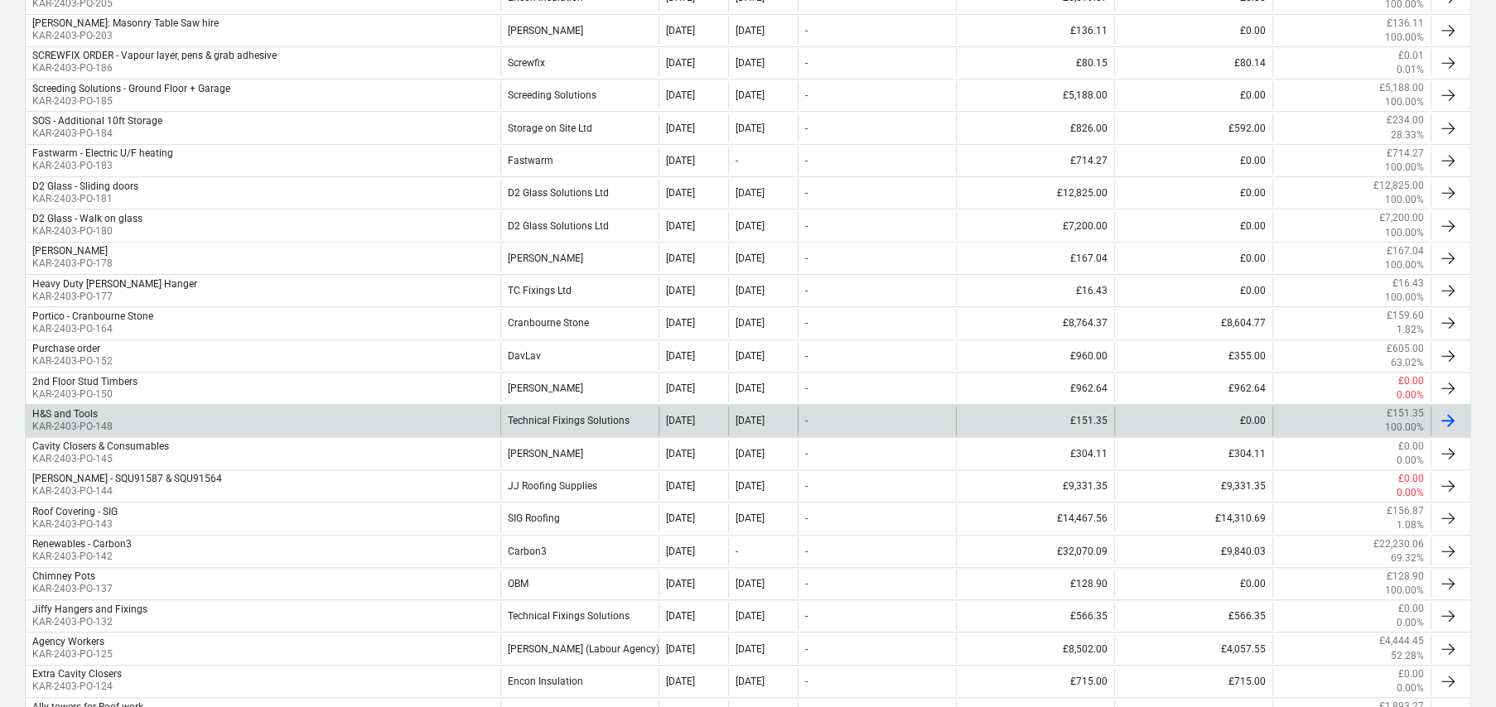
scroll to position [745, 0]
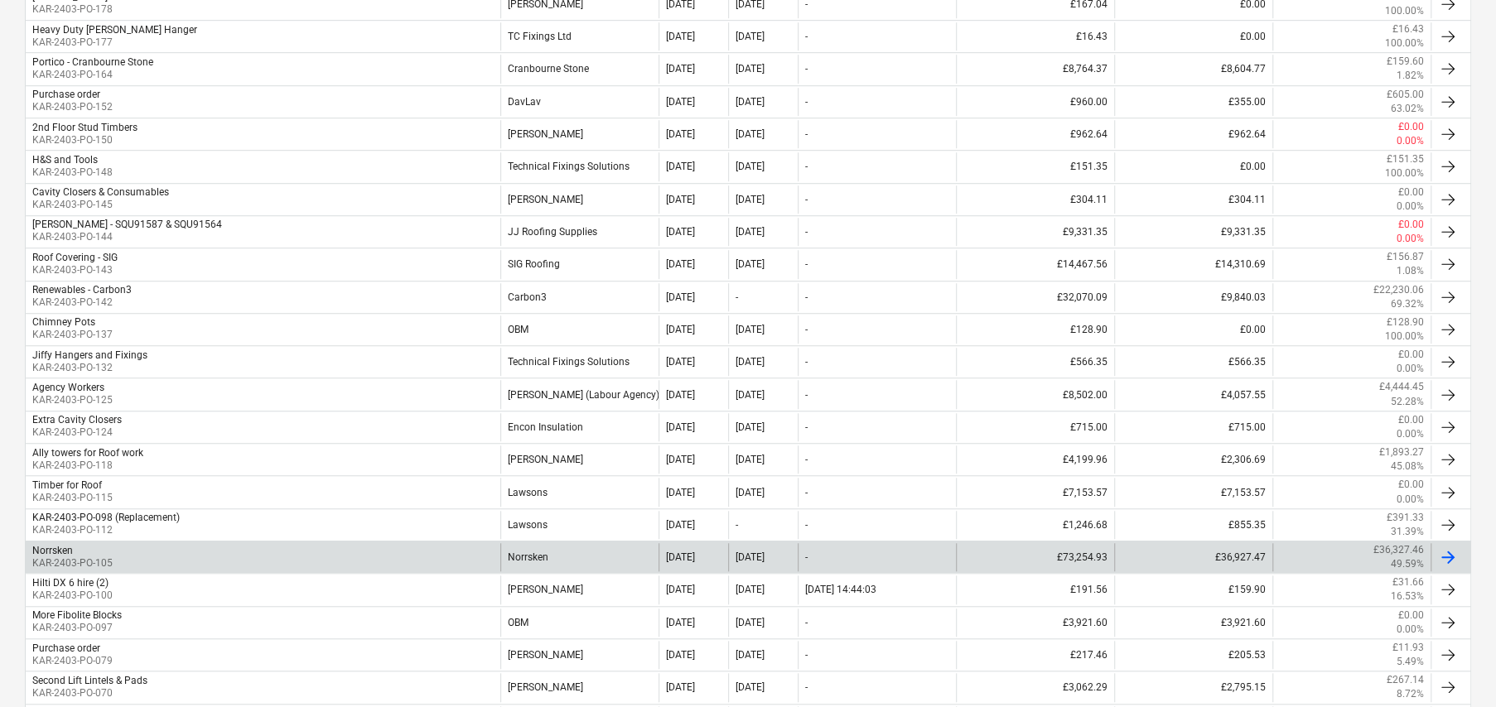
click at [113, 560] on div "Norrsken KAR-2403-PO-105" at bounding box center [263, 557] width 475 height 28
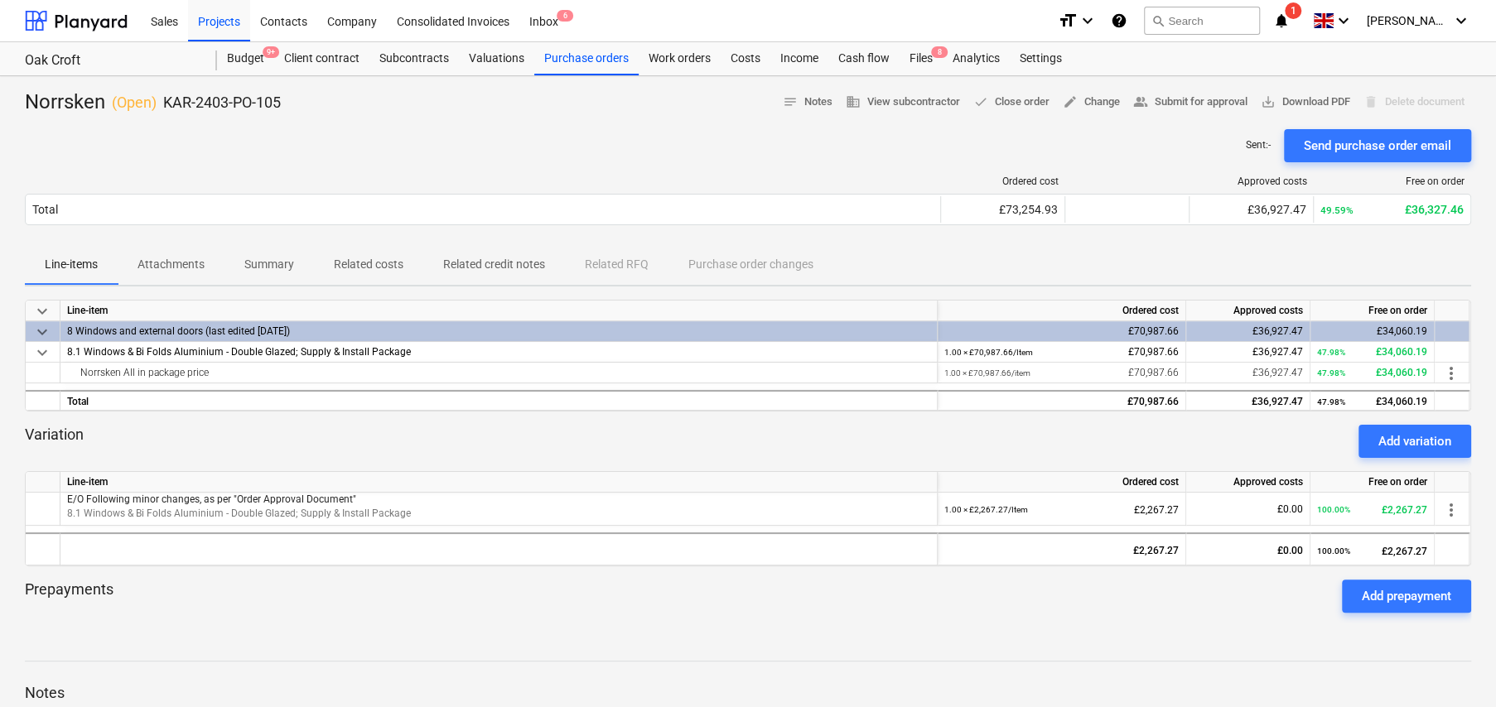
click at [370, 272] on p "Related costs" at bounding box center [369, 264] width 70 height 17
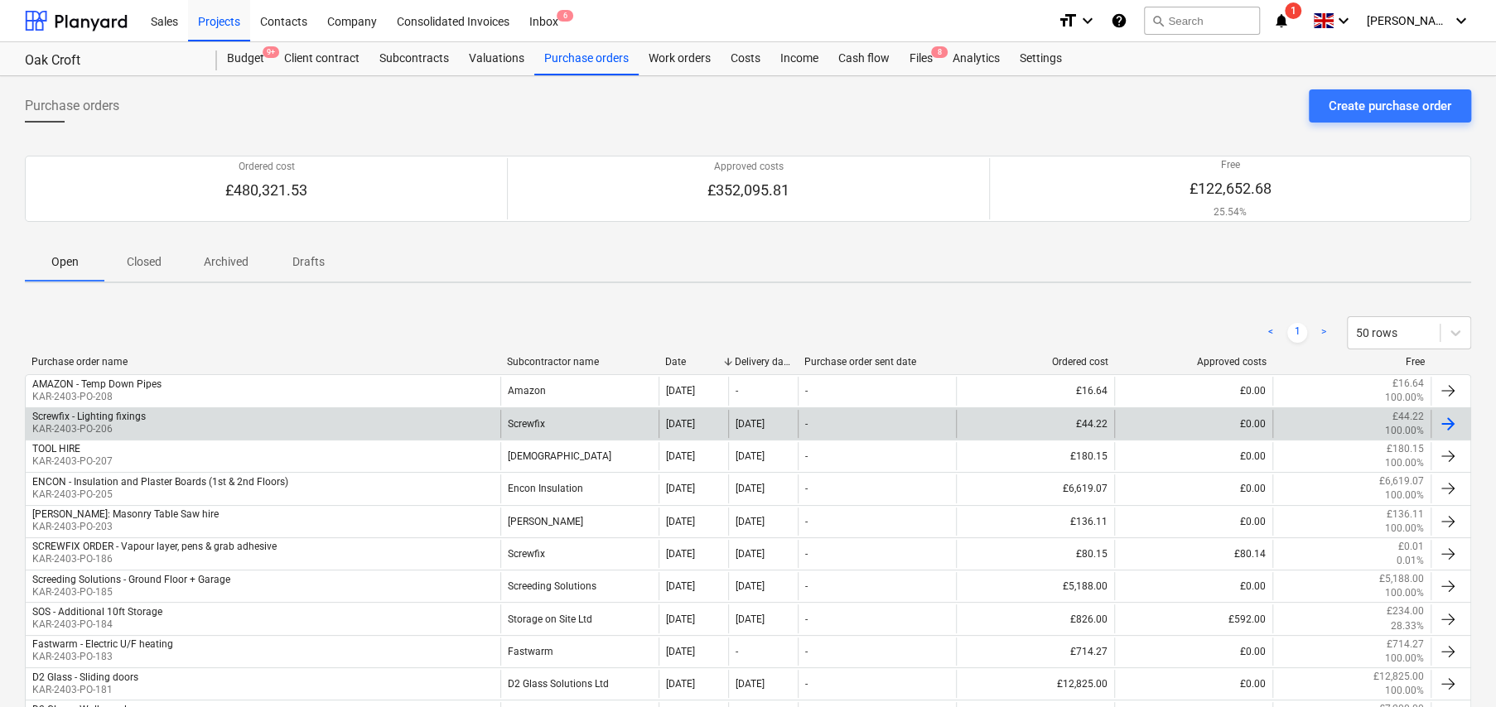
click at [112, 421] on div "Screwfix - Lighting fixings" at bounding box center [88, 417] width 113 height 12
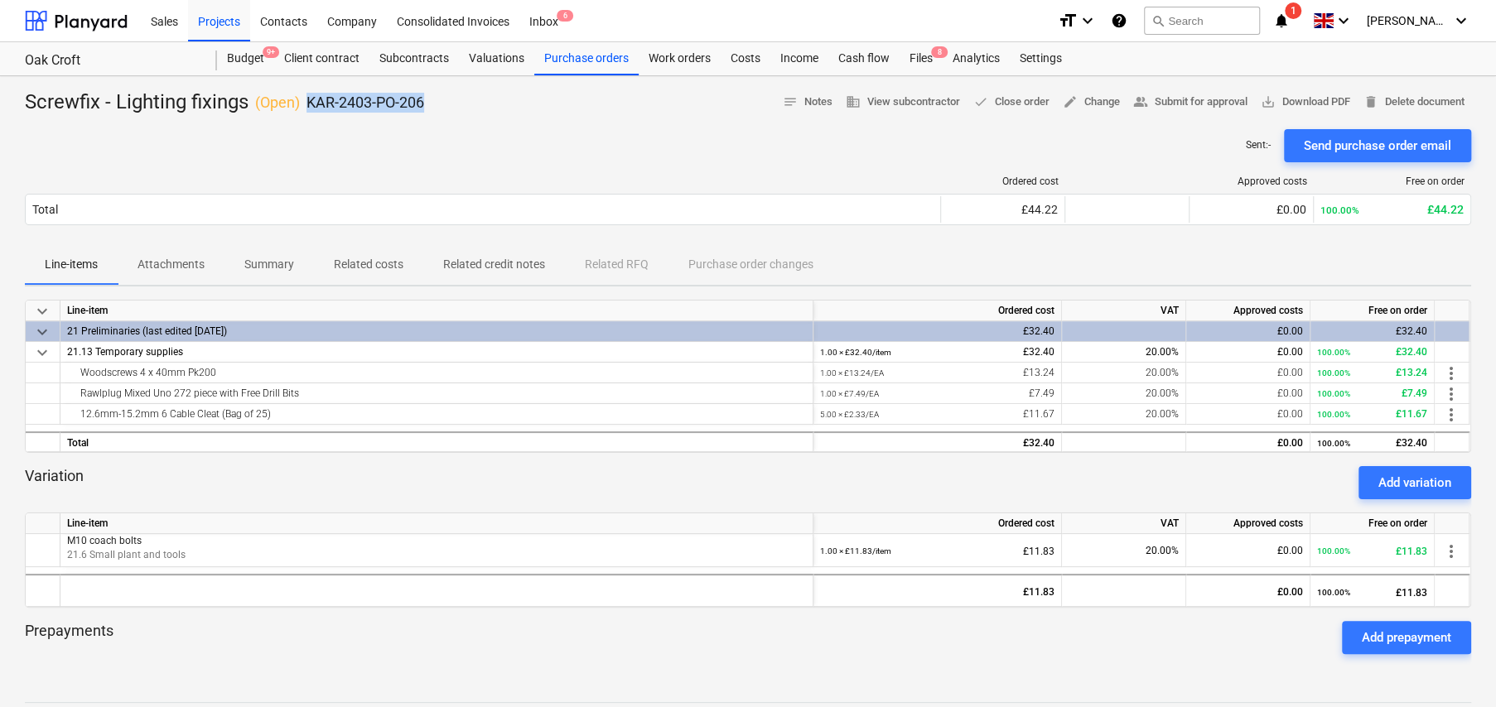
drag, startPoint x: 447, startPoint y: 101, endPoint x: 309, endPoint y: 100, distance: 138.3
click at [309, 100] on div "Screwfix - Lighting fixings ( Open ) KAR-2403-PO-206 notes Notes business View …" at bounding box center [748, 102] width 1446 height 27
copy p "KAR-2403-PO-206"
click at [1416, 484] on div "Add variation" at bounding box center [1414, 483] width 73 height 22
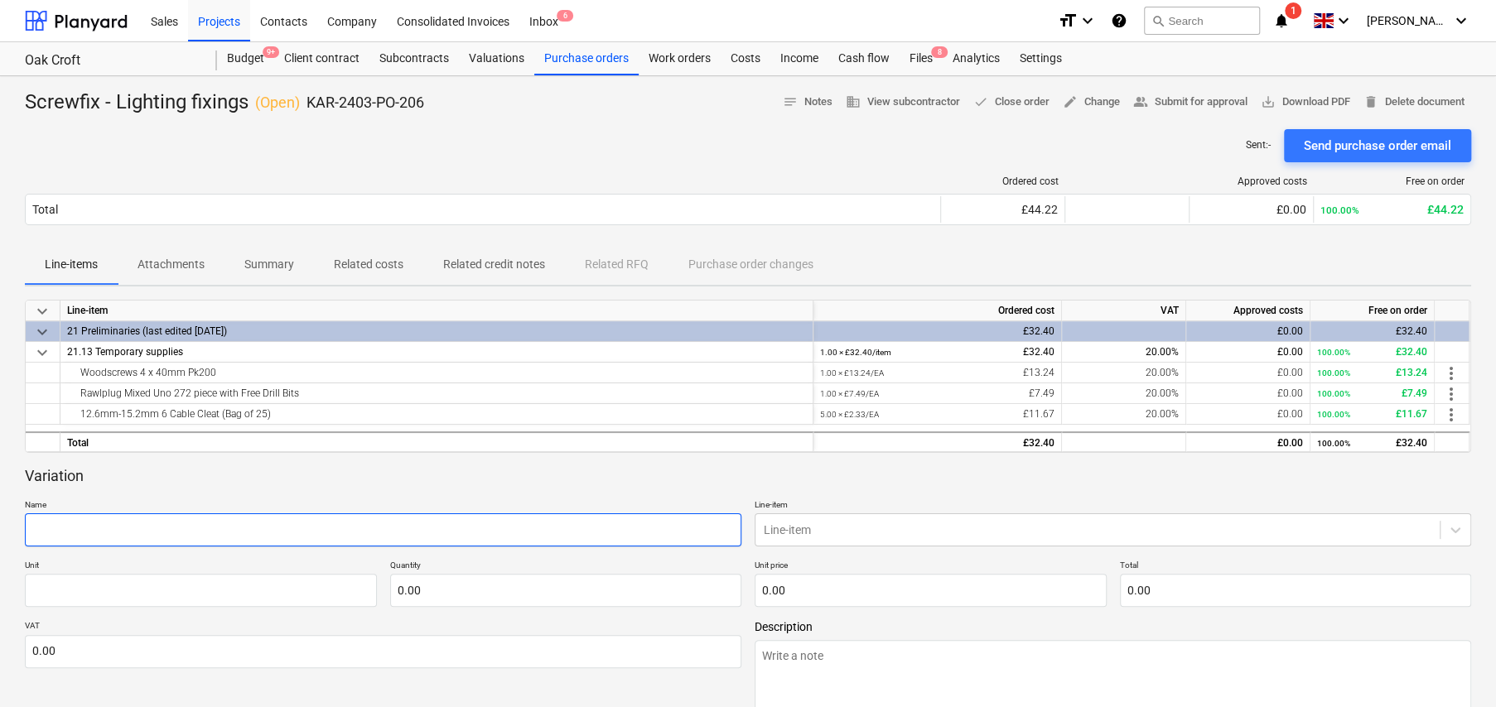
click at [401, 521] on input "text" at bounding box center [383, 530] width 716 height 33
type textarea "x"
type input "B"
type textarea "x"
type input "B;"
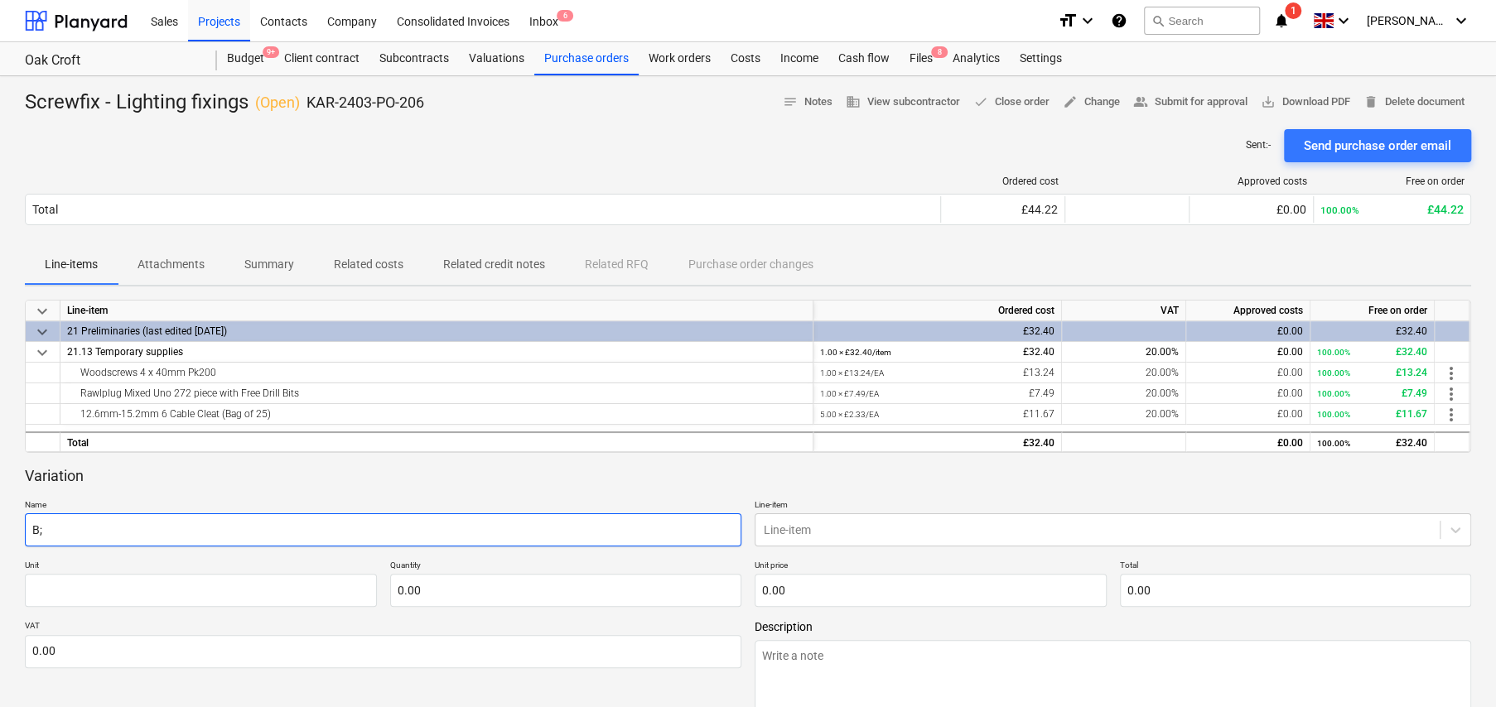
type textarea "x"
type input "B;a"
type textarea "x"
type input "B;ad"
type textarea "x"
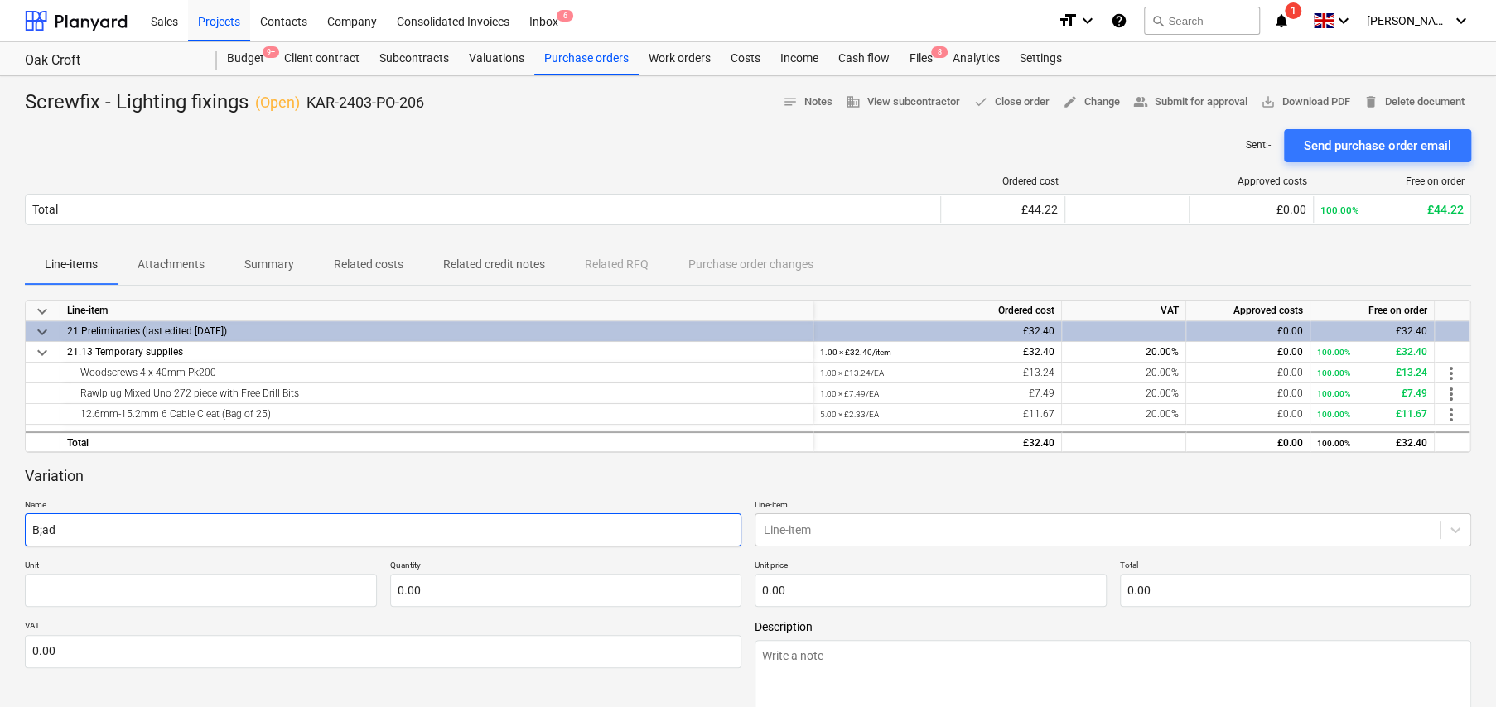
type input "B;ade"
type textarea "x"
type input "B;ade"
type textarea "x"
type input "B;ade f"
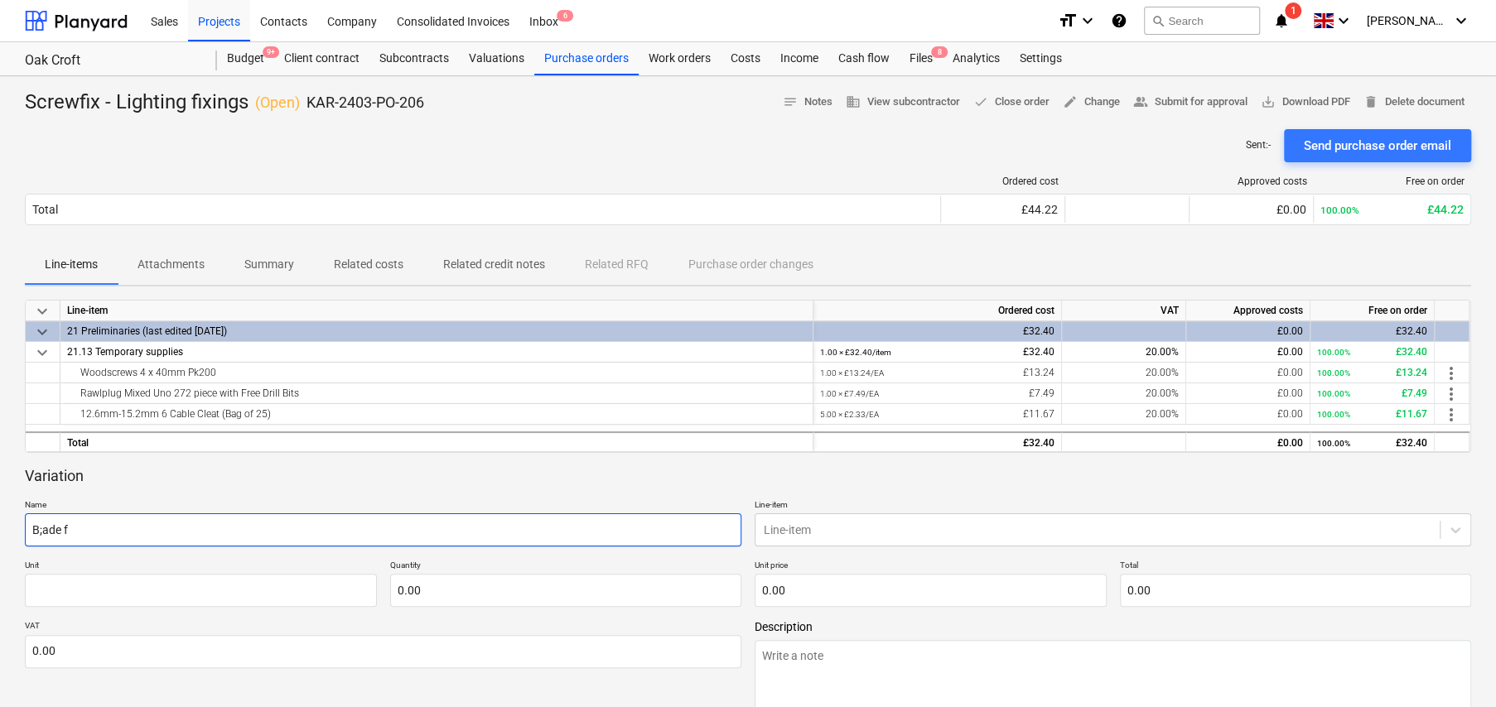
type textarea "x"
type input "B;ade fo"
type textarea "x"
type input "B;ade for"
type textarea "x"
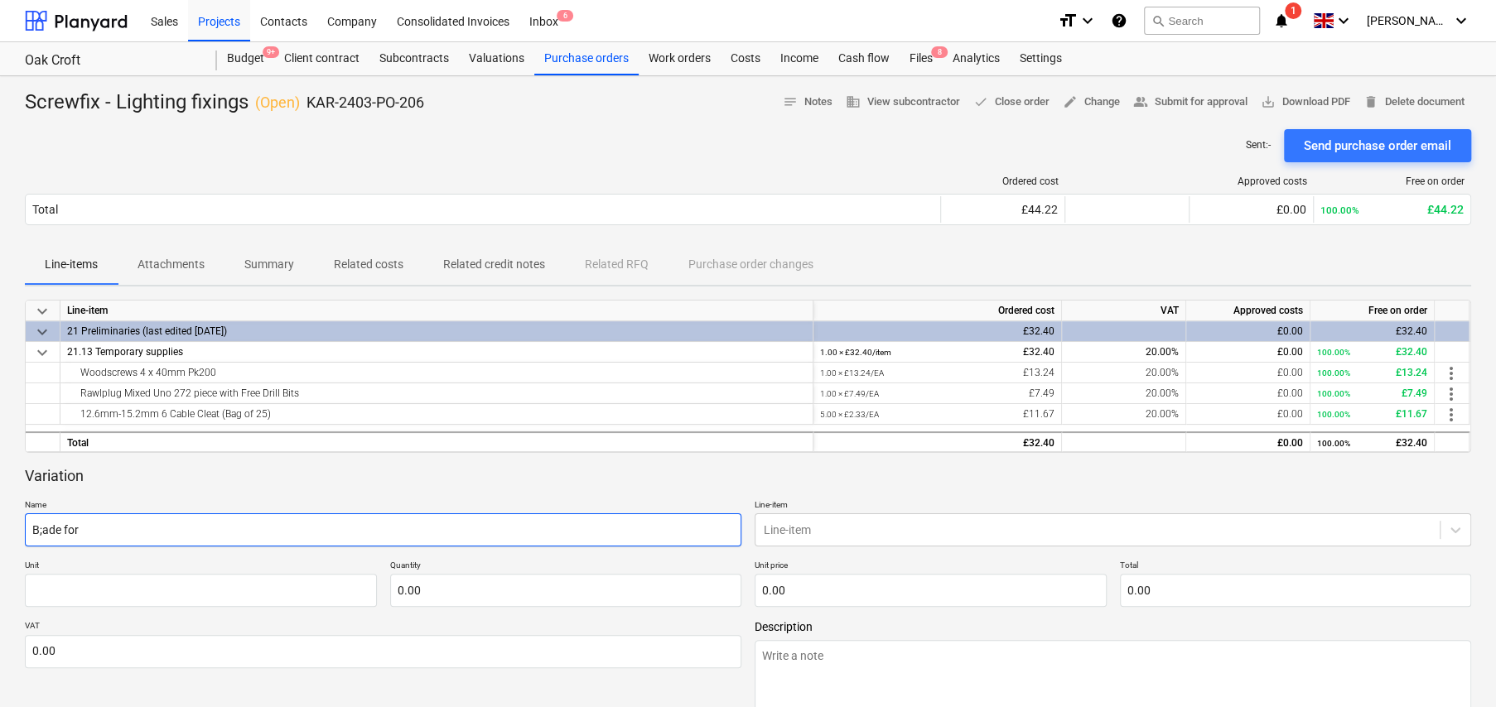
type input "B;ade for"
type textarea "x"
type input "B;ade for b"
type textarea "x"
type input "B;ade for be"
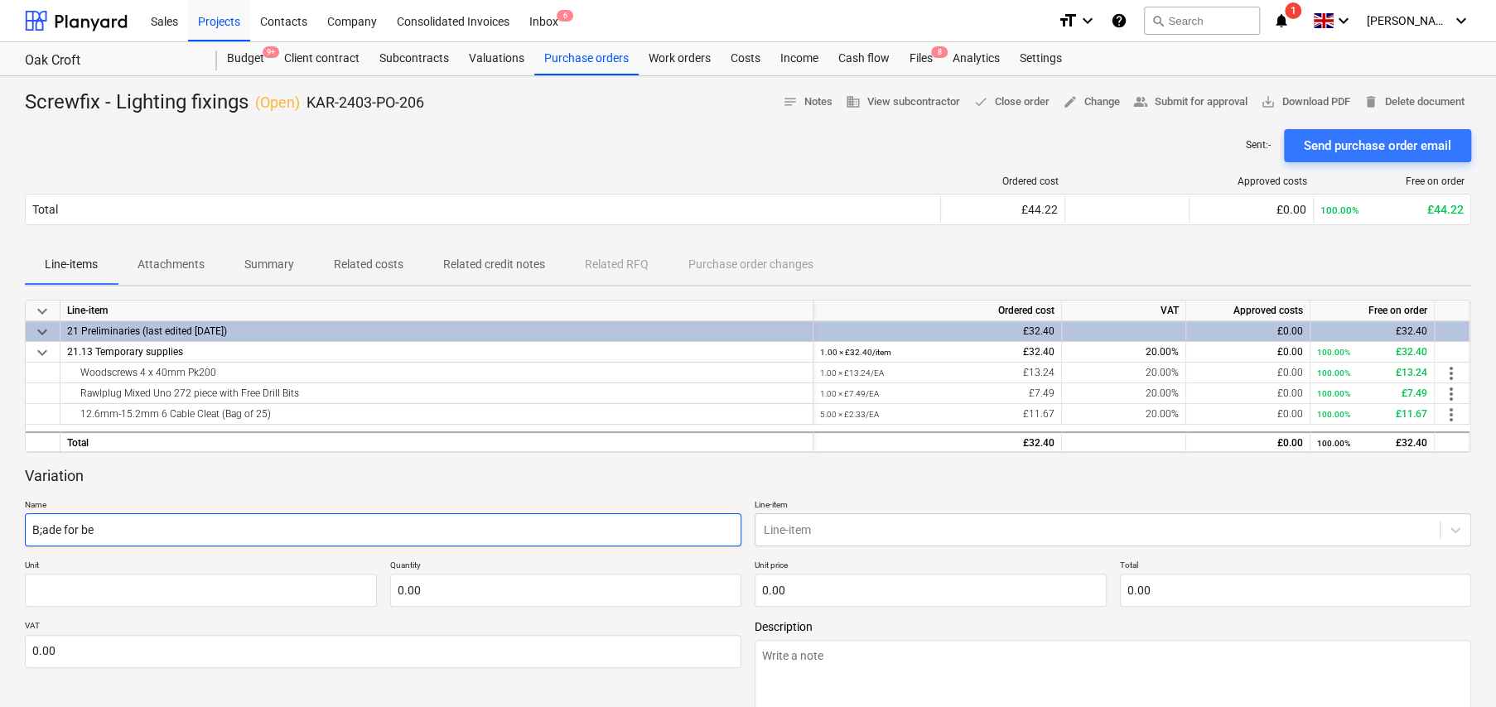
type textarea "x"
type input "B;ade for ben"
type textarea "x"
type input "B;ade for benc"
type textarea "x"
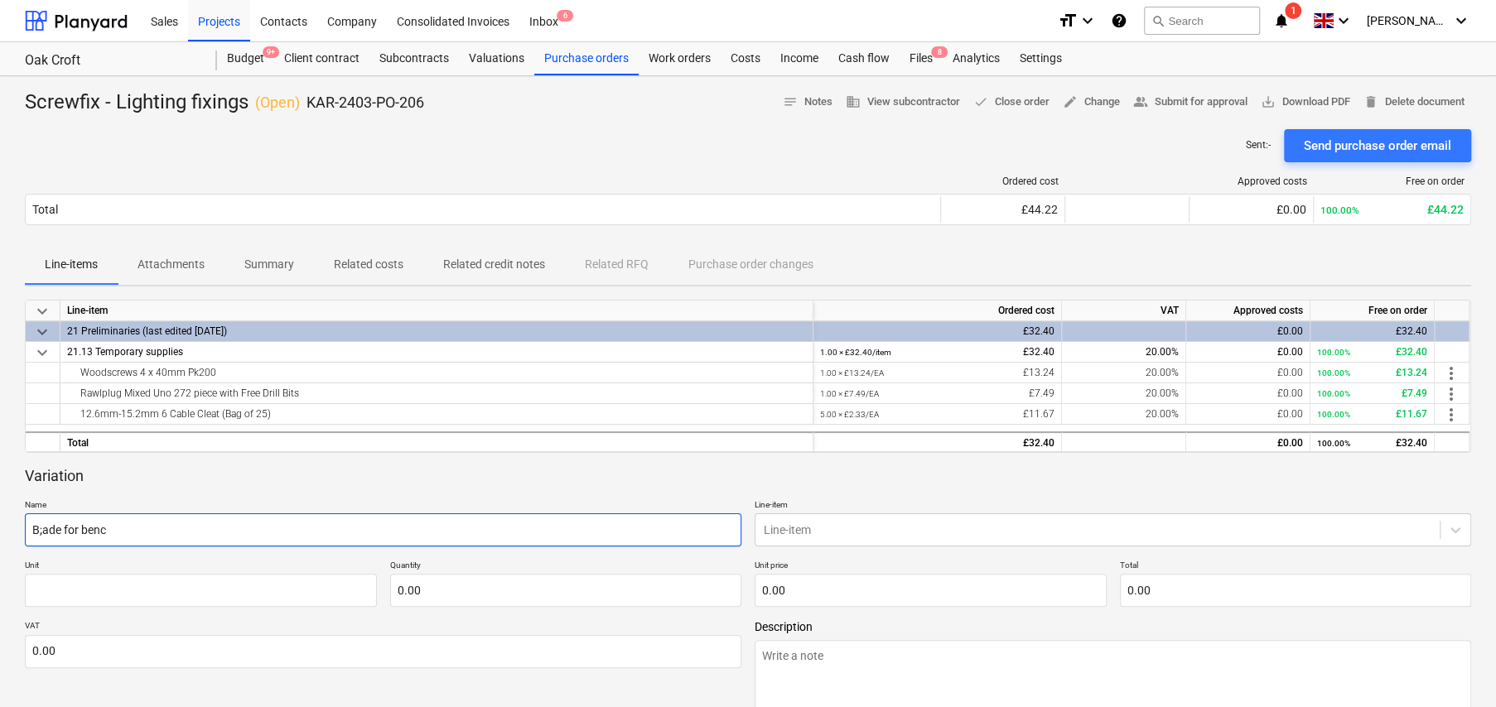
type input "B;ade for bench"
type textarea "x"
type input "B;ade for bench"
type textarea "x"
type input "B;ade for bench s"
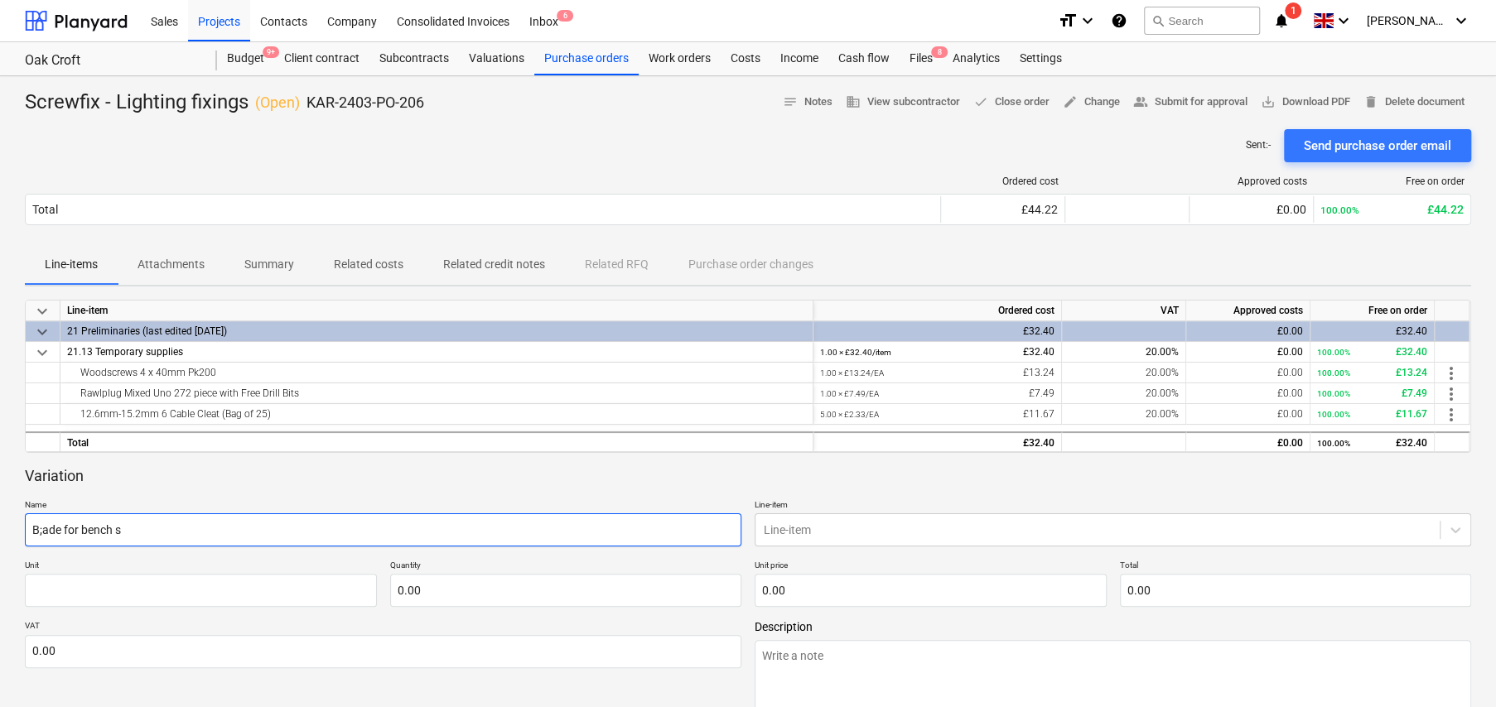
type textarea "x"
type input "B;ade for bench sa"
type textarea "x"
type input "B;ade for bench saw"
type textarea "x"
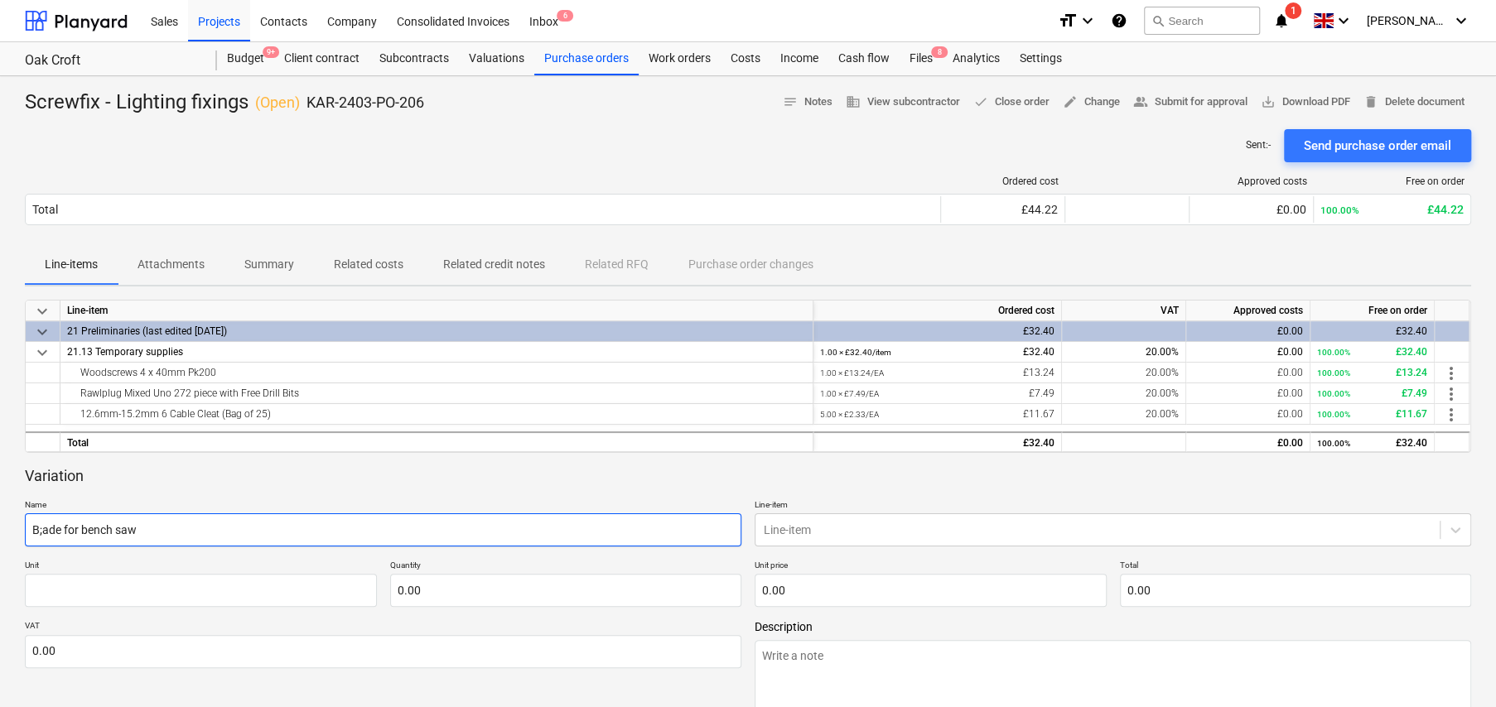
type input "Bade for bench saw"
type textarea "x"
type input "Blade for bench saw"
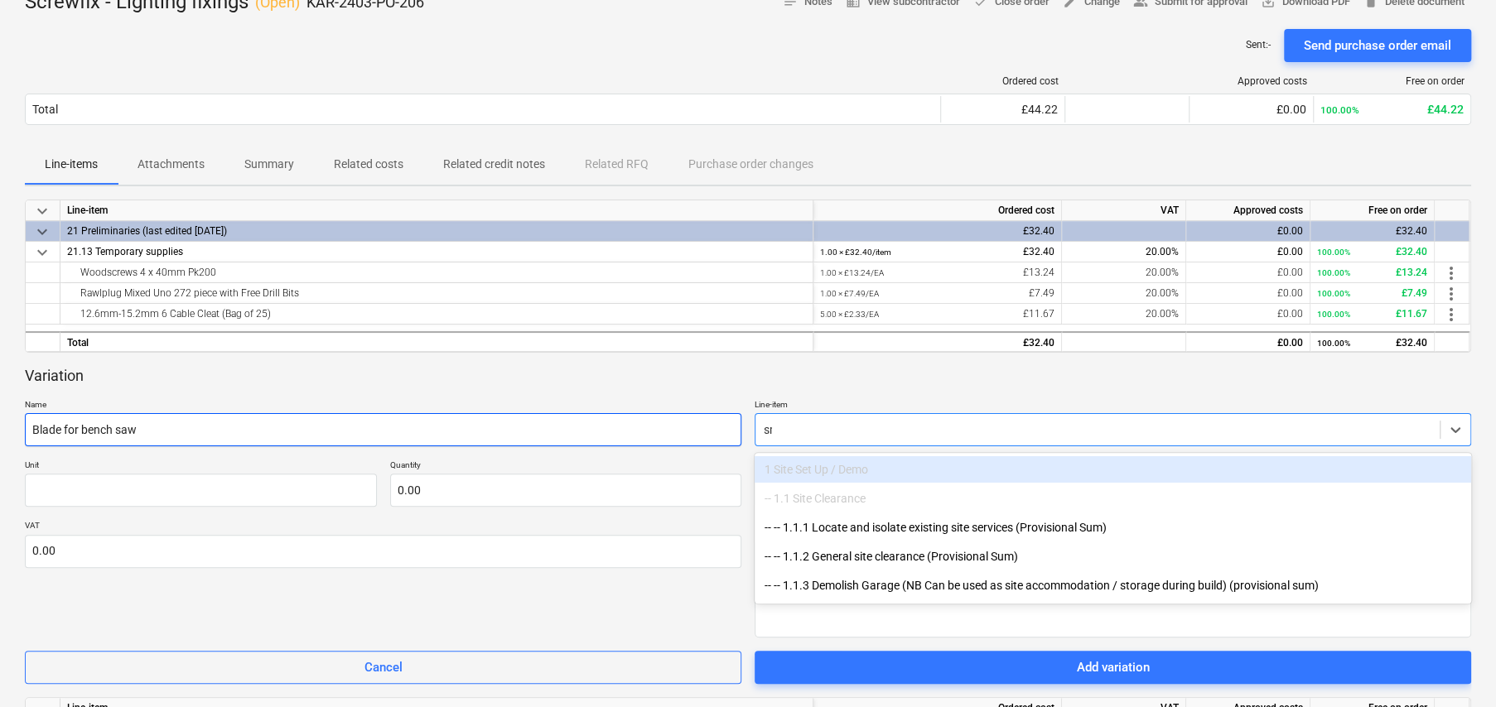
scroll to position [104, 0]
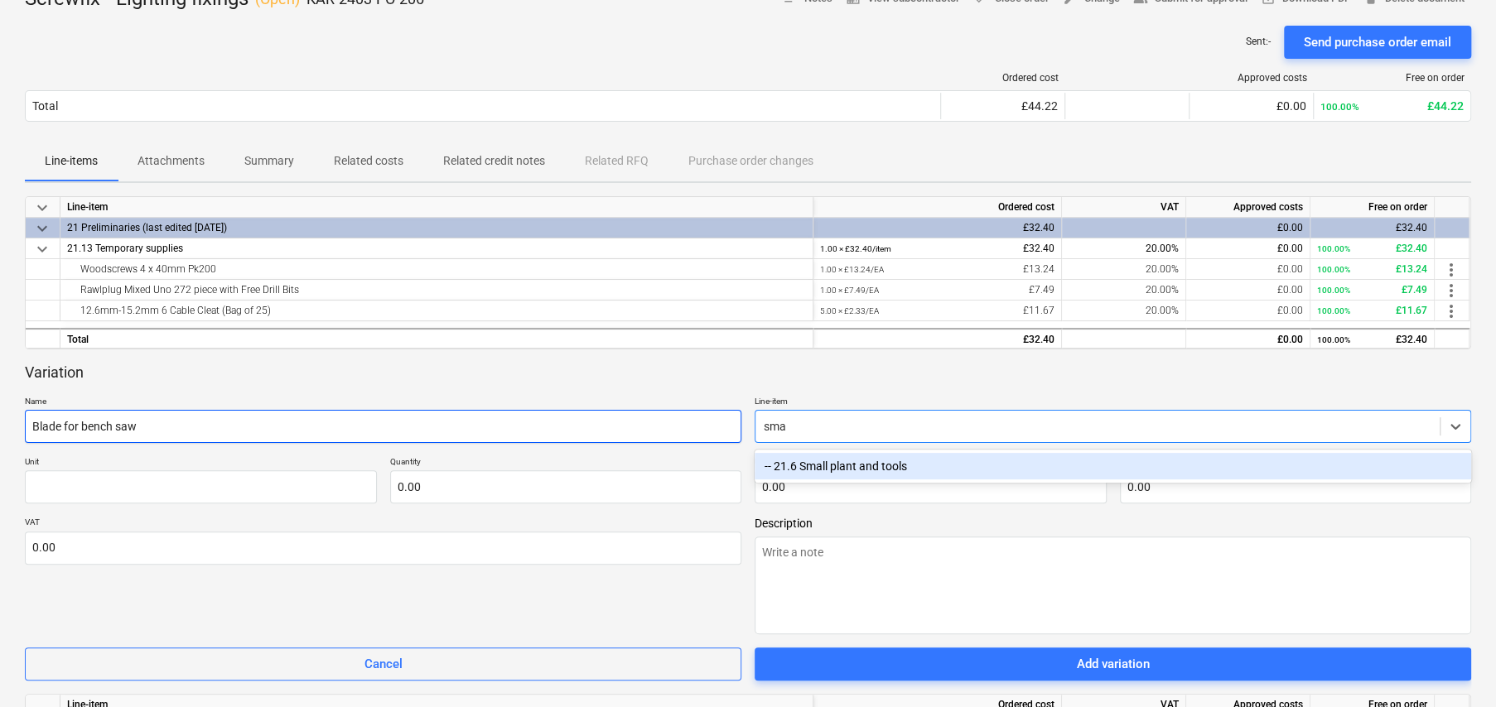
type input "smal"
type textarea "x"
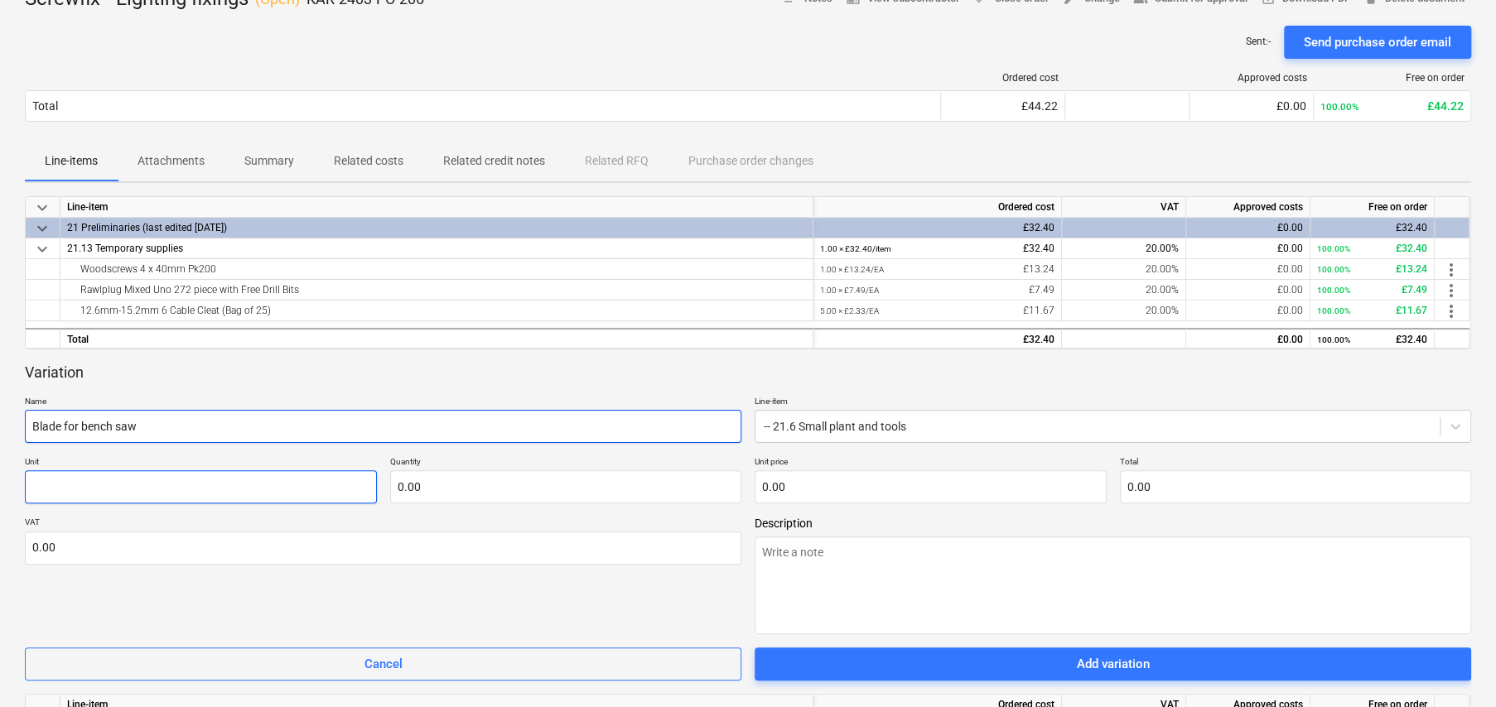
type textarea "x"
type input "i"
type textarea "x"
type input "it"
type textarea "x"
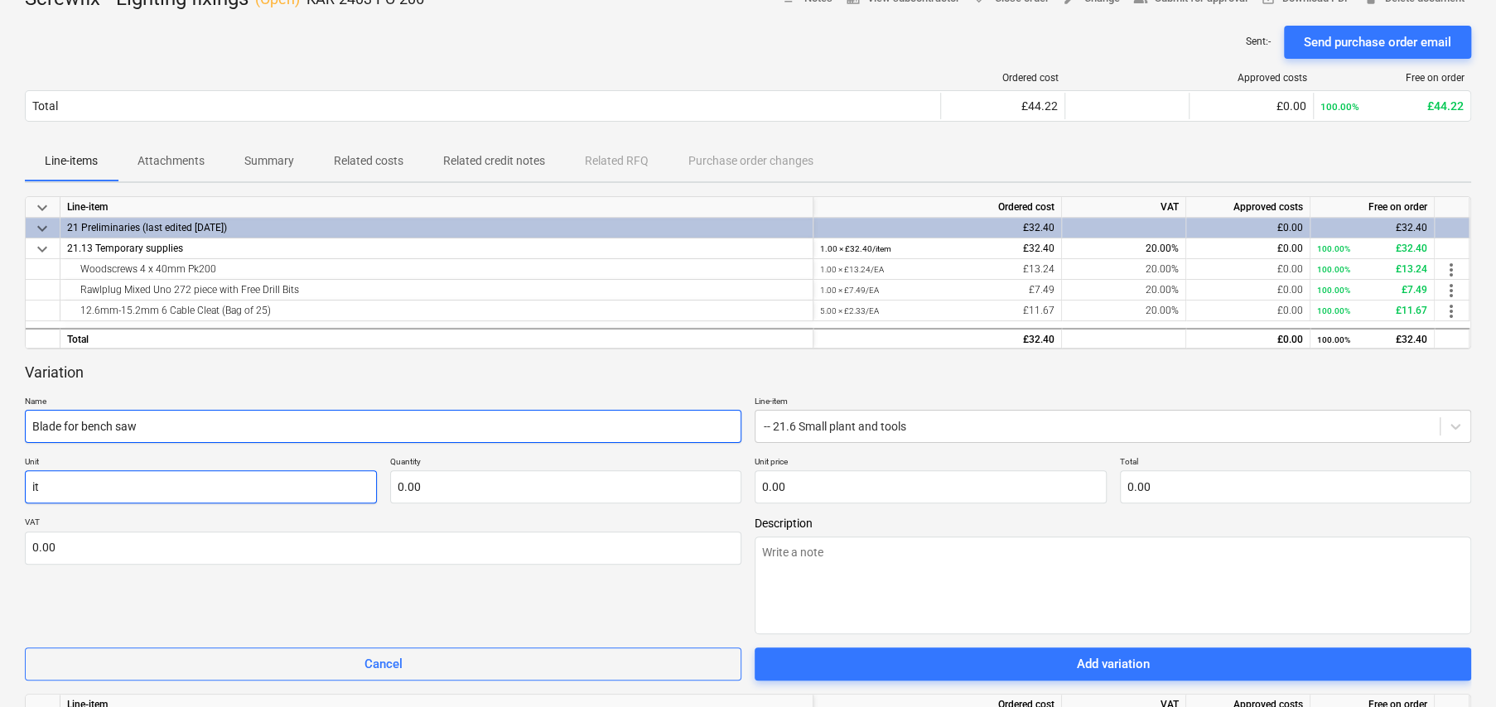
type input "ite"
type textarea "x"
type input "item"
type textarea "x"
type input "1.00"
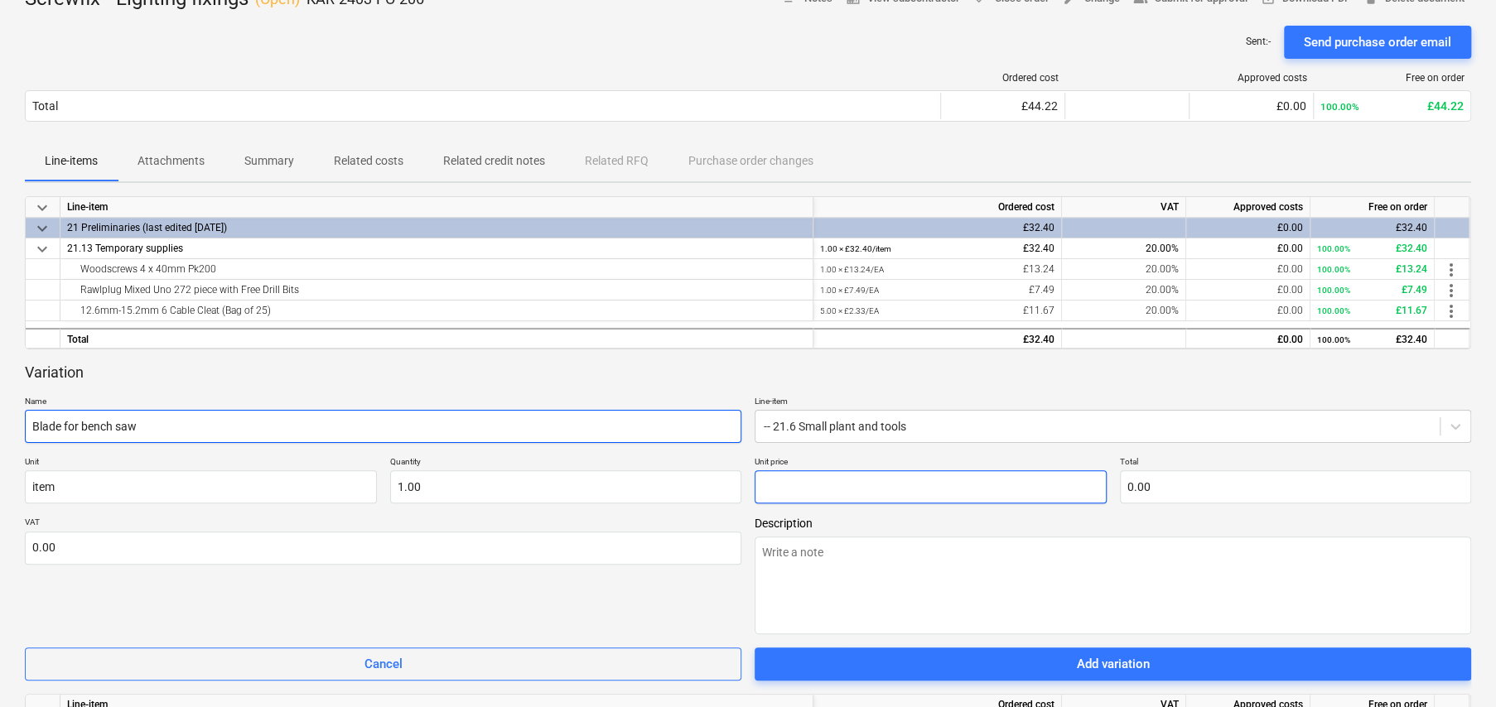
type textarea "x"
type input "4"
type input "4.00"
type textarea "x"
type input "42"
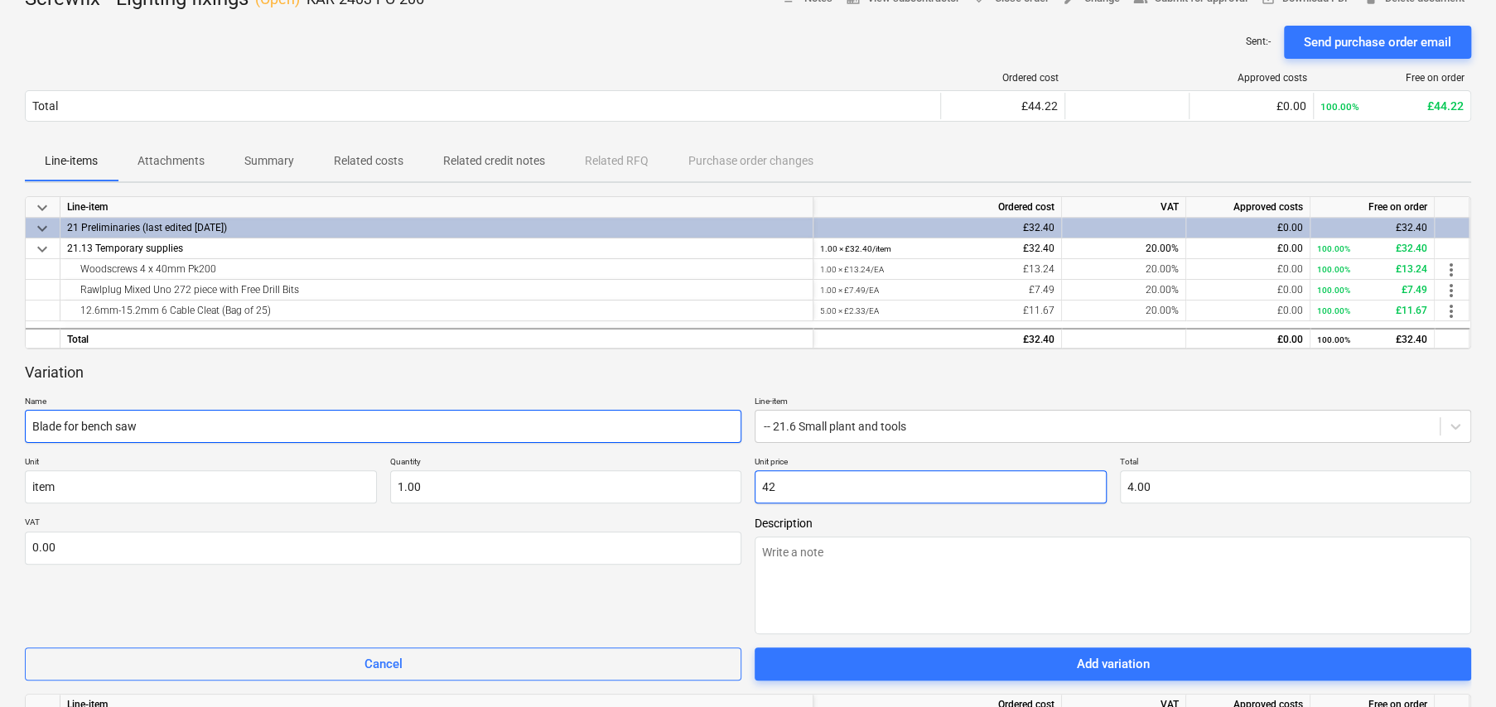
type input "42.00"
type textarea "x"
type input "42."
type textarea "x"
type input "42.4"
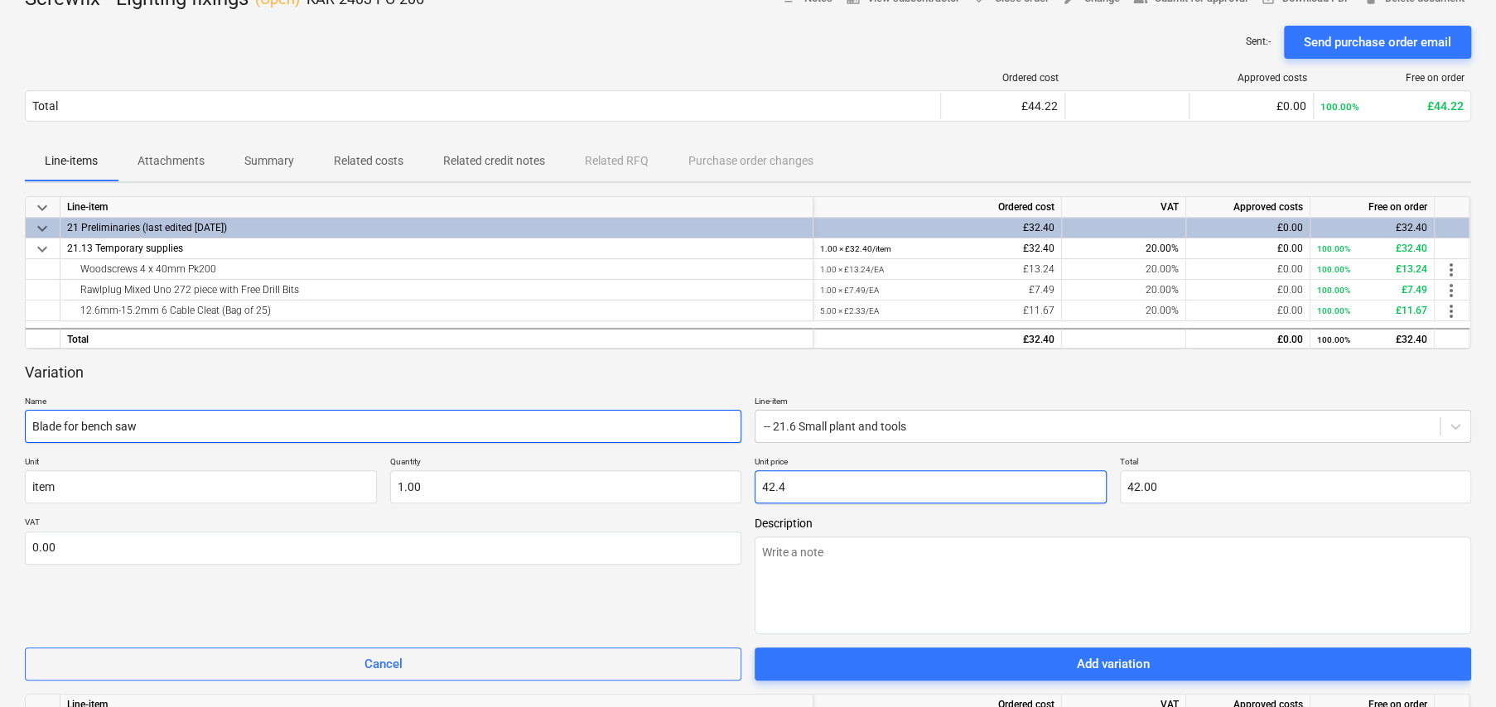
type input "42.40"
type textarea "x"
type input "42.49"
type textarea "x"
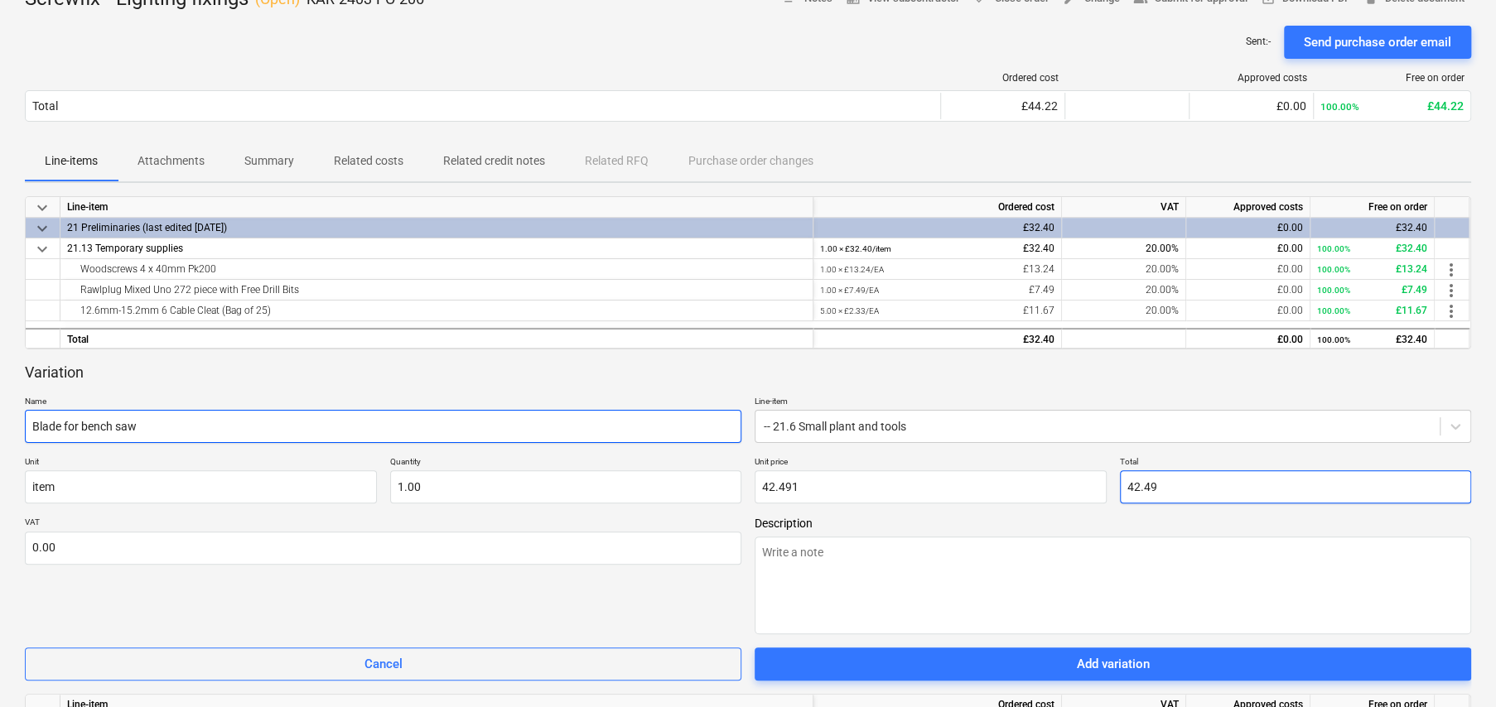
type input "42.49"
type textarea "x"
type input "2"
type textarea "x"
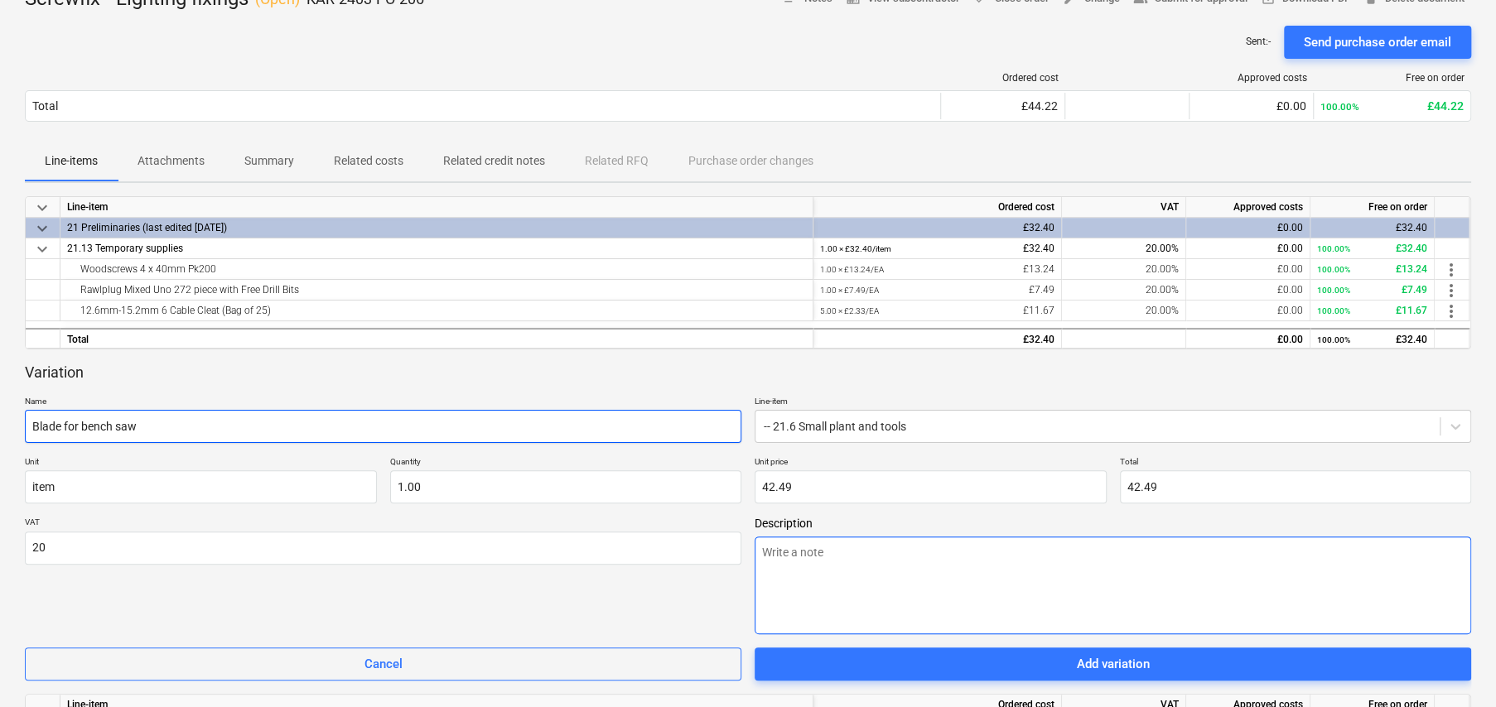
type input "20.00"
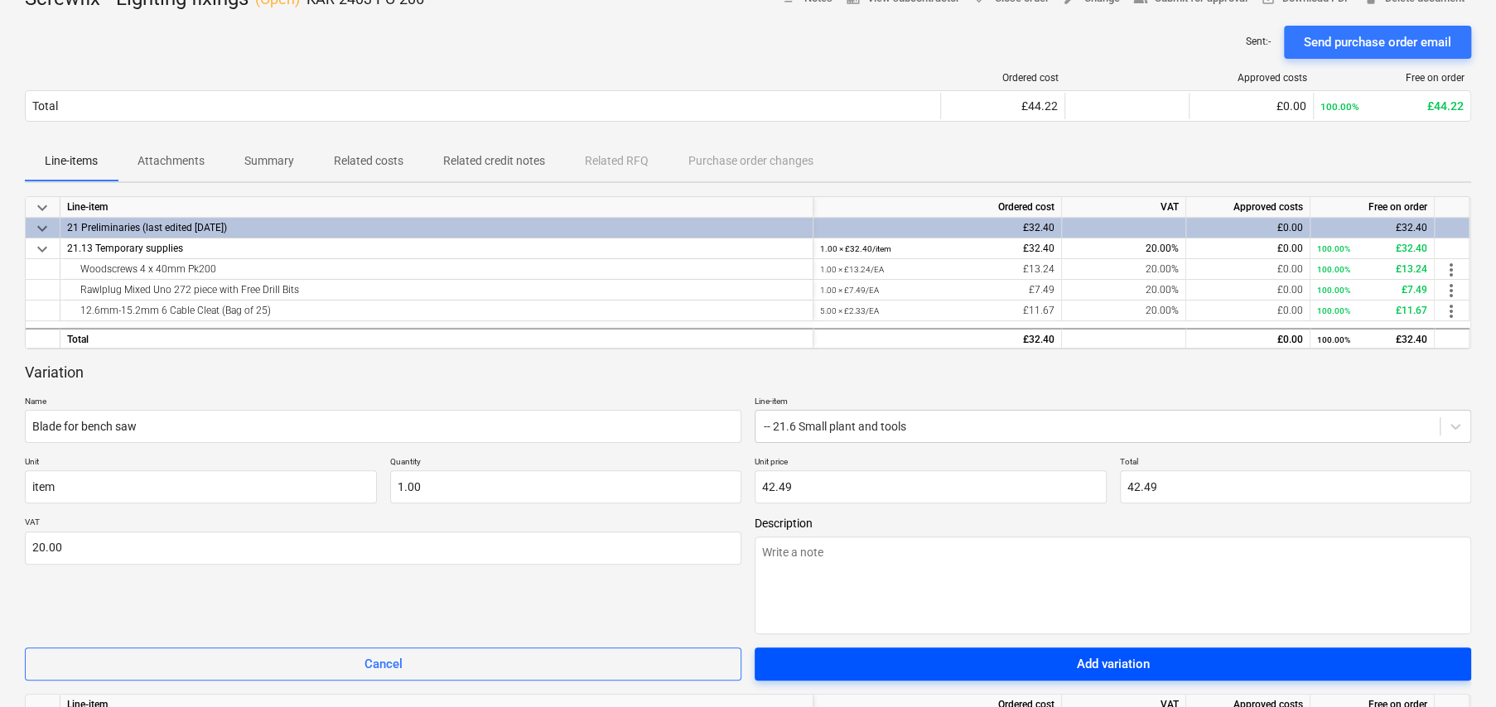
click at [1148, 672] on div "Add variation" at bounding box center [1113, 664] width 73 height 22
type textarea "x"
